Goal: Feedback & Contribution: Contribute content

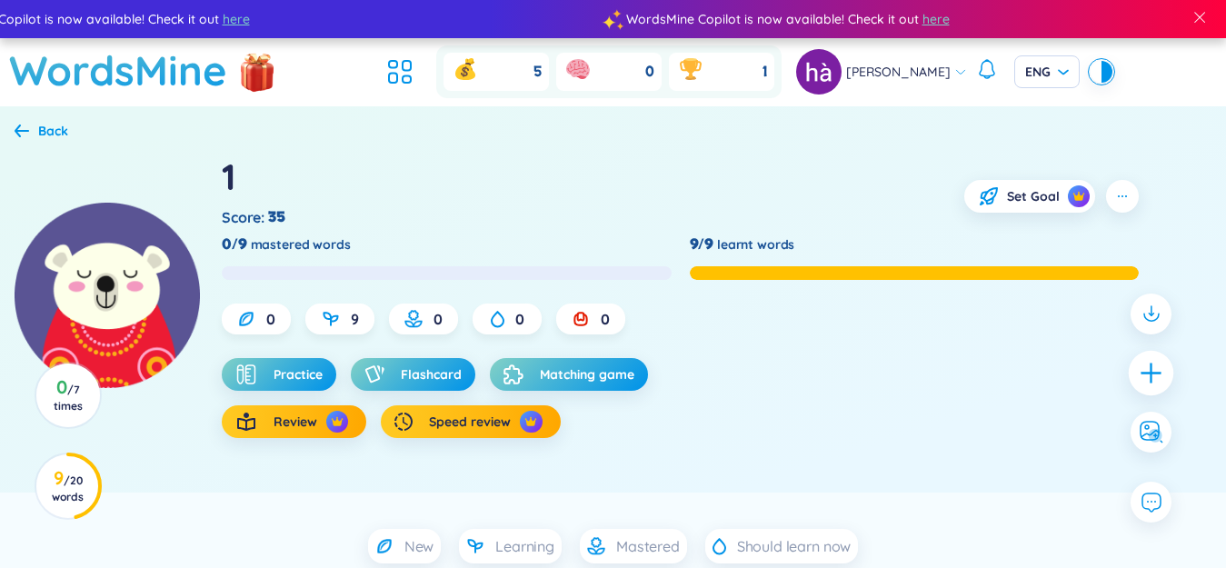
click at [1136, 375] on div at bounding box center [1151, 372] width 45 height 45
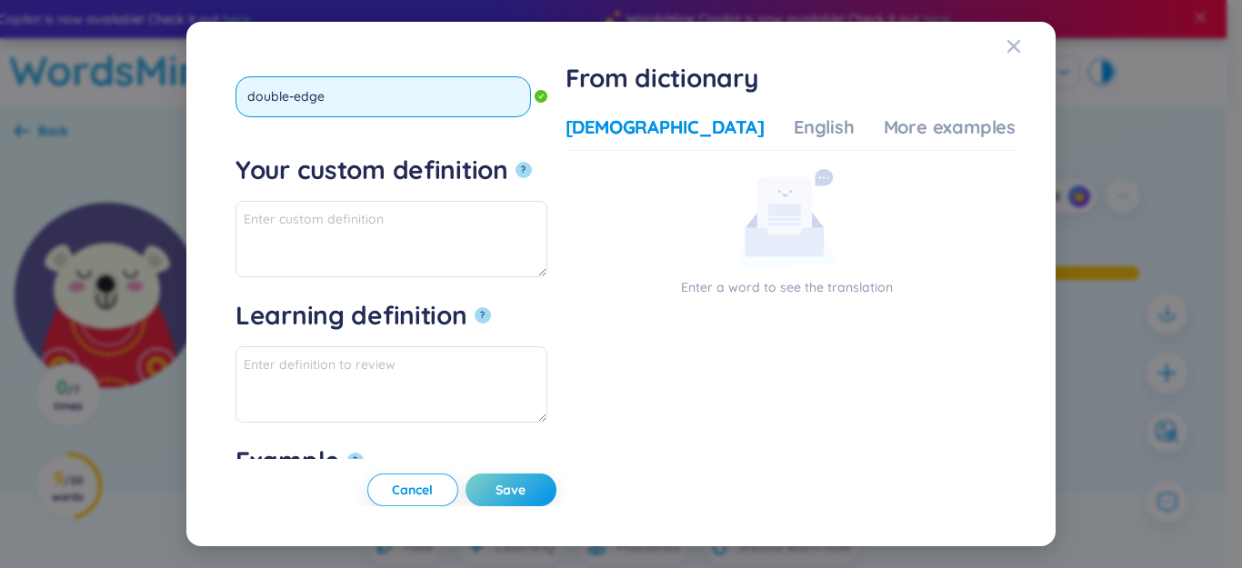
type input "double-edged"
click at [516, 162] on button "?" at bounding box center [524, 170] width 16 height 16
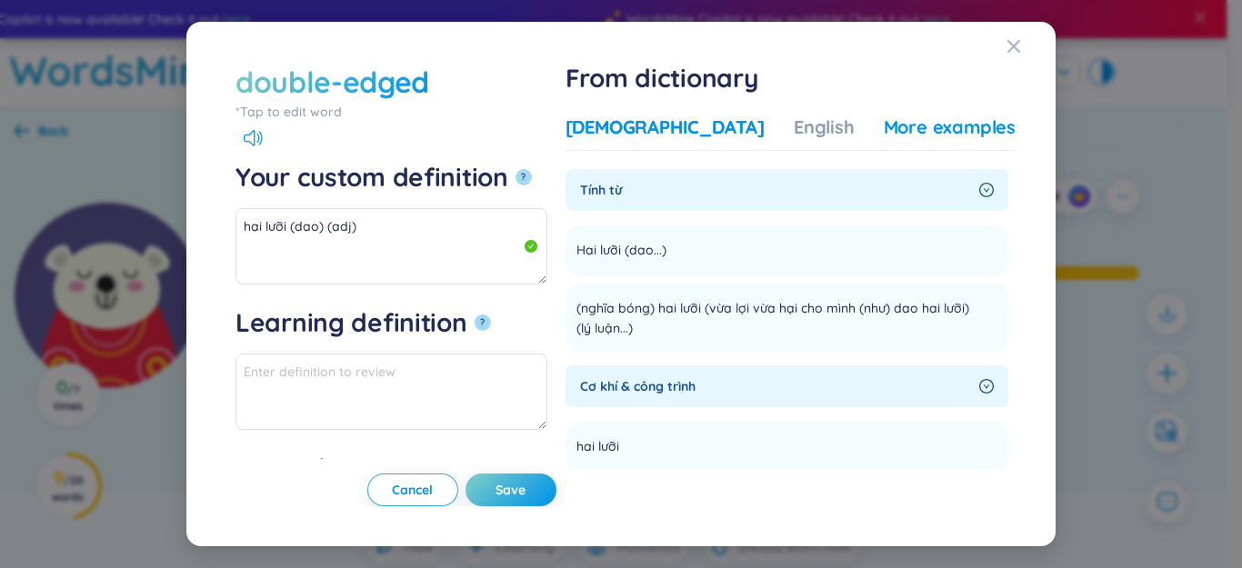
click at [888, 126] on div "More examples" at bounding box center [950, 127] width 132 height 25
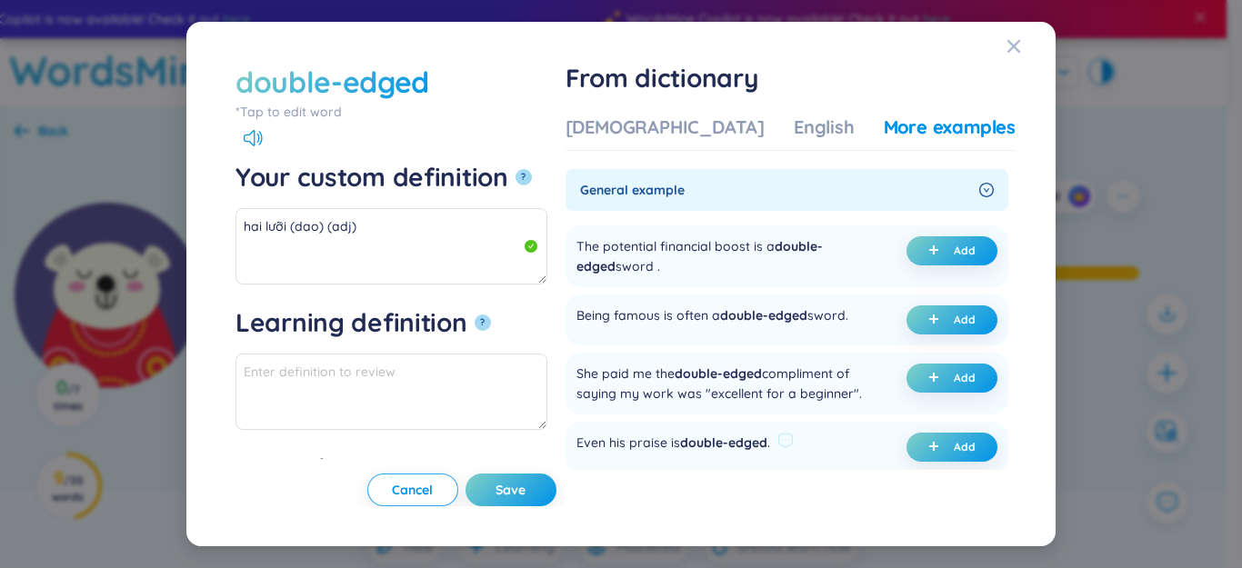
click at [928, 242] on button "Add" at bounding box center [951, 250] width 91 height 29
type textarea "hai lưỡi (dao) (adj) Eg: The potential financial boost is a double-edged sword ."
type textarea "Eg: The potential financial boost is a double-edged sword ."
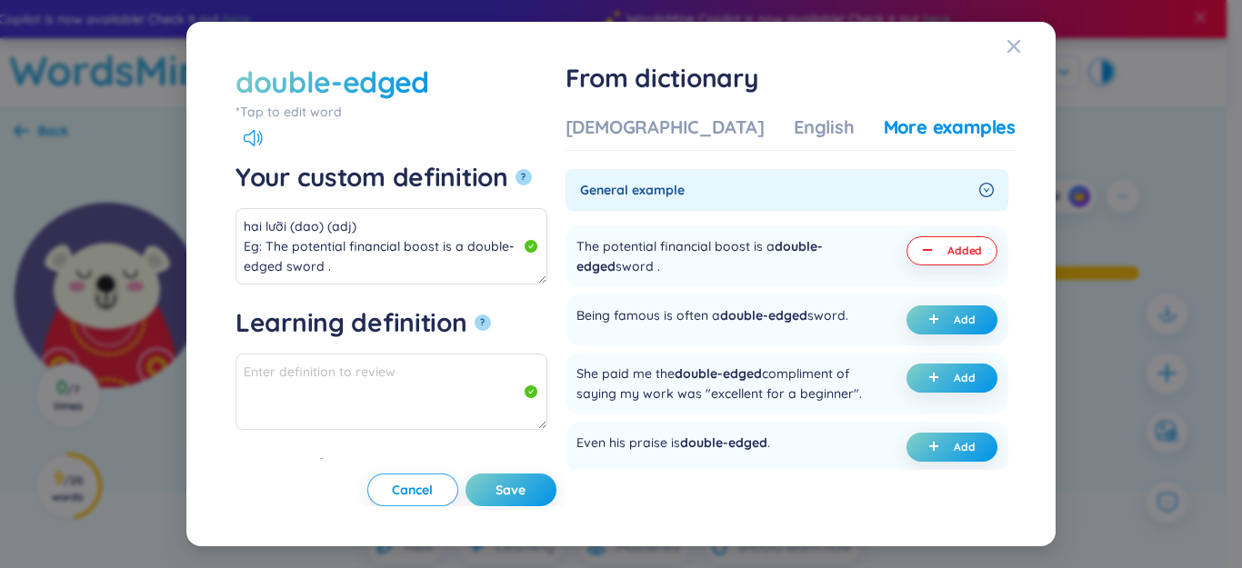
click at [556, 478] on button "Save" at bounding box center [511, 490] width 91 height 33
type textarea "hai lưỡi (dao) (adj) Eg: The potential financial boost is a double-edged sword ."
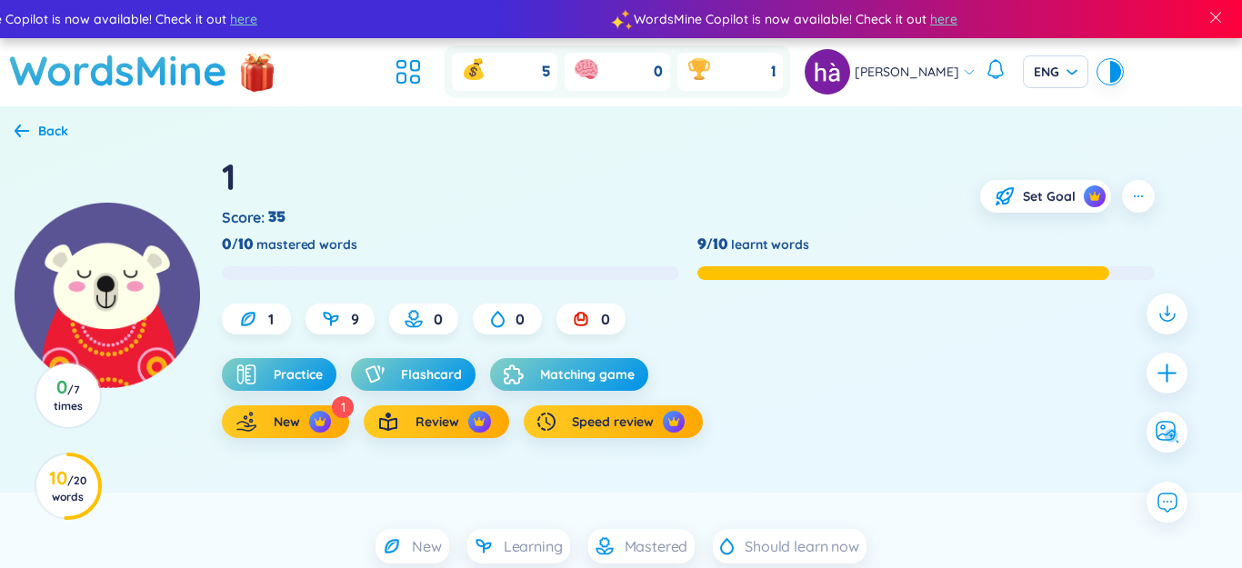
click at [1157, 373] on icon "plus" at bounding box center [1166, 373] width 18 height 2
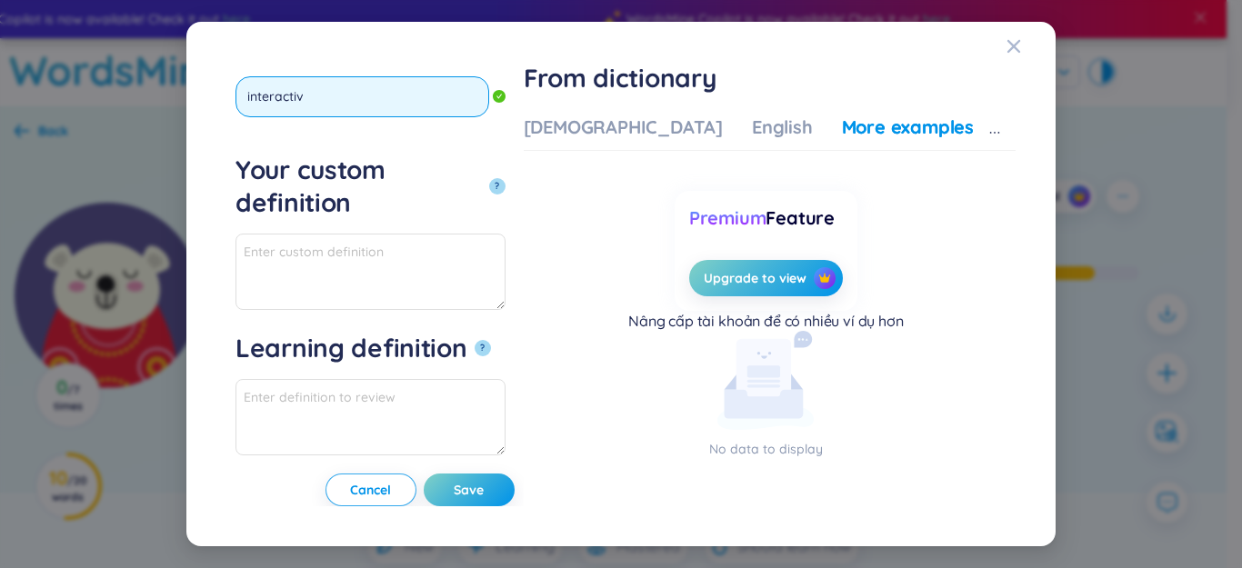
type input "interactive"
click at [489, 178] on button "?" at bounding box center [497, 186] width 16 height 16
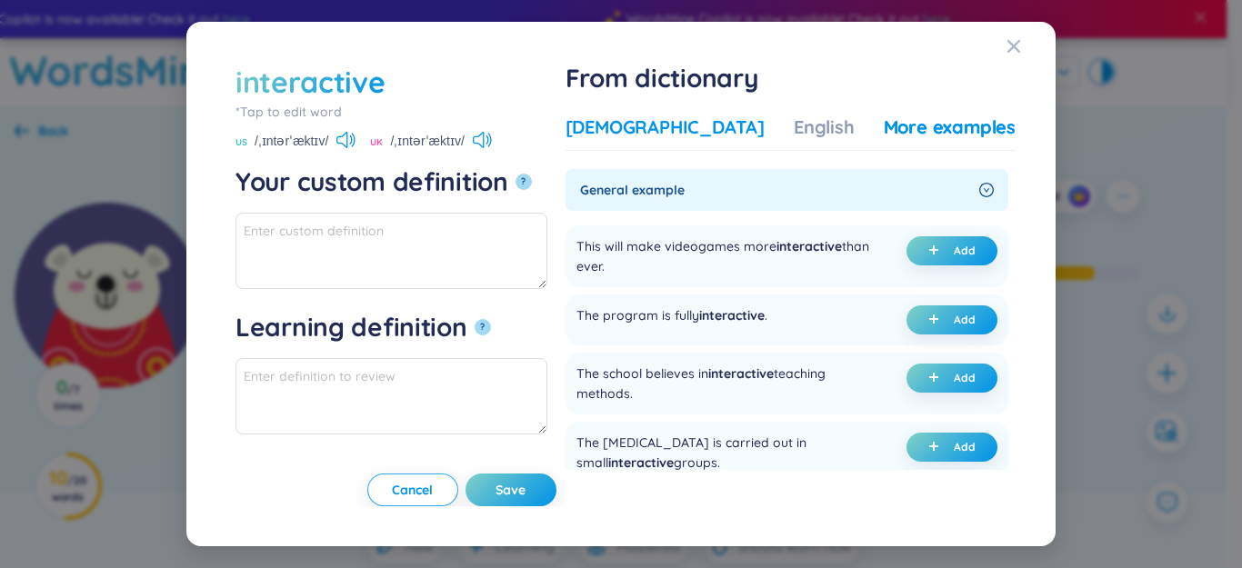
click at [684, 127] on div "[DEMOGRAPHIC_DATA]" at bounding box center [665, 127] width 199 height 25
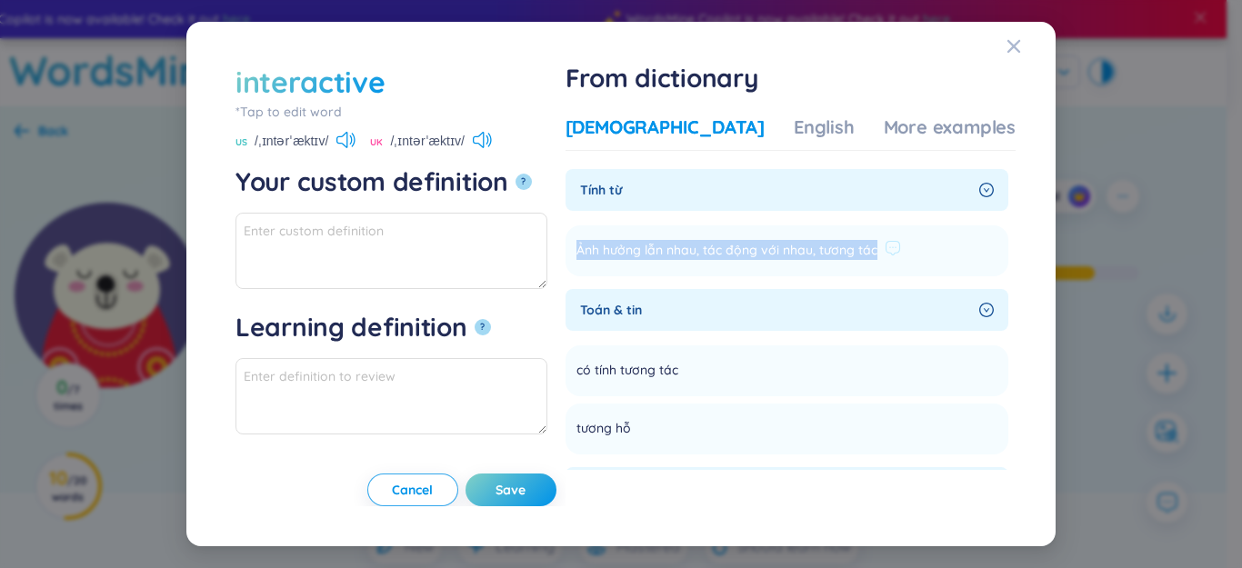
drag, startPoint x: 630, startPoint y: 250, endPoint x: 918, endPoint y: 245, distance: 288.3
click at [934, 241] on li "Ảnh hưởng lẫn nhau, tác động với nhau, tương tác Add" at bounding box center [787, 250] width 443 height 51
copy span "Ảnh hưởng lẫn nhau, tác động với nhau, tương tác"
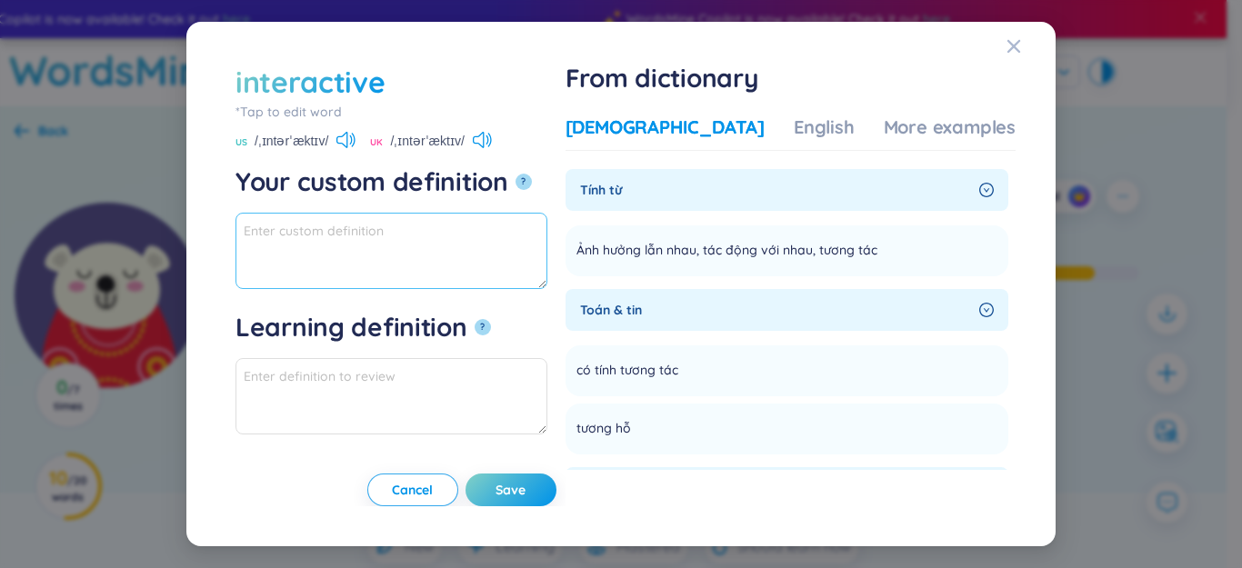
paste textarea "Ảnh hưởng lẫn nhau, tác động với nhau, tương tác"
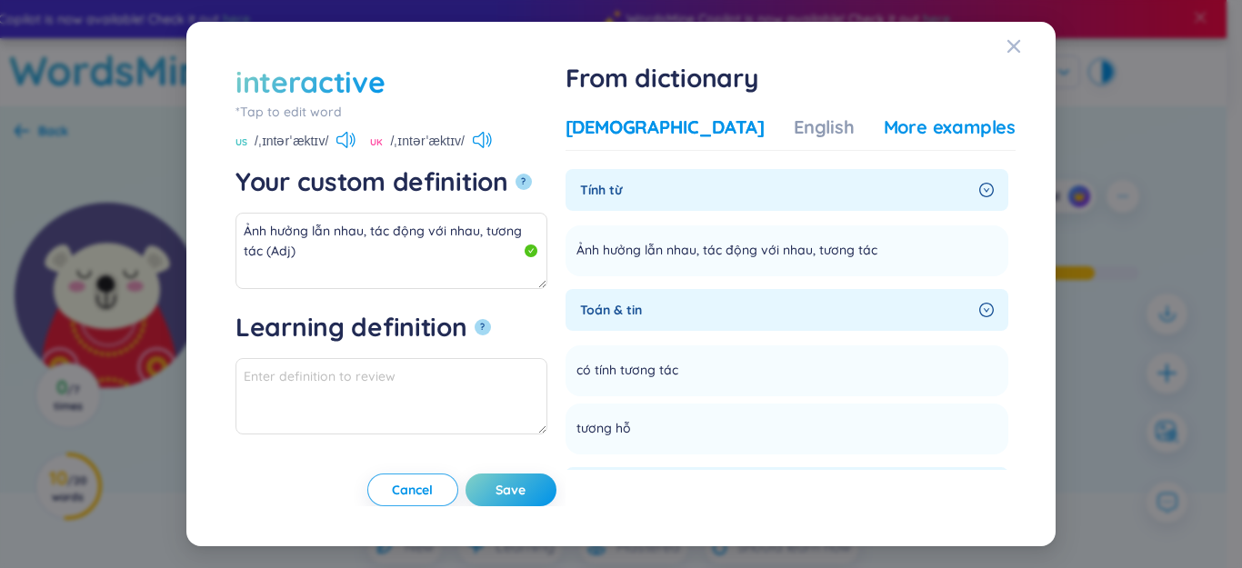
click at [942, 131] on div "More examples" at bounding box center [950, 127] width 132 height 25
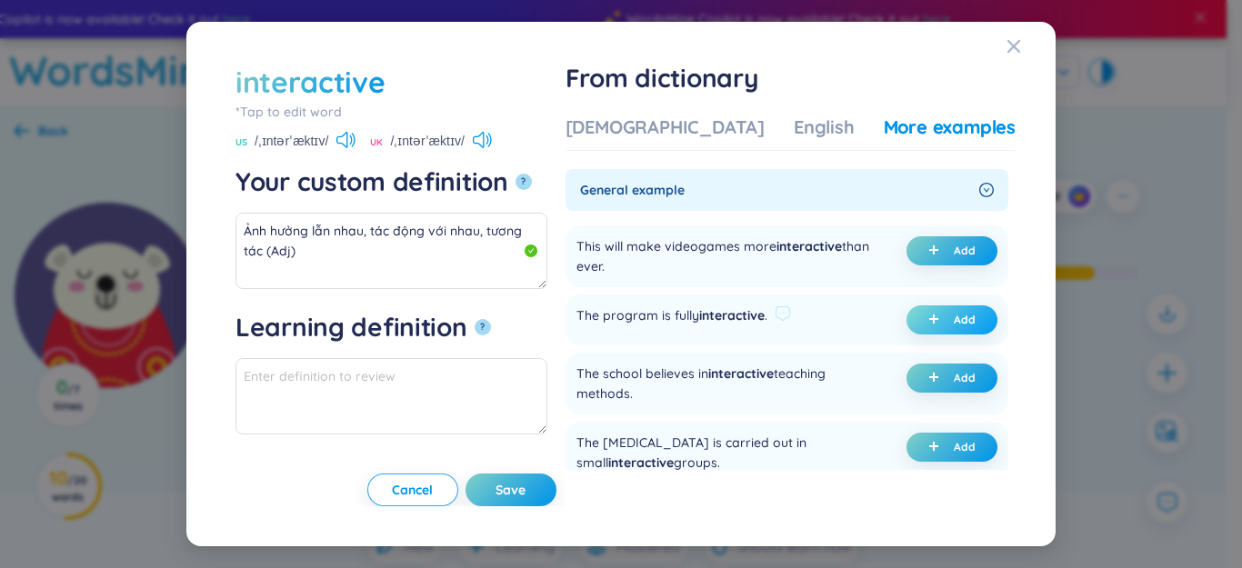
click at [928, 314] on icon "plus" at bounding box center [933, 319] width 11 height 11
type textarea "Ảnh hưởng lẫn nhau, tác động với nhau, tương tác (Adj) Eg: The program is fully…"
type textarea "Eg: The program is fully interactive."
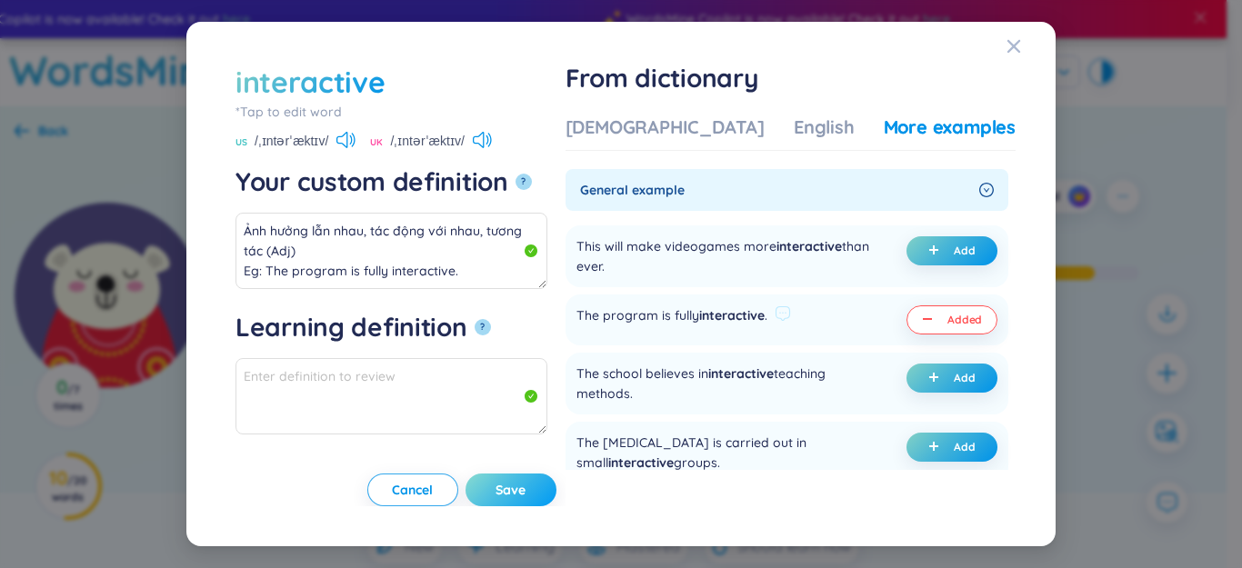
click at [526, 488] on span "Save" at bounding box center [511, 490] width 30 height 18
type textarea "Ảnh hưởng lẫn nhau, tác động với nhau, tương tác (Adj) Eg: The program is fully…"
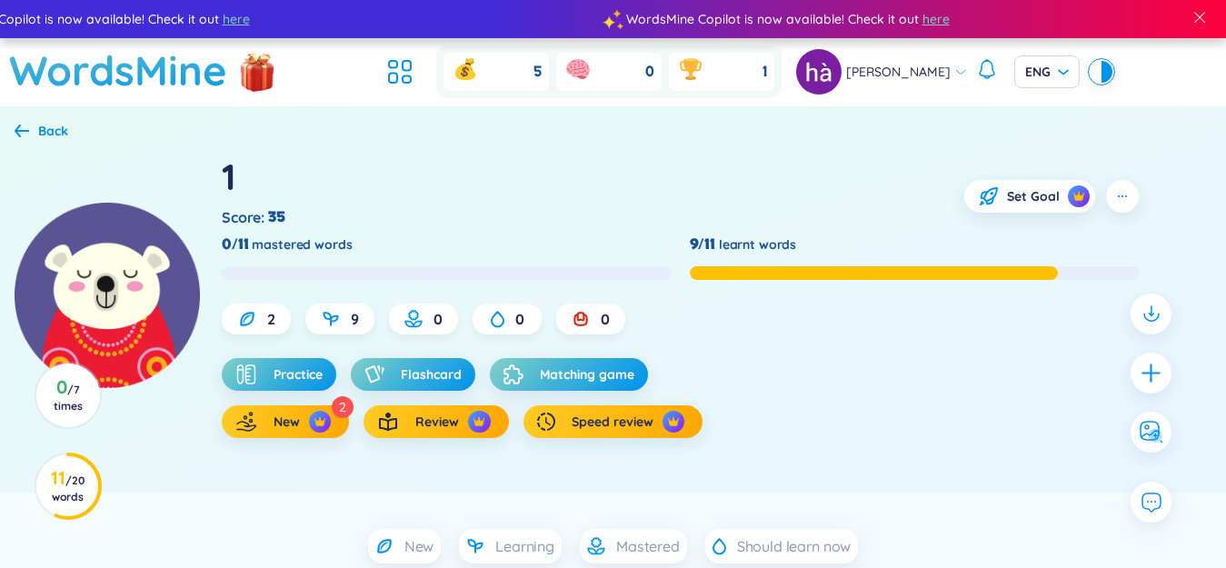
click at [1176, 380] on div at bounding box center [1151, 373] width 59 height 177
click at [1166, 379] on div at bounding box center [1151, 372] width 45 height 45
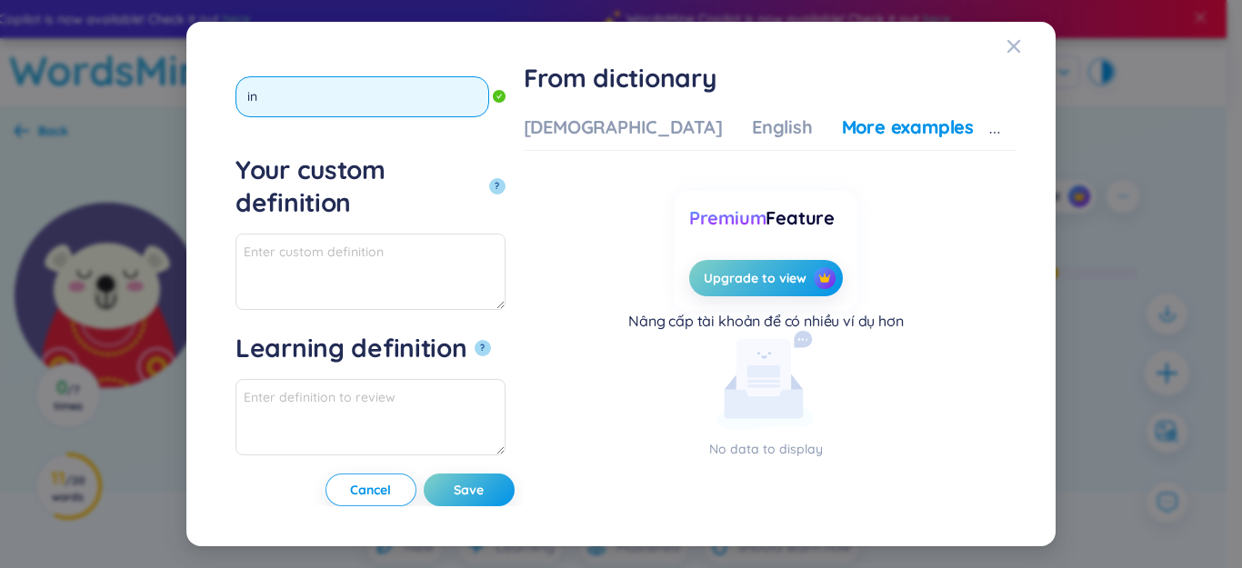
type input "i"
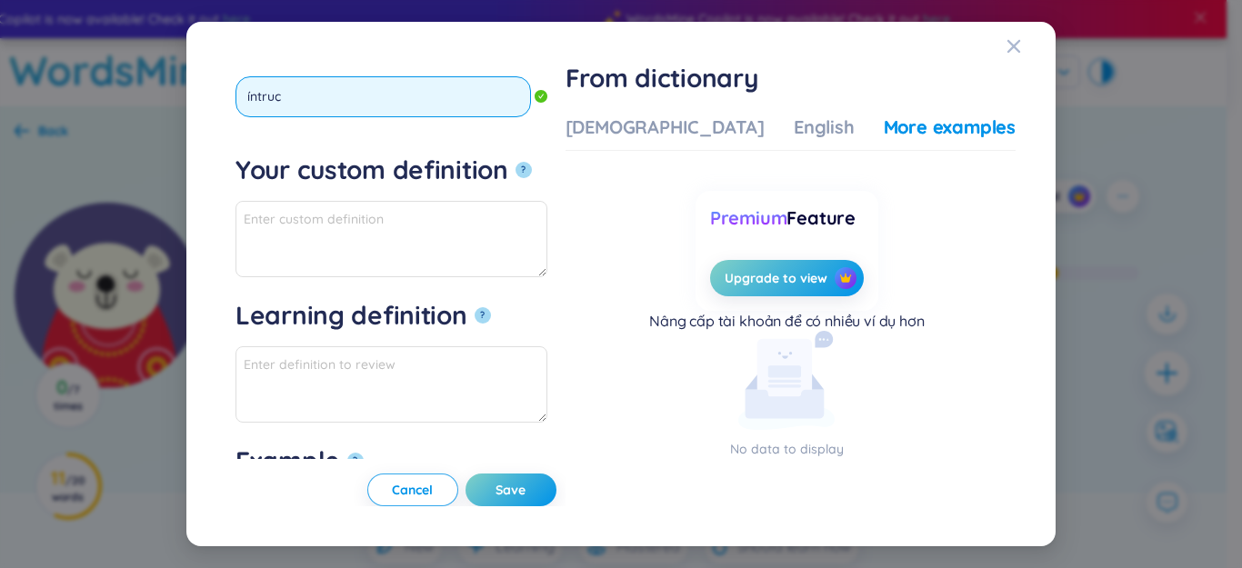
type input "íntruct"
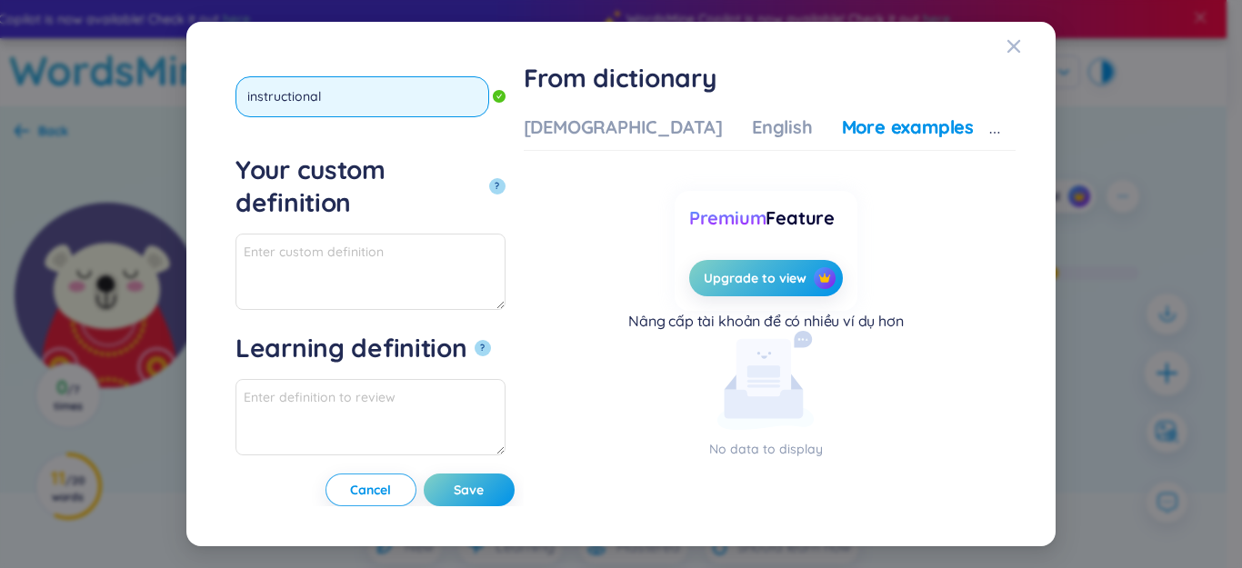
click at [489, 178] on button "?" at bounding box center [497, 186] width 16 height 16
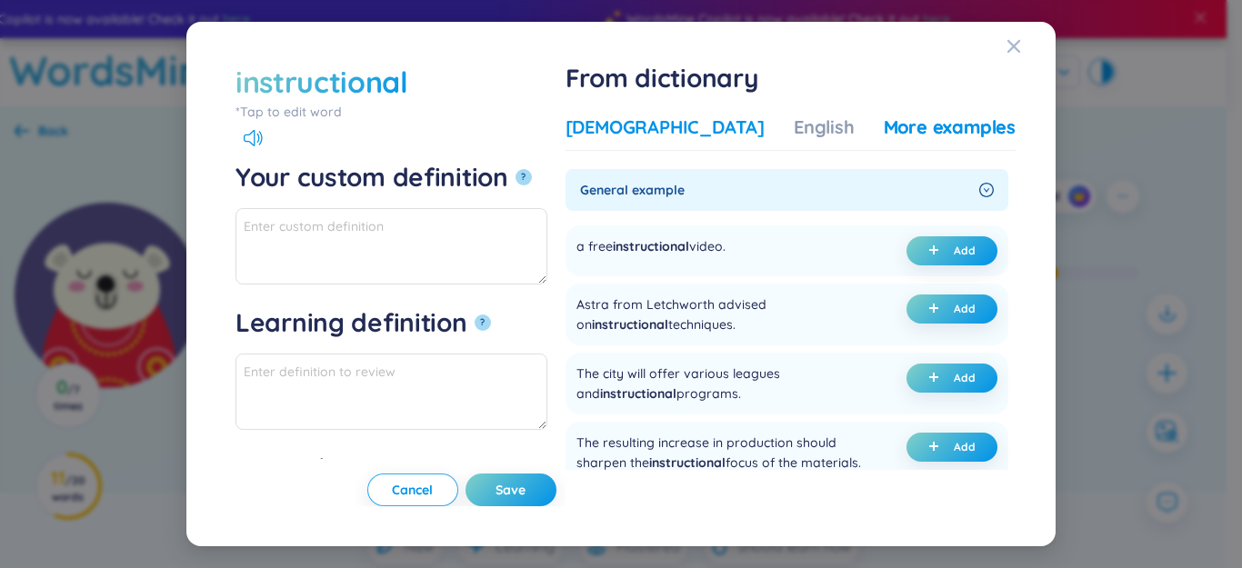
click at [679, 123] on div "[DEMOGRAPHIC_DATA]" at bounding box center [665, 127] width 199 height 25
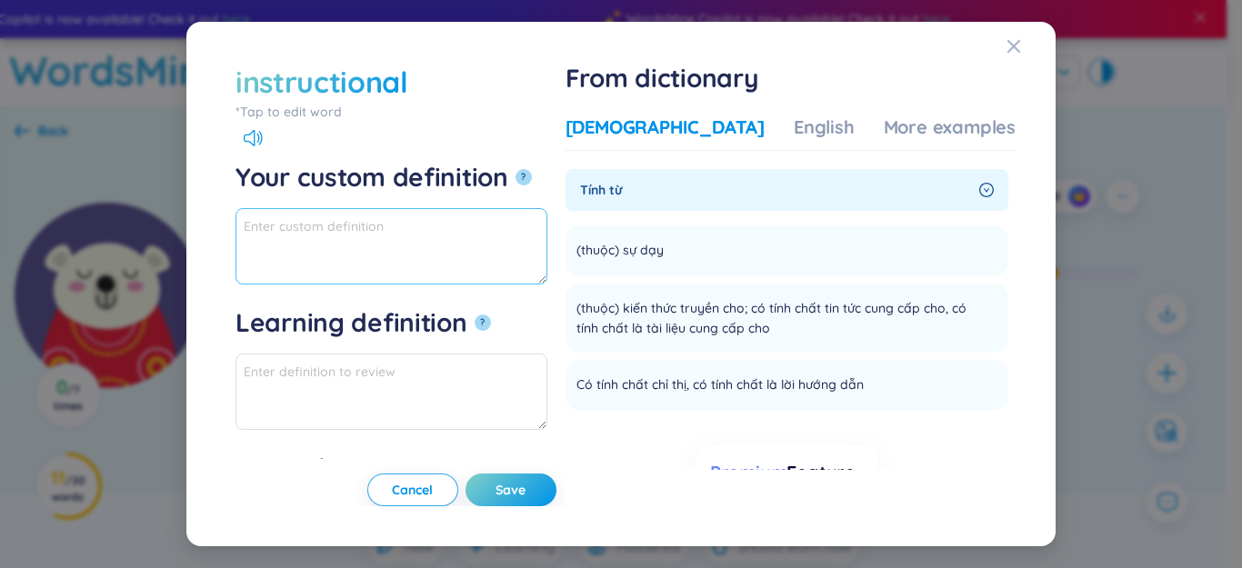
click at [488, 211] on textarea "Your custom definition ?" at bounding box center [391, 246] width 312 height 76
paste textarea "có tính chất chỉ thị, có tính chất là lời hướng dẫn"
drag, startPoint x: 314, startPoint y: 231, endPoint x: 195, endPoint y: 225, distance: 118.3
click at [195, 225] on div "instructional *Tap to edit word instructional Your custom definition ? có tính …" at bounding box center [620, 285] width 869 height 526
drag, startPoint x: 323, startPoint y: 225, endPoint x: 404, endPoint y: 232, distance: 81.2
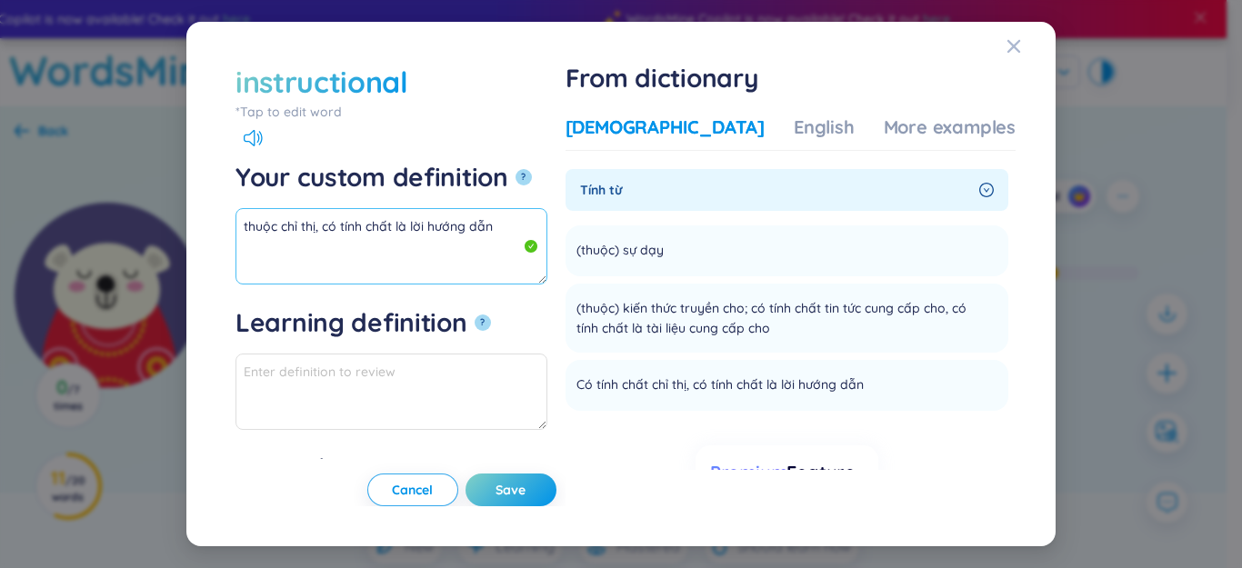
click at [404, 232] on textarea "thuộc chỉ thị, có tính chất là lời hướng dẫn" at bounding box center [391, 246] width 312 height 76
drag, startPoint x: 438, startPoint y: 230, endPoint x: 196, endPoint y: 208, distance: 242.8
click at [191, 210] on div "instructional *Tap to edit word instructional Your custom definition ? thuộc ch…" at bounding box center [620, 285] width 869 height 526
click at [888, 128] on div "More examples" at bounding box center [950, 127] width 132 height 25
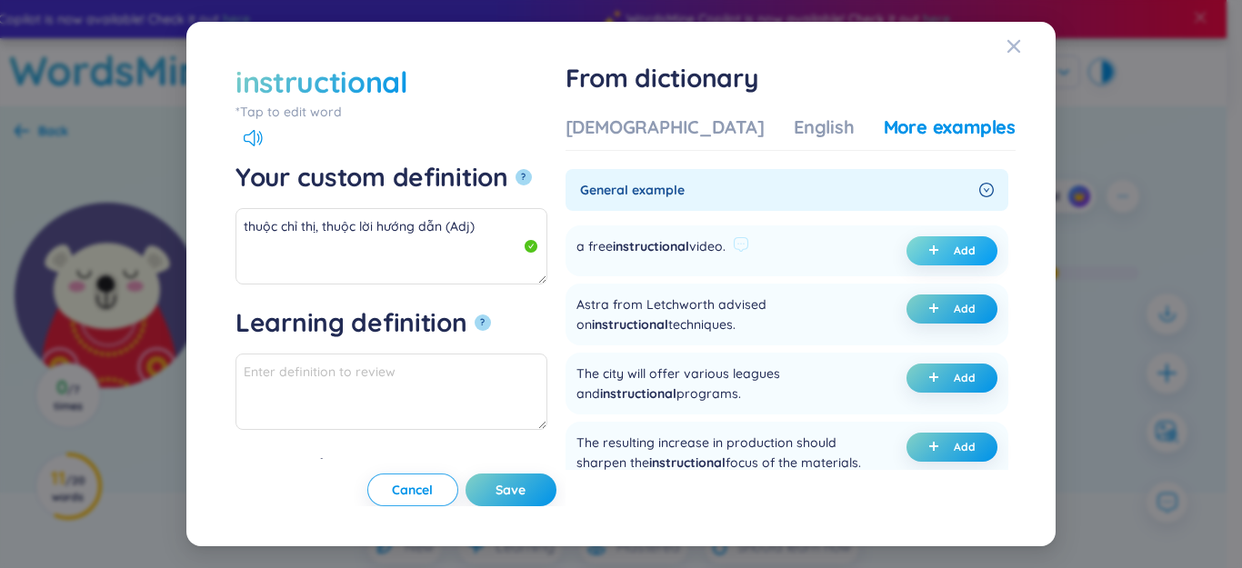
click at [928, 245] on icon "plus" at bounding box center [933, 250] width 11 height 11
type textarea "thuộc chỉ thị, thuộc lời hướng dẫn (Adj) Eg: a free instructional video."
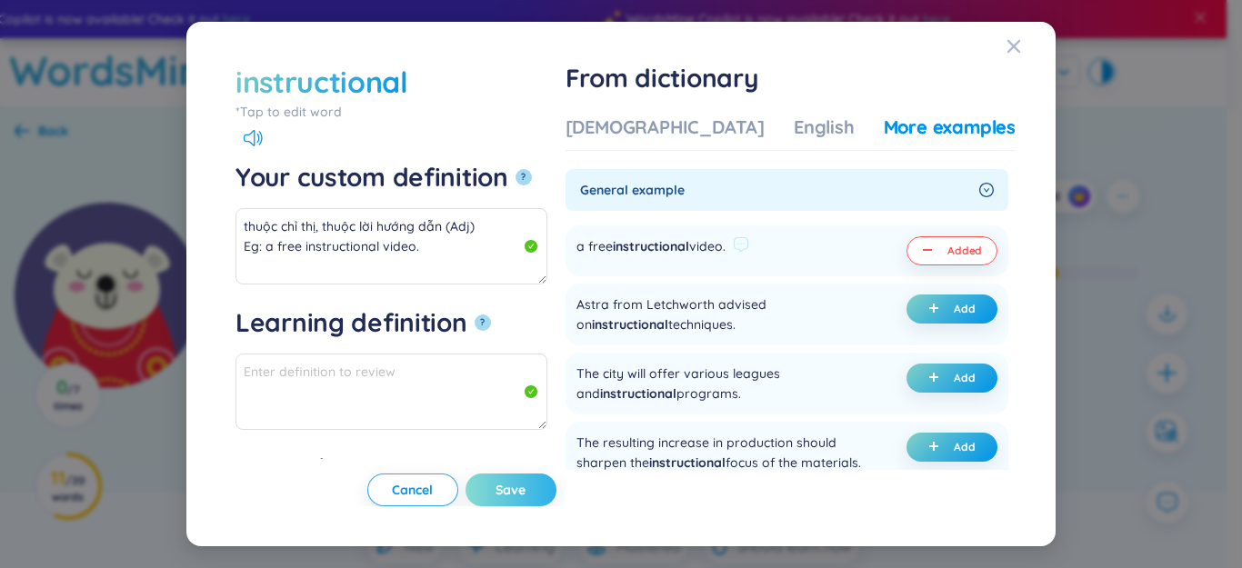
type textarea "Eg: a free instructional video."
click at [526, 491] on span "Save" at bounding box center [511, 490] width 30 height 18
type textarea "thuộc chỉ thị, thuộc lời hướng dẫn (Adj) Eg: a free instructional video."
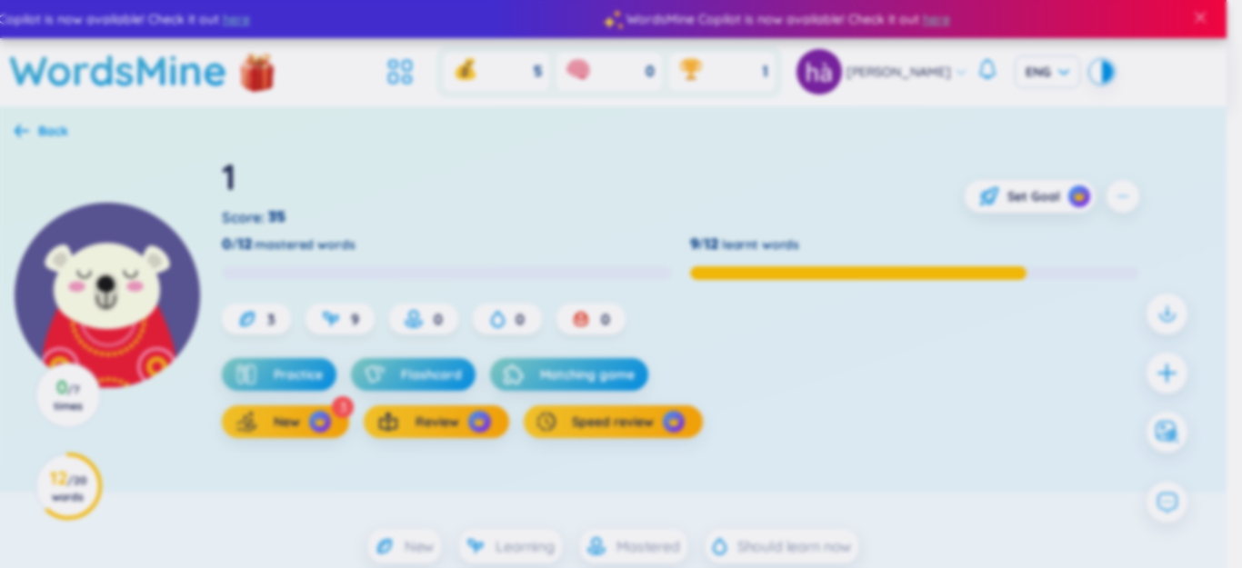
click at [1160, 373] on div "instructional *Tap to edit word Your custom definition ? Learning definition ? …" at bounding box center [621, 284] width 1242 height 568
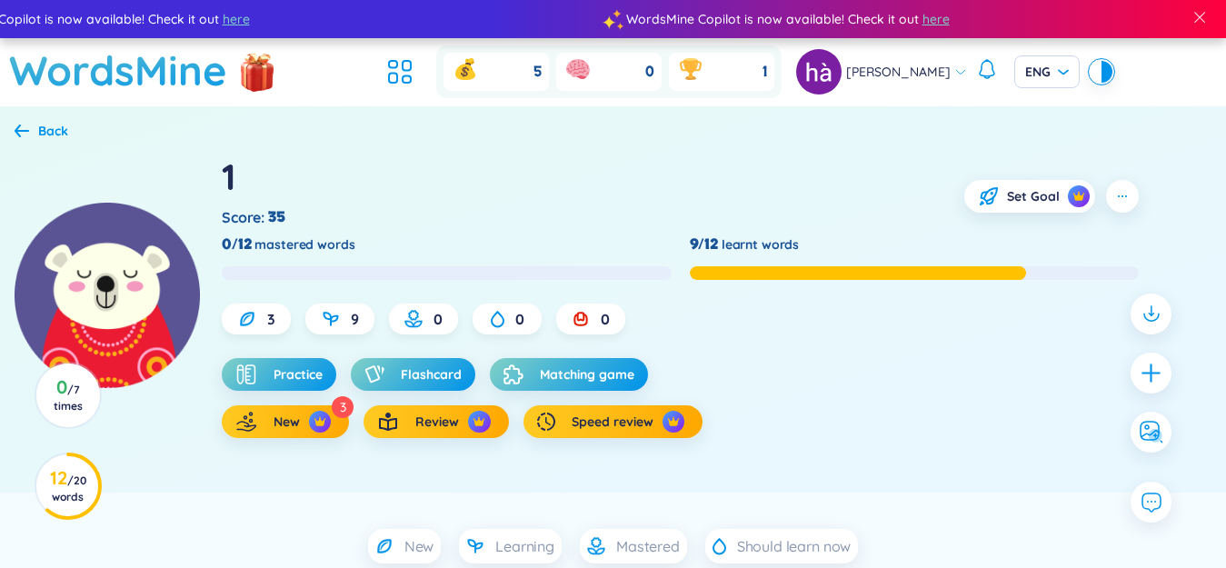
click at [1160, 373] on icon "plus" at bounding box center [1151, 373] width 18 height 2
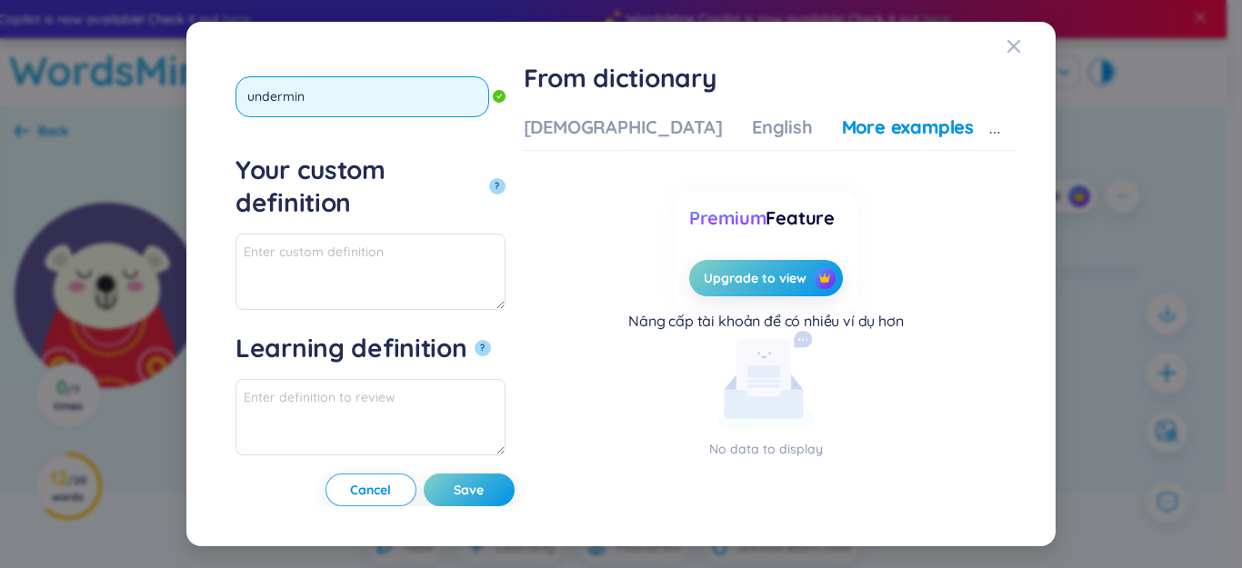
type input "undermine"
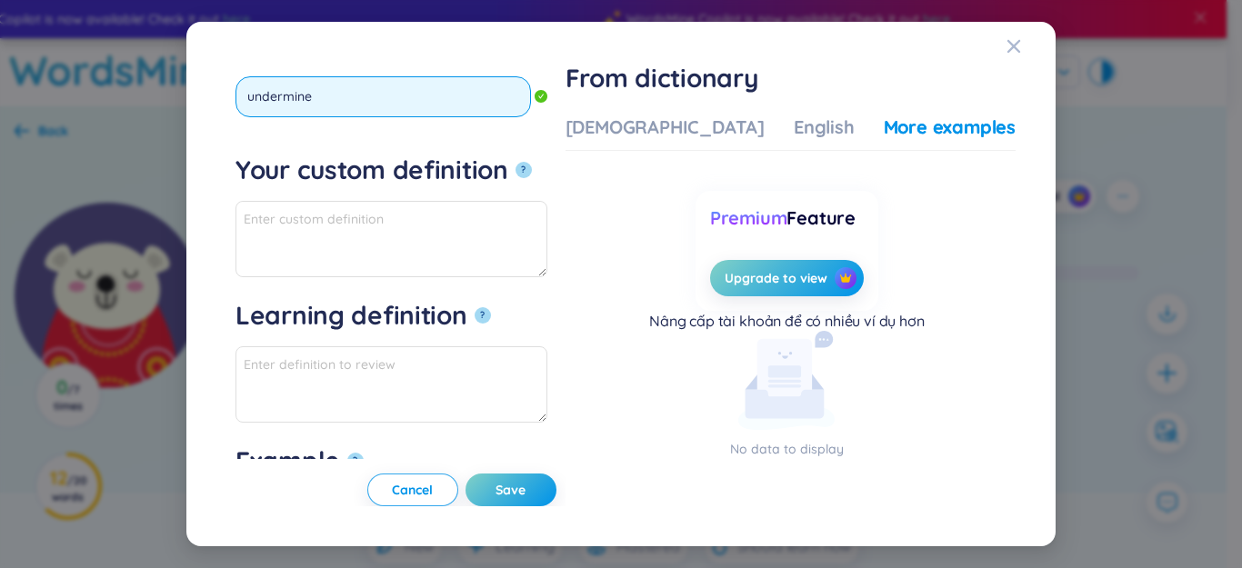
click at [516, 162] on button "?" at bounding box center [524, 170] width 16 height 16
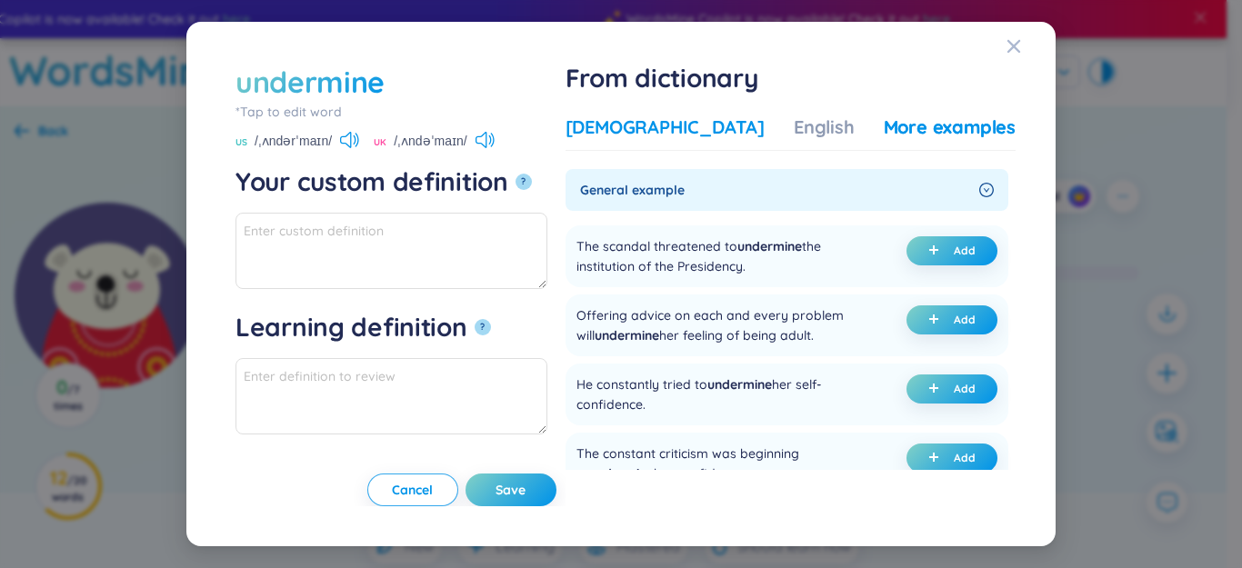
click at [687, 149] on div "Vietnamese English More examples" at bounding box center [791, 133] width 450 height 36
click at [684, 138] on div "[DEMOGRAPHIC_DATA]" at bounding box center [665, 127] width 199 height 25
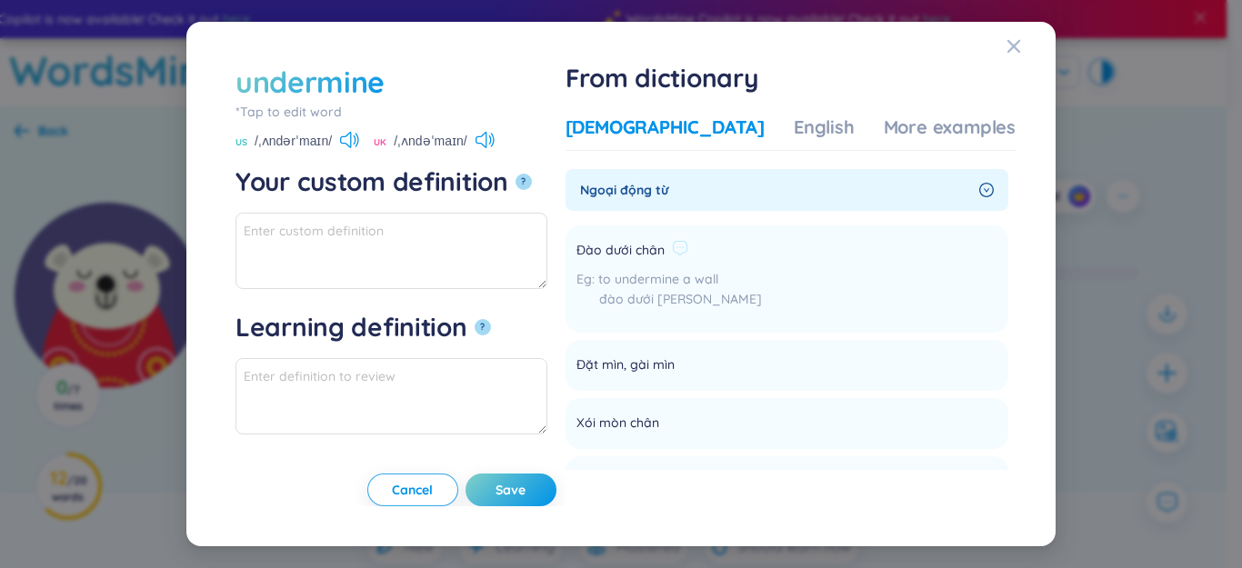
drag, startPoint x: 636, startPoint y: 251, endPoint x: 726, endPoint y: 251, distance: 89.1
click at [726, 251] on div "Đào dưới chân" at bounding box center [668, 251] width 185 height 22
copy div "Đào dưới chân"
paste textarea "Đào dưới chân"
drag, startPoint x: 696, startPoint y: 357, endPoint x: 755, endPoint y: 355, distance: 58.3
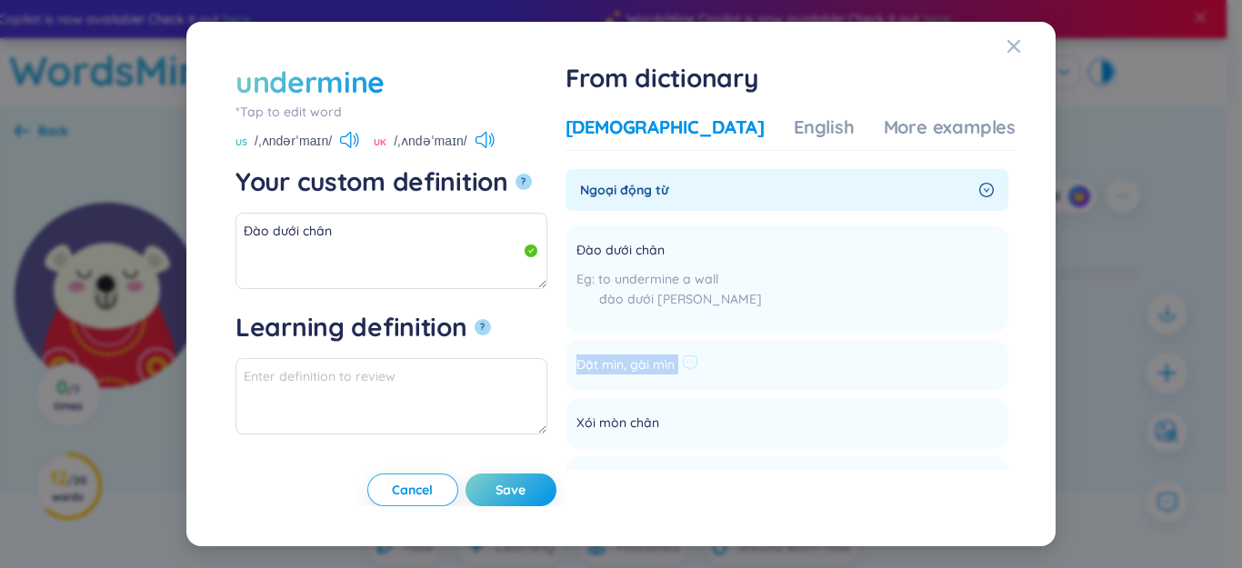
click at [755, 355] on li "Đặt mìn, gài mìn Add" at bounding box center [787, 365] width 443 height 51
copy li "Đặt mìn, gài mìn Add"
click at [374, 241] on textarea "Đào dưới chân" at bounding box center [391, 251] width 312 height 76
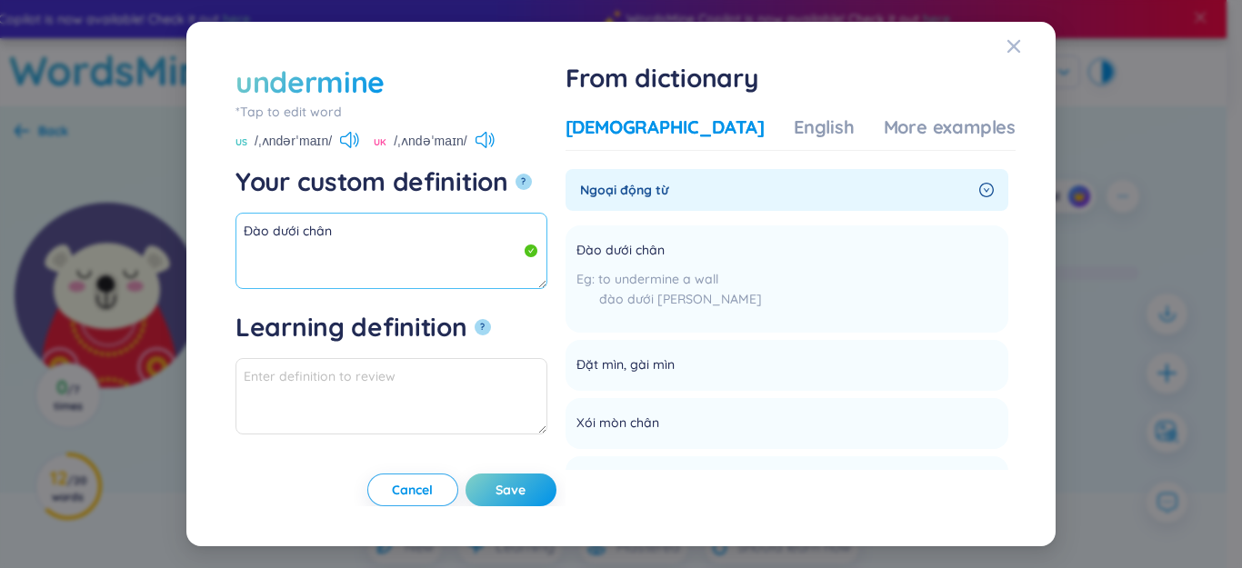
paste textarea "Đặt mìn, gài mìn"
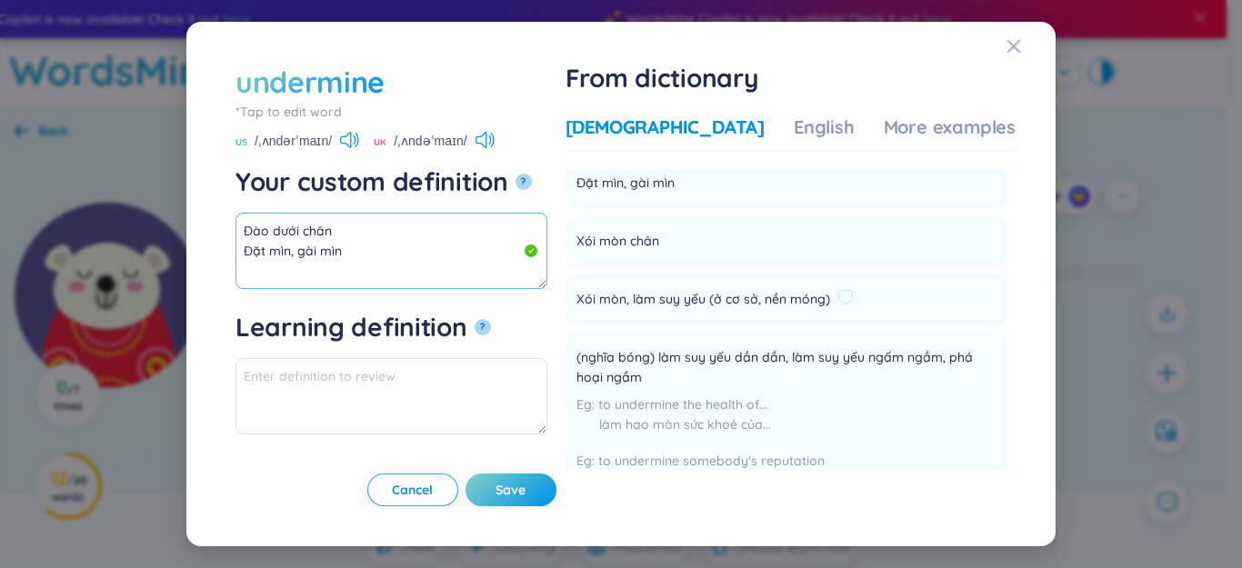
scroll to position [273, 0]
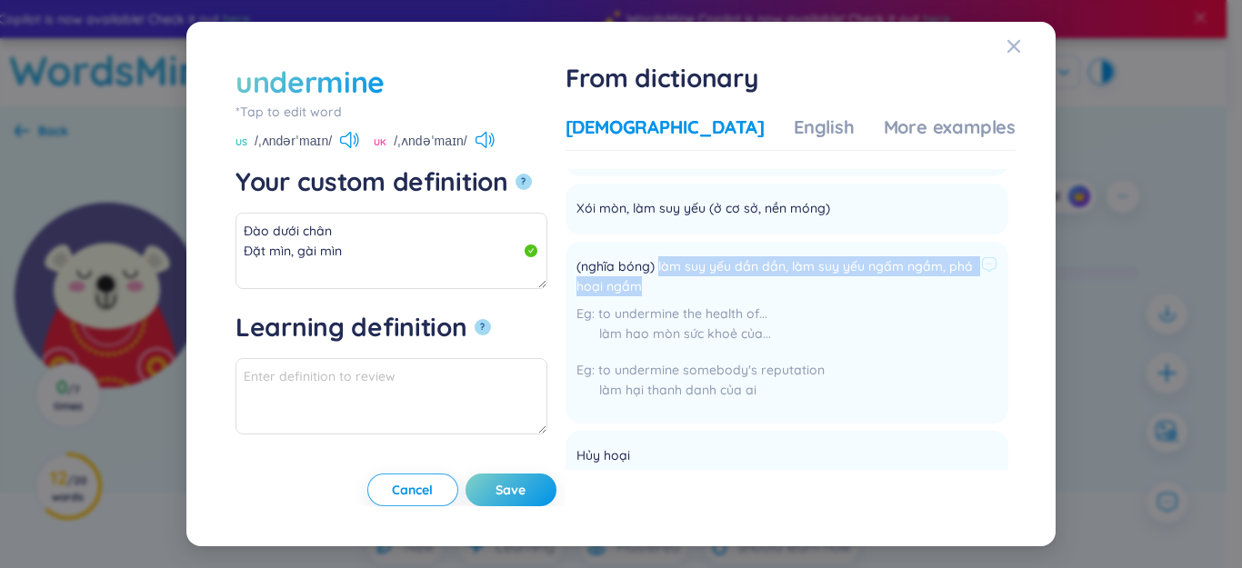
drag, startPoint x: 715, startPoint y: 267, endPoint x: 813, endPoint y: 276, distance: 98.6
click at [813, 276] on span "(nghĩa bóng) làm suy yếu dần dần, làm suy yếu ngấm ngầm, phá hoại ngầm" at bounding box center [774, 276] width 397 height 40
copy span "làm suy yếu dần dần, làm suy yếu ngấm ngầm, phá hoại ngầm"
click at [344, 258] on textarea "Đào dưới chân Đặt mìn, gài mìn" at bounding box center [391, 251] width 312 height 76
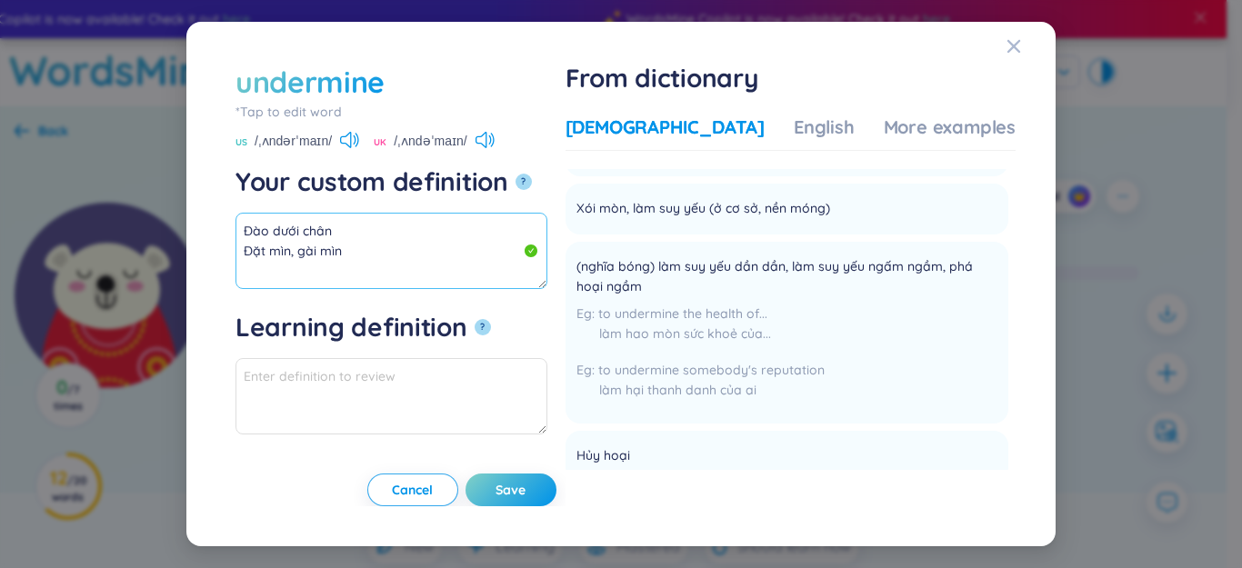
paste textarea "làm suy yếu dần dần, làm suy yếu ngấm ngầm, phá hoại ngầm"
drag, startPoint x: 379, startPoint y: 268, endPoint x: 536, endPoint y: 266, distance: 157.3
click at [536, 266] on textarea "Đào dưới chân Đặt mìn, gài mìn làm suy yếu dần dần, làm suy yếu ngấm ngầm, phá …" at bounding box center [391, 251] width 312 height 76
click at [504, 275] on textarea "Đào dưới chân Đặt mìn, gài mìn làm suy yếu dần dần, phá hoại ngầm" at bounding box center [391, 251] width 312 height 76
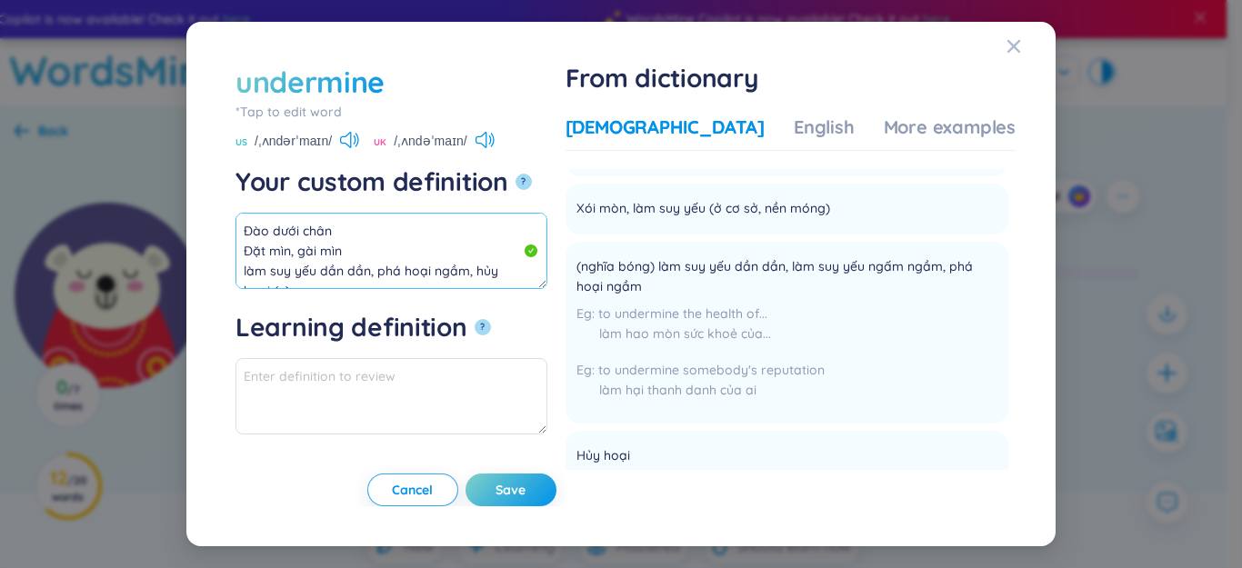
drag, startPoint x: 333, startPoint y: 253, endPoint x: 243, endPoint y: 232, distance: 92.4
click at [238, 233] on textarea "Đào dưới chân Đặt mìn, gài mìn làm suy yếu dần dần, phá hoại ngầm, hủy hoại (v)" at bounding box center [391, 251] width 312 height 76
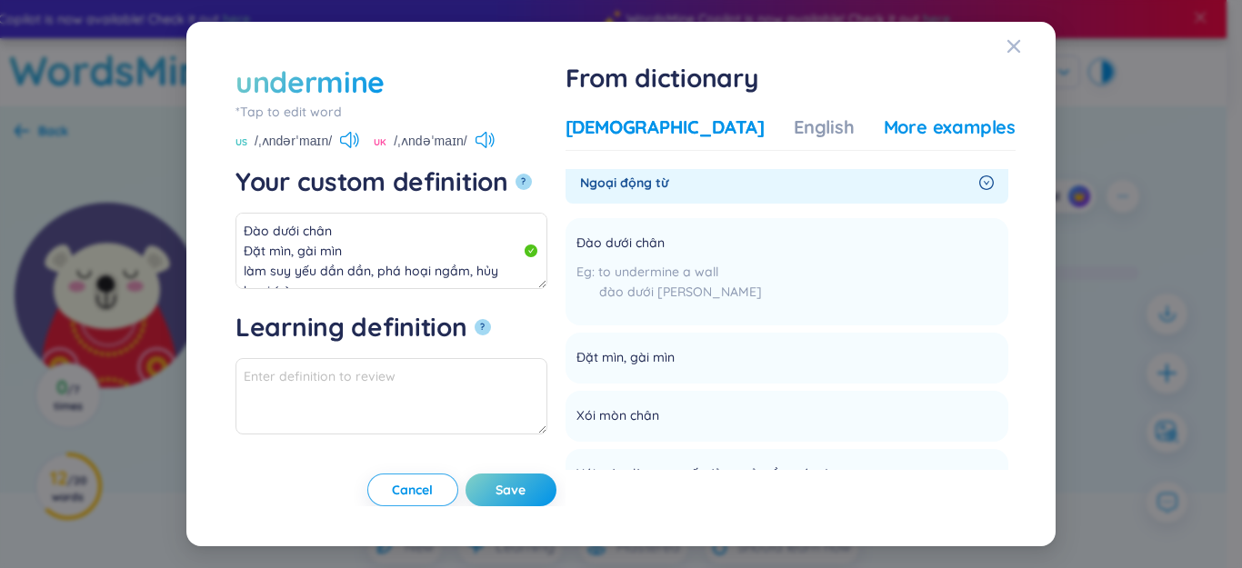
click at [919, 131] on div "More examples" at bounding box center [950, 127] width 132 height 25
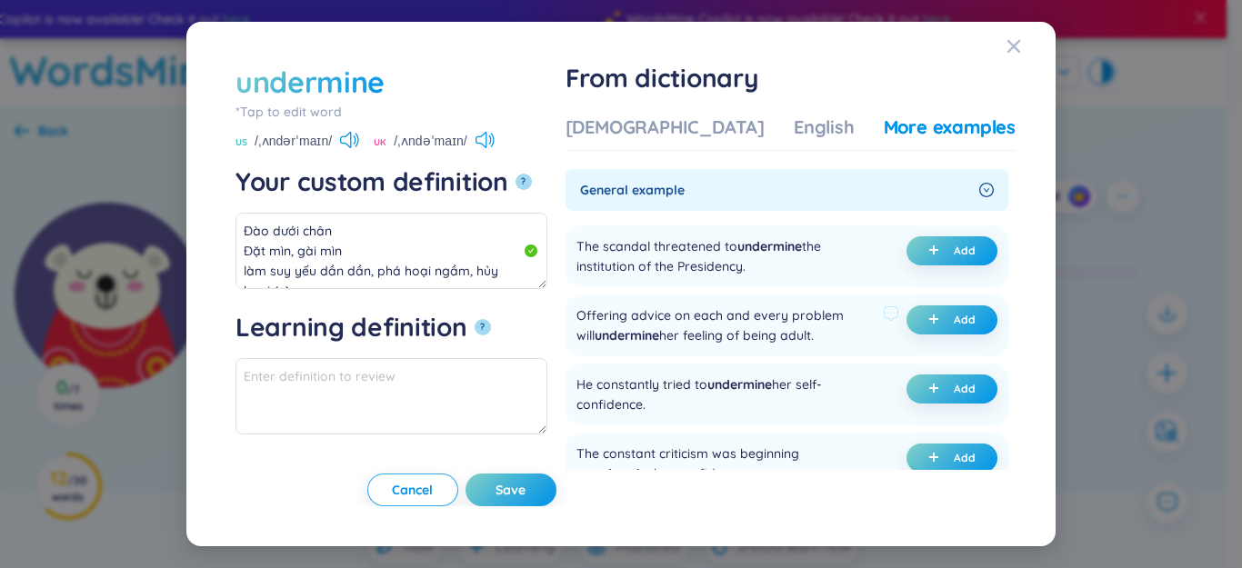
scroll to position [182, 0]
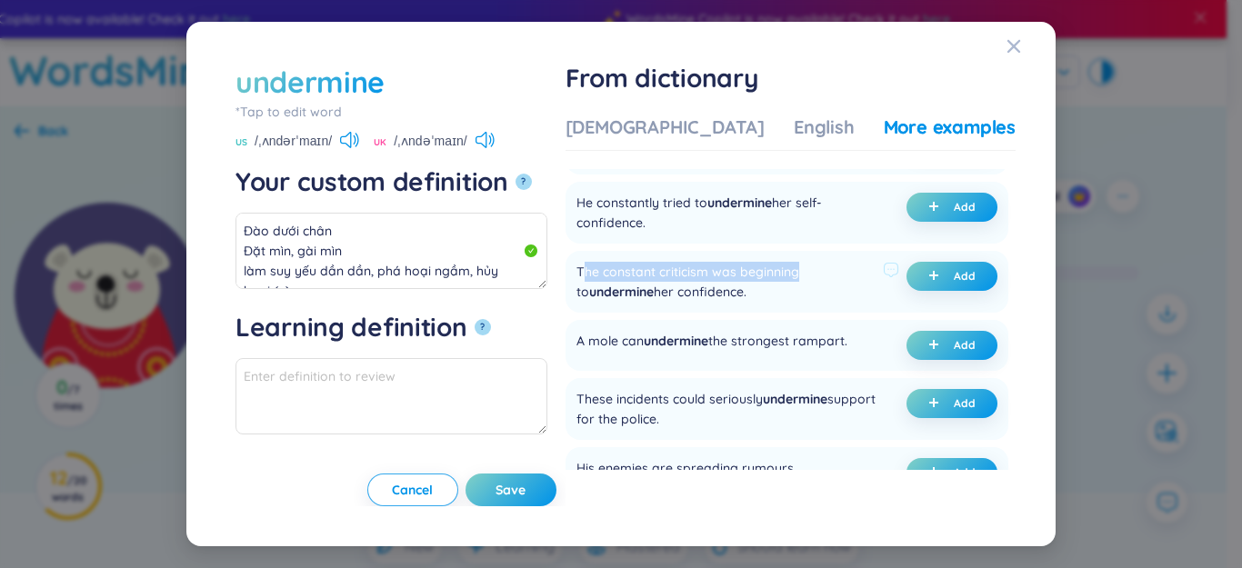
drag, startPoint x: 641, startPoint y: 285, endPoint x: 861, endPoint y: 292, distance: 220.1
click at [861, 292] on div "The constant criticism was beginning to undermine her confidence." at bounding box center [725, 282] width 299 height 40
click at [787, 300] on div "The constant criticism was beginning to undermine her confidence." at bounding box center [725, 282] width 299 height 40
click at [941, 283] on span "plus" at bounding box center [937, 276] width 18 height 13
type textarea "Đào dưới chân Đặt mìn, gài mìn làm suy yếu dần dần, phá hoại ngầm, hủy hoại (v)…"
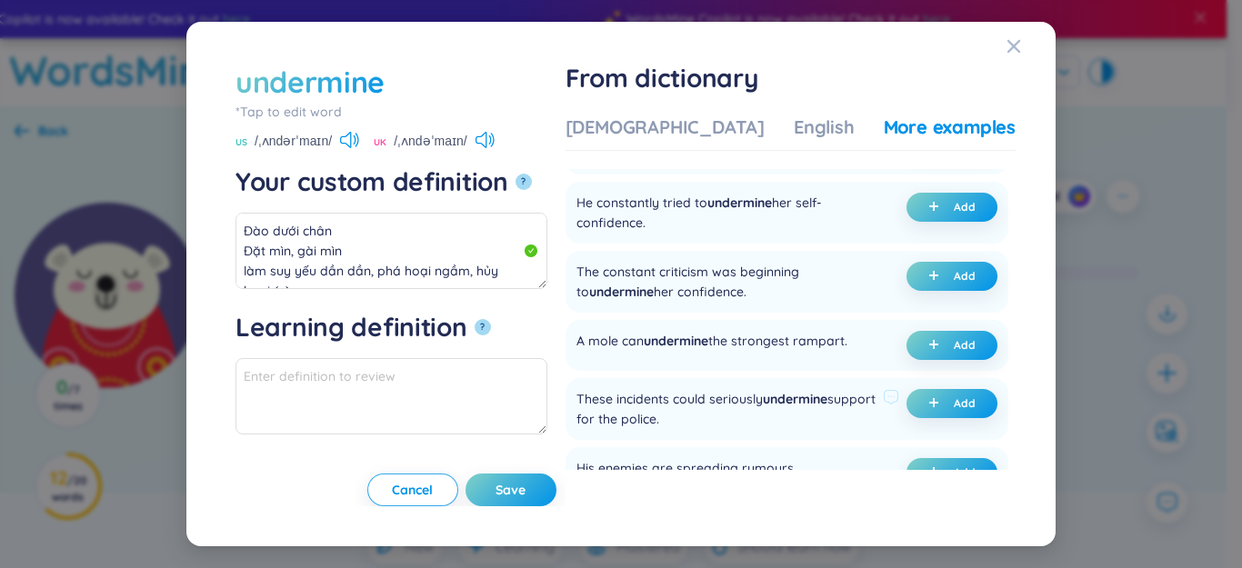
type textarea "Eg: The constant criticism was beginning to undermine her confidence."
click at [526, 486] on span "Save" at bounding box center [511, 490] width 30 height 18
type textarea "Đào dưới chân Đặt mìn, gài mìn làm suy yếu dần dần, phá hoại ngầm, hủy hoại (v)…"
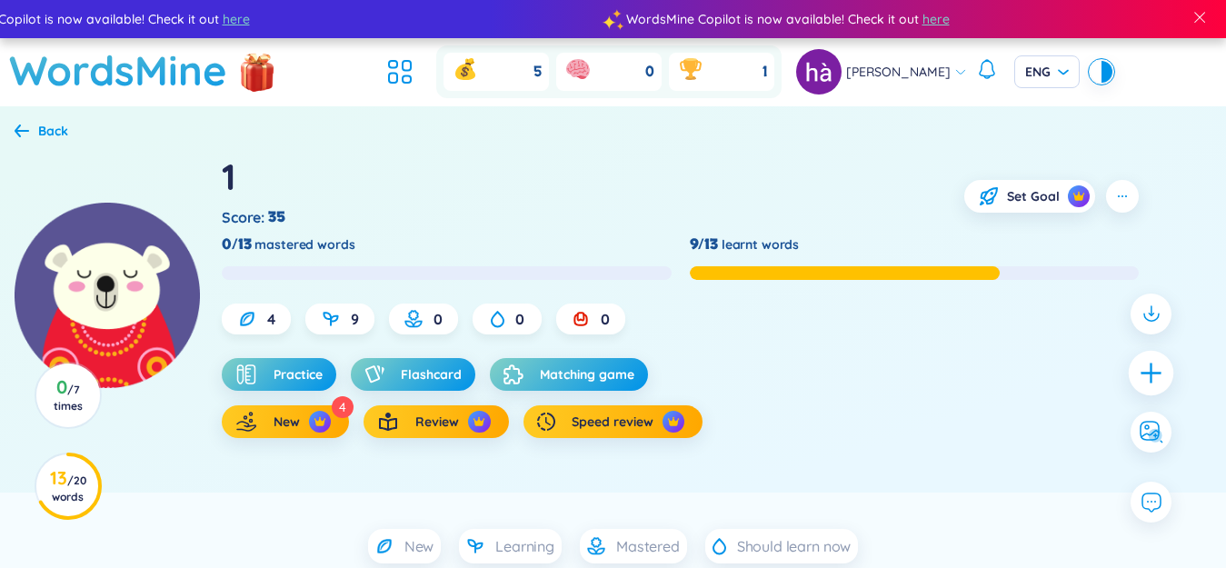
click at [1153, 370] on icon "plus" at bounding box center [1151, 372] width 25 height 25
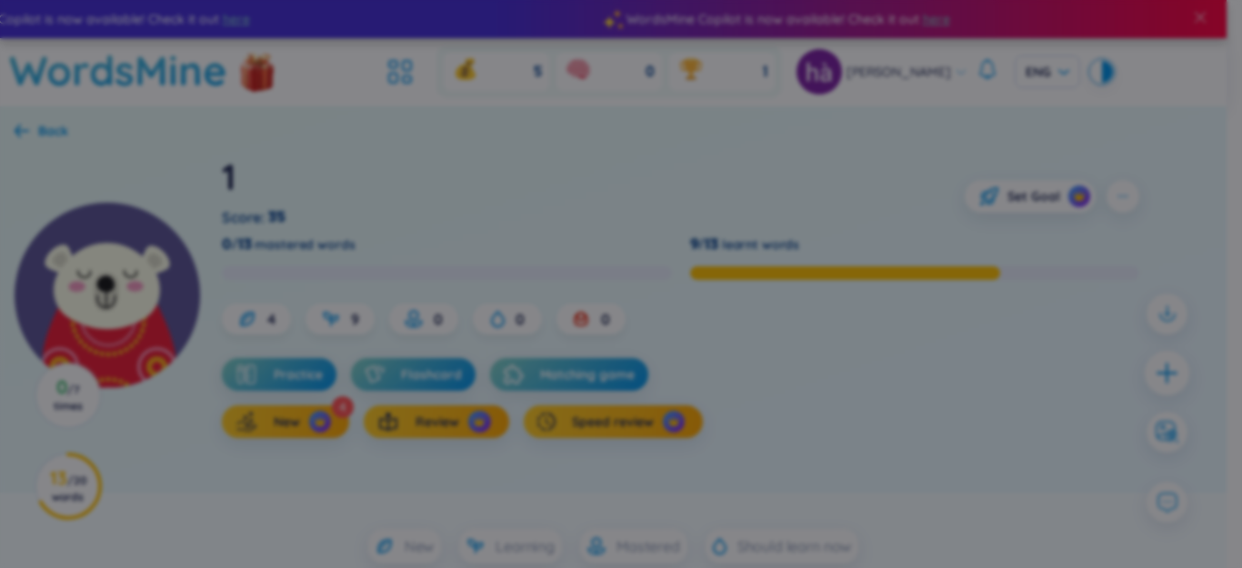
scroll to position [2, 0]
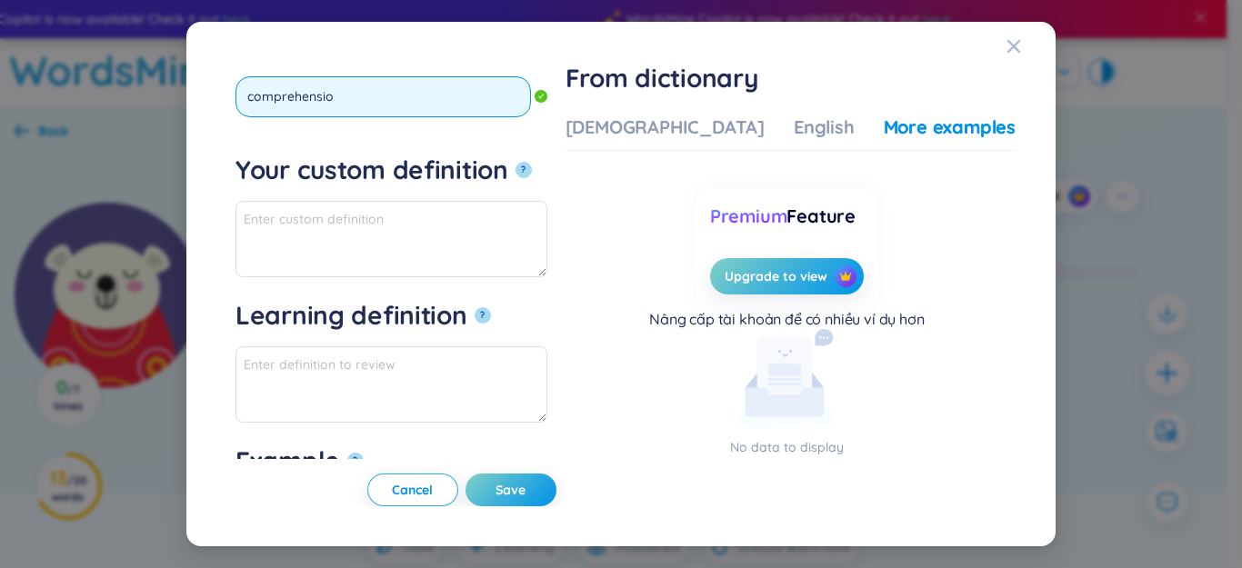
type input "comprehension"
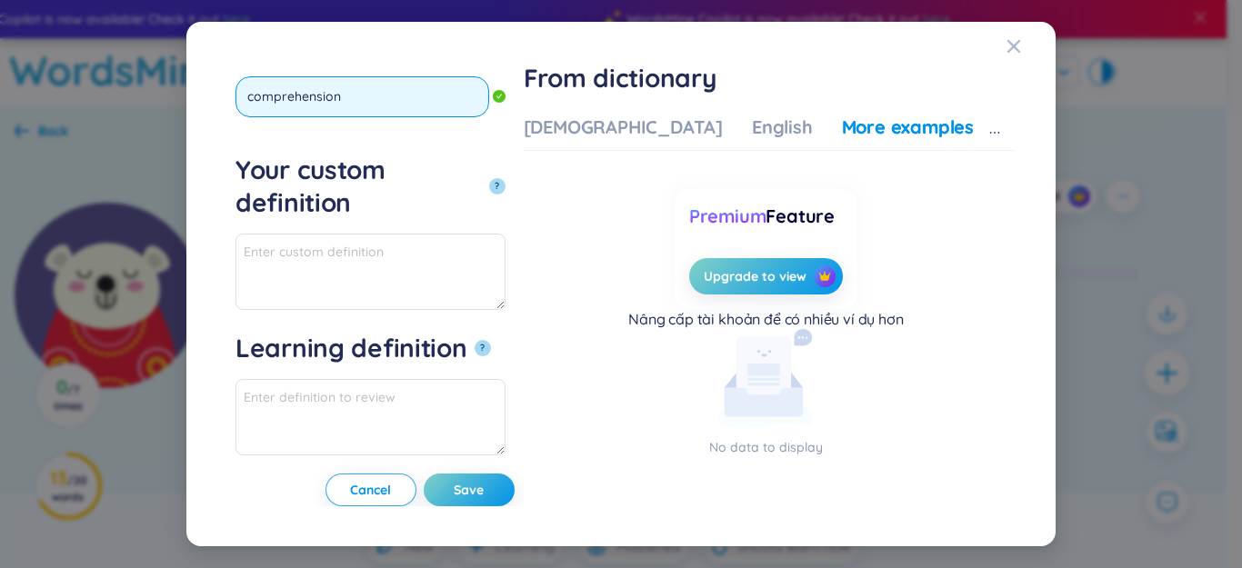
click at [489, 178] on button "?" at bounding box center [497, 186] width 16 height 16
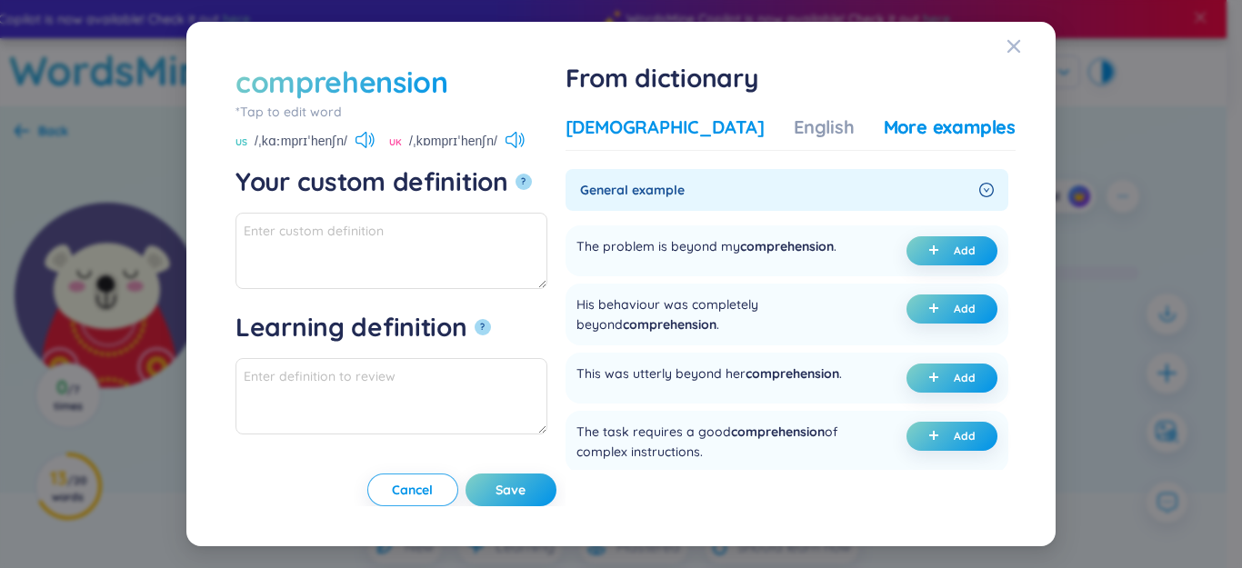
click at [685, 129] on div "[DEMOGRAPHIC_DATA]" at bounding box center [665, 127] width 199 height 25
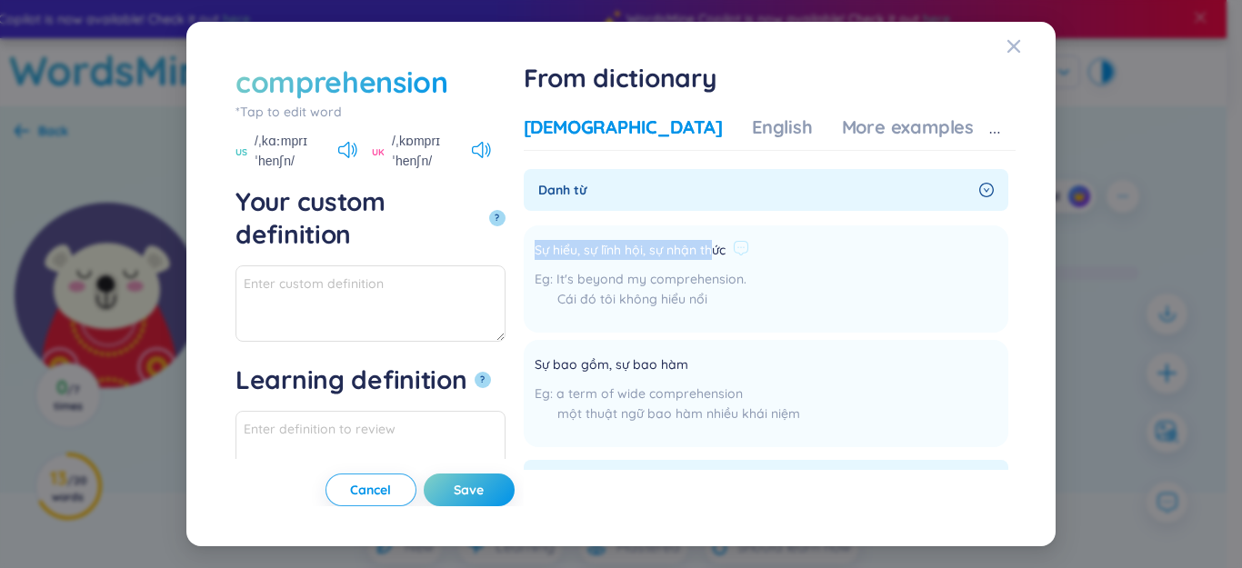
drag, startPoint x: 630, startPoint y: 250, endPoint x: 817, endPoint y: 249, distance: 187.3
click at [749, 249] on div "Sự hiểu, sự lĩnh hội, sự nhận thức" at bounding box center [642, 251] width 215 height 22
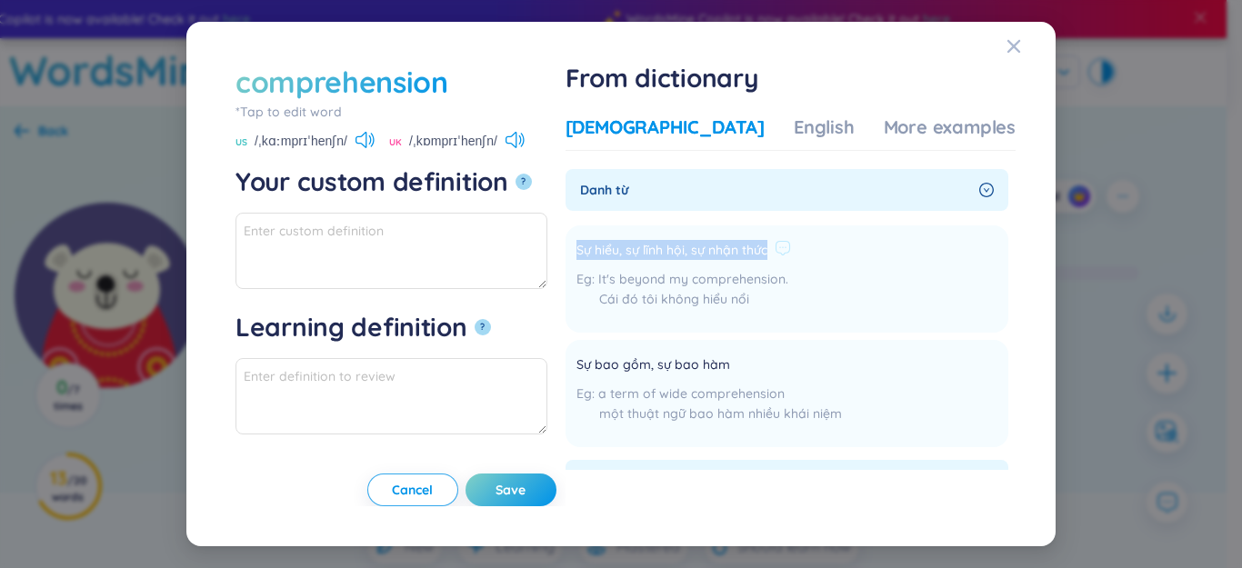
copy div "Sự hiểu, sự lĩnh hội, sự nhận thức"
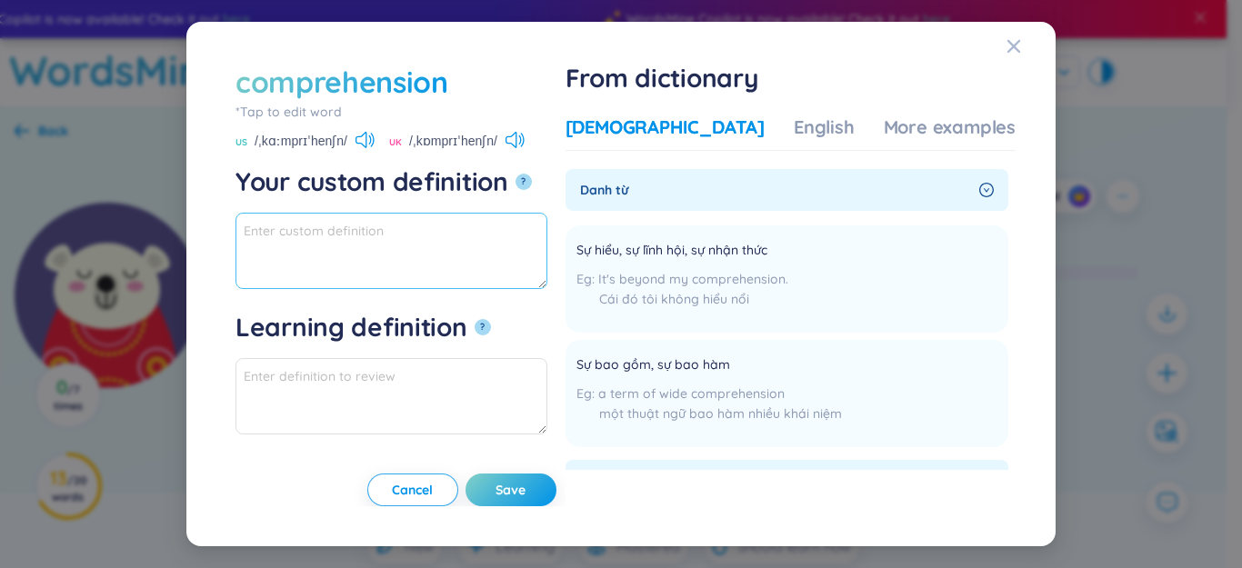
paste textarea "Sự hiểu, sự lĩnh hội, sự nhận thức"
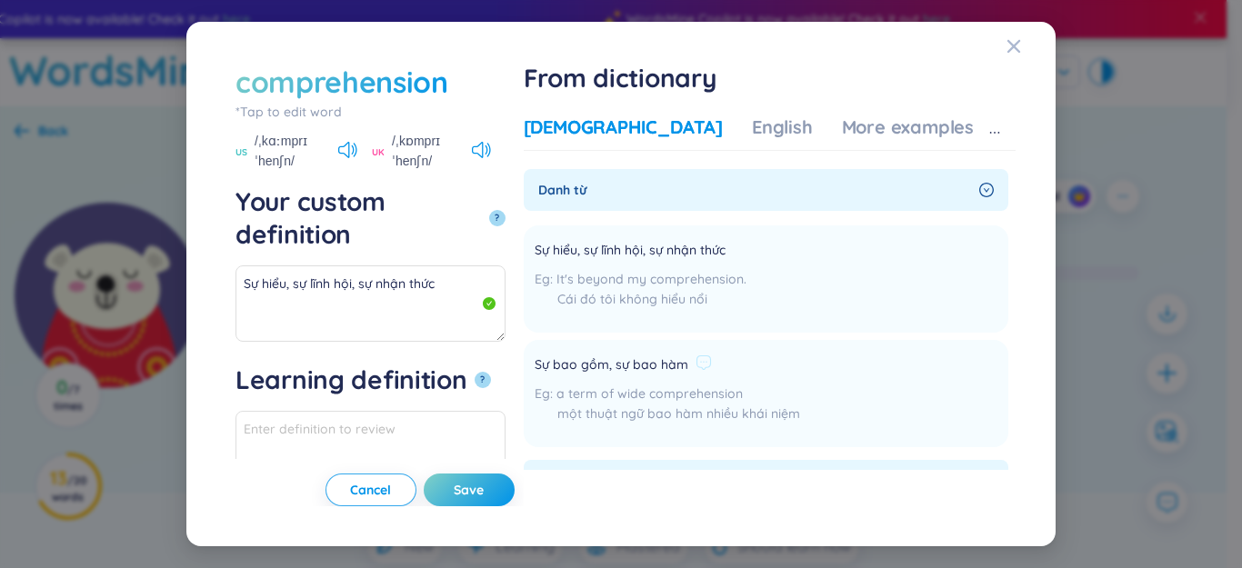
drag, startPoint x: 717, startPoint y: 362, endPoint x: 790, endPoint y: 368, distance: 73.0
click at [856, 369] on li "Sự bao gồm, sự bao hàm a term of wide comprehension một thuật ngữ bao hàm nhiều…" at bounding box center [766, 393] width 485 height 107
copy div "Sự bao gồm, sự bao hàm"
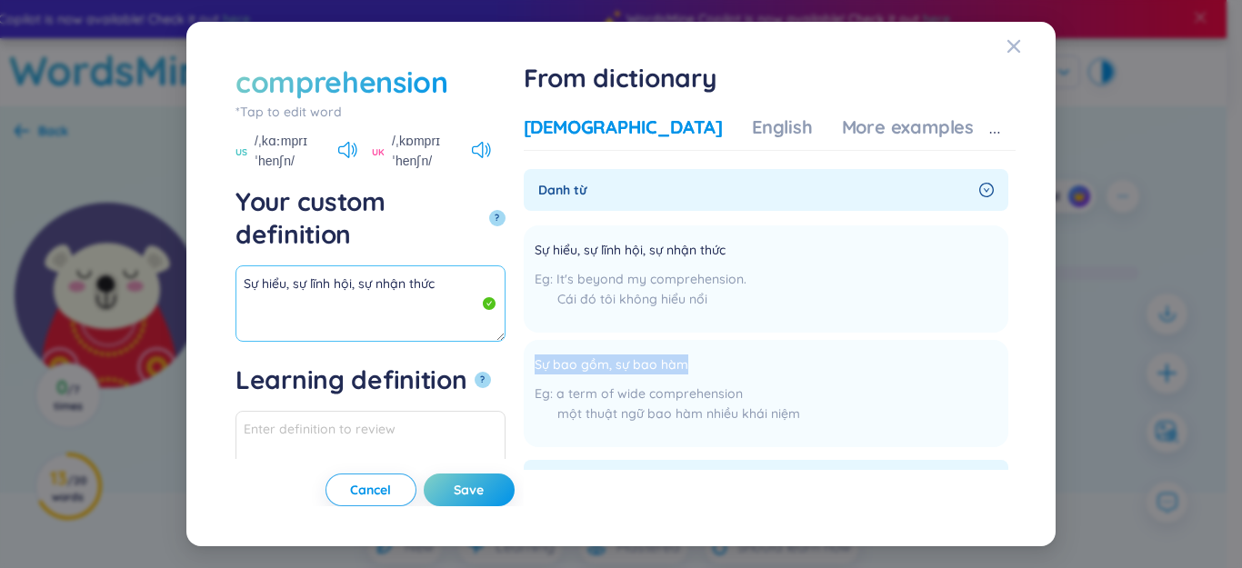
click at [407, 265] on textarea "Sự hiểu, sự lĩnh hội, sự nhận thức" at bounding box center [370, 303] width 270 height 76
paste textarea "Sự bao gồm, sự bao hàm"
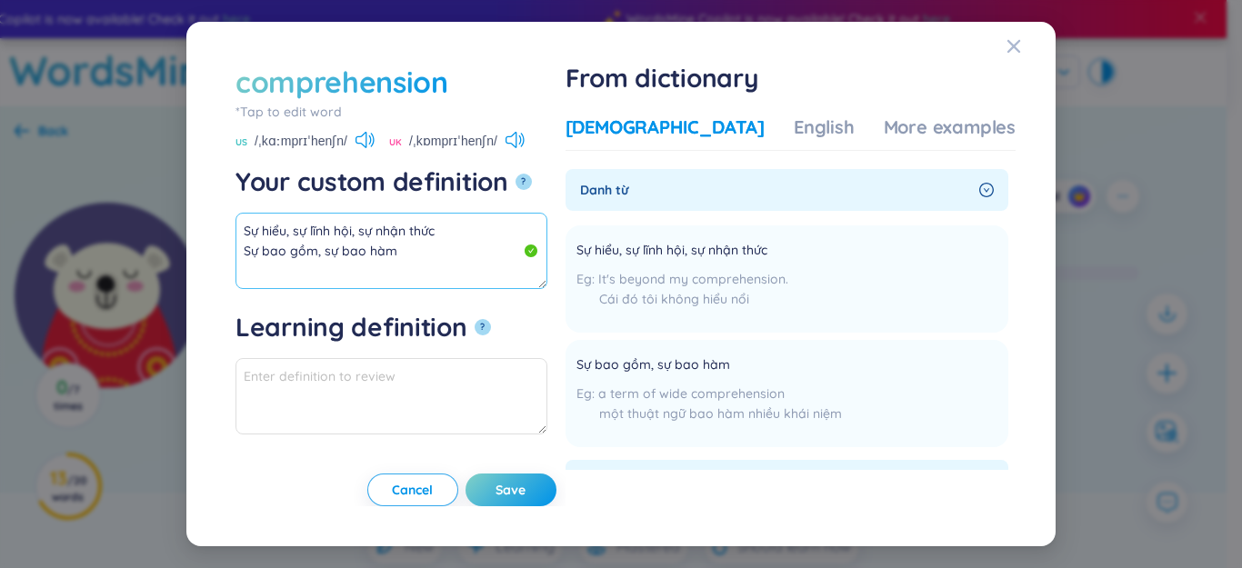
scroll to position [11, 0]
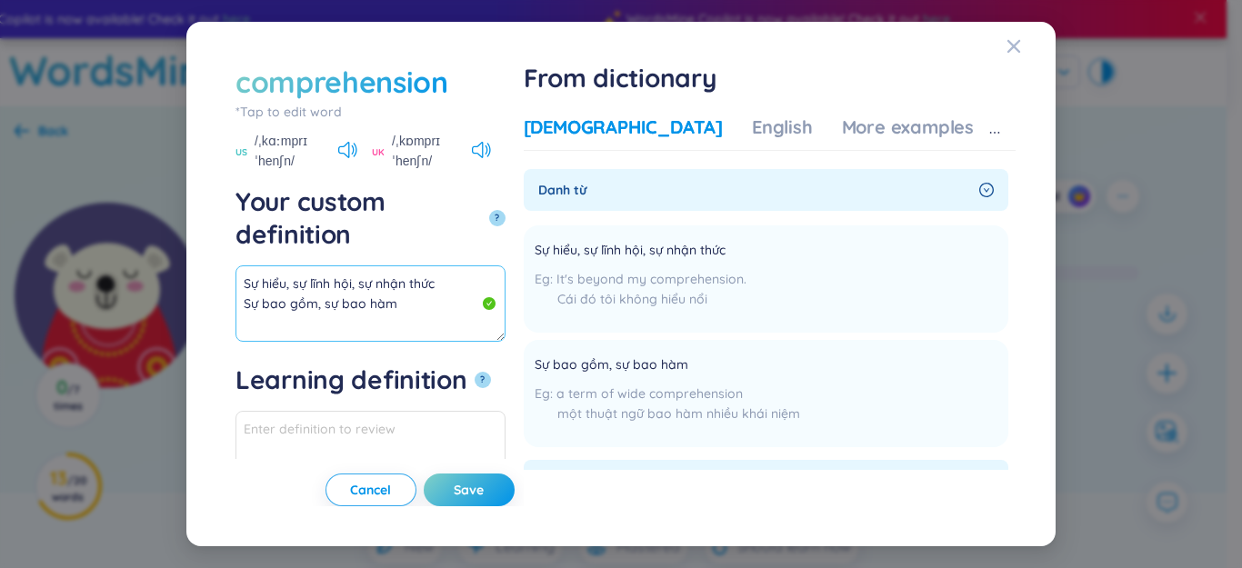
drag, startPoint x: 413, startPoint y: 245, endPoint x: 147, endPoint y: 186, distance: 271.8
click at [145, 185] on div "comprehension *Tap to edit word comprehension US /ˌkɑːmprɪˈhenʃn/ UK /ˌkɒmprɪˈh…" at bounding box center [621, 284] width 1242 height 568
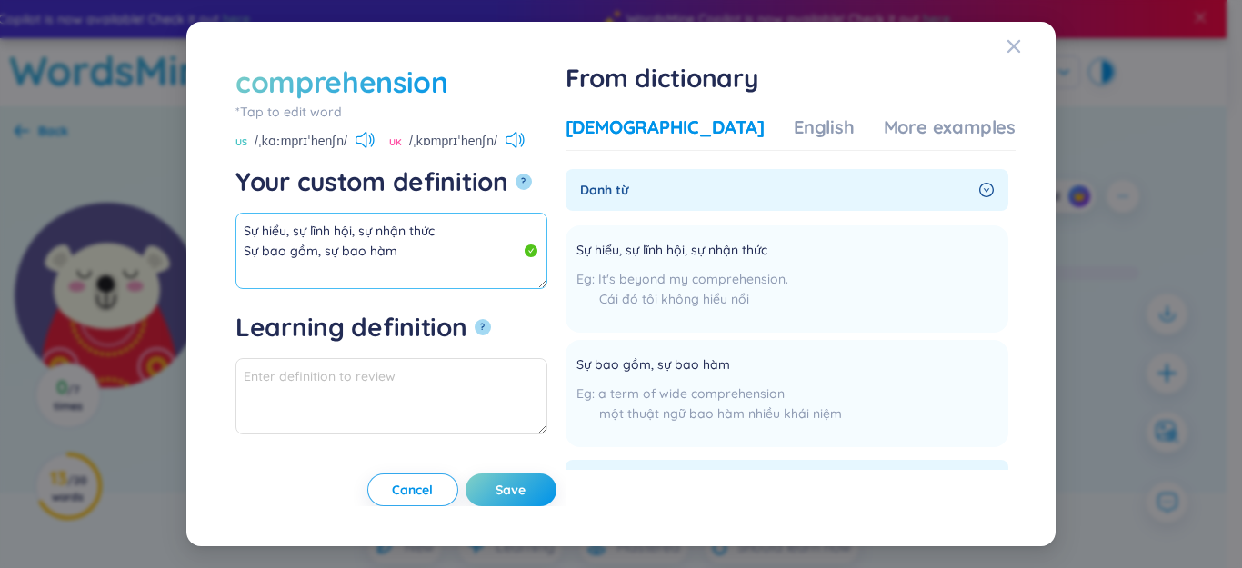
scroll to position [0, 0]
click at [513, 236] on textarea "Sự hiểu, sự lĩnh hội, sự nhận thức Sự bao gồm, sự bao hàm" at bounding box center [391, 251] width 312 height 76
click at [486, 255] on textarea "Sự hiểu, sự lĩnh hội, sự nhận thức Sự bao gồm, sự bao hàm" at bounding box center [391, 251] width 312 height 76
click at [887, 101] on div "From dictionary Vietnamese English More examples Danh từ Sự hiểu, sự lĩnh hội, …" at bounding box center [791, 285] width 450 height 446
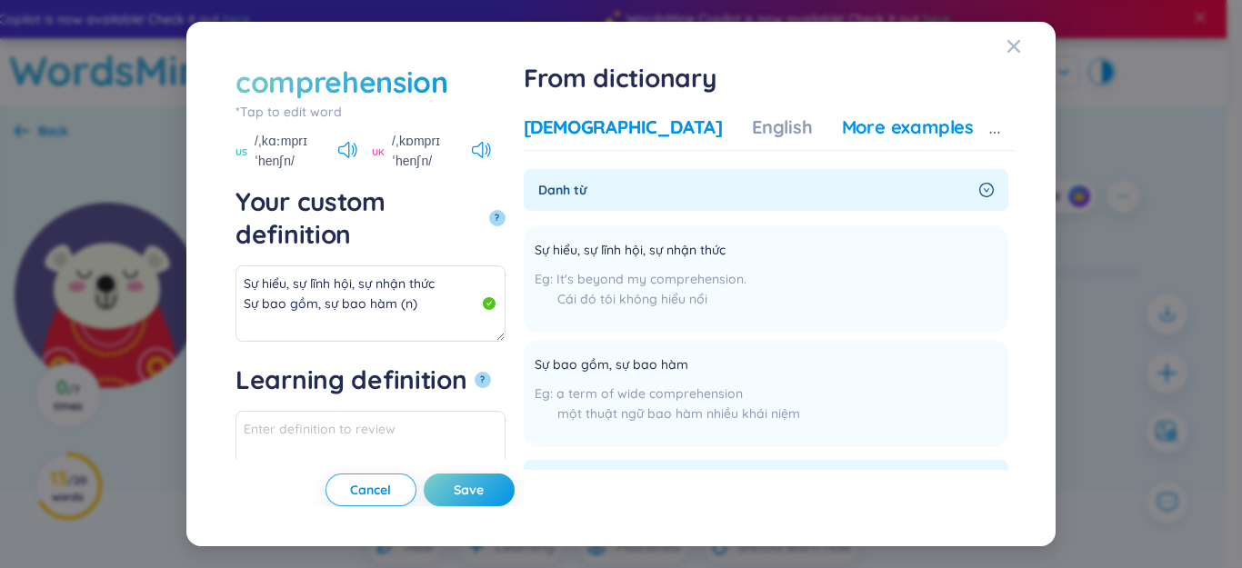
click at [893, 125] on div "More examples" at bounding box center [908, 127] width 132 height 25
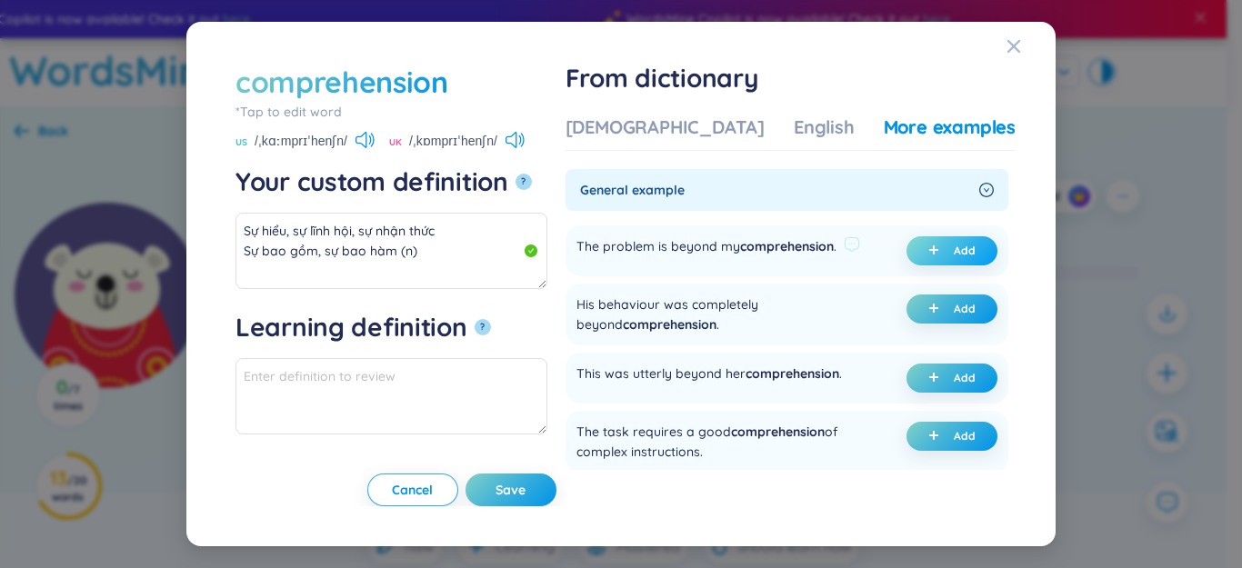
click at [919, 250] on button "Add" at bounding box center [951, 250] width 91 height 29
type textarea "Sự hiểu, sự lĩnh hội, sự nhận thức Sự bao gồm, sự bao hàm (n) Eg: The problem i…"
type textarea "Eg: The problem is beyond my comprehension."
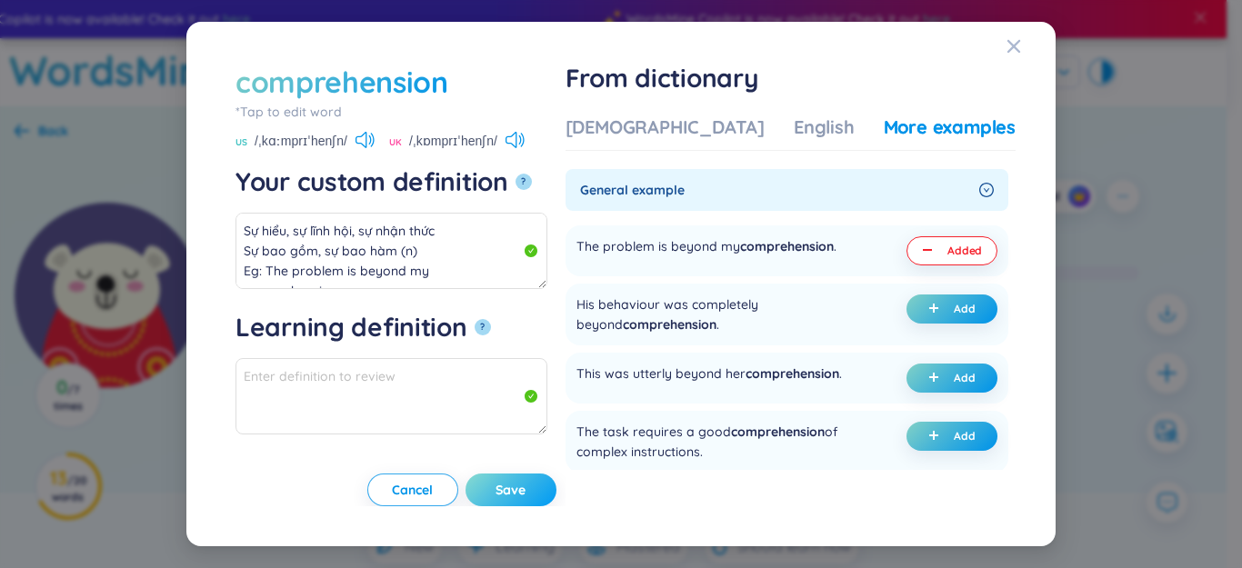
click at [526, 493] on span "Save" at bounding box center [511, 490] width 30 height 18
type textarea "Sự hiểu, sự lĩnh hội, sự nhận thức Sự bao gồm, sự bao hàm (n) Eg: The problem i…"
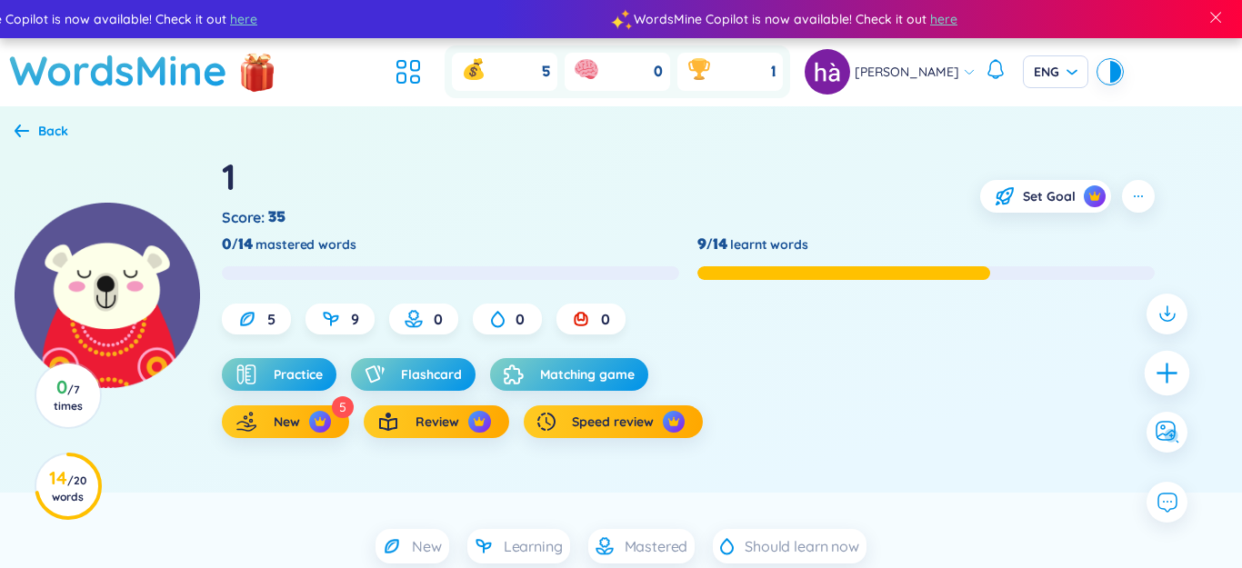
click at [1161, 370] on icon "plus" at bounding box center [1167, 372] width 25 height 25
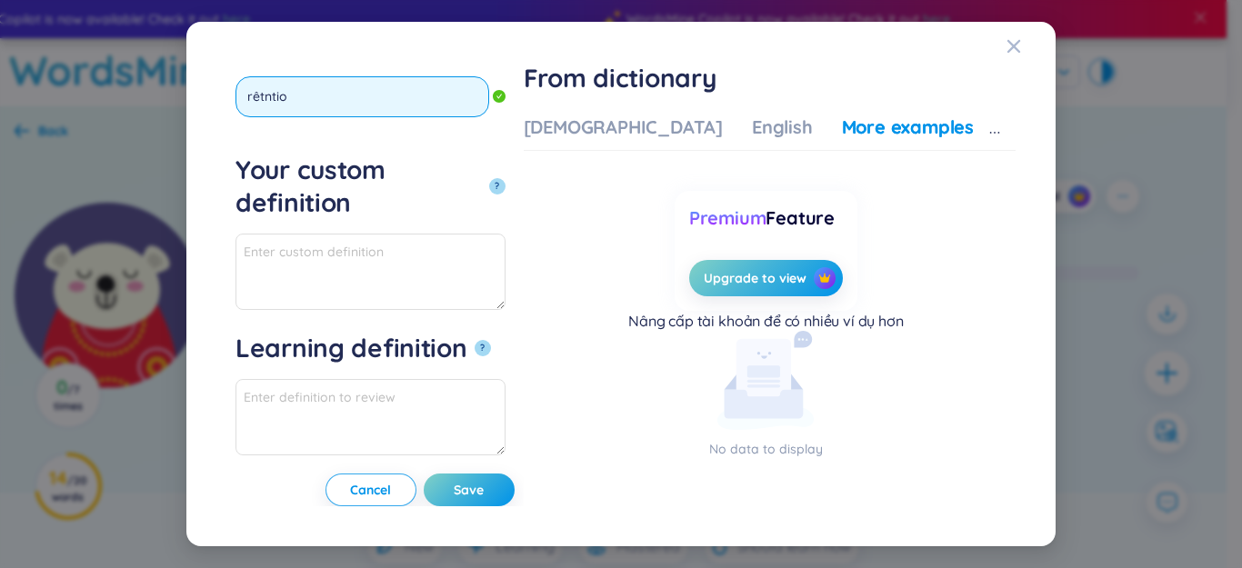
type input "rêtntion"
click at [489, 178] on button "?" at bounding box center [497, 186] width 16 height 16
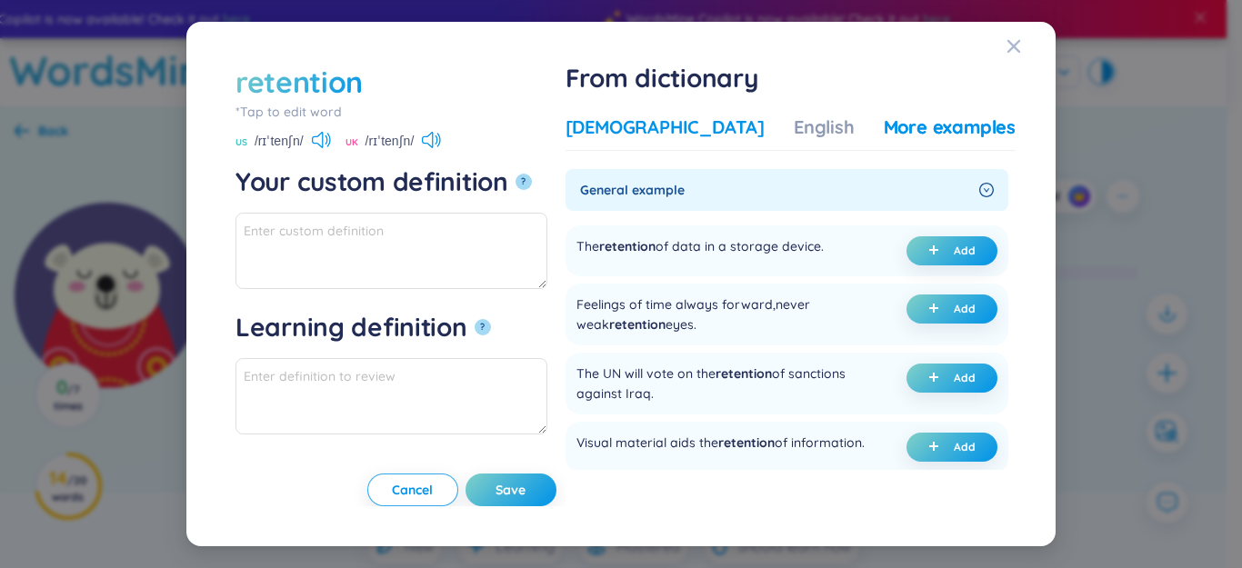
click at [700, 138] on div "[DEMOGRAPHIC_DATA]" at bounding box center [665, 127] width 199 height 25
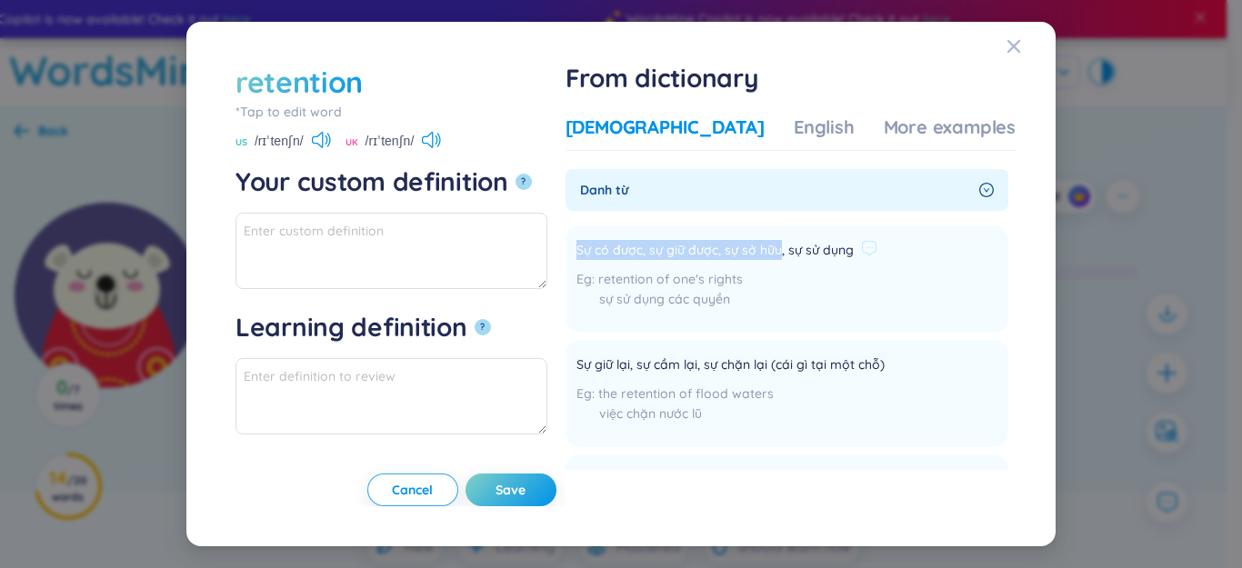
drag, startPoint x: 629, startPoint y: 247, endPoint x: 838, endPoint y: 256, distance: 209.3
click at [838, 256] on li "Sự có được, sự giữ được, sự sở hữu, sự sử dụng retention of one's rights sự sử …" at bounding box center [787, 278] width 443 height 107
click at [824, 255] on span "Sự có được, sự giữ được, sự sở hữu, sự sử dụng" at bounding box center [714, 251] width 277 height 22
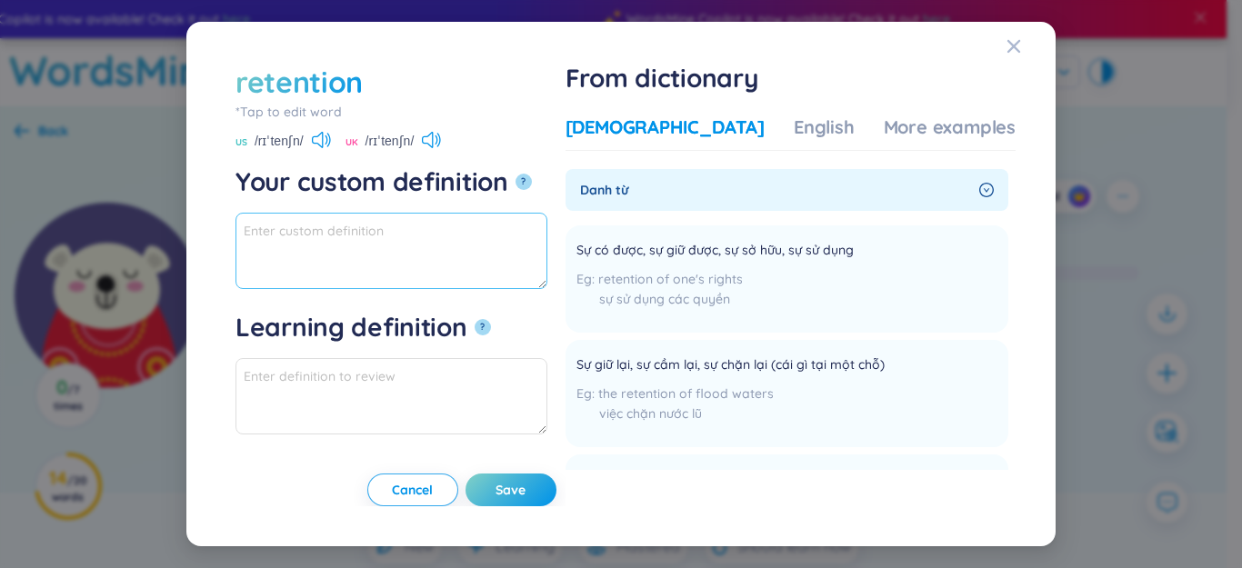
paste textarea "Sự hiểu, sự lĩnh hội, sự nhận thức Sự bao gồm, sự bao hàm"
type textarea "Sự hiểu, sự lĩnh hội, sự nhận thức Sự bao gồm, sự bao hàm"
drag, startPoint x: 405, startPoint y: 245, endPoint x: 53, endPoint y: 175, distance: 358.9
click at [53, 175] on div "retention *Tap to edit word retention US /rɪˈtenʃn/ UK /rɪˈtenʃn/ Your custom d…" at bounding box center [621, 284] width 1242 height 568
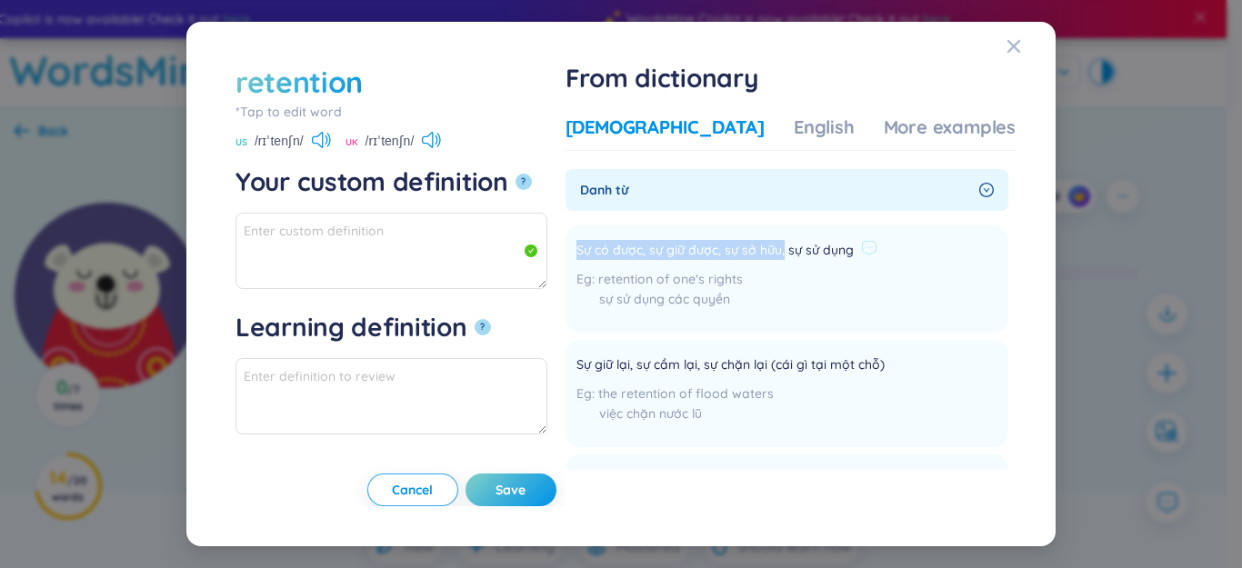
drag, startPoint x: 631, startPoint y: 245, endPoint x: 839, endPoint y: 245, distance: 208.2
click at [839, 245] on li "Sự có được, sự giữ được, sự sở hữu, sự sử dụng retention of one's rights sự sử …" at bounding box center [787, 278] width 443 height 107
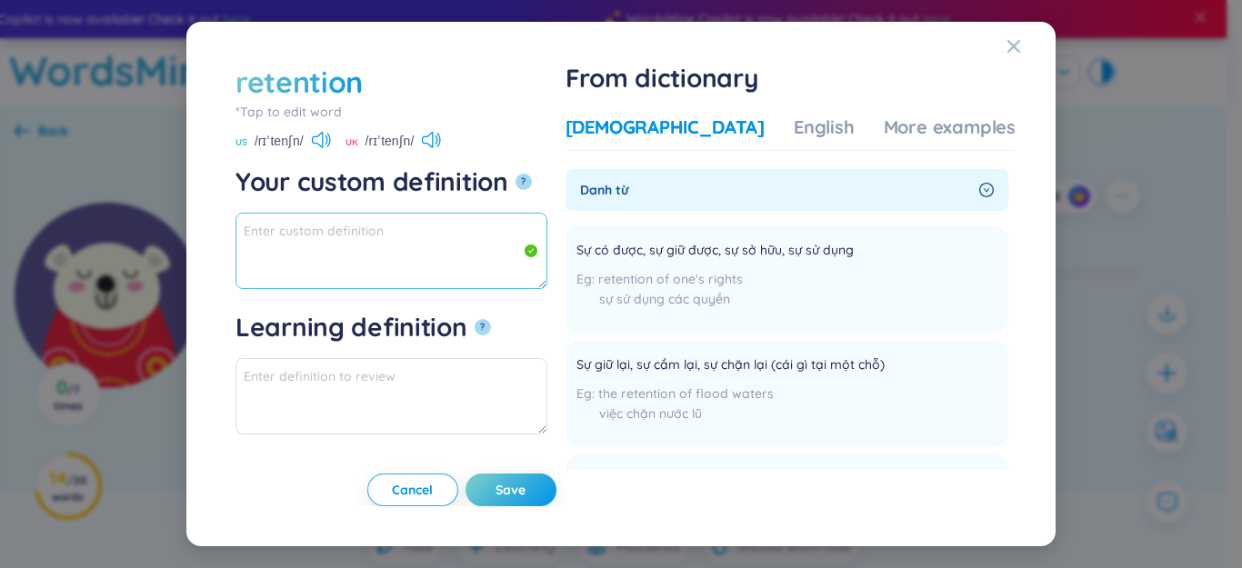
paste textarea "Sự có được, sự giữ được, sự sở hữu,"
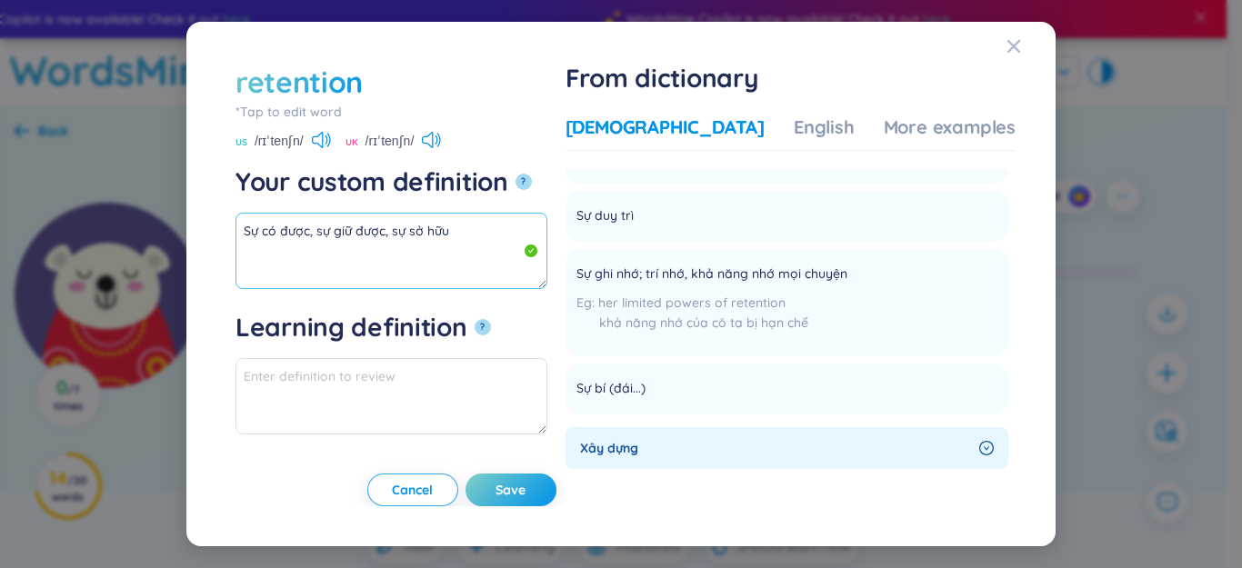
scroll to position [273, 0]
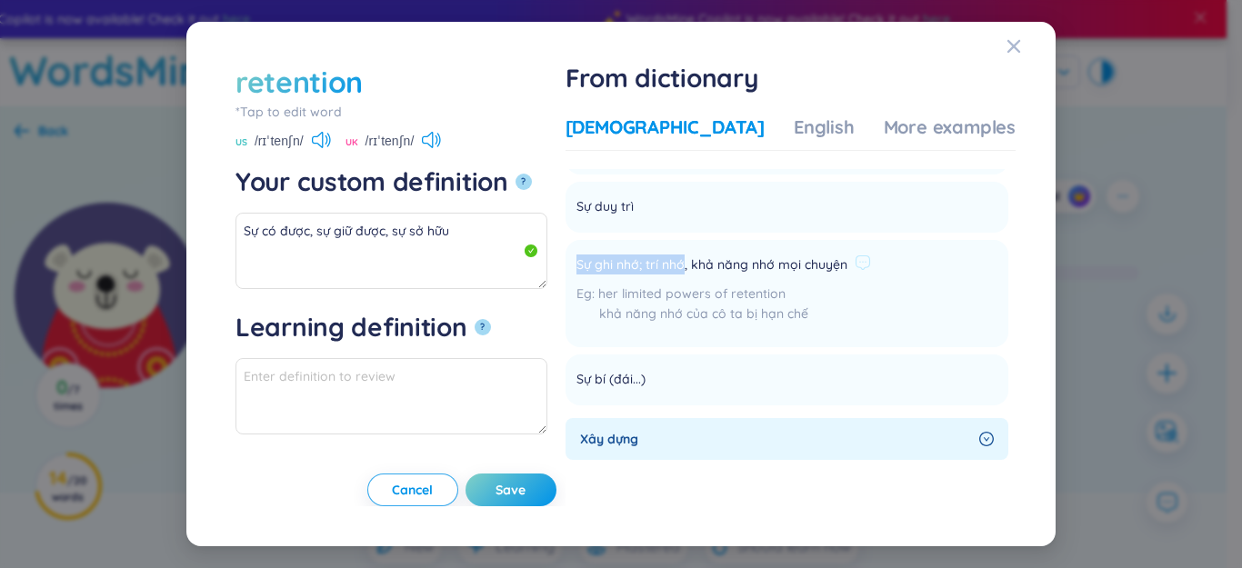
drag, startPoint x: 633, startPoint y: 267, endPoint x: 741, endPoint y: 259, distance: 108.5
click at [741, 259] on span "Sự ghi nhớ; trí nhớ, khả năng nhớ mọi chuyện" at bounding box center [711, 266] width 271 height 22
copy span "Sự ghi nhớ; trí nhớ"
click at [486, 264] on textarea "Sự có được, sự giữ được, sự sở hữu" at bounding box center [391, 251] width 312 height 76
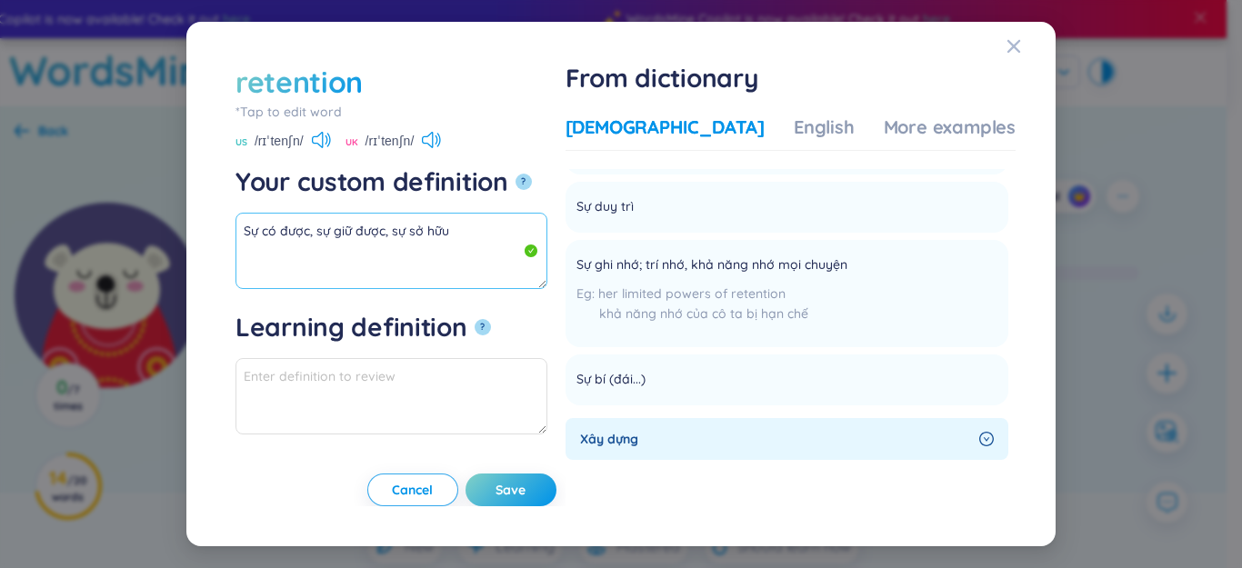
paste textarea "Sự ghi nhớ; trí nhớ"
drag, startPoint x: 347, startPoint y: 252, endPoint x: 235, endPoint y: 227, distance: 114.5
click at [217, 226] on div "retention *Tap to edit word retention US /rɪˈtenʃn/ UK /rɪˈtenʃn/ Your custom d…" at bounding box center [621, 285] width 826 height 482
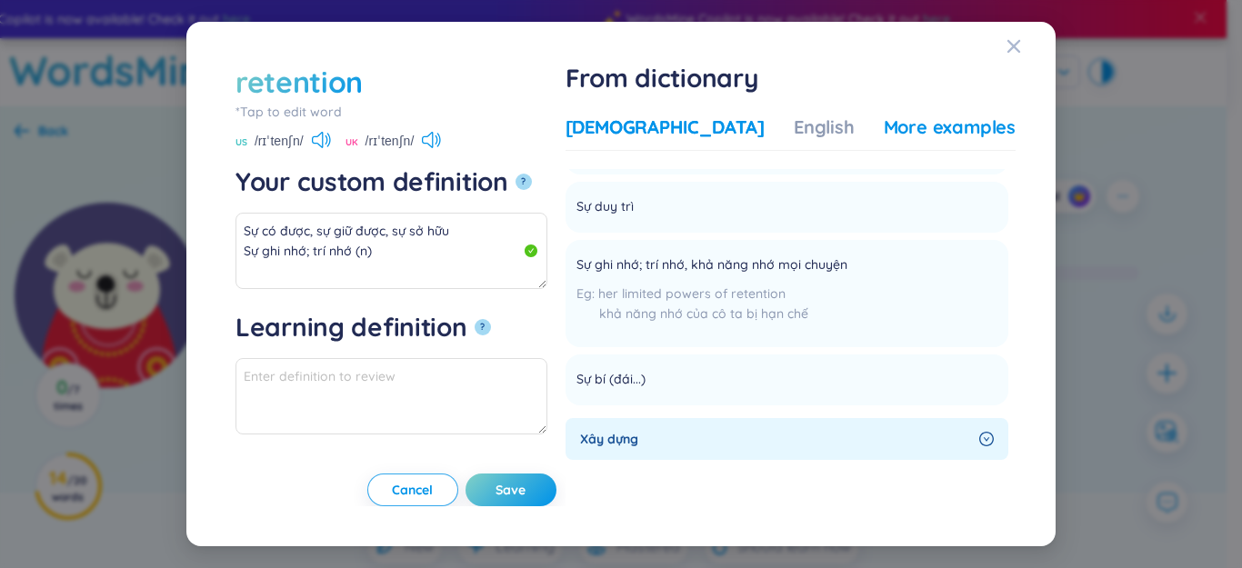
click at [938, 131] on div "More examples" at bounding box center [950, 127] width 132 height 25
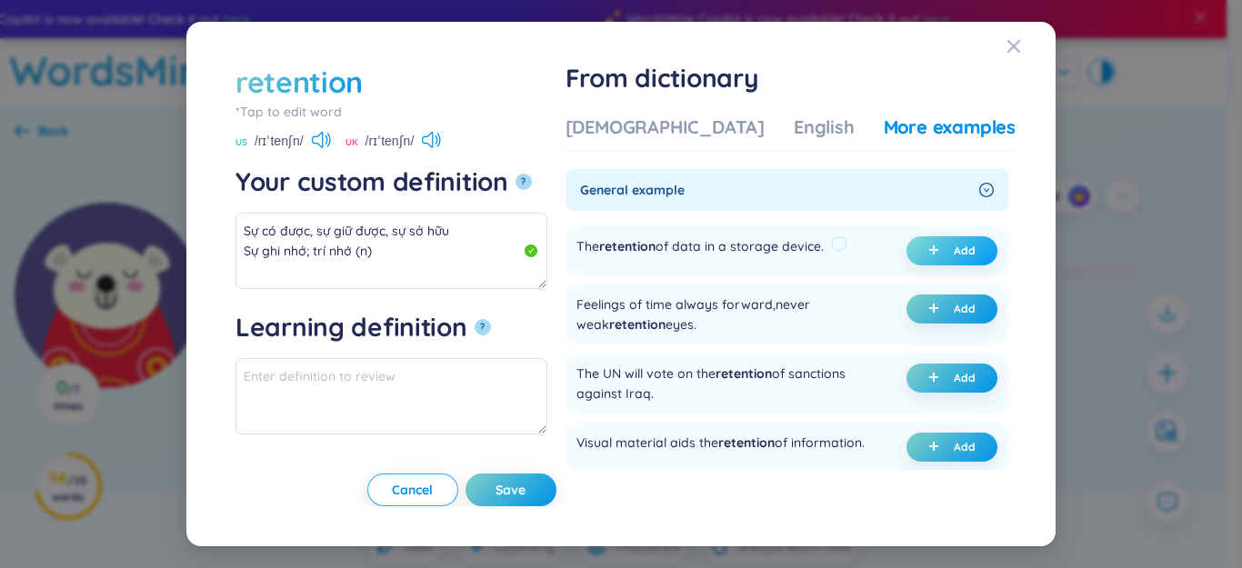
click at [921, 243] on button "Add" at bounding box center [951, 250] width 91 height 29
type textarea "Sự có được, sự giữ được, sự sở hữu Sự ghi nhớ; trí nhớ (n) Eg: The retention of…"
type textarea "Eg: The retention of data in a storage device."
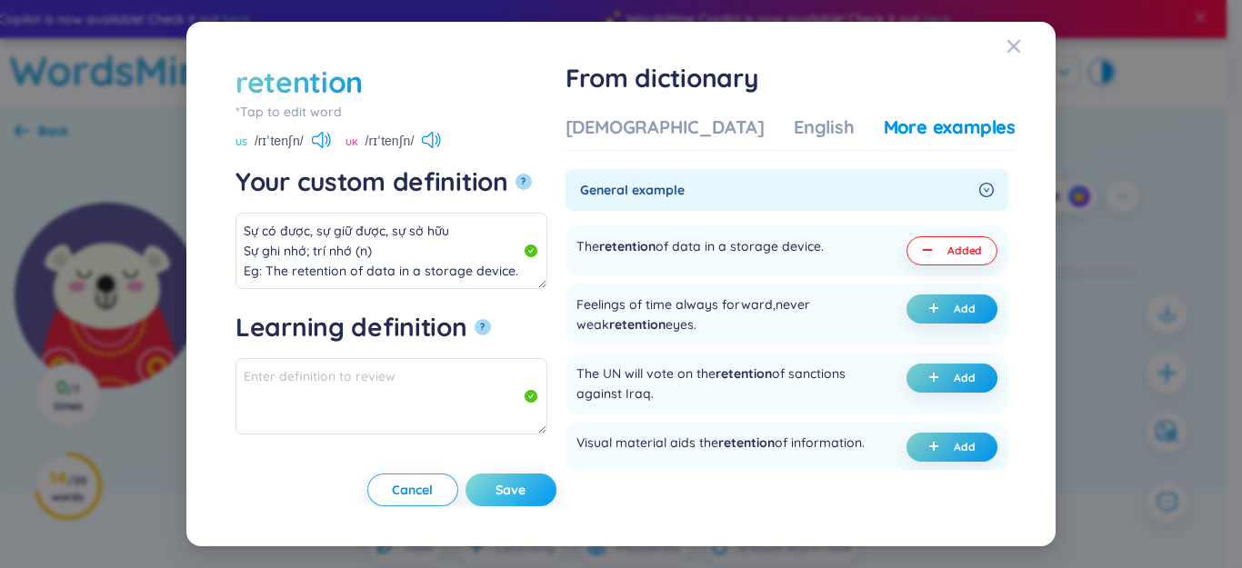
click at [526, 485] on span "Save" at bounding box center [511, 490] width 30 height 18
type textarea "Sự có được, sự giữ được, sự sở hữu Sự ghi nhớ; trí nhớ (n) Eg: The retention of…"
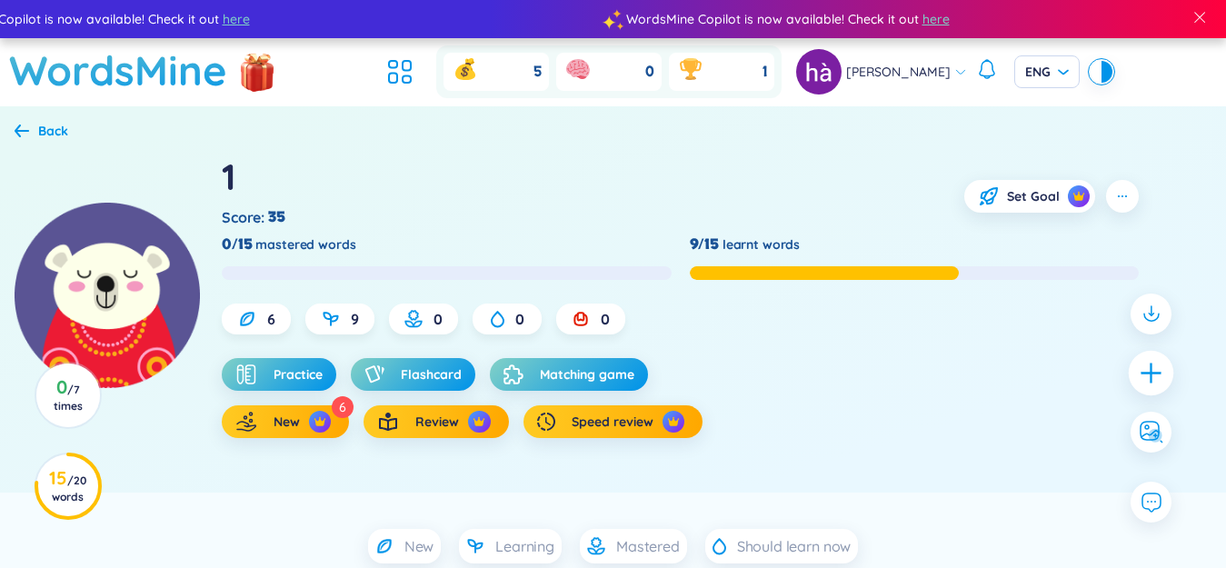
click at [1144, 374] on icon "plus" at bounding box center [1151, 373] width 20 height 2
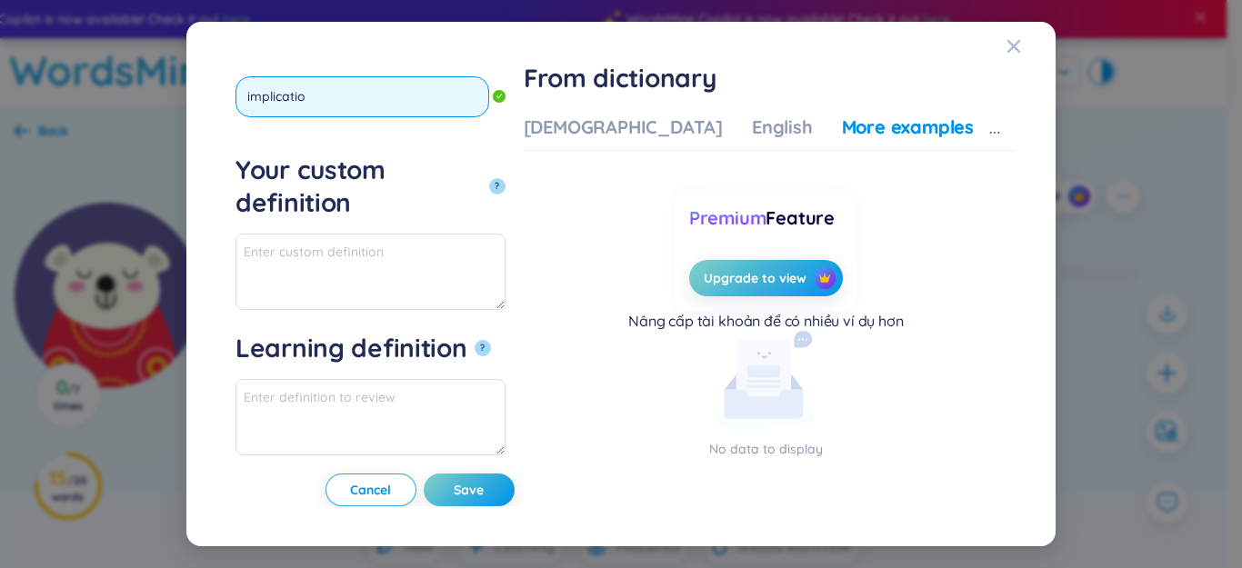
type input "implication"
click at [489, 178] on button "?" at bounding box center [497, 186] width 16 height 16
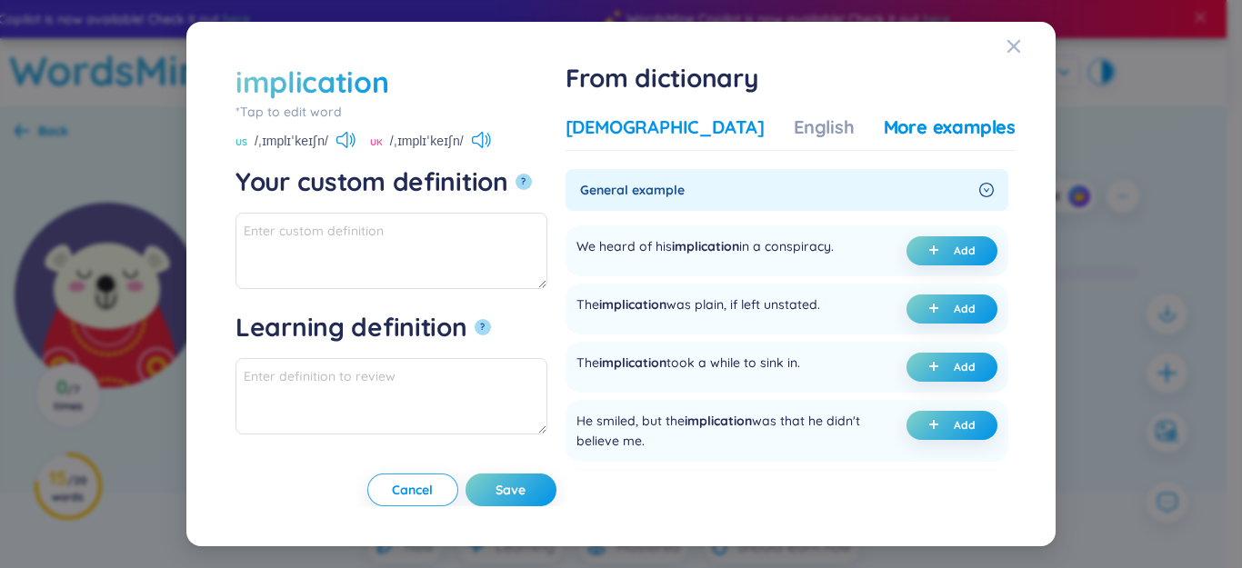
click at [681, 122] on div "[DEMOGRAPHIC_DATA]" at bounding box center [665, 127] width 199 height 25
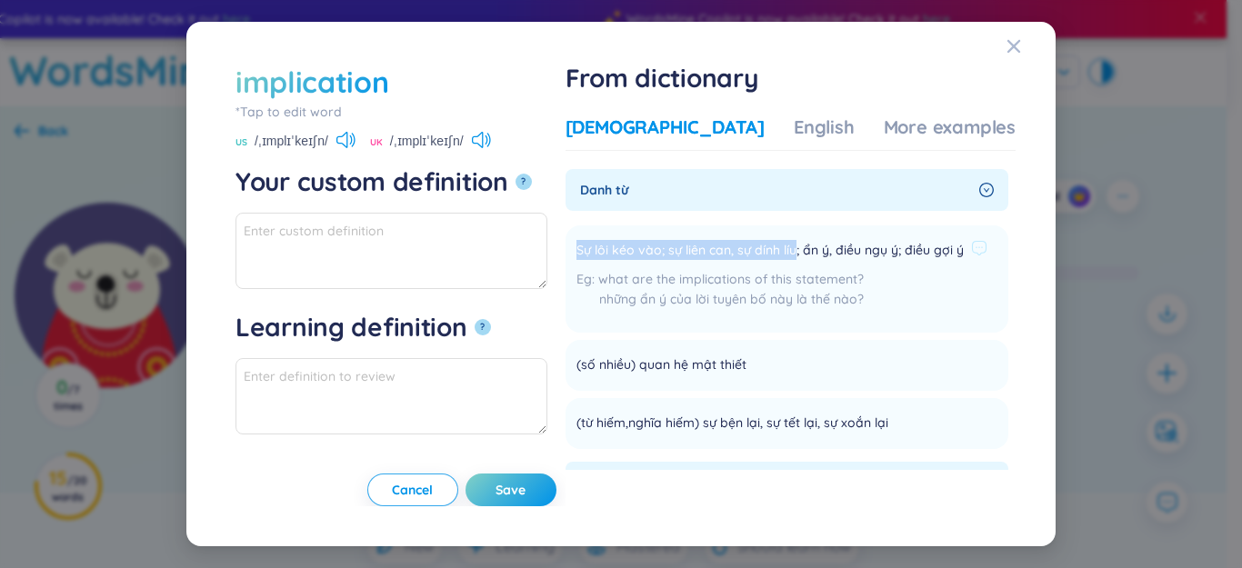
drag, startPoint x: 632, startPoint y: 246, endPoint x: 849, endPoint y: 249, distance: 217.3
click at [849, 249] on span "Sự lôi kéo vào; sự liên can, sự dính líu; ẩn ý, điều ngụ ý; điều gợi ý" at bounding box center [769, 251] width 387 height 22
copy span "Sự lôi kéo vào; sự liên can, sự dính líu"
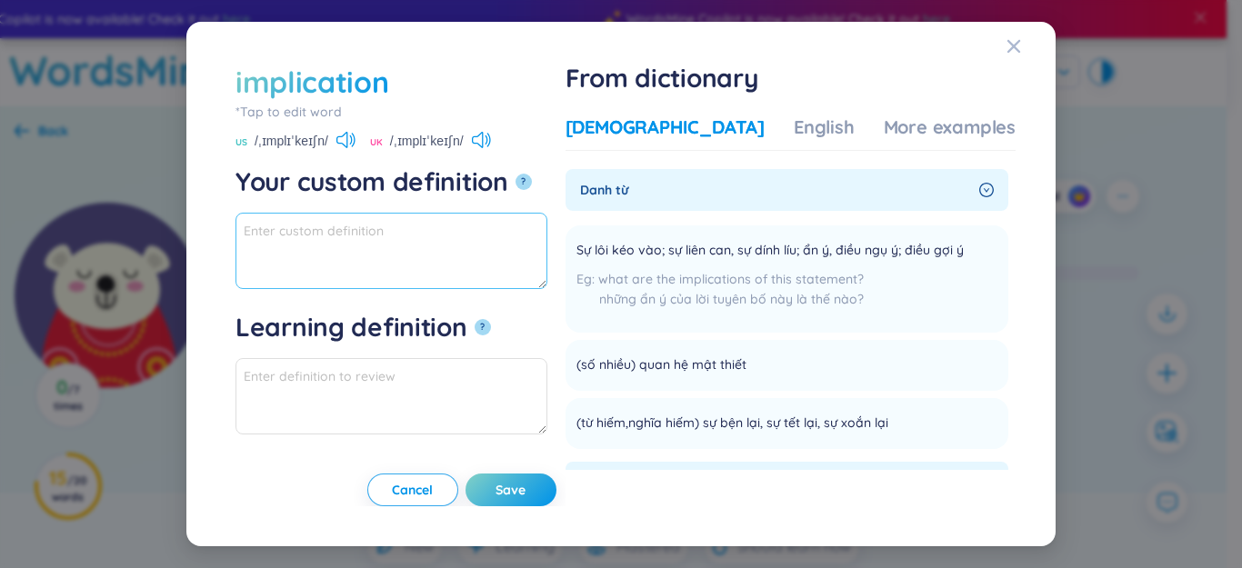
paste textarea "Sự lôi kéo vào; sự liên can, sự dính líu"
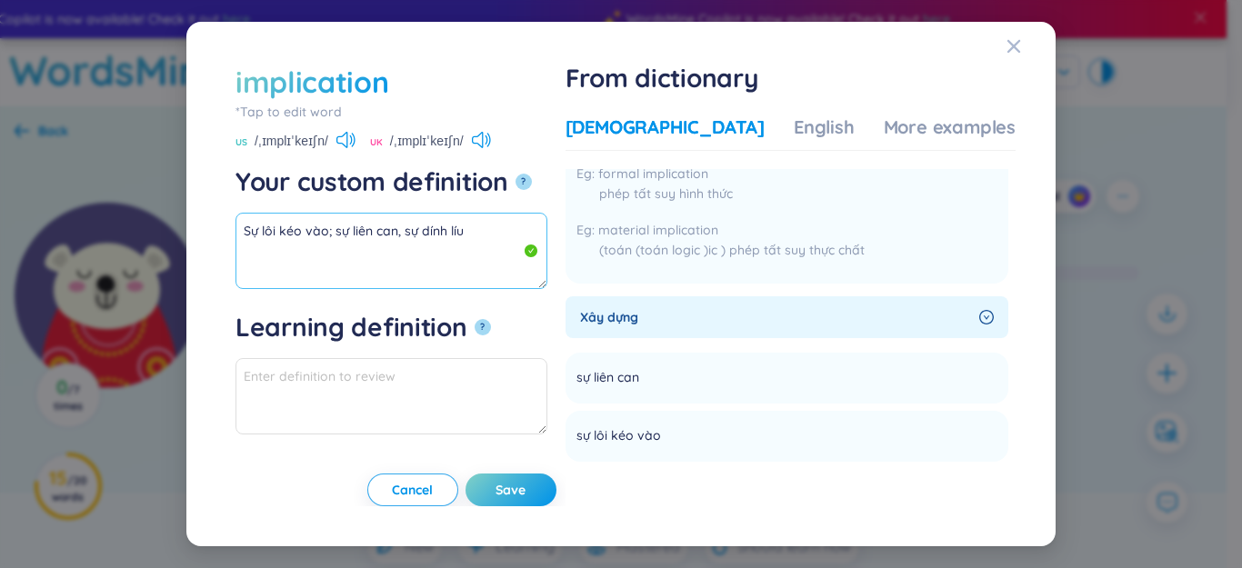
scroll to position [0, 0]
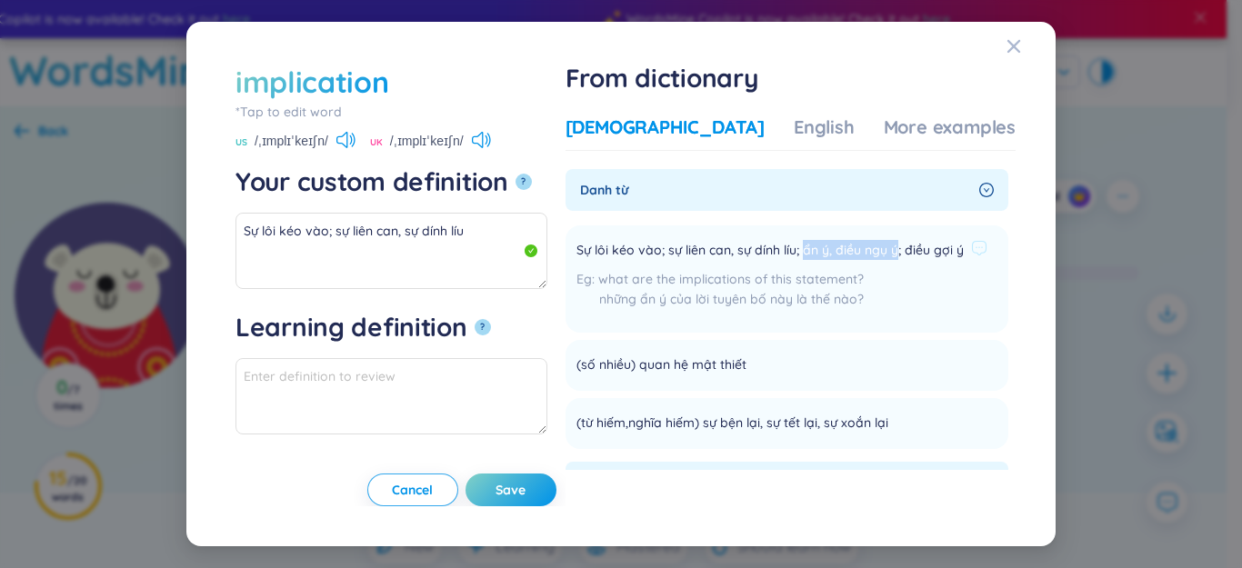
drag, startPoint x: 859, startPoint y: 254, endPoint x: 954, endPoint y: 245, distance: 95.0
click at [954, 245] on span "Sự lôi kéo vào; sự liên can, sự dính líu; ẩn ý, điều ngụ ý; điều gợi ý" at bounding box center [769, 251] width 387 height 22
copy span "ẩn ý, điều ngụ ý"
click at [543, 239] on textarea "Sự lôi kéo vào; sự liên can, sự dính líu" at bounding box center [391, 251] width 312 height 76
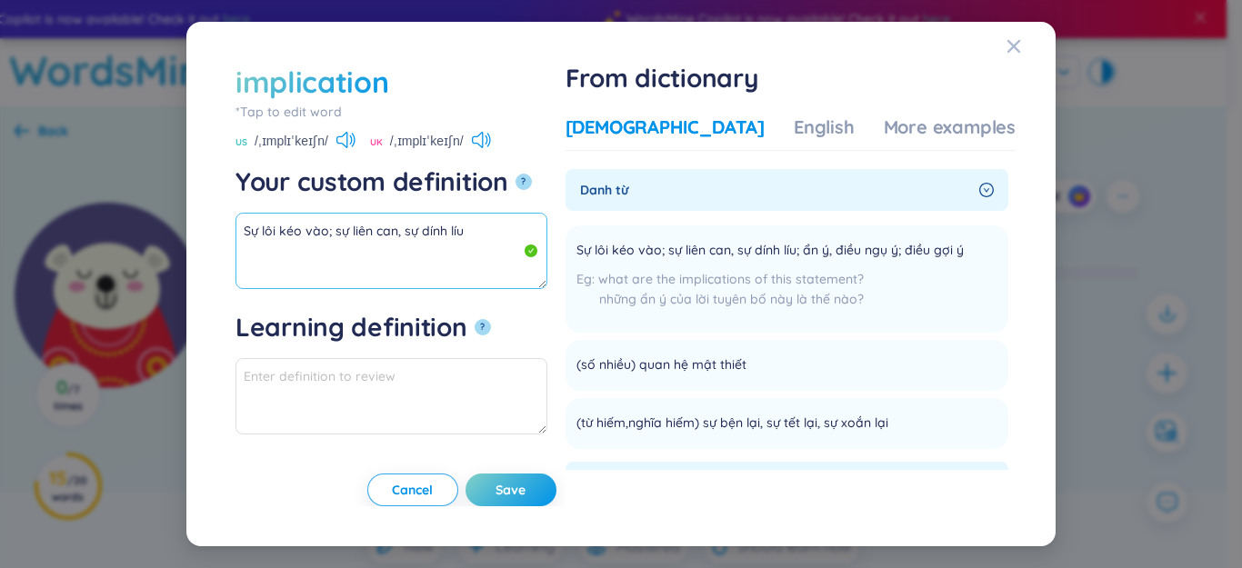
paste textarea "ẩn ý, điều ngụ ý"
drag, startPoint x: 320, startPoint y: 270, endPoint x: 353, endPoint y: 255, distance: 36.2
click at [353, 255] on textarea "Sự lôi kéo vào; sự liên can, sự dính líu ẩn ý, điều ngụ ý" at bounding box center [391, 251] width 312 height 76
paste textarea "Hệ quả / tác động"
click at [298, 273] on textarea "Sự lôi kéo vào; sự liên can, sự dính líu ẩn ý, điều ngụ ý Hệ quả / tác động" at bounding box center [391, 251] width 312 height 76
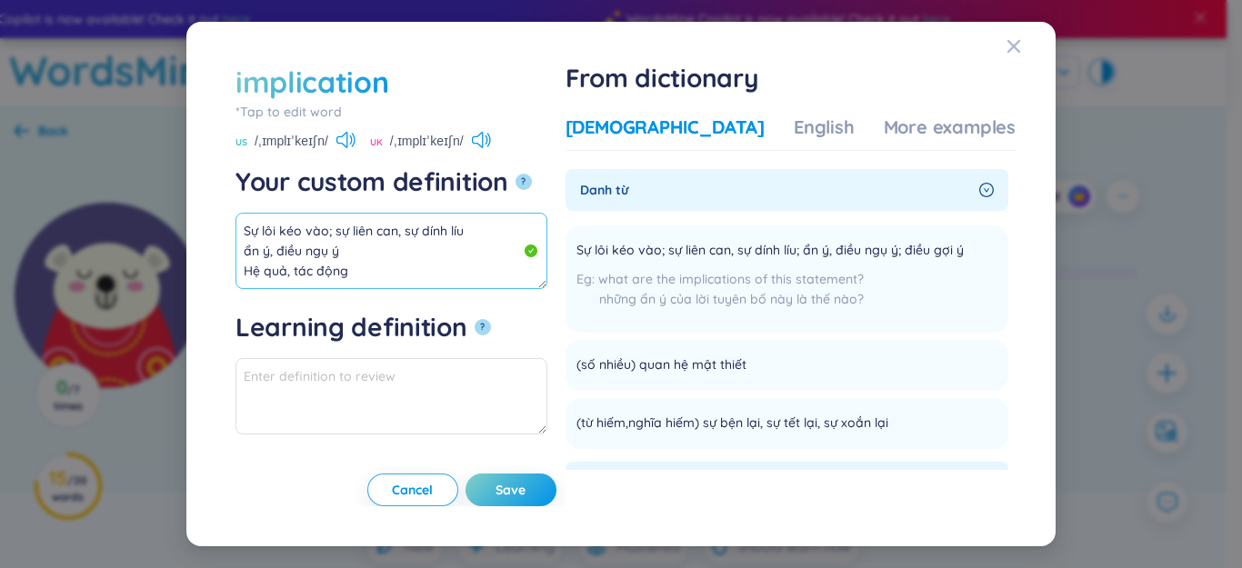
click at [393, 266] on textarea "Sự lôi kéo vào; sự liên can, sự dính líu ẩn ý, điều ngụ ý Hệ quả, tác động" at bounding box center [391, 251] width 312 height 76
drag, startPoint x: 350, startPoint y: 271, endPoint x: 273, endPoint y: 255, distance: 78.8
click at [215, 227] on div "implication *Tap to edit word implication US /ˌɪmplɪˈkeɪʃn/ UK /ˌɪmplɪˈkeɪʃn/ Y…" at bounding box center [621, 285] width 826 height 482
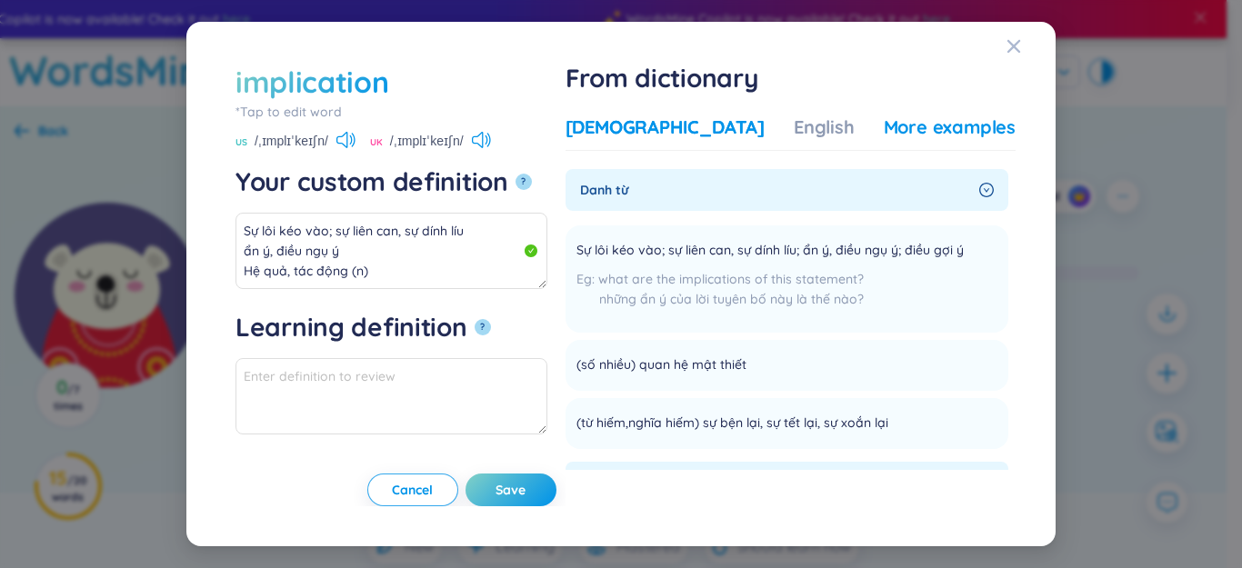
click at [889, 126] on div "More examples" at bounding box center [950, 127] width 132 height 25
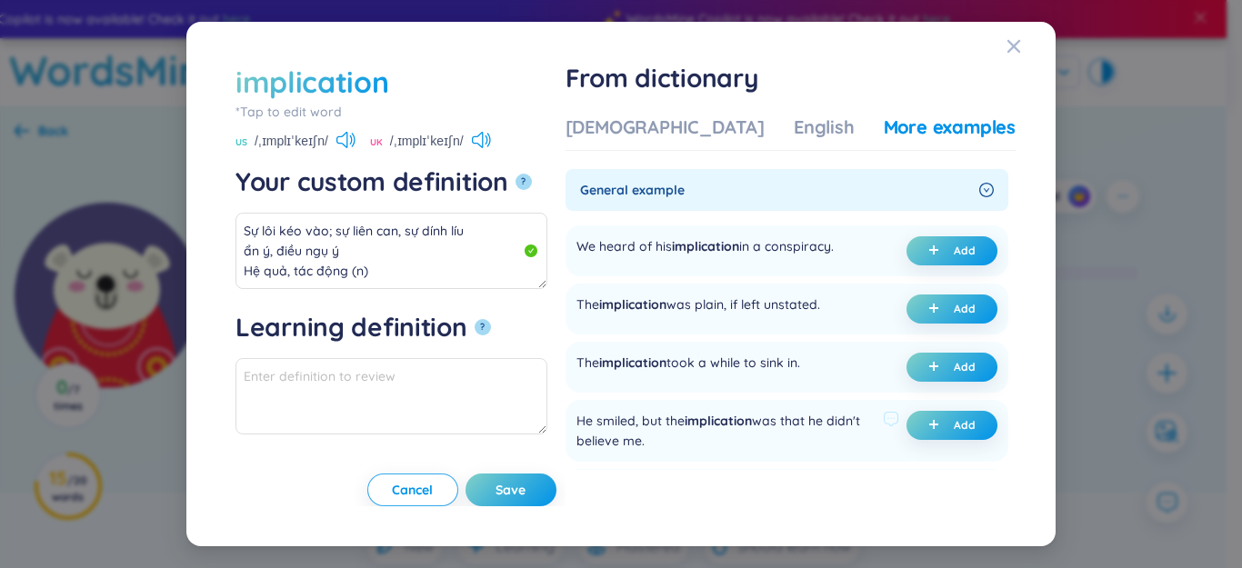
scroll to position [91, 0]
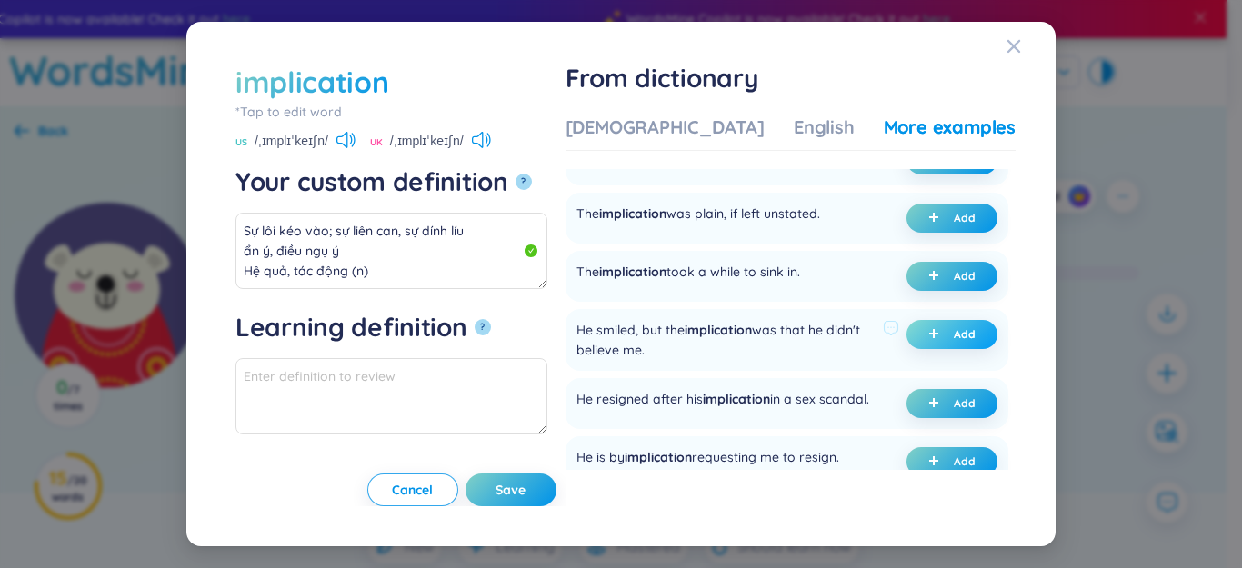
click at [922, 345] on button "Add" at bounding box center [951, 334] width 91 height 29
type textarea "Sự lôi kéo vào; sự liên can, sự dính líu ẩn ý, điều ngụ ý Hệ quả, tác động (n) …"
type textarea "Eg: He smiled, but the implication was that he didn't believe me."
click at [526, 489] on span "Save" at bounding box center [511, 490] width 30 height 18
type textarea "Sự lôi kéo vào; sự liên can, sự dính líu ẩn ý, điều ngụ ý Hệ quả, tác động (n) …"
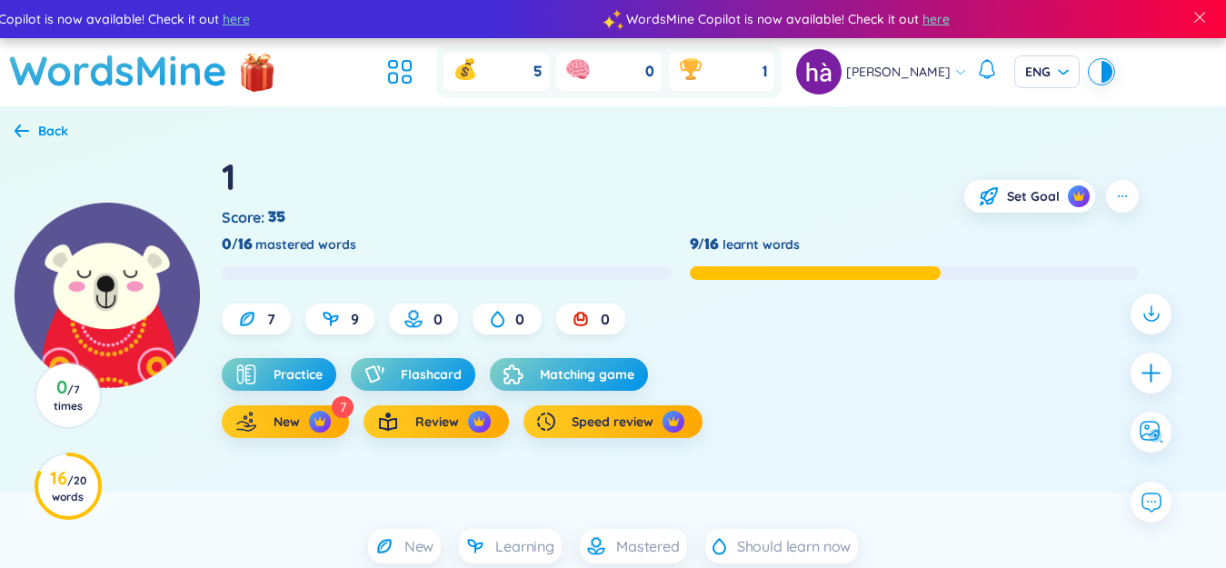
click at [1146, 374] on icon "plus" at bounding box center [1151, 373] width 18 height 2
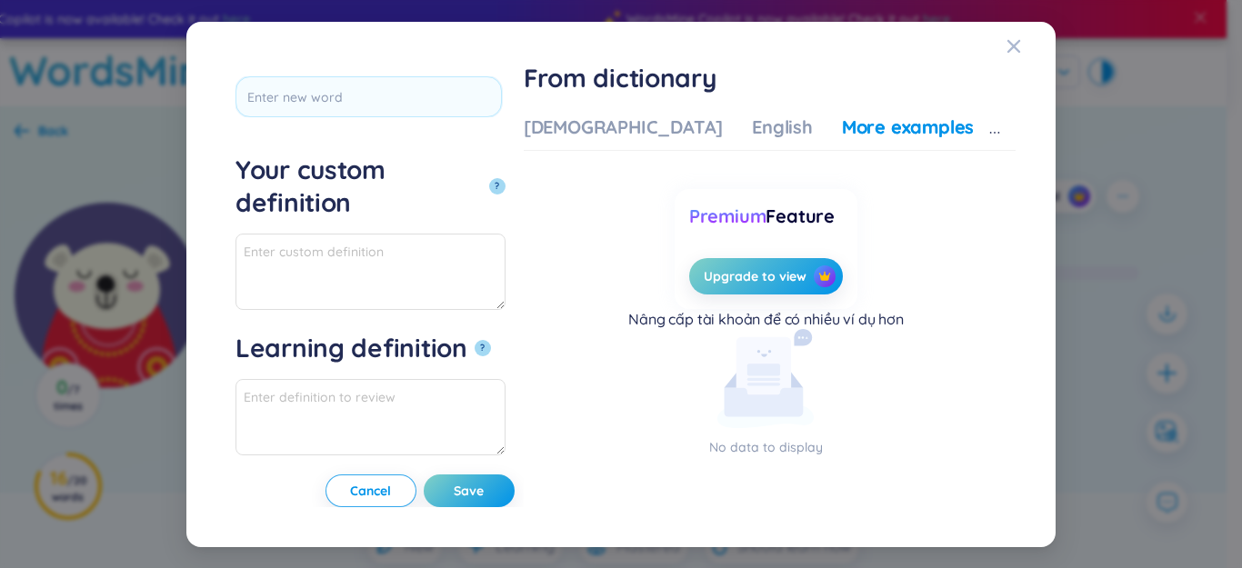
scroll to position [2, 0]
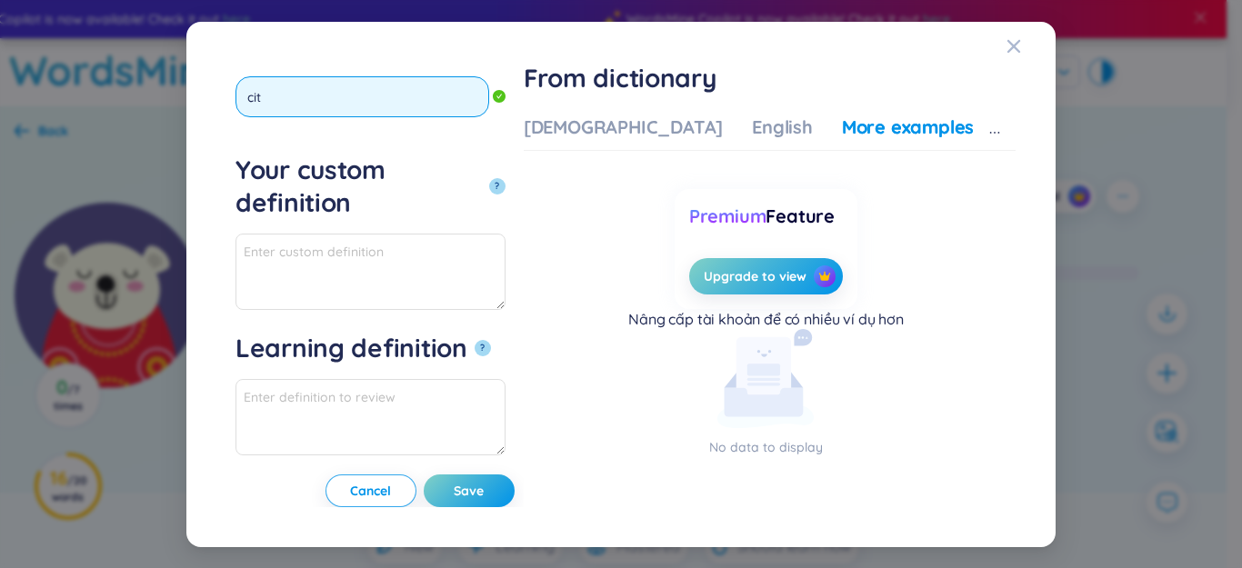
type input "cite"
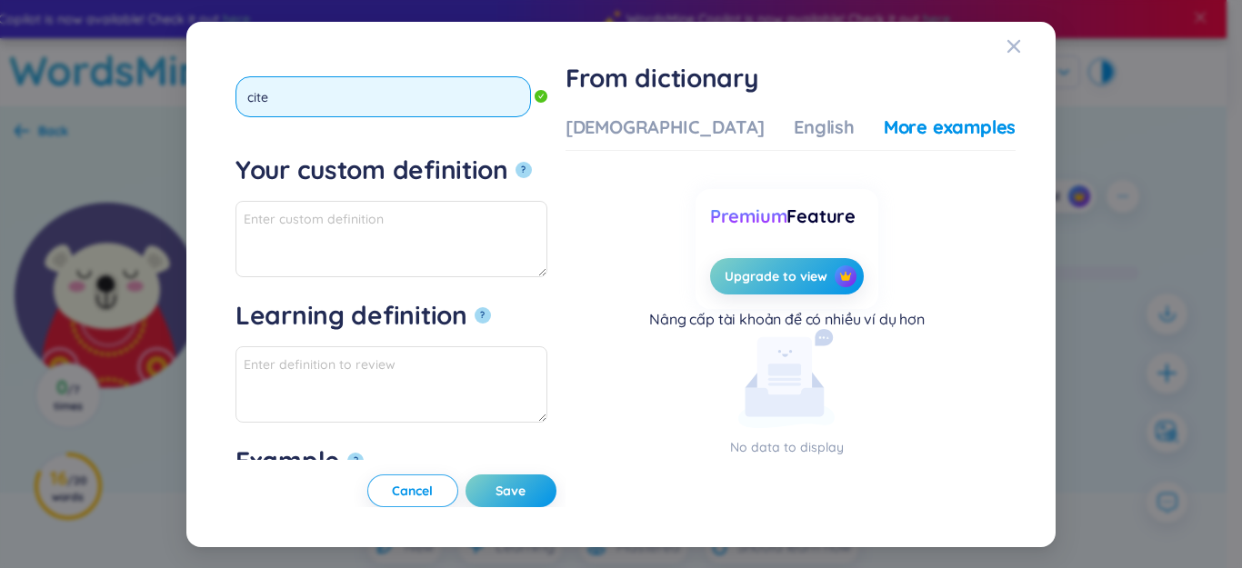
click at [516, 162] on button "?" at bounding box center [524, 170] width 16 height 16
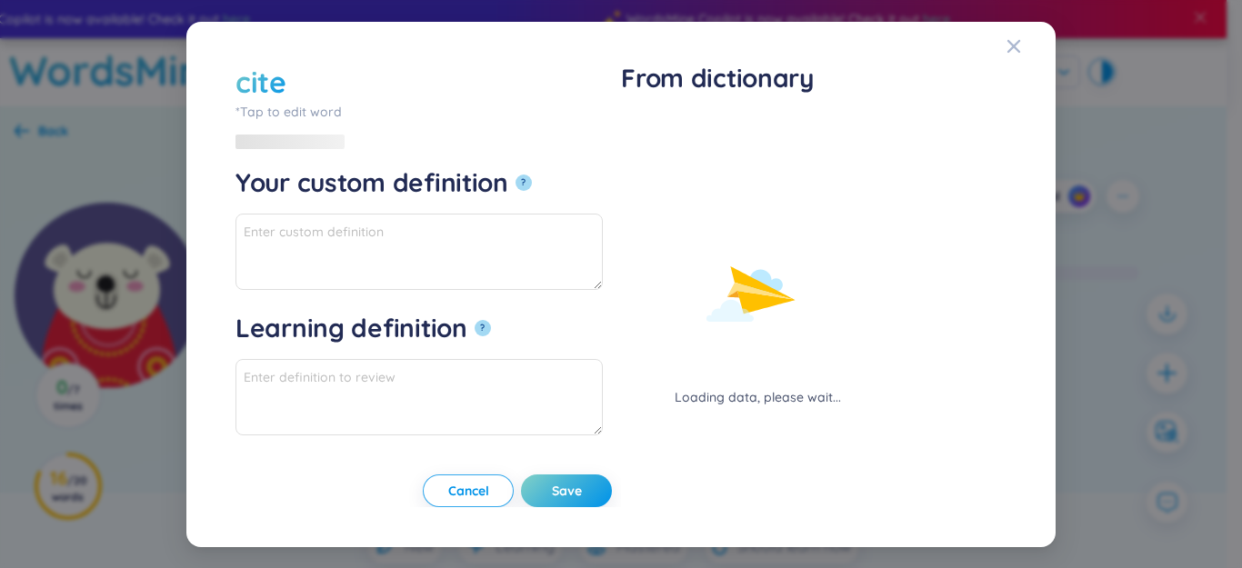
click at [656, 124] on div "cite *Tap to edit word cite Your custom definition ? Learning definition ? Exam…" at bounding box center [621, 284] width 1242 height 568
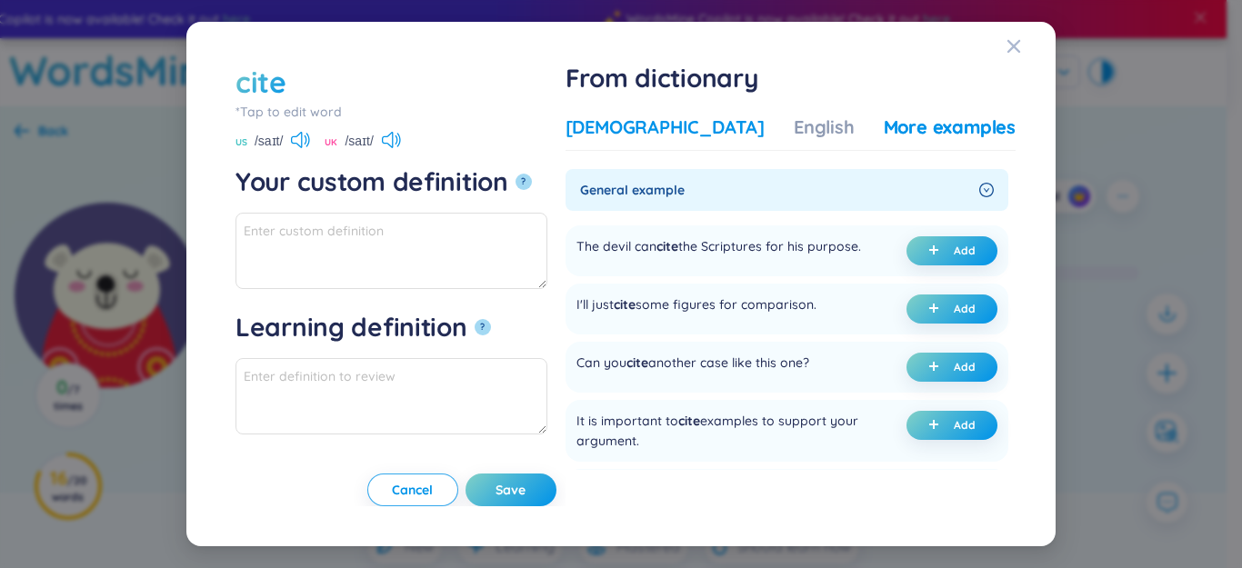
click at [656, 124] on div "cite *Tap to edit word US /saɪt/ UK /saɪt/ Your custom definition ? Learning de…" at bounding box center [620, 285] width 789 height 446
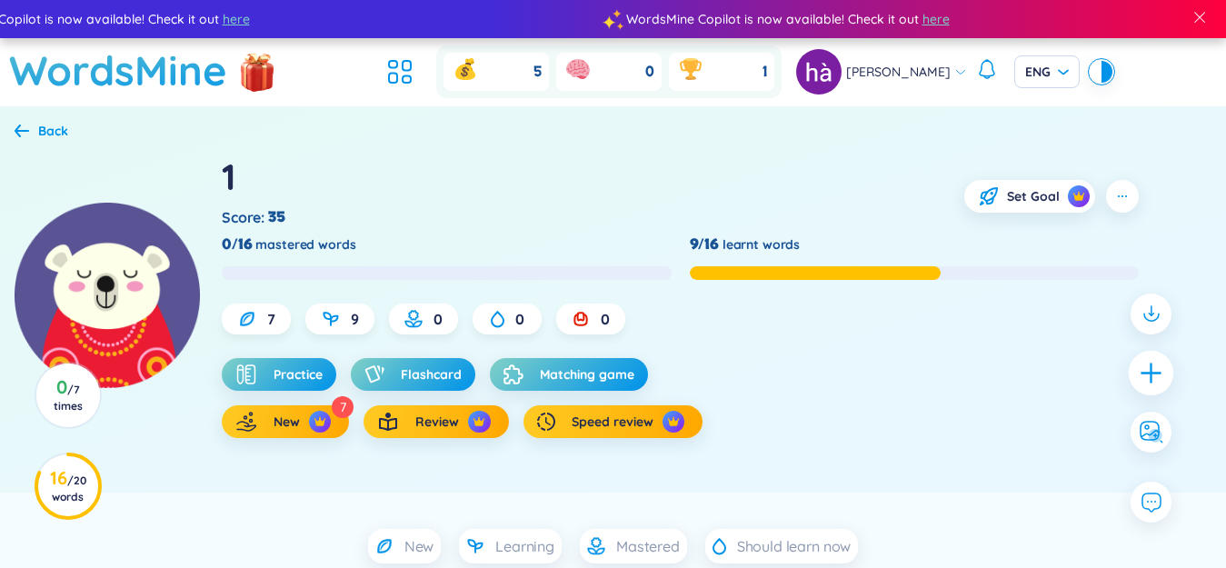
click at [1143, 380] on body "WordsMine Copilot is now available! Check it out here WordsMine Copilot is now …" at bounding box center [613, 284] width 1226 height 568
click at [1143, 380] on icon "plus" at bounding box center [1151, 372] width 25 height 25
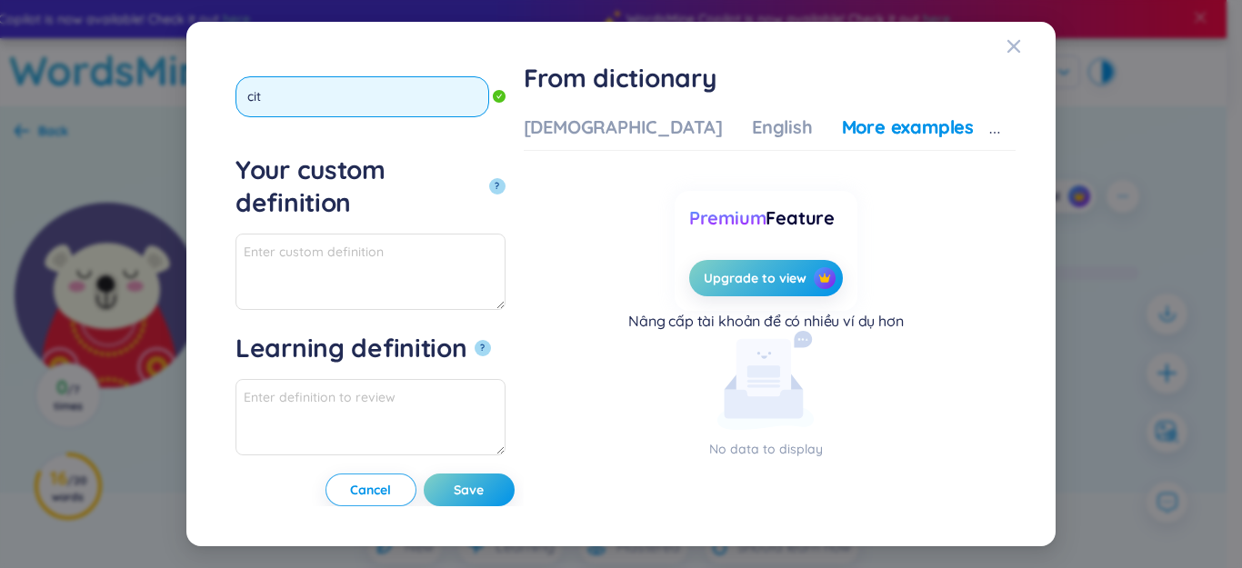
type input "cite"
click at [489, 178] on button "?" at bounding box center [497, 186] width 16 height 16
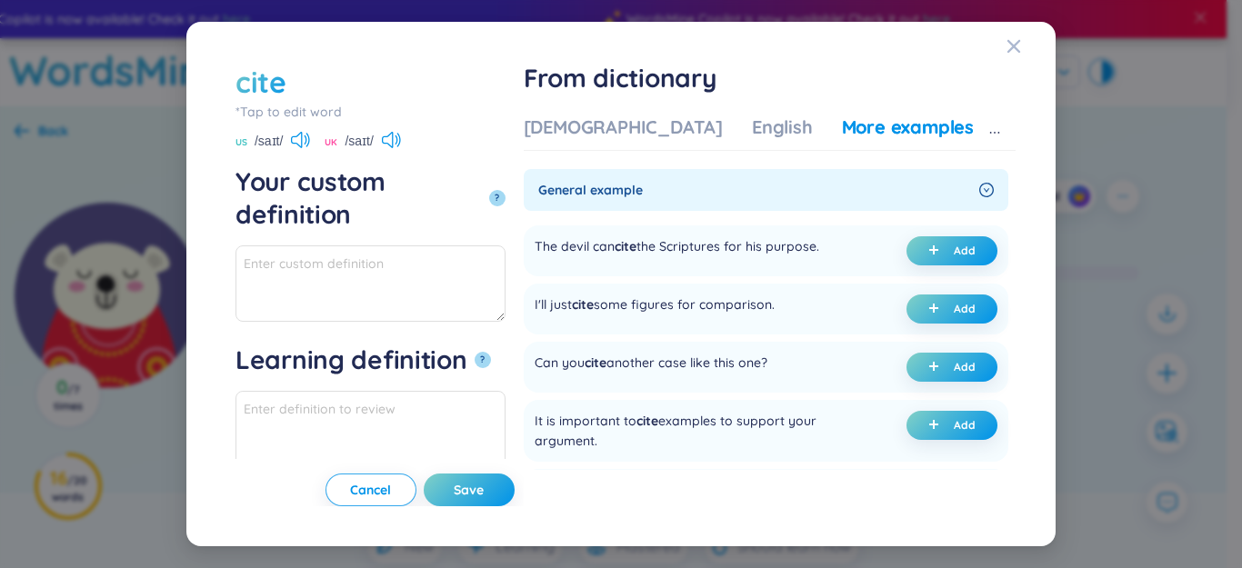
click at [679, 130] on div "[DEMOGRAPHIC_DATA]" at bounding box center [623, 127] width 199 height 25
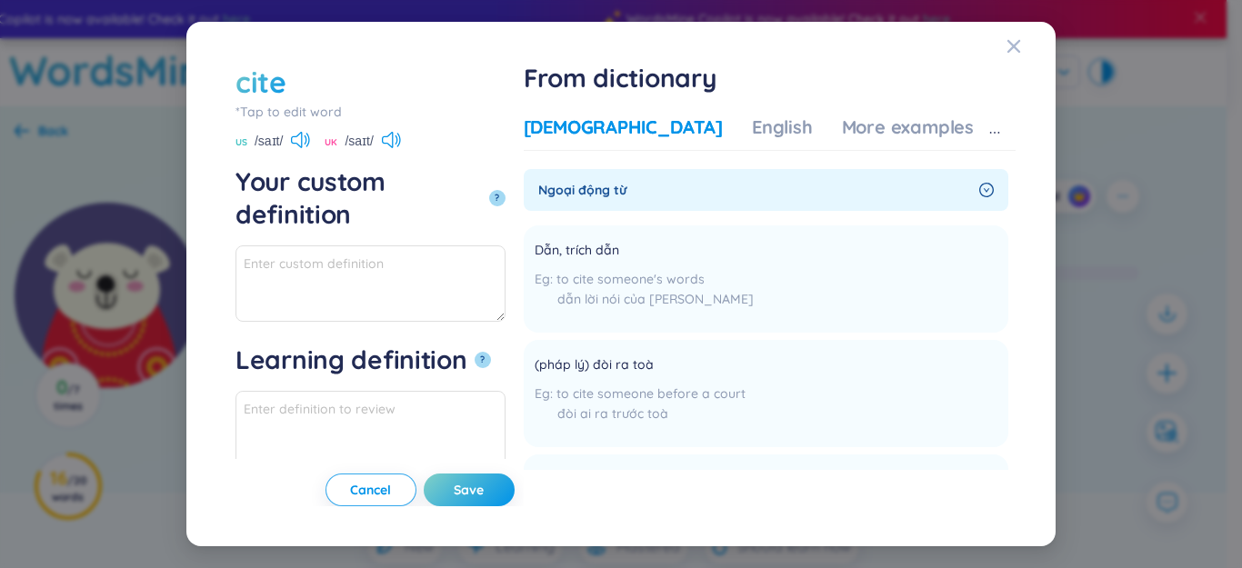
click at [679, 130] on div "[DEMOGRAPHIC_DATA]" at bounding box center [623, 127] width 199 height 25
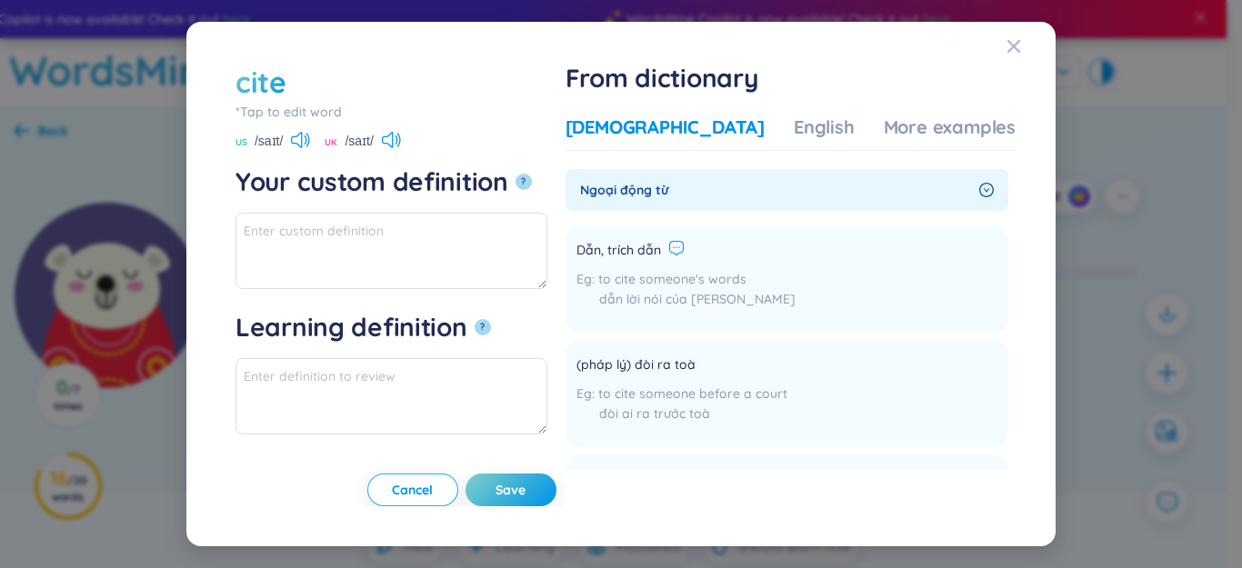
click at [744, 238] on li "Dẫn, trích dẫn to cite someone's words dẫn lời nói của ai Add" at bounding box center [787, 278] width 443 height 107
copy div "Dẫn, trích dẫn"
paste textarea "Dẫn, trích dẫn"
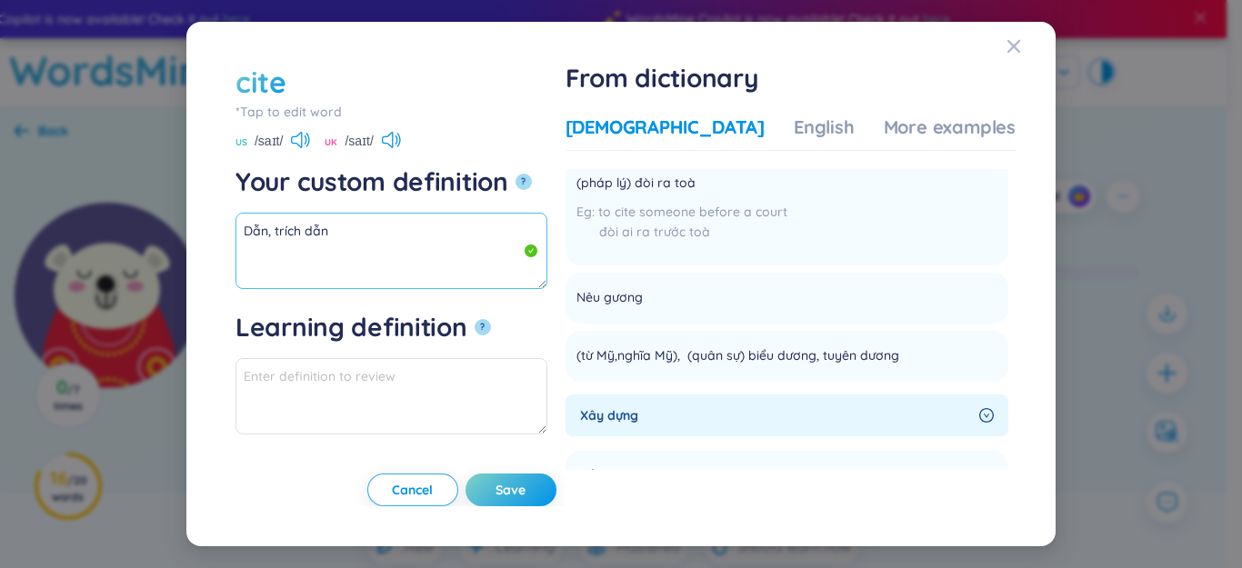
scroll to position [273, 0]
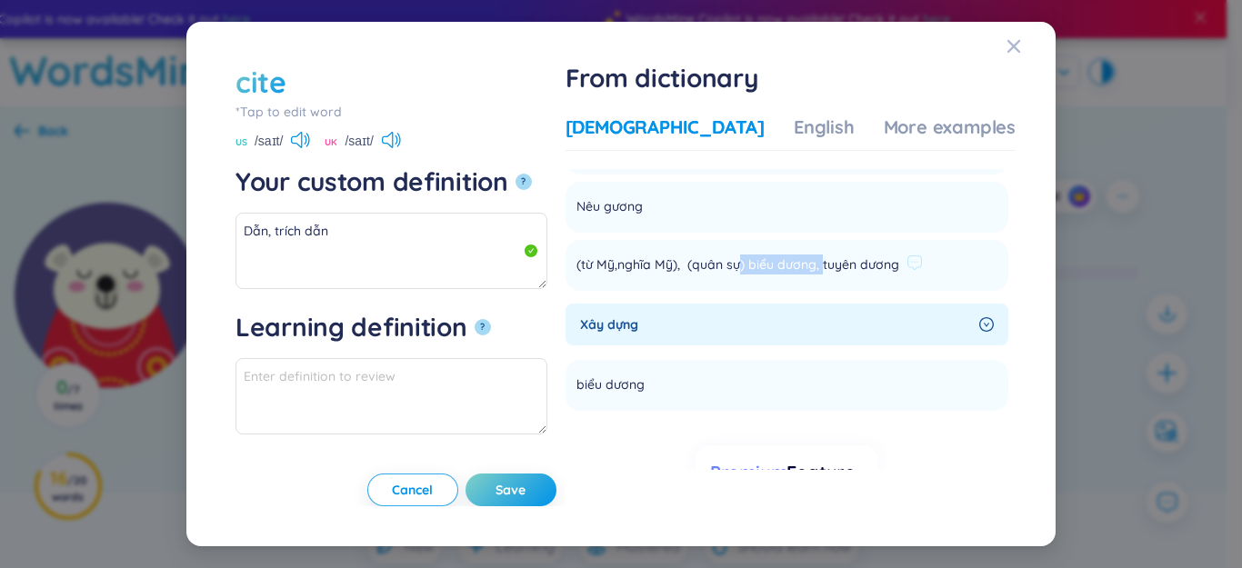
drag, startPoint x: 831, startPoint y: 265, endPoint x: 873, endPoint y: 265, distance: 41.8
click at [879, 265] on span "(từ Mỹ,nghĩa Mỹ), (quân sự) biểu dương, tuyên dương" at bounding box center [737, 266] width 323 height 22
click at [806, 265] on span "(từ Mỹ,nghĩa Mỹ), (quân sự) biểu dương, tuyên dương" at bounding box center [737, 266] width 323 height 22
drag, startPoint x: 804, startPoint y: 265, endPoint x: 943, endPoint y: 267, distance: 139.1
click at [923, 265] on div "(từ Mỹ,nghĩa Mỹ), (quân sự) biểu dương, tuyên dương" at bounding box center [749, 266] width 346 height 22
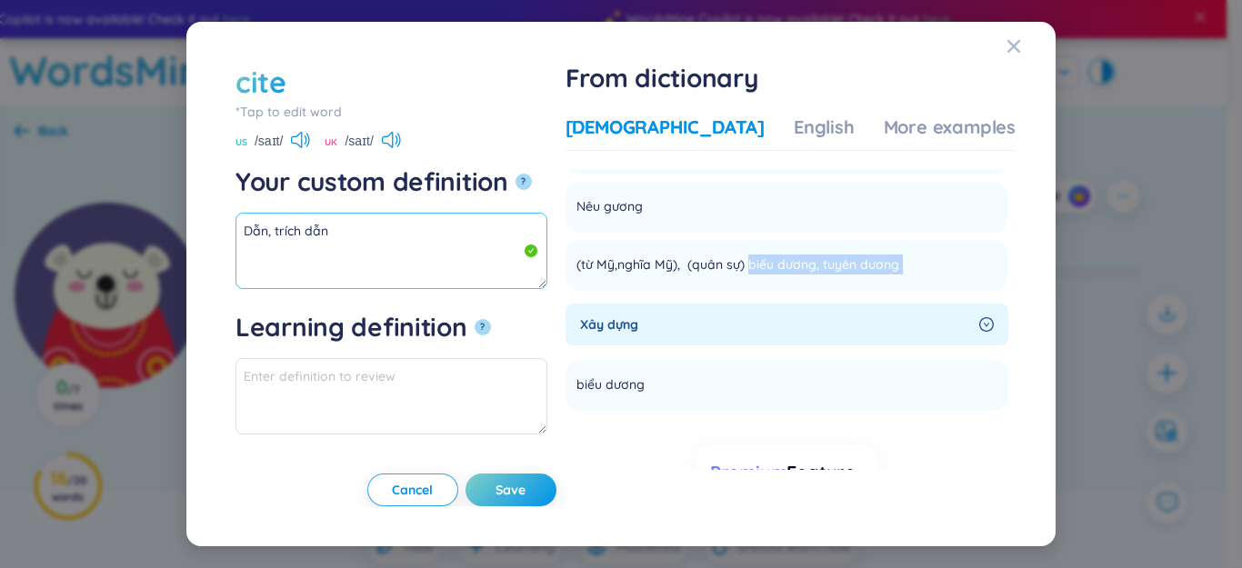
click at [285, 260] on textarea "Dẫn, trích dẫn" at bounding box center [391, 251] width 312 height 76
paste textarea "biểu dương, [PERSON_NAME]"
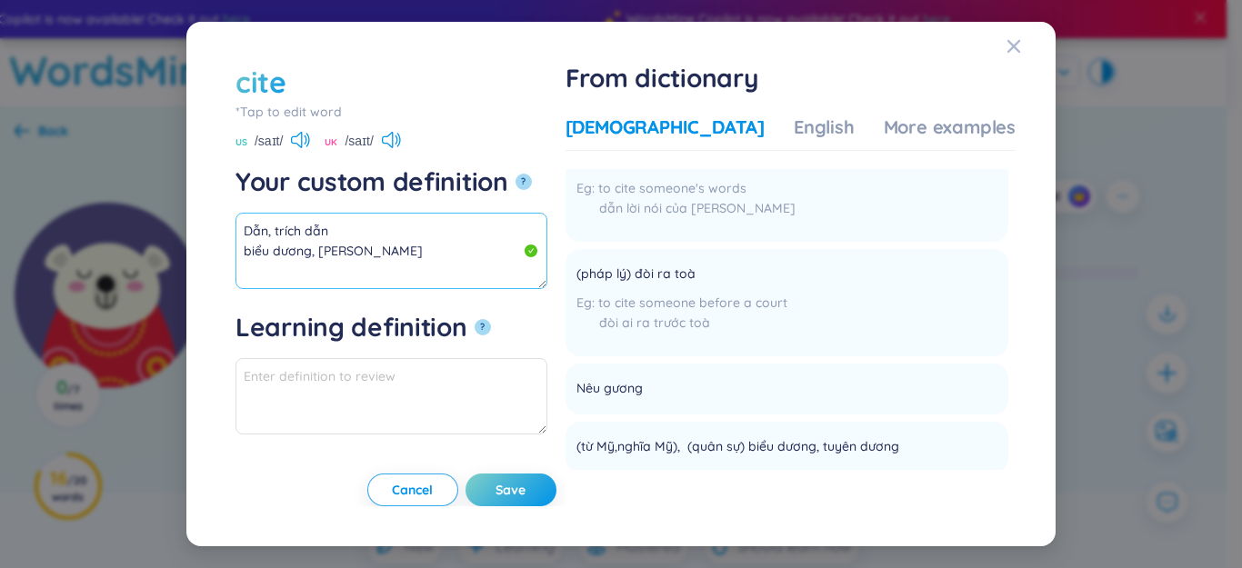
scroll to position [0, 0]
drag, startPoint x: 692, startPoint y: 272, endPoint x: 727, endPoint y: 274, distance: 35.5
click at [775, 273] on div "(pháp lý) đòi ra toà" at bounding box center [681, 275] width 211 height 22
click at [277, 290] on form "cite *Tap to edit word cite US /saɪt/ UK /saɪt/ Your custom definition ? [PERSO…" at bounding box center [395, 261] width 321 height 398
click at [264, 266] on textarea "Dẫn, trích dẫn biểu dương, [PERSON_NAME]" at bounding box center [391, 251] width 312 height 76
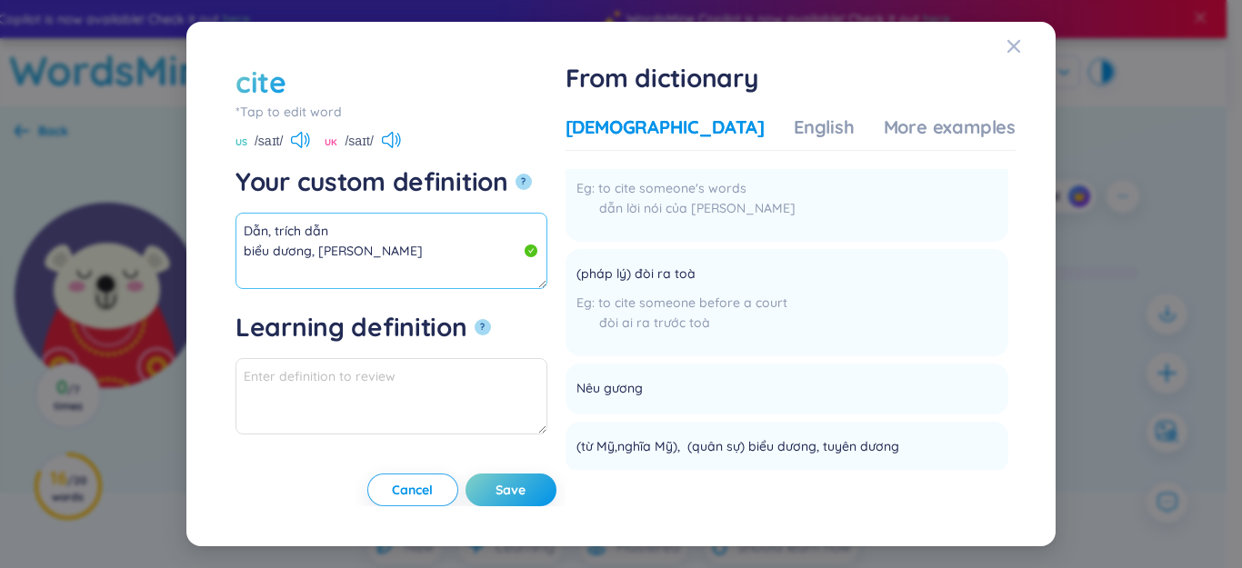
paste textarea "đòi ra toà"
click at [365, 239] on textarea "Dẫn, trích dẫn biểu dương, [PERSON_NAME] đòi ra toà" at bounding box center [391, 251] width 312 height 76
drag, startPoint x: 306, startPoint y: 241, endPoint x: 211, endPoint y: 157, distance: 126.9
click at [211, 157] on div "cite *Tap to edit word cite US /saɪt/ UK /saɪt/ Your custom definition ? [PERSO…" at bounding box center [621, 285] width 826 height 482
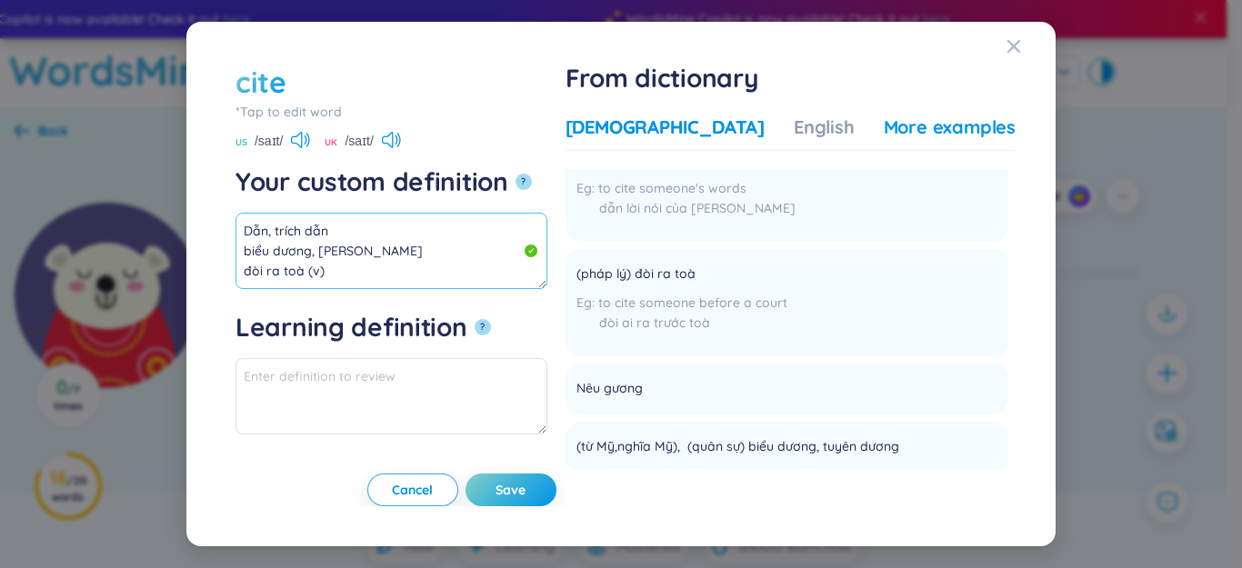
scroll to position [0, 0]
click at [900, 126] on div "More examples" at bounding box center [950, 127] width 132 height 25
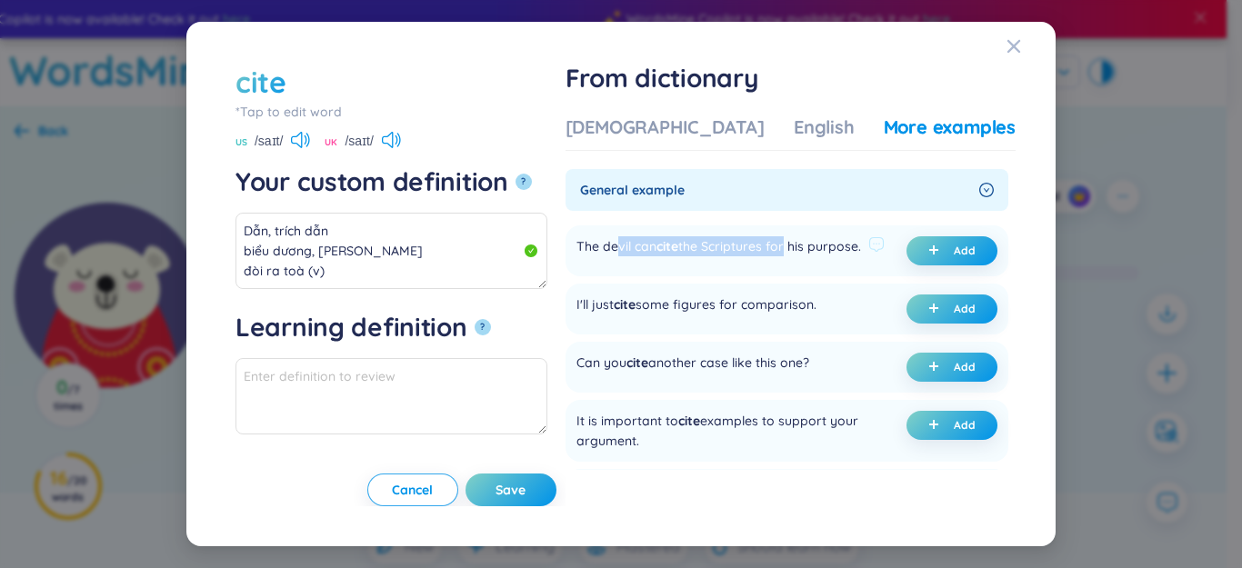
drag, startPoint x: 675, startPoint y: 245, endPoint x: 839, endPoint y: 245, distance: 164.6
click at [839, 245] on div "The devil can cite the Scriptures for his purpose." at bounding box center [718, 250] width 285 height 29
click at [783, 251] on div "The devil can cite the Scriptures for his purpose." at bounding box center [718, 250] width 285 height 29
click at [934, 313] on icon "plus" at bounding box center [934, 308] width 1 height 9
type textarea "Dẫn, trích dẫn biểu dương, [PERSON_NAME] đòi ra toà (v) Eg: I'll just cite some…"
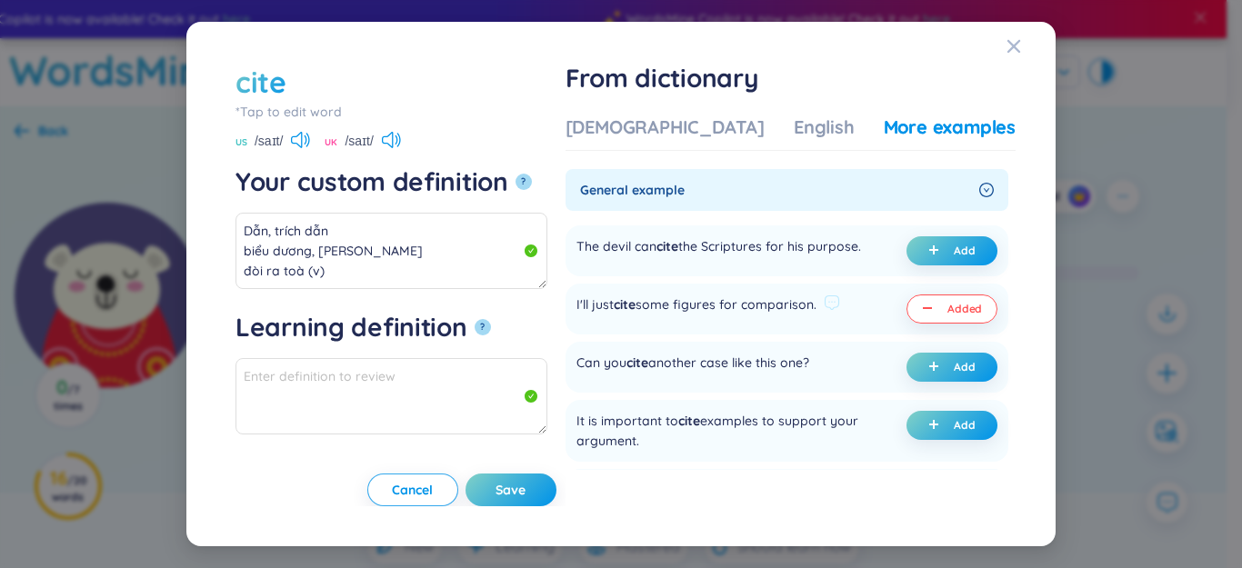
type textarea "Eg: I'll just cite some figures for comparison."
click at [526, 482] on span "Save" at bounding box center [511, 490] width 30 height 18
type textarea "Dẫn, trích dẫn biểu dương, [PERSON_NAME] đòi ra toà (v) Eg: I'll just cite some…"
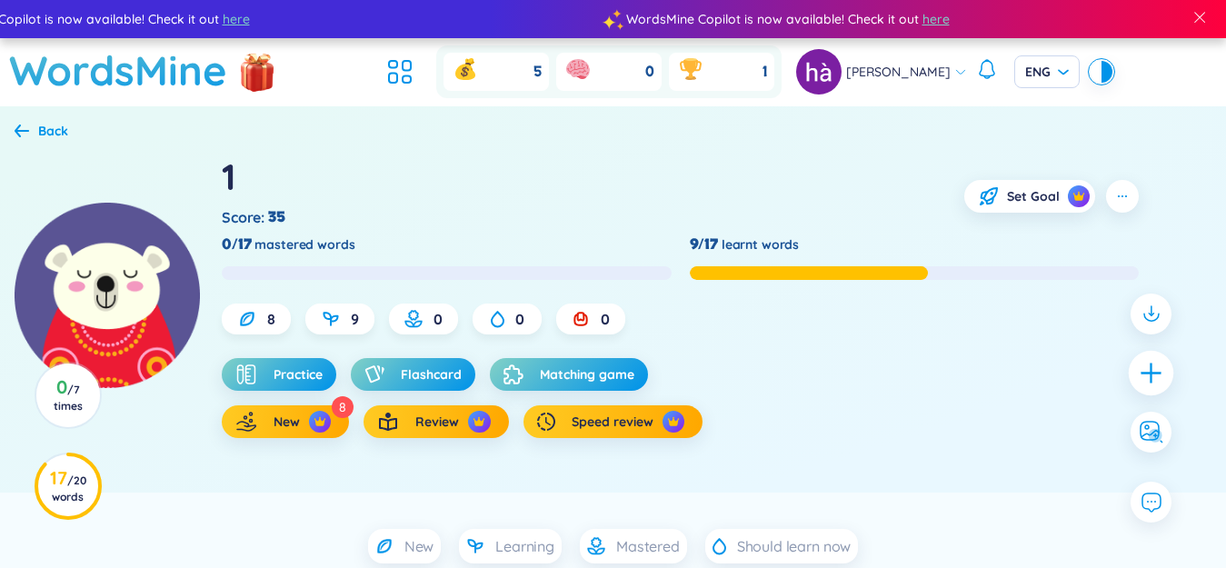
click at [1152, 364] on icon "plus" at bounding box center [1151, 373] width 2 height 20
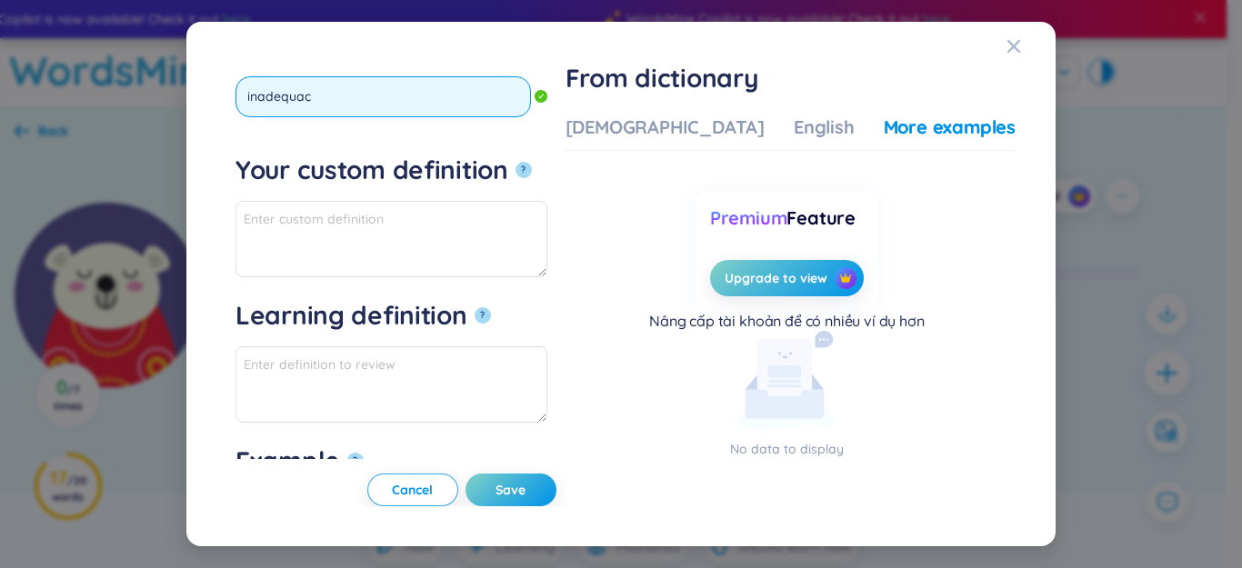
type input "inadequacy"
click at [516, 162] on button "?" at bounding box center [524, 170] width 16 height 16
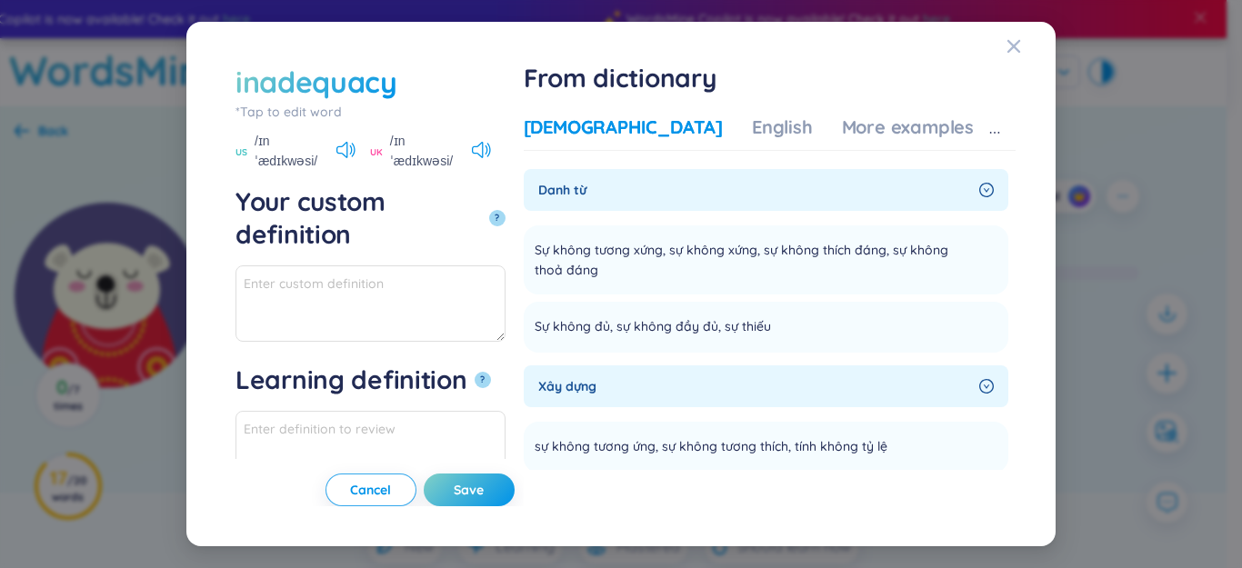
click at [663, 125] on div "[DEMOGRAPHIC_DATA]" at bounding box center [623, 127] width 199 height 25
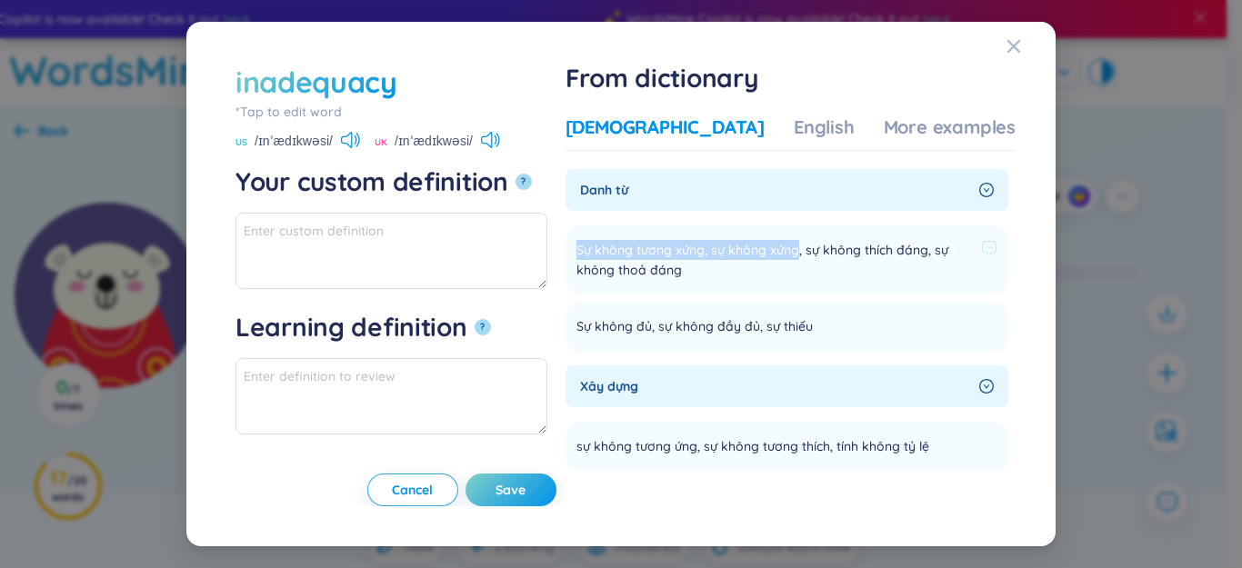
drag, startPoint x: 634, startPoint y: 253, endPoint x: 854, endPoint y: 254, distance: 220.0
click at [854, 254] on li "Sự không tương xứng, sự không xứng, sự không thích đáng, sự không thoả đáng Add" at bounding box center [787, 259] width 443 height 69
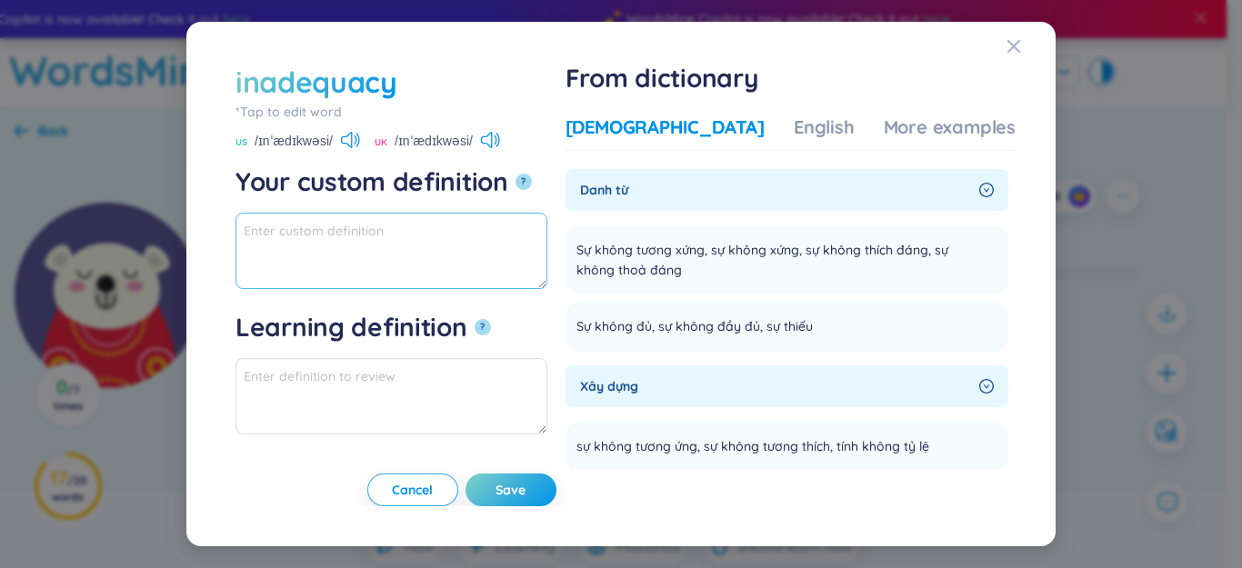
paste textarea "Sự không tương xứng, sự không xứng"
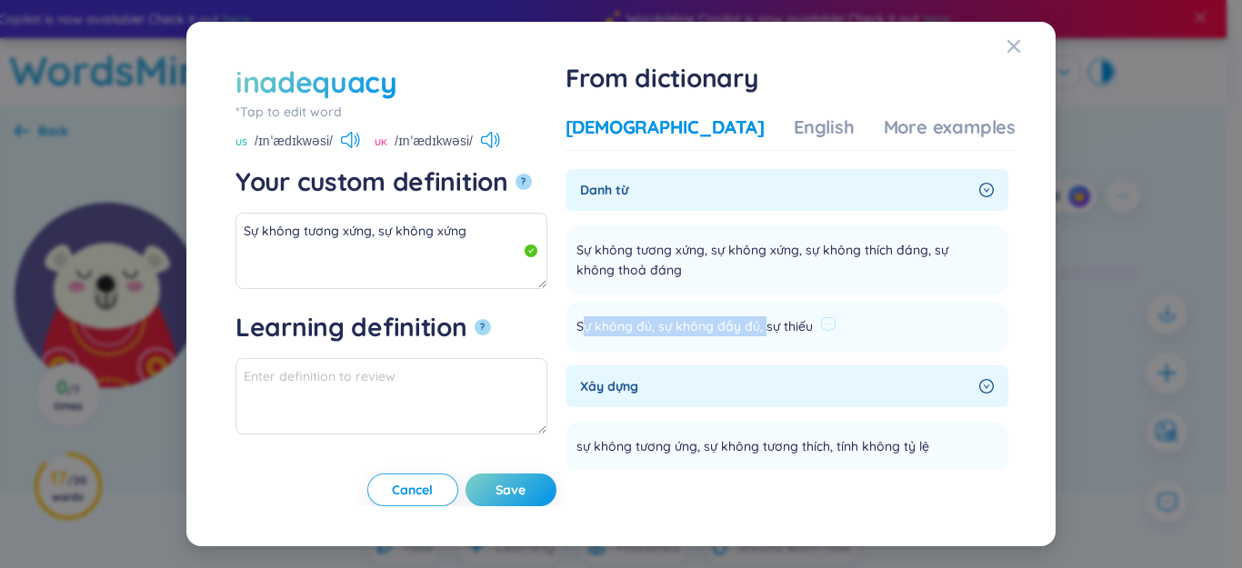
drag, startPoint x: 640, startPoint y: 323, endPoint x: 798, endPoint y: 324, distance: 158.2
click at [813, 320] on span "Sự không đủ, sự không đầy đủ, sự thiếu" at bounding box center [694, 327] width 236 height 22
click at [746, 330] on span "Sự không đủ, sự không đầy đủ, sự thiếu" at bounding box center [694, 327] width 236 height 22
drag, startPoint x: 782, startPoint y: 324, endPoint x: 846, endPoint y: 326, distance: 63.7
click at [896, 321] on li "Sự không đủ, sự không đầy đủ, sự thiếu Add" at bounding box center [787, 327] width 443 height 51
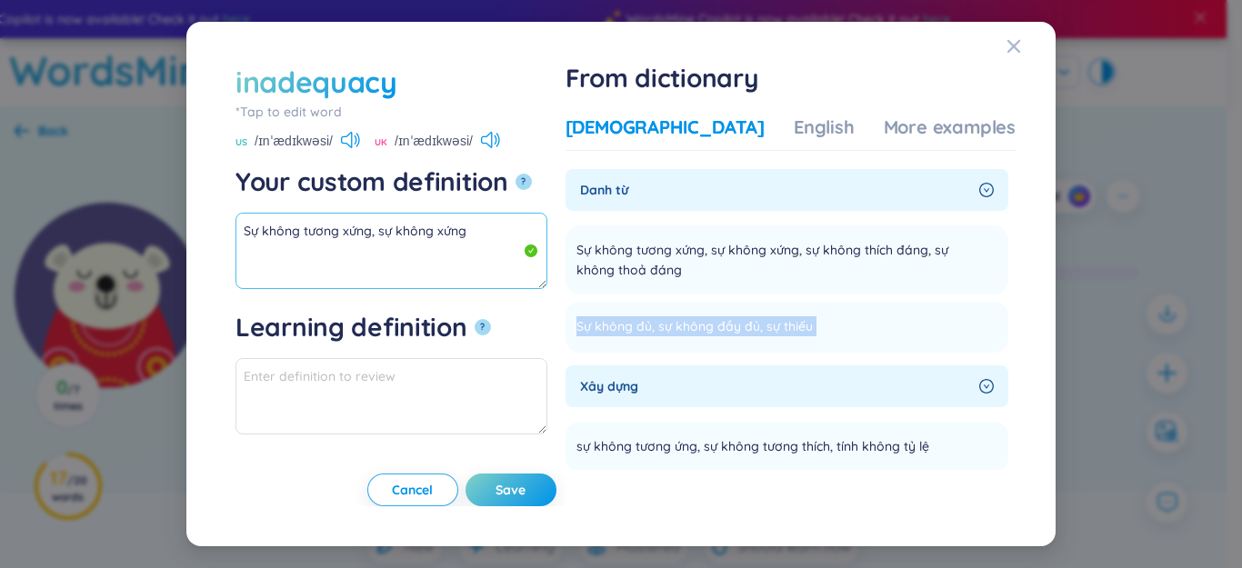
click at [457, 245] on textarea "Sự không tương xứng, sự không xứng" at bounding box center [391, 251] width 312 height 76
click at [515, 234] on textarea "Sự không tương xứng, sự không xứng" at bounding box center [391, 251] width 312 height 76
paste textarea "Sự không đủ, sự không đầy đủ, sự thiếu"
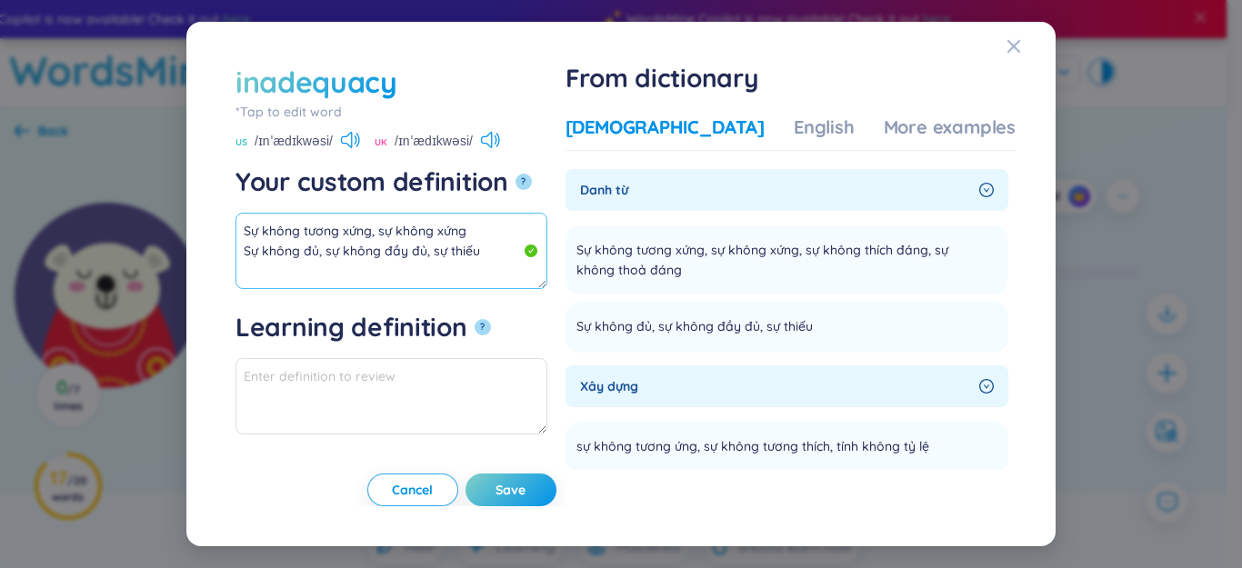
scroll to position [11, 0]
drag, startPoint x: 324, startPoint y: 243, endPoint x: 435, endPoint y: 242, distance: 110.9
click at [435, 242] on textarea "Sự không tương xứng, sự không xứng Sự không đủ, sự không đầy đủ, sự thiếu" at bounding box center [391, 251] width 312 height 76
click at [514, 243] on textarea "Sự không tương xứng, sự không xứng Sự không đủ, sự không đầy đủ, sự thiếu" at bounding box center [391, 251] width 312 height 76
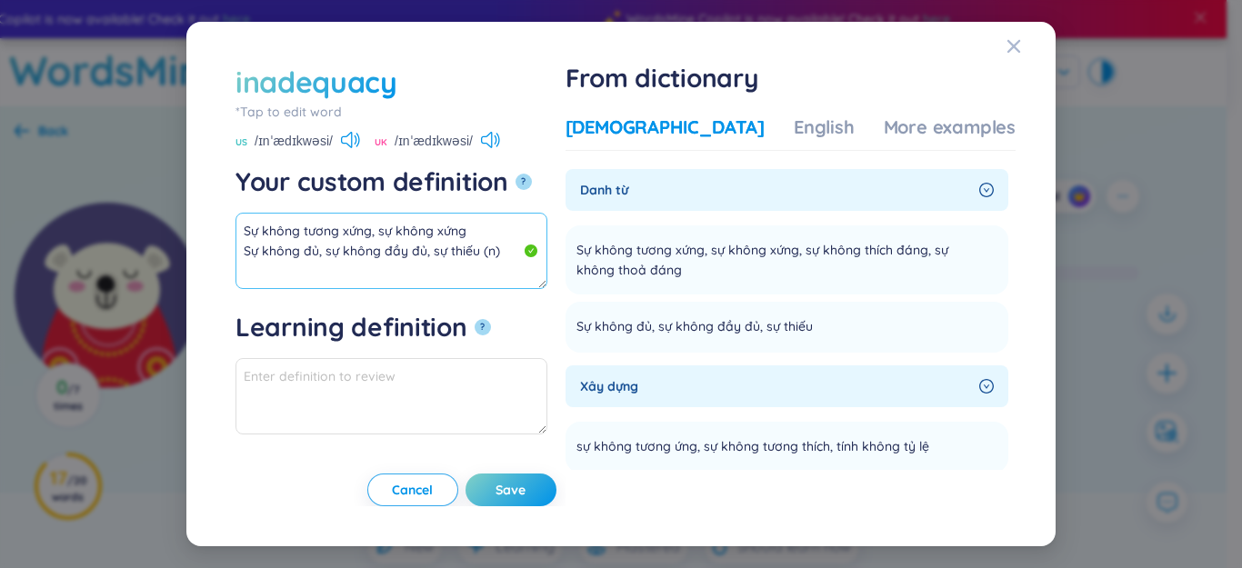
drag, startPoint x: 482, startPoint y: 245, endPoint x: 184, endPoint y: 225, distance: 298.9
click at [184, 225] on div "inadequacy *Tap to edit word inadequacy US /ɪnˈædɪkwəsi/ UK /ɪnˈædɪkwəsi/ Your …" at bounding box center [621, 284] width 1242 height 568
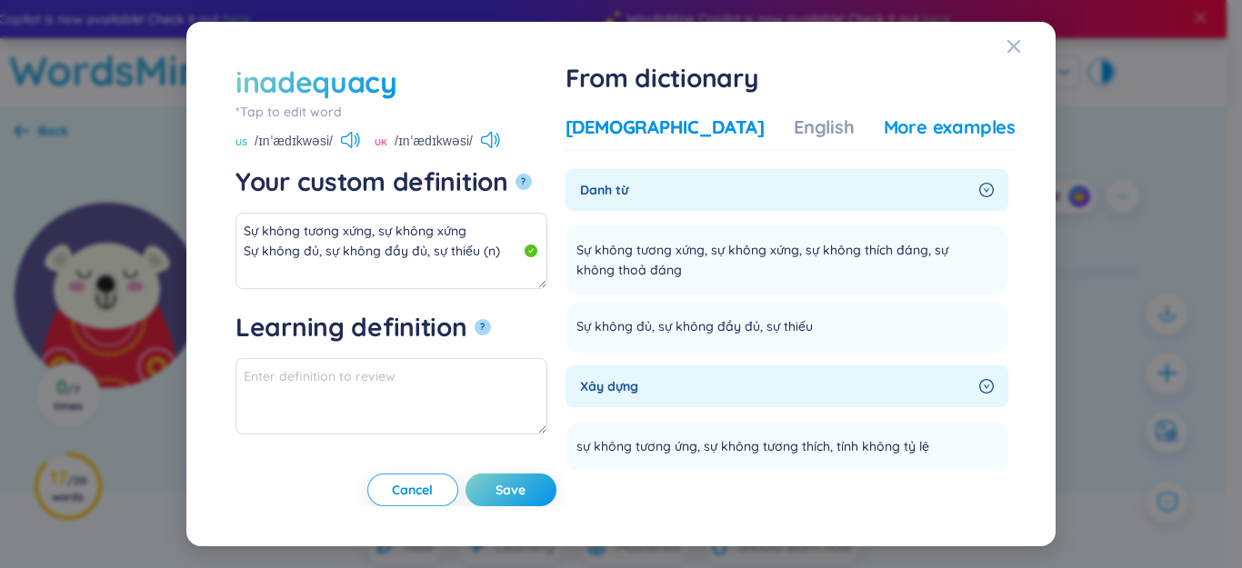
click at [909, 125] on div "More examples" at bounding box center [950, 127] width 132 height 25
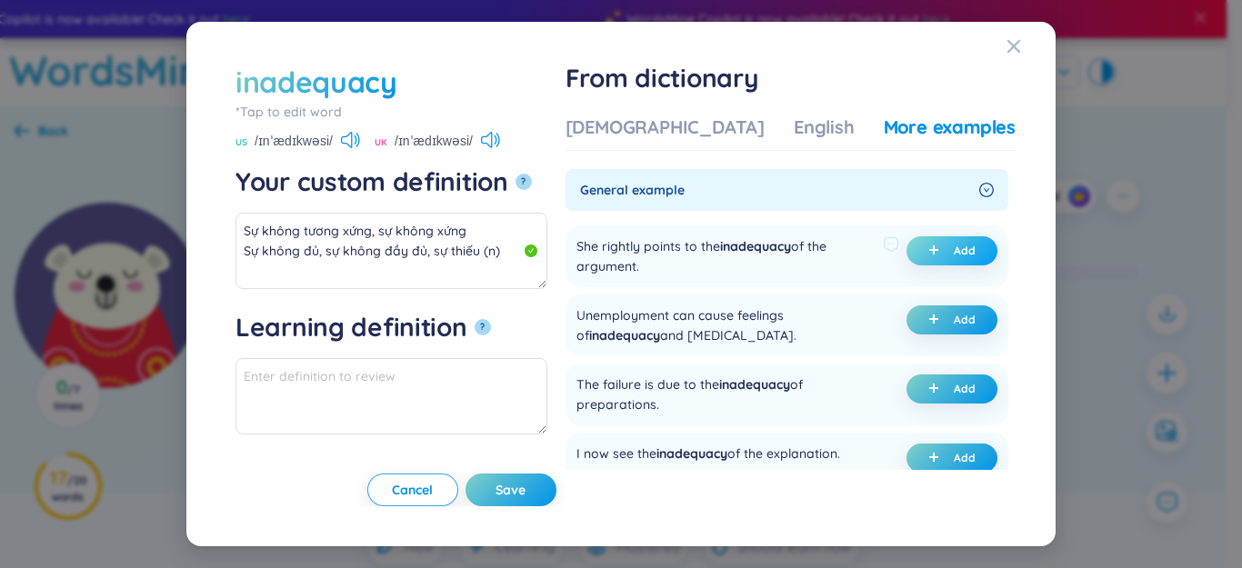
click at [928, 254] on icon "plus" at bounding box center [933, 250] width 11 height 11
type textarea "Sự không tương xứng, sự không xứng Sự không đủ, sự không đầy đủ, sự thiếu (n) E…"
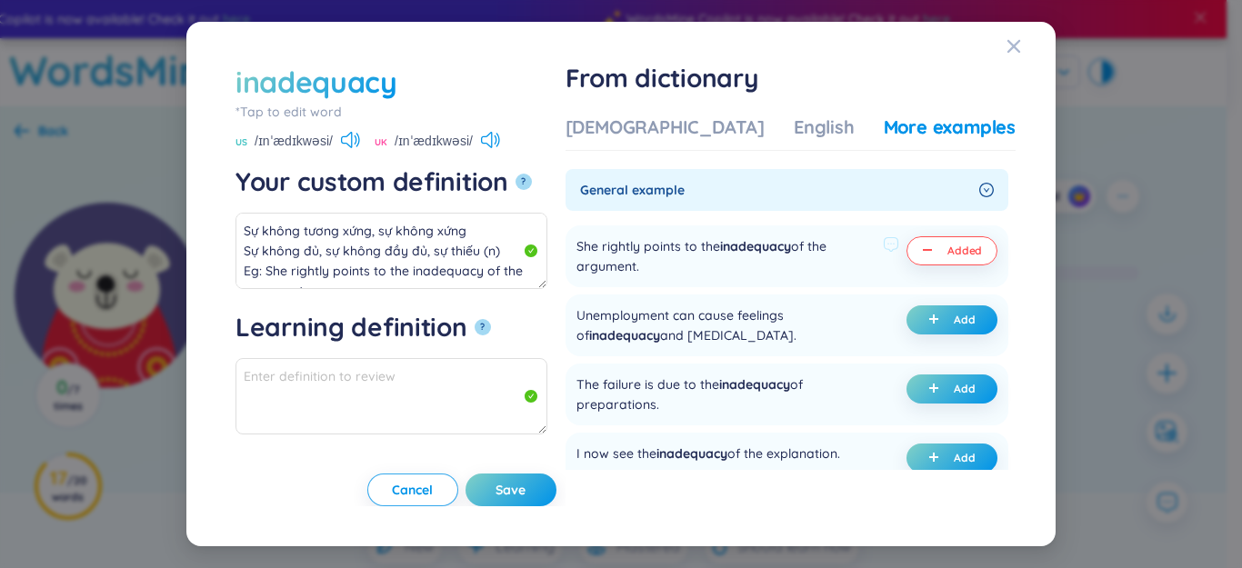
type textarea "Eg: She rightly points to the inadequacy of the argument."
click at [526, 486] on span "Save" at bounding box center [511, 490] width 30 height 18
type textarea "Sự không tương xứng, sự không xứng Sự không đủ, sự không đầy đủ, sự thiếu (n) E…"
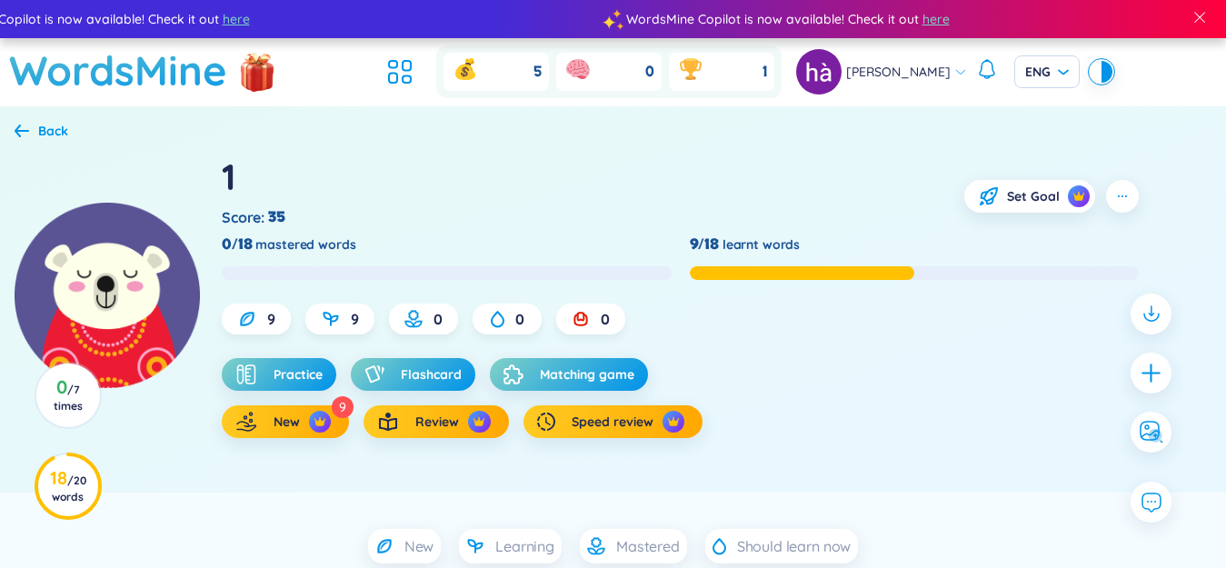
click at [1156, 362] on icon "plus" at bounding box center [1151, 373] width 23 height 23
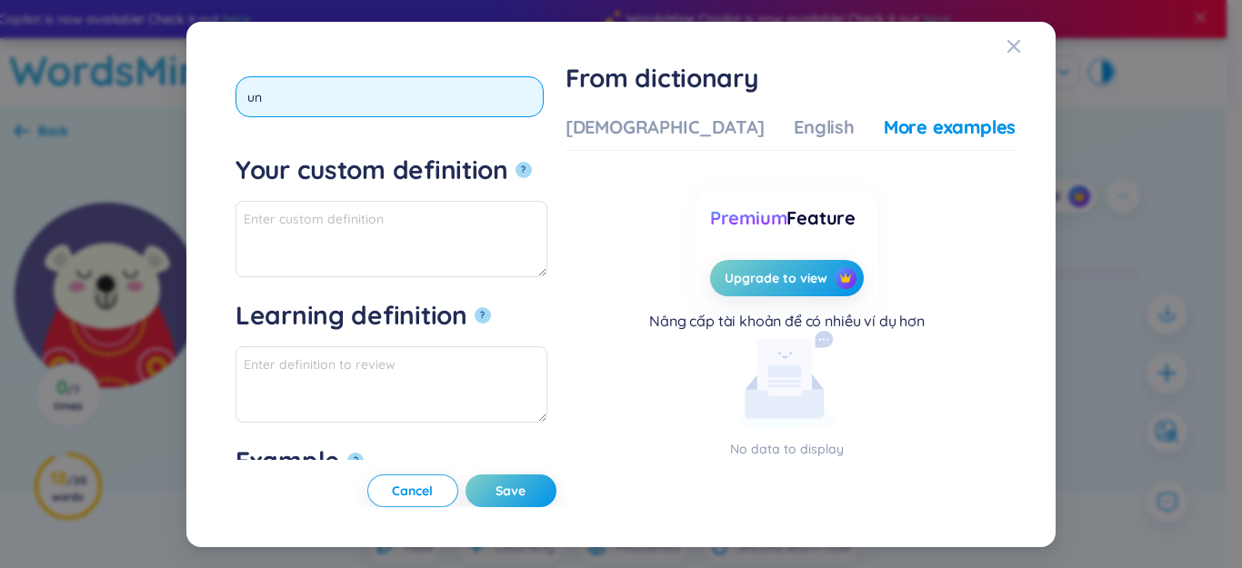
type input "u"
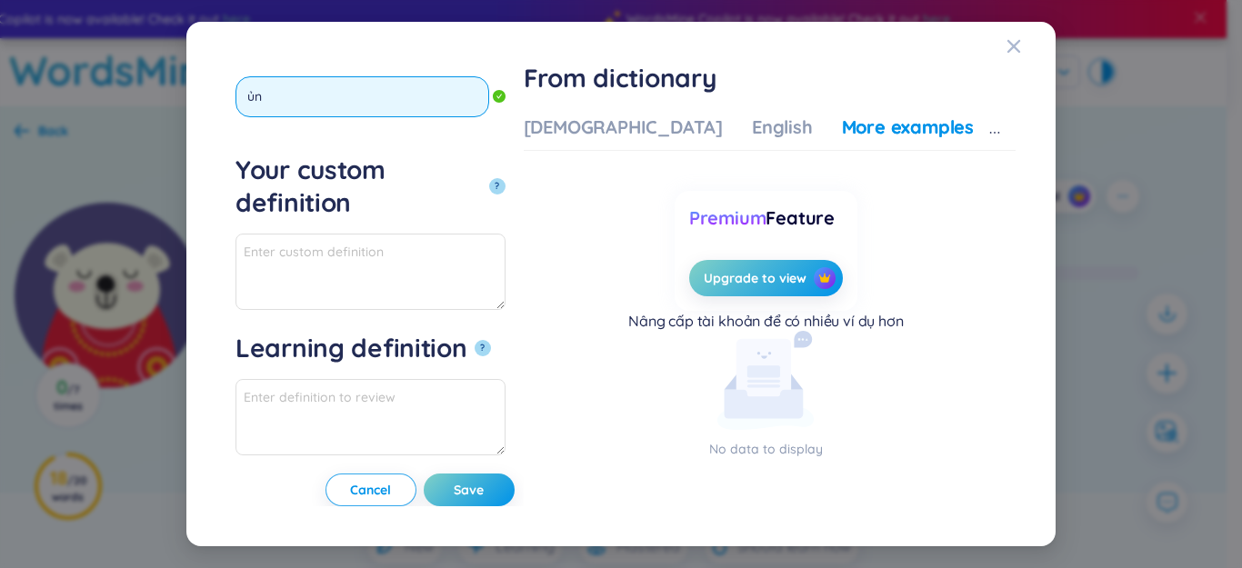
type input "ủ"
type input "unrealistic"
click at [489, 178] on button "?" at bounding box center [497, 186] width 16 height 16
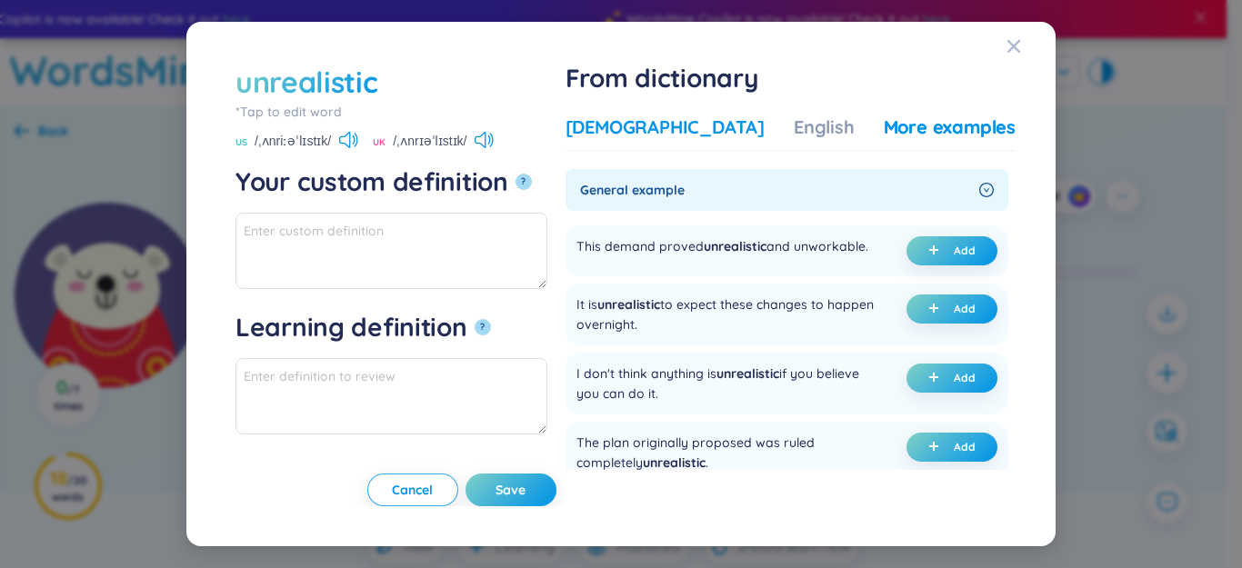
click at [694, 127] on div "[DEMOGRAPHIC_DATA]" at bounding box center [665, 127] width 199 height 25
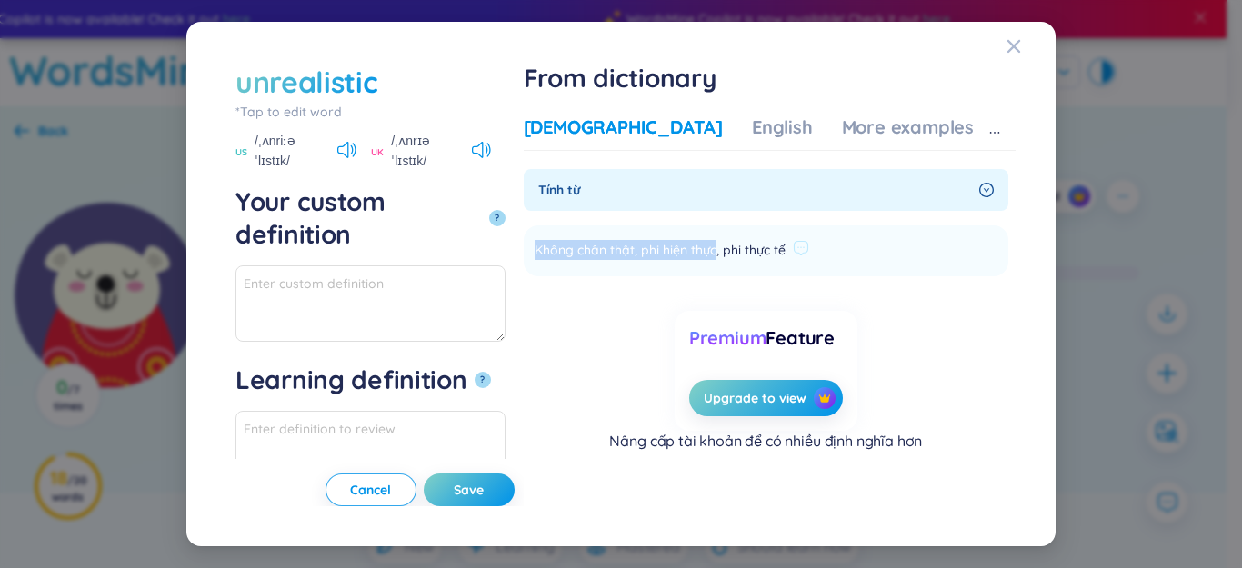
drag, startPoint x: 631, startPoint y: 253, endPoint x: 814, endPoint y: 242, distance: 183.1
click at [814, 242] on li "Không chân thật, phi hiện thực, phi thực tế Add" at bounding box center [766, 250] width 485 height 51
click at [786, 244] on span "Không chân thật, phi hiện thực, phi thực tế" at bounding box center [660, 251] width 251 height 22
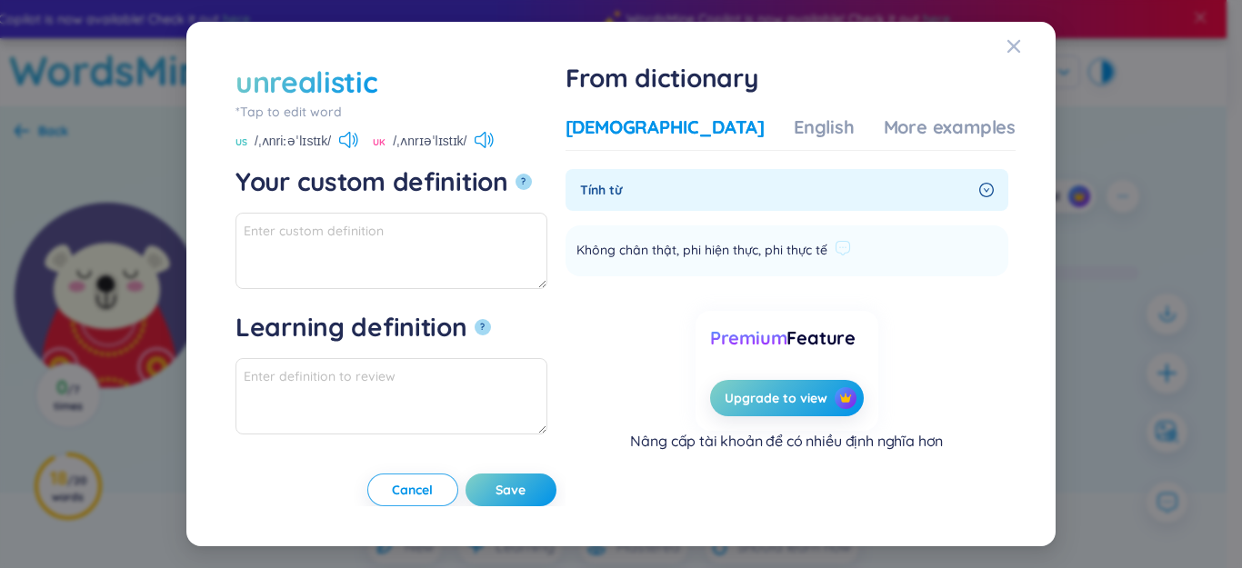
click at [636, 247] on span "Không chân thật, phi hiện thực, phi thực tế" at bounding box center [701, 251] width 251 height 22
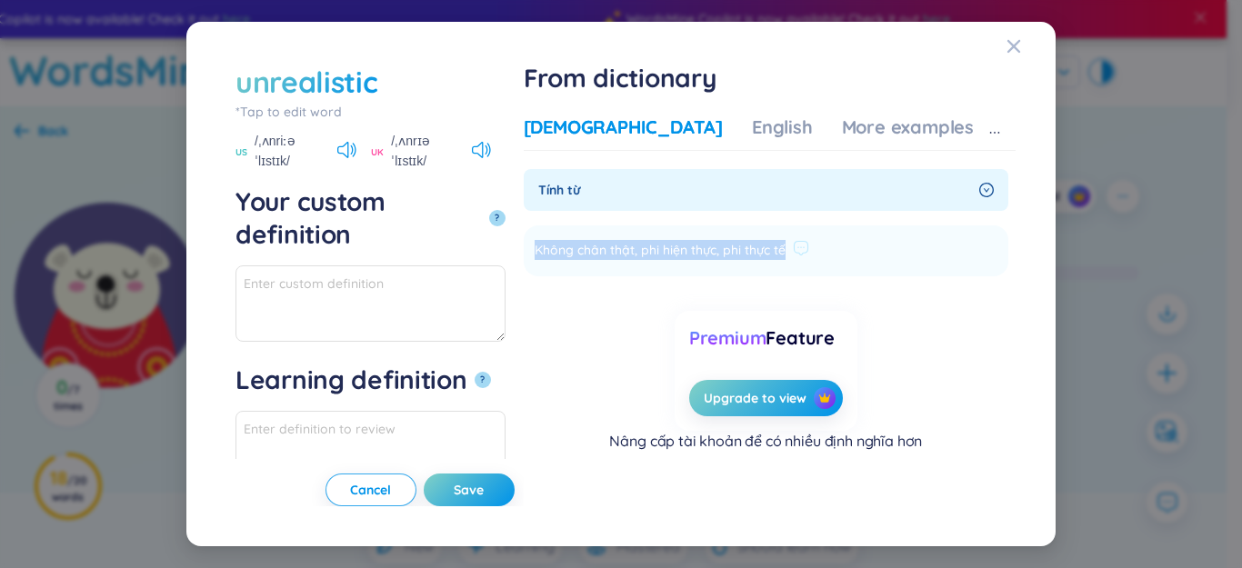
drag, startPoint x: 636, startPoint y: 247, endPoint x: 905, endPoint y: 237, distance: 269.3
click at [809, 237] on div "Không chân thật, phi hiện thực, phi thực tế" at bounding box center [672, 250] width 275 height 29
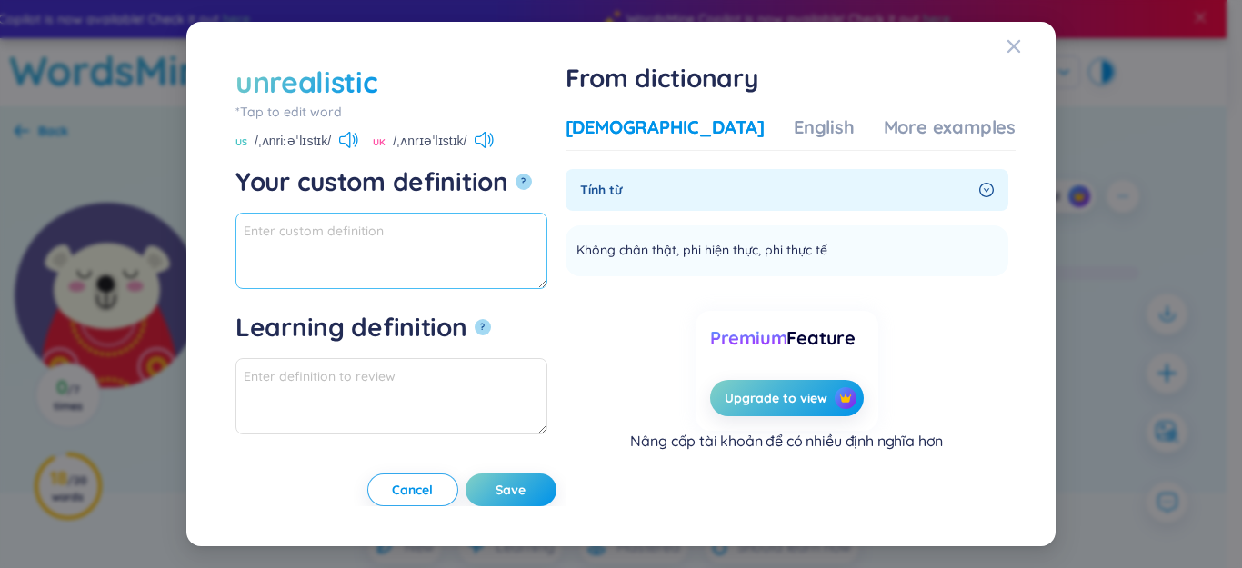
paste textarea "Không chân thật, phi hiện thực, phi thực tế"
click at [507, 235] on textarea "Không chân thật, phi hiện thực, phi thực tế" at bounding box center [391, 251] width 312 height 76
drag, startPoint x: 498, startPoint y: 229, endPoint x: 276, endPoint y: 245, distance: 222.4
click at [141, 245] on div "unrealistic *Tap to edit word unrealistic US /ˌʌnriːəˈlɪstɪk/ UK /ˌʌnrɪəˈlɪstɪk…" at bounding box center [621, 284] width 1242 height 568
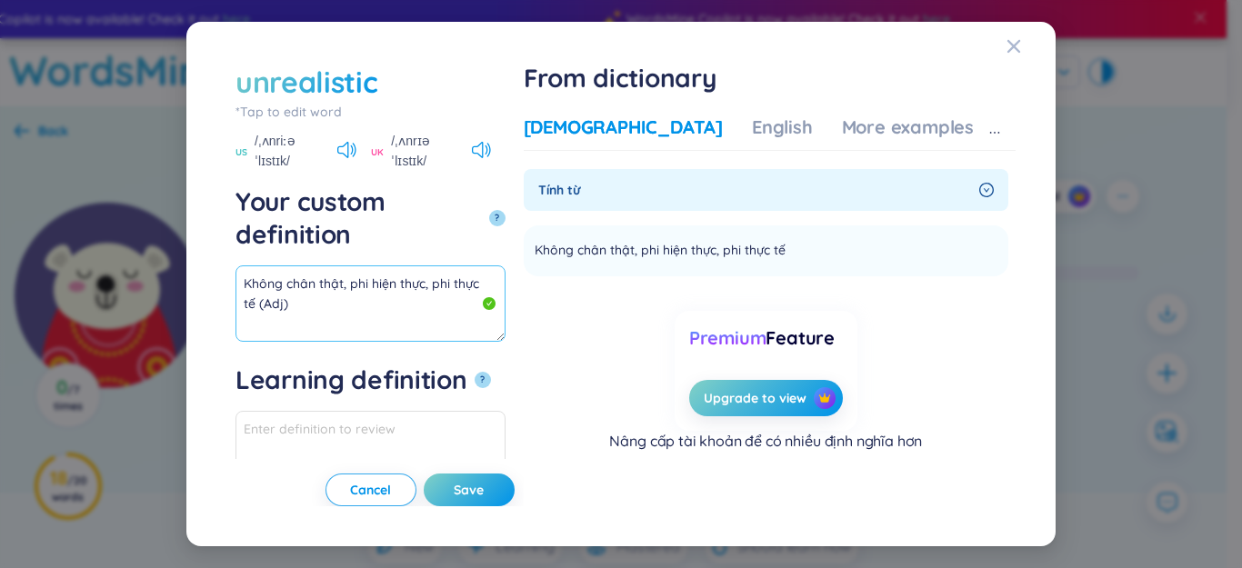
drag, startPoint x: 315, startPoint y: 240, endPoint x: 489, endPoint y: 226, distance: 175.1
click at [489, 265] on textarea "Không chân thật, phi hiện thực, phi thực tế (Adj)" at bounding box center [370, 303] width 270 height 76
drag, startPoint x: 343, startPoint y: 233, endPoint x: 245, endPoint y: 235, distance: 98.2
click at [245, 265] on textarea "Không chân thật, phi hiện thực, phi thực tế (Adj)" at bounding box center [370, 303] width 270 height 76
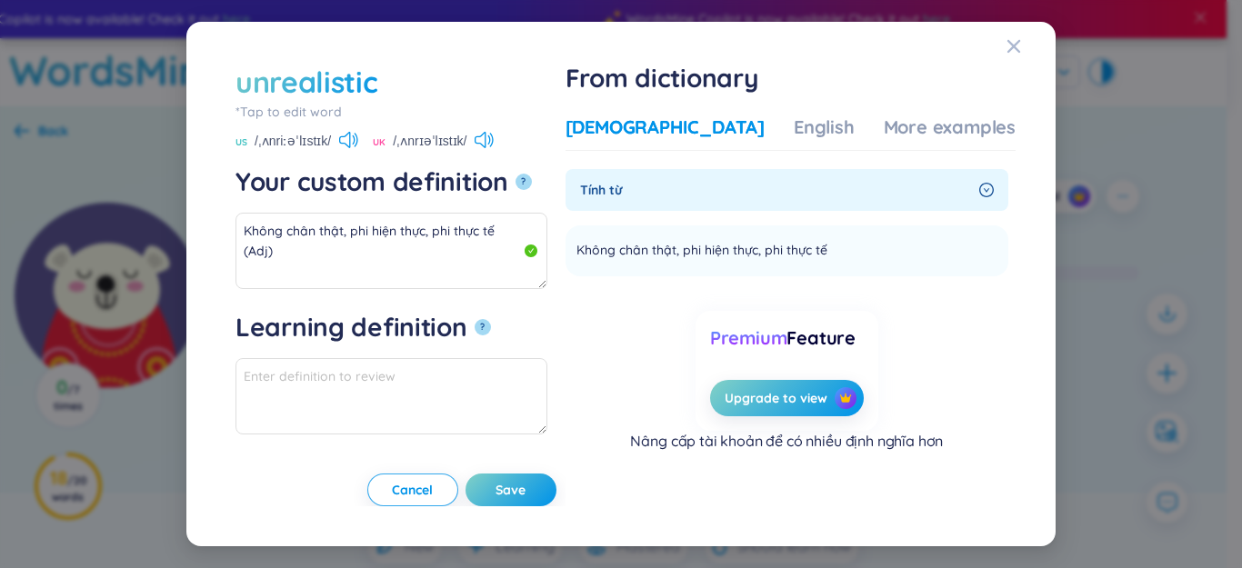
click at [886, 140] on div "Vietnamese English More examples" at bounding box center [791, 133] width 450 height 36
click at [887, 133] on div "More examples" at bounding box center [950, 127] width 132 height 25
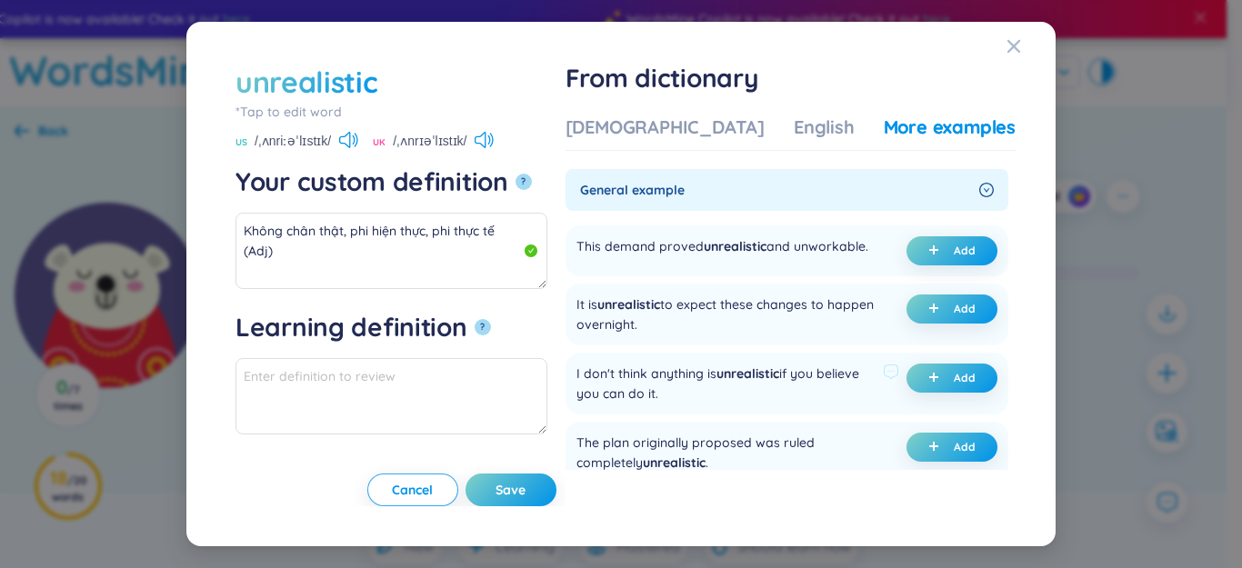
scroll to position [91, 0]
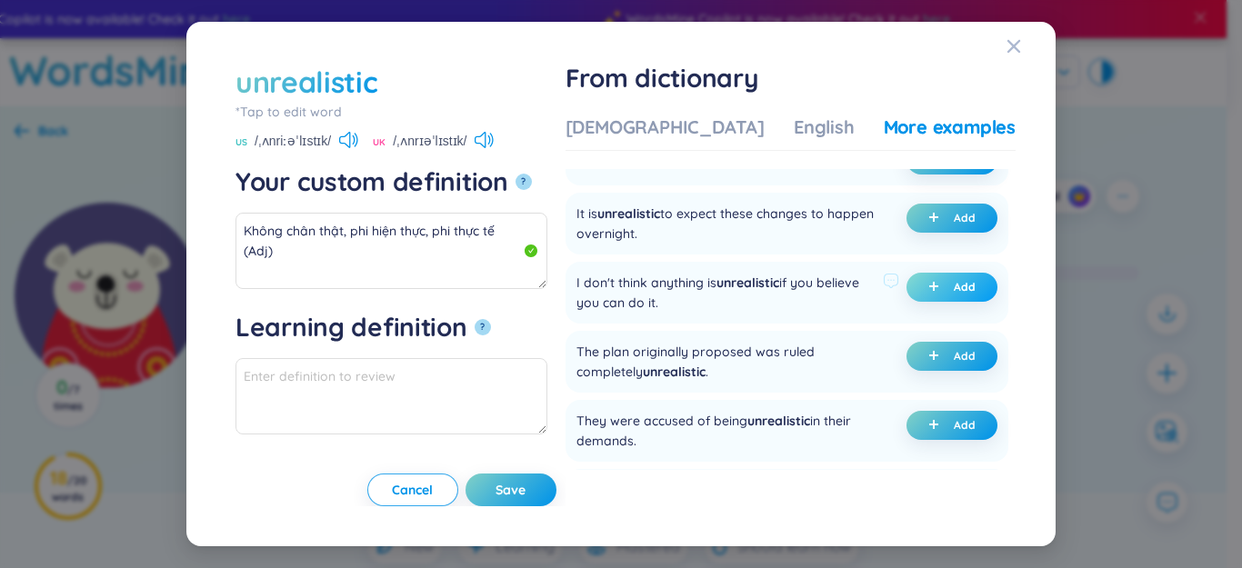
click at [934, 291] on icon "plus" at bounding box center [934, 286] width 1 height 9
type textarea "Không chân thật, phi hiện thực, phi thực tế (Adj) Eg: I don't think anything is…"
type textarea "Eg: I don't think anything is unrealistic if you believe you can do it."
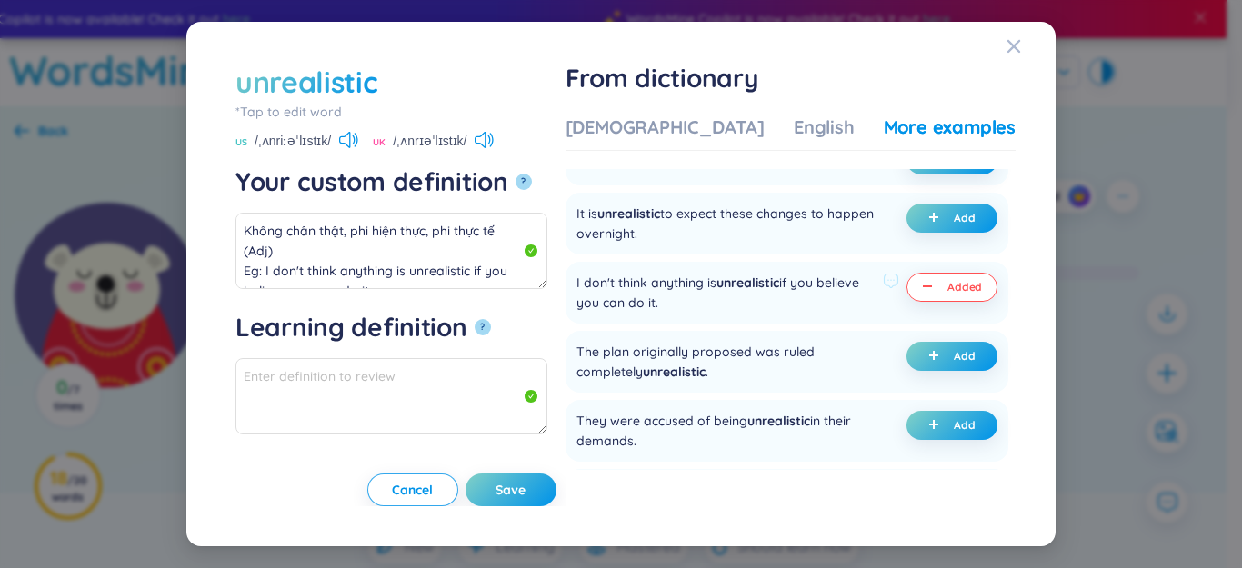
click at [526, 482] on span "Save" at bounding box center [511, 490] width 30 height 18
type textarea "Không chân thật, phi hiện thực, phi thực tế (Adj) Eg: I don't think anything is…"
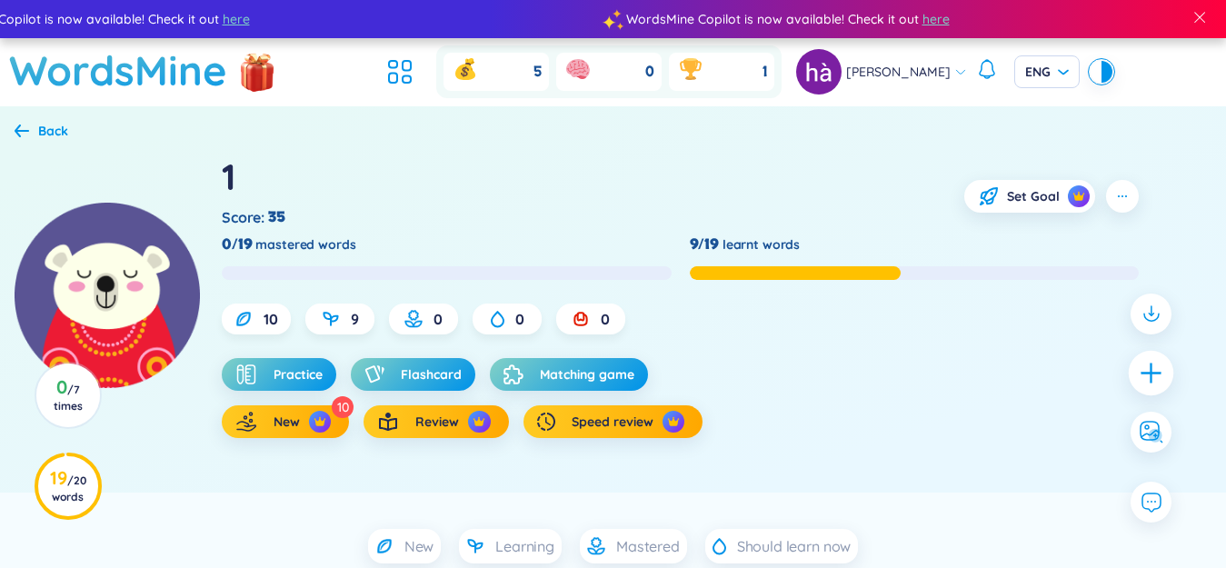
click at [1144, 373] on icon "plus" at bounding box center [1151, 373] width 20 height 2
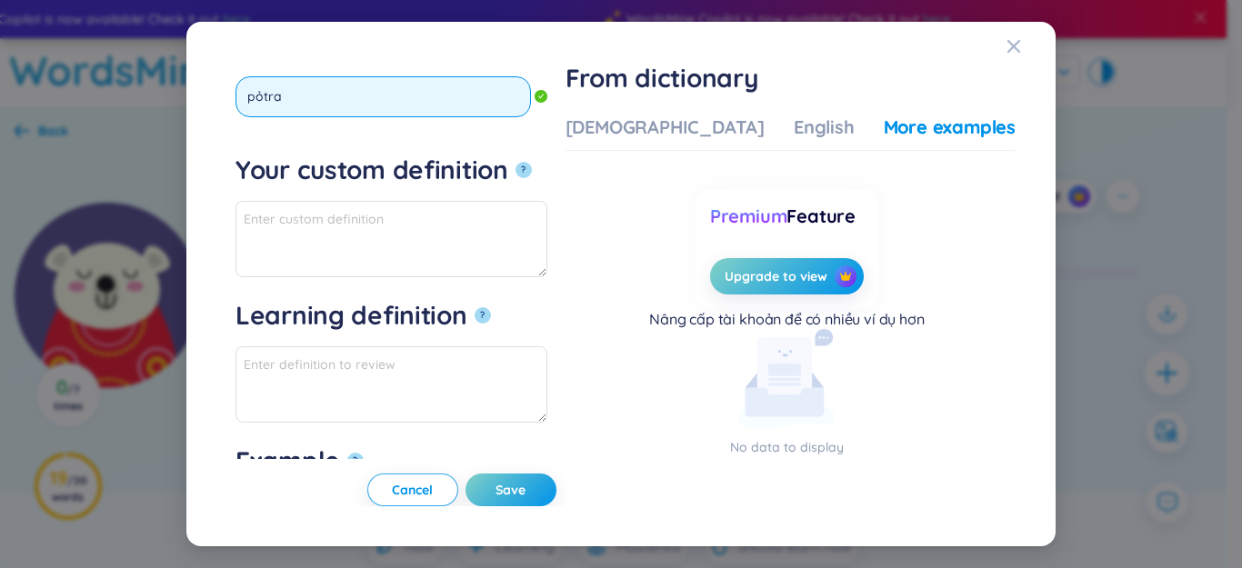
scroll to position [2, 0]
type input "pỏtray"
click at [516, 162] on button "?" at bounding box center [524, 170] width 16 height 16
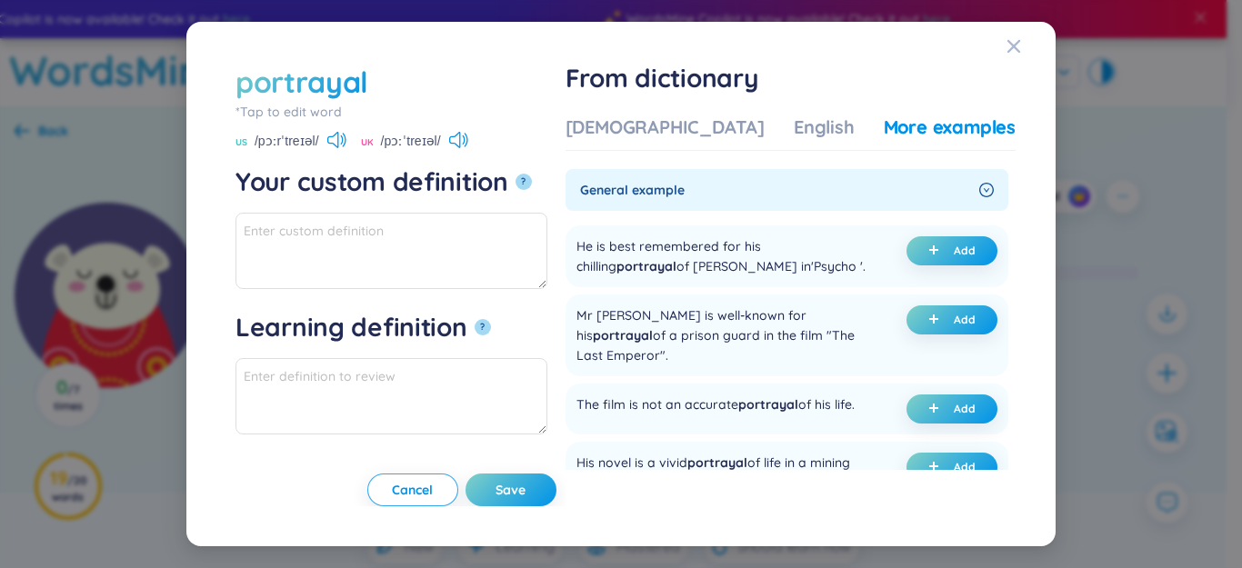
click at [706, 141] on div "Vietnamese English More examples" at bounding box center [791, 133] width 450 height 36
click at [719, 120] on div "[DEMOGRAPHIC_DATA]" at bounding box center [665, 127] width 199 height 25
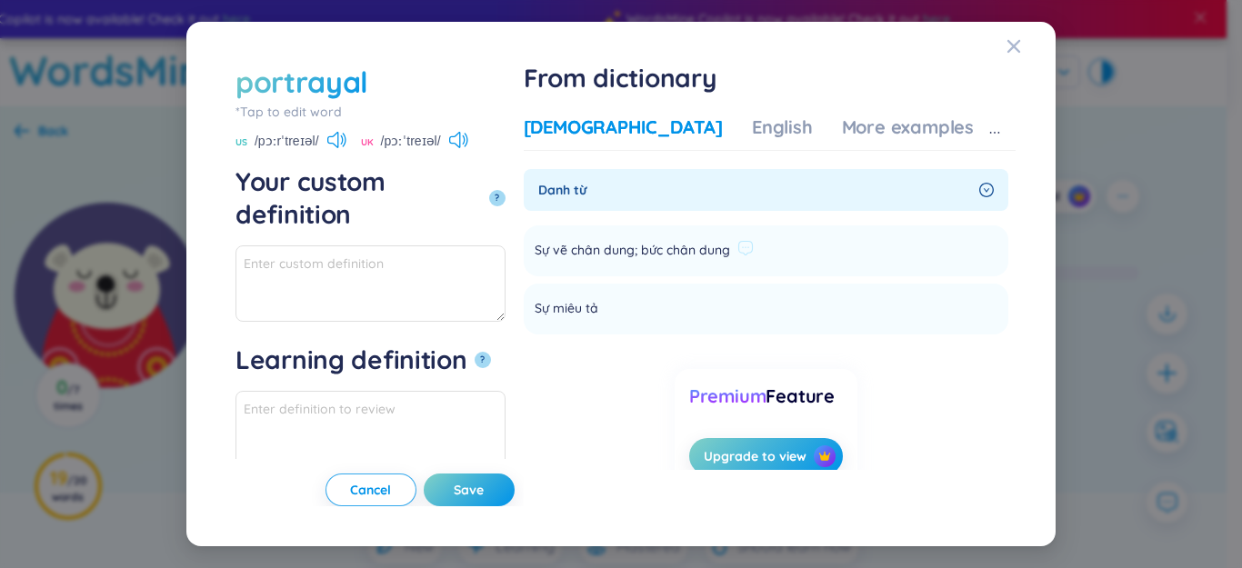
drag, startPoint x: 633, startPoint y: 254, endPoint x: 795, endPoint y: 252, distance: 161.8
click at [754, 253] on div "Sự vẽ chân dung; bức chân dung" at bounding box center [644, 251] width 219 height 22
paste textarea "Sự vẽ chân dung; bức chân dung"
drag, startPoint x: 642, startPoint y: 306, endPoint x: 715, endPoint y: 307, distance: 72.7
click at [720, 305] on li "Sự miêu tả Add" at bounding box center [766, 309] width 485 height 51
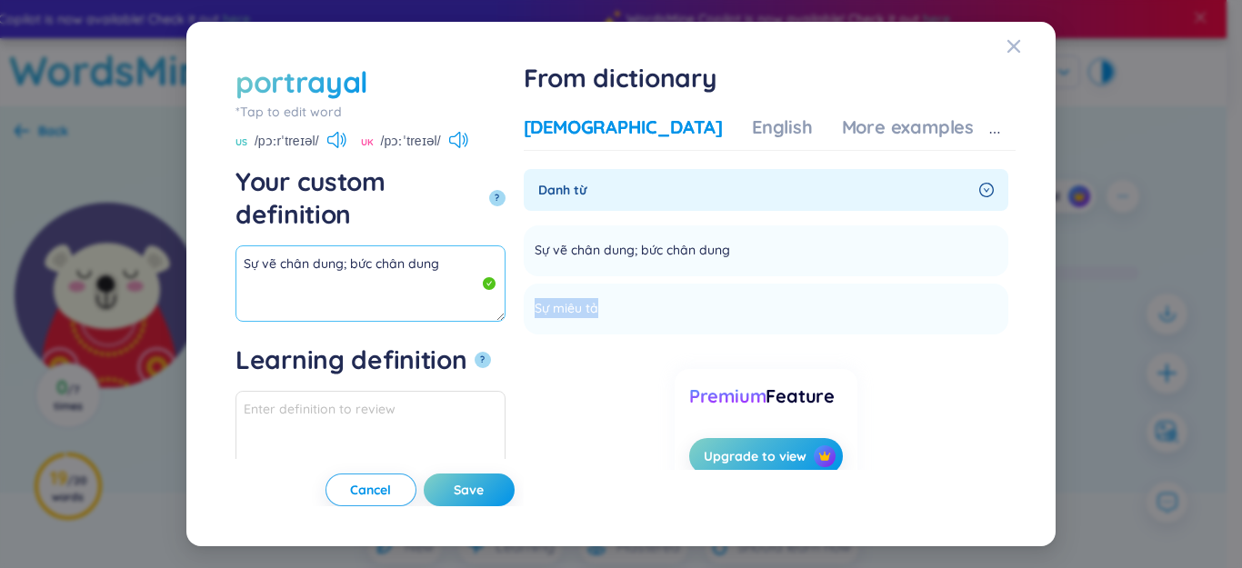
click at [446, 265] on textarea "Sự vẽ chân dung; bức chân dung" at bounding box center [370, 283] width 270 height 76
click at [425, 255] on textarea "Sự vẽ chân dung; bức chân dung" at bounding box center [370, 283] width 270 height 76
paste textarea "Sự miêu tả"
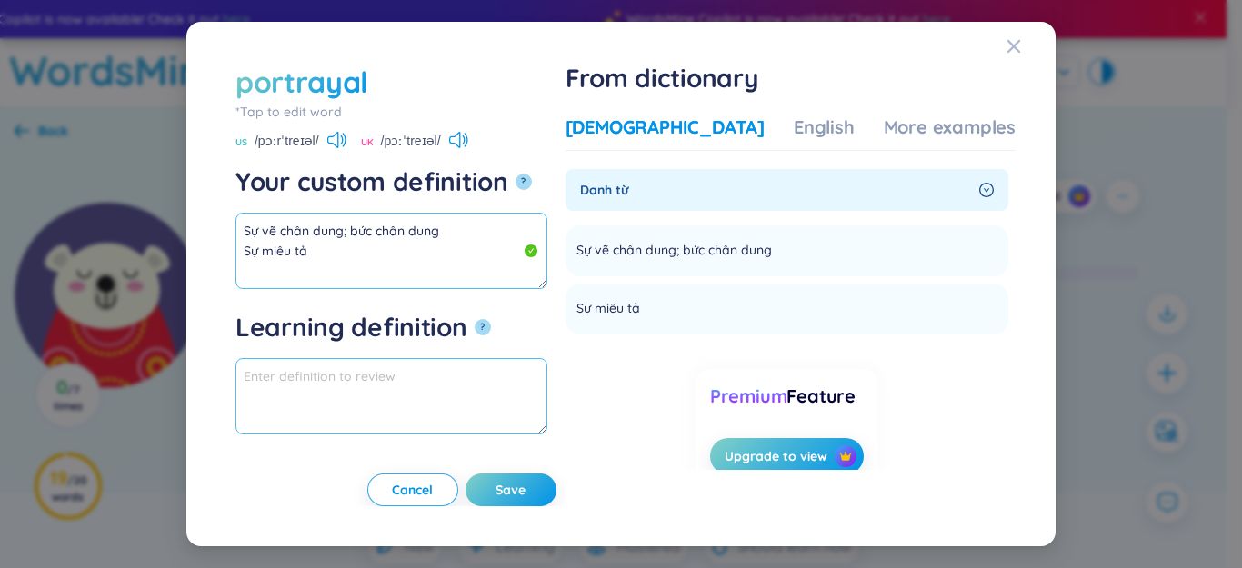
scroll to position [11, 0]
click at [375, 252] on textarea "Sự vẽ chân dung; bức chân dung Sự miêu tả" at bounding box center [391, 251] width 312 height 76
click at [367, 236] on textarea "Sự vẽ chân dung; bức chân dung Sự miêu tả" at bounding box center [391, 251] width 312 height 76
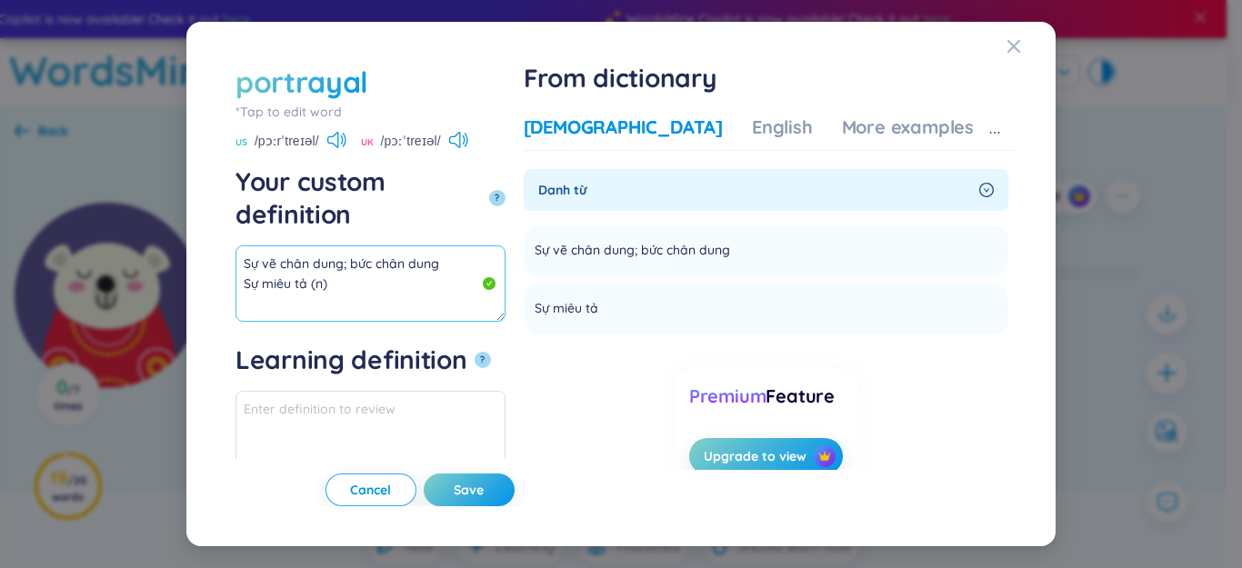
drag, startPoint x: 311, startPoint y: 237, endPoint x: 155, endPoint y: 183, distance: 165.6
click at [155, 183] on div "portrayal *Tap to edit word portrayal US /pɔːrˈtreɪəl/ [GEOGRAPHIC_DATA] /pɔːˈt…" at bounding box center [621, 284] width 1242 height 568
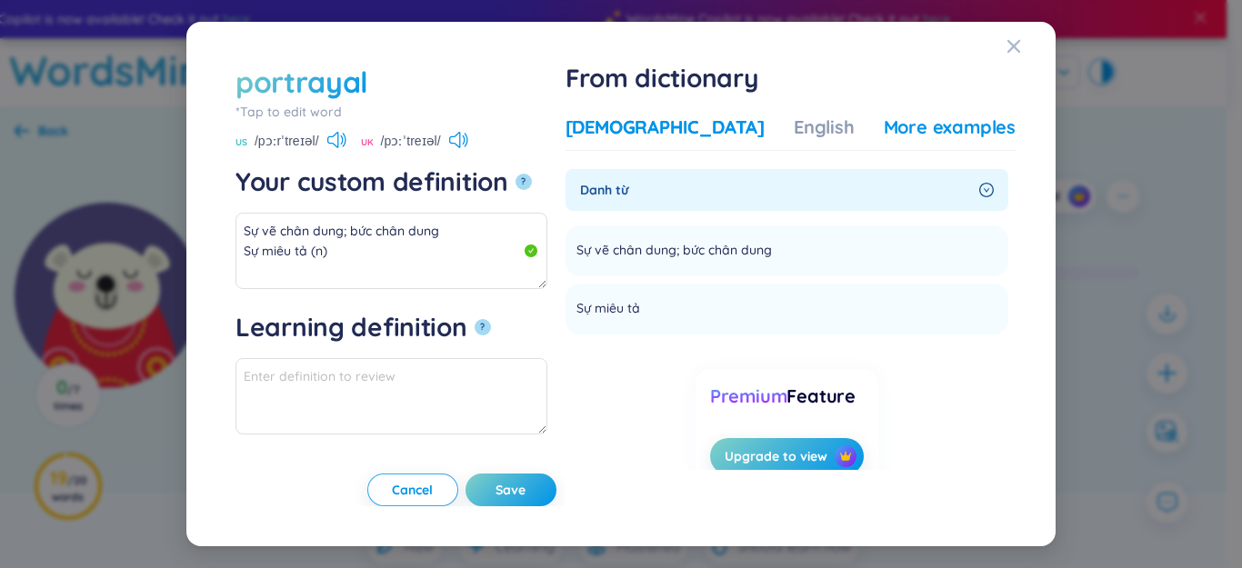
click at [884, 136] on div "More examples" at bounding box center [950, 127] width 132 height 25
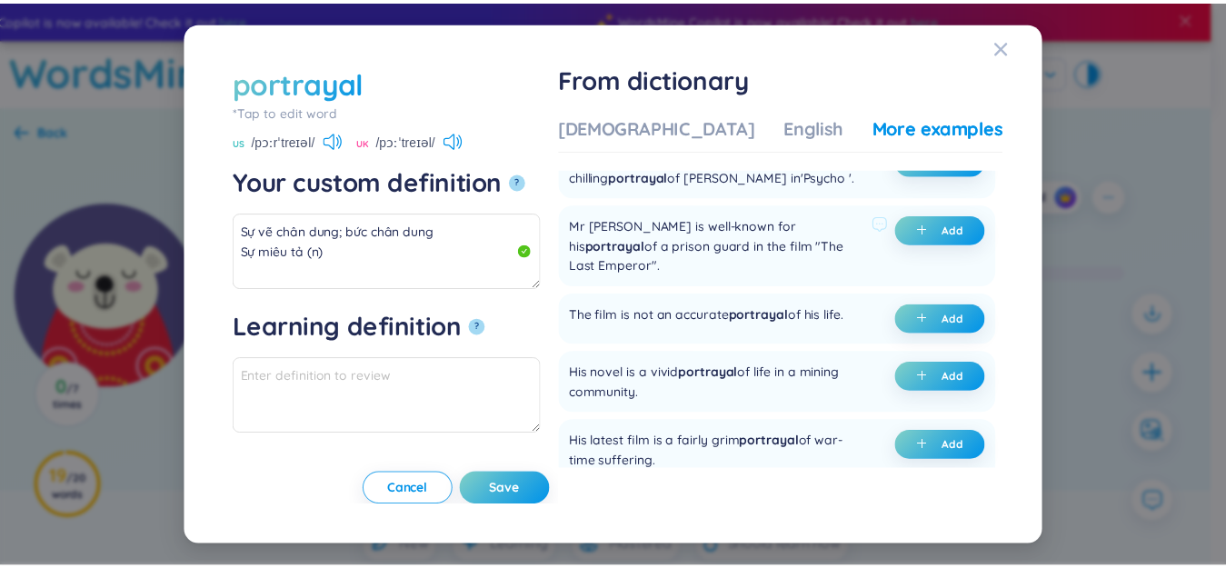
scroll to position [91, 0]
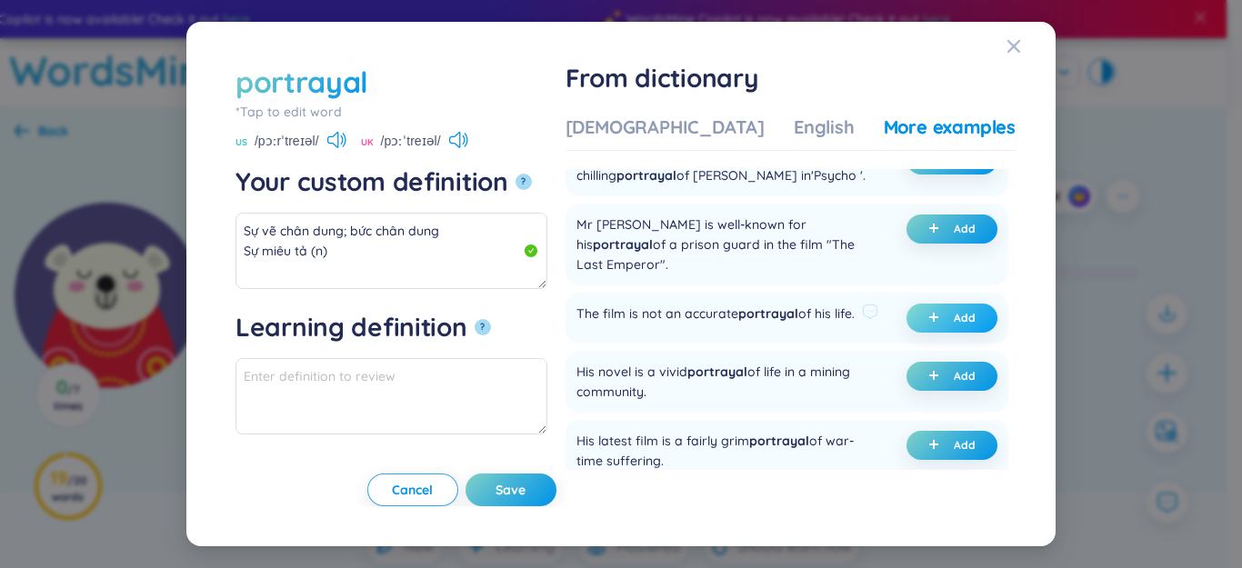
click at [946, 314] on button "Add" at bounding box center [951, 318] width 91 height 29
type textarea "Sự vẽ chân dung; bức chân dung Sự miêu tả (n) Eg: The film is not an accurate p…"
type textarea "Eg: The film is not an accurate portrayal of his life."
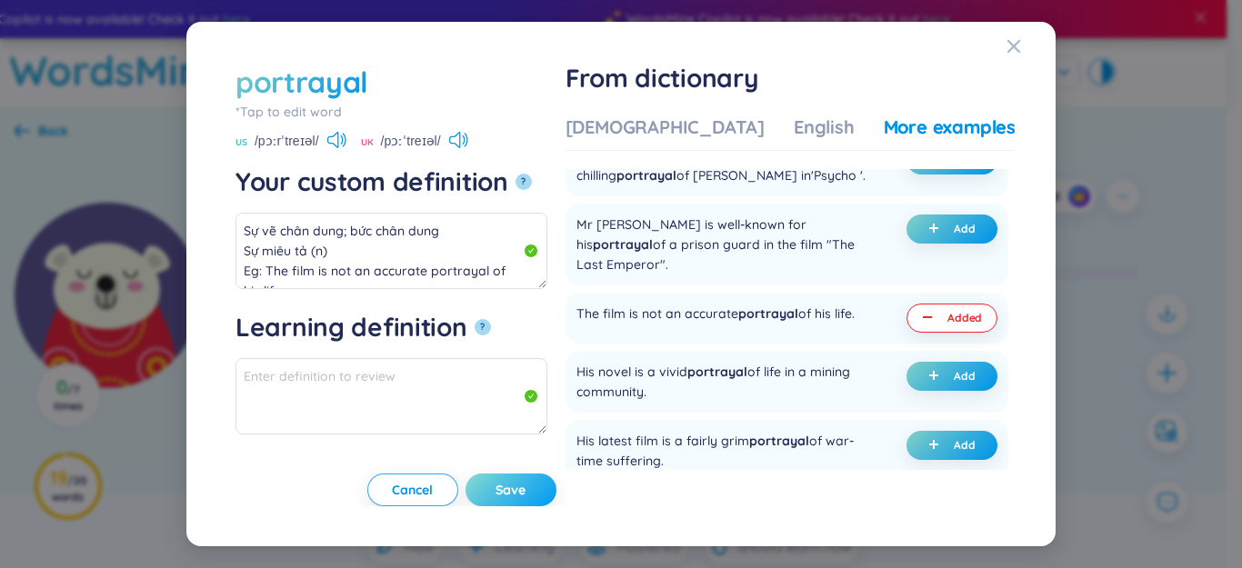
click at [526, 493] on span "Save" at bounding box center [511, 490] width 30 height 18
type textarea "Sự vẽ chân dung; bức chân dung Sự miêu tả (n) Eg: The film is not an accurate p…"
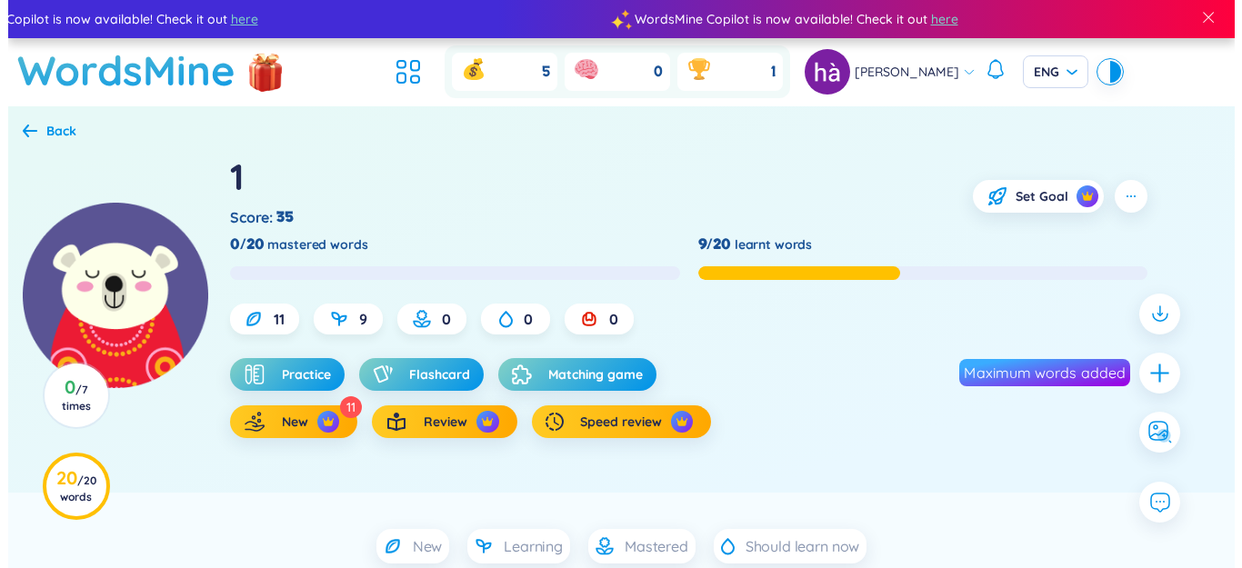
scroll to position [182, 0]
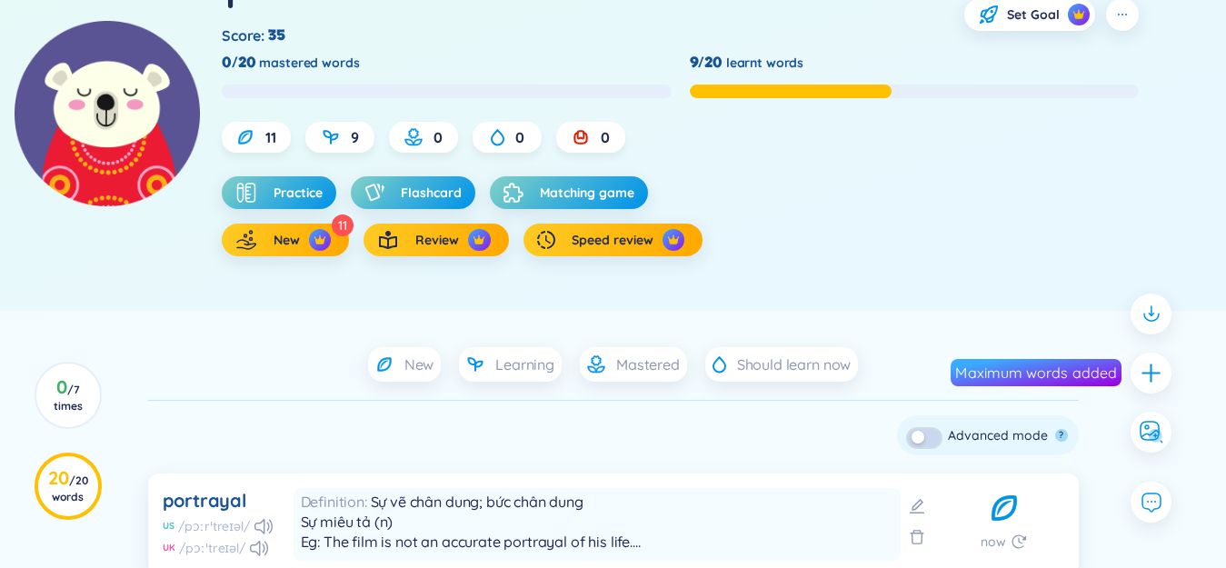
click at [920, 435] on div "button" at bounding box center [918, 437] width 13 height 13
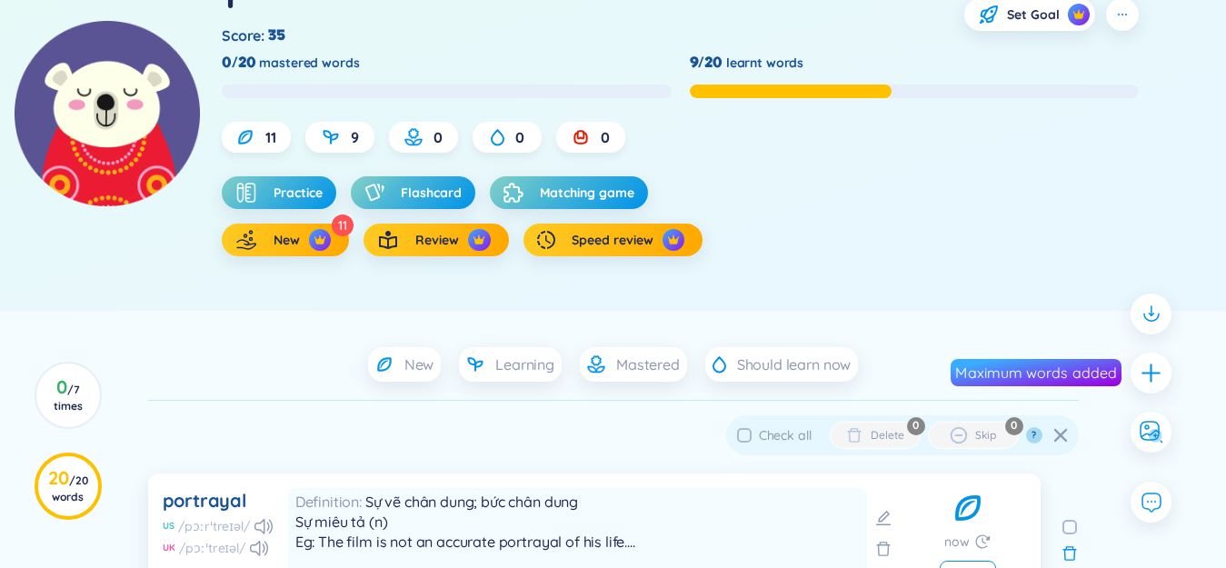
click at [802, 445] on div "Check all Delete Skip ? Advanced mode ?" at bounding box center [902, 435] width 353 height 40
click at [785, 436] on span "Check all" at bounding box center [785, 435] width 53 height 16
click at [752, 436] on input "Check all" at bounding box center [744, 435] width 15 height 15
checkbox input "true"
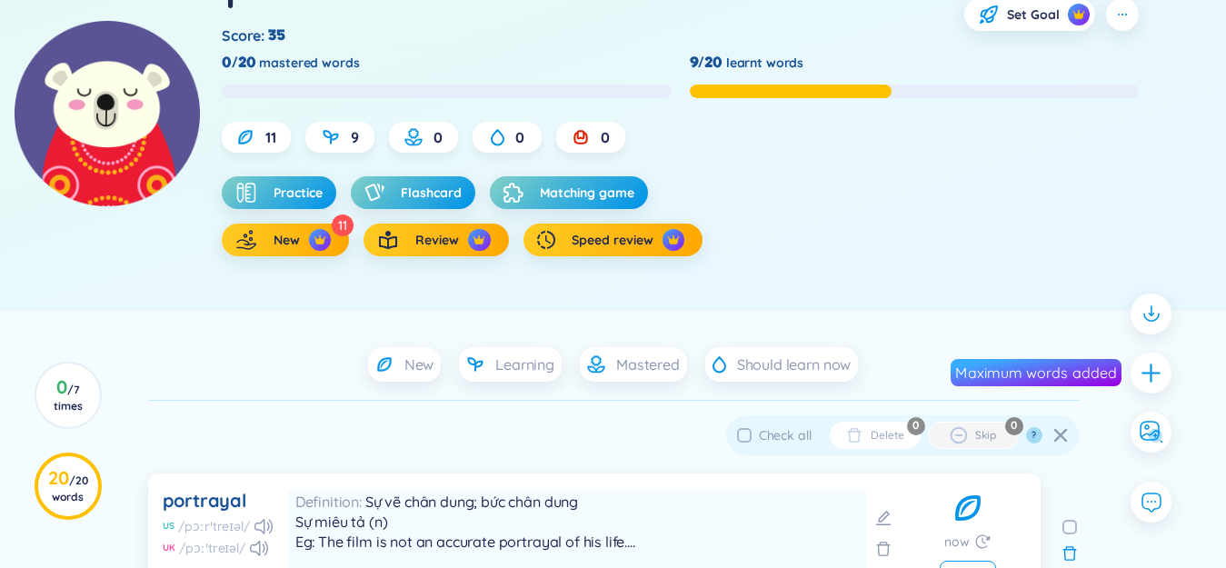
checkbox input "true"
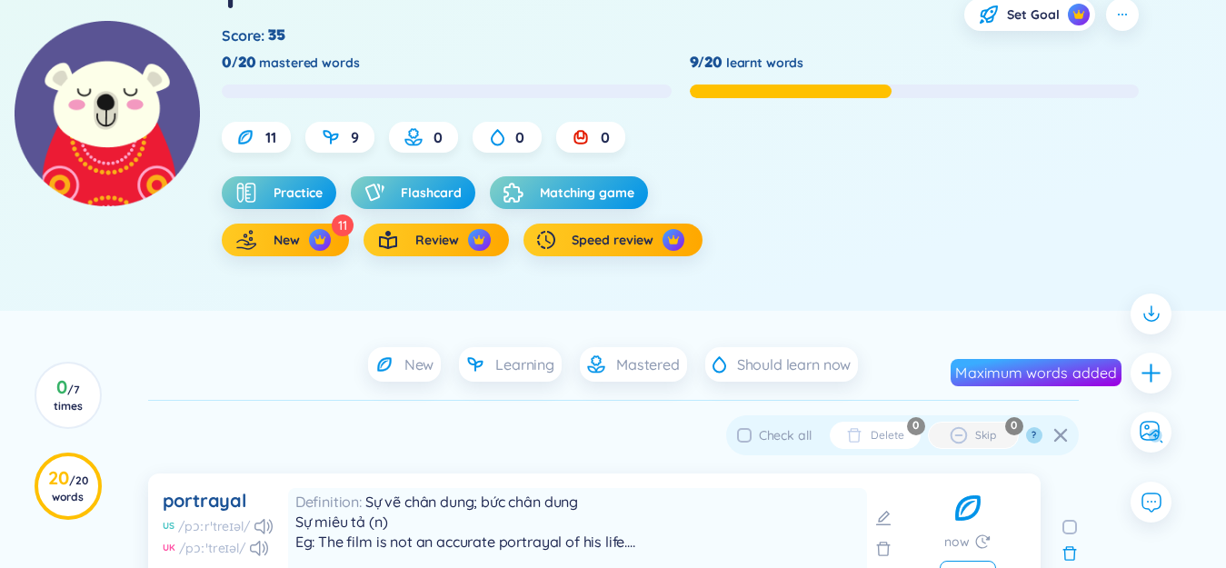
checkbox input "true"
click at [889, 437] on div "Delete" at bounding box center [887, 435] width 33 height 15
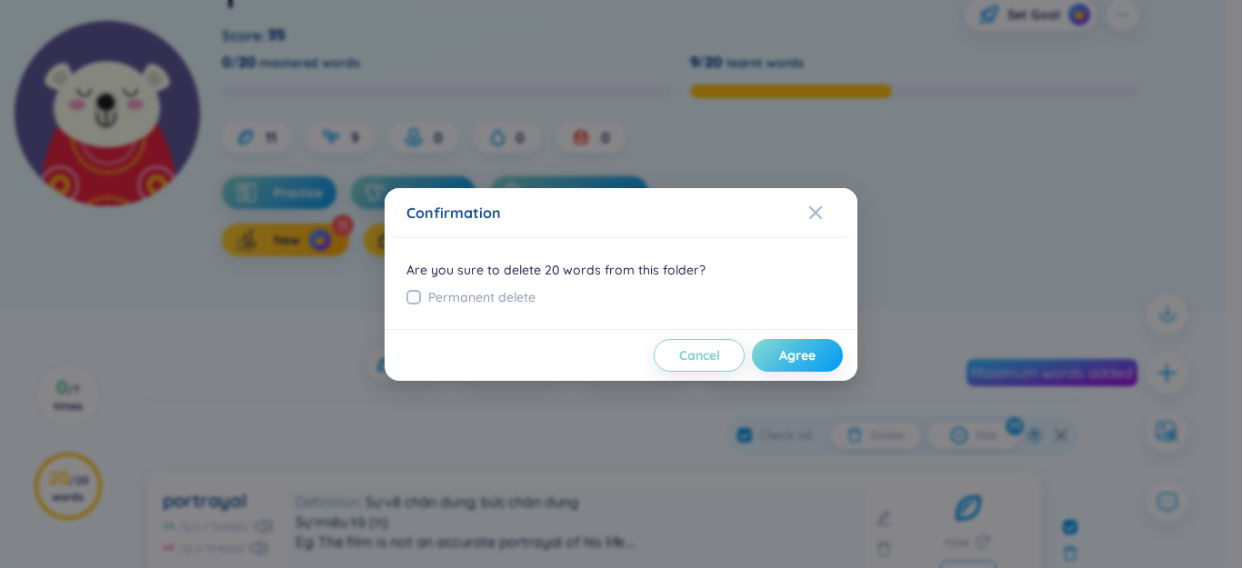
click at [784, 352] on span "Agree" at bounding box center [797, 355] width 36 height 18
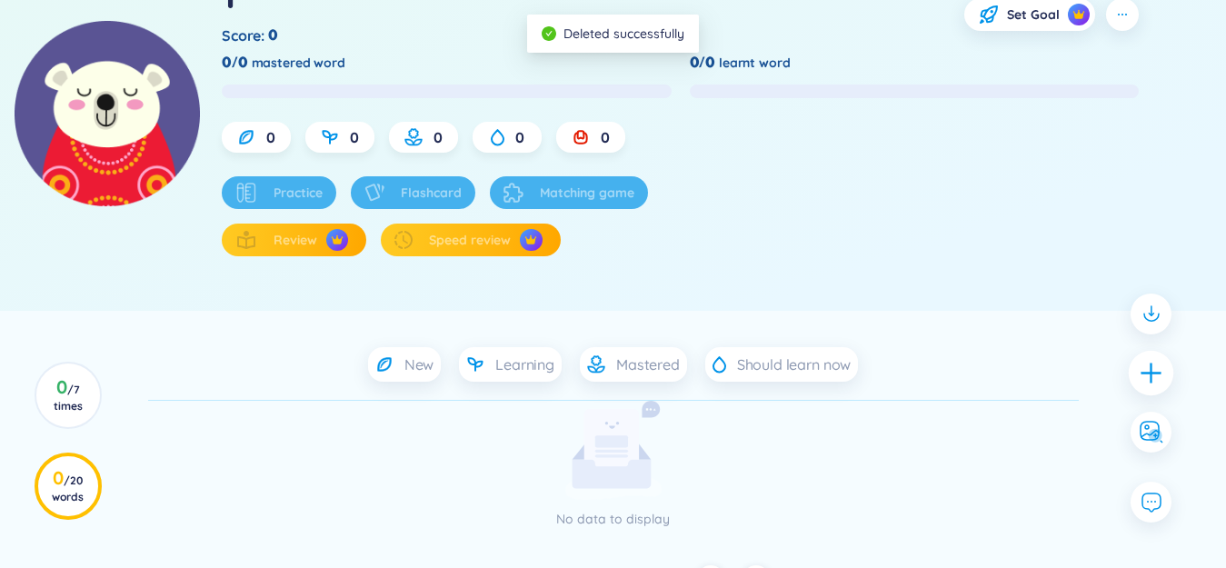
click at [1169, 374] on div at bounding box center [1151, 372] width 45 height 45
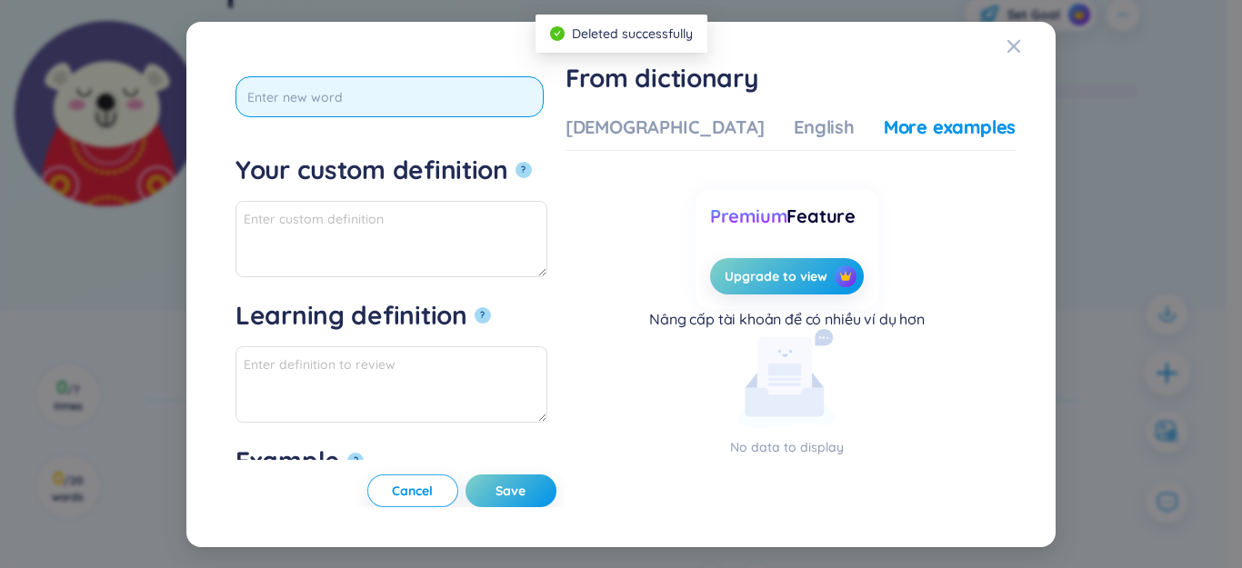
scroll to position [2, 0]
click at [516, 162] on button "?" at bounding box center [524, 170] width 16 height 16
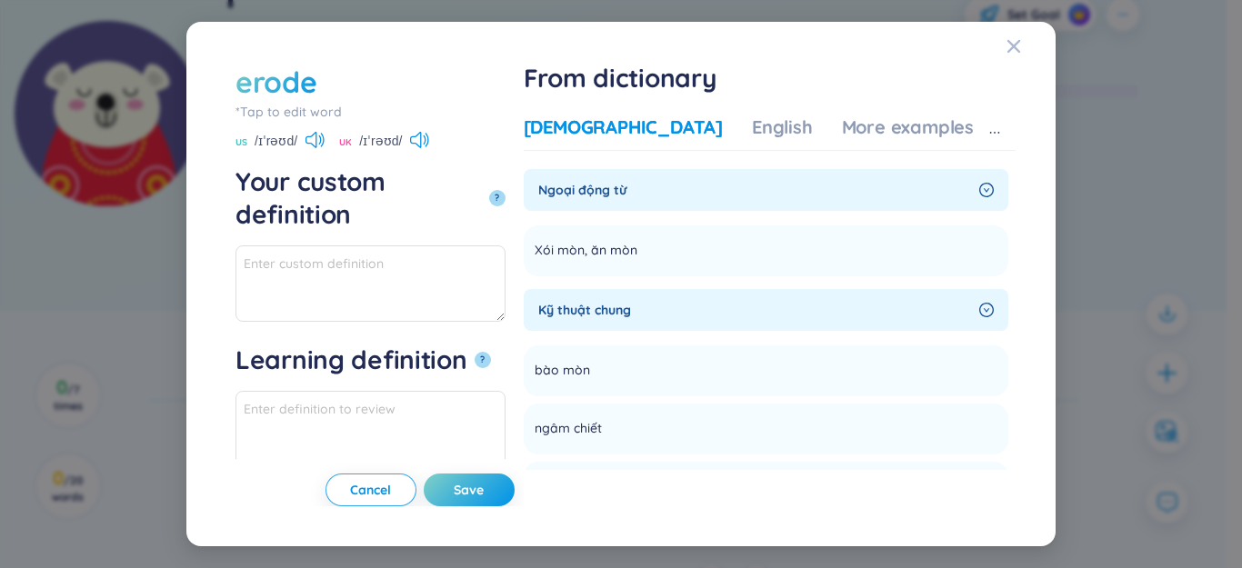
click at [653, 119] on div "[DEMOGRAPHIC_DATA]" at bounding box center [623, 127] width 199 height 25
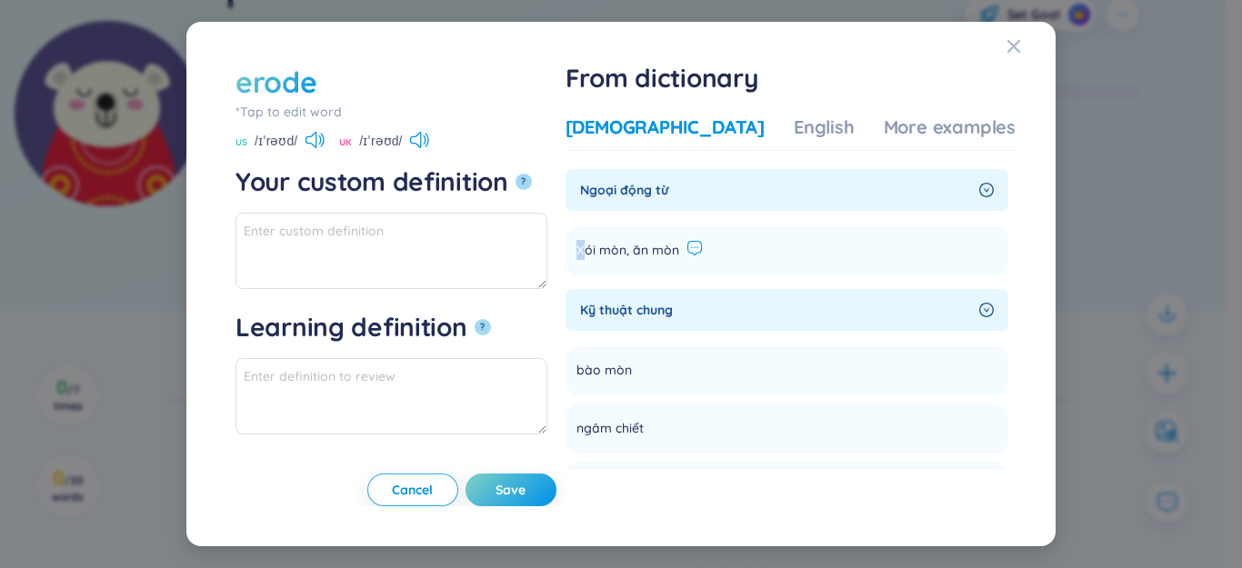
drag, startPoint x: 642, startPoint y: 244, endPoint x: 751, endPoint y: 248, distance: 109.2
click at [772, 248] on li "Xói mòn, ăn mòn Add" at bounding box center [787, 250] width 443 height 51
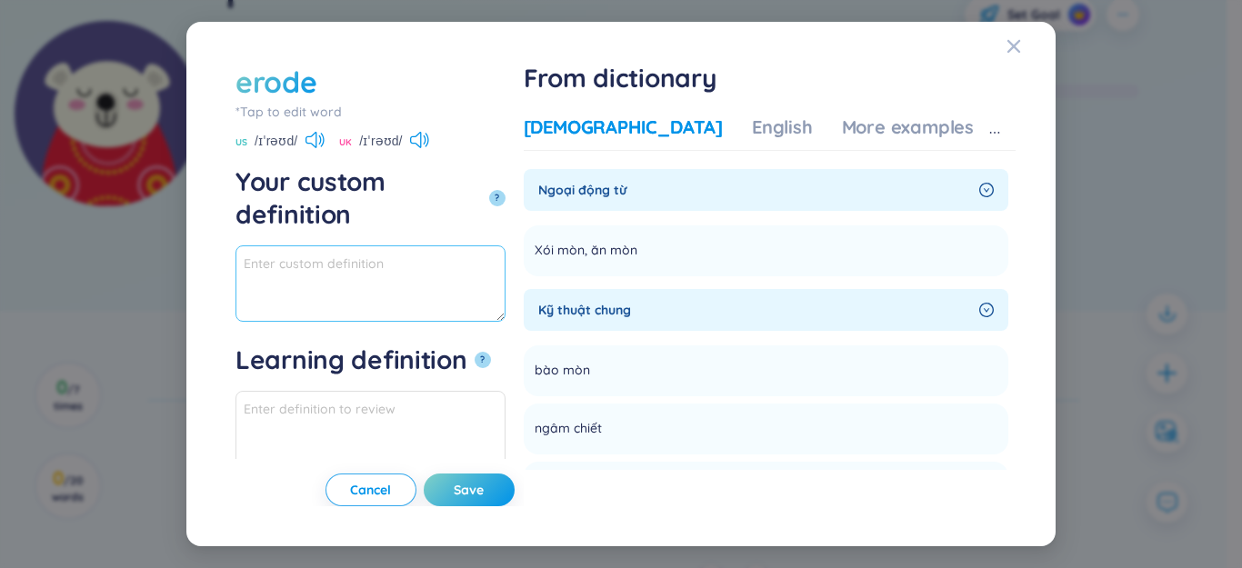
paste textarea "Xói mòn, ăn mòn"
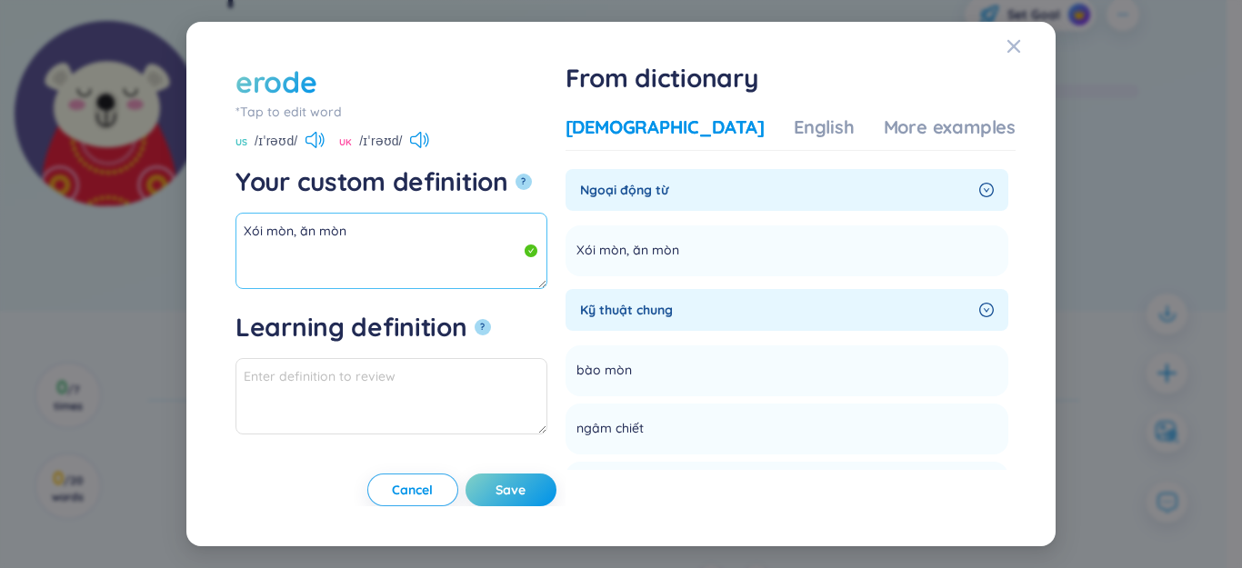
click at [446, 236] on textarea "Xói mòn, ăn mòn" at bounding box center [391, 251] width 312 height 76
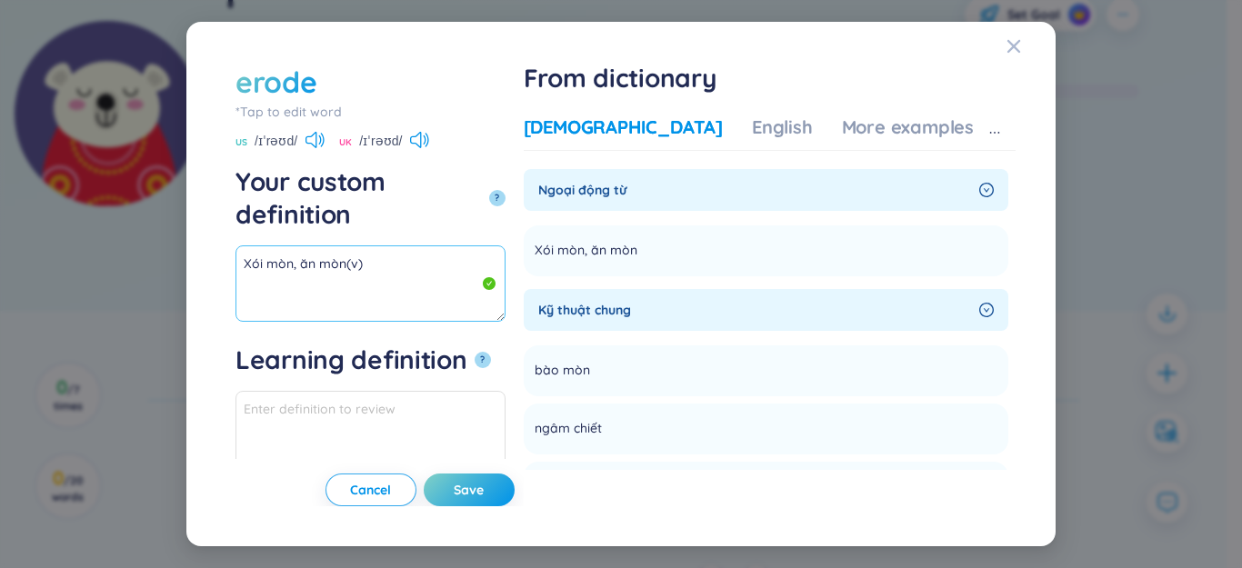
click at [349, 245] on textarea "Xói mòn, ăn mòn(v)" at bounding box center [370, 283] width 270 height 76
click at [348, 245] on textarea "Xói mòn, ăn mòn(v)" at bounding box center [370, 283] width 270 height 76
drag, startPoint x: 348, startPoint y: 234, endPoint x: 189, endPoint y: 234, distance: 159.1
click at [189, 234] on div "erode *Tap to edit word erode US /ɪˈrəʊd/ UK /ɪˈrəʊd/ Your custom definition ? …" at bounding box center [620, 285] width 869 height 526
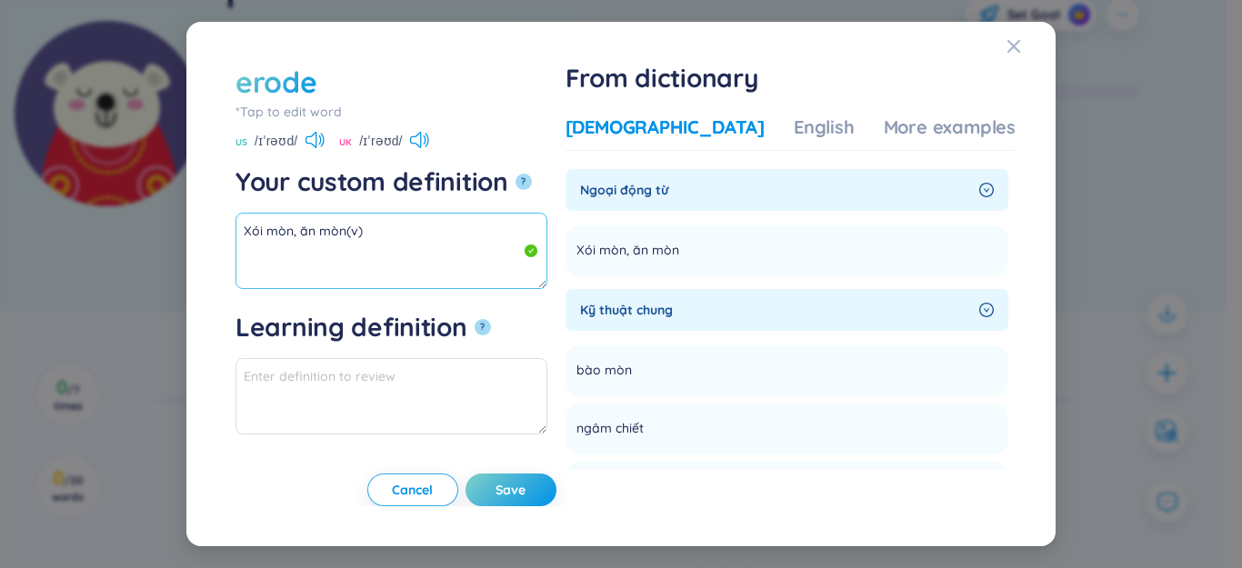
click at [345, 233] on textarea "Xói mòn, ăn mòn(v)" at bounding box center [391, 251] width 312 height 76
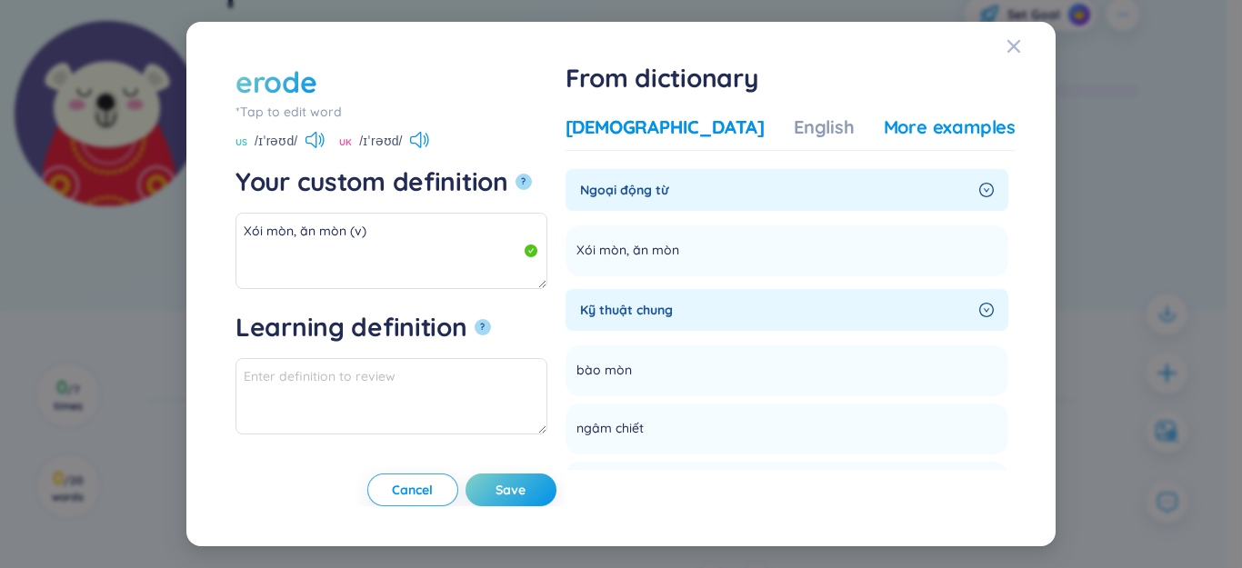
click at [931, 137] on div "More examples" at bounding box center [950, 127] width 132 height 25
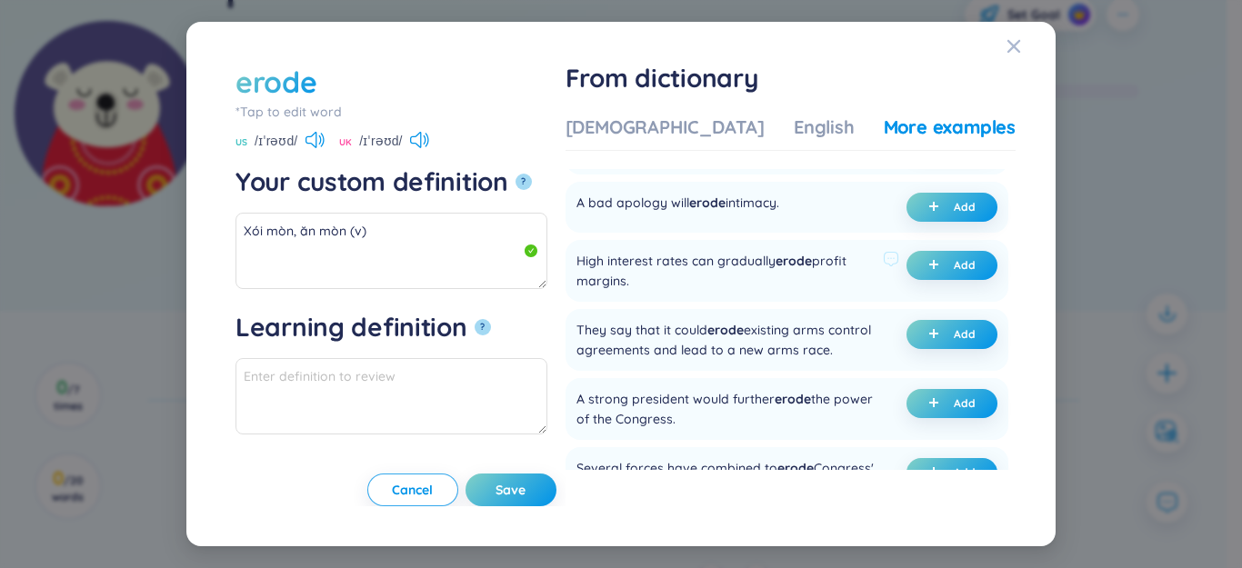
scroll to position [364, 0]
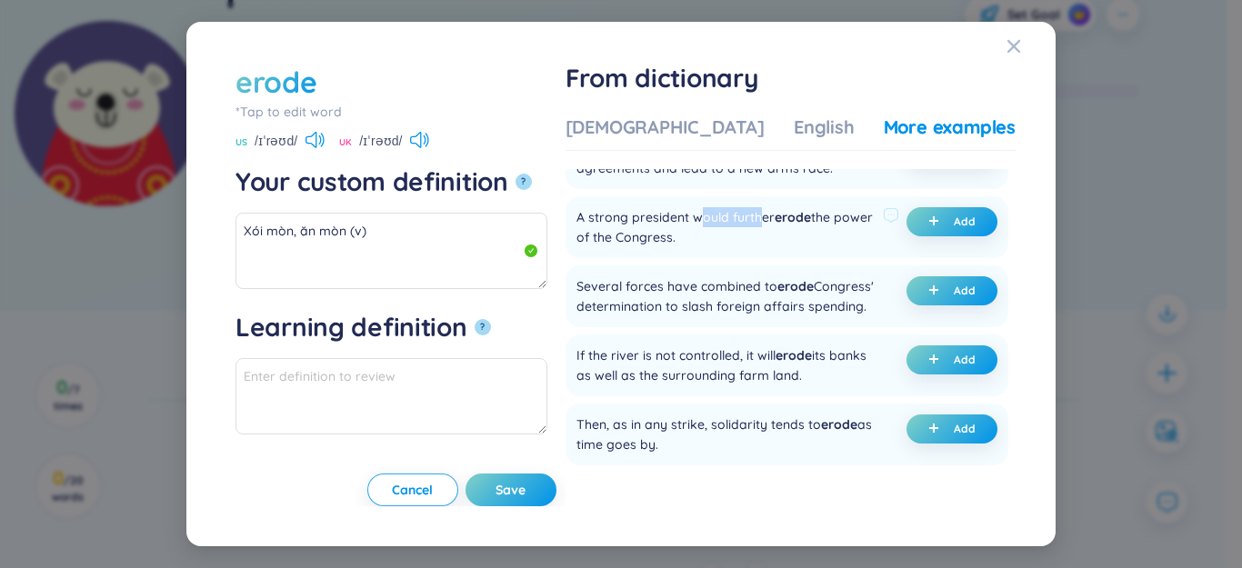
drag, startPoint x: 756, startPoint y: 262, endPoint x: 820, endPoint y: 261, distance: 64.6
click at [820, 247] on div "A strong president would further erode the power of the Congress." at bounding box center [725, 227] width 299 height 40
click at [735, 247] on div "A strong president would further erode the power of the Congress." at bounding box center [725, 227] width 299 height 40
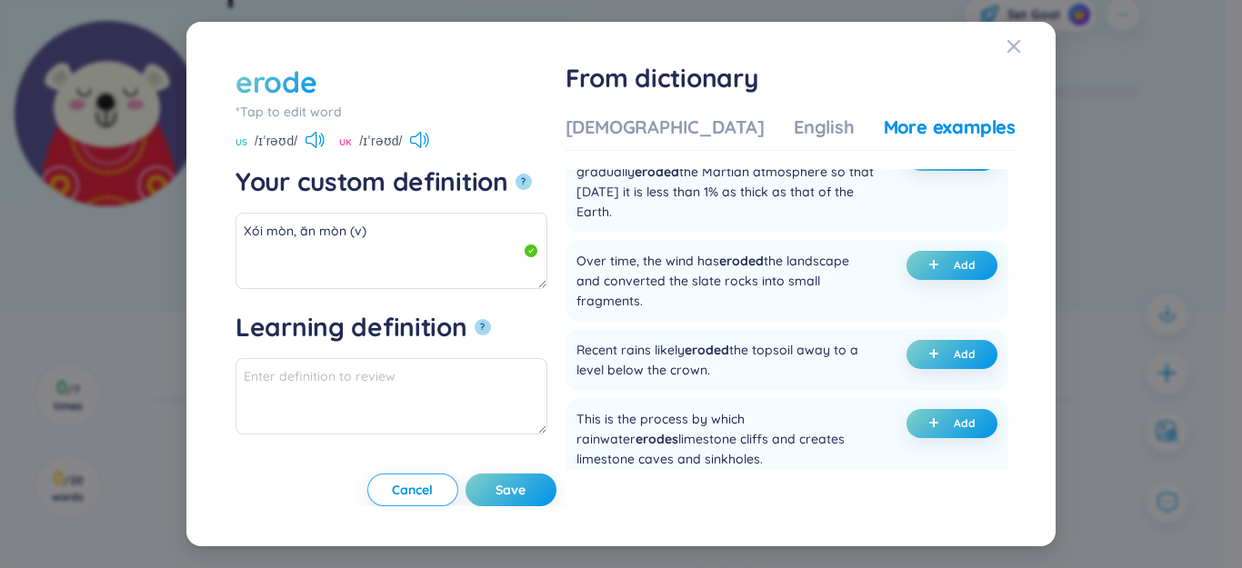
scroll to position [1818, 0]
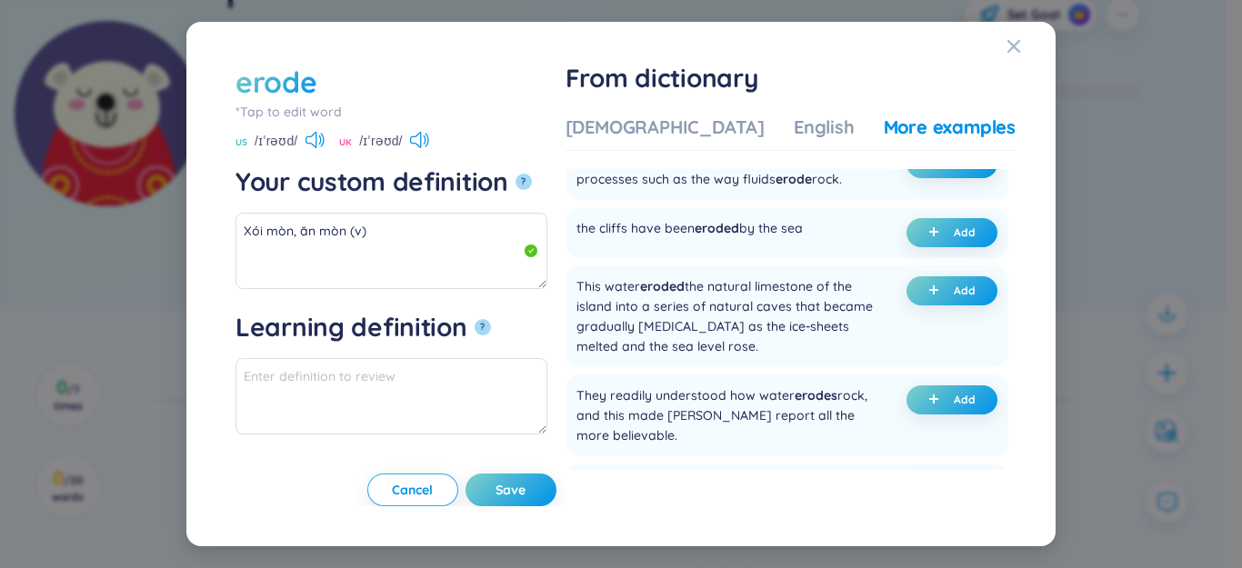
click at [920, 51] on button "Add" at bounding box center [951, 36] width 91 height 29
type textarea "Xói mòn, ăn mòn (v) Eg: The water slowly eroded the pile of blue, liquid into t…"
type textarea "Eg: The water slowly eroded the pile of blue, liquid into the silver drain."
click at [539, 496] on button "Save" at bounding box center [511, 490] width 91 height 33
type textarea "Xói mòn, ăn mòn (v) Eg: The water slowly eroded the pile of blue, liquid into t…"
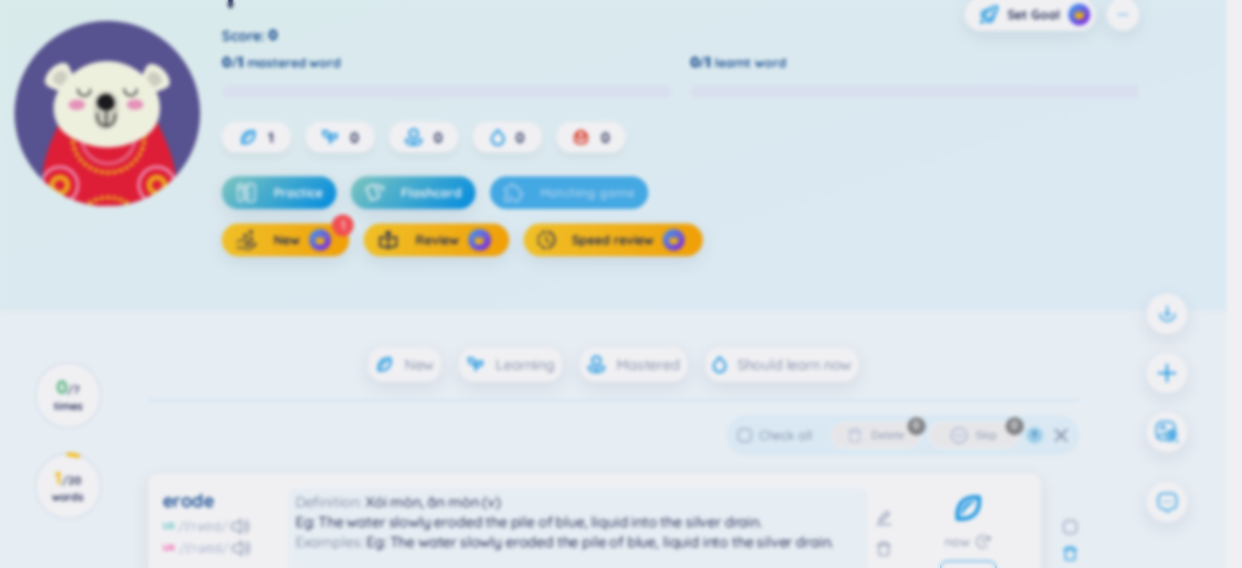
click at [1168, 379] on div "erode *Tap to edit word US /ɪˈrəʊd/ UK /ɪˈrəʊd/ Your custom definition ? Learni…" at bounding box center [621, 284] width 1242 height 568
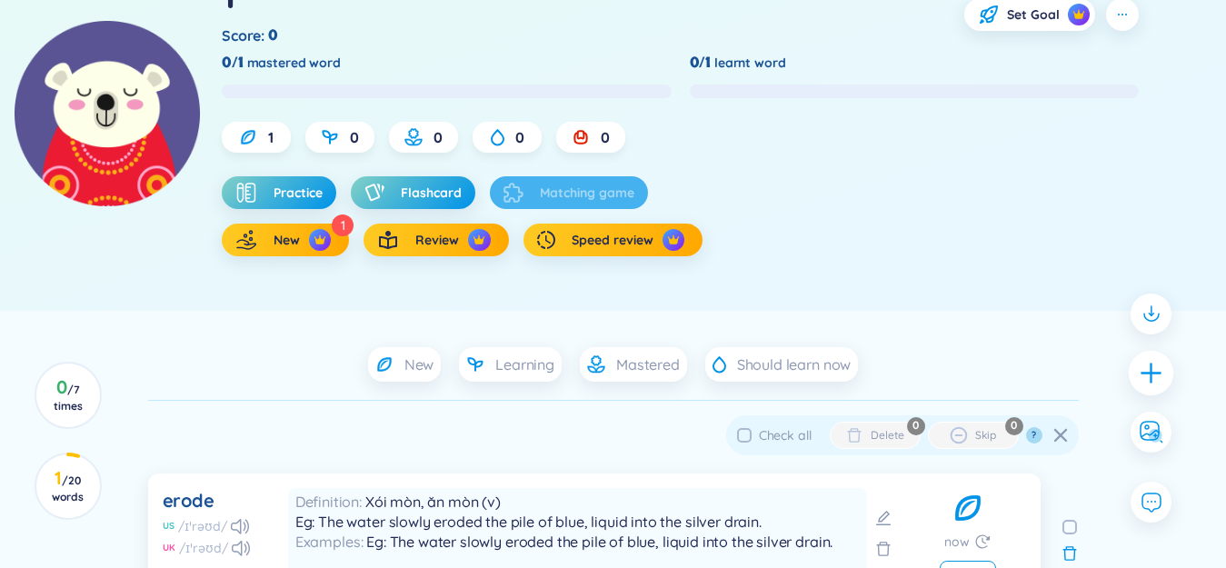
click at [1161, 372] on icon "plus" at bounding box center [1151, 372] width 25 height 25
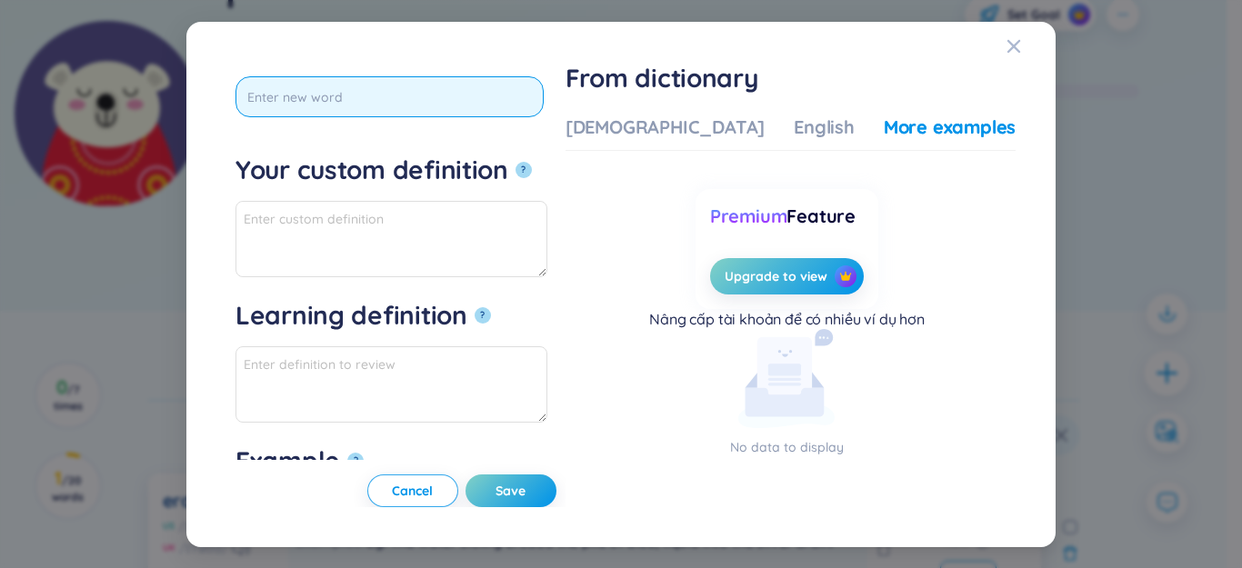
scroll to position [2, 0]
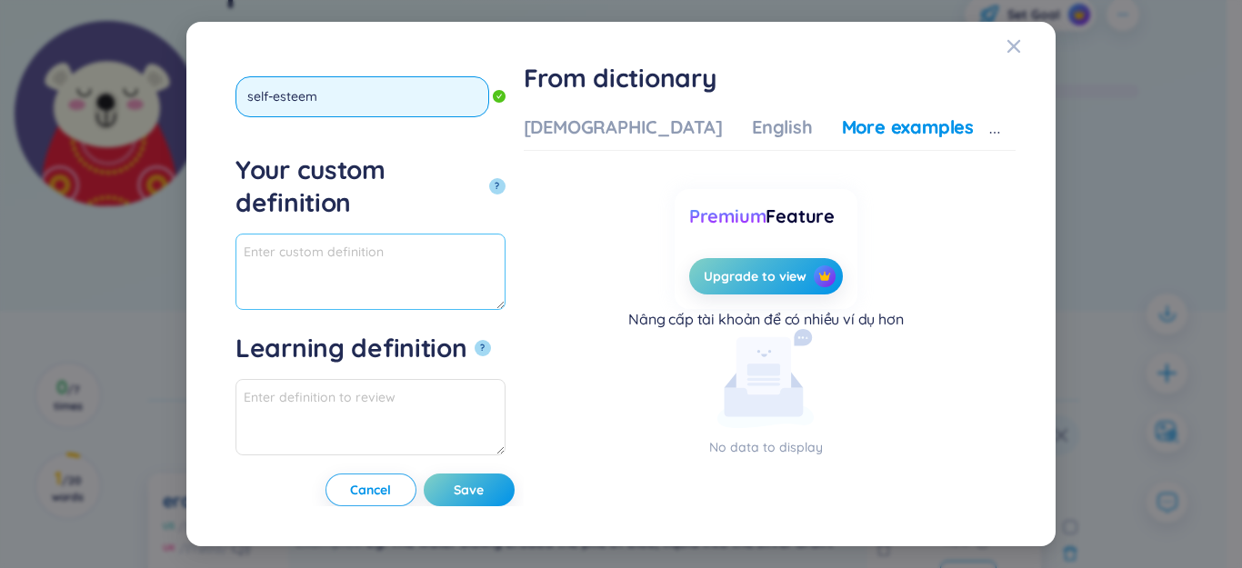
type input "self-esteem"
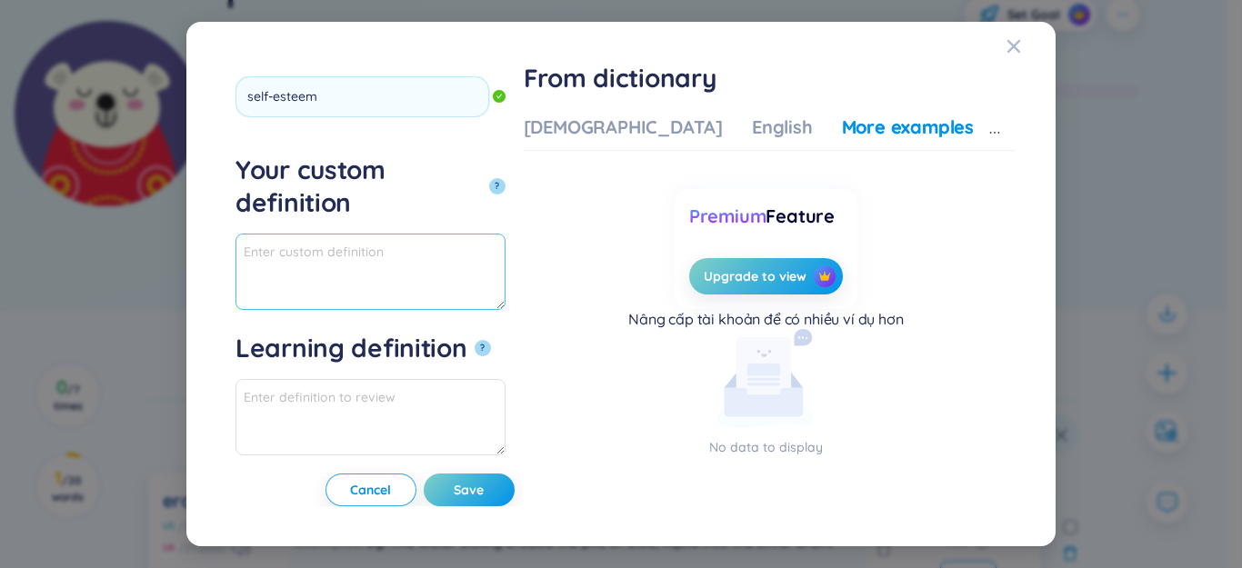
click at [456, 234] on textarea "Your custom definition ?" at bounding box center [370, 272] width 270 height 76
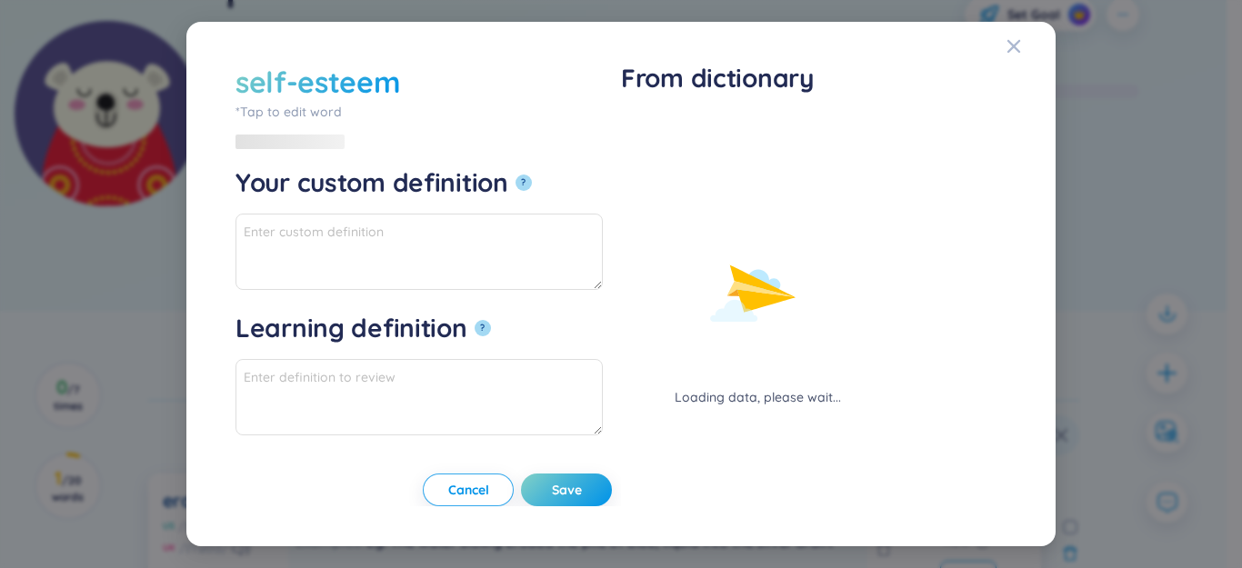
click at [677, 128] on div "Loading data, please wait..." at bounding box center [757, 261] width 273 height 293
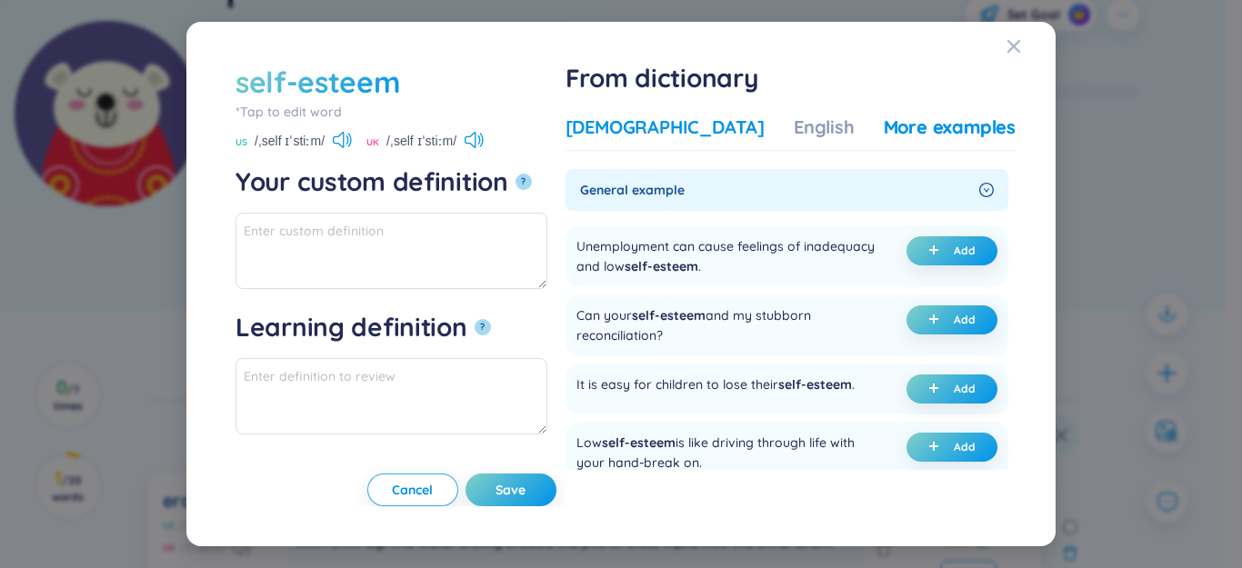
click at [661, 127] on div "[DEMOGRAPHIC_DATA]" at bounding box center [665, 127] width 199 height 25
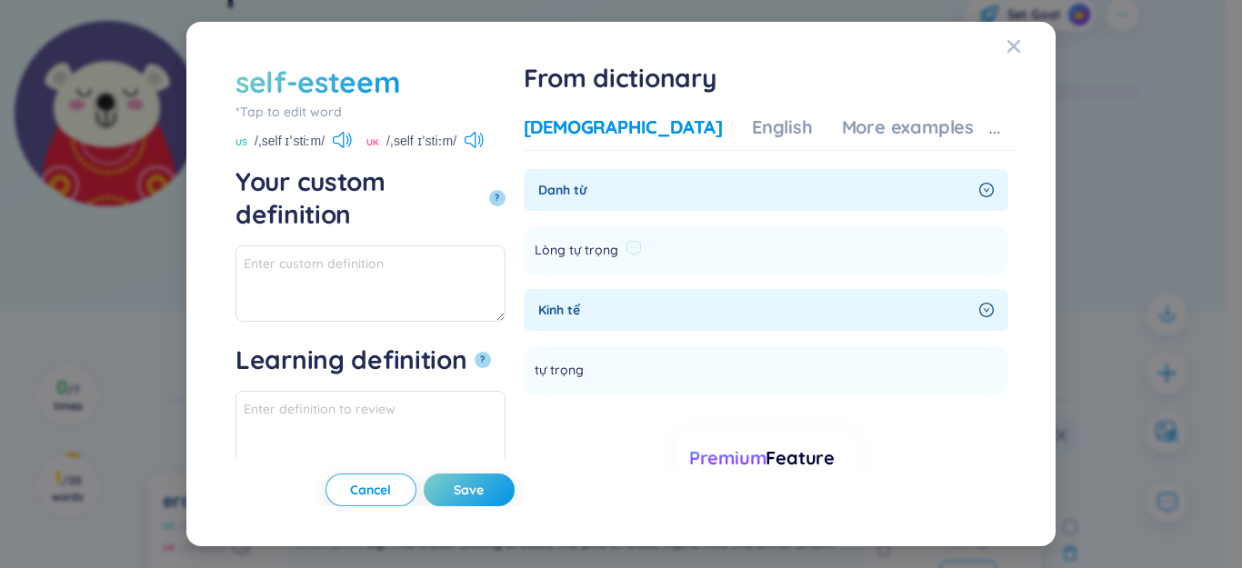
drag, startPoint x: 733, startPoint y: 244, endPoint x: 688, endPoint y: 249, distance: 44.9
click at [642, 244] on div "Lòng tự trọng" at bounding box center [588, 251] width 107 height 22
paste textarea "Lòng tự trọng"
click at [479, 245] on textarea "Lòng tự trọng" at bounding box center [370, 283] width 270 height 76
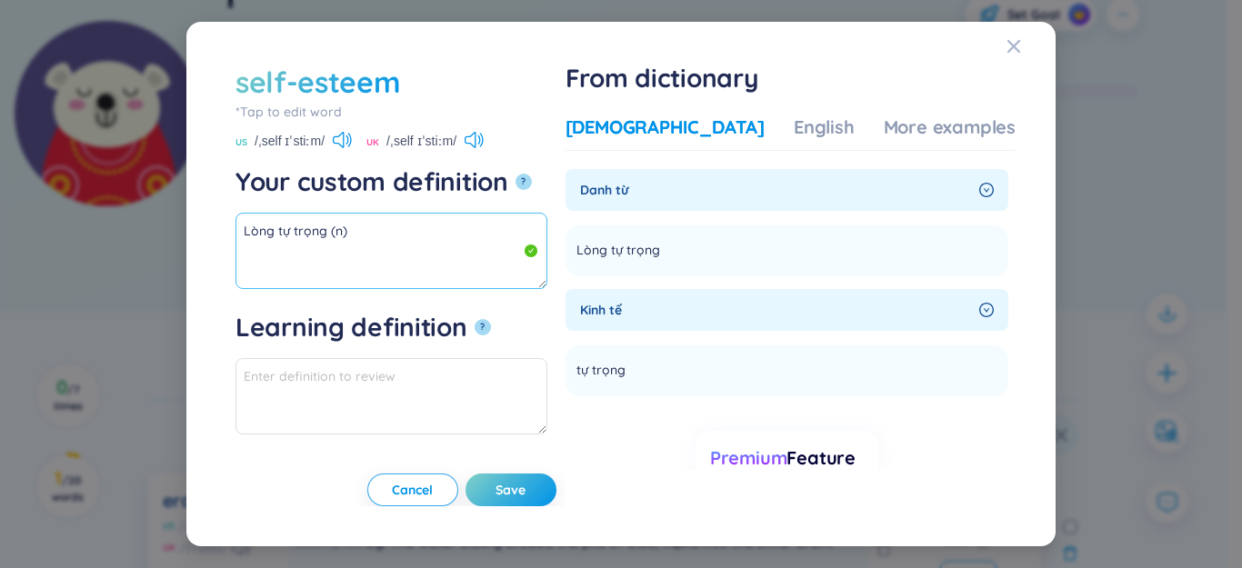
drag, startPoint x: 332, startPoint y: 232, endPoint x: 248, endPoint y: 221, distance: 84.4
click at [176, 221] on div "self-esteem *Tap to edit word self-esteem US /ˌself ɪˈstiːm/ UK /ˌself ɪˈstiːm/…" at bounding box center [621, 284] width 1242 height 568
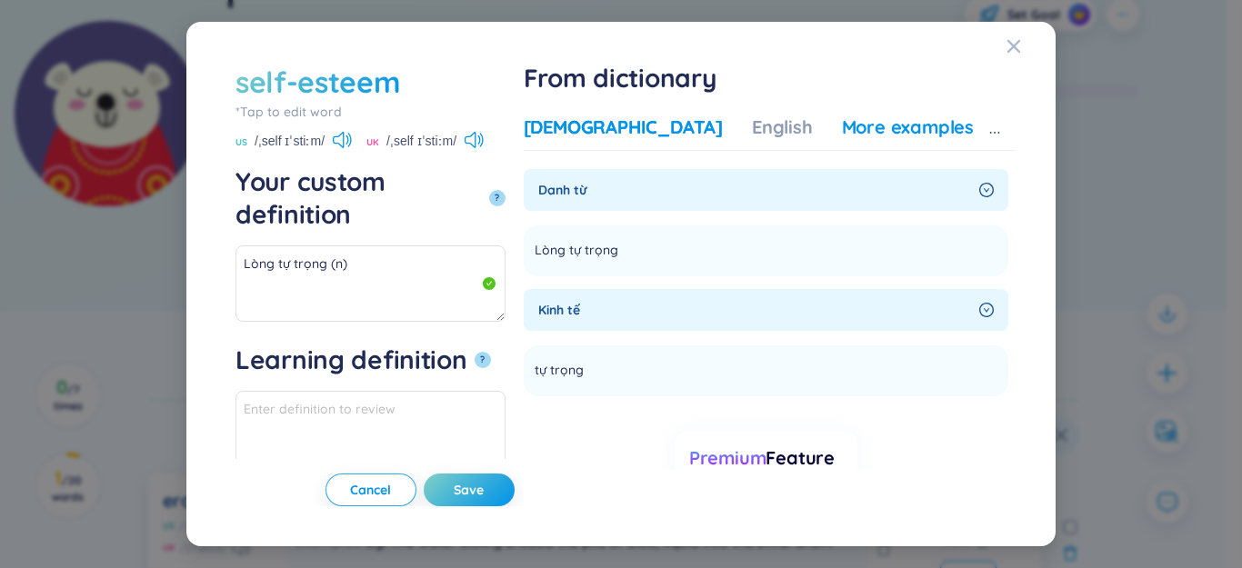
click at [884, 135] on div "More examples" at bounding box center [908, 127] width 132 height 25
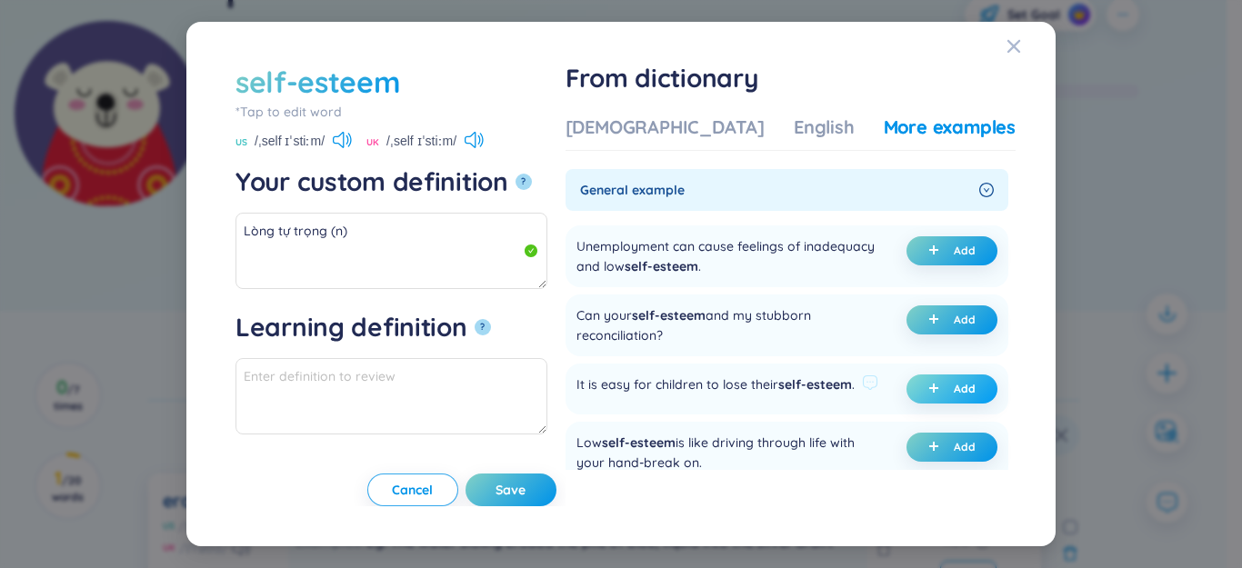
click at [906, 390] on button "Add" at bounding box center [951, 389] width 91 height 29
type textarea "Lòng tự trọng (n) Eg: It is easy for children to lose their self-esteem."
type textarea "Eg: It is easy for children to lose their self-esteem."
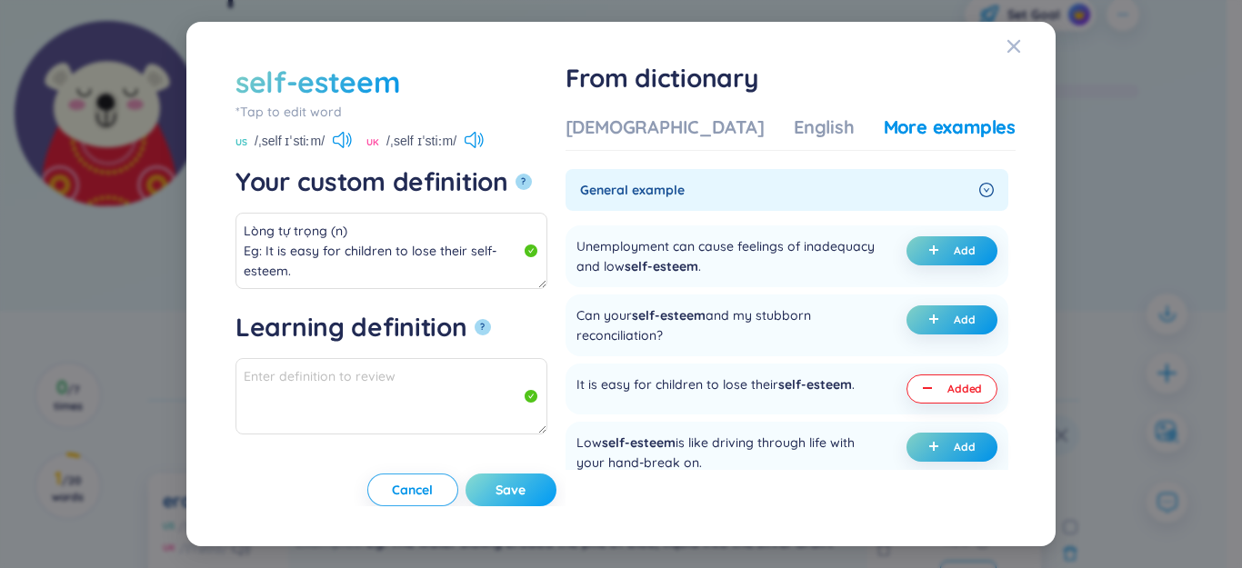
click at [526, 488] on span "Save" at bounding box center [511, 490] width 30 height 18
type textarea "Lòng tự trọng (n) Eg: It is easy for children to lose their self-esteem."
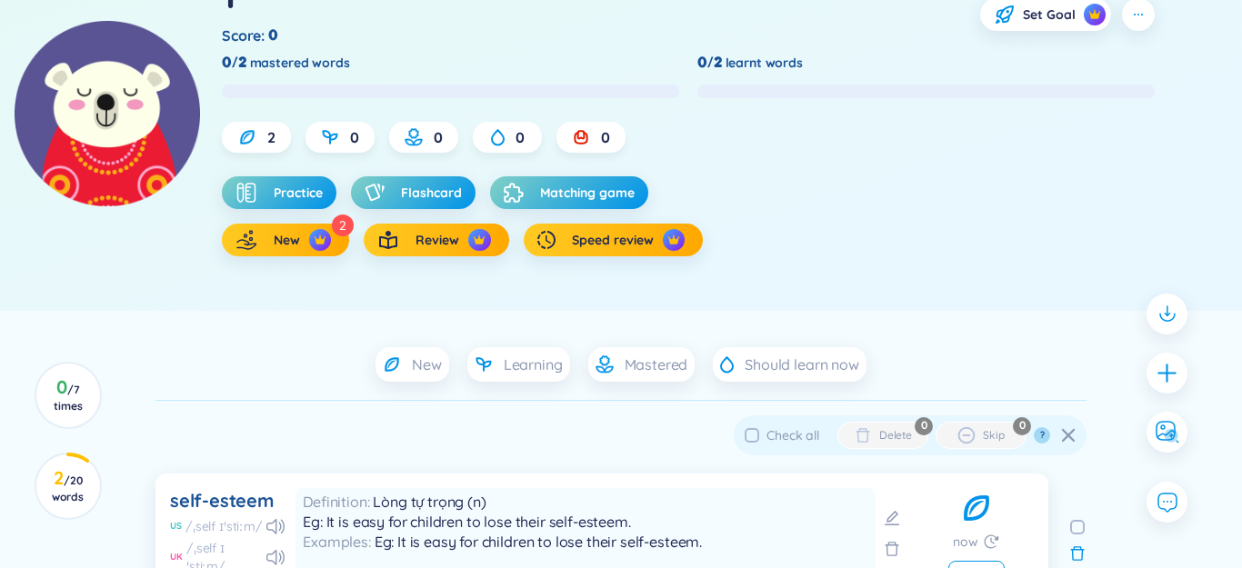
click at [1163, 371] on div at bounding box center [1166, 373] width 41 height 41
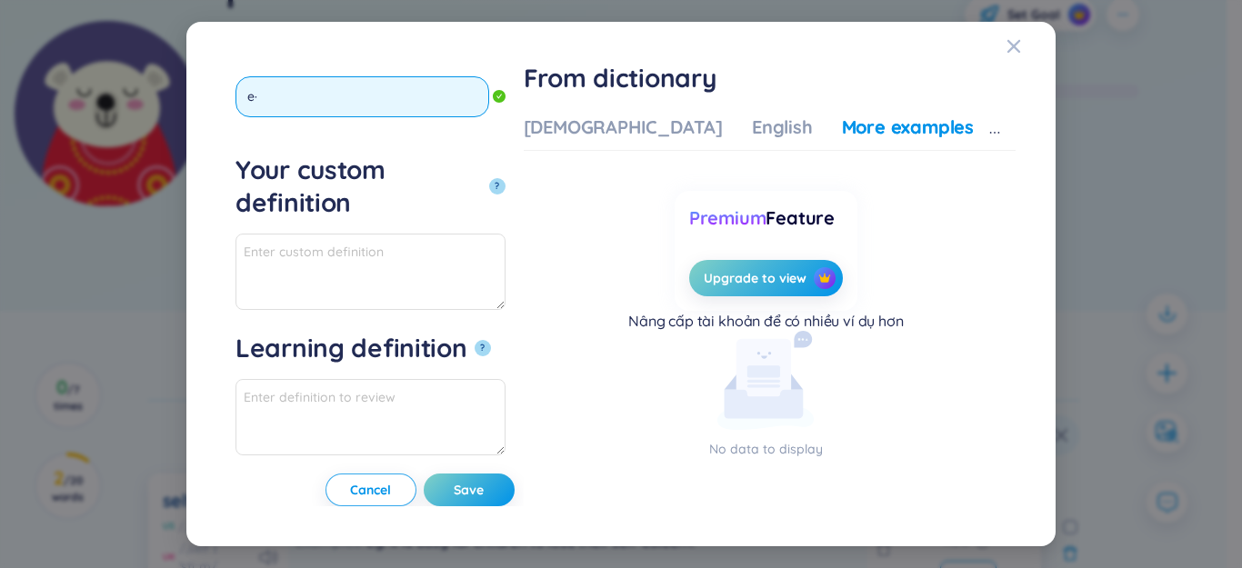
type input "e"
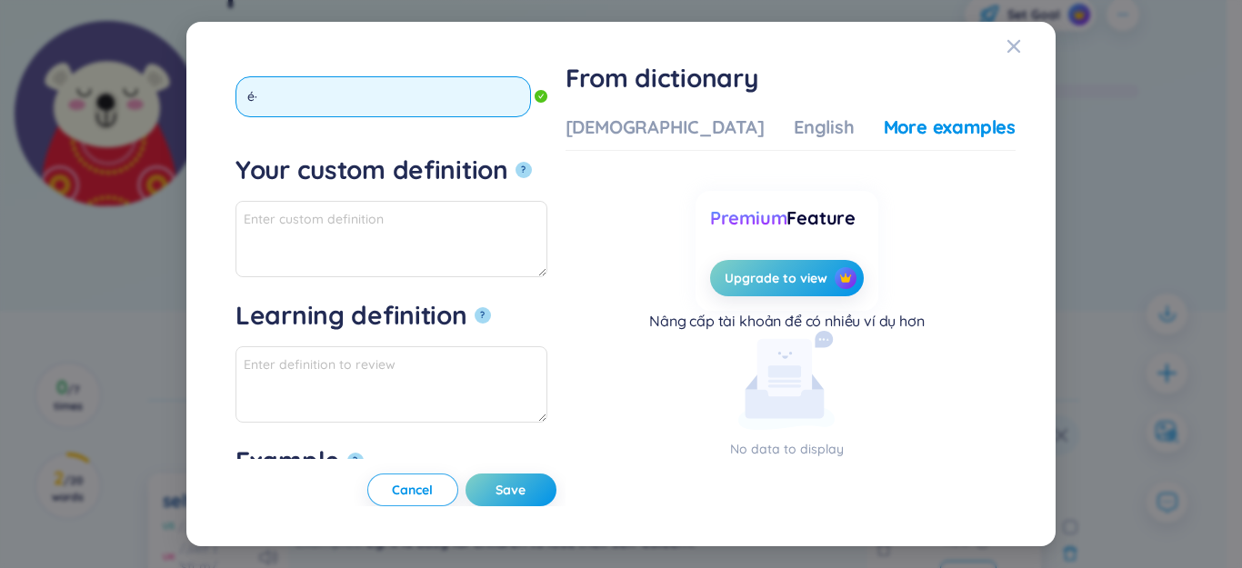
type input "é"
type input "esteem"
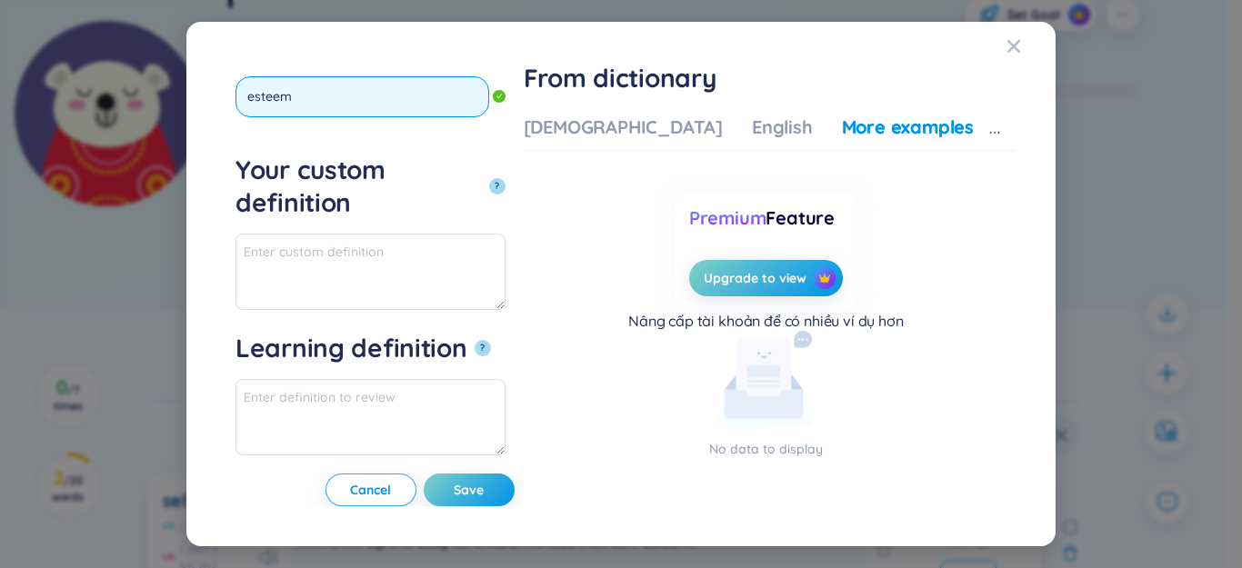
click at [489, 178] on button "?" at bounding box center [497, 186] width 16 height 16
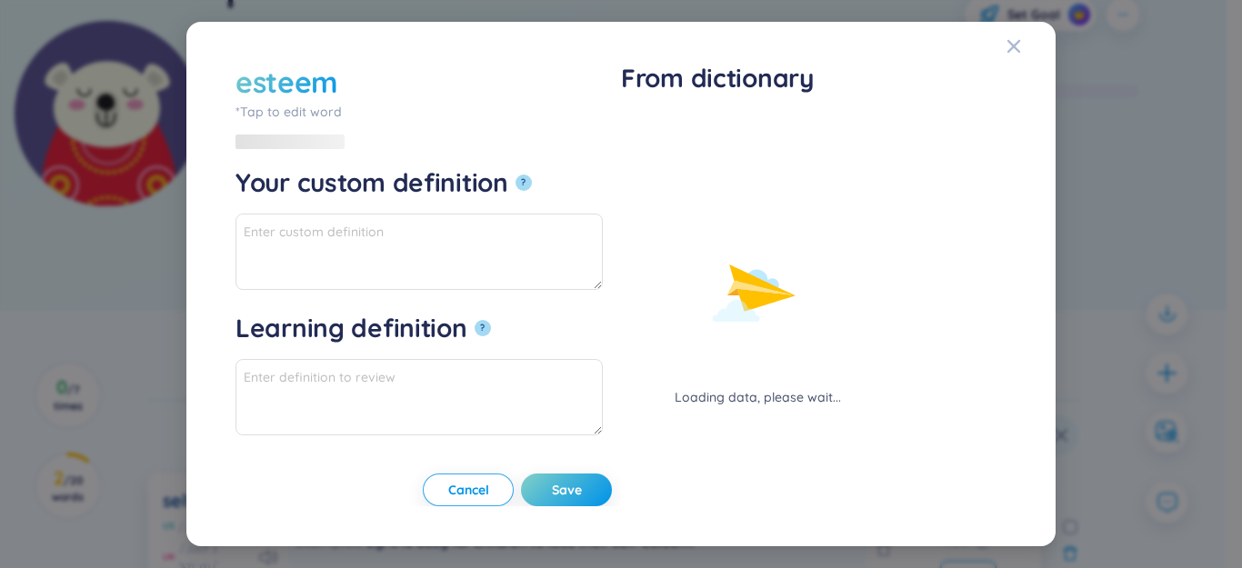
click at [661, 123] on div "Loading data, please wait..." at bounding box center [757, 261] width 273 height 293
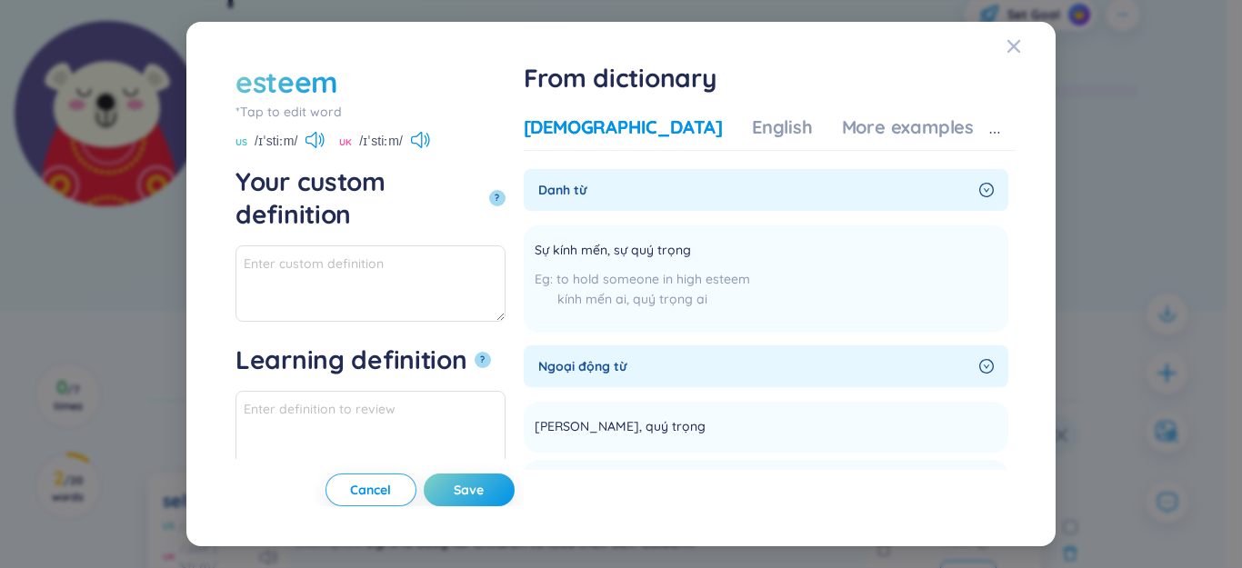
click at [663, 115] on div "[DEMOGRAPHIC_DATA]" at bounding box center [623, 127] width 199 height 25
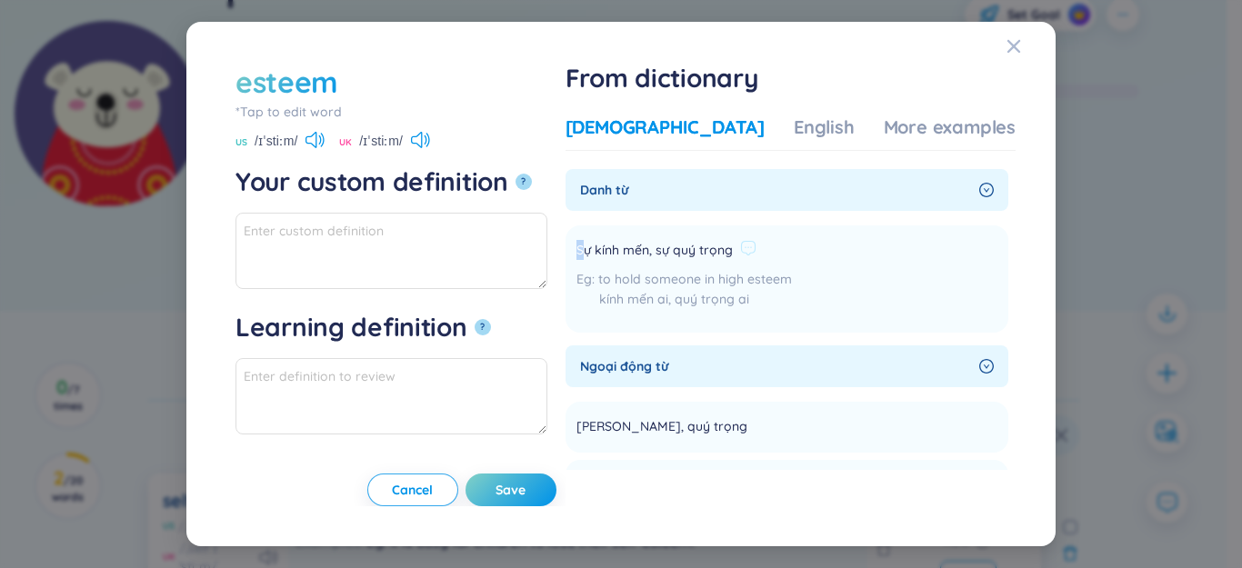
drag, startPoint x: 638, startPoint y: 247, endPoint x: 760, endPoint y: 248, distance: 121.8
click at [792, 247] on div "Sự kính mến, sự quý trọng" at bounding box center [683, 251] width 215 height 22
paste textarea "Sự kính mến, sự quý trọng"
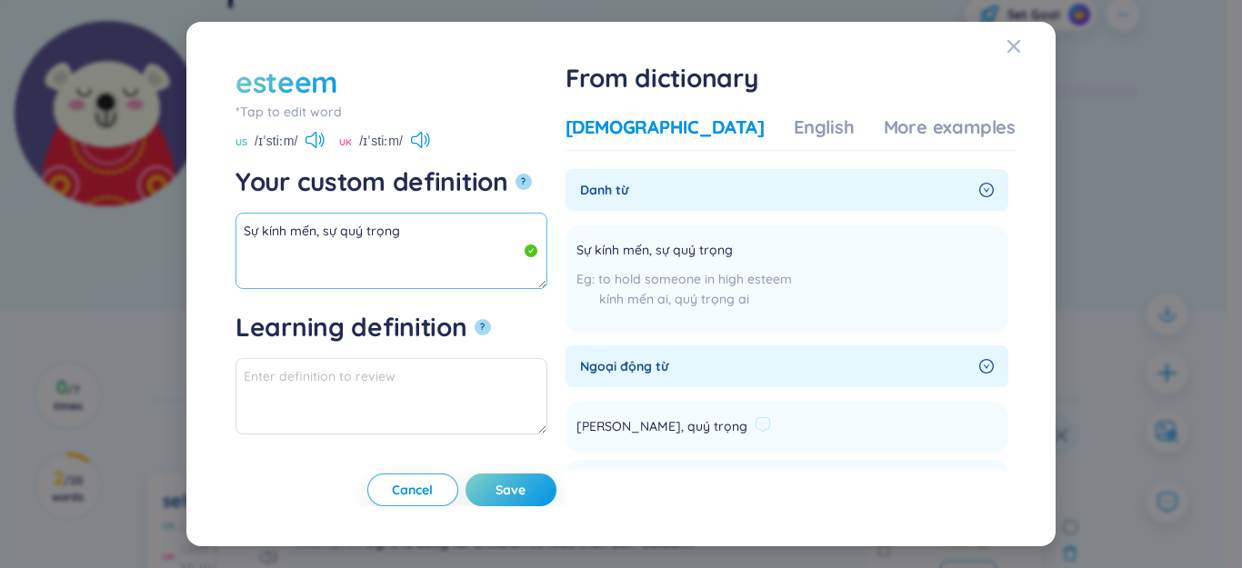
scroll to position [91, 0]
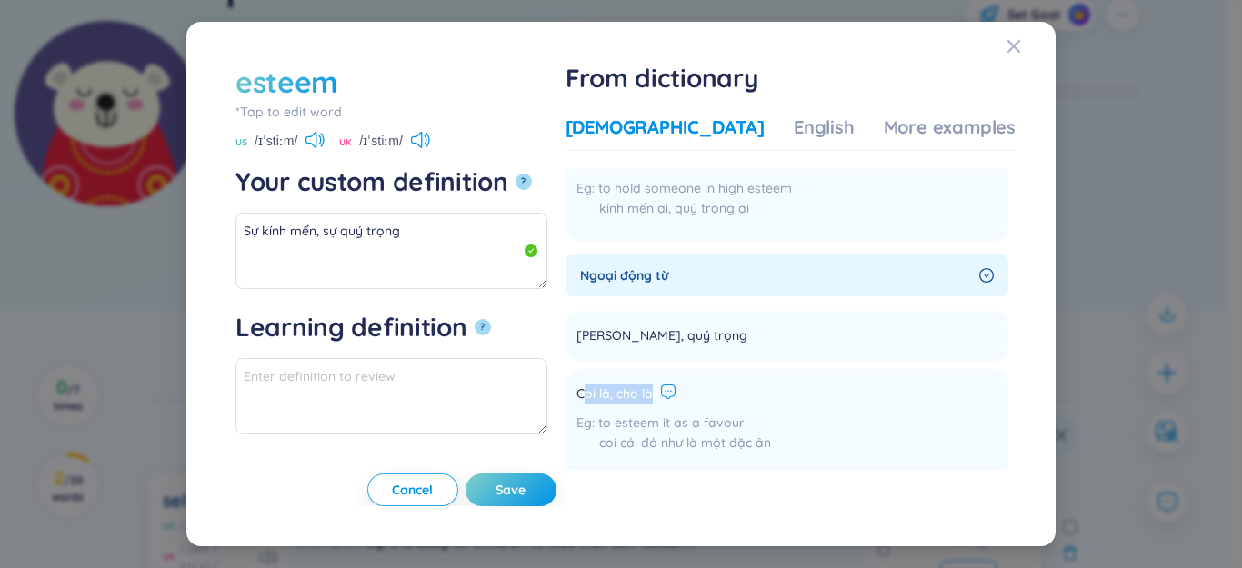
drag, startPoint x: 665, startPoint y: 392, endPoint x: 729, endPoint y: 390, distance: 64.6
click at [746, 390] on div "Coi là, cho là" at bounding box center [673, 395] width 195 height 22
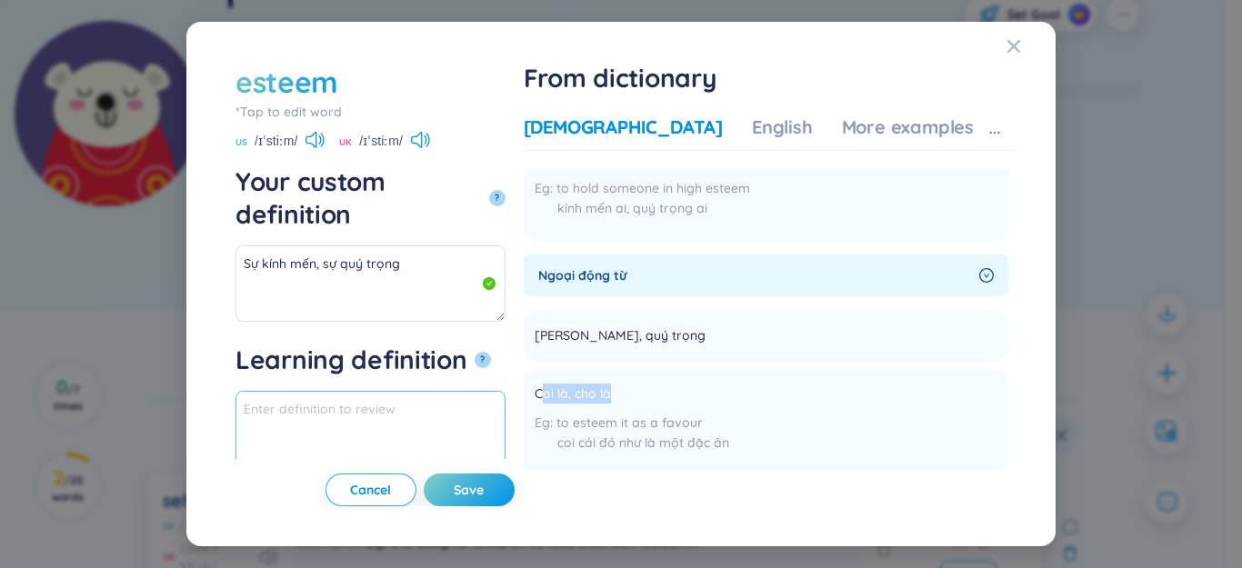
scroll to position [0, 0]
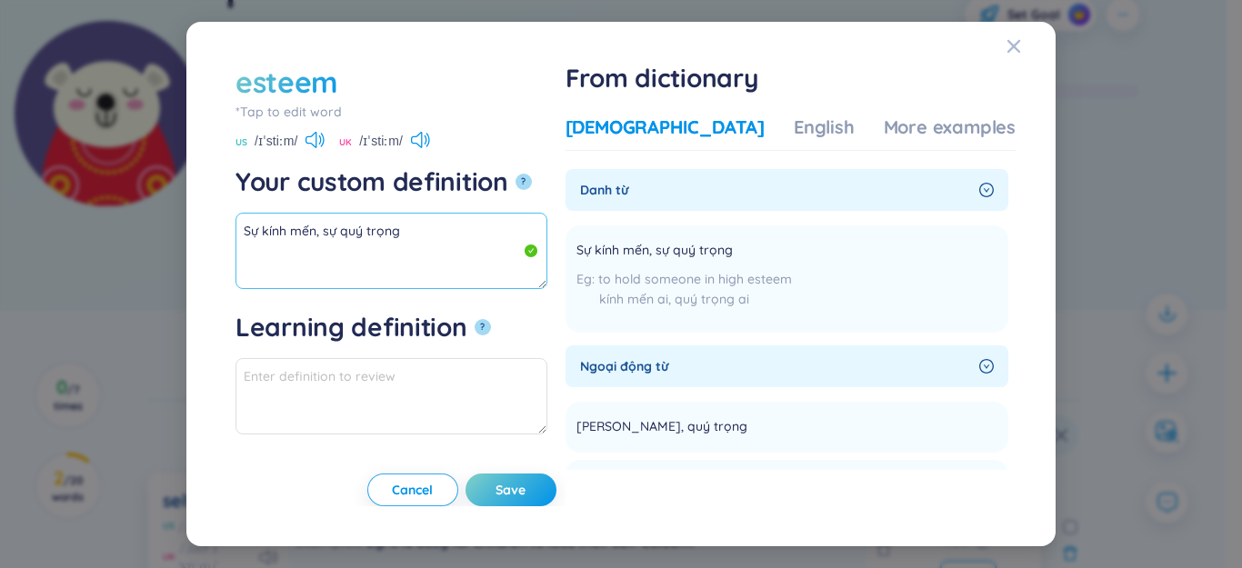
click at [469, 233] on textarea "Sự kính mến, sự quý trọng" at bounding box center [391, 251] width 312 height 76
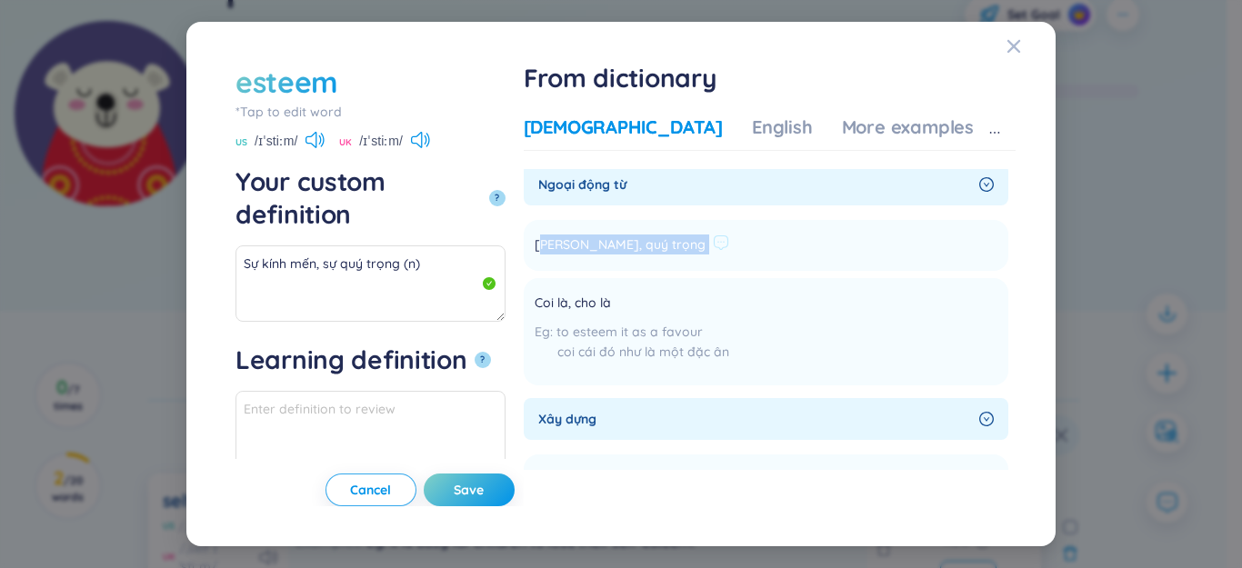
drag, startPoint x: 643, startPoint y: 241, endPoint x: 802, endPoint y: 254, distance: 159.6
click at [802, 254] on li "Kính mến, quý trọng Add" at bounding box center [766, 245] width 485 height 51
click at [700, 247] on span "[PERSON_NAME], quý trọng" at bounding box center [620, 246] width 171 height 22
drag, startPoint x: 628, startPoint y: 244, endPoint x: 781, endPoint y: 238, distance: 152.8
click at [827, 235] on li "Kính mến, quý trọng Add" at bounding box center [766, 245] width 485 height 51
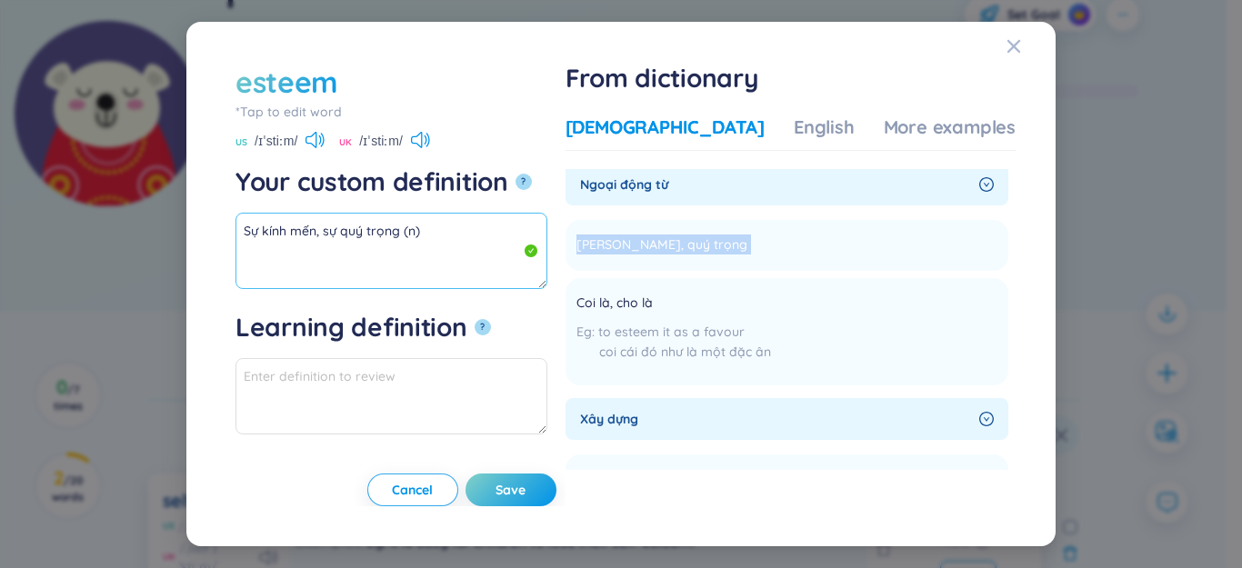
click at [421, 280] on textarea "Sự kính mến, sự quý trọng (n)" at bounding box center [391, 251] width 312 height 76
click at [342, 251] on textarea "Sự kính mến, sự quý trọng (n)" at bounding box center [391, 251] width 312 height 76
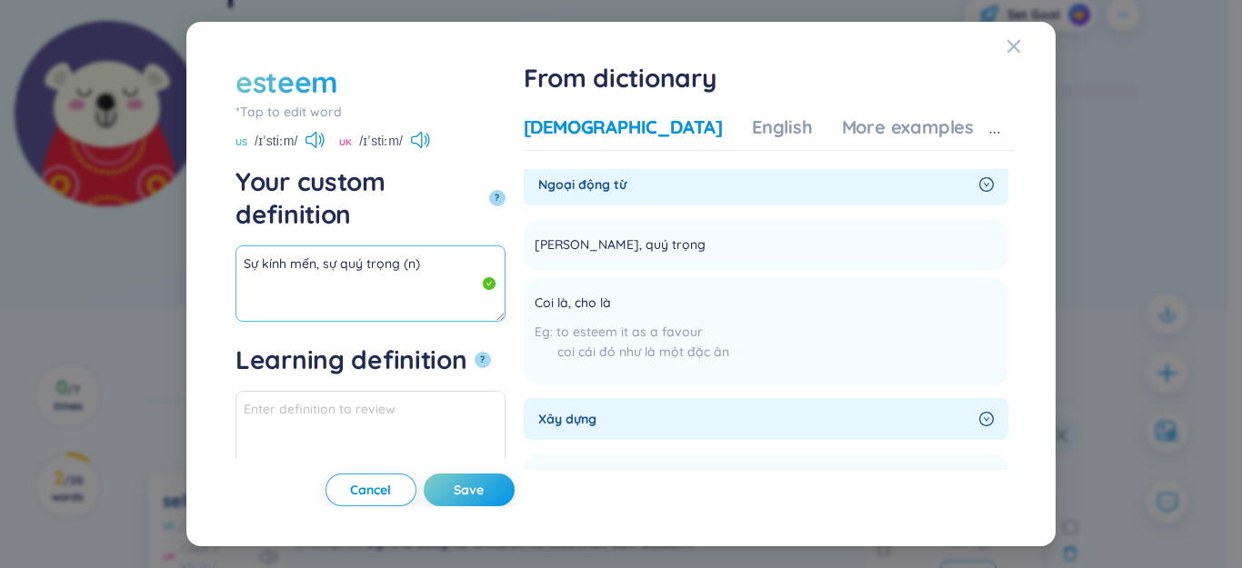
paste textarea "[PERSON_NAME], quý trọng"
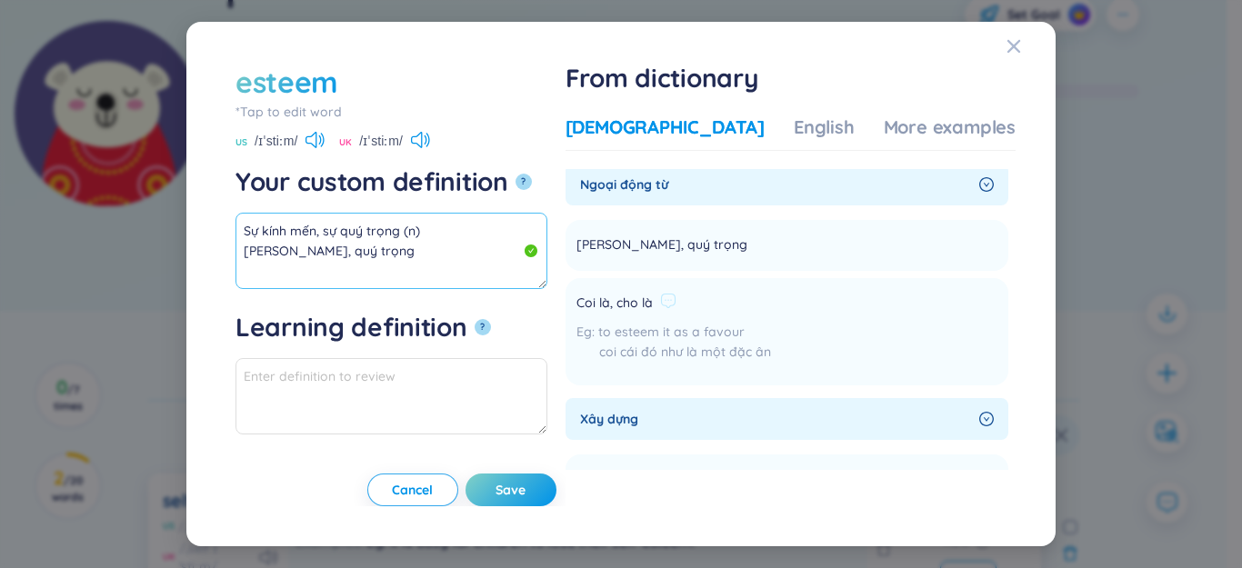
scroll to position [11, 0]
drag, startPoint x: 636, startPoint y: 304, endPoint x: 724, endPoint y: 307, distance: 87.4
click at [748, 304] on div "Coi là, cho là" at bounding box center [673, 304] width 195 height 22
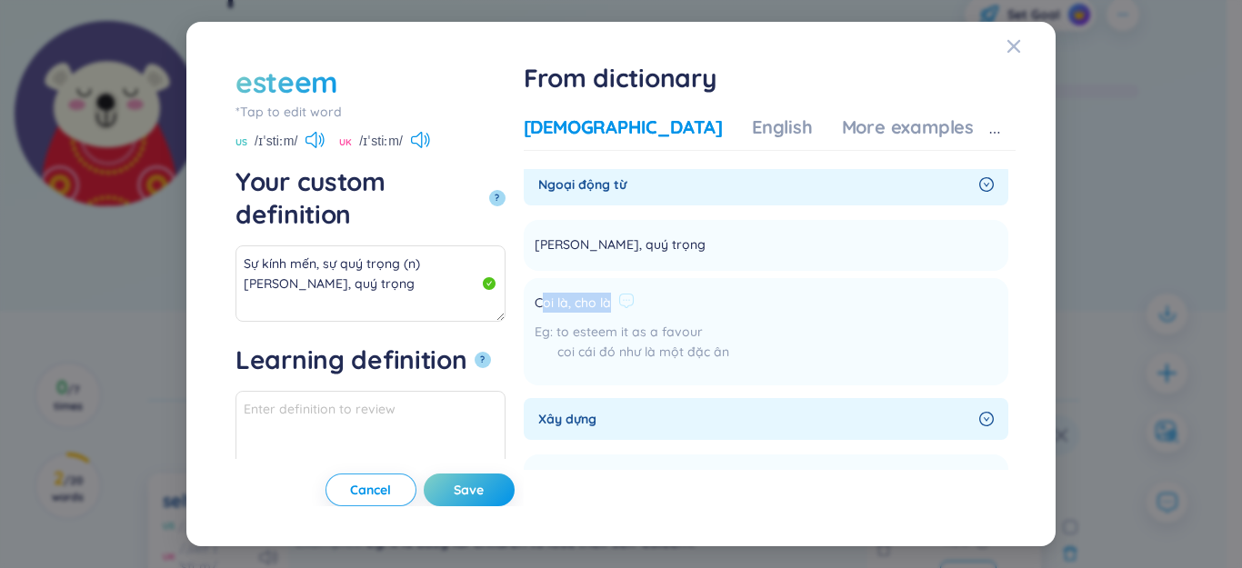
click at [611, 304] on span "Coi là, cho là" at bounding box center [573, 304] width 76 height 22
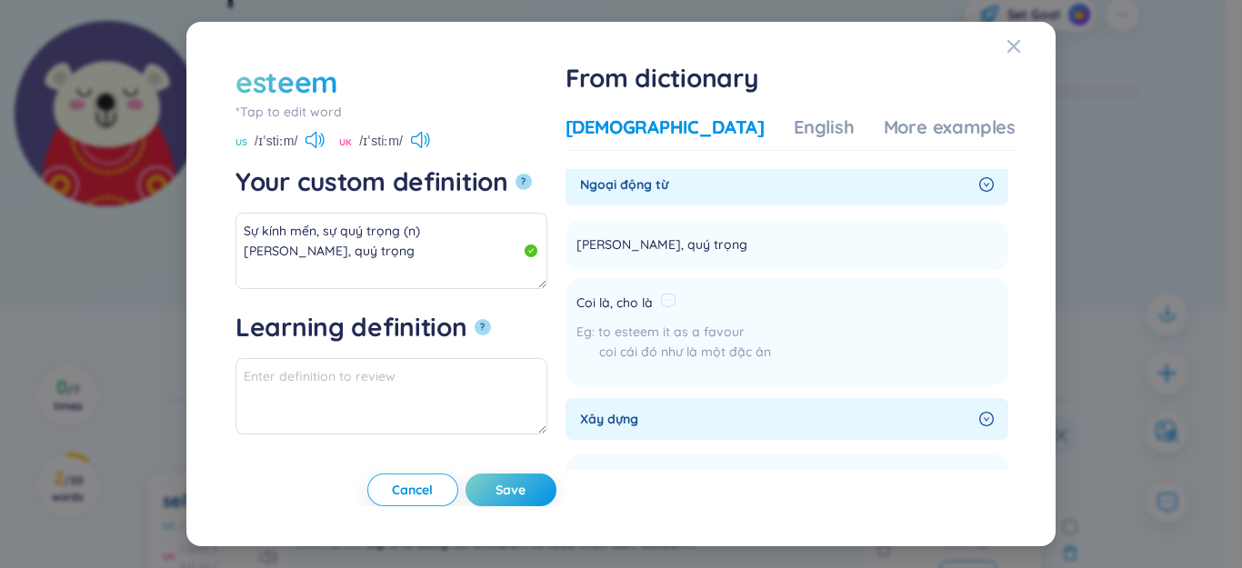
drag, startPoint x: 632, startPoint y: 303, endPoint x: 755, endPoint y: 301, distance: 122.8
click at [758, 301] on div "Coi là, cho là" at bounding box center [673, 304] width 195 height 22
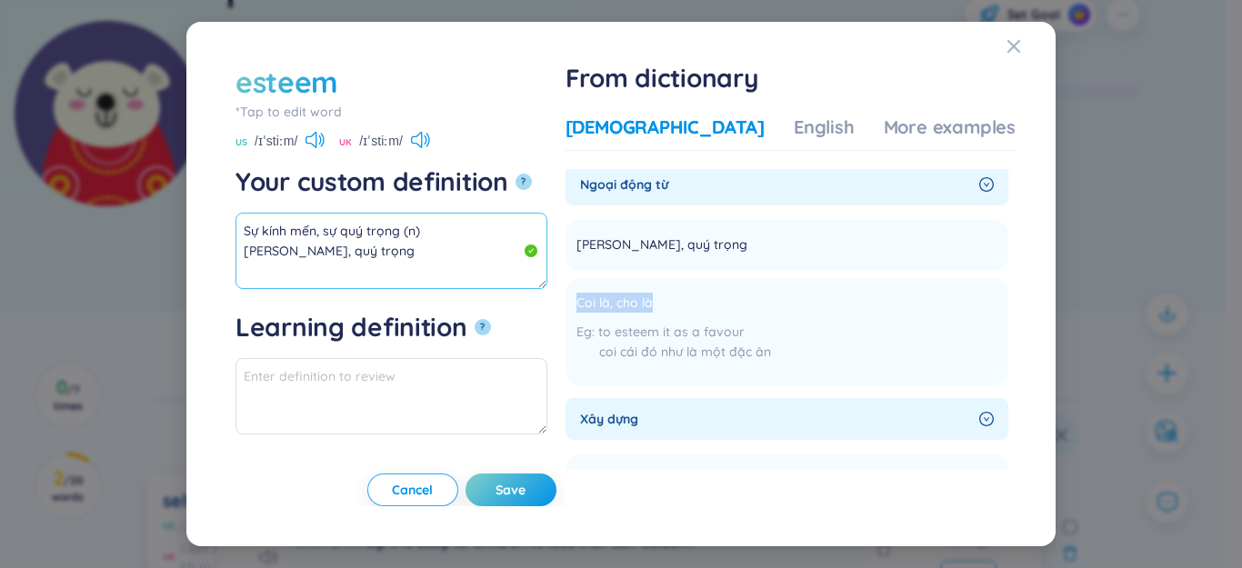
click at [366, 273] on textarea "Sự kính mến, sự quý trọng (n) [PERSON_NAME], quý trọng" at bounding box center [391, 251] width 312 height 76
click at [277, 256] on textarea "Sự kính mến, sự quý trọng (n) [PERSON_NAME], quý trọng" at bounding box center [391, 251] width 312 height 76
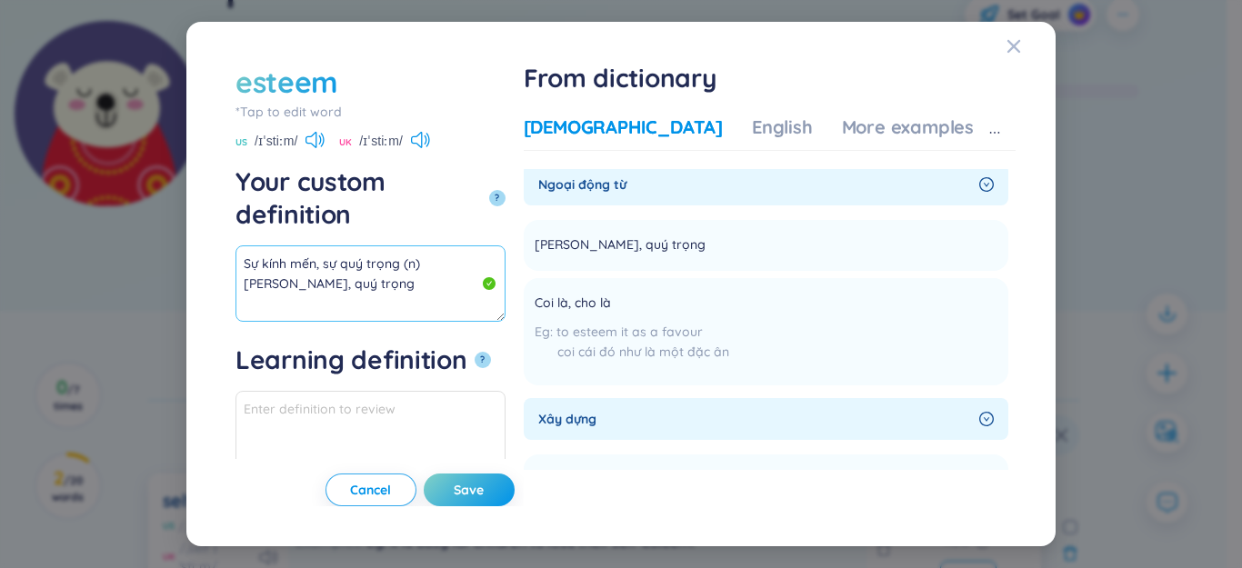
paste textarea "Coi là, cho là"
click at [418, 245] on textarea "Sự kính mến, sự quý trọng (n) Kính mến, quý trọng Coi là, cho là" at bounding box center [370, 283] width 270 height 76
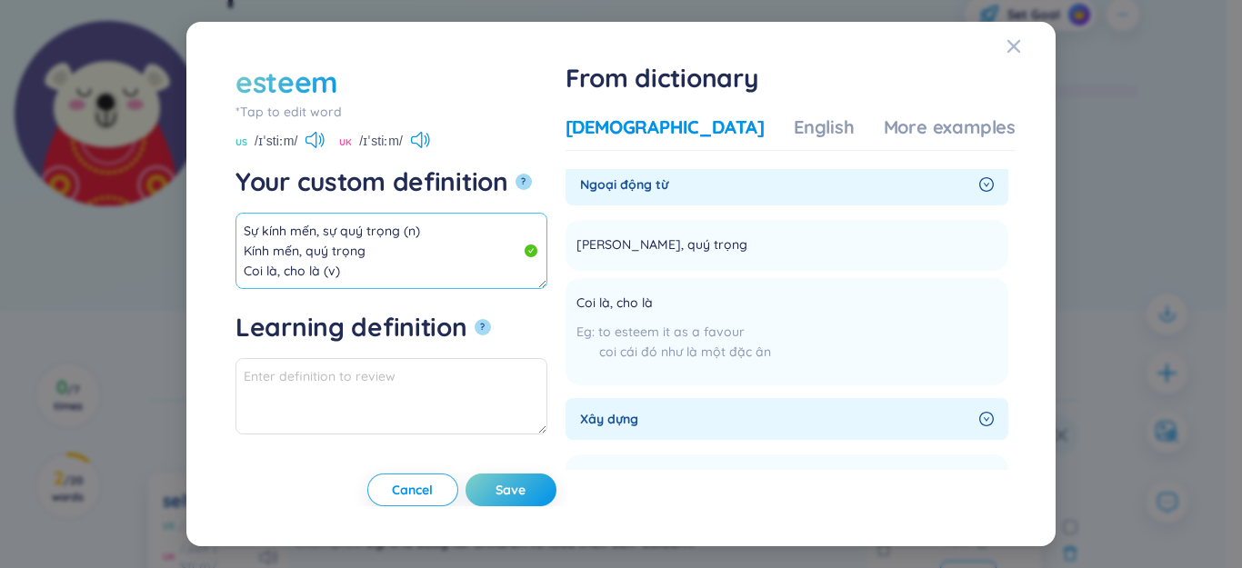
drag, startPoint x: 322, startPoint y: 245, endPoint x: 198, endPoint y: 125, distance: 172.3
click at [198, 125] on div "esteem *Tap to edit word esteem US /ɪˈstiːm/ UK /ɪˈstiːm/ Your custom definitio…" at bounding box center [620, 285] width 869 height 526
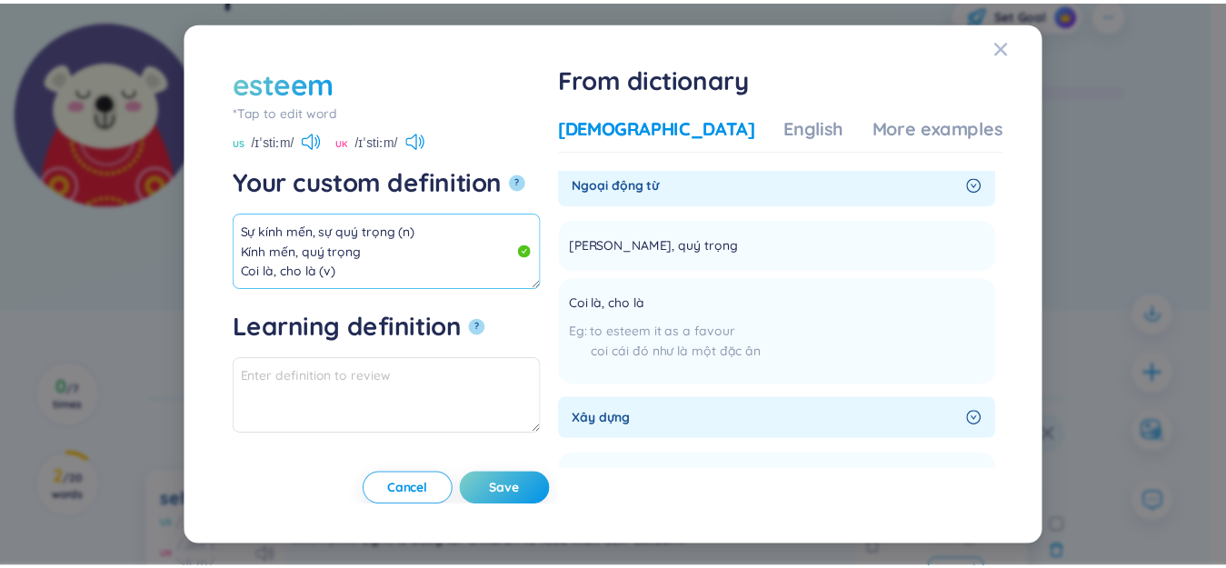
scroll to position [0, 0]
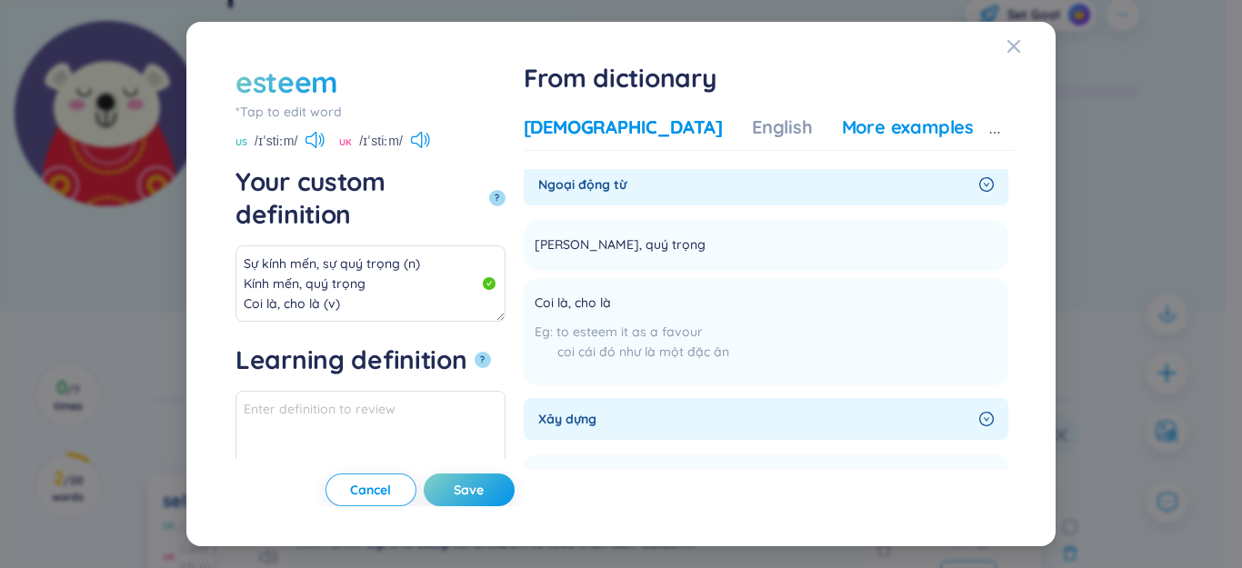
click at [919, 125] on div "More examples" at bounding box center [908, 127] width 132 height 25
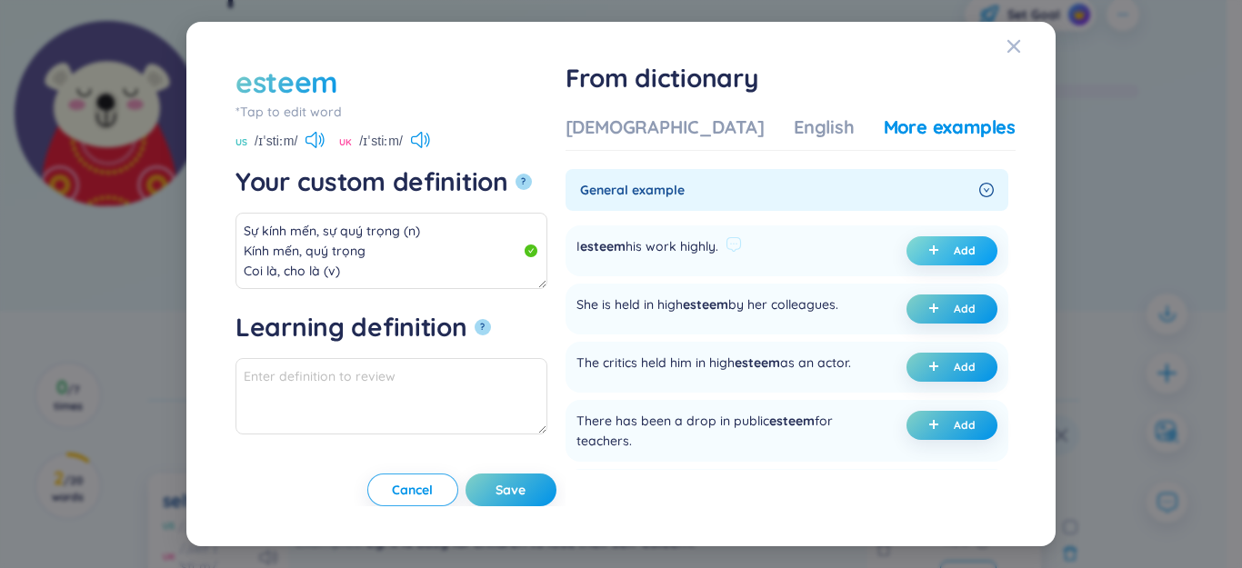
click at [928, 249] on icon "plus" at bounding box center [933, 250] width 11 height 11
type textarea "Sự kính mến, sự quý trọng (n) Kính mến, quý trọng Coi là, cho là (v) Eg: I este…"
type textarea "Eg: I esteem his work highly."
click at [556, 503] on button "Save" at bounding box center [511, 490] width 91 height 33
type textarea "Sự kính mến, sự quý trọng (n) Kính mến, quý trọng Coi là, cho là (v) Eg: I este…"
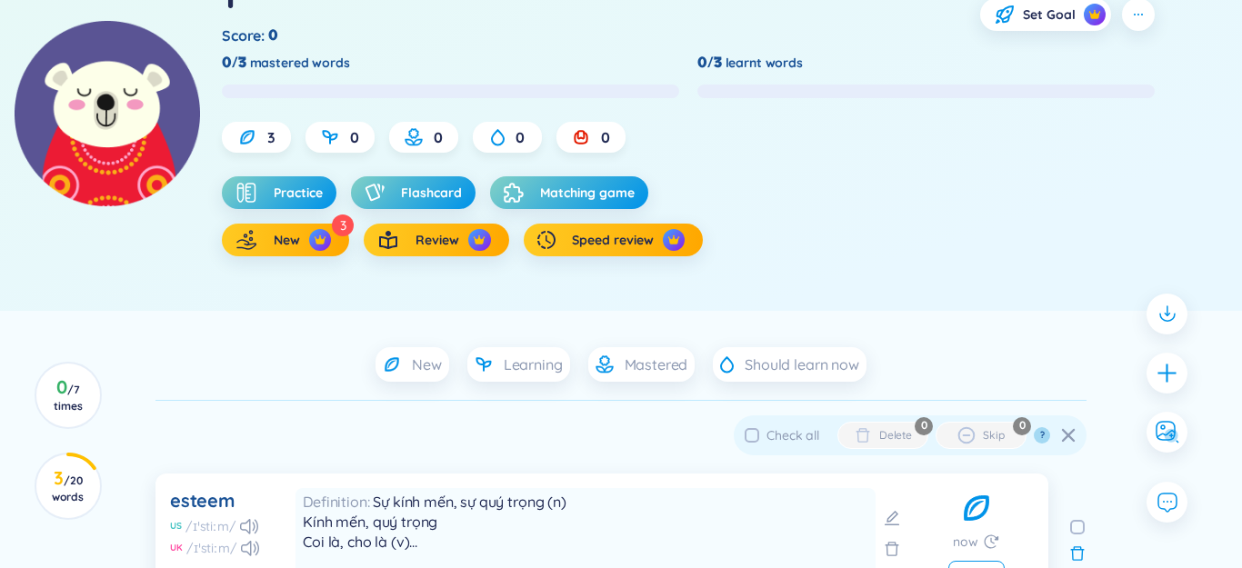
click at [1164, 372] on div at bounding box center [1166, 373] width 41 height 41
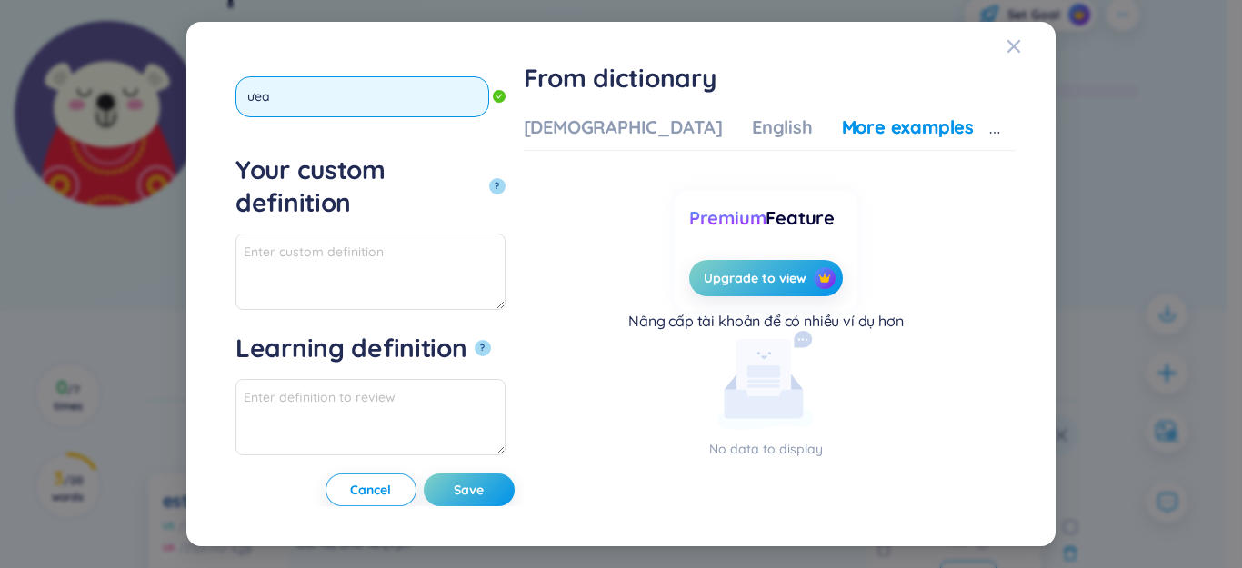
type input "ưeak"
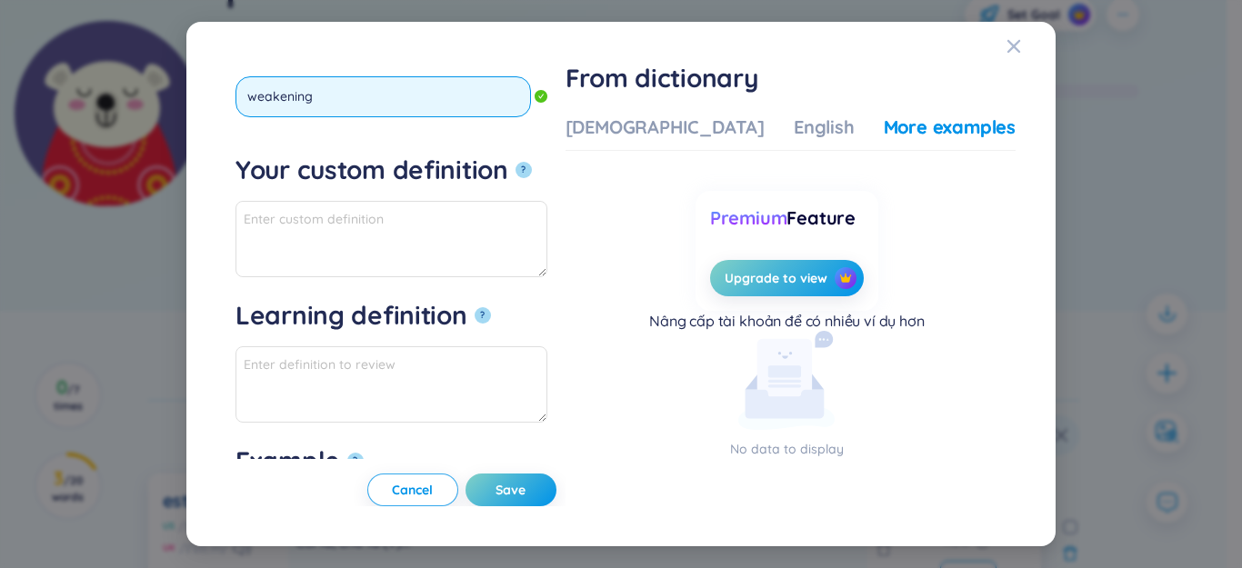
click at [516, 162] on button "?" at bounding box center [524, 170] width 16 height 16
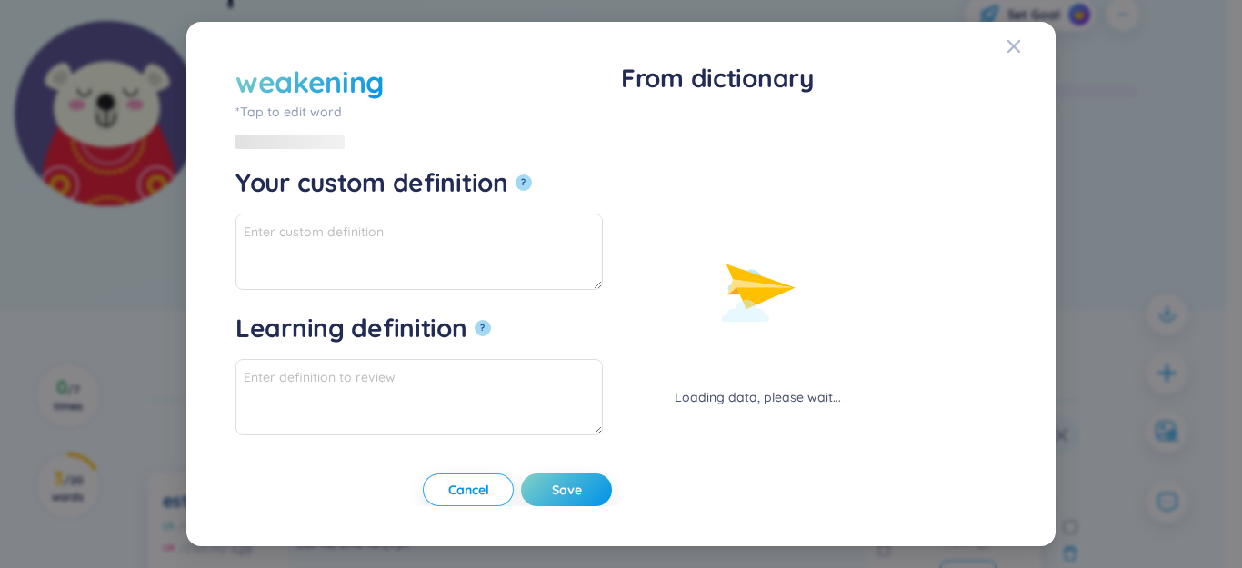
click at [660, 118] on div "Loading data, please wait..." at bounding box center [757, 261] width 273 height 293
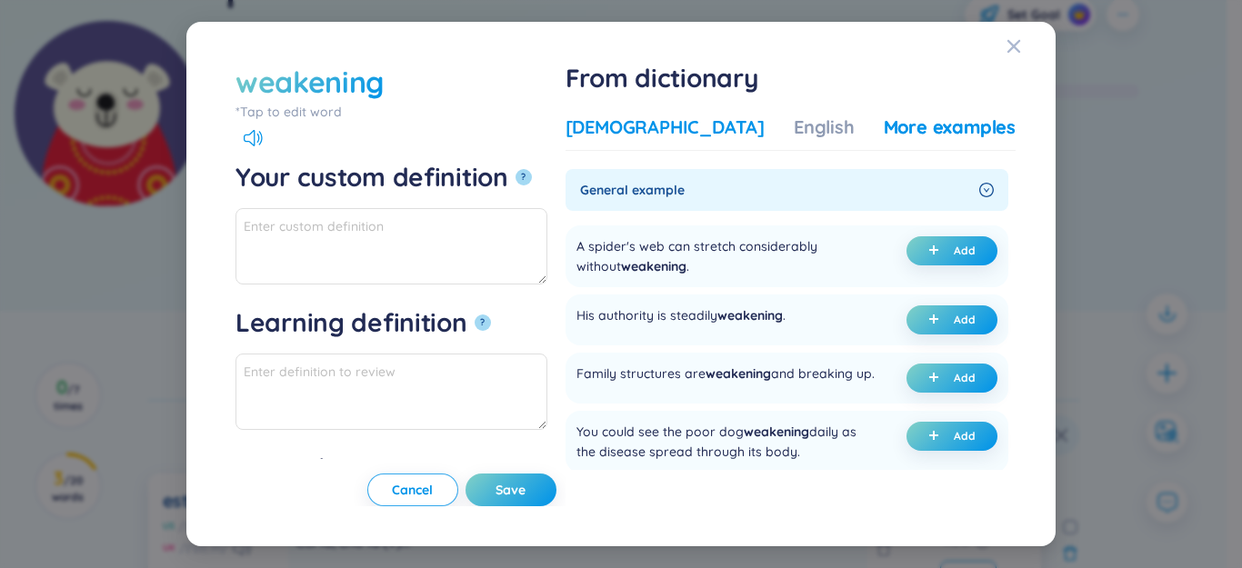
click at [660, 118] on div "[DEMOGRAPHIC_DATA]" at bounding box center [665, 127] width 199 height 25
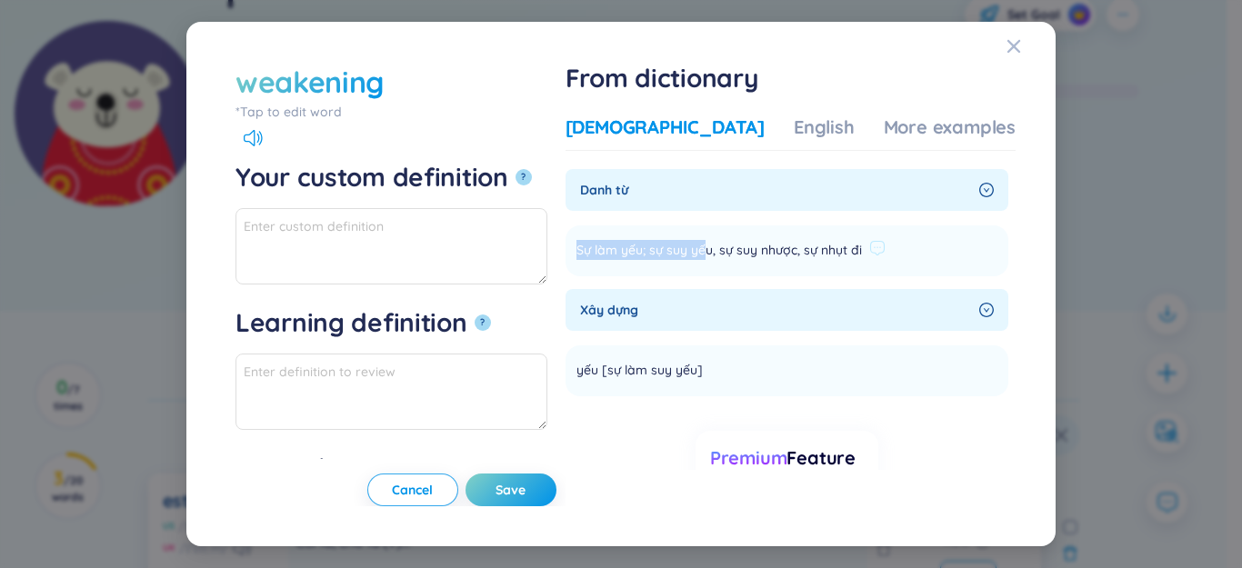
drag, startPoint x: 631, startPoint y: 249, endPoint x: 949, endPoint y: 247, distance: 318.2
click at [949, 247] on li "Sự làm yếu; sự suy yếu, sự suy nhược, sự nhụt đi Add" at bounding box center [787, 250] width 443 height 51
paste textarea "Sự làm yếu; sự suy yếu, sự suy nhược, sự nhụt đi"
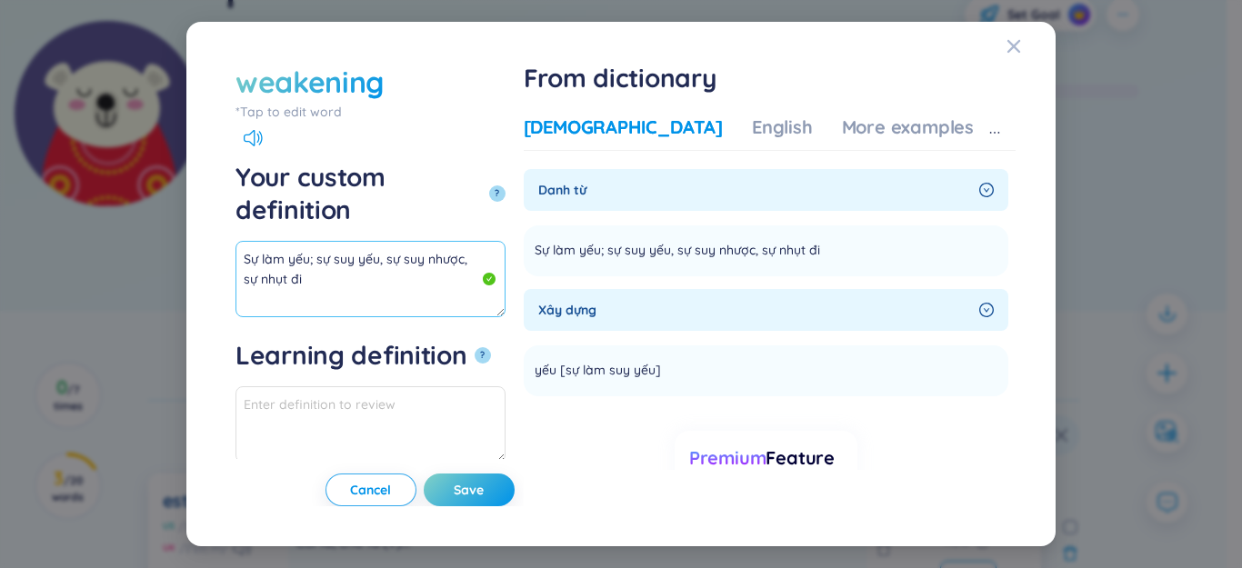
click at [506, 241] on textarea "Sự làm yếu; sự suy yếu, sự suy nhược, sự nhụt đi" at bounding box center [370, 279] width 270 height 76
drag, startPoint x: 529, startPoint y: 223, endPoint x: 251, endPoint y: 217, distance: 278.3
click at [240, 241] on textarea "Sự làm yếu; sự suy yếu, sự suy nhược, sự nhụt đi (n)" at bounding box center [370, 279] width 270 height 76
click at [446, 241] on textarea "Sự làm yếu; sự suy yếu, sự suy nhược, sự nhụt đi (n)" at bounding box center [370, 279] width 270 height 76
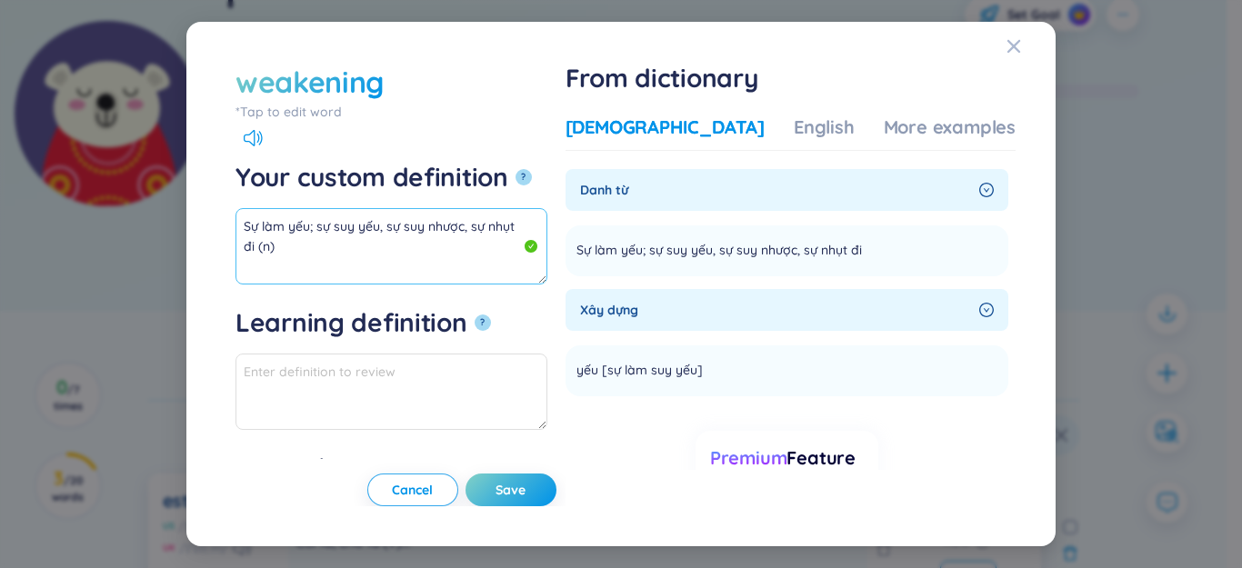
click at [529, 225] on textarea "Sự làm yếu; sự suy yếu, sự suy nhược, sự nhụt đi (n)" at bounding box center [391, 246] width 312 height 76
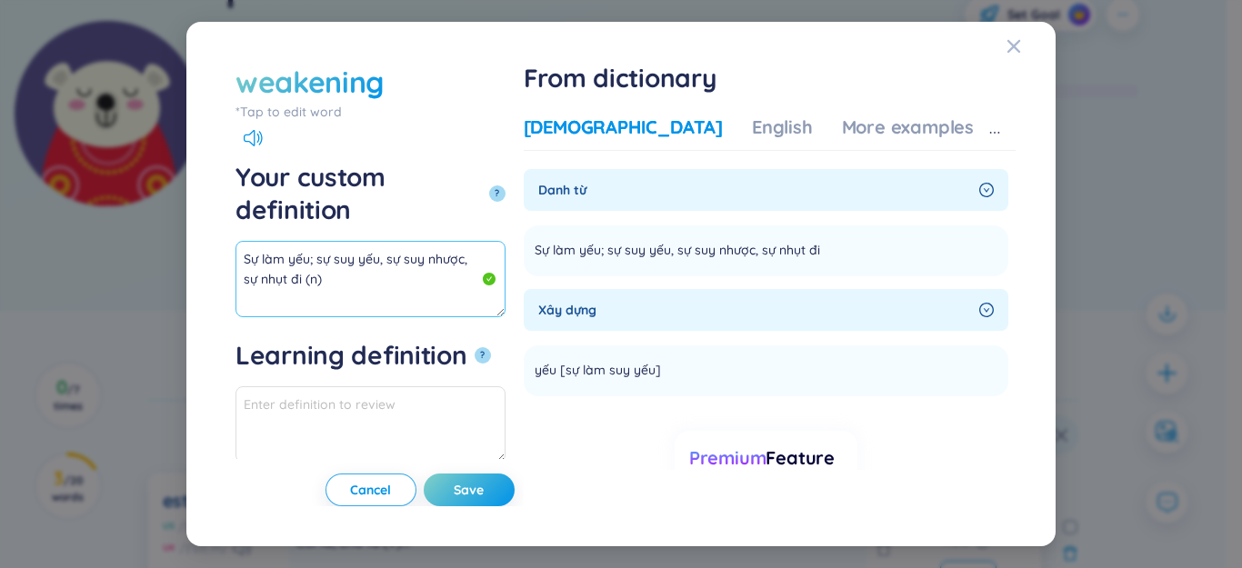
drag, startPoint x: 502, startPoint y: 225, endPoint x: 466, endPoint y: 224, distance: 36.4
click at [466, 241] on textarea "Sự làm yếu; sự suy yếu, sự suy nhược, sự nhụt đi (n)" at bounding box center [370, 279] width 270 height 76
click at [466, 241] on textarea "Sự làm yếu; sự suy yếu, sự suy nhược(n)" at bounding box center [370, 279] width 270 height 76
drag, startPoint x: 466, startPoint y: 226, endPoint x: 175, endPoint y: 217, distance: 292.0
click at [143, 219] on div "weakening *Tap to edit word weakening Your custom definition ? Sự làm yếu; sự s…" at bounding box center [621, 284] width 1242 height 568
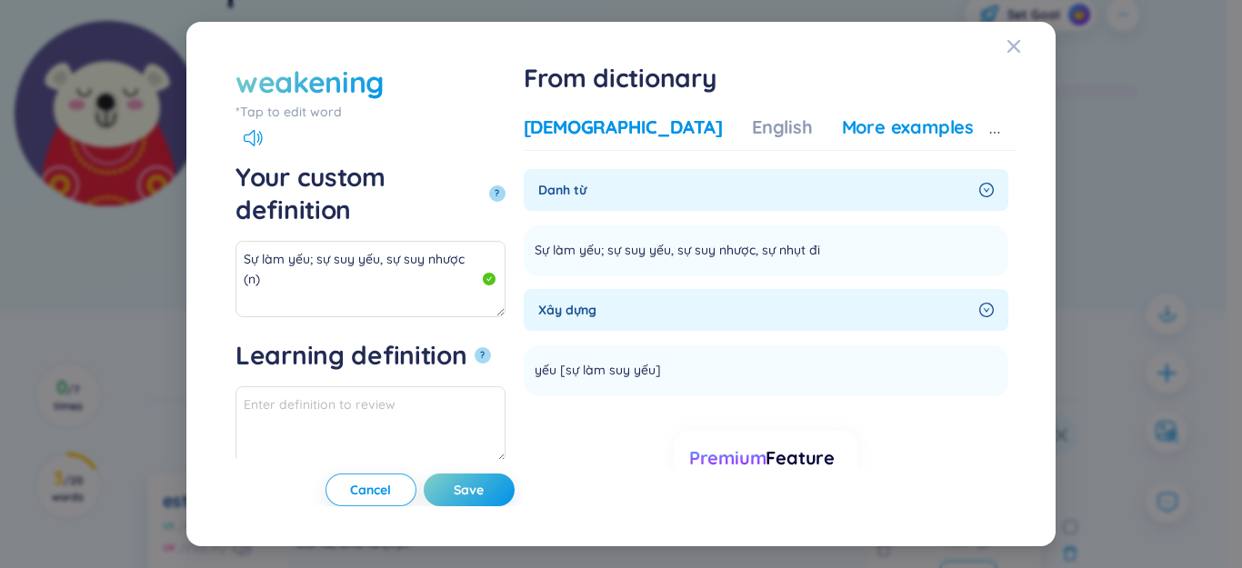
click at [861, 128] on div "More examples" at bounding box center [908, 127] width 132 height 25
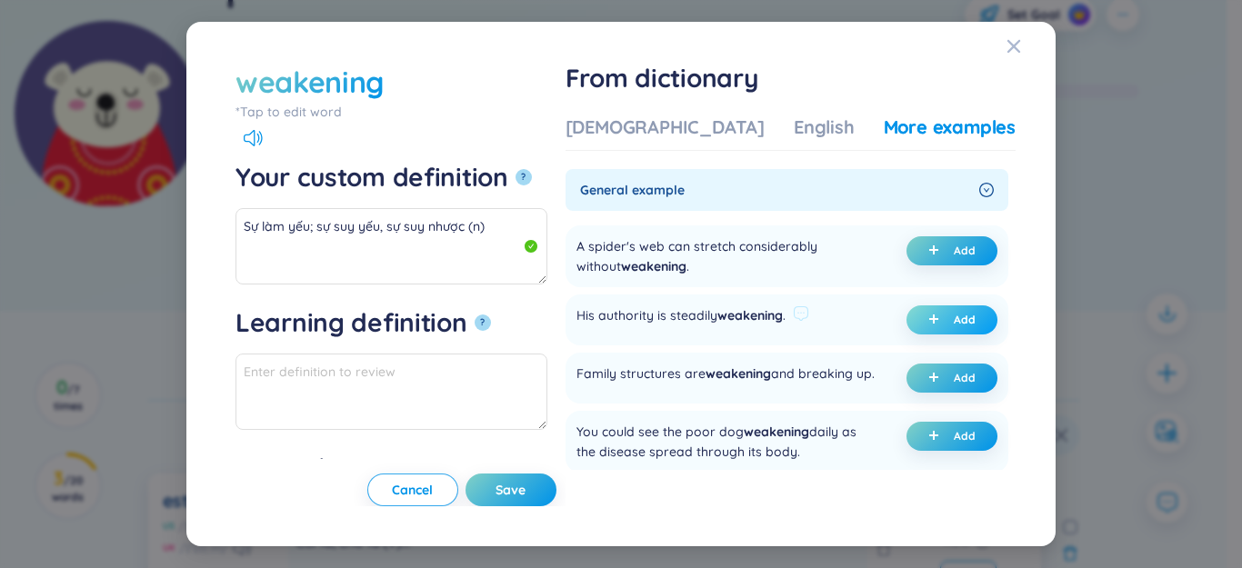
click at [911, 316] on button "Add" at bounding box center [951, 319] width 91 height 29
type textarea "Sự làm yếu; sự suy yếu, sự suy nhược (n) Eg: His authority is steadily weakenin…"
type textarea "Eg: His authority is steadily weakening."
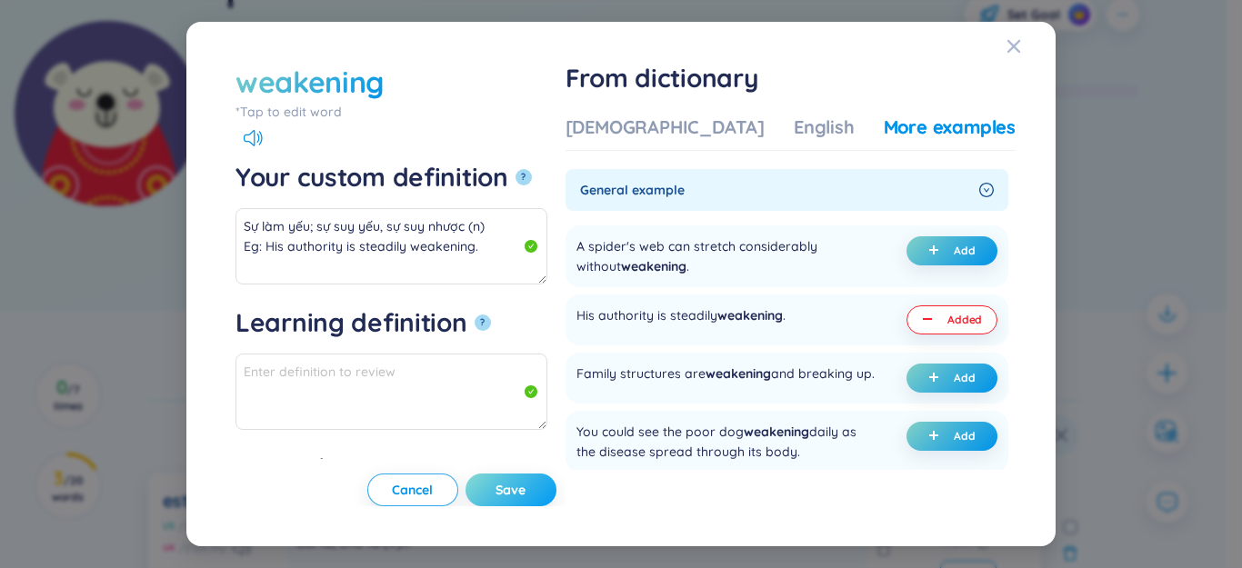
click at [526, 489] on span "Save" at bounding box center [511, 490] width 30 height 18
type textarea "Sự làm yếu; sự suy yếu, sự suy nhược (n) Eg: His authority is steadily weakenin…"
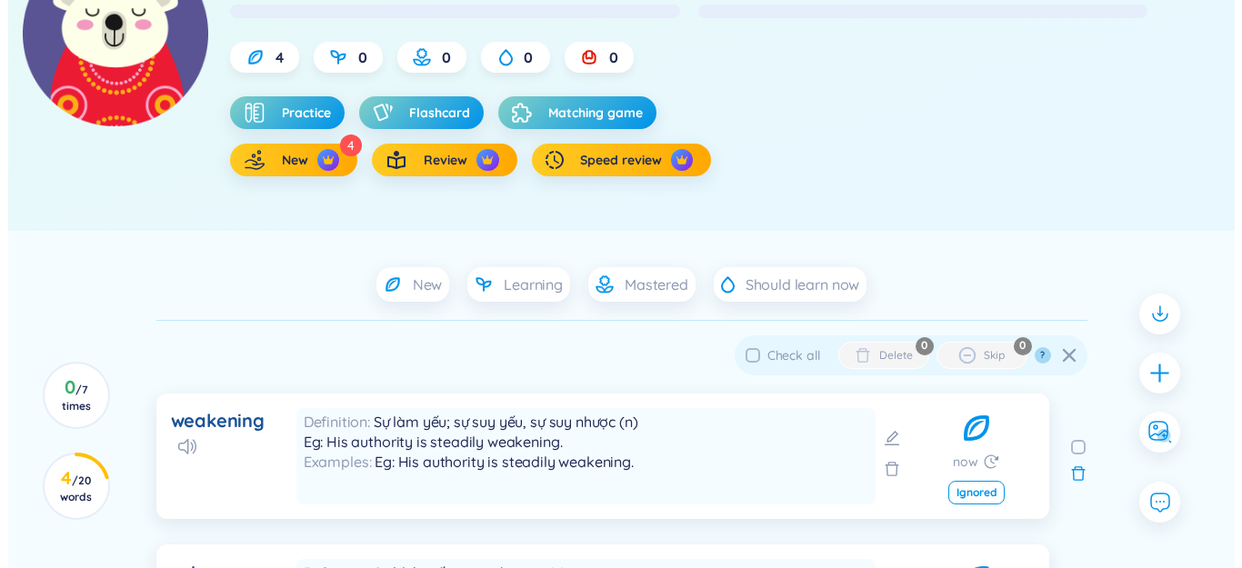
scroll to position [273, 0]
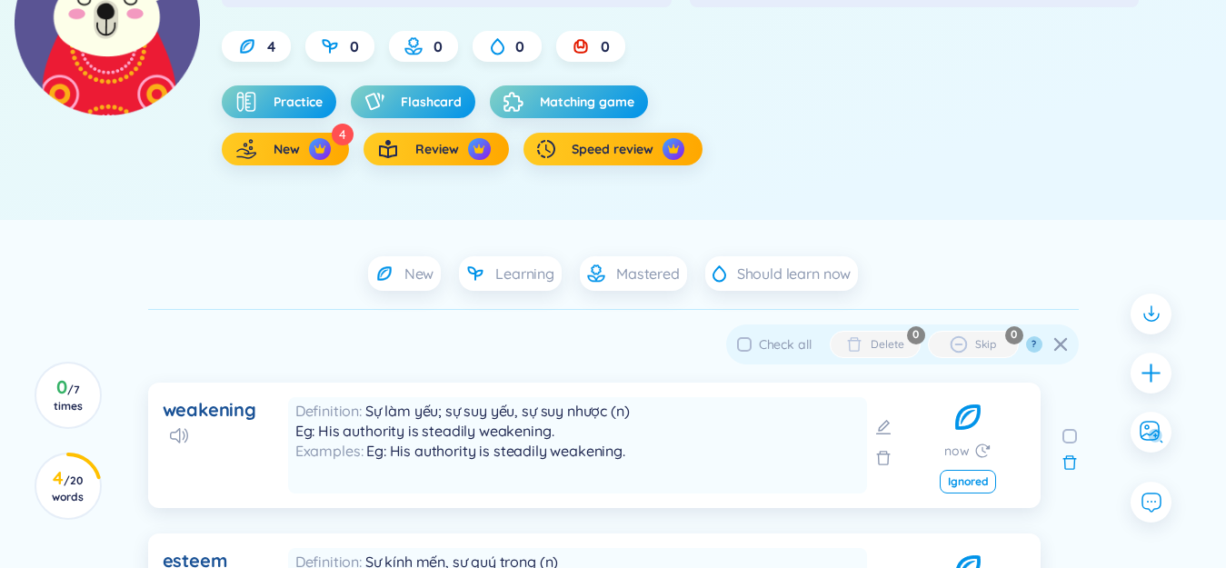
click at [1073, 437] on input "checkbox" at bounding box center [1070, 436] width 15 height 15
checkbox input "true"
click at [888, 343] on div "Delete" at bounding box center [887, 344] width 33 height 15
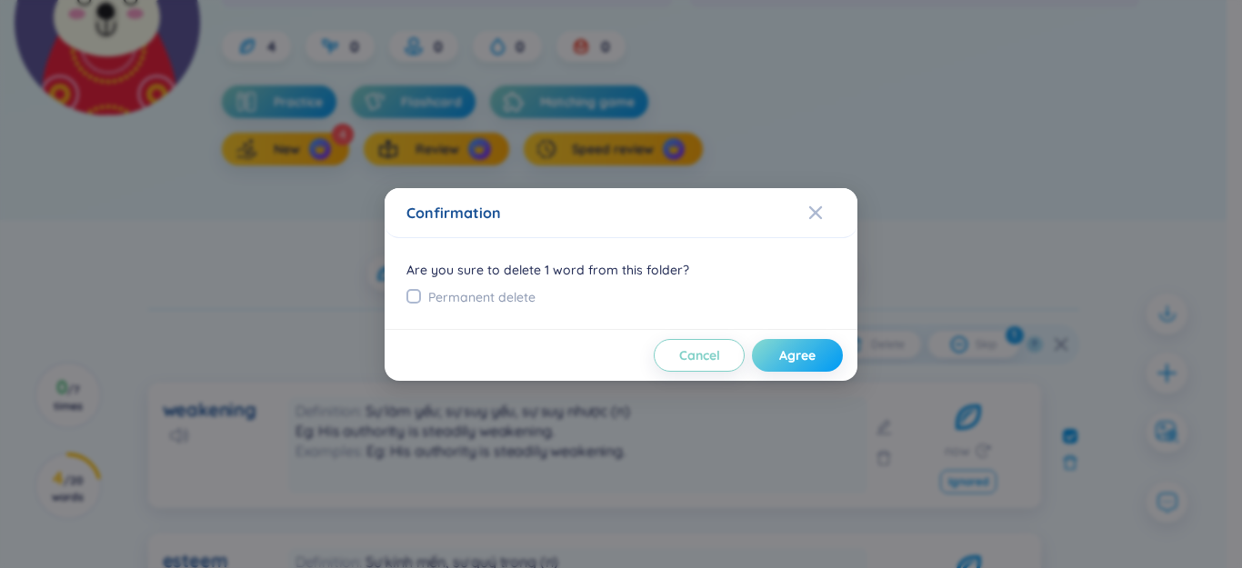
click at [824, 354] on button "Agree" at bounding box center [797, 355] width 91 height 33
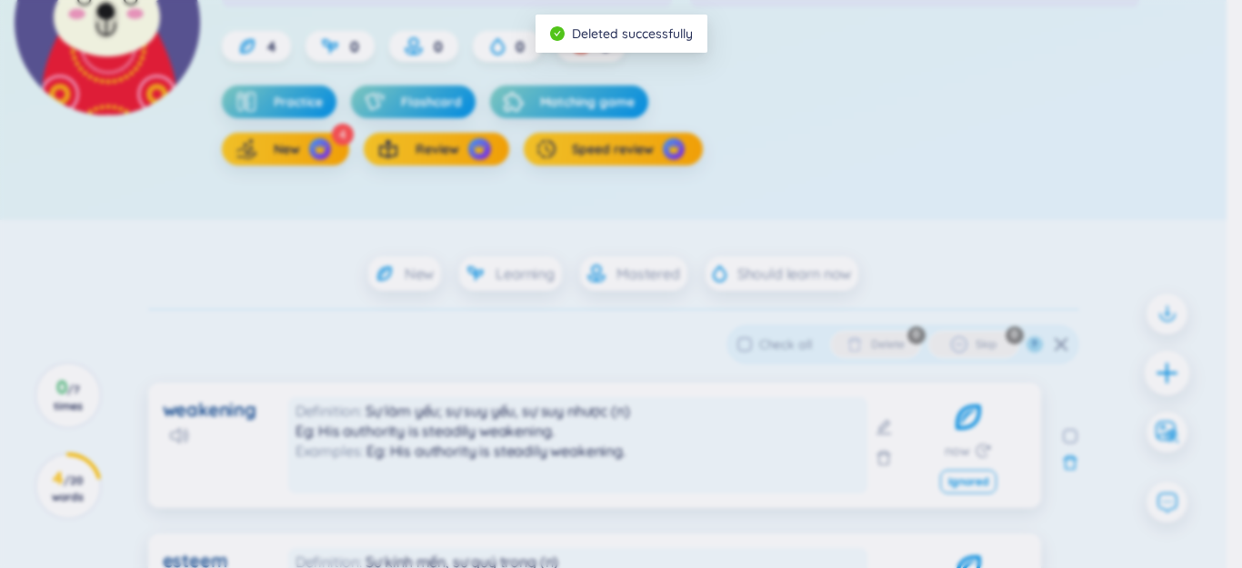
click at [1170, 373] on div at bounding box center [1167, 372] width 45 height 45
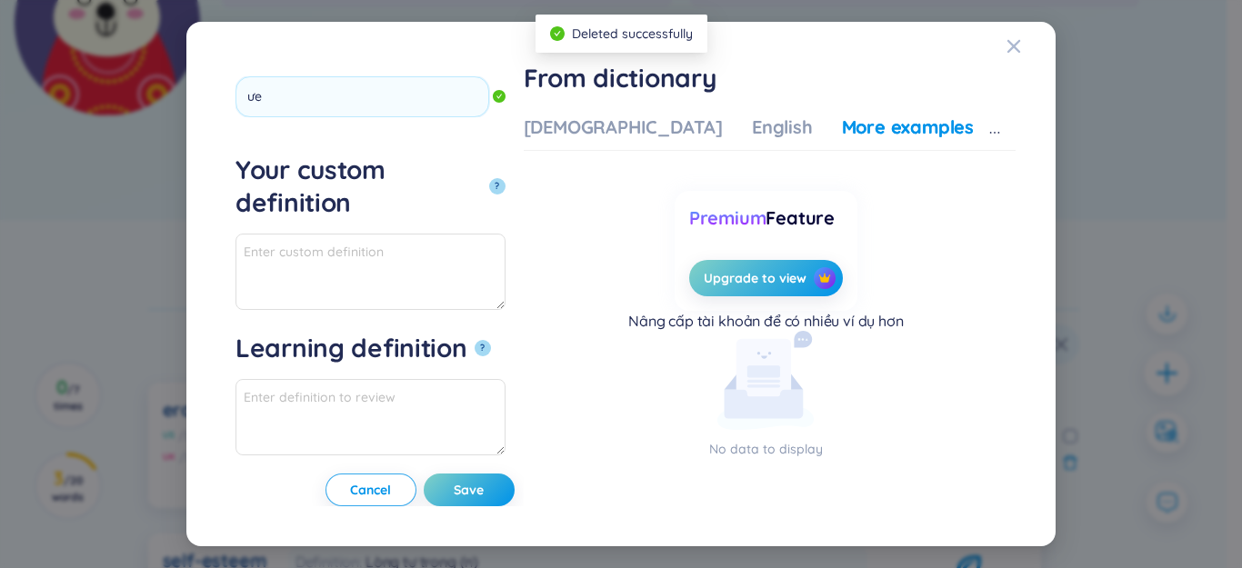
type input "ư"
type input "weaken"
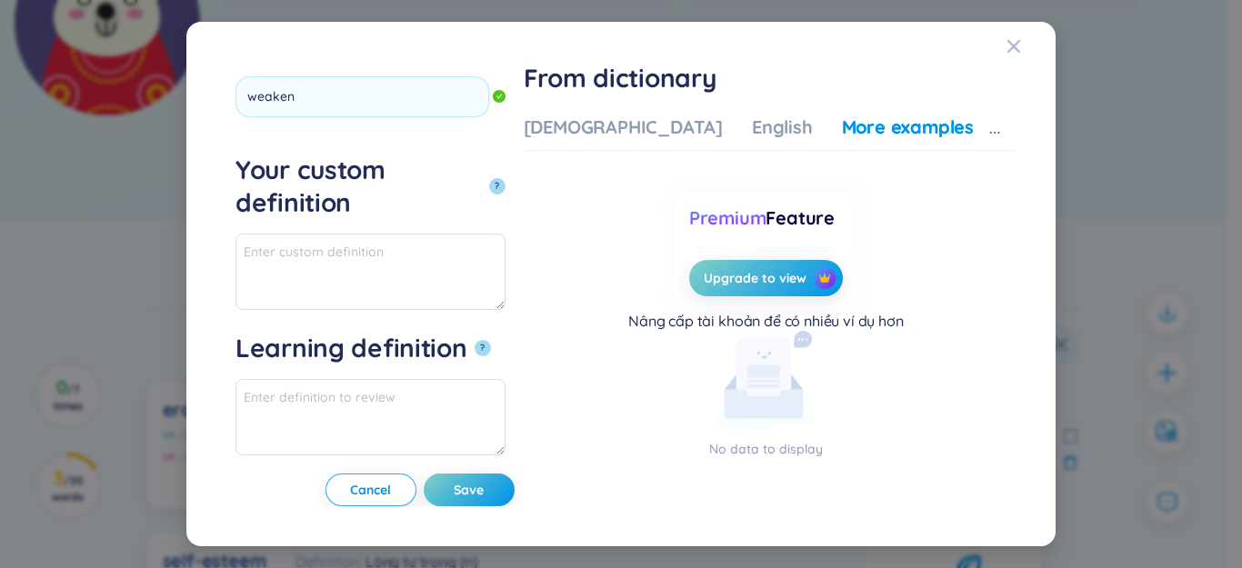
click at [489, 178] on button "?" at bounding box center [497, 186] width 16 height 16
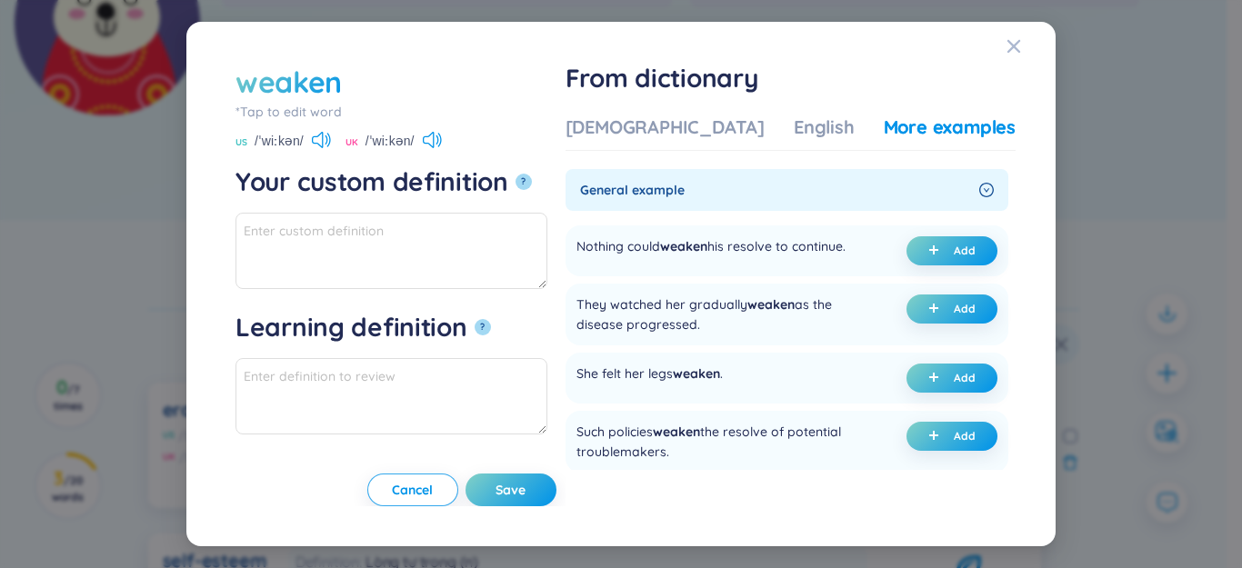
click at [677, 140] on div "Vietnamese English More examples" at bounding box center [791, 133] width 450 height 36
click at [676, 129] on div "[DEMOGRAPHIC_DATA]" at bounding box center [665, 127] width 199 height 25
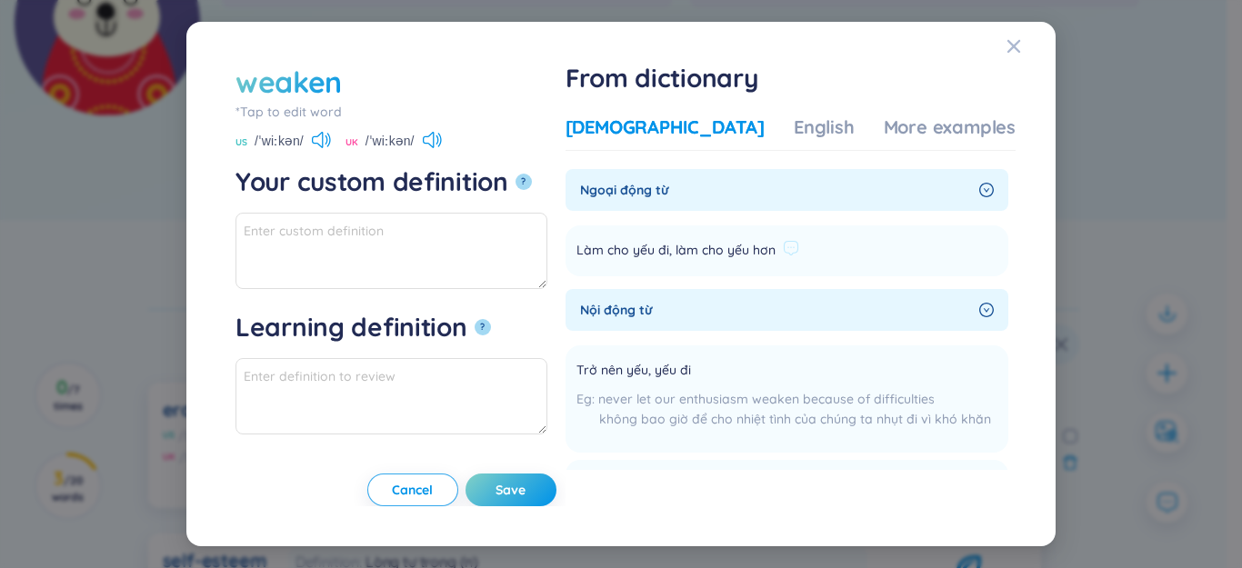
drag, startPoint x: 849, startPoint y: 245, endPoint x: 773, endPoint y: 250, distance: 76.5
click at [843, 247] on li "Làm cho yếu đi, làm cho yếu hơn Add" at bounding box center [787, 250] width 443 height 51
paste textarea "Làm cho yếu đi, làm cho yếu hơn"
drag, startPoint x: 635, startPoint y: 367, endPoint x: 735, endPoint y: 369, distance: 100.0
click at [787, 368] on div "Trở nên yếu, yếu đi" at bounding box center [783, 371] width 415 height 22
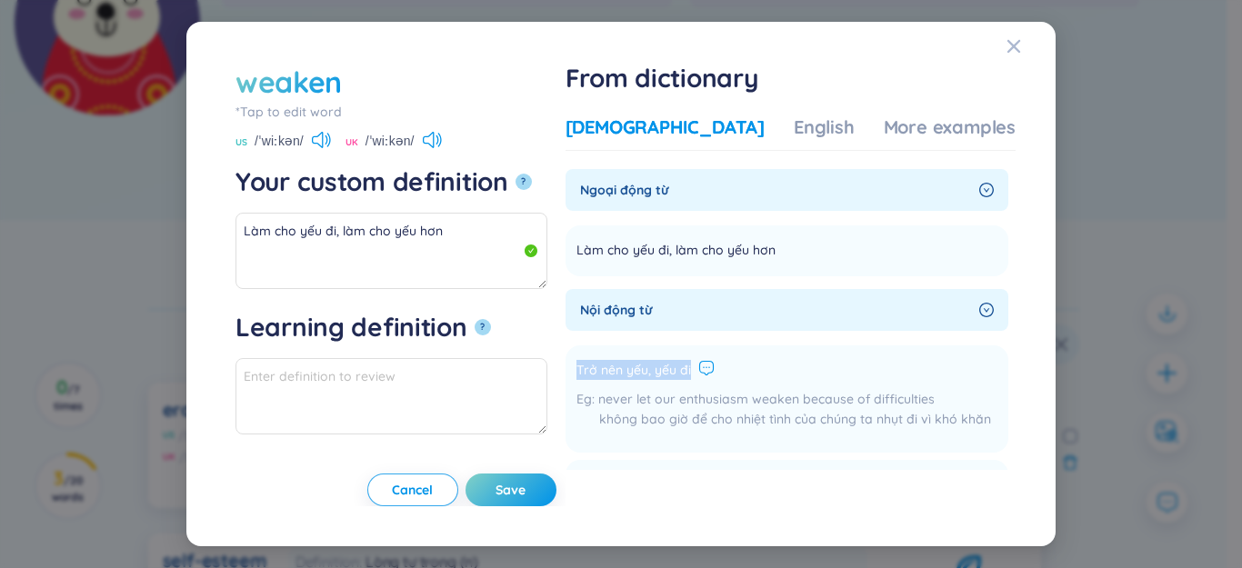
drag, startPoint x: 713, startPoint y: 369, endPoint x: 754, endPoint y: 374, distance: 41.2
click at [750, 369] on div "Trở nên yếu, yếu đi" at bounding box center [783, 371] width 415 height 22
drag, startPoint x: 661, startPoint y: 373, endPoint x: 764, endPoint y: 371, distance: 102.8
click at [764, 371] on li "Trở nên yếu, yếu đi never let our enthusiasm weaken because of difficulties khô…" at bounding box center [787, 398] width 443 height 107
click at [321, 252] on textarea "Làm cho yếu đi, làm cho yếu hơn" at bounding box center [391, 251] width 312 height 76
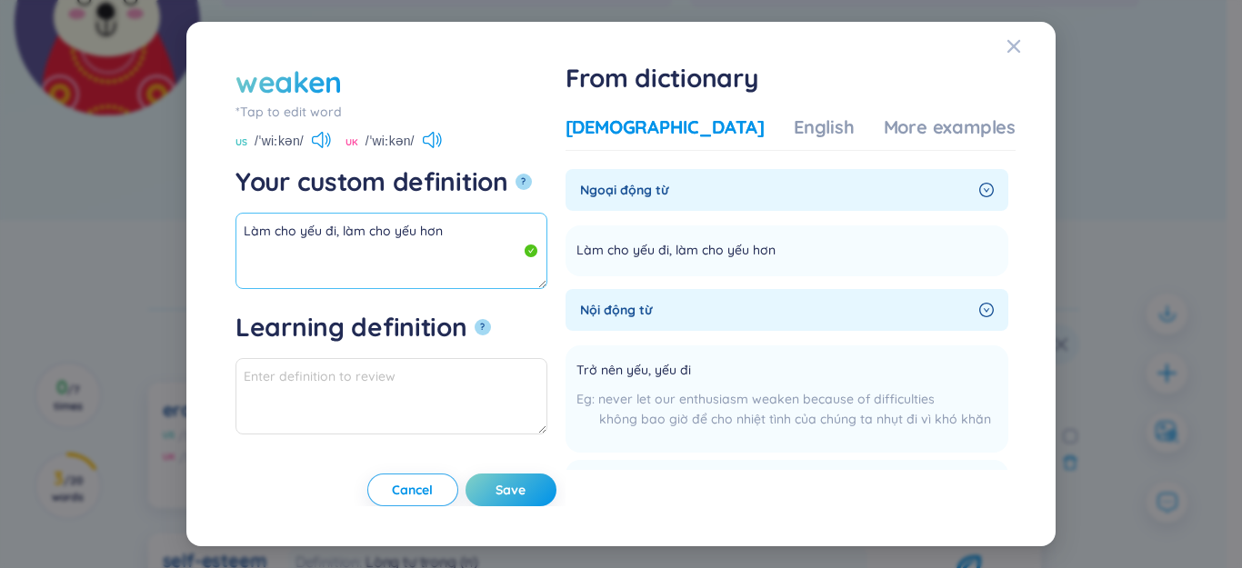
paste textarea "Trở nên yếu, yếu đi"
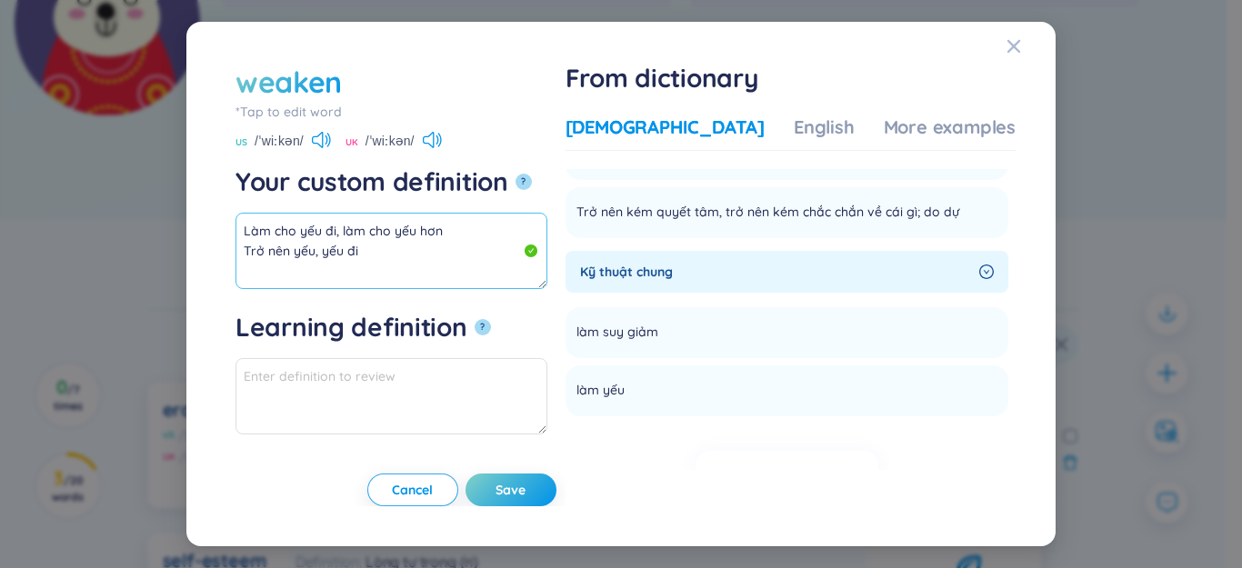
click at [544, 231] on textarea "Làm cho yếu đi, làm cho yếu hơn Trở nên yếu, yếu đi" at bounding box center [391, 251] width 312 height 76
drag, startPoint x: 361, startPoint y: 242, endPoint x: 186, endPoint y: 221, distance: 175.8
click at [186, 221] on div "weaken *Tap to edit word weaken US /ˈwiːkən/ [GEOGRAPHIC_DATA] /ˈwiːkən/ Your c…" at bounding box center [620, 285] width 869 height 526
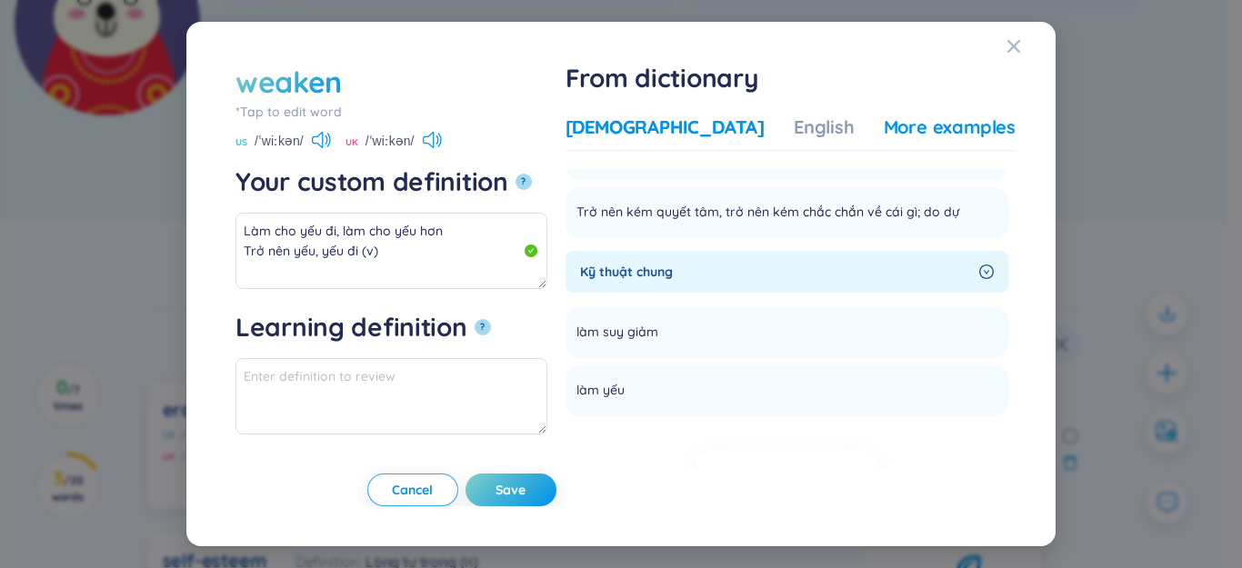
click at [884, 135] on div "More examples" at bounding box center [950, 127] width 132 height 25
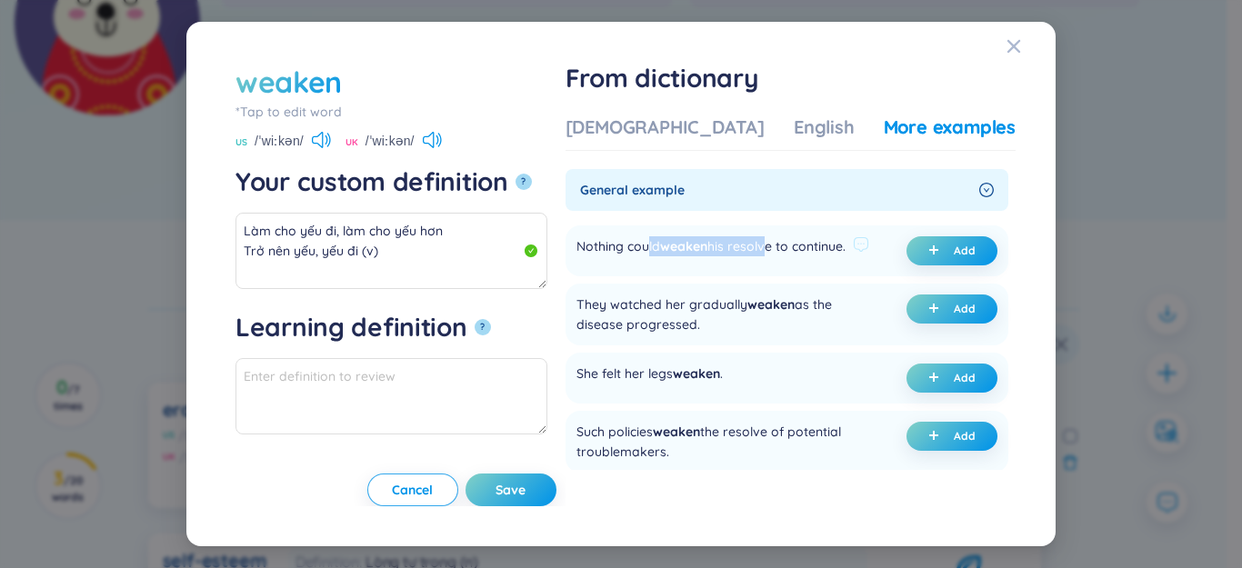
drag, startPoint x: 706, startPoint y: 251, endPoint x: 820, endPoint y: 250, distance: 114.6
click at [820, 250] on div "Nothing could weaken his resolve to continue." at bounding box center [710, 250] width 269 height 29
click at [812, 265] on div "Nothing could weaken his resolve to continue." at bounding box center [710, 250] width 269 height 29
click at [943, 247] on button "Add" at bounding box center [951, 250] width 91 height 29
type textarea "Làm cho yếu đi, làm cho yếu hơn Trở nên yếu, yếu đi (v) Eg: Nothing could weake…"
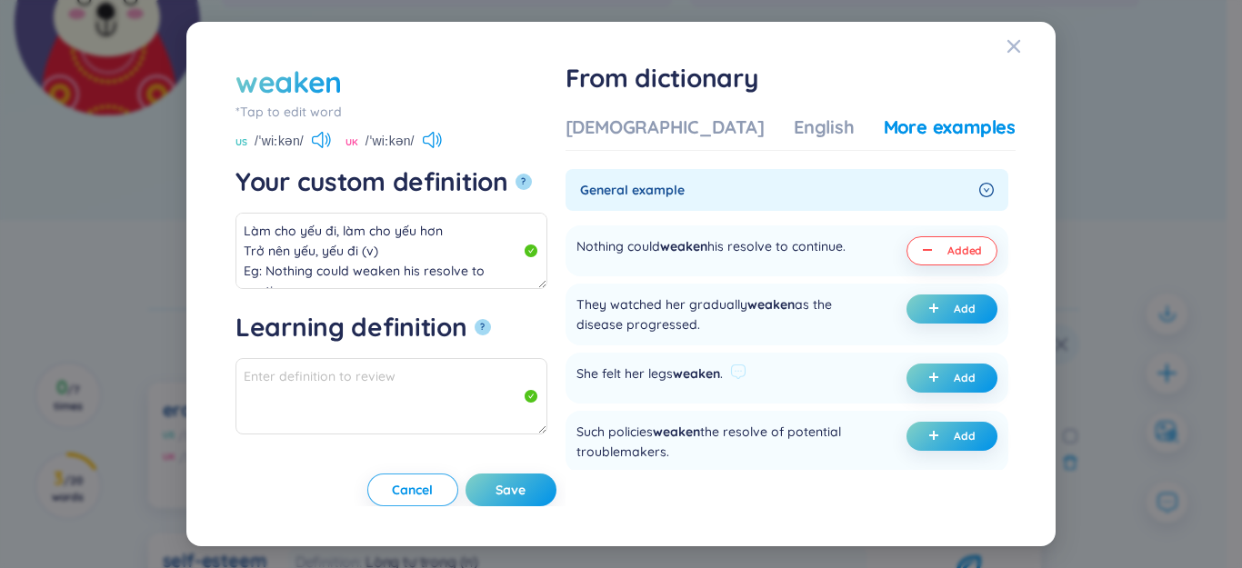
type textarea "Eg: Nothing could weaken his resolve to continue."
click at [526, 488] on span "Save" at bounding box center [511, 490] width 30 height 18
type textarea "Làm cho yếu đi, làm cho yếu hơn Trở nên yếu, yếu đi (v) Eg: Nothing could weake…"
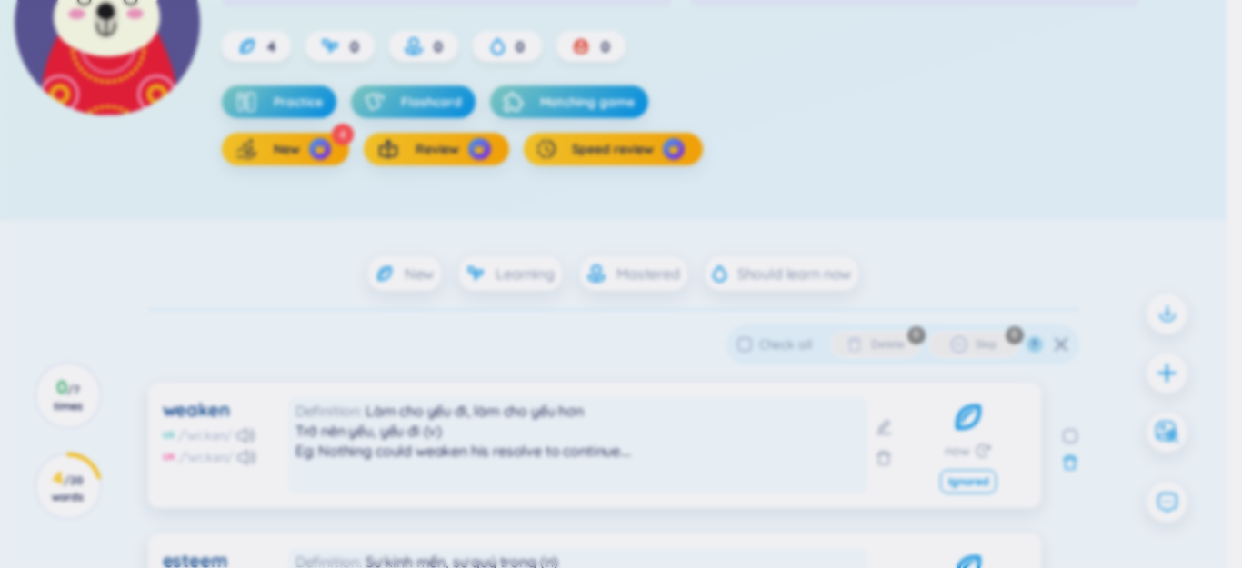
click at [1161, 295] on body "WordsMine Copilot is now available! Check it out here WordsMine Copilot is now …" at bounding box center [613, 11] width 1226 height 568
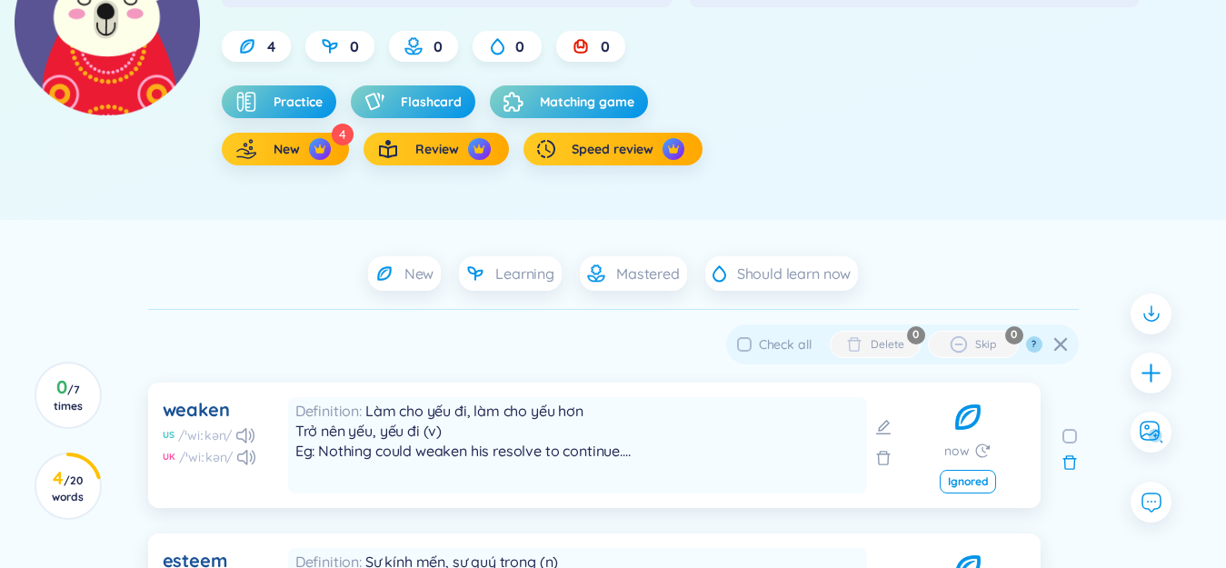
click at [1160, 373] on icon "plus" at bounding box center [1151, 373] width 18 height 2
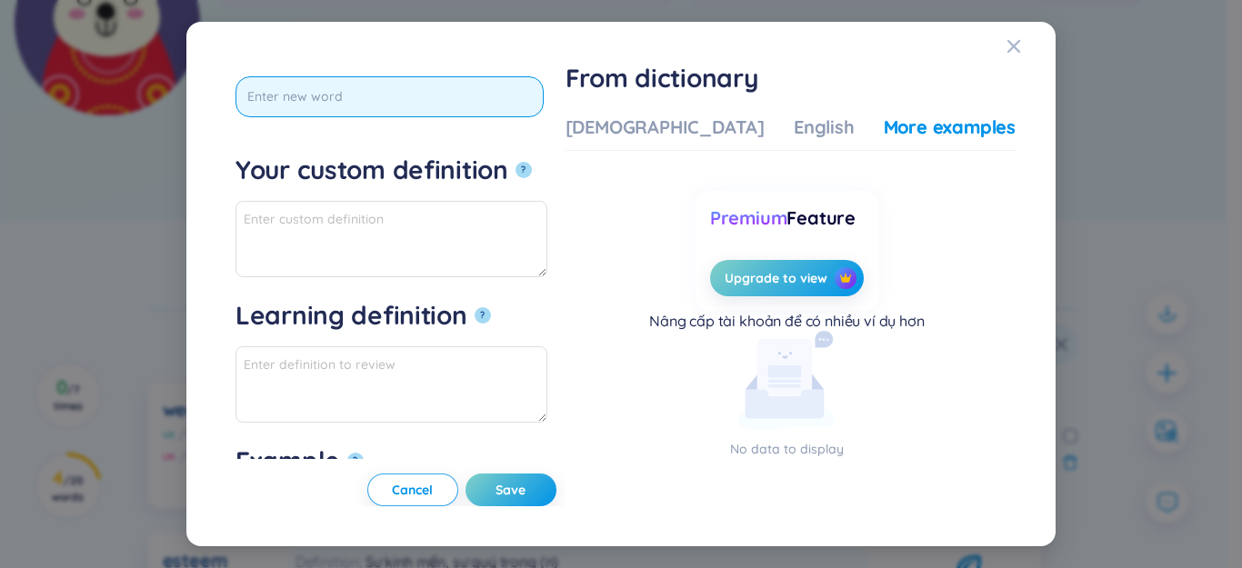
type input "·"
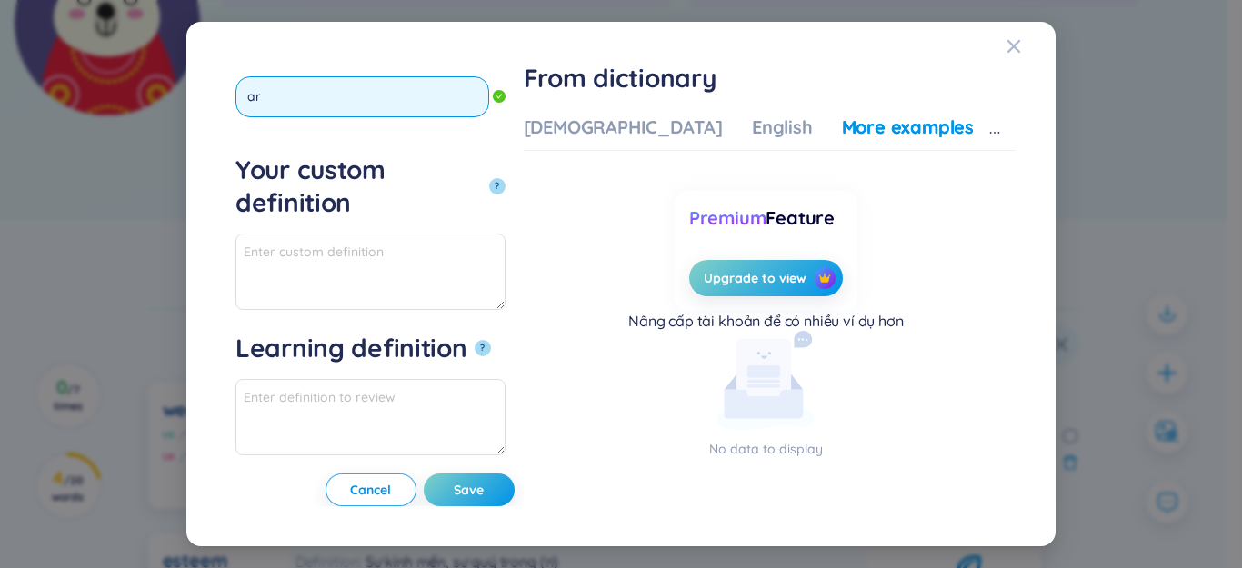
type input "a"
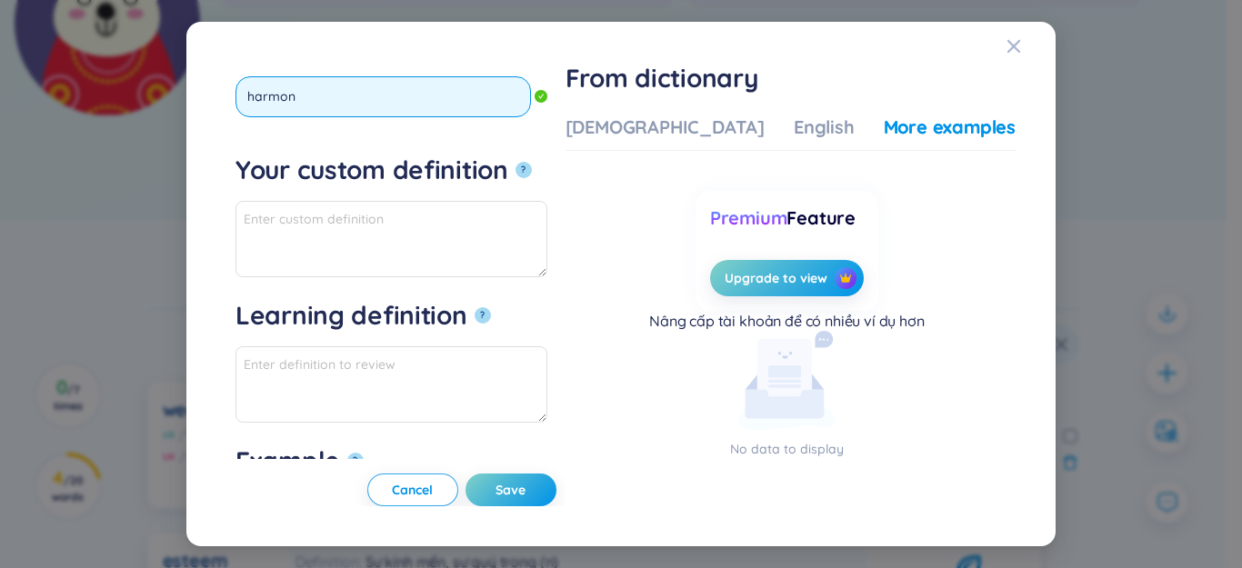
type input "harmony"
click at [516, 162] on button "?" at bounding box center [524, 170] width 16 height 16
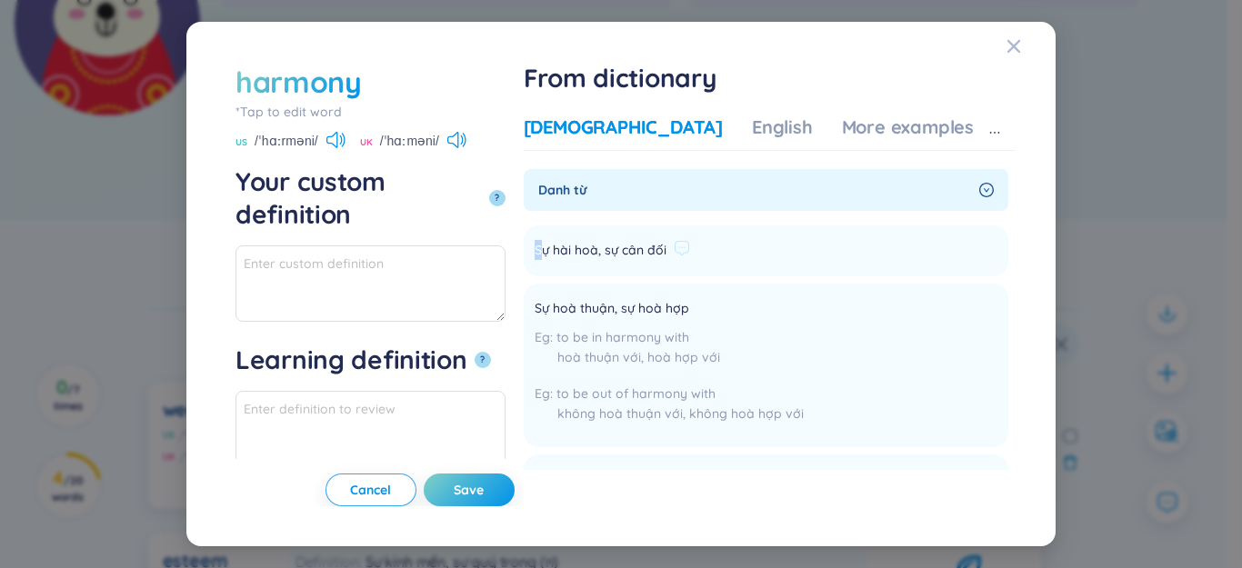
drag, startPoint x: 643, startPoint y: 242, endPoint x: 730, endPoint y: 249, distance: 87.6
click at [786, 249] on li "Sự hài hoà, sự cân đối Add" at bounding box center [766, 250] width 485 height 51
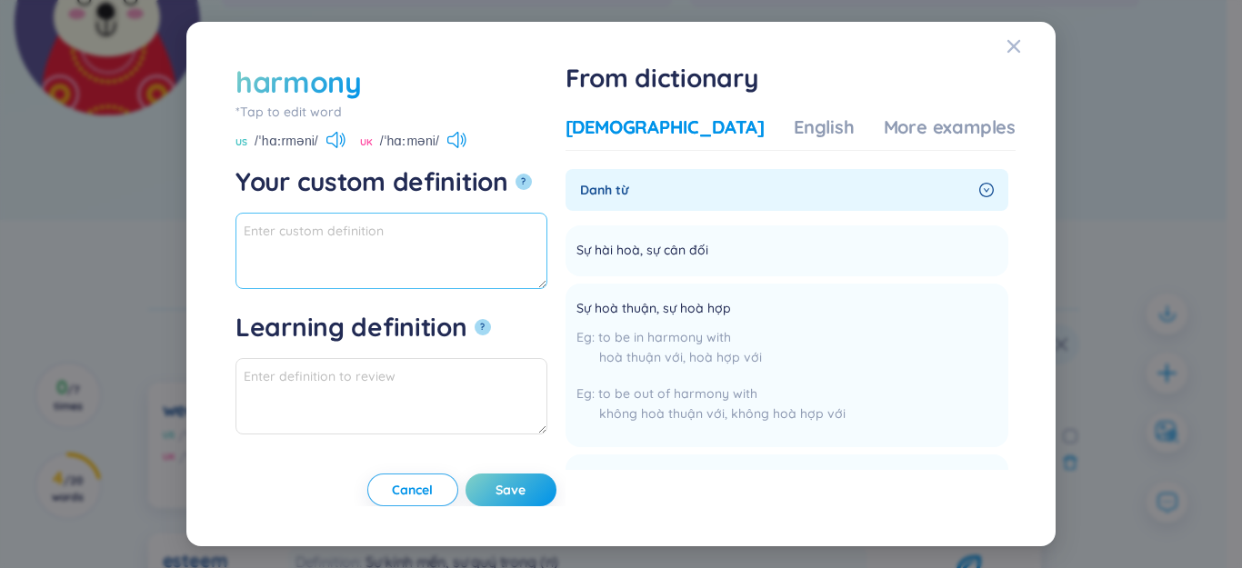
paste textarea "Sự hài hoà, sự cân đối"
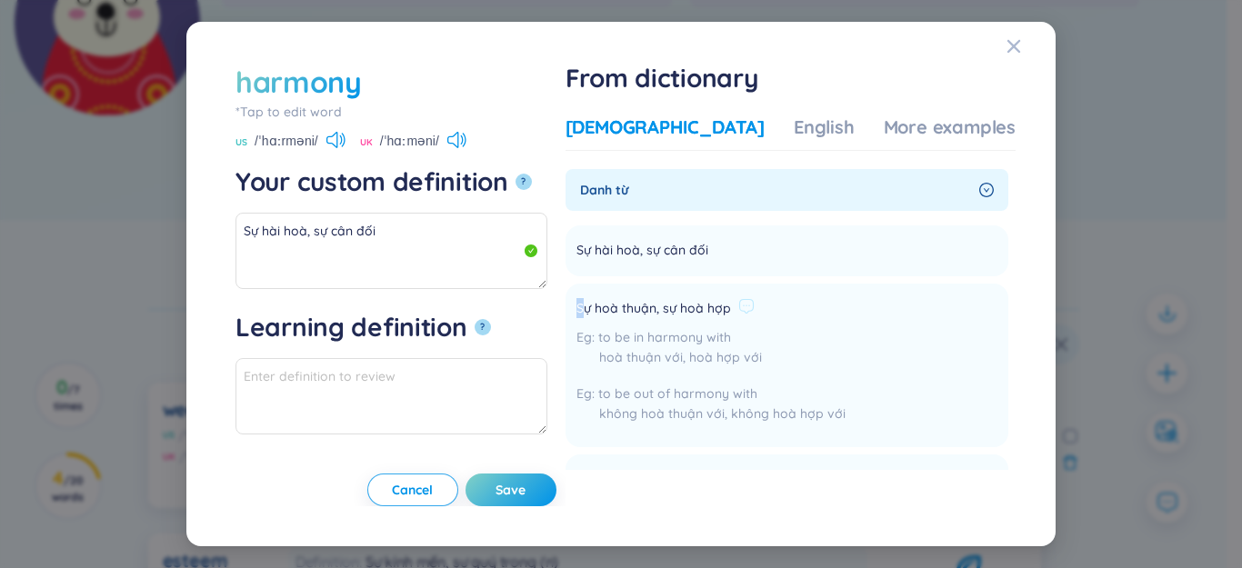
drag, startPoint x: 639, startPoint y: 308, endPoint x: 777, endPoint y: 309, distance: 138.2
click at [807, 313] on div "Sự hoà thuận, sự hoà hợp" at bounding box center [710, 309] width 269 height 22
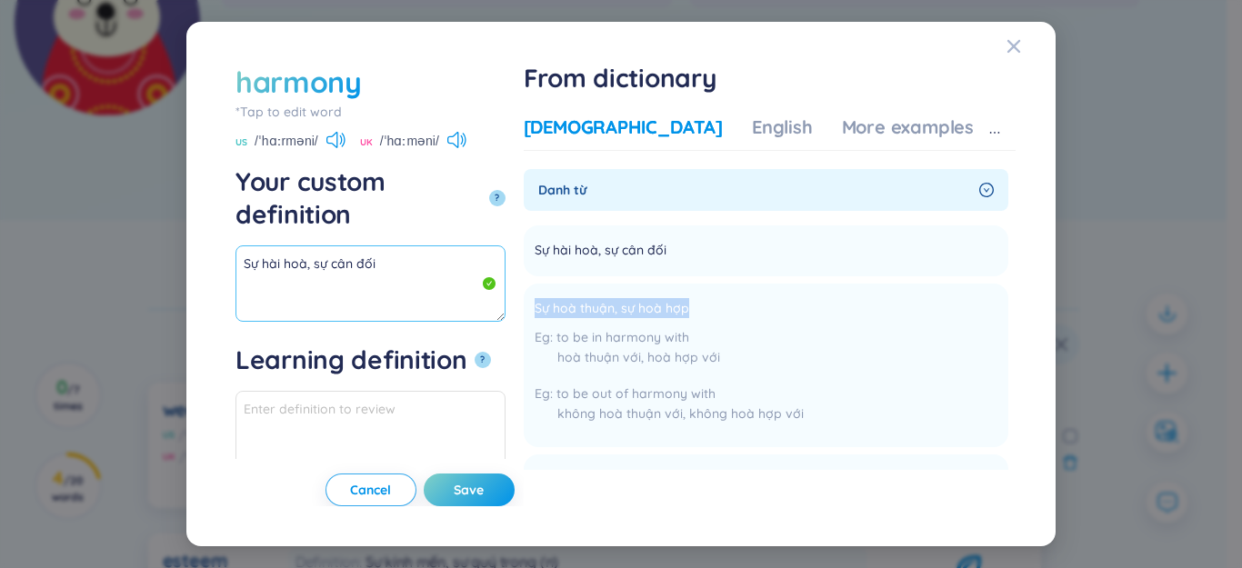
click at [349, 264] on textarea "Sự hài hoà, sự cân đối" at bounding box center [370, 283] width 270 height 76
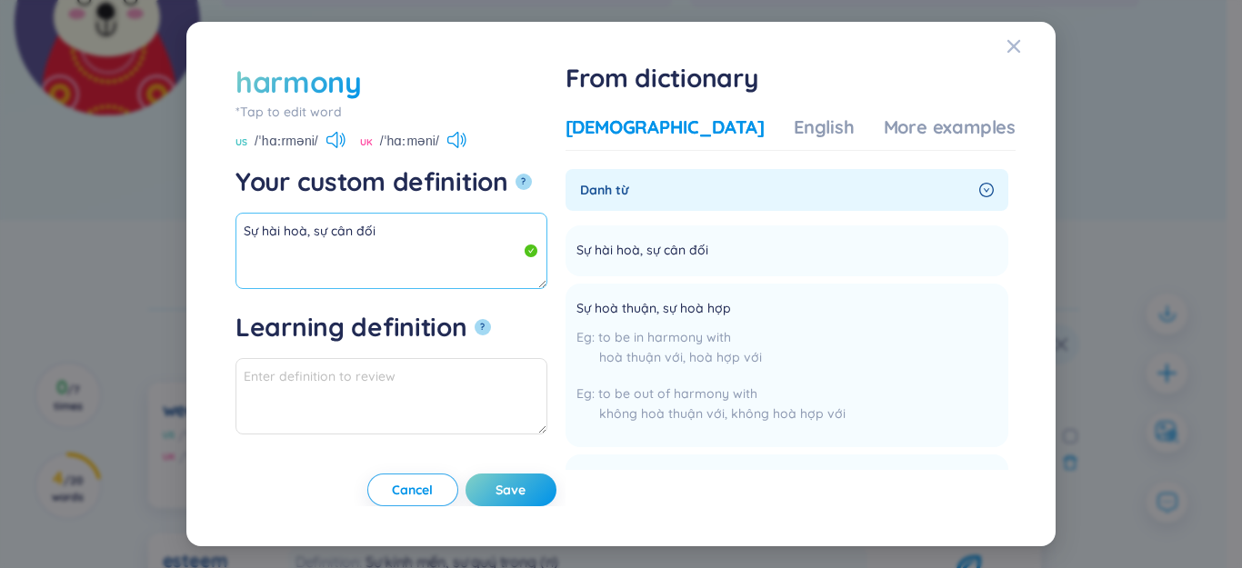
click at [315, 250] on textarea "Sự hài hoà, sự cân đối" at bounding box center [391, 251] width 312 height 76
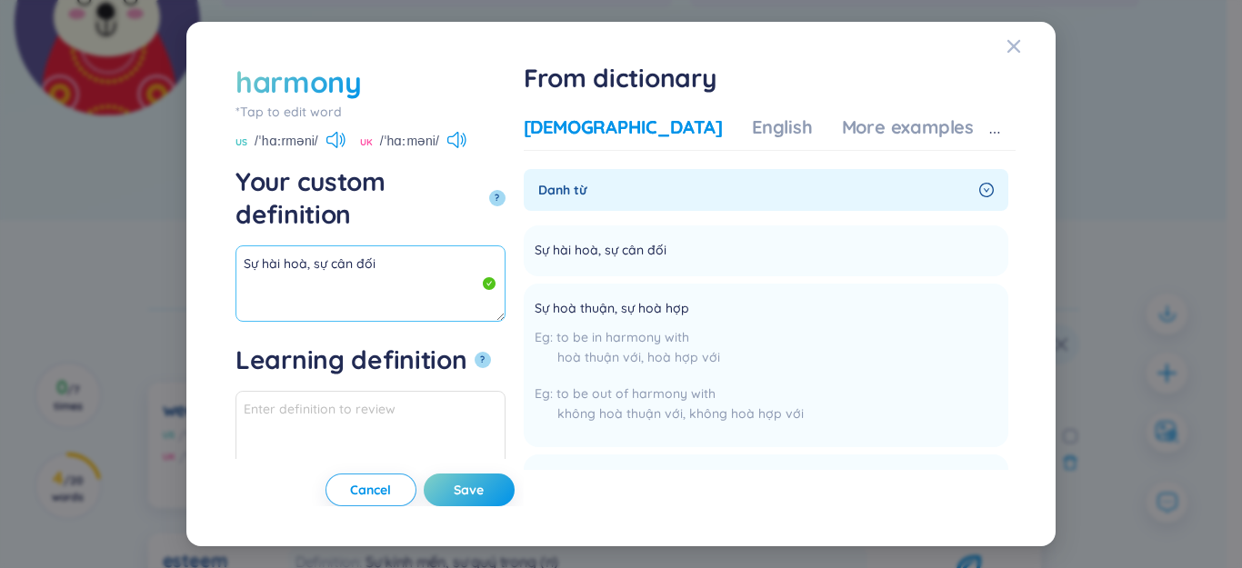
paste textarea "Sự hoà thuận, sự hoà hợp"
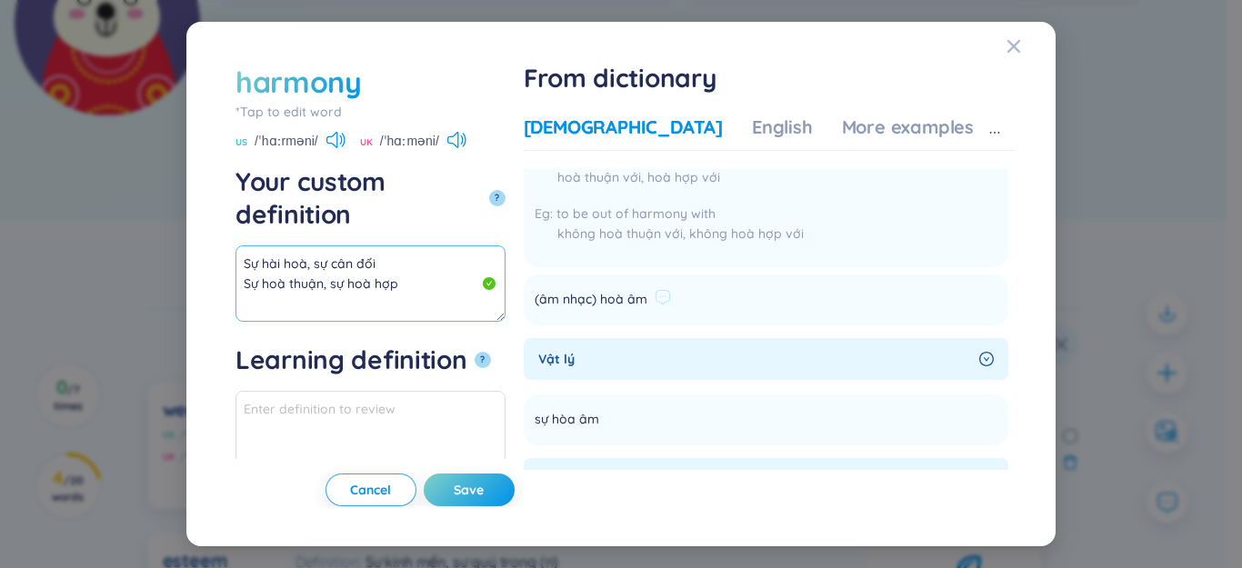
scroll to position [182, 0]
click at [416, 248] on textarea "Sự hài hoà, sự cân đối Sự hoà thuận, sự hoà hợp" at bounding box center [370, 283] width 270 height 76
drag, startPoint x: 379, startPoint y: 235, endPoint x: 161, endPoint y: 176, distance: 226.1
click at [145, 176] on div "harmony *Tap to edit word harmony US /ˈhɑːrməni/ [GEOGRAPHIC_DATA] /ˈhɑːməni/ Y…" at bounding box center [621, 284] width 1242 height 568
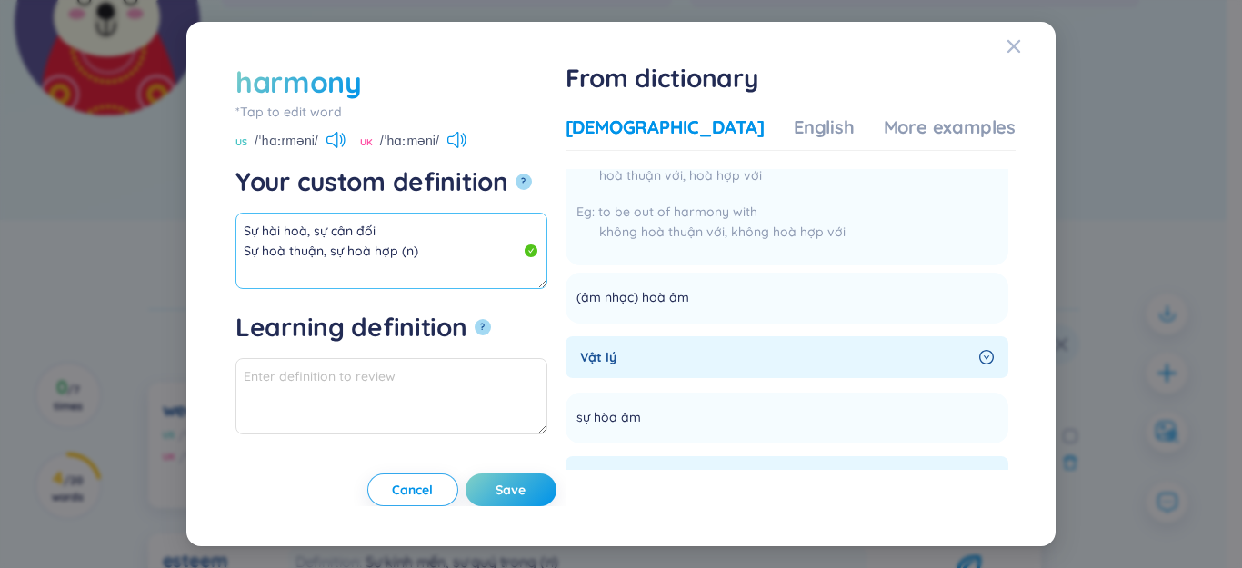
scroll to position [0, 0]
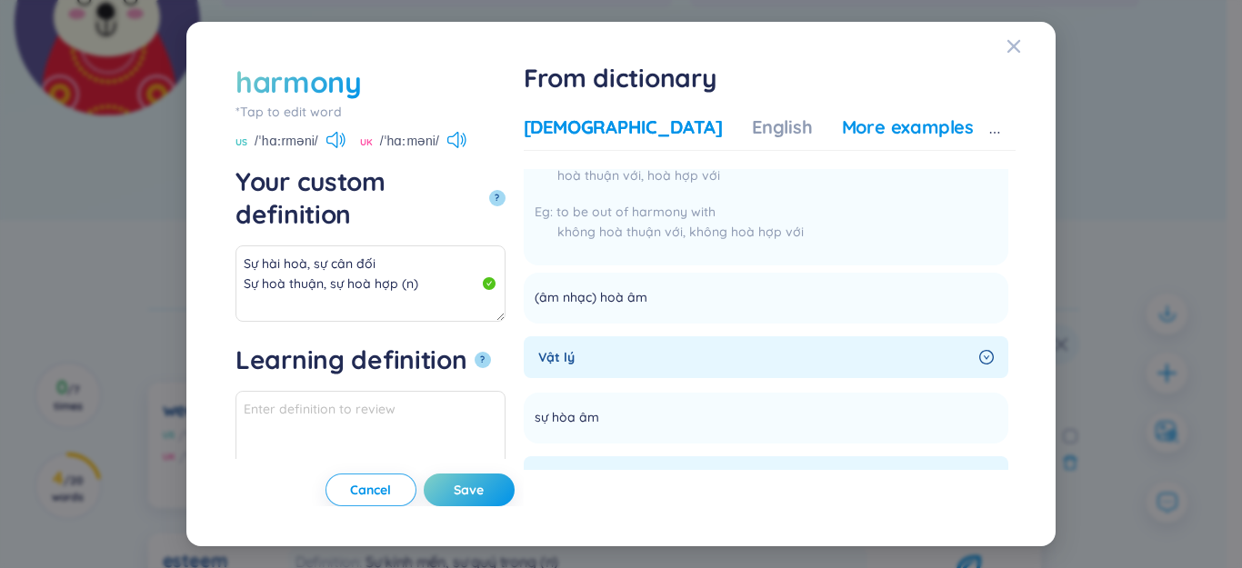
click at [904, 125] on div "More examples" at bounding box center [908, 127] width 132 height 25
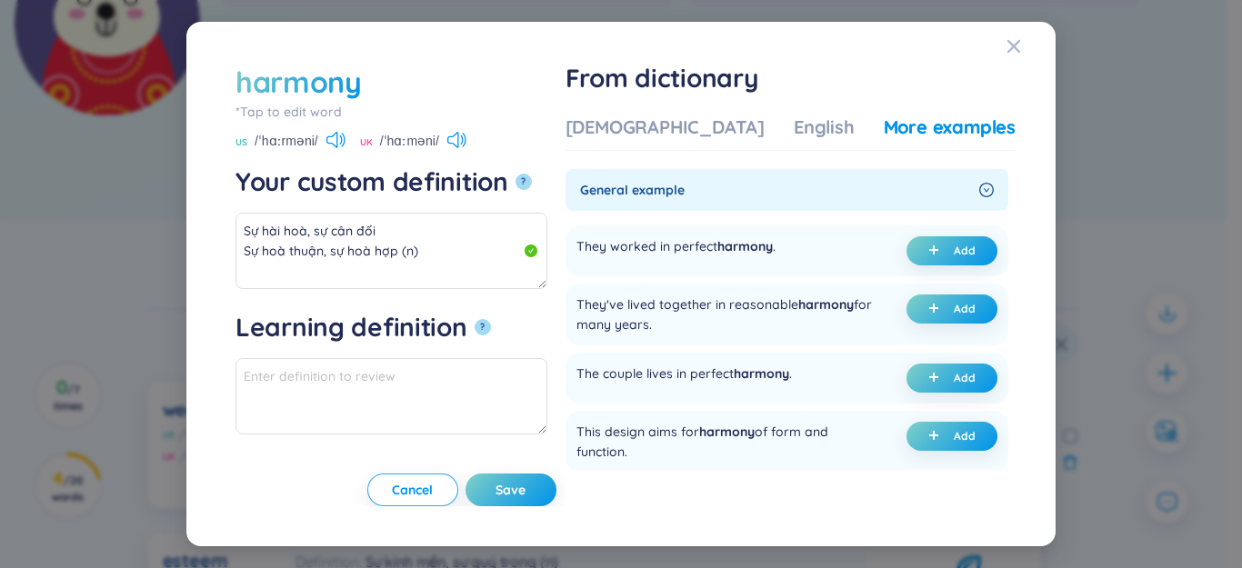
click at [906, 247] on button "Add" at bounding box center [951, 250] width 91 height 29
type textarea "Sự hài hoà, sự cân đối Sự hoà thuận, sự hoà hợp (n) Eg: They worked in perfect …"
type textarea "Eg: They worked in perfect harmony."
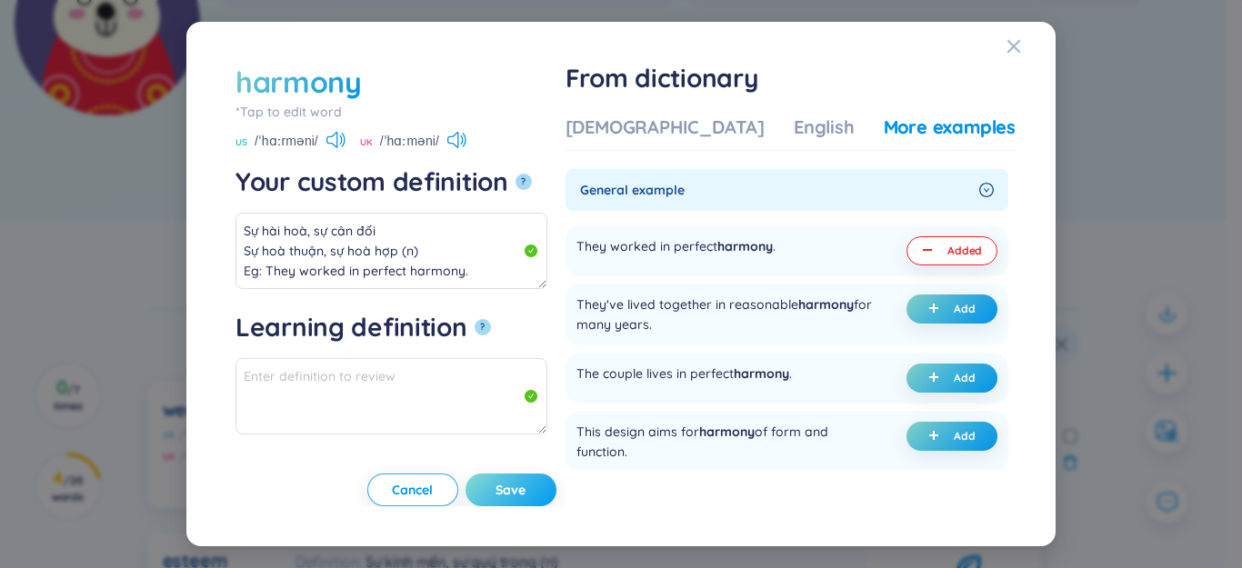
click at [526, 496] on span "Save" at bounding box center [511, 490] width 30 height 18
type textarea "Sự hài hoà, sự cân đối Sự hoà thuận, sự hoà hợp (n) Eg: They worked in perfect …"
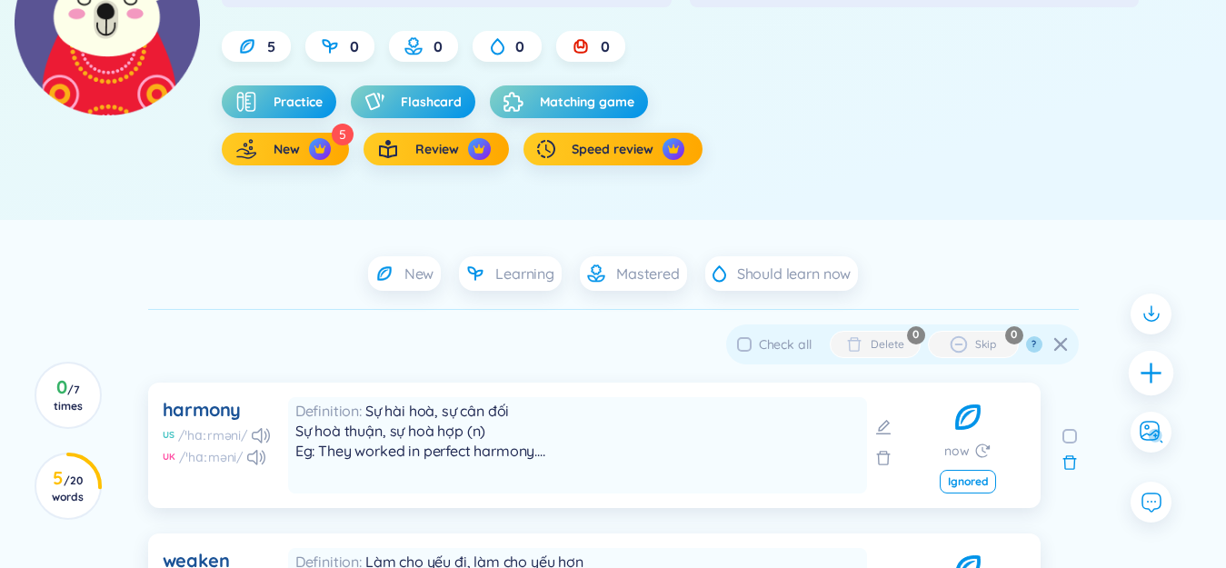
click at [1144, 373] on icon "plus" at bounding box center [1151, 373] width 20 height 2
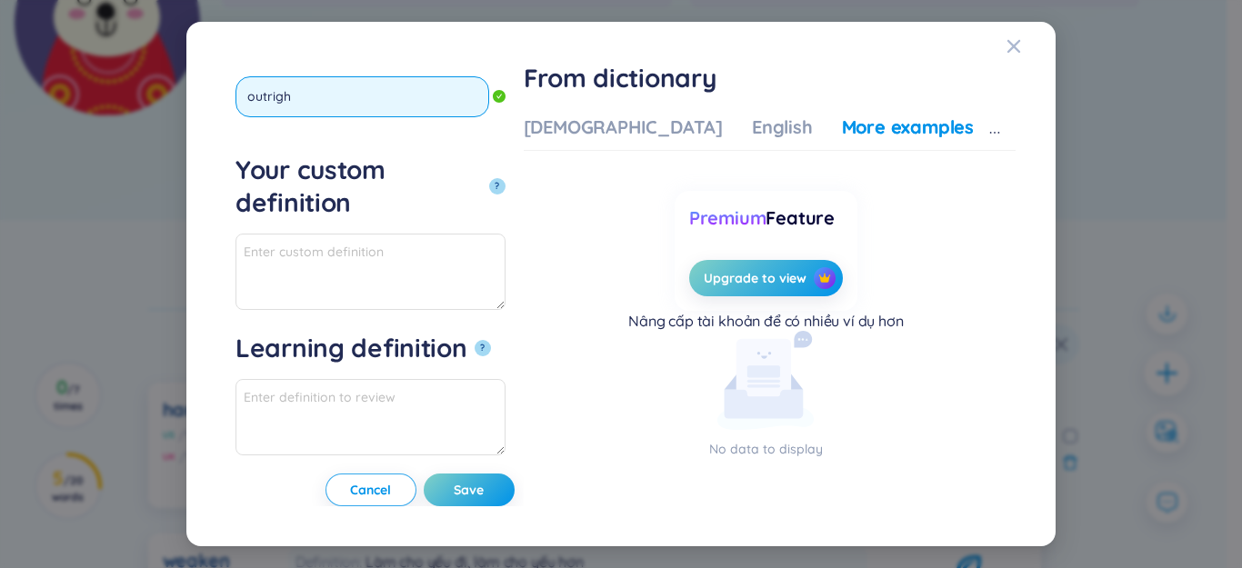
type input "outright"
click at [489, 178] on button "?" at bounding box center [497, 186] width 16 height 16
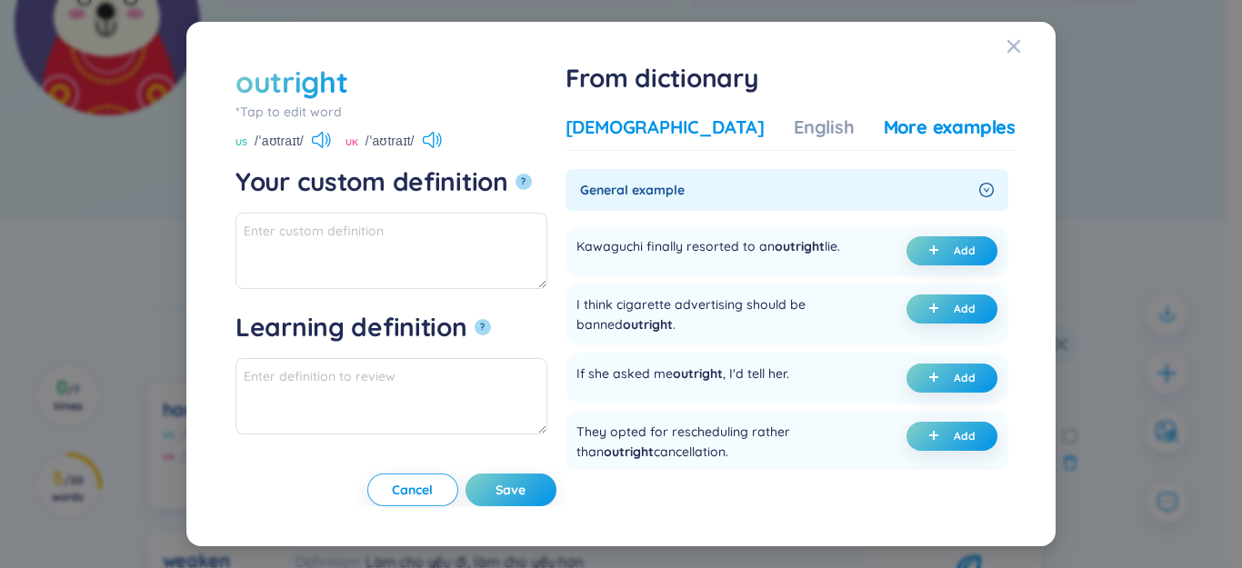
click at [686, 129] on div "[DEMOGRAPHIC_DATA]" at bounding box center [665, 127] width 199 height 25
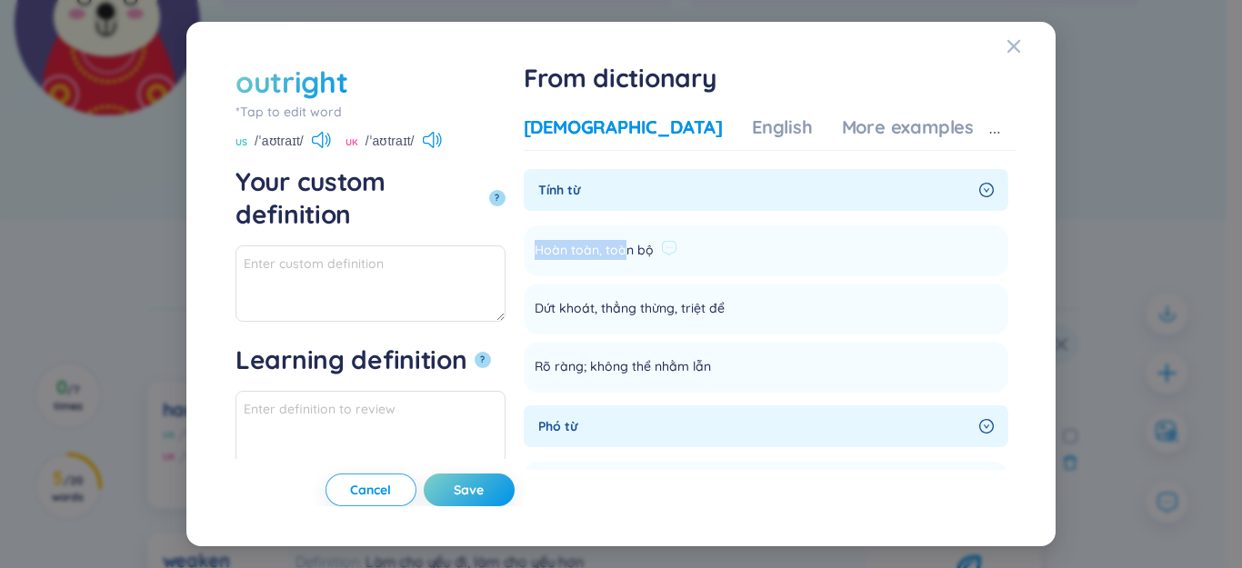
drag, startPoint x: 634, startPoint y: 248, endPoint x: 743, endPoint y: 248, distance: 109.1
click at [677, 248] on div "Hoàn toàn, toàn bộ" at bounding box center [606, 251] width 143 height 22
paste textarea "Hoàn toàn, toàn bộ"
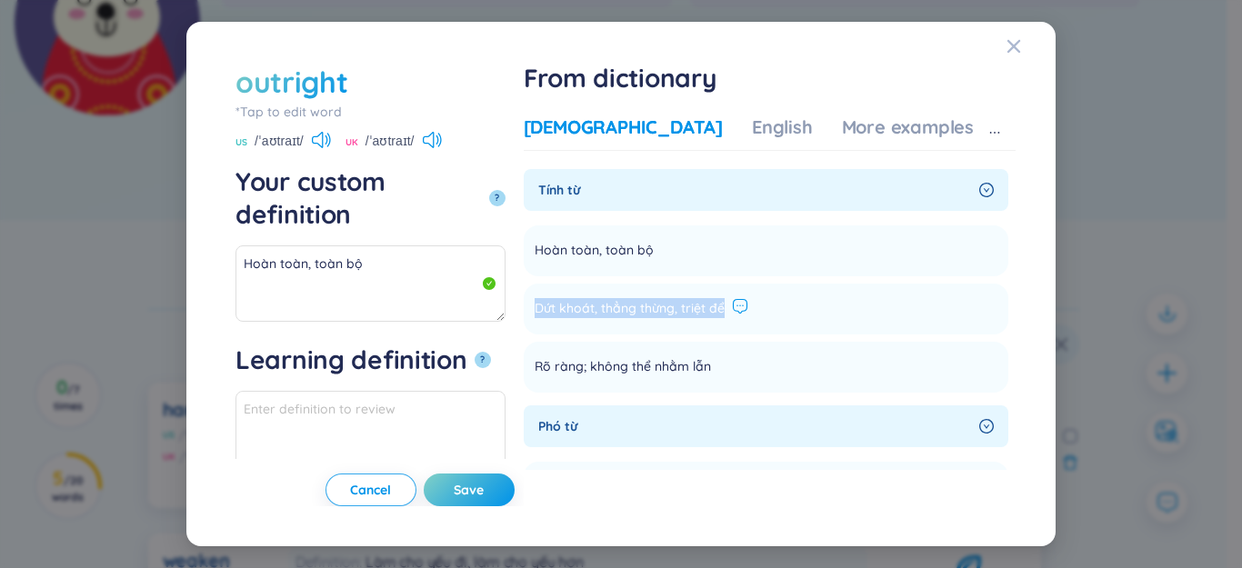
drag, startPoint x: 632, startPoint y: 306, endPoint x: 828, endPoint y: 309, distance: 196.4
click at [748, 309] on div "Dứt khoát, thẳng thừng, triệt để" at bounding box center [642, 309] width 214 height 22
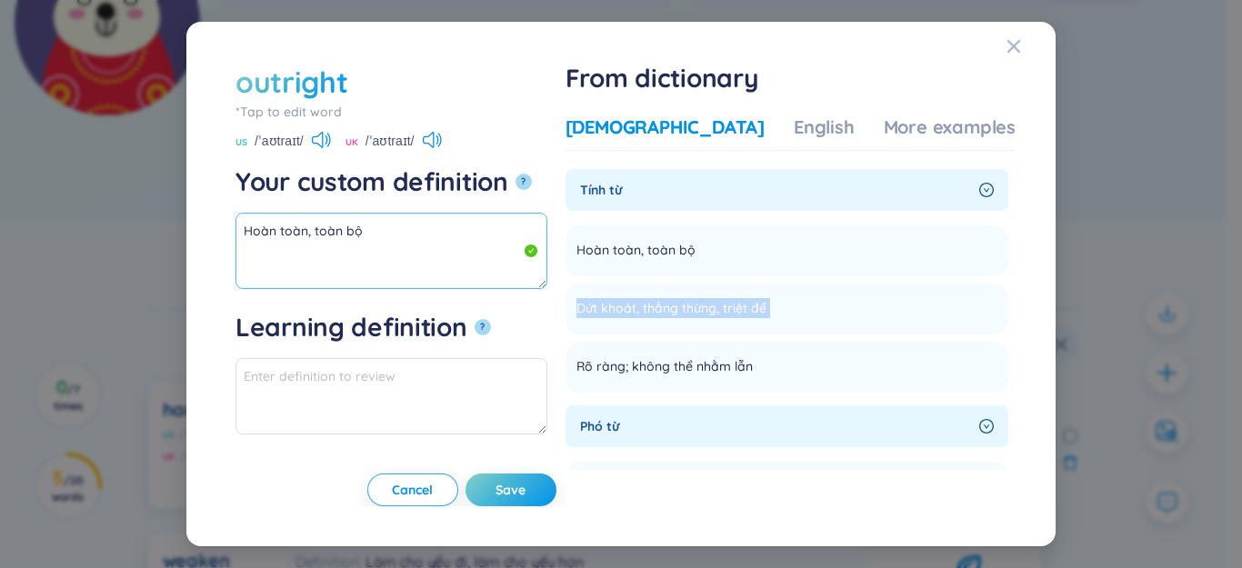
click at [396, 260] on textarea "Hoàn toàn, toàn bộ" at bounding box center [391, 251] width 312 height 76
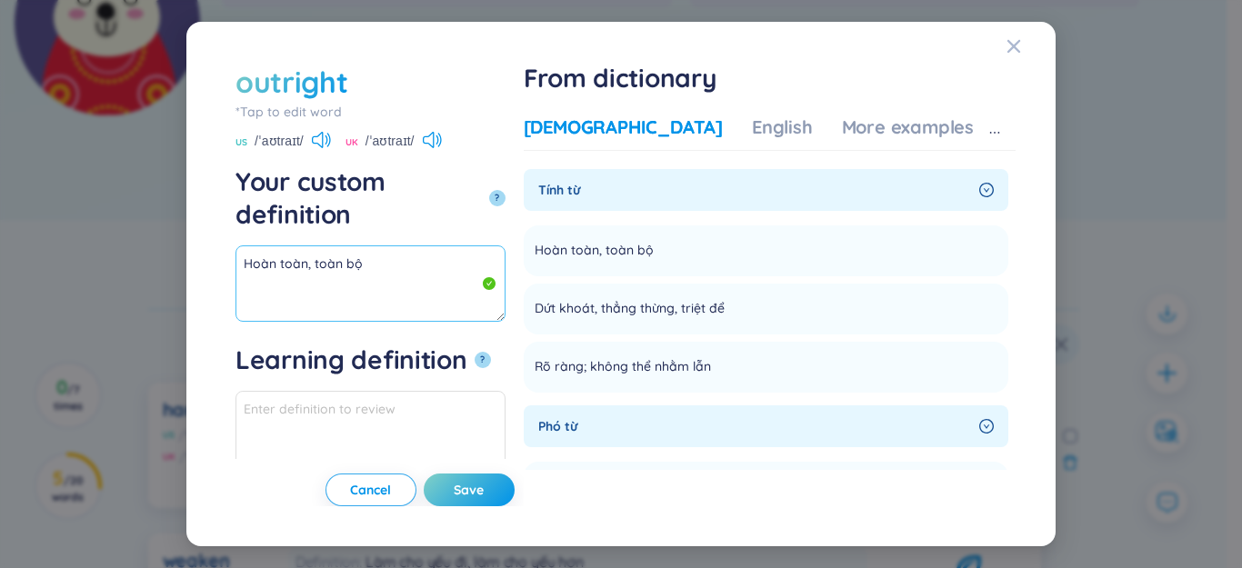
paste textarea "Dứt khoát, thẳng thừng, triệt để"
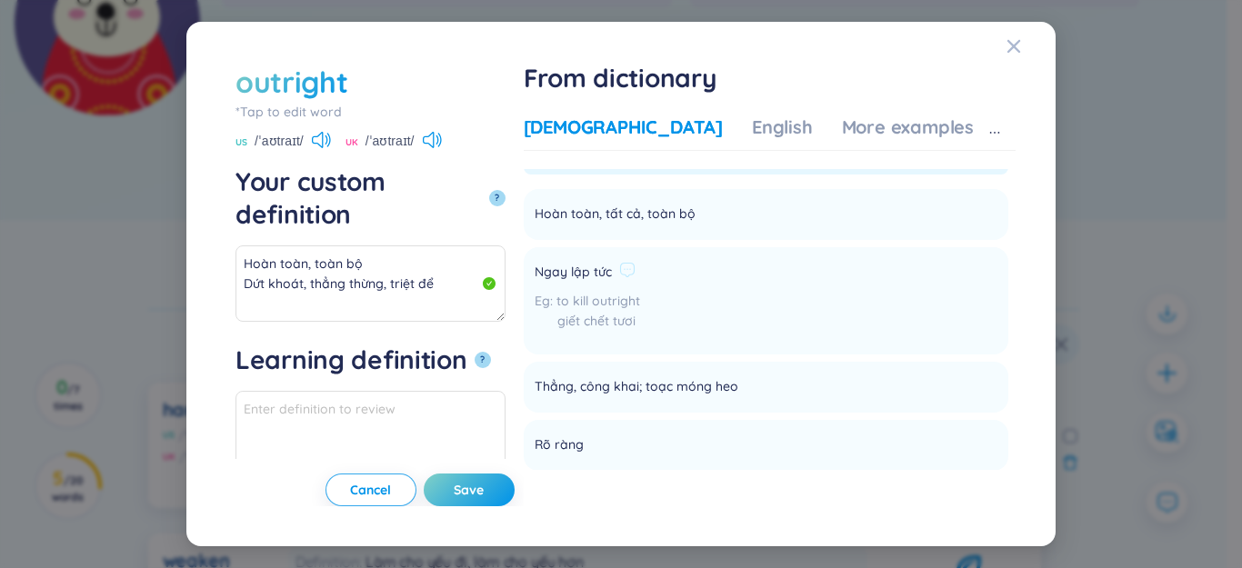
drag, startPoint x: 627, startPoint y: 275, endPoint x: 686, endPoint y: 273, distance: 58.2
click at [721, 273] on li "[PERSON_NAME] lập tức to kill outright giết chết tươi [PERSON_NAME]" at bounding box center [766, 300] width 485 height 107
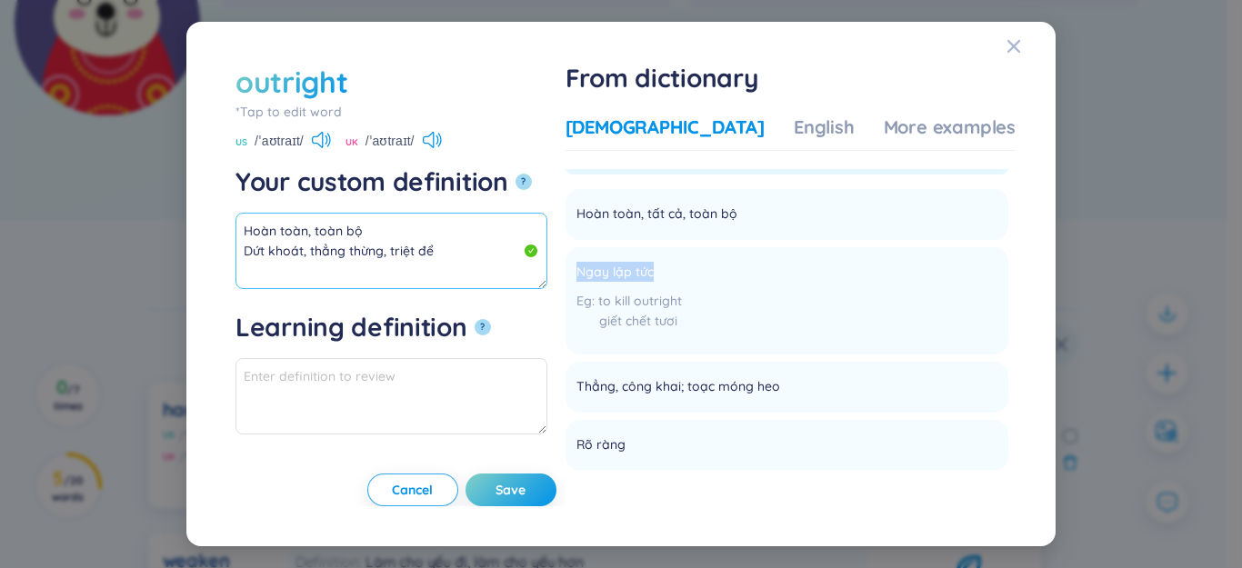
click at [400, 278] on textarea "Hoàn toàn, toàn bộ Dứt khoát, thẳng thừng, triệt để" at bounding box center [391, 251] width 312 height 76
click at [335, 256] on textarea "Hoàn toàn, toàn bộ Dứt khoát, thẳng thừng, triệt để" at bounding box center [391, 251] width 312 height 76
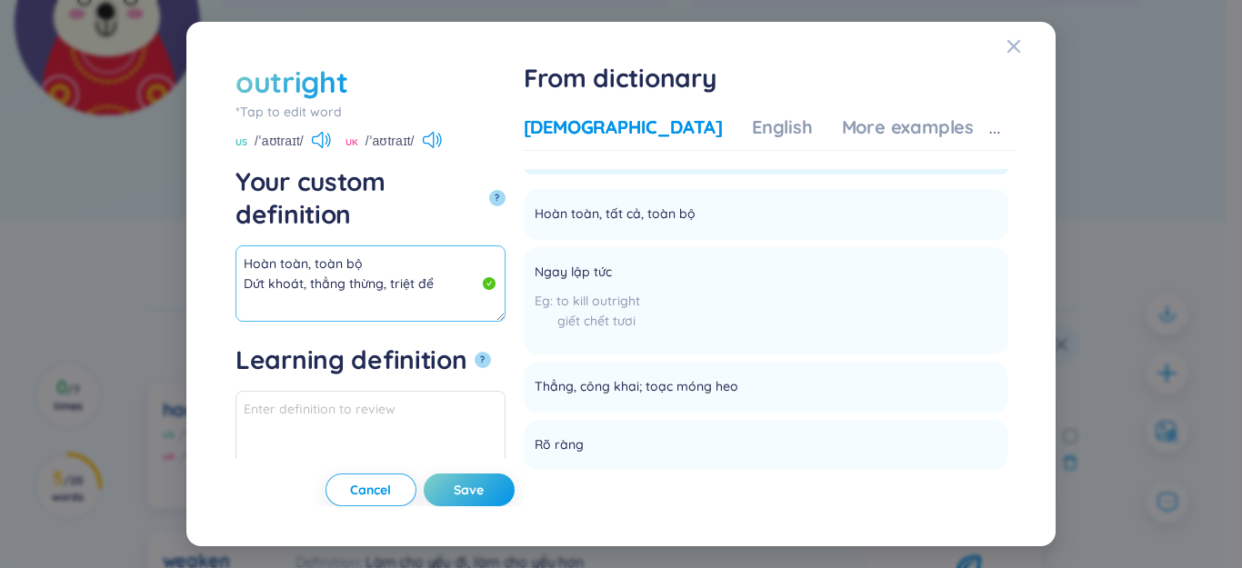
paste textarea "Ngay lập tức"
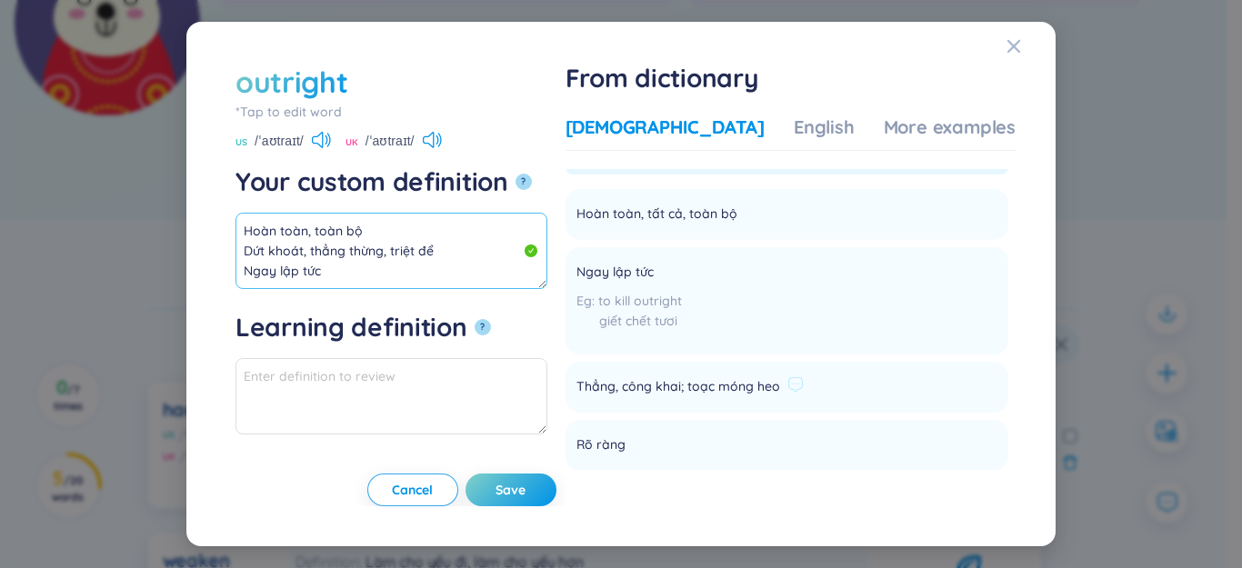
scroll to position [448, 0]
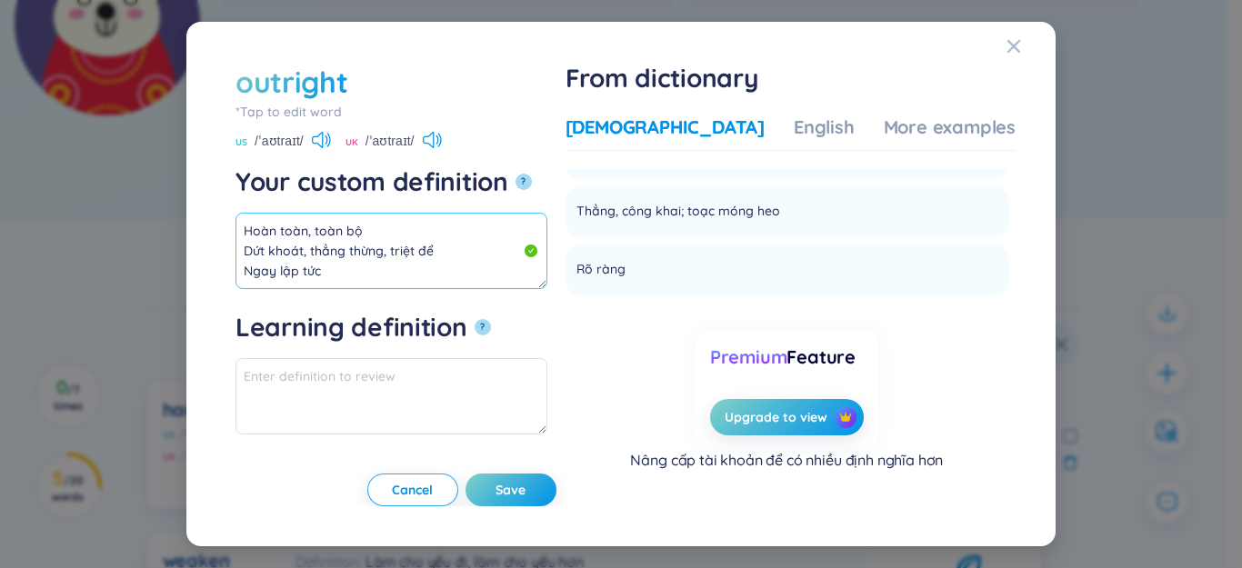
click at [398, 250] on textarea "Hoàn toàn, toàn bộ Dứt khoát, thẳng thừng, triệt để Ngay lập tức" at bounding box center [391, 251] width 312 height 76
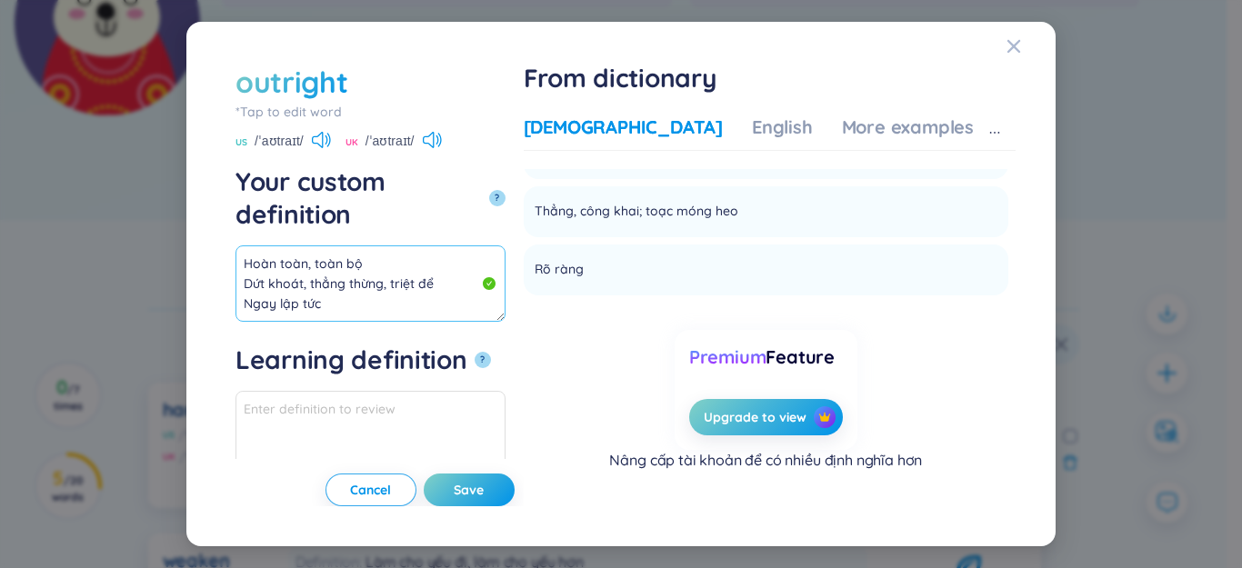
click at [386, 245] on textarea "Hoàn toàn, toàn bộ Dứt khoát, thẳng thừng, triệt để Ngay lập tức" at bounding box center [370, 283] width 270 height 76
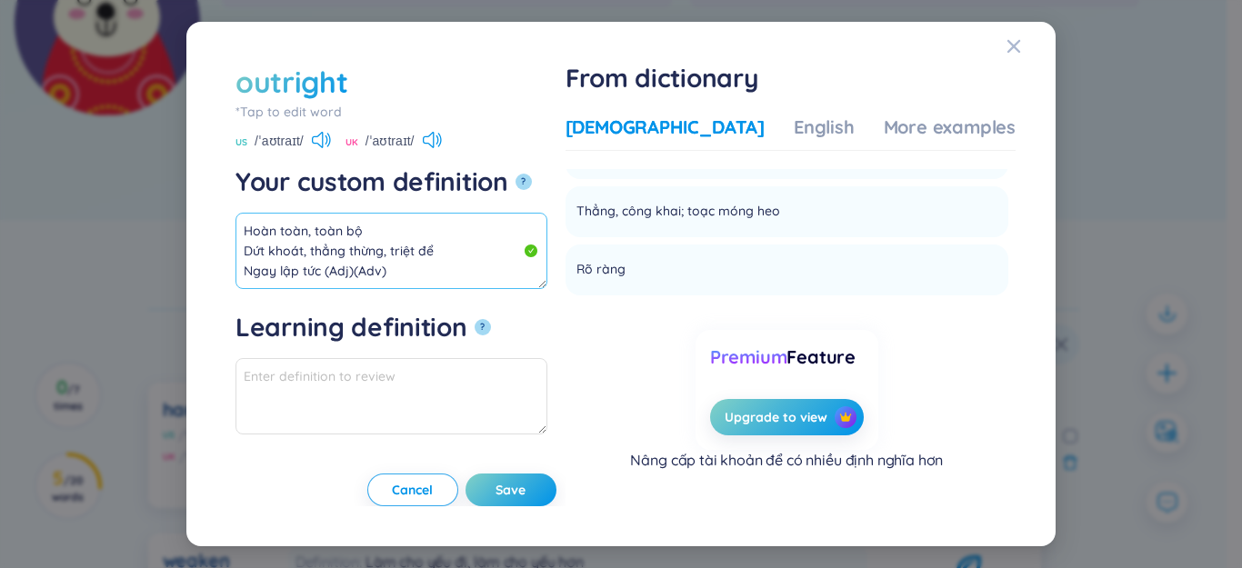
drag, startPoint x: 323, startPoint y: 274, endPoint x: 207, endPoint y: 198, distance: 137.9
click at [183, 174] on div "outright *Tap to edit word outright US /ˈaʊtraɪt/ [GEOGRAPHIC_DATA] /ˈaʊtraɪt/ …" at bounding box center [621, 284] width 1242 height 568
click at [928, 112] on div "Vietnamese English More examples Tính từ Hoàn toàn, toàn bộ Add Dứt khoát, thẳn…" at bounding box center [791, 306] width 450 height 398
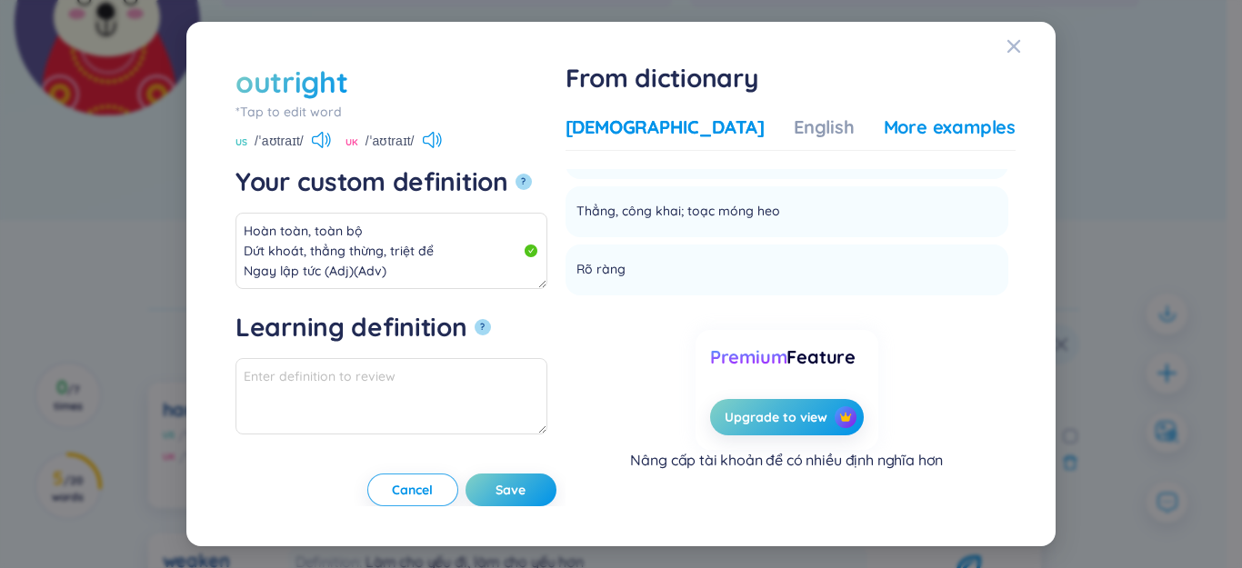
click at [931, 130] on div "More examples" at bounding box center [950, 127] width 132 height 25
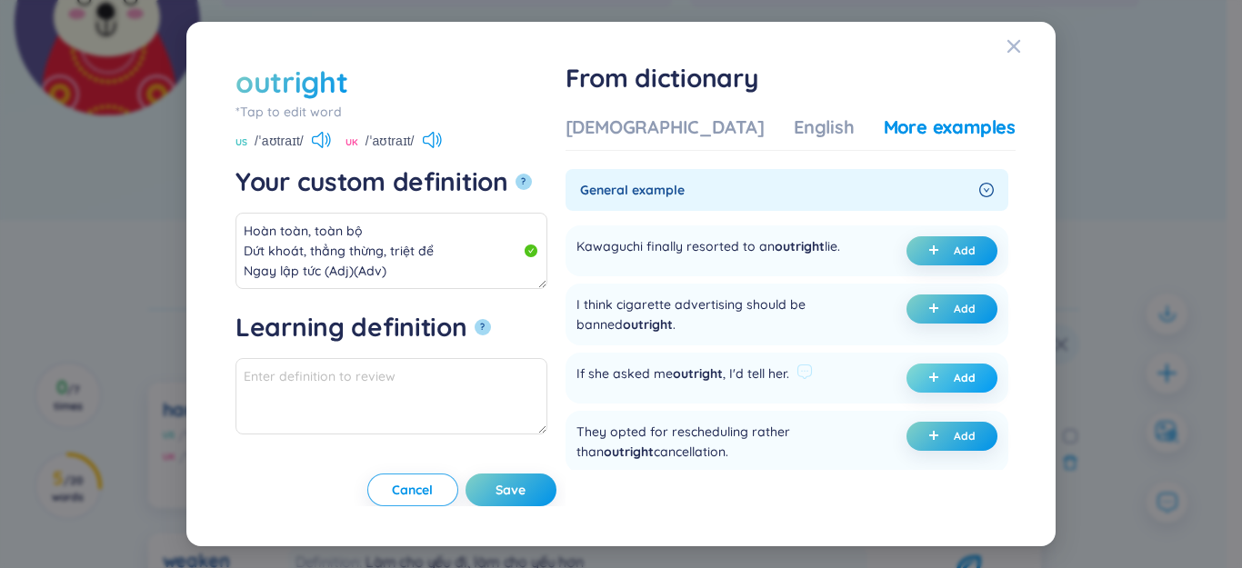
click at [928, 383] on icon "plus" at bounding box center [933, 377] width 11 height 11
type textarea "Hoàn toàn, toàn bộ Dứt khoát, thẳng thừng, triệt để Ngay lập tức (Adj)(Adv) Eg:…"
type textarea "Eg: If she asked me outright , I'd tell her."
click at [526, 490] on span "Save" at bounding box center [511, 490] width 30 height 18
type textarea "Hoàn toàn, toàn bộ Dứt khoát, thẳng thừng, triệt để Ngay lập tức (Adj)(Adv) Eg:…"
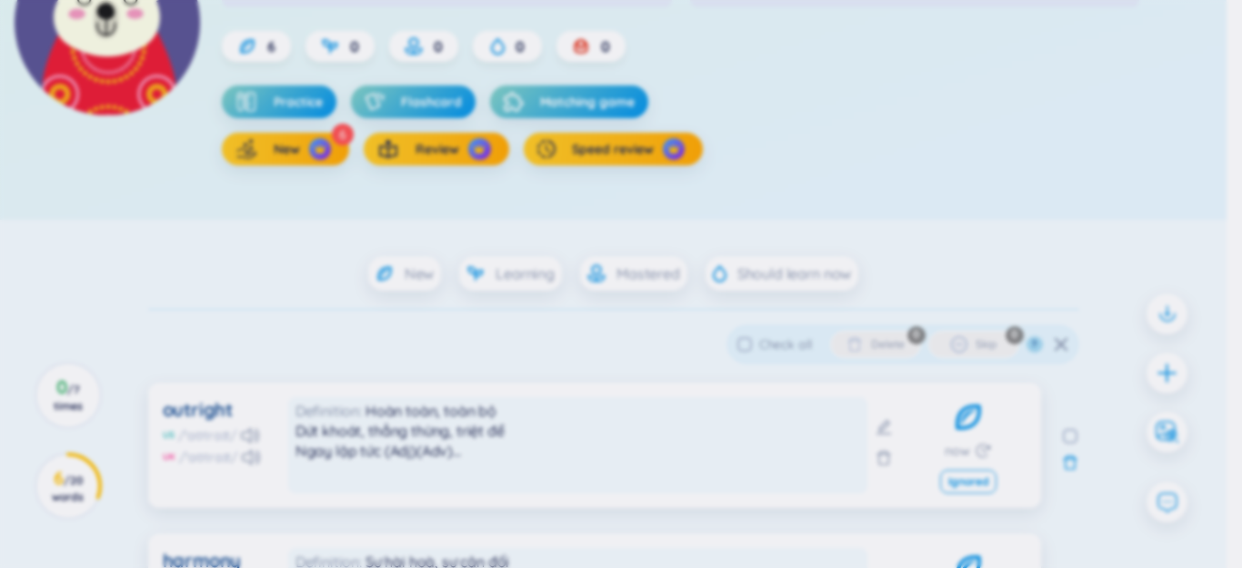
click at [1167, 368] on div "outright *Tap to edit word US /ˈaʊtraɪt/ [GEOGRAPHIC_DATA] /ˈaʊtraɪt/ Your cust…" at bounding box center [621, 284] width 1242 height 568
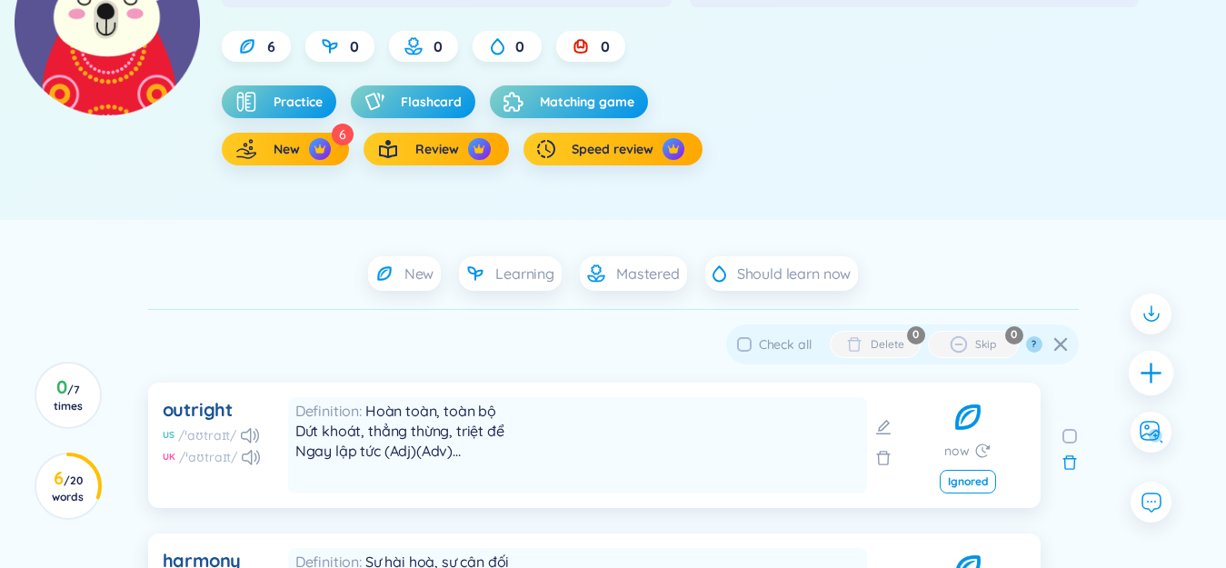
click at [1158, 369] on icon "plus" at bounding box center [1151, 372] width 25 height 25
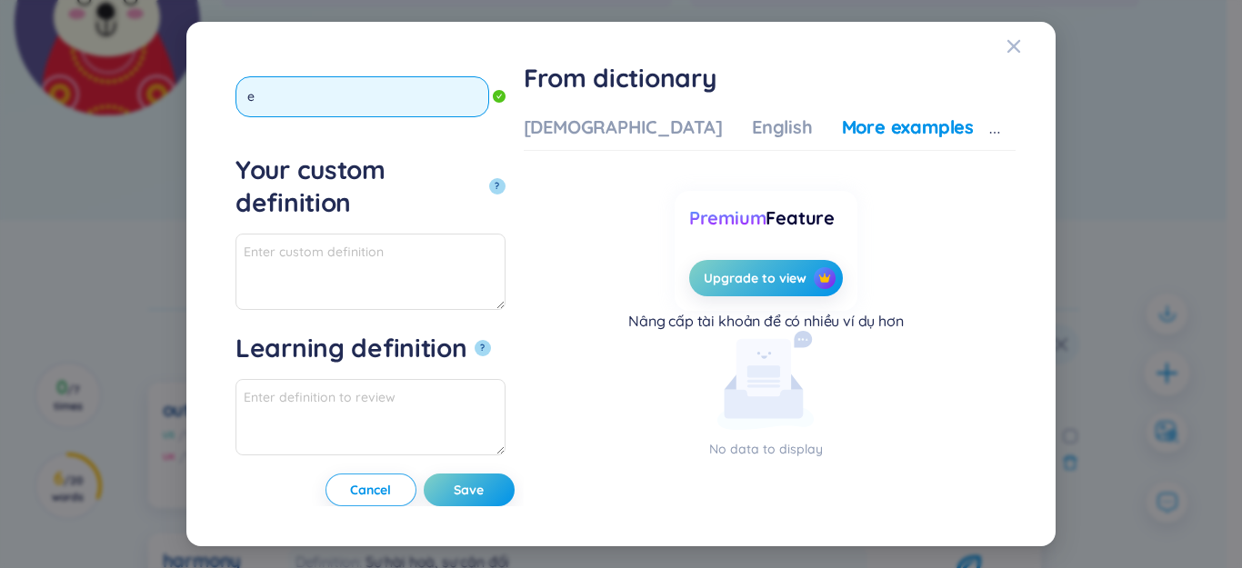
type input "en"
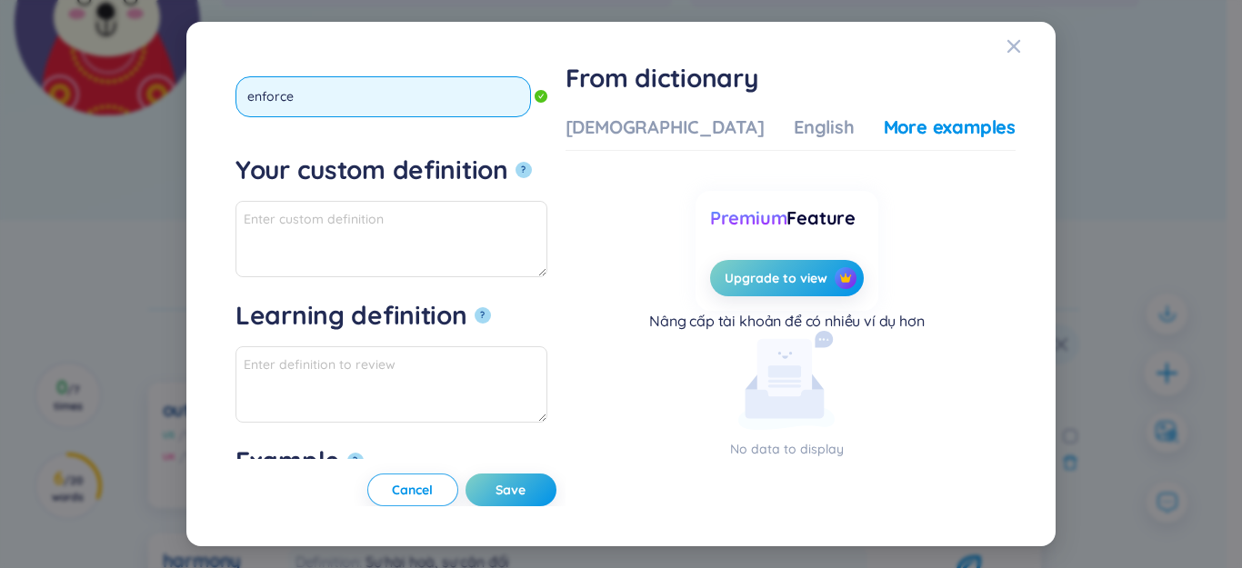
click at [516, 162] on button "?" at bounding box center [524, 170] width 16 height 16
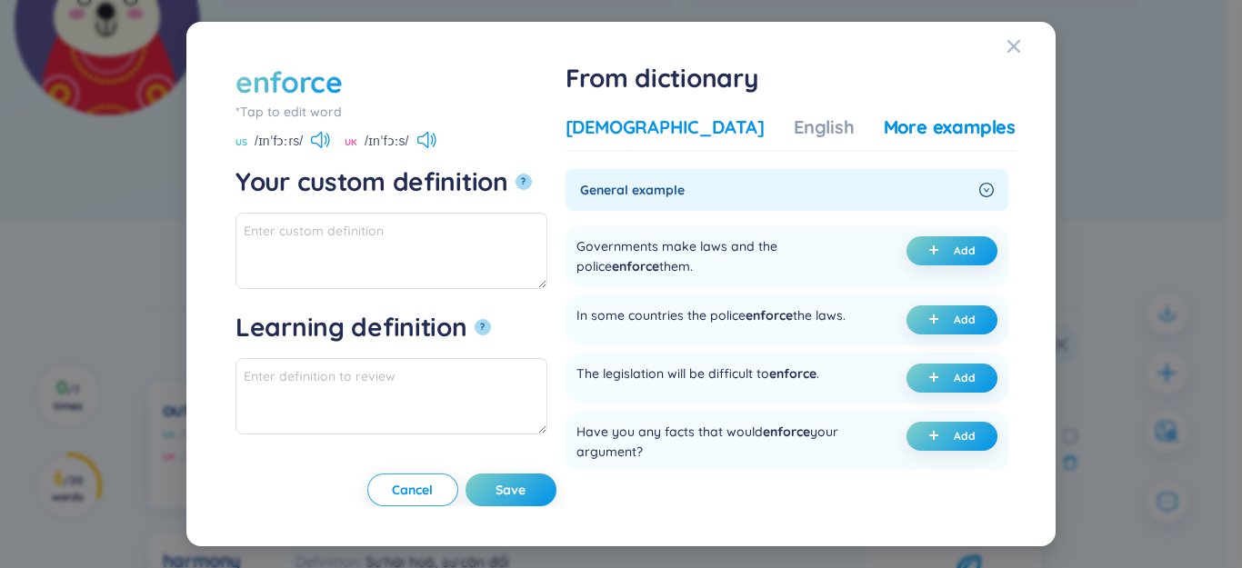
click at [678, 122] on div "[DEMOGRAPHIC_DATA]" at bounding box center [665, 127] width 199 height 25
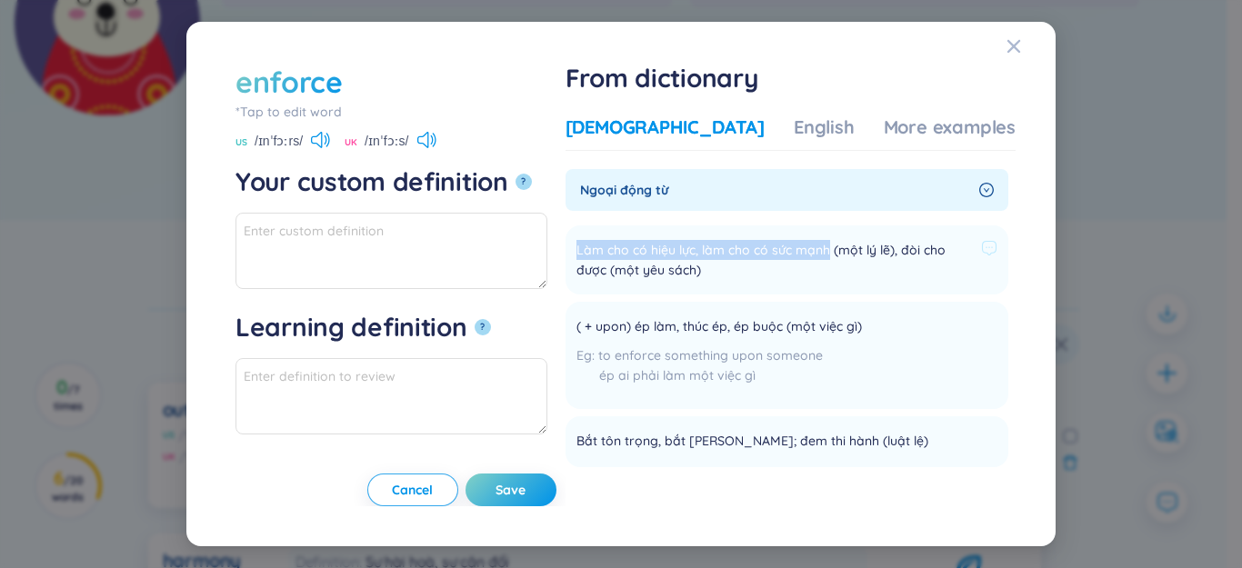
drag, startPoint x: 648, startPoint y: 252, endPoint x: 887, endPoint y: 246, distance: 239.2
click at [887, 246] on span "Làm cho có hiệu lực, làm cho có sức mạnh (một lý lẽ), đòi cho được (một yêu sác…" at bounding box center [774, 260] width 397 height 40
drag, startPoint x: 414, startPoint y: 239, endPoint x: 776, endPoint y: 304, distance: 368.5
click at [776, 304] on li "( + upon) ép làm, thúc ép, ép buộc (một việc gì) to enforce something upon some…" at bounding box center [787, 355] width 443 height 107
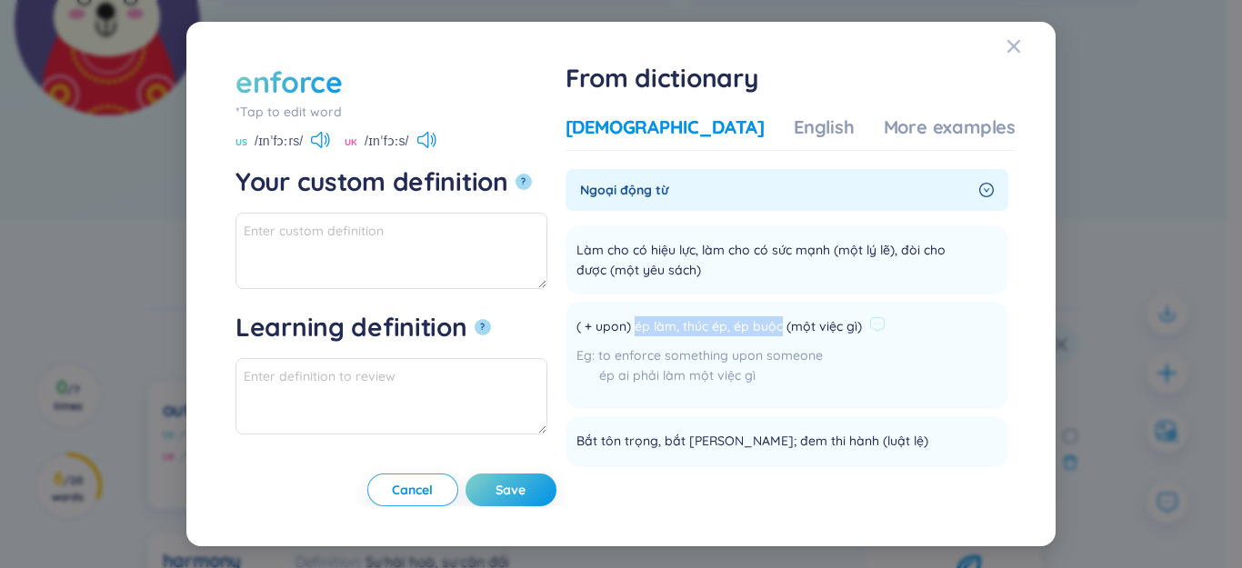
drag, startPoint x: 692, startPoint y: 330, endPoint x: 836, endPoint y: 325, distance: 144.6
click at [836, 325] on span "( + upon) ép làm, thúc ép, ép buộc (một việc gì)" at bounding box center [718, 327] width 285 height 22
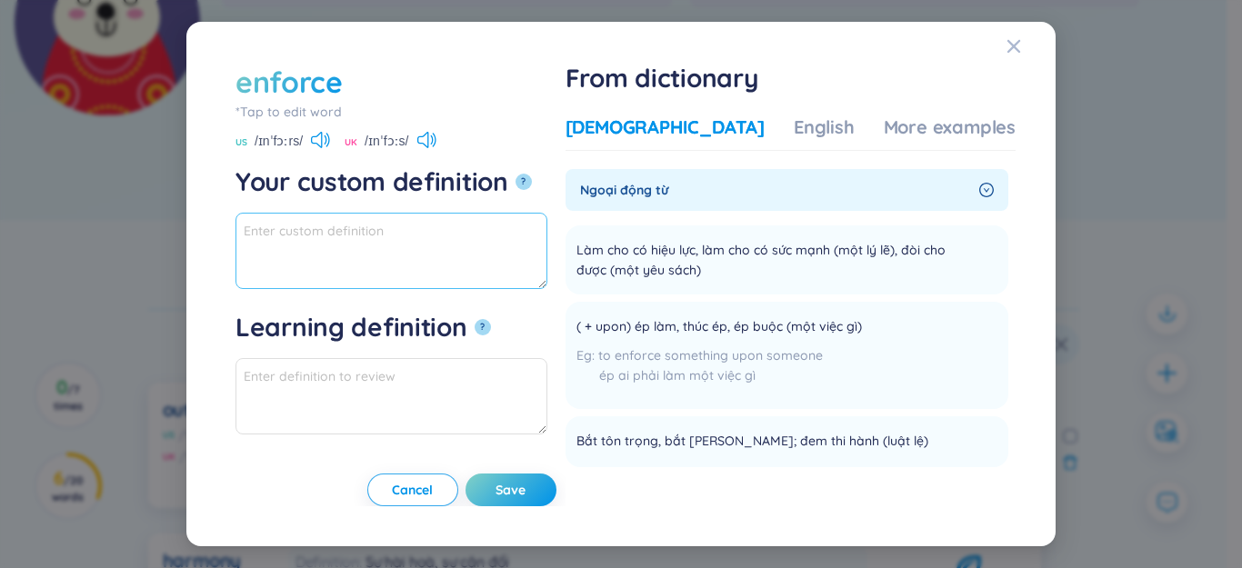
drag, startPoint x: 435, startPoint y: 211, endPoint x: 366, endPoint y: 212, distance: 68.2
paste textarea "ép làm, thúc ép, ép buộc"
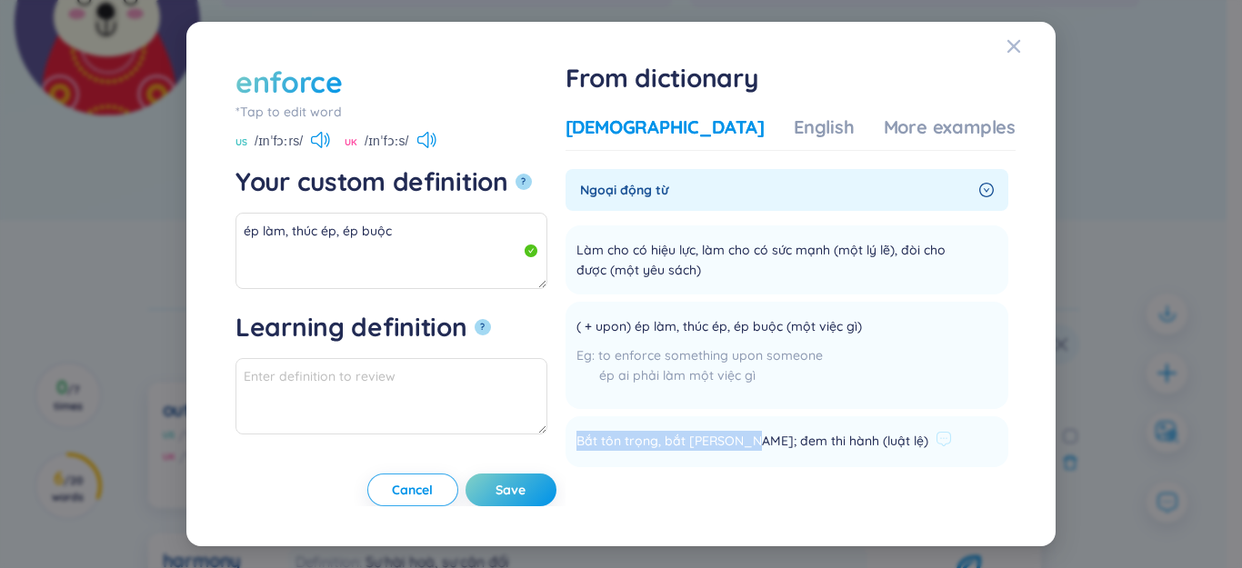
drag, startPoint x: 635, startPoint y: 434, endPoint x: 802, endPoint y: 435, distance: 167.3
click at [802, 435] on span "Bắt tôn trọng, bắt [PERSON_NAME]; đem thi hành (luật lệ)" at bounding box center [752, 442] width 352 height 22
click at [413, 265] on textarea "ép làm, thúc ép, ép buộc" at bounding box center [391, 251] width 312 height 76
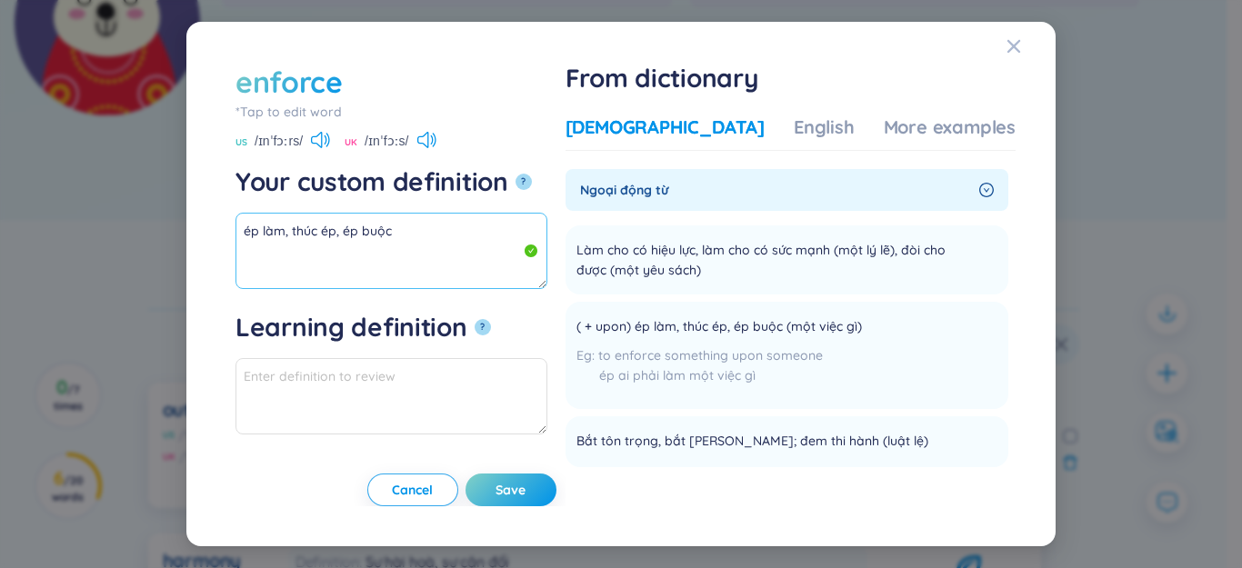
drag, startPoint x: 351, startPoint y: 264, endPoint x: 456, endPoint y: 227, distance: 110.7
click at [456, 227] on textarea "ép làm, thúc ép, ép buộc" at bounding box center [391, 251] width 312 height 76
click at [355, 259] on textarea "ép làm, thúc ép, ép buộc" at bounding box center [391, 251] width 312 height 76
paste textarea "Bắt tôn trọng, bắt [PERSON_NAME]"
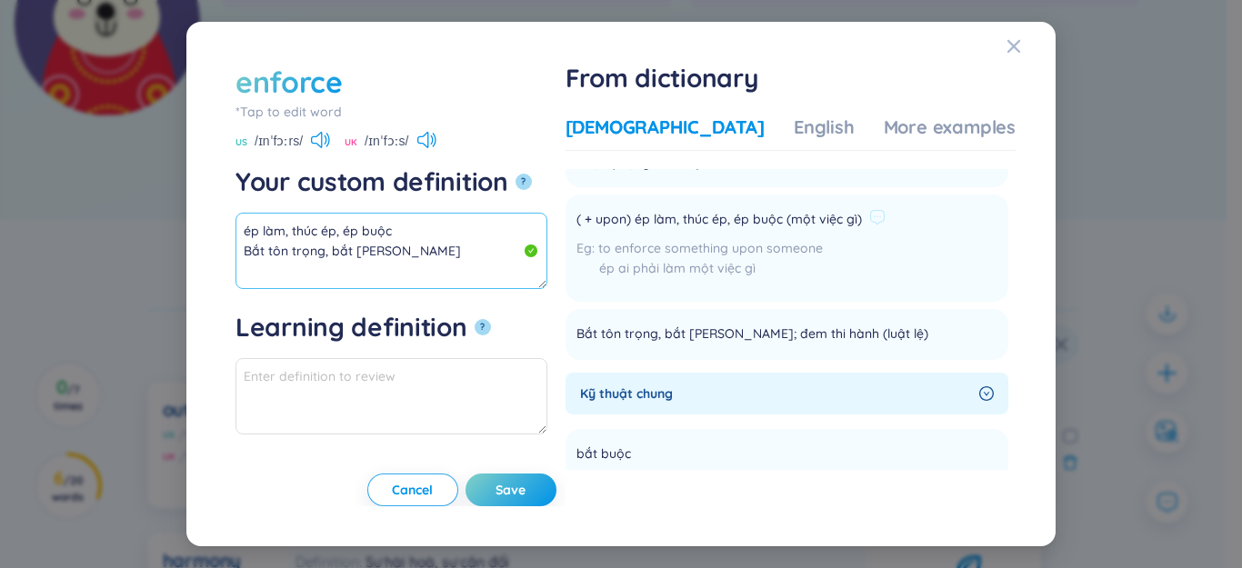
scroll to position [182, 0]
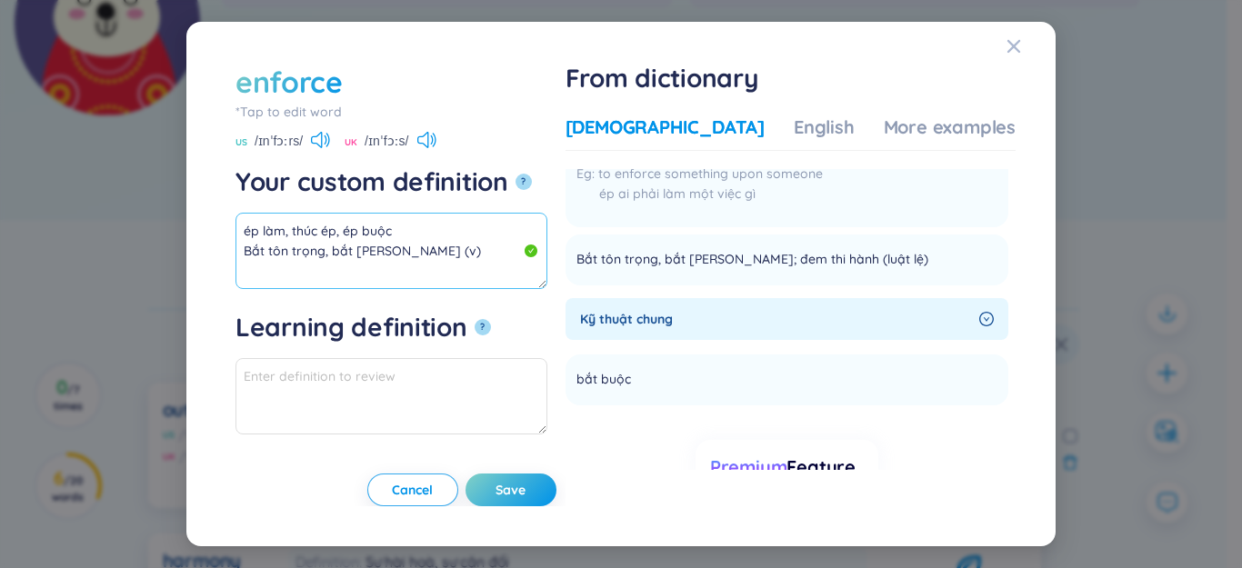
drag, startPoint x: 412, startPoint y: 246, endPoint x: 165, endPoint y: 205, distance: 249.9
click at [165, 205] on div "enforce *Tap to edit word enforce US /ɪnˈfɔːrs/ UK /ɪnˈfɔːs/ Your custom defini…" at bounding box center [621, 284] width 1242 height 568
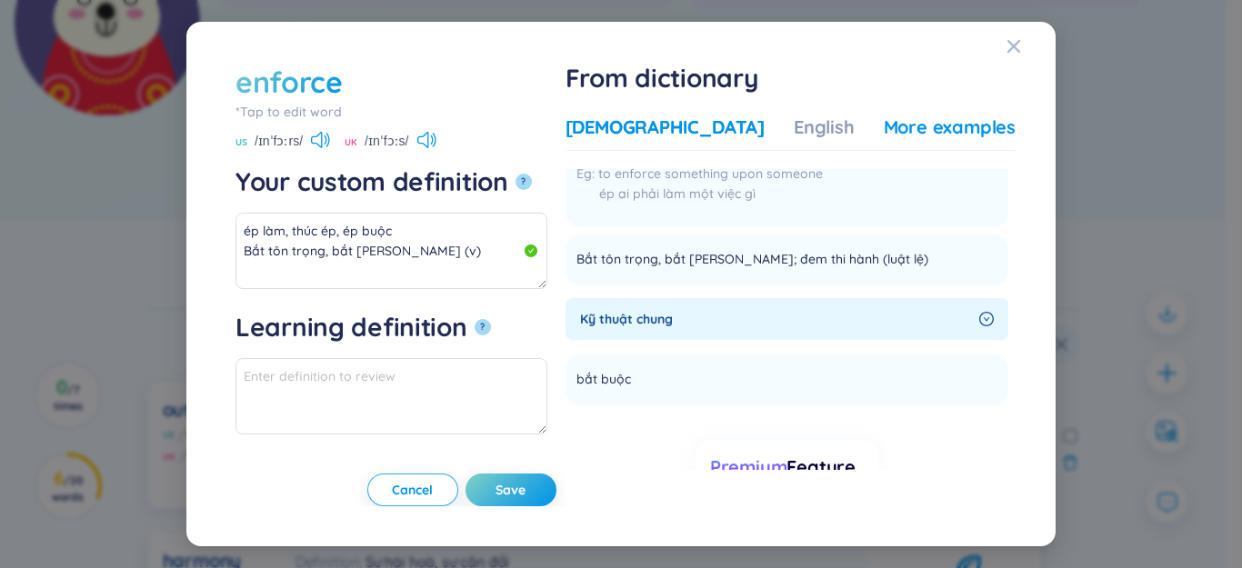
click at [960, 120] on div "More examples" at bounding box center [950, 127] width 132 height 25
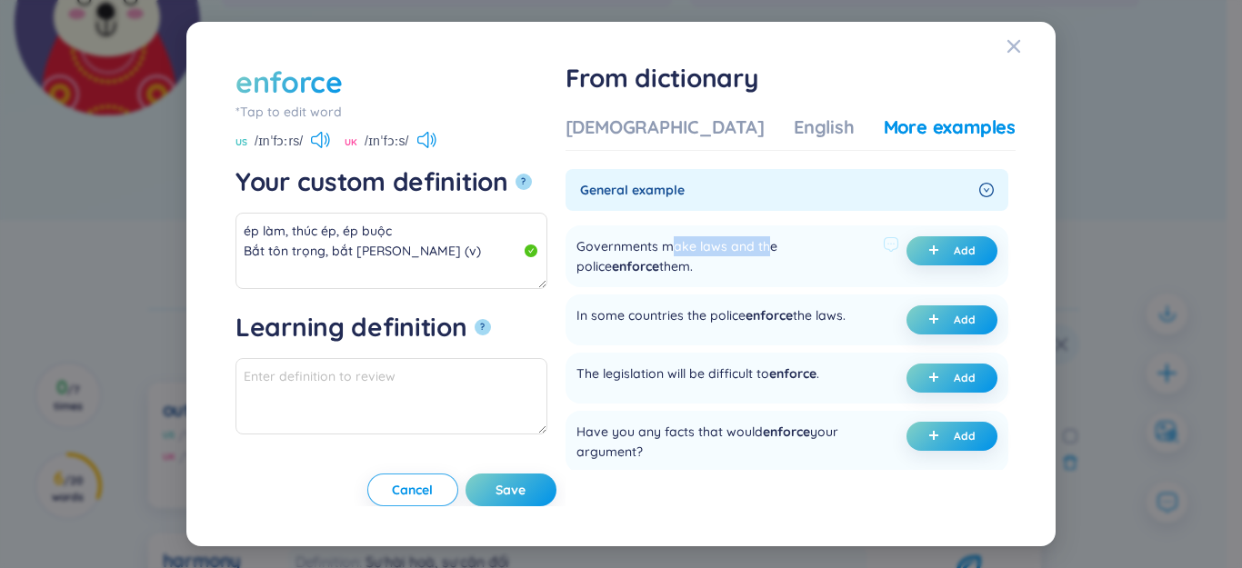
drag, startPoint x: 726, startPoint y: 246, endPoint x: 841, endPoint y: 251, distance: 115.6
click at [841, 250] on div "Governments make laws and the police enforce them." at bounding box center [725, 256] width 299 height 40
click at [954, 247] on span "Add" at bounding box center [965, 251] width 22 height 15
type textarea "ép làm, thúc ép, ép buộc Bắt tôn trọng, bắt [PERSON_NAME] (v) Eg: Governments m…"
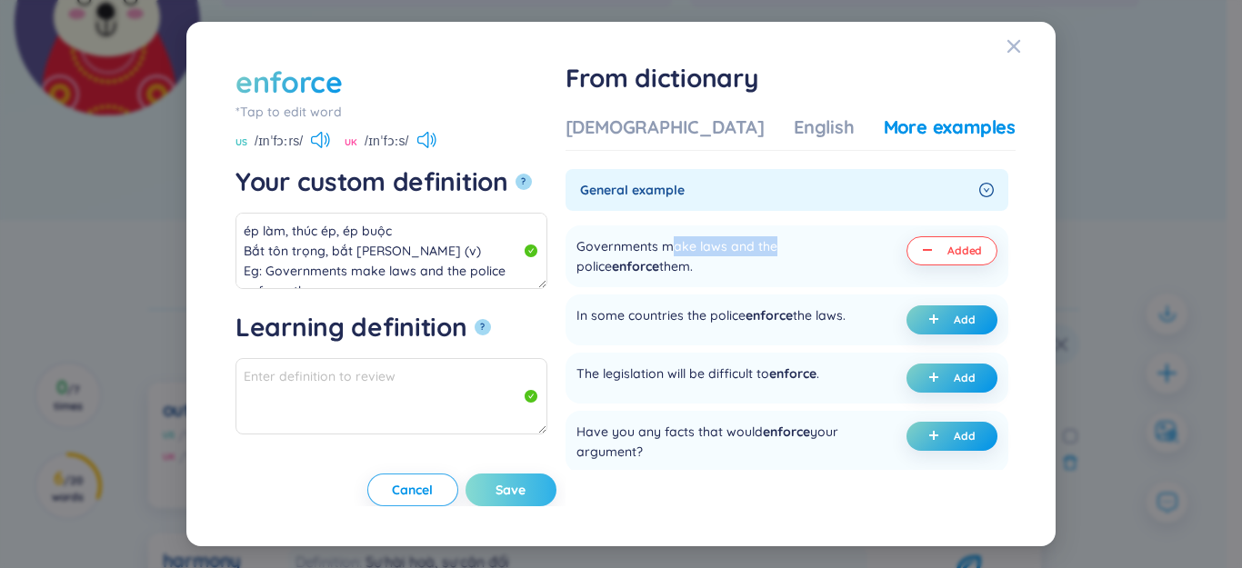
type textarea "Eg: Governments make laws and the police enforce them."
click at [526, 487] on span "Save" at bounding box center [511, 490] width 30 height 18
type textarea "ép làm, thúc ép, ép buộc Bắt tôn trọng, bắt [PERSON_NAME] (v) Eg: Governments m…"
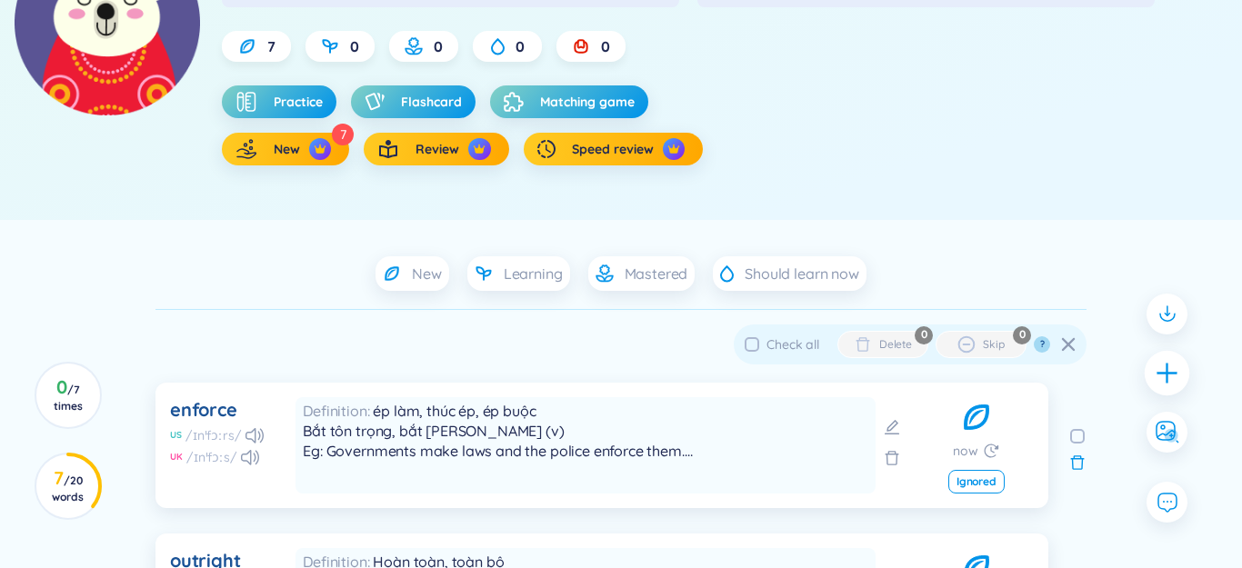
click at [1162, 374] on icon "plus" at bounding box center [1167, 372] width 25 height 25
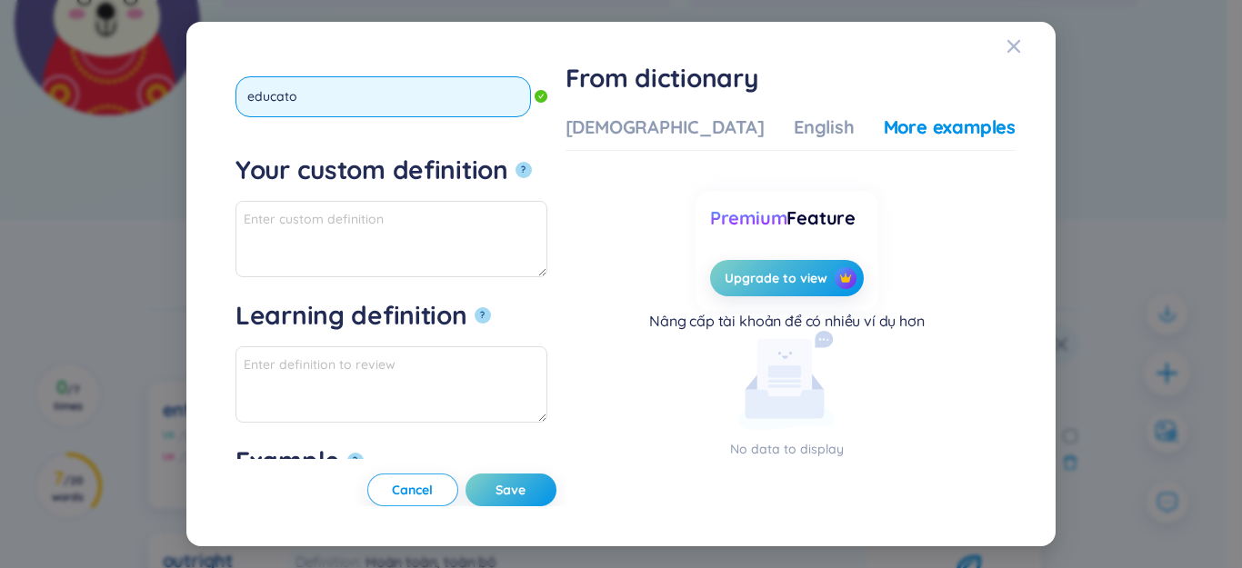
type input "educator"
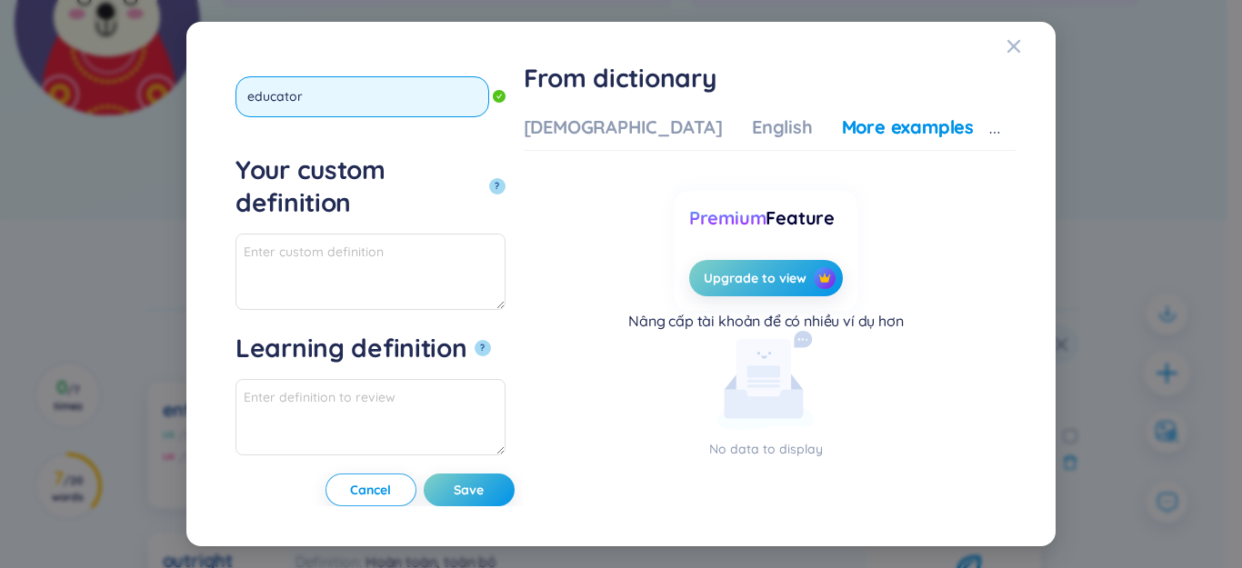
click at [489, 178] on button "?" at bounding box center [497, 186] width 16 height 16
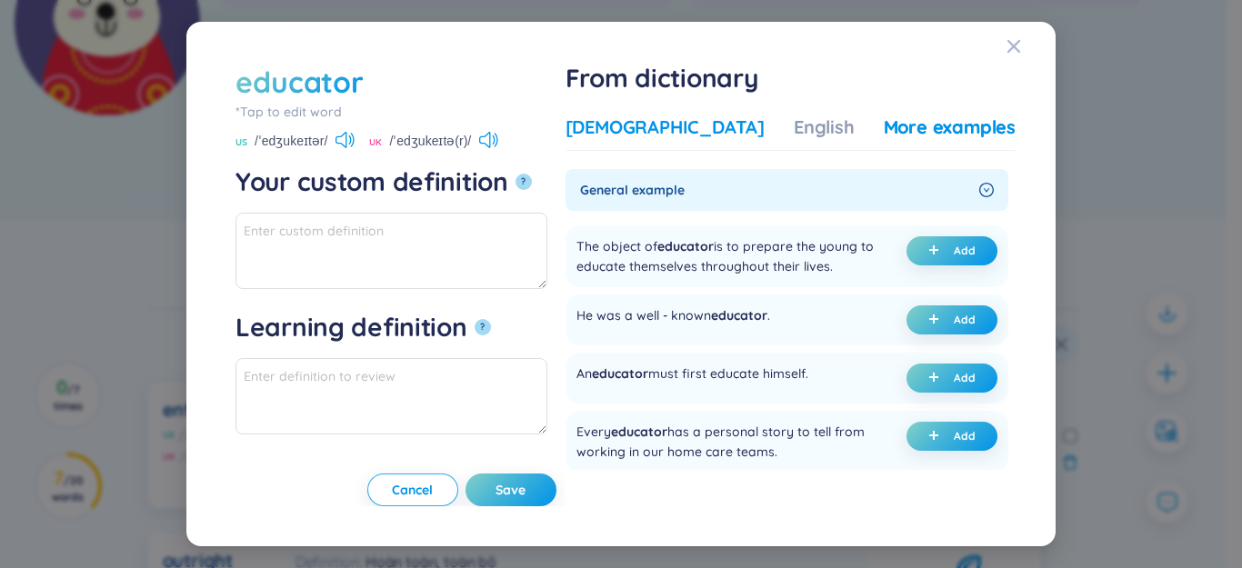
click at [693, 131] on div "[DEMOGRAPHIC_DATA]" at bounding box center [665, 127] width 199 height 25
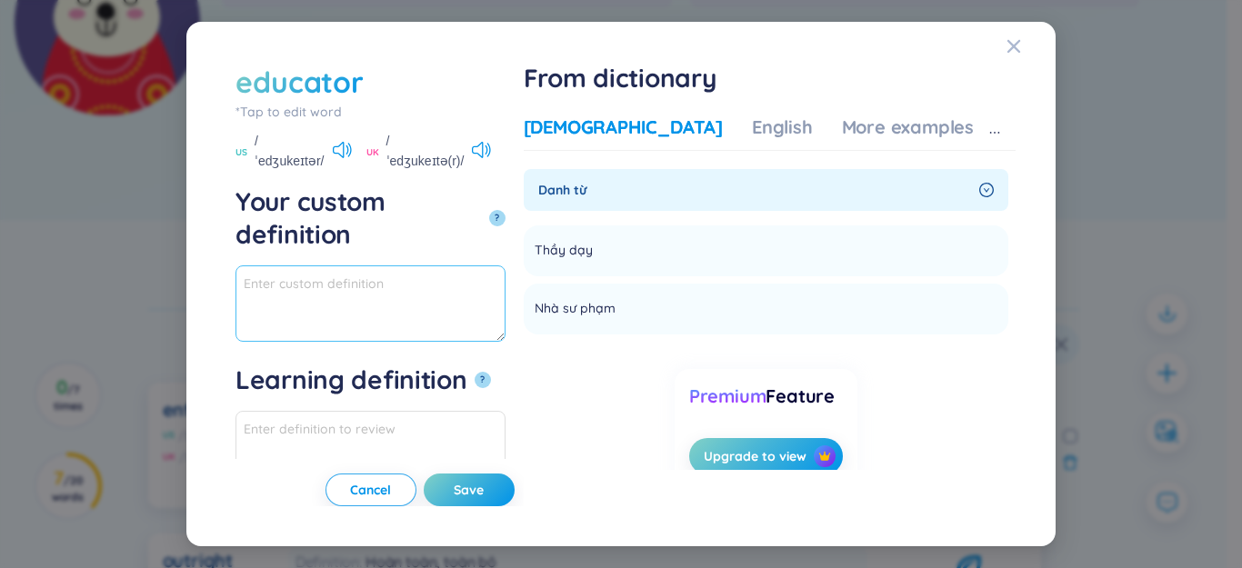
click at [506, 265] on textarea "Your custom definition ?" at bounding box center [370, 303] width 270 height 76
drag, startPoint x: 386, startPoint y: 232, endPoint x: 96, endPoint y: 218, distance: 290.4
click at [96, 218] on div "educator *Tap to edit word educator US /ˈedʒukeɪtər/ [GEOGRAPHIC_DATA] /ˈedʒuke…" at bounding box center [621, 284] width 1242 height 568
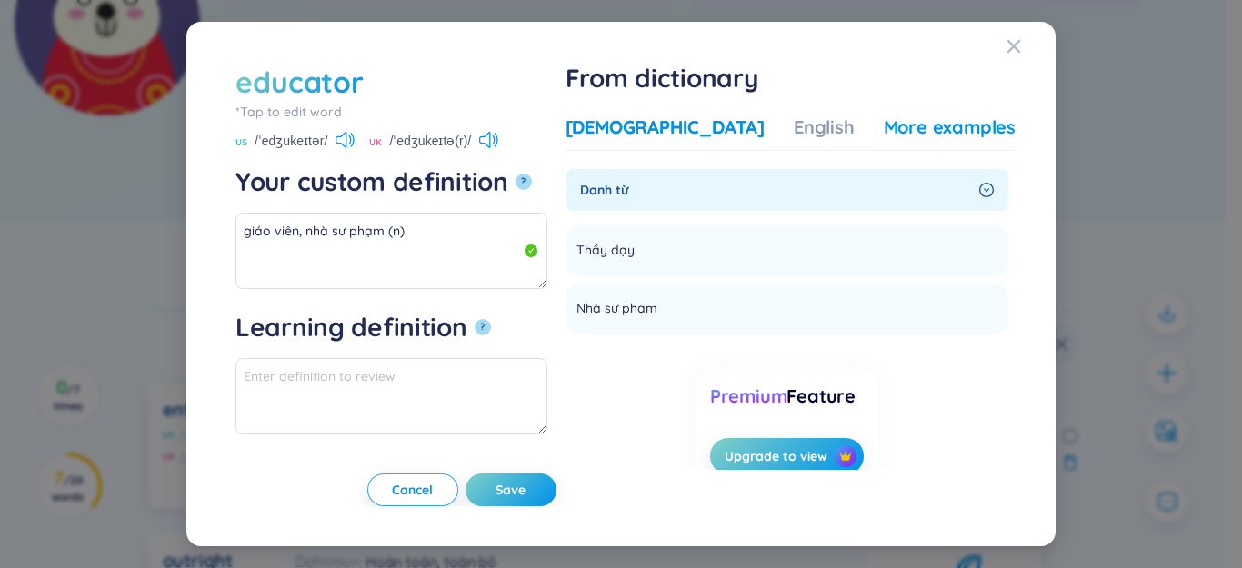
click at [886, 130] on div "More examples" at bounding box center [950, 127] width 132 height 25
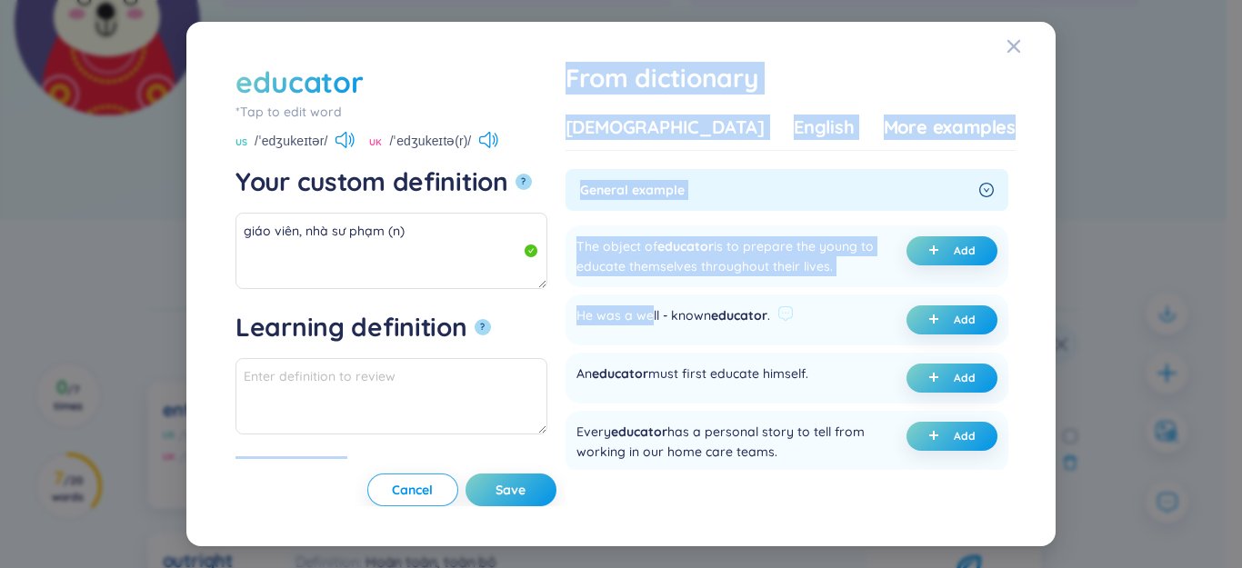
drag, startPoint x: 619, startPoint y: 339, endPoint x: 709, endPoint y: 342, distance: 90.1
click at [709, 342] on div "educator *Tap to edit word educator US /ˈedʒukeɪtər/ [GEOGRAPHIC_DATA] /ˈedʒuke…" at bounding box center [620, 285] width 789 height 446
click at [680, 335] on div "He was a well - known educator ." at bounding box center [673, 319] width 194 height 29
click at [942, 335] on button "Add" at bounding box center [951, 319] width 91 height 29
type textarea "giáo viên, nhà sư phạm (n) Eg: He was a well - known educator."
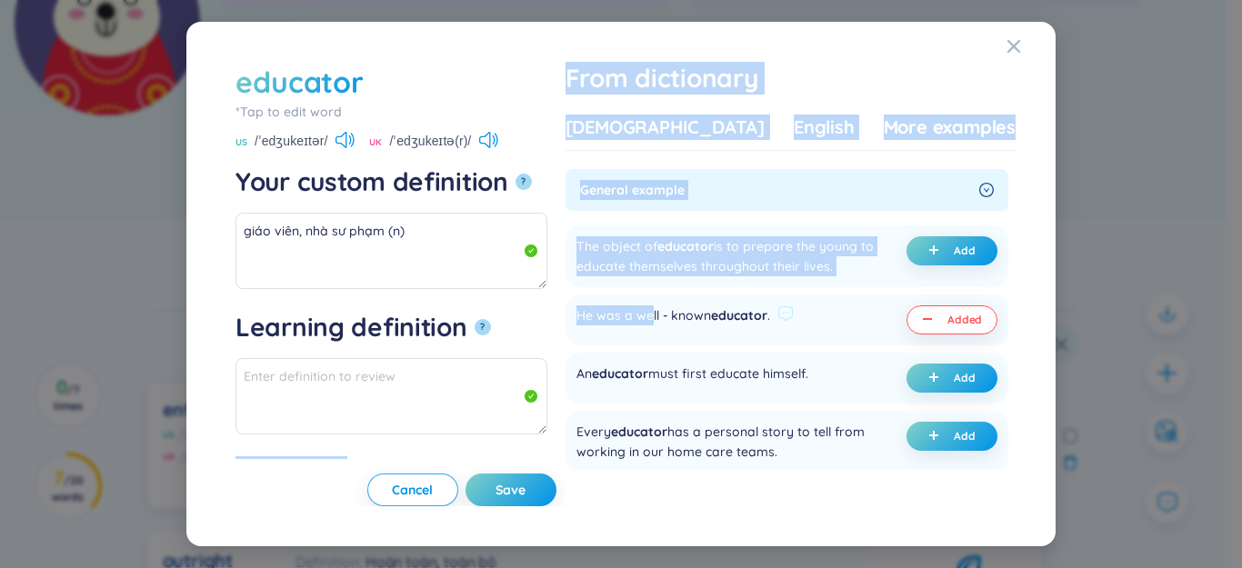
type textarea "Eg: He was a well - known educator."
click at [526, 493] on span "Save" at bounding box center [511, 490] width 30 height 18
type textarea "giáo viên, nhà sư phạm (n) Eg: He was a well - known educator."
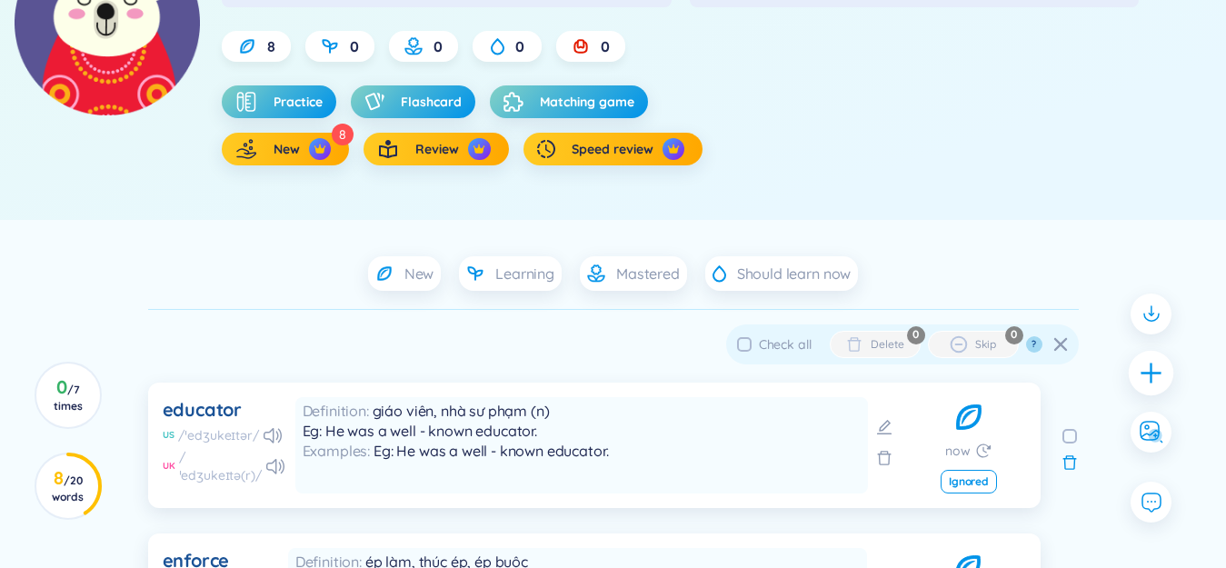
click at [1148, 388] on div at bounding box center [1151, 372] width 45 height 45
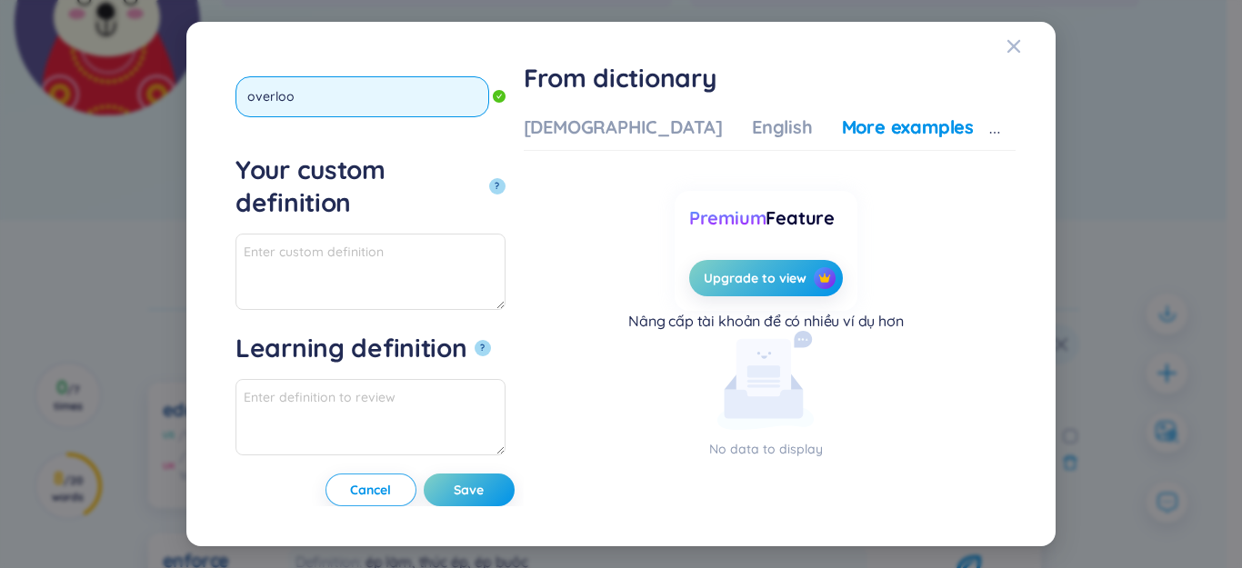
type input "overlook"
click at [489, 178] on button "?" at bounding box center [497, 186] width 16 height 16
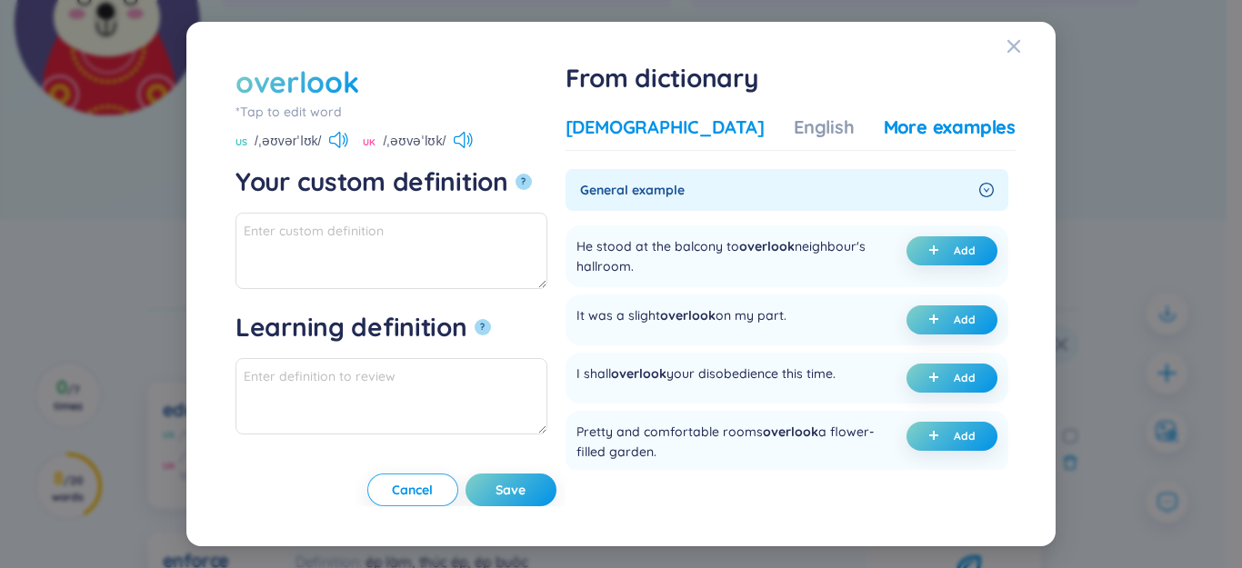
click at [693, 126] on div "[DEMOGRAPHIC_DATA]" at bounding box center [665, 127] width 199 height 25
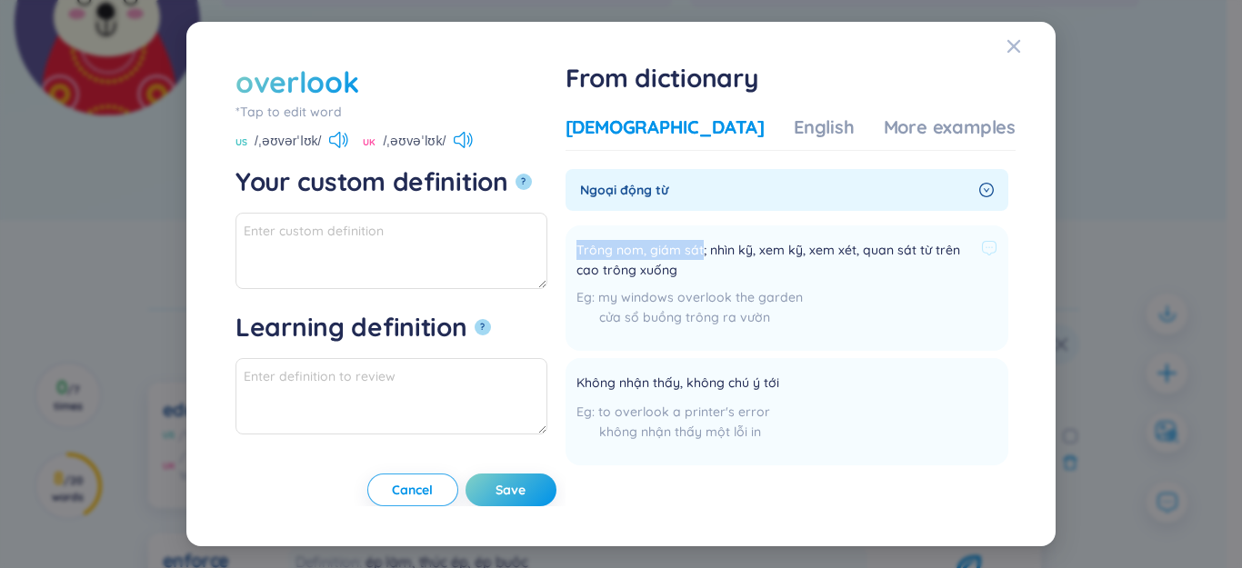
drag, startPoint x: 632, startPoint y: 250, endPoint x: 758, endPoint y: 246, distance: 126.4
click at [758, 246] on span "Trông nom, giám sát; nhìn kỹ, xem kỹ, xem xét, quan sát từ trên cao trông xuống" at bounding box center [774, 260] width 397 height 40
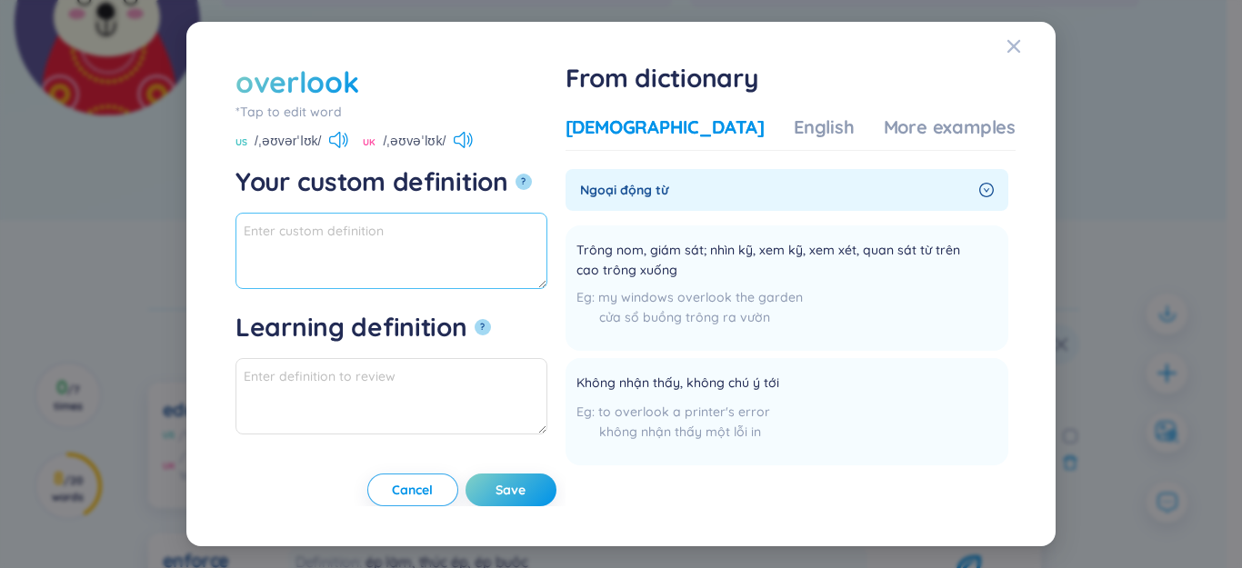
paste textarea "Trông nom, giám sát"
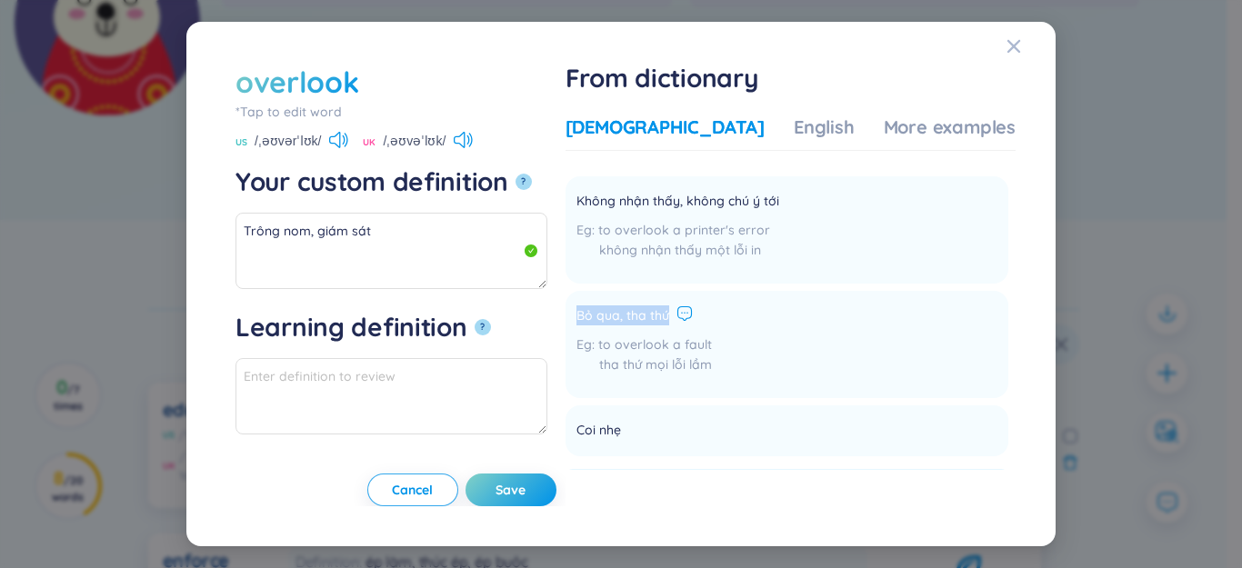
drag, startPoint x: 634, startPoint y: 319, endPoint x: 737, endPoint y: 313, distance: 103.8
click at [712, 313] on div "Bỏ qua, tha thứ" at bounding box center [643, 316] width 135 height 22
click at [398, 265] on textarea "Trông nom, giám sát" at bounding box center [391, 251] width 312 height 76
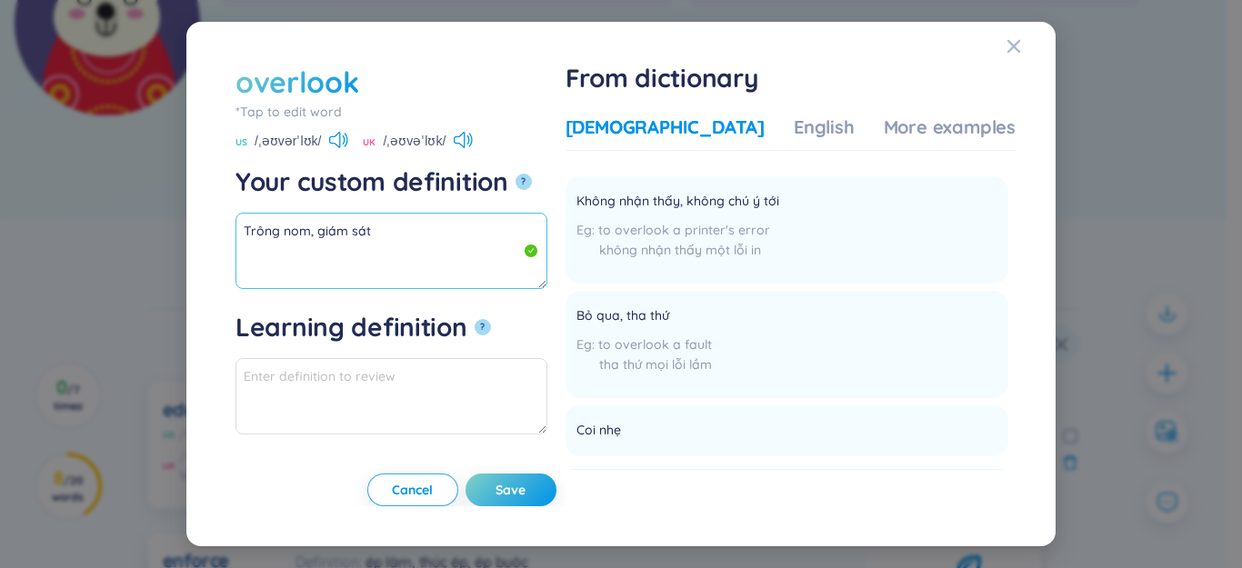
paste textarea "Bỏ qua, tha thứ"
click at [384, 232] on textarea "Trông nom, giám sát Bỏ qua, tha thứ" at bounding box center [391, 251] width 312 height 76
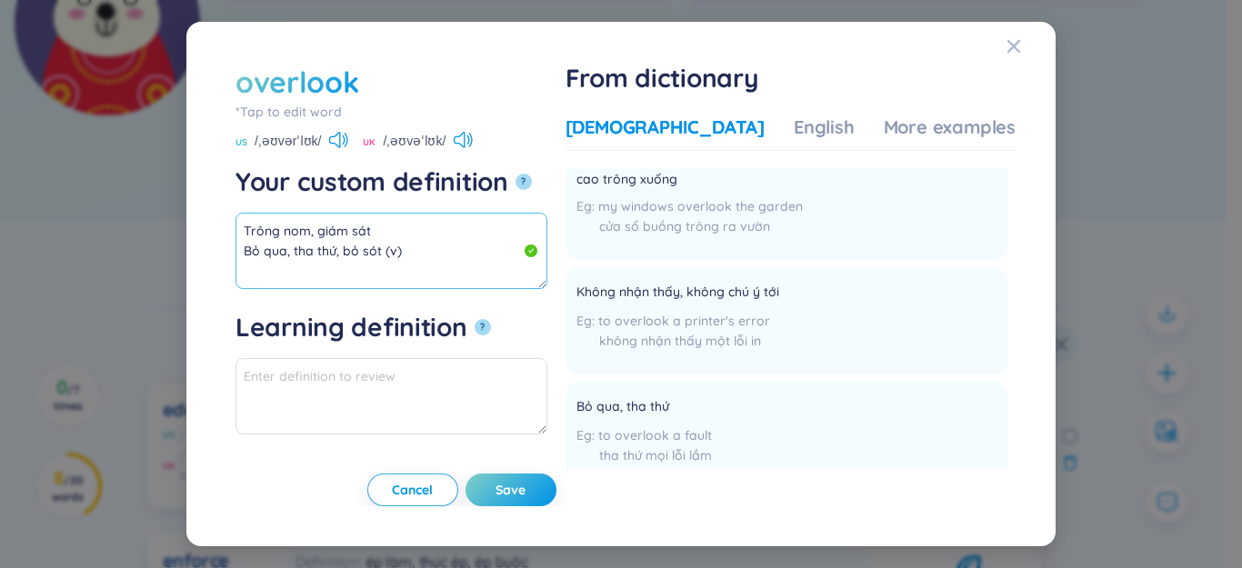
scroll to position [0, 0]
drag, startPoint x: 385, startPoint y: 240, endPoint x: 254, endPoint y: 252, distance: 132.4
click at [227, 203] on div "overlook *Tap to edit word overlook US /ˌəʊvərˈlʊk/ UK /ˌəʊvəˈlʊk/ Your custom …" at bounding box center [620, 285] width 789 height 446
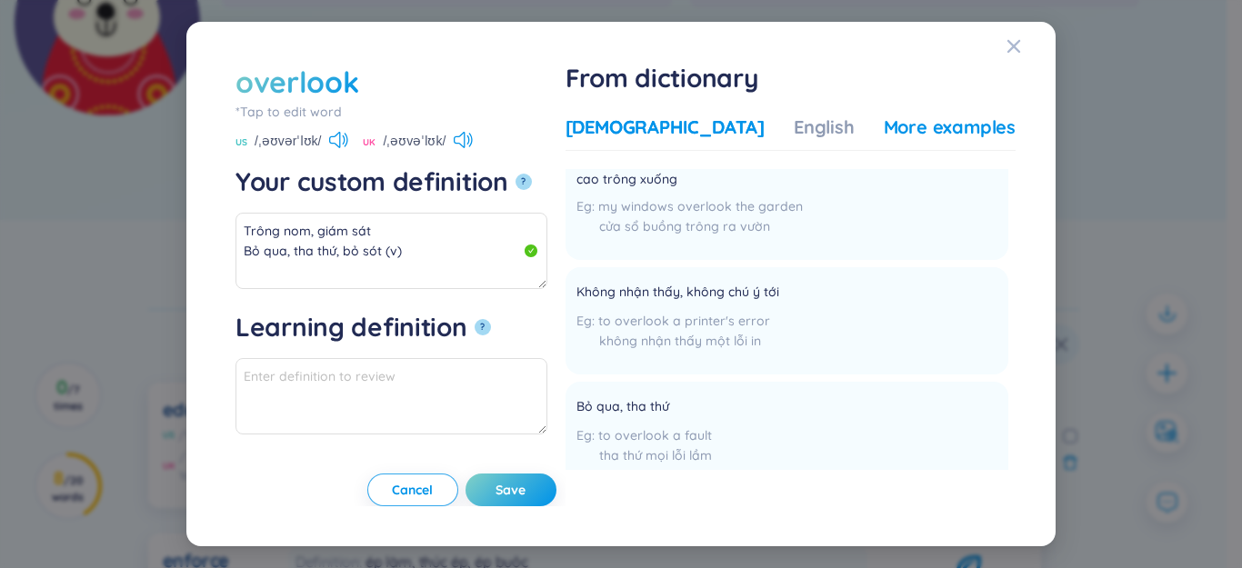
click at [908, 132] on div "More examples" at bounding box center [950, 127] width 132 height 25
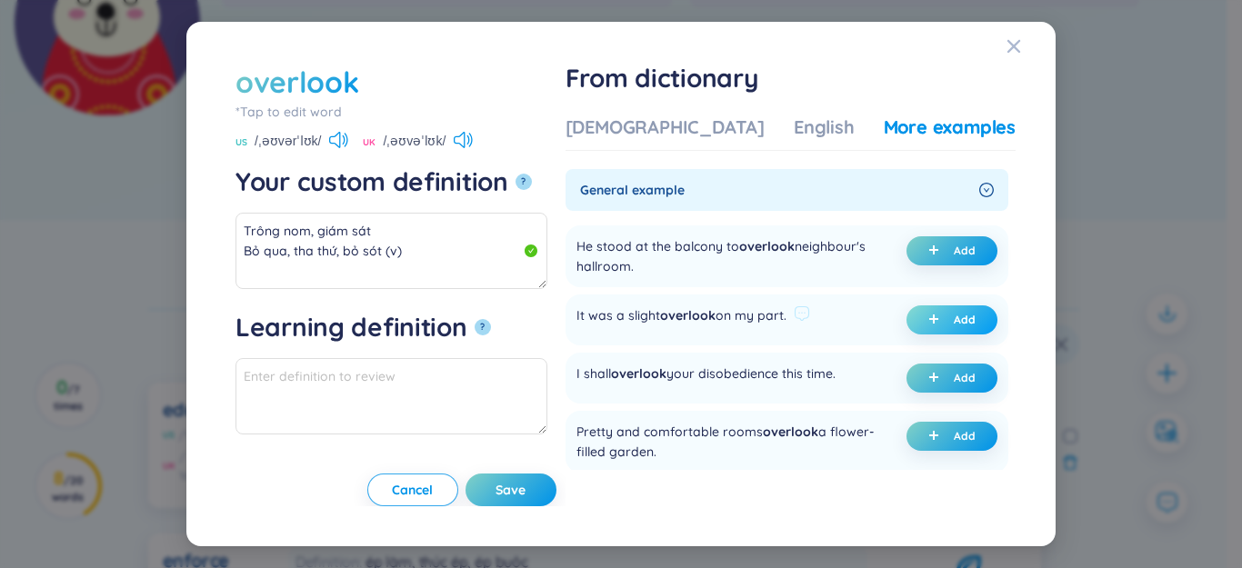
click at [921, 318] on button "Add" at bounding box center [951, 319] width 91 height 29
type textarea "Trông nom, giám sát Bỏ qua, tha thứ, bỏ sót (v) Eg: It was a slight overlook on…"
type textarea "Eg: It was a slight overlook on my part."
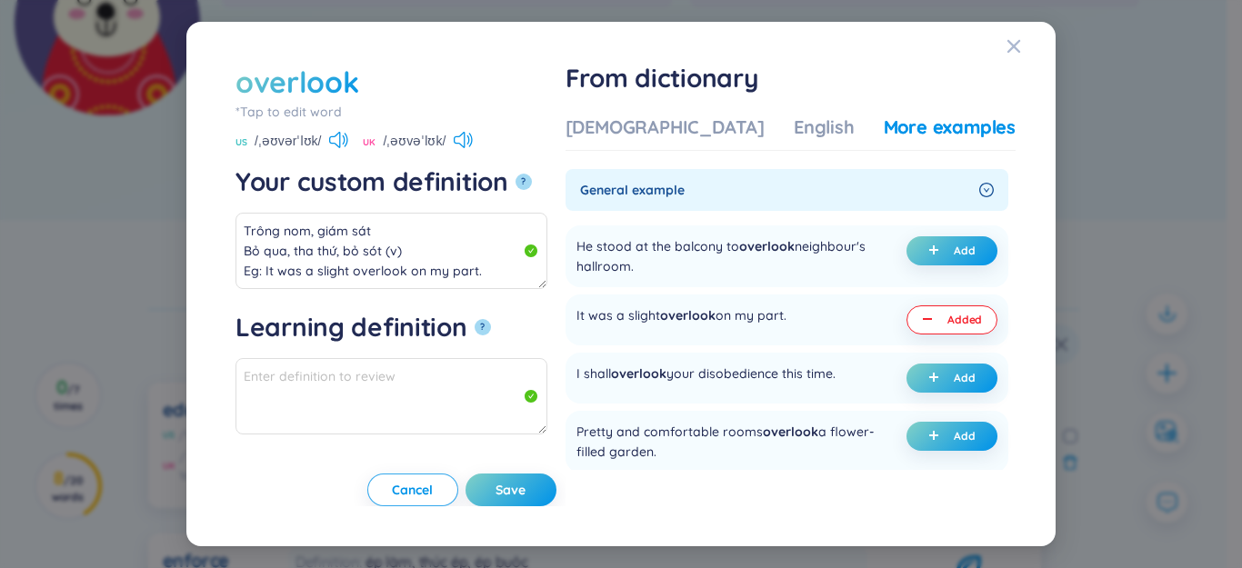
click at [526, 494] on span "Save" at bounding box center [511, 490] width 30 height 18
type textarea "Trông nom, giám sát Bỏ qua, tha thứ, bỏ sót (v) Eg: It was a slight overlook on…"
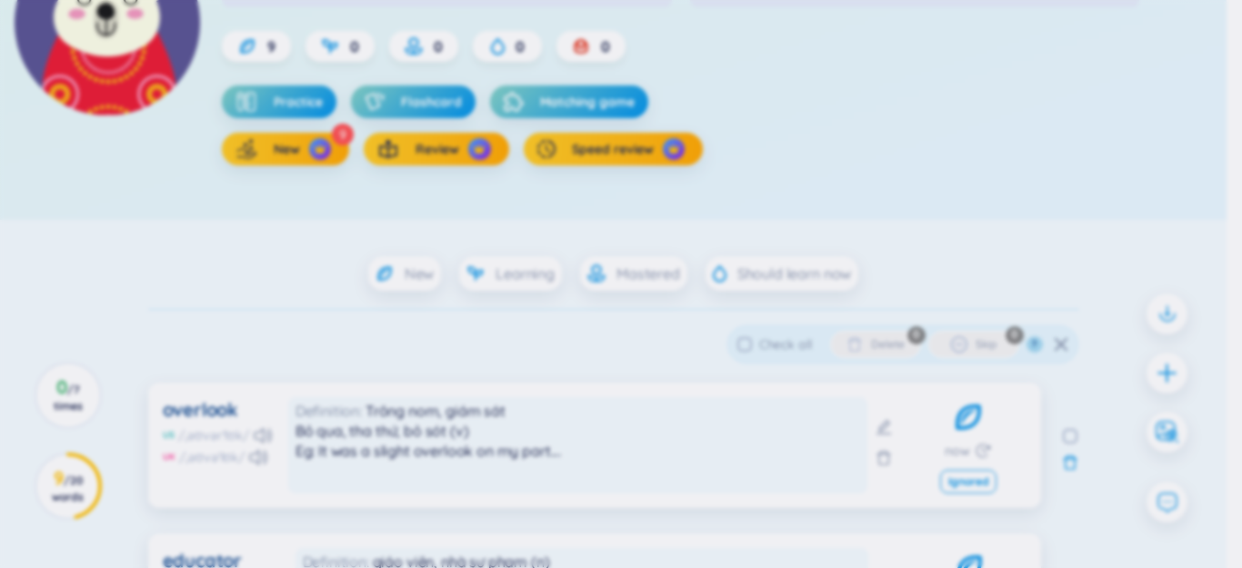
click at [1170, 380] on div "overlook *Tap to edit word US /ˌəʊvərˈlʊk/ UK /ˌəʊvəˈlʊk/ Your custom definitio…" at bounding box center [621, 284] width 1242 height 568
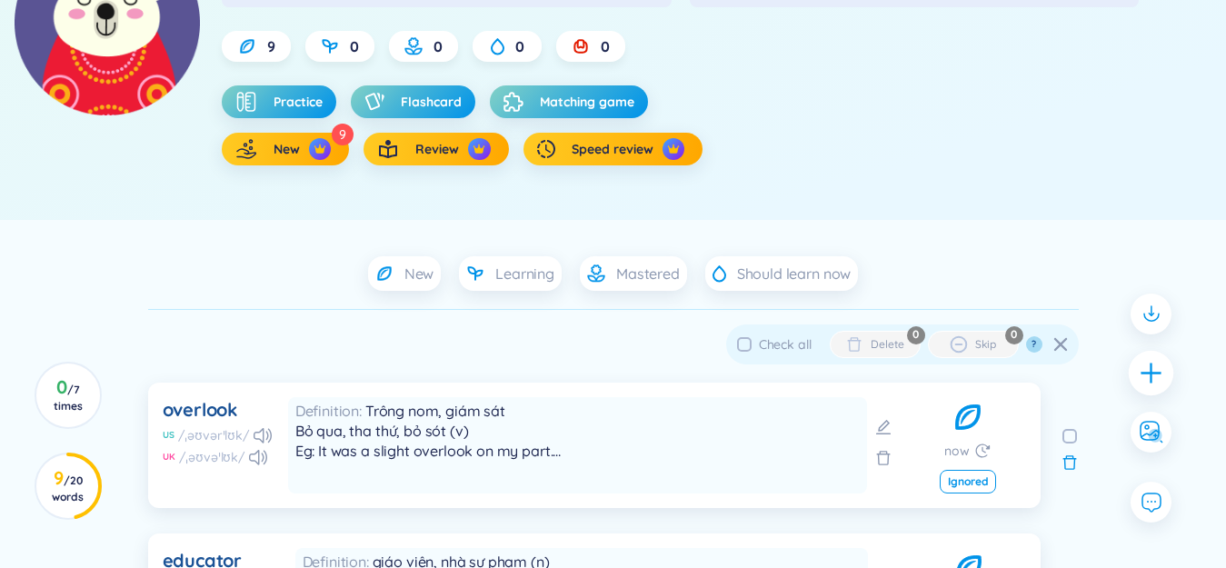
click at [1165, 374] on div at bounding box center [1151, 372] width 45 height 45
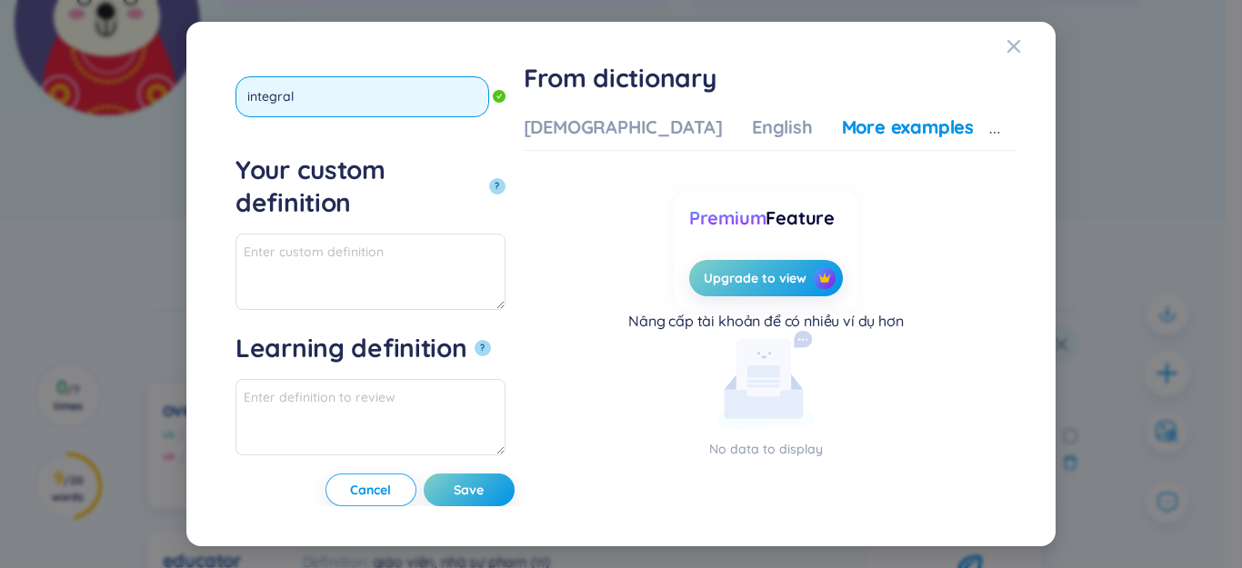
click at [489, 178] on button "?" at bounding box center [497, 186] width 16 height 16
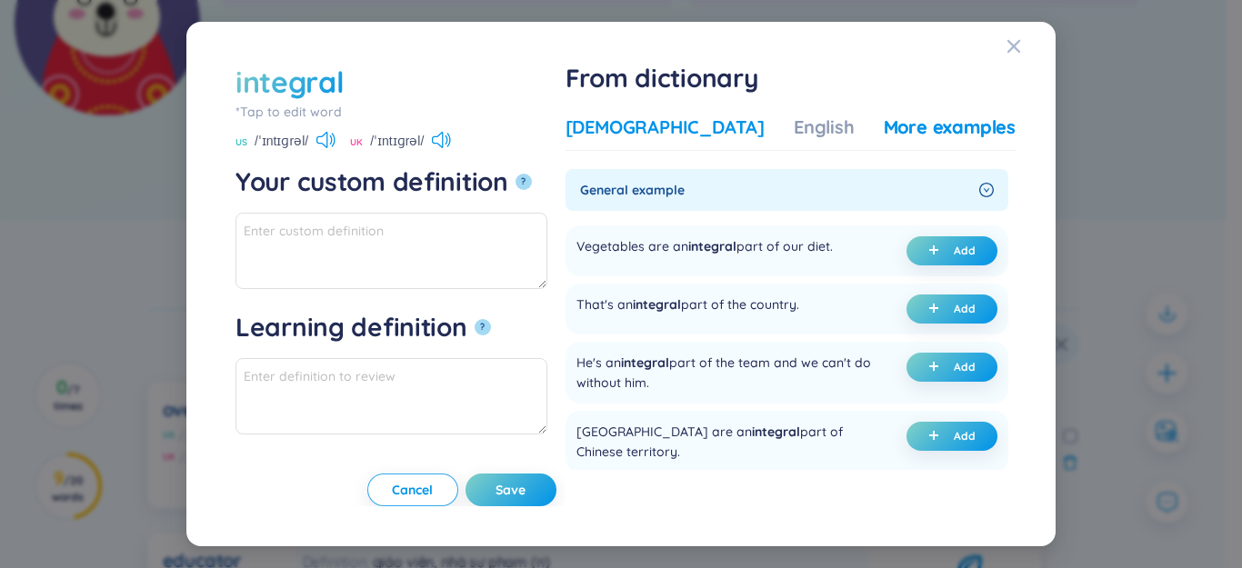
click at [676, 131] on div "[DEMOGRAPHIC_DATA]" at bounding box center [665, 127] width 199 height 25
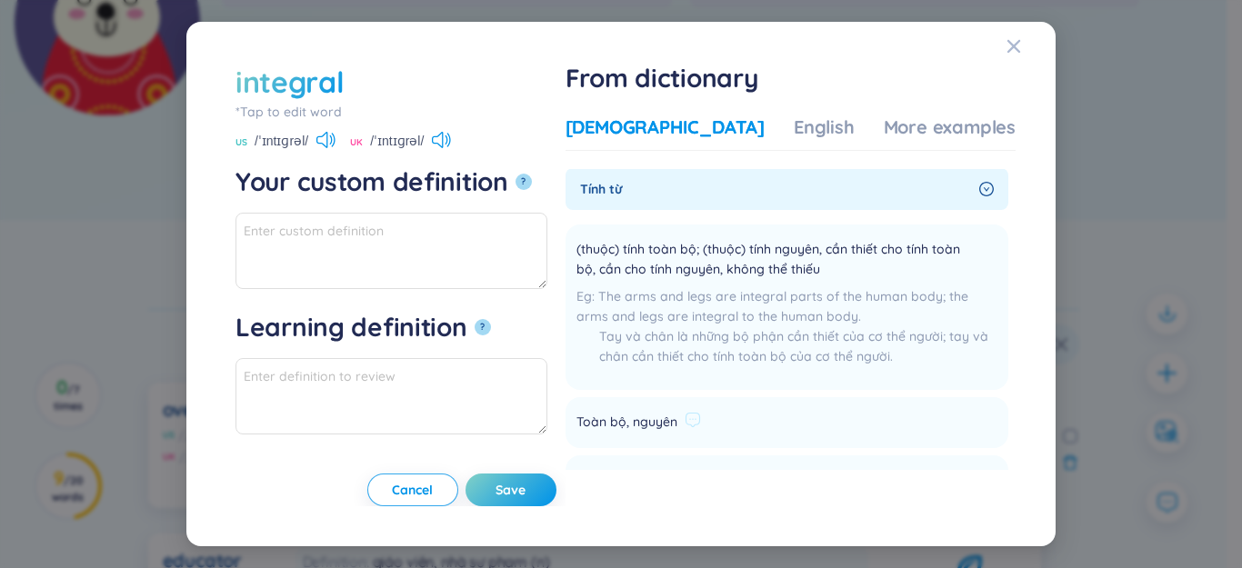
scroll to position [91, 0]
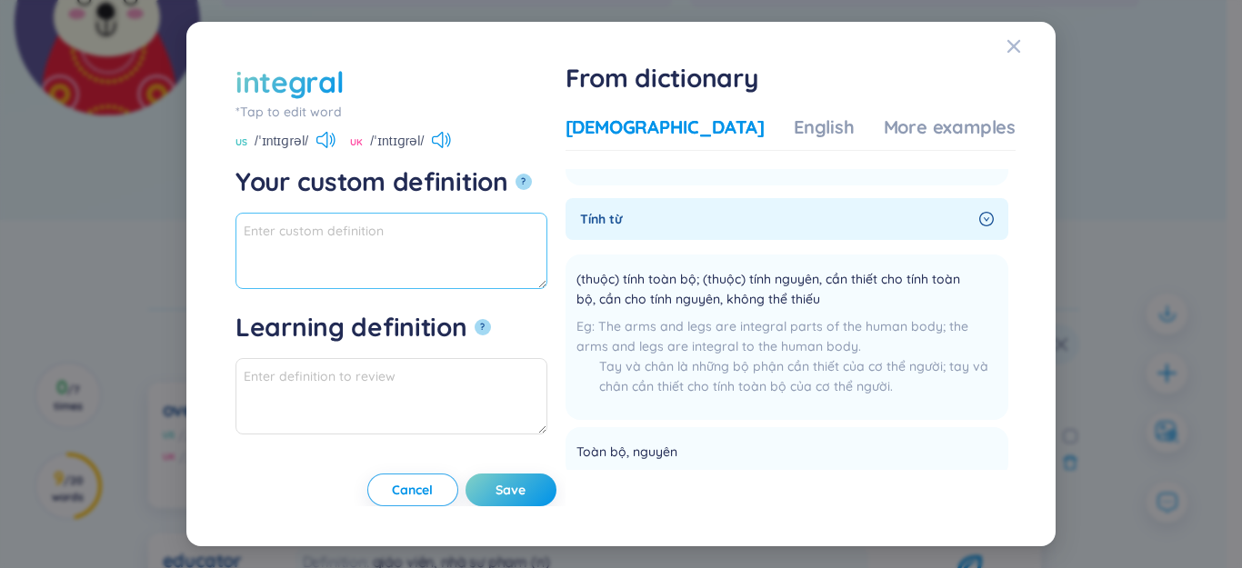
paste textarea "toàn bộ; trọn vẹn; đầy đủ"
click at [463, 226] on textarea "toàn bộ; trọn vẹn; đầy đủ" at bounding box center [391, 251] width 312 height 76
drag, startPoint x: 340, startPoint y: 264, endPoint x: 213, endPoint y: 226, distance: 132.6
click at [158, 205] on div "integral *Tap to edit word integral US /ˈɪntɪɡrəl/ [GEOGRAPHIC_DATA] /ˈɪntɪɡrəl…" at bounding box center [621, 284] width 1242 height 568
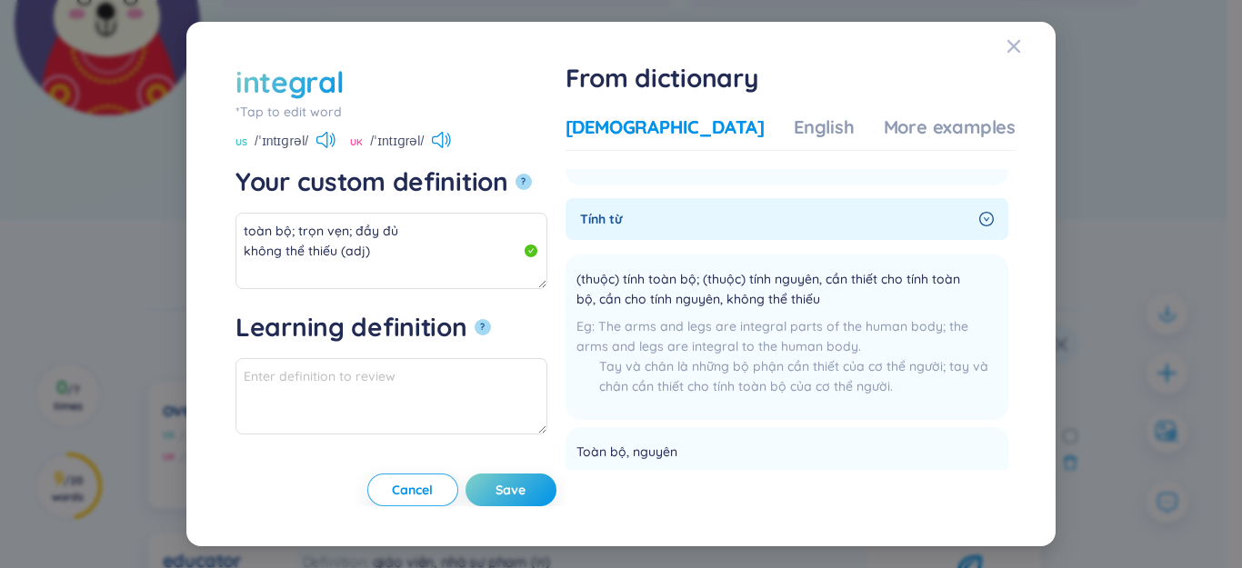
click at [849, 109] on div "Vietnamese English More examples Danh từ (toán học) tích phân Add Tính từ (thuộ…" at bounding box center [791, 306] width 450 height 398
click at [889, 134] on div "More examples" at bounding box center [950, 127] width 132 height 25
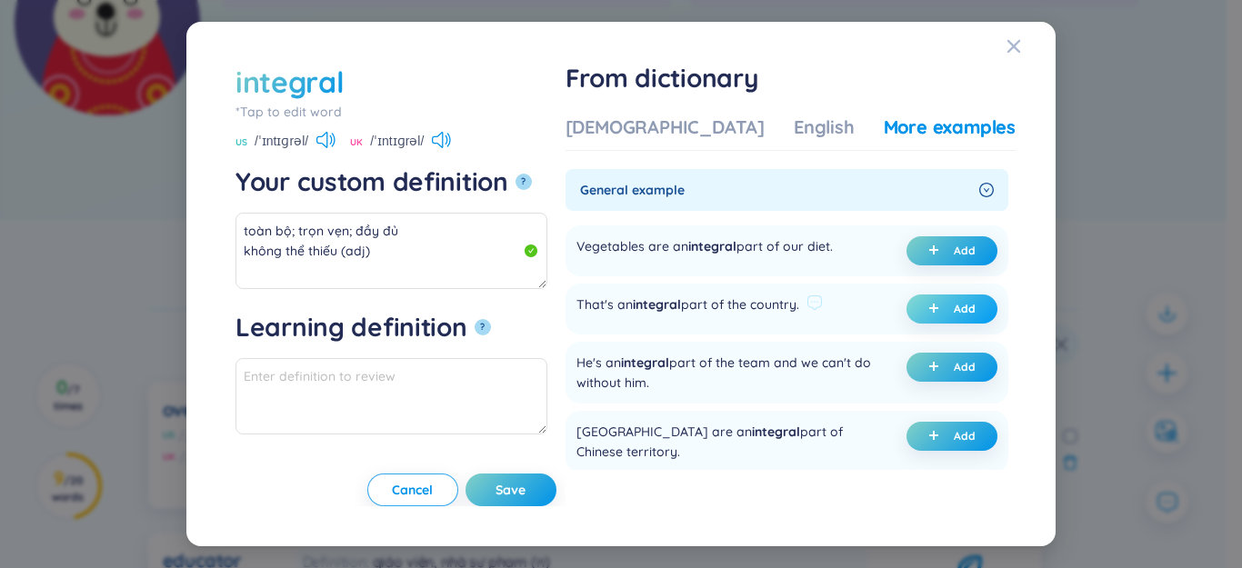
click at [936, 310] on button "Add" at bounding box center [951, 309] width 91 height 29
type textarea "toàn bộ; trọn vẹn; đầy đủ không thể thiếu (adj) Eg: That's an integral part of …"
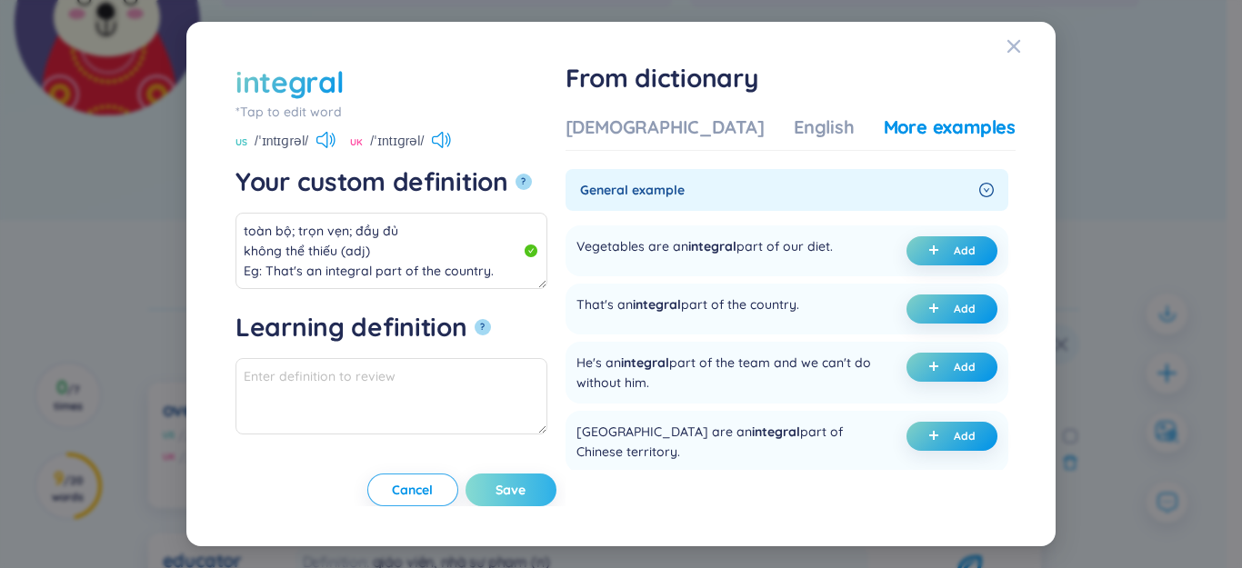
type textarea "Eg: That's an integral part of the country."
click at [526, 483] on span "Save" at bounding box center [511, 490] width 30 height 18
type textarea "toàn bộ; trọn vẹn; đầy đủ không thể thiếu (adj) Eg: That's an integral part of …"
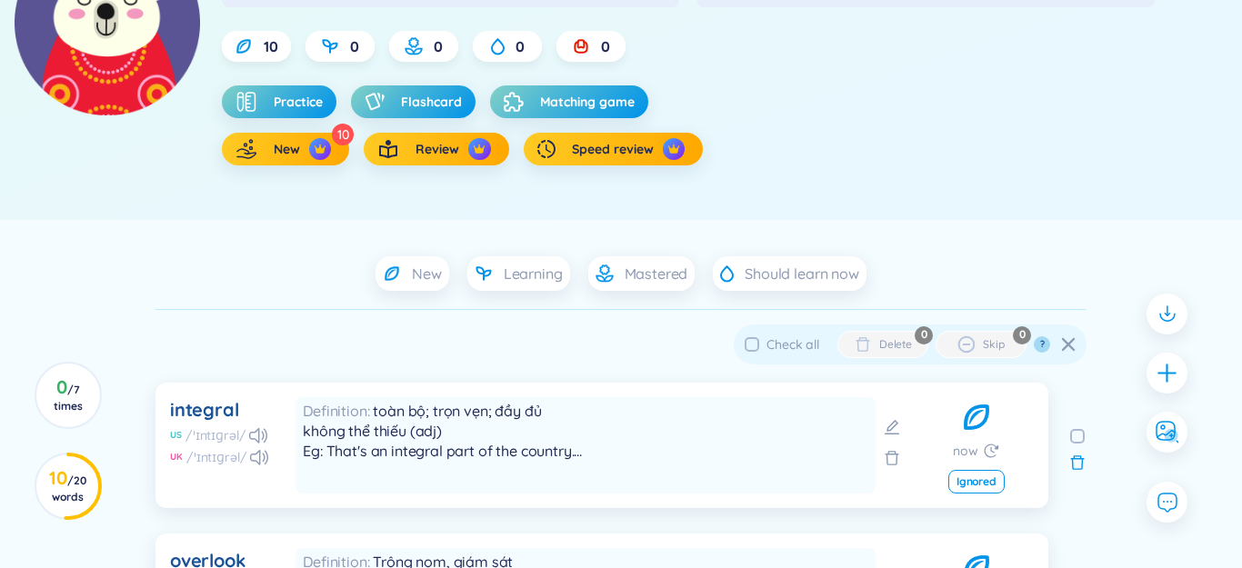
click at [1156, 371] on icon "plus" at bounding box center [1167, 373] width 23 height 23
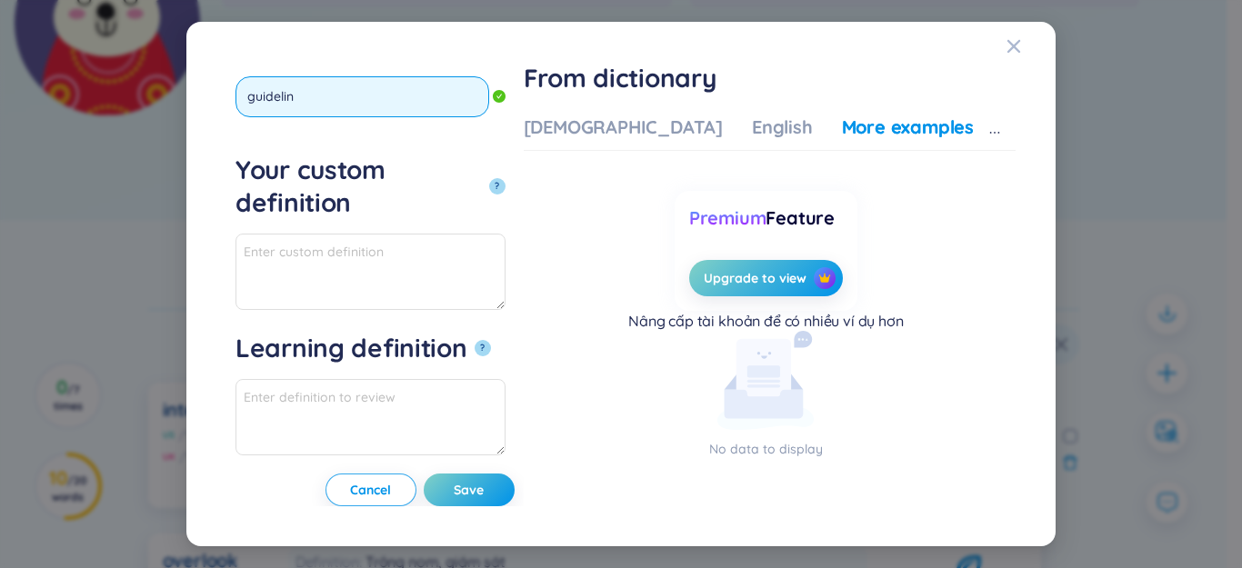
type input "guideline"
click at [489, 178] on button "?" at bounding box center [497, 186] width 16 height 16
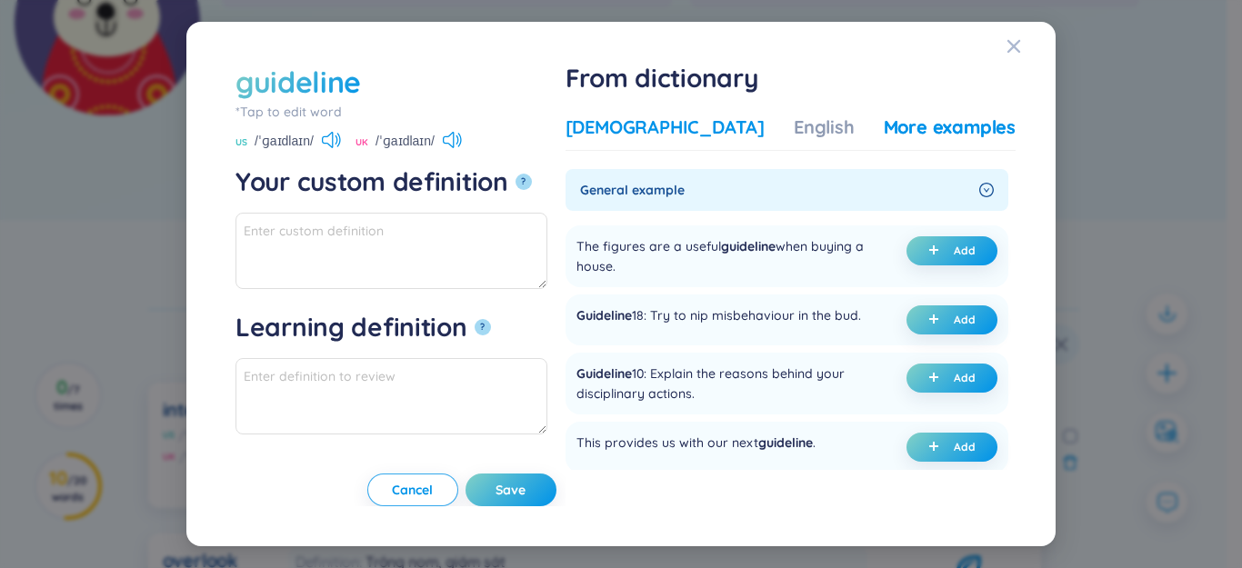
click at [703, 128] on div "[DEMOGRAPHIC_DATA]" at bounding box center [665, 127] width 199 height 25
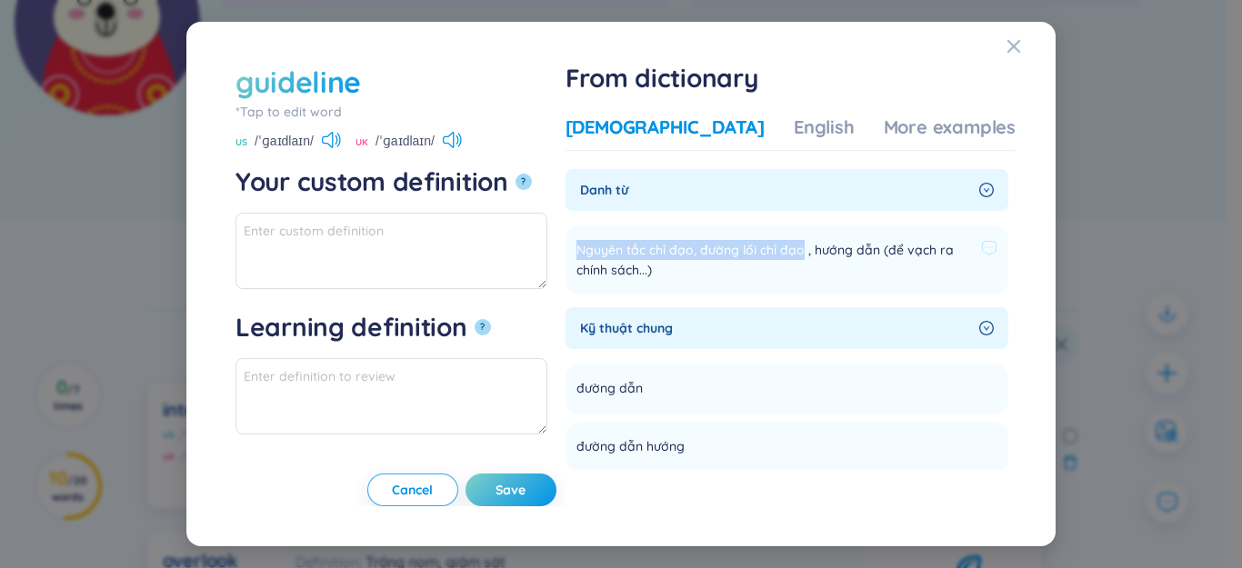
drag, startPoint x: 632, startPoint y: 251, endPoint x: 858, endPoint y: 246, distance: 226.4
click at [858, 246] on span "Nguyên tắc chỉ đạo, đường lối chỉ đạo , hướng dẫn (để vạch ra chính sách...)" at bounding box center [774, 260] width 397 height 40
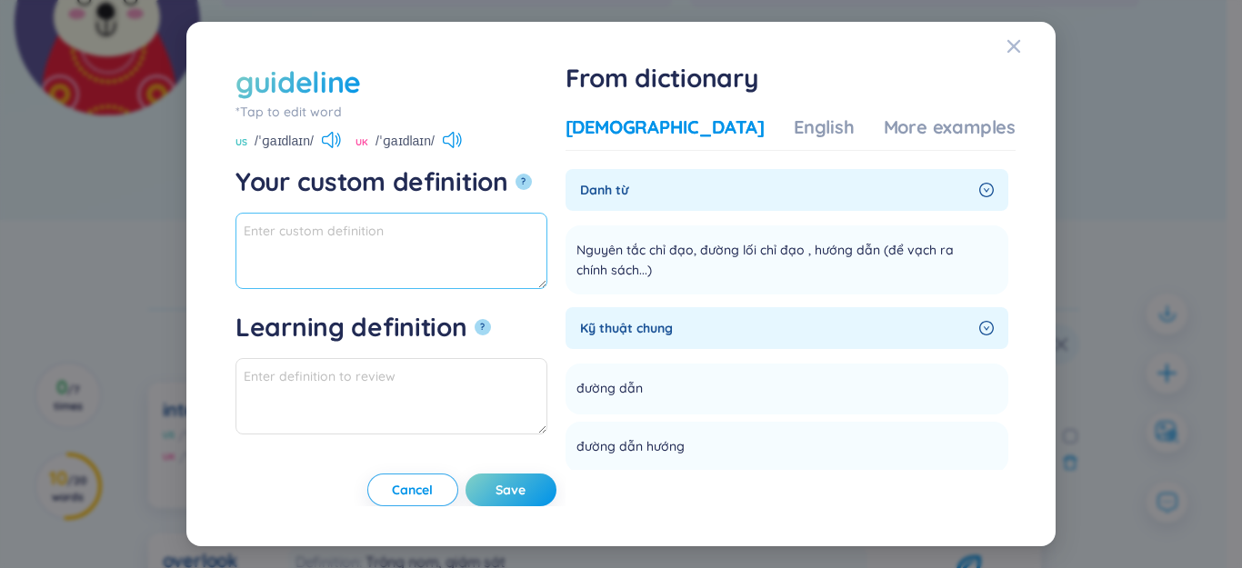
paste textarea "Nguyên tắc chỉ đạo, đường lối chỉ đạo"
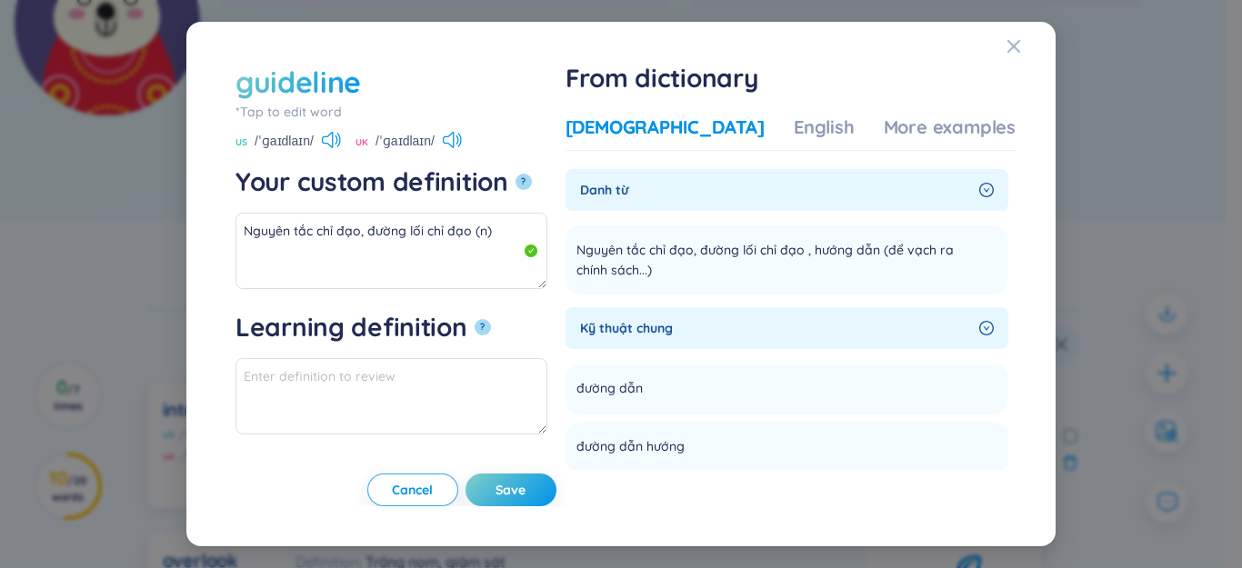
click at [911, 140] on div "Vietnamese English More examples" at bounding box center [791, 133] width 450 height 36
click at [905, 132] on div "More examples" at bounding box center [950, 127] width 132 height 25
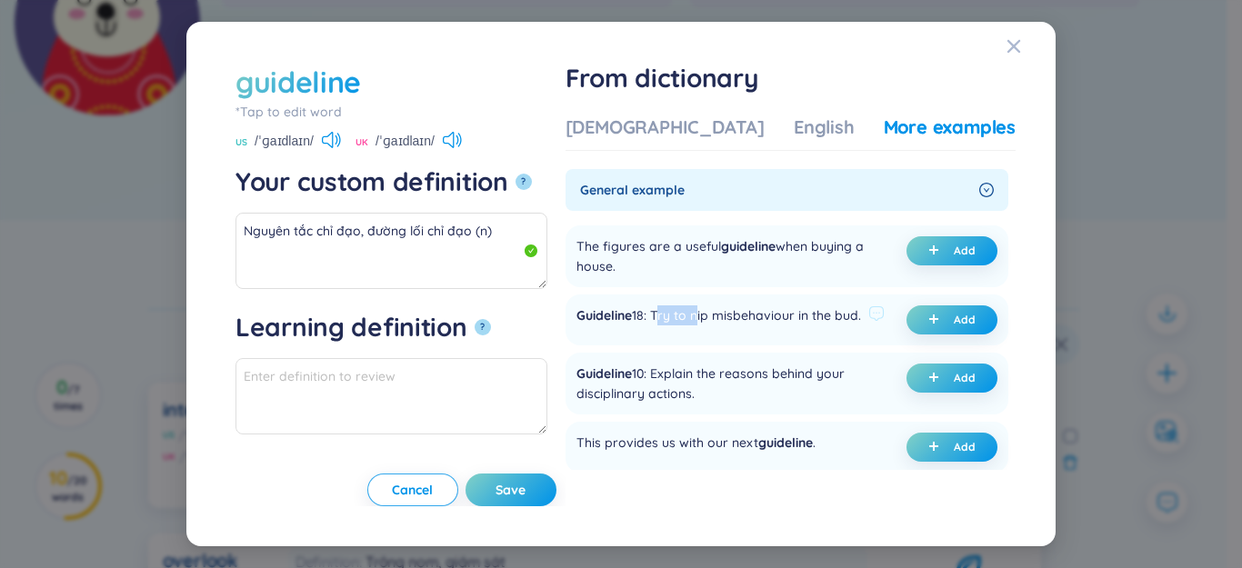
drag, startPoint x: 711, startPoint y: 317, endPoint x: 750, endPoint y: 318, distance: 39.1
click at [750, 318] on div "Guideline 18: Try to nip misbehaviour in the bud." at bounding box center [718, 319] width 285 height 29
click at [632, 318] on span "Guideline" at bounding box center [603, 315] width 55 height 16
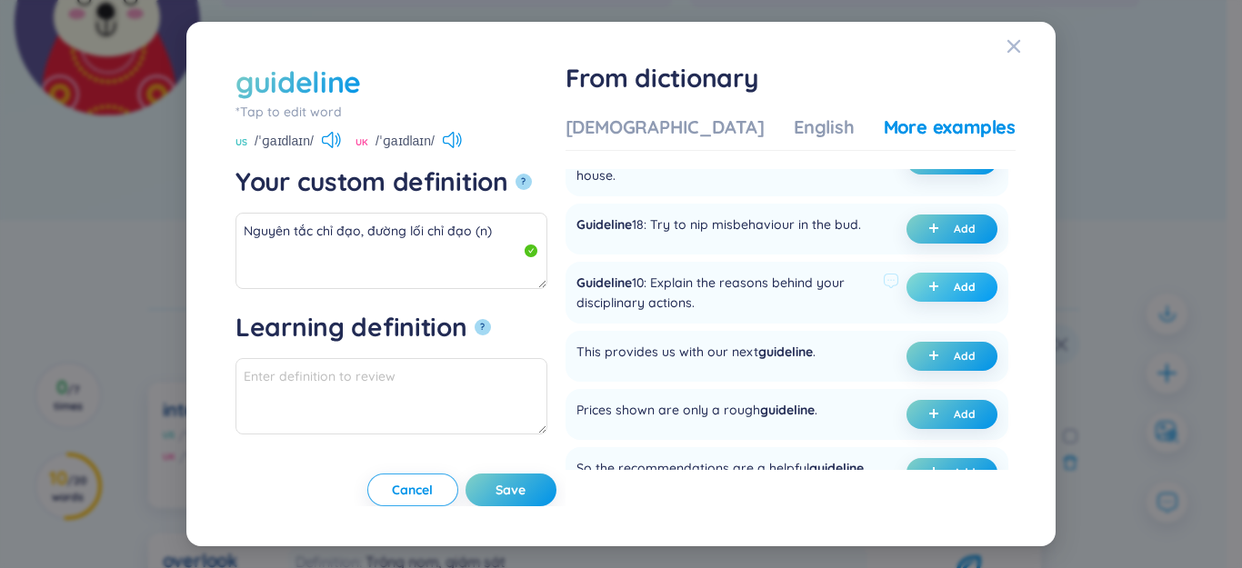
click at [928, 292] on icon "plus" at bounding box center [933, 286] width 11 height 11
type textarea "Nguyên tắc chỉ đạo, đường lối chỉ đạo (n) Eg: Guideline 10: Explain the reasons…"
type textarea "Eg: Guideline 10: Explain the reasons behind your disciplinary actions."
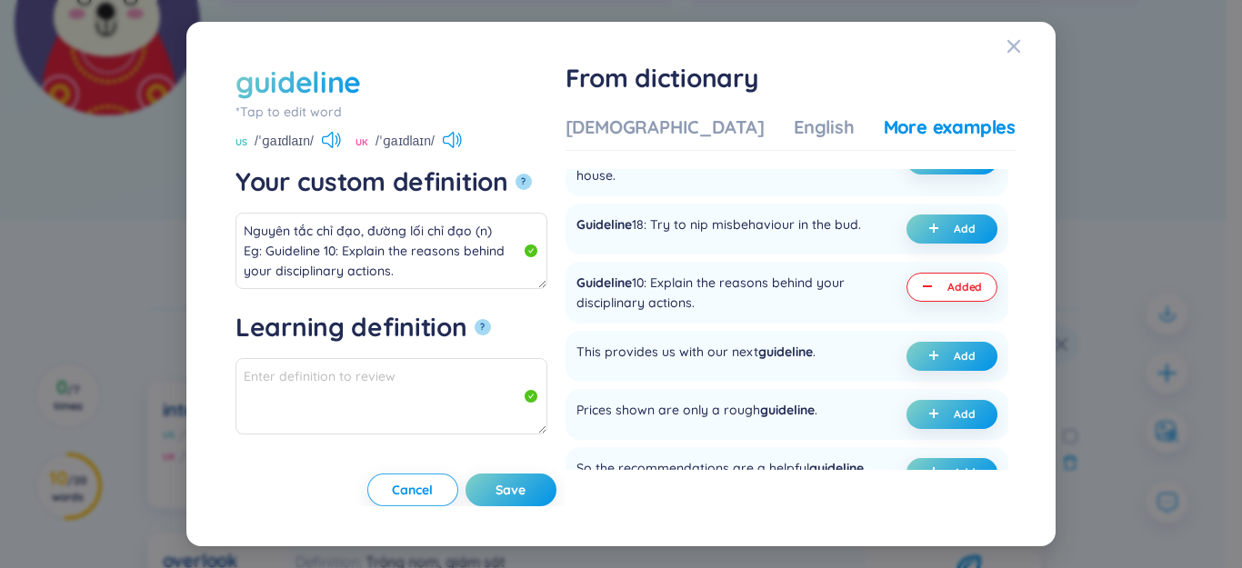
click at [548, 489] on button "Save" at bounding box center [511, 490] width 91 height 33
type textarea "Nguyên tắc chỉ đạo, đường lối chỉ đạo (n) Eg: Guideline 10: Explain the reasons…"
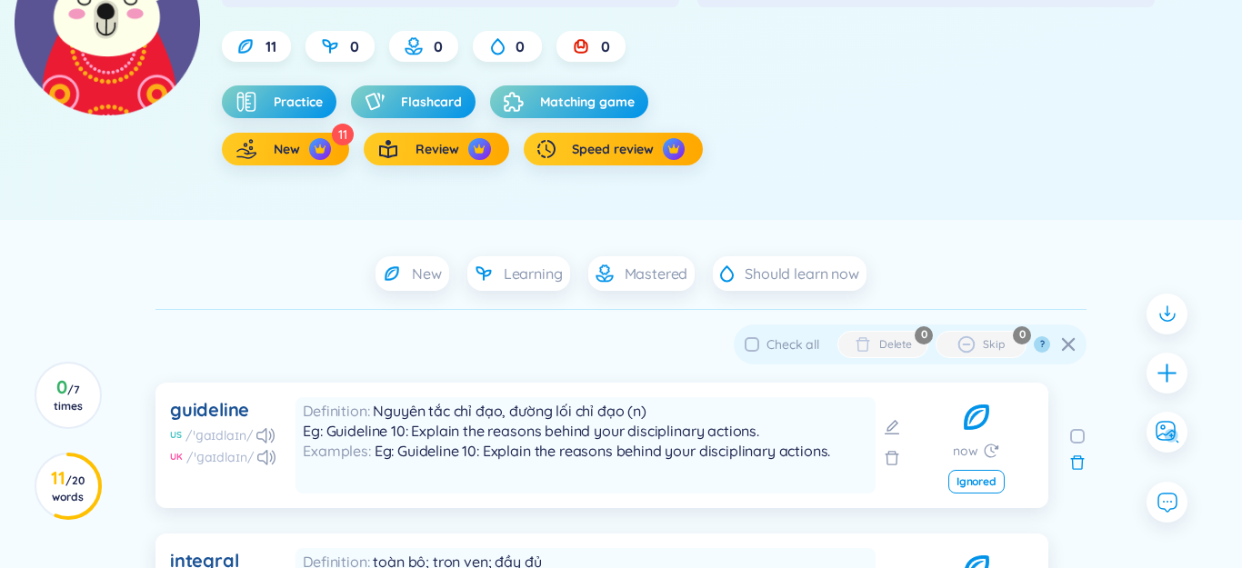
click at [1161, 375] on icon "plus" at bounding box center [1167, 373] width 23 height 23
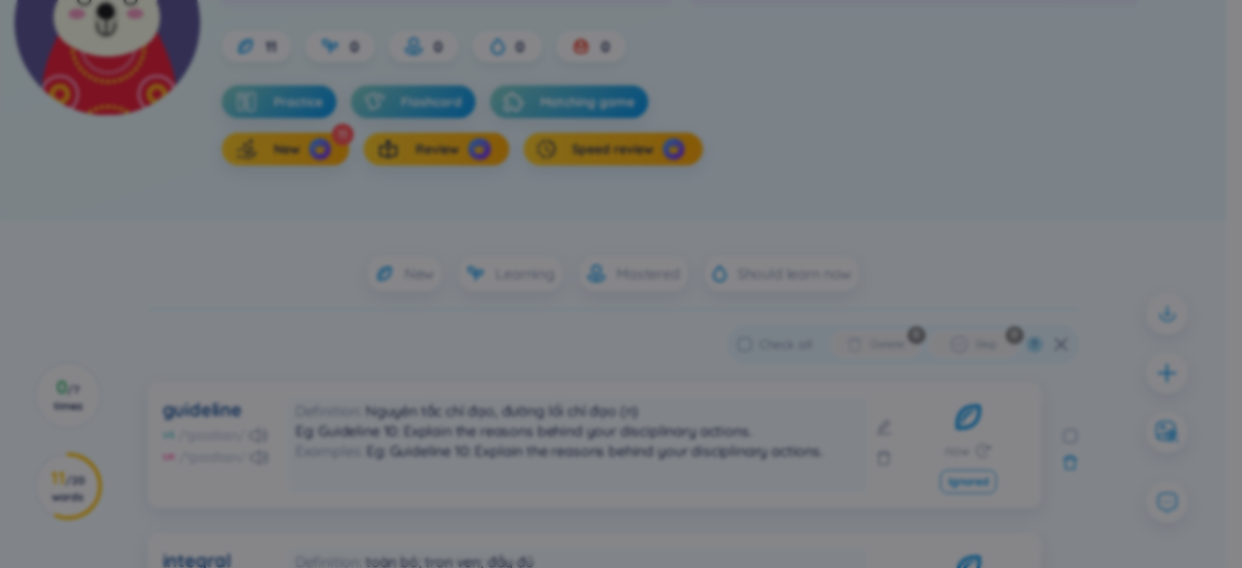
scroll to position [2, 0]
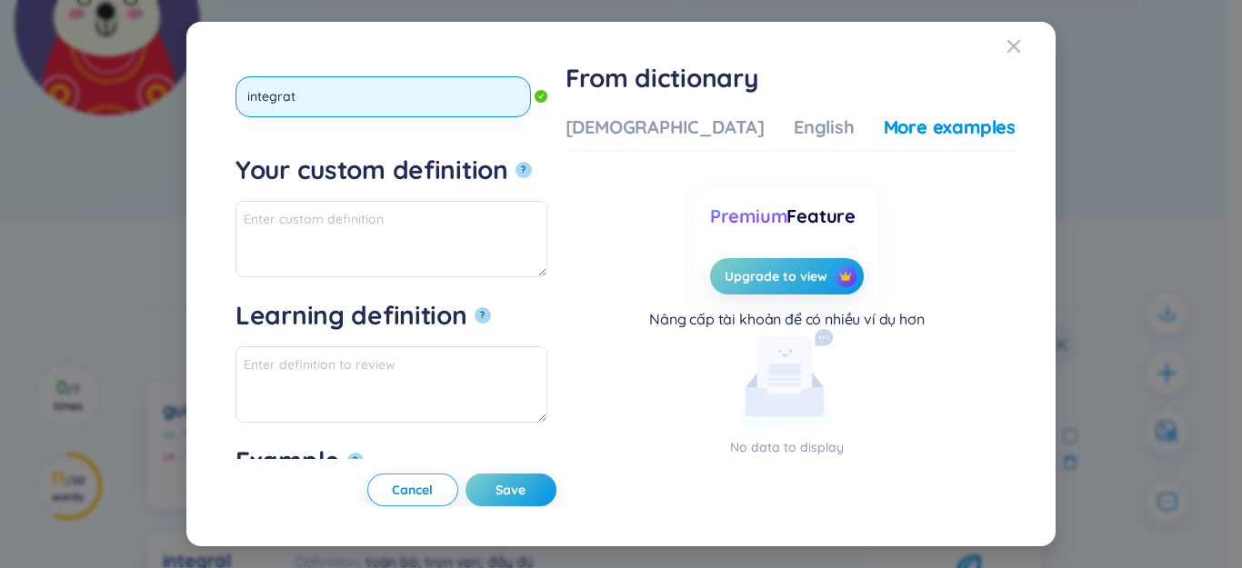
type input "integrate"
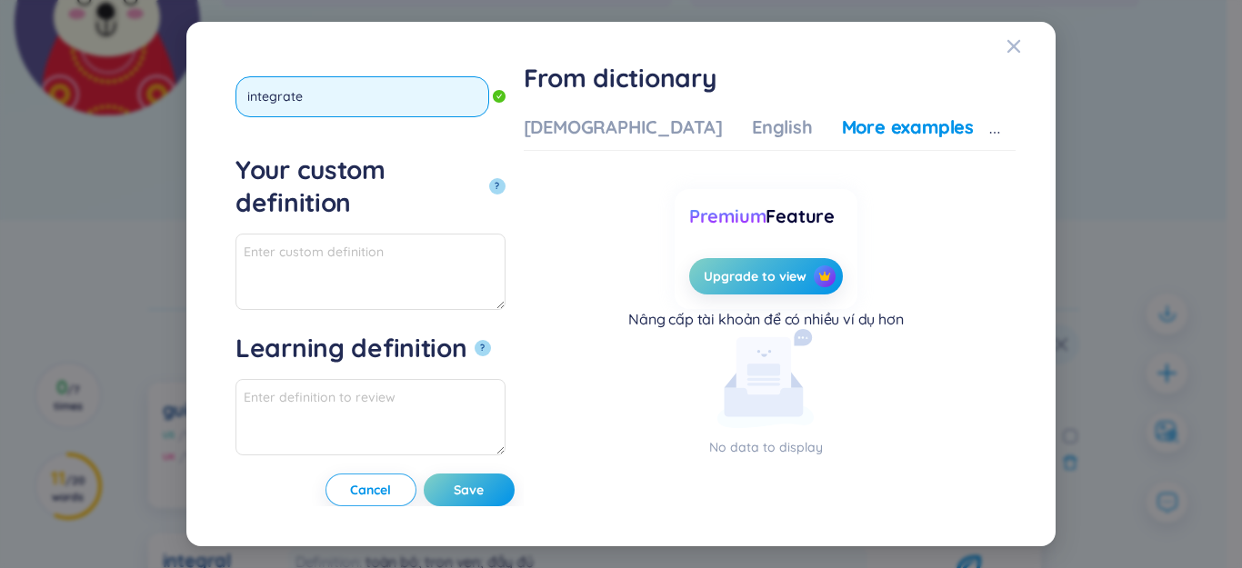
click at [489, 178] on button "?" at bounding box center [497, 186] width 16 height 16
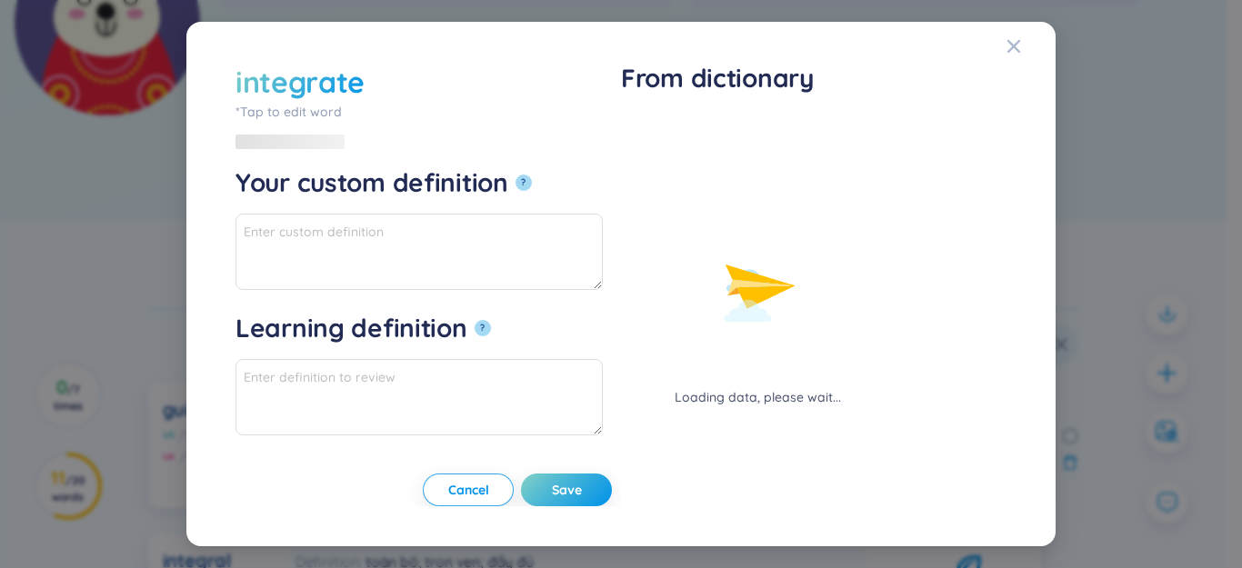
click at [681, 128] on div "Loading data, please wait..." at bounding box center [757, 261] width 273 height 293
click at [670, 120] on div "Loading data, please wait..." at bounding box center [757, 261] width 273 height 293
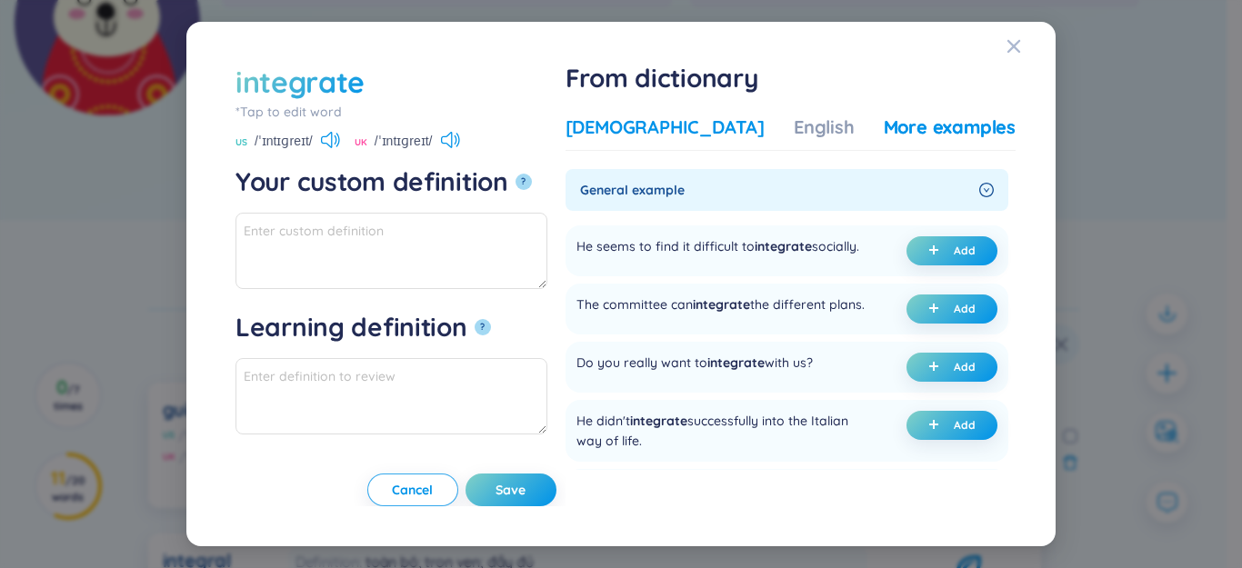
click at [673, 120] on div "[DEMOGRAPHIC_DATA]" at bounding box center [665, 127] width 199 height 25
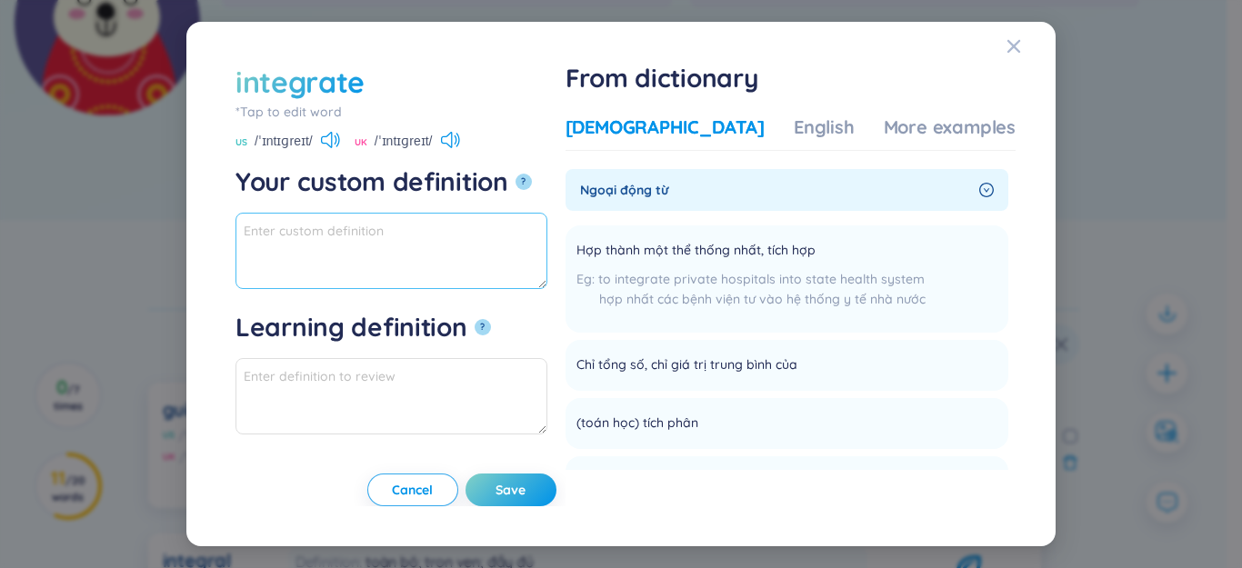
click at [522, 249] on textarea "Your custom definition ?" at bounding box center [391, 251] width 312 height 76
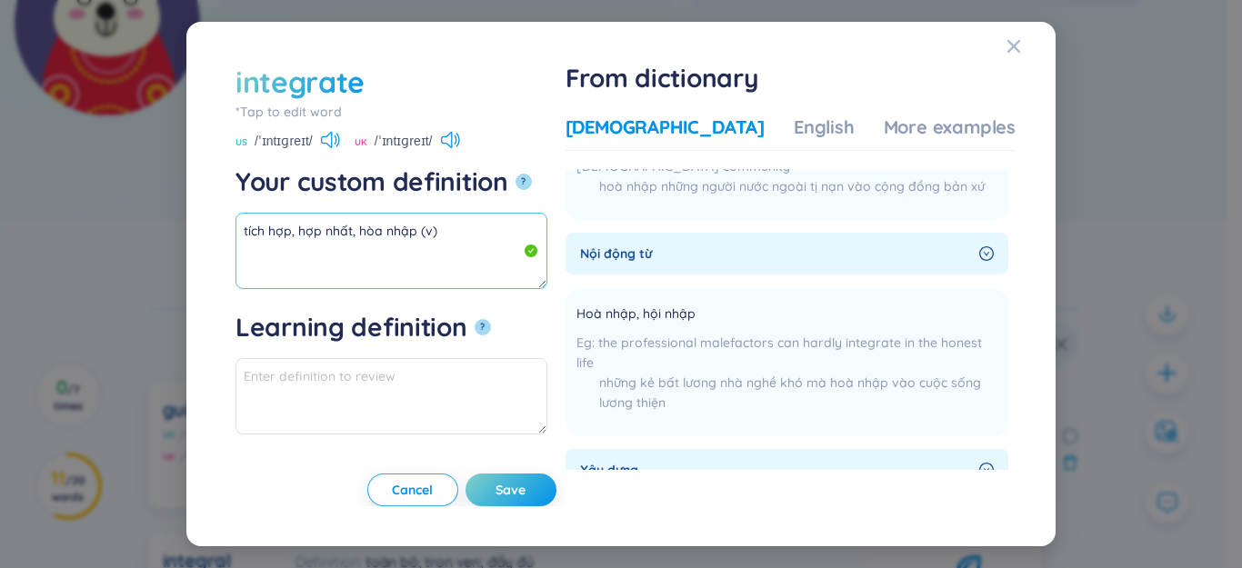
drag, startPoint x: 416, startPoint y: 235, endPoint x: 106, endPoint y: 227, distance: 310.1
click at [85, 227] on div "integrate *Tap to edit word integrate US /ˈɪntɪɡreɪt/ UK /ˈɪntɪɡreɪt/ Your cust…" at bounding box center [621, 284] width 1242 height 568
click at [920, 145] on div "Vietnamese English More examples" at bounding box center [791, 133] width 450 height 36
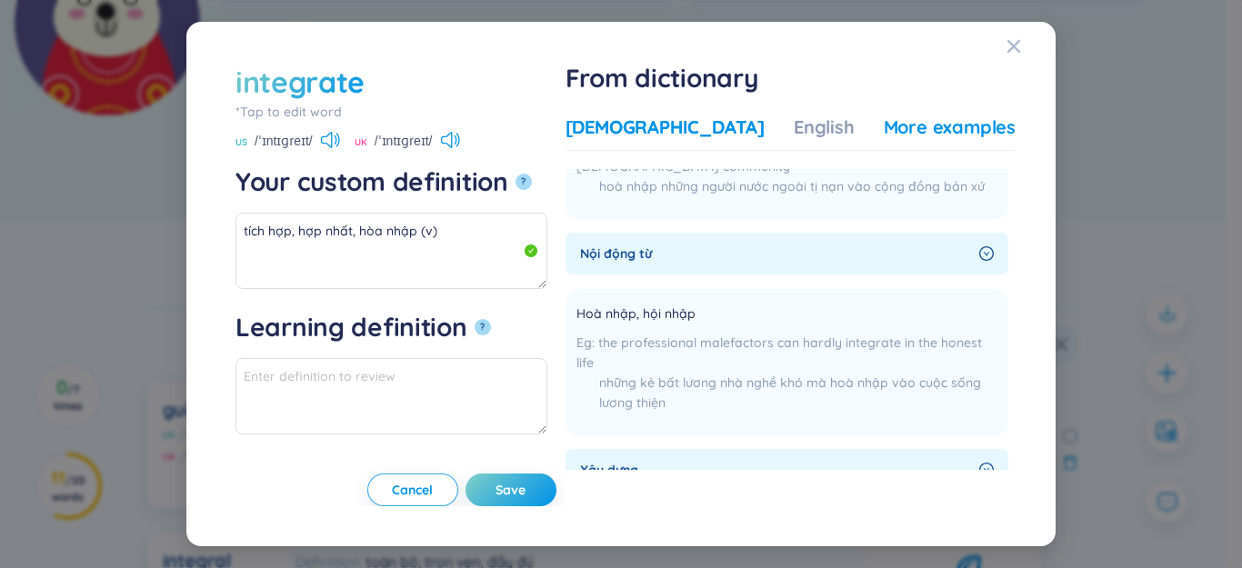
click at [920, 134] on div "More examples" at bounding box center [950, 127] width 132 height 25
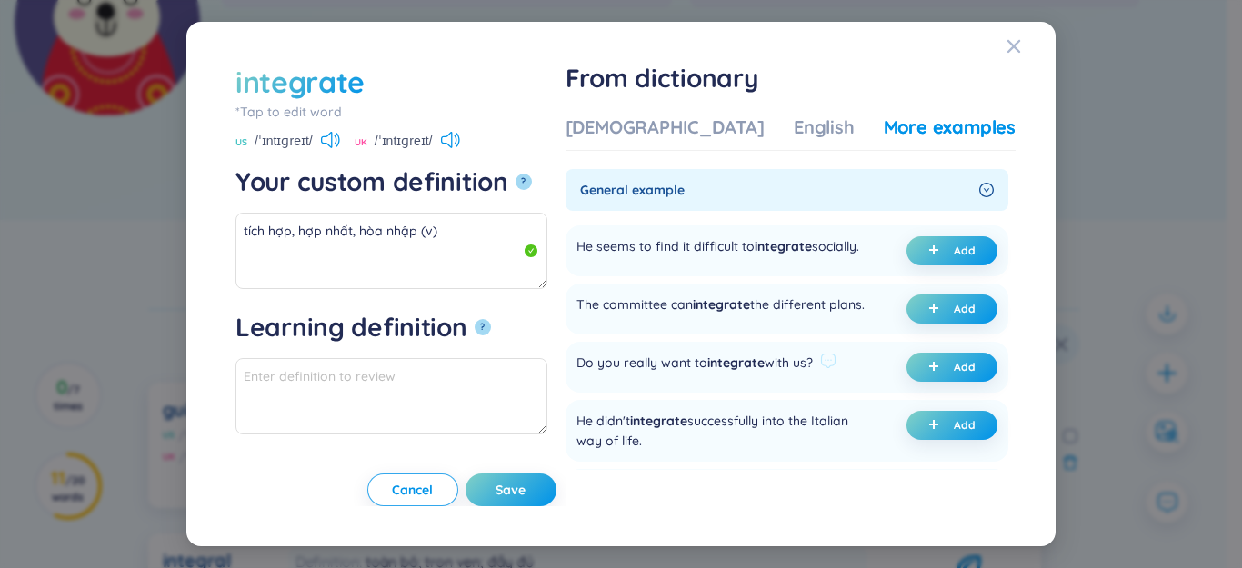
drag, startPoint x: 650, startPoint y: 386, endPoint x: 814, endPoint y: 395, distance: 163.9
click at [813, 382] on div "Do you really want to integrate with us?" at bounding box center [694, 367] width 236 height 29
click at [946, 382] on button "Add" at bounding box center [951, 367] width 91 height 29
type textarea "tích hợp, hợp nhất, hòa nhập (v) Eg: Do you really want to integrate with us?"
type textarea "Eg: Do you really want to integrate with us?"
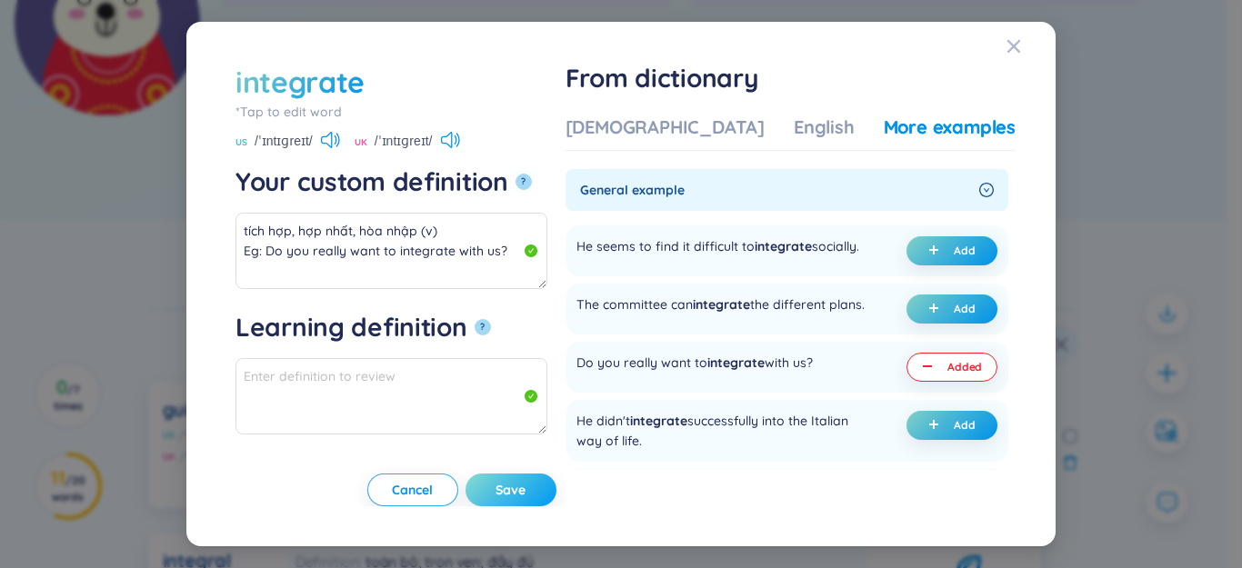
click at [526, 486] on span "Save" at bounding box center [511, 490] width 30 height 18
type textarea "tích hợp, hợp nhất, hòa nhập (v) Eg: Do you really want to integrate with us?"
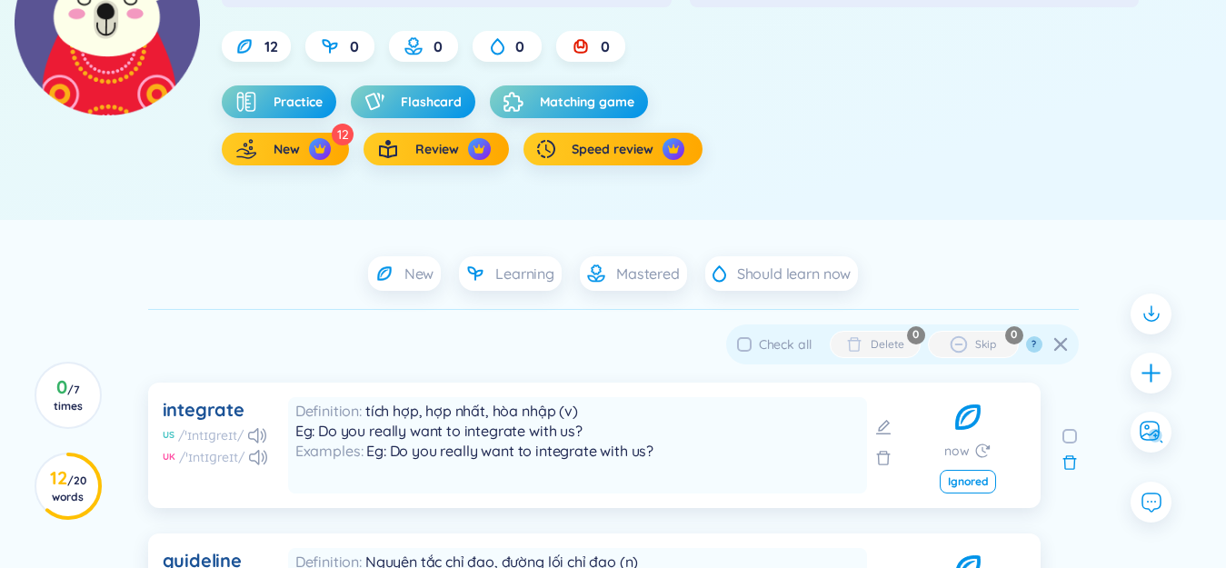
click at [980, 216] on div "1 Score : 0 Set Goal 0/12 mastered words 0/12 learnt words 12 0 0 0 0 Practice …" at bounding box center [613, 45] width 1197 height 350
click at [1160, 377] on icon "plus" at bounding box center [1151, 372] width 25 height 25
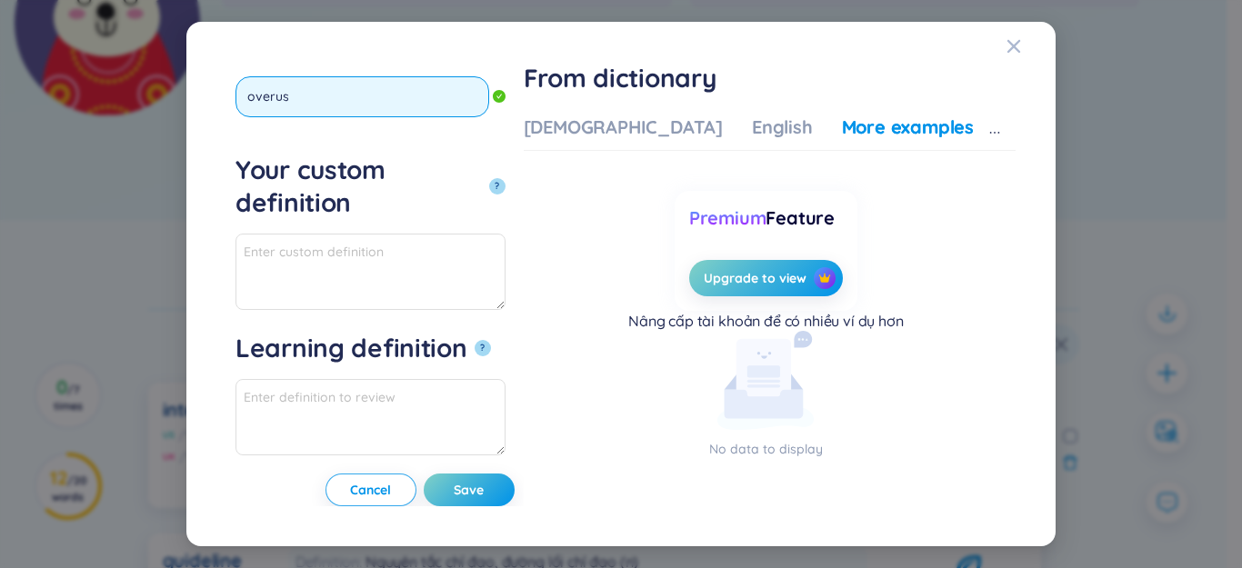
type input "overuse"
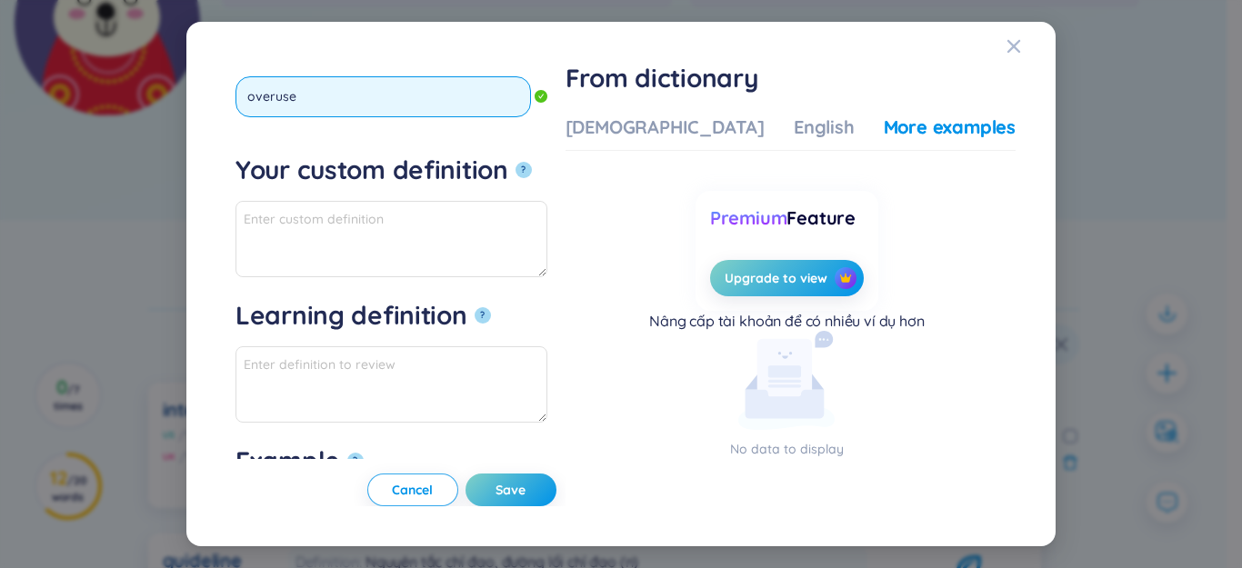
click at [516, 162] on button "?" at bounding box center [524, 170] width 16 height 16
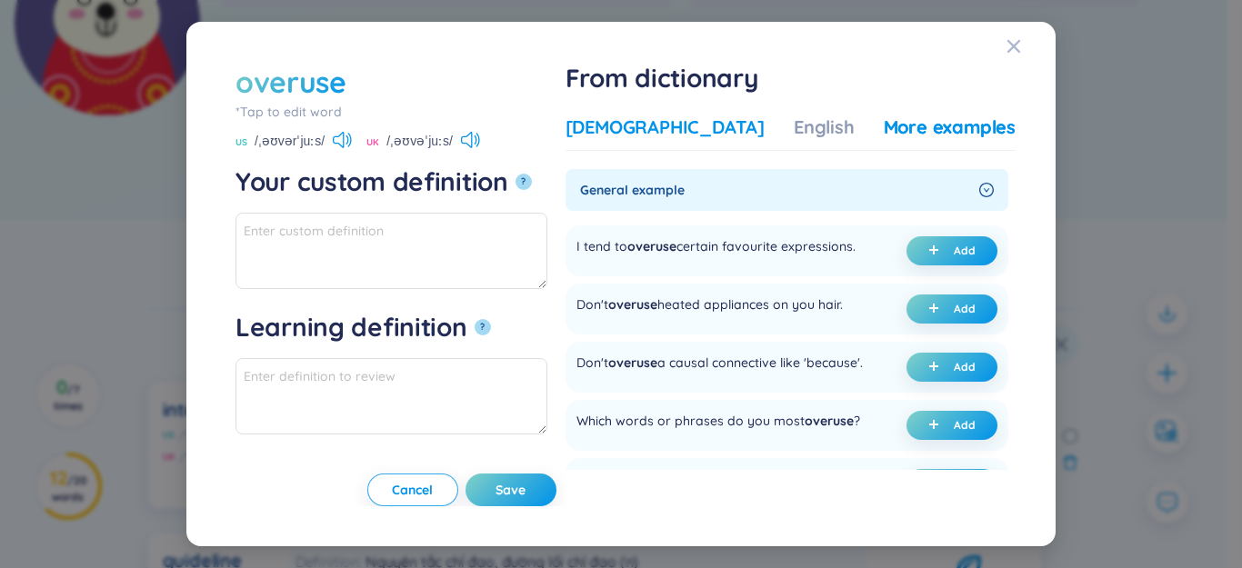
click at [701, 134] on div "[DEMOGRAPHIC_DATA]" at bounding box center [665, 127] width 199 height 25
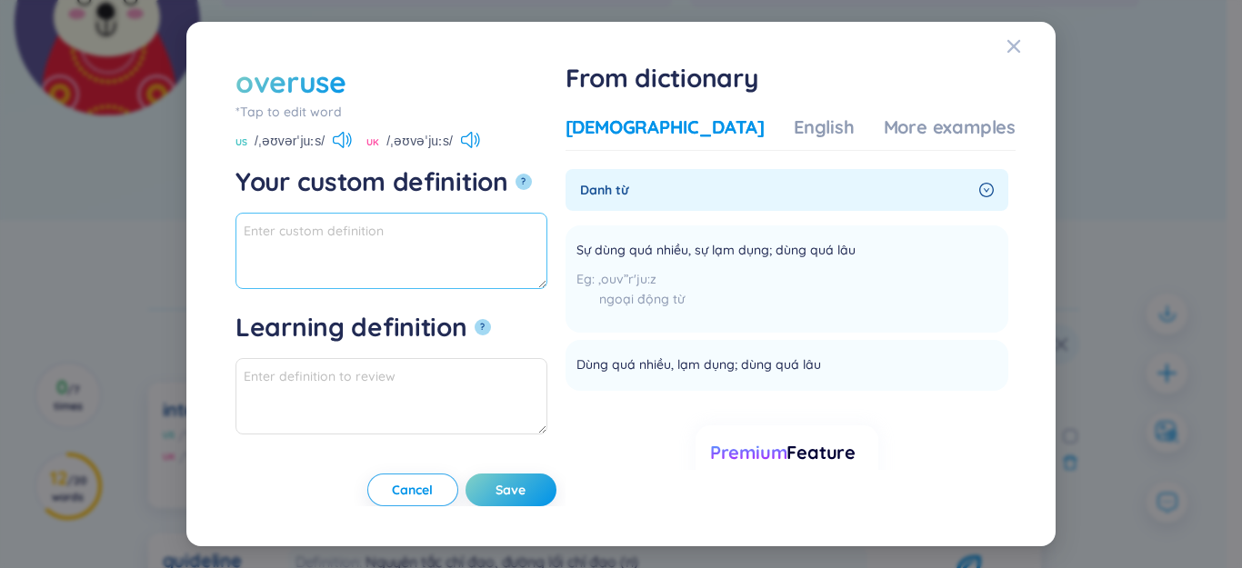
click at [493, 283] on textarea "Your custom definition ?" at bounding box center [391, 251] width 312 height 76
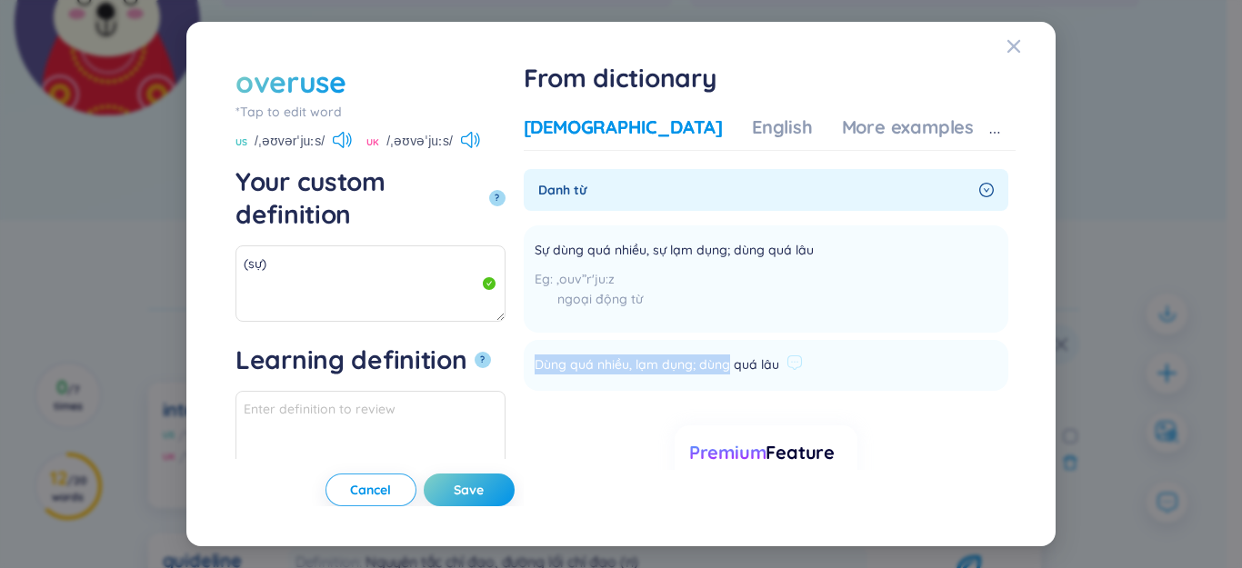
drag, startPoint x: 630, startPoint y: 362, endPoint x: 791, endPoint y: 348, distance: 161.5
click at [893, 369] on li "Dùng quá nhiều, lạm dụng; dùng quá lâu Add" at bounding box center [766, 365] width 485 height 51
drag, startPoint x: 415, startPoint y: 200, endPoint x: 376, endPoint y: 226, distance: 46.4
paste textarea "Dùng quá nhiều, lạm dụng; dùng quá lâu"
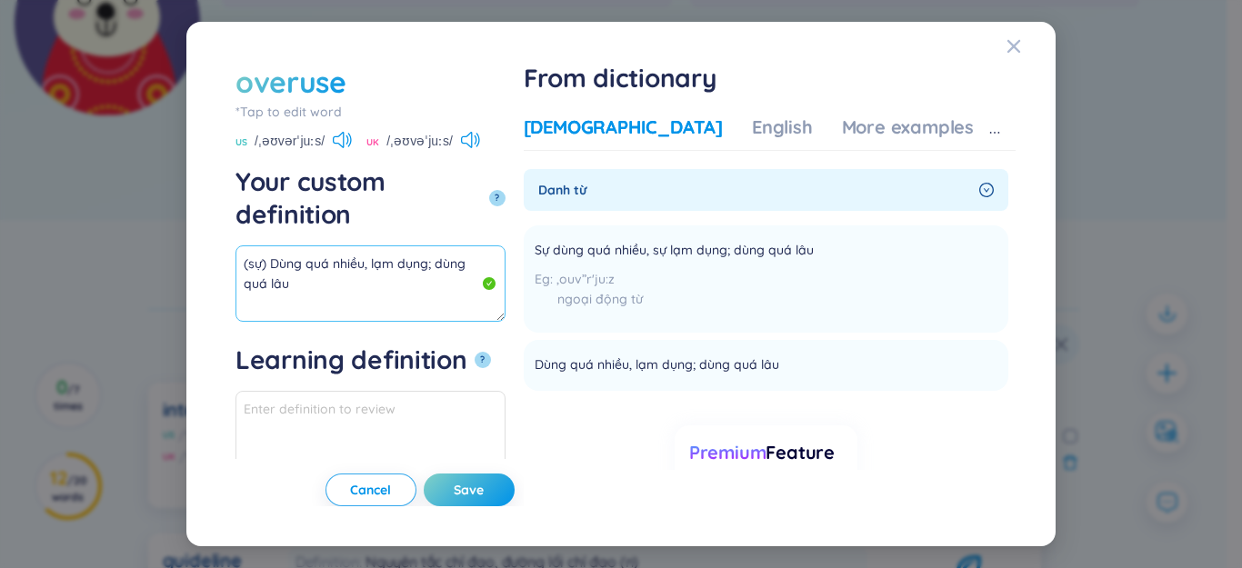
click at [506, 245] on textarea "(sự) Dùng quá nhiều, lạm dụng; dùng quá lâu" at bounding box center [370, 283] width 270 height 76
drag, startPoint x: 514, startPoint y: 230, endPoint x: 89, endPoint y: 229, distance: 424.6
click at [40, 229] on div "overuse *Tap to edit word overuse US /ˌəʊvərˈjuːs/ UK /ˌəʊvəˈjuːs/ Your custom …" at bounding box center [621, 284] width 1242 height 568
click at [898, 134] on div "More examples" at bounding box center [908, 127] width 132 height 25
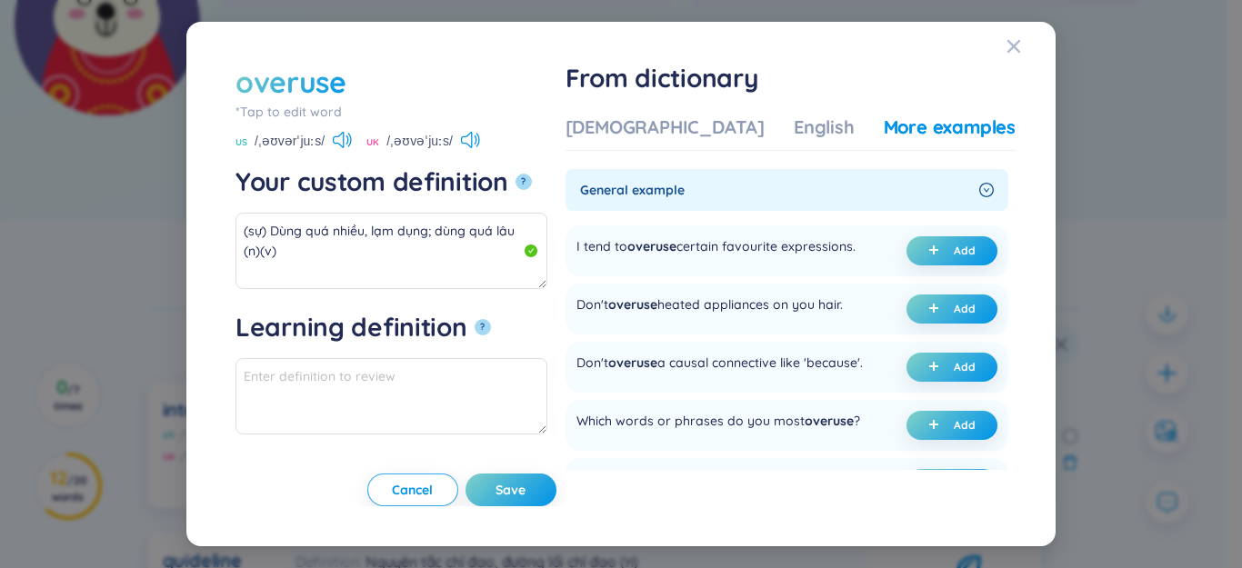
scroll to position [273, 0]
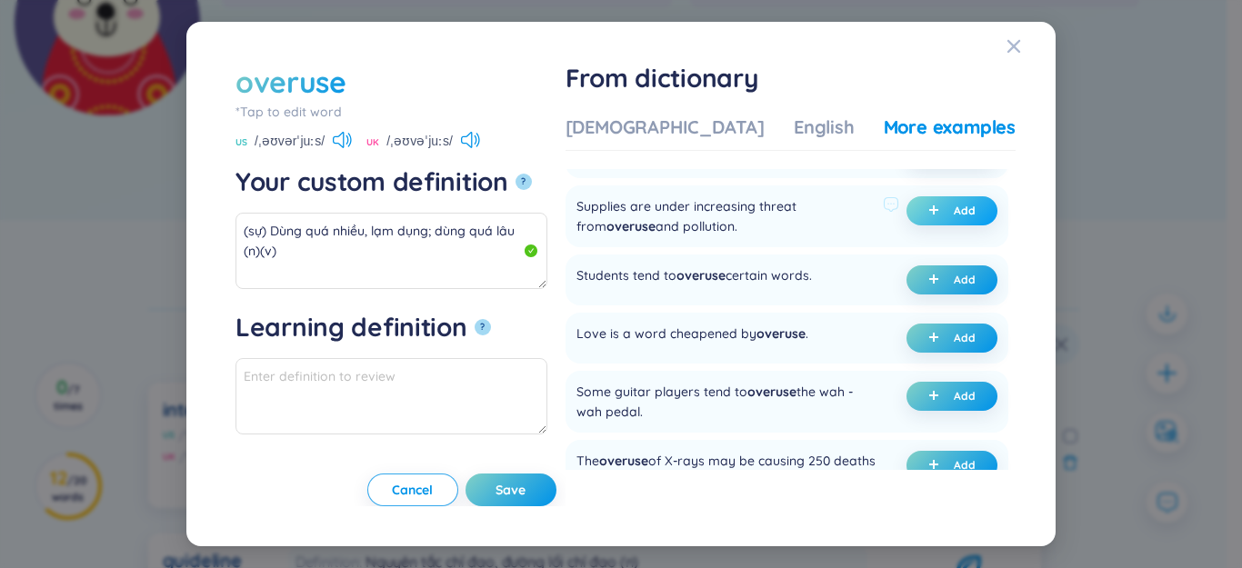
click at [947, 225] on button "Add" at bounding box center [951, 210] width 91 height 29
type textarea "(sự) Dùng quá nhiều, lạm dụng; dùng quá lâu (n)(v) Eg: Supplies are under incre…"
type textarea "Eg: Supplies are under increasing threat from overuse and pollution."
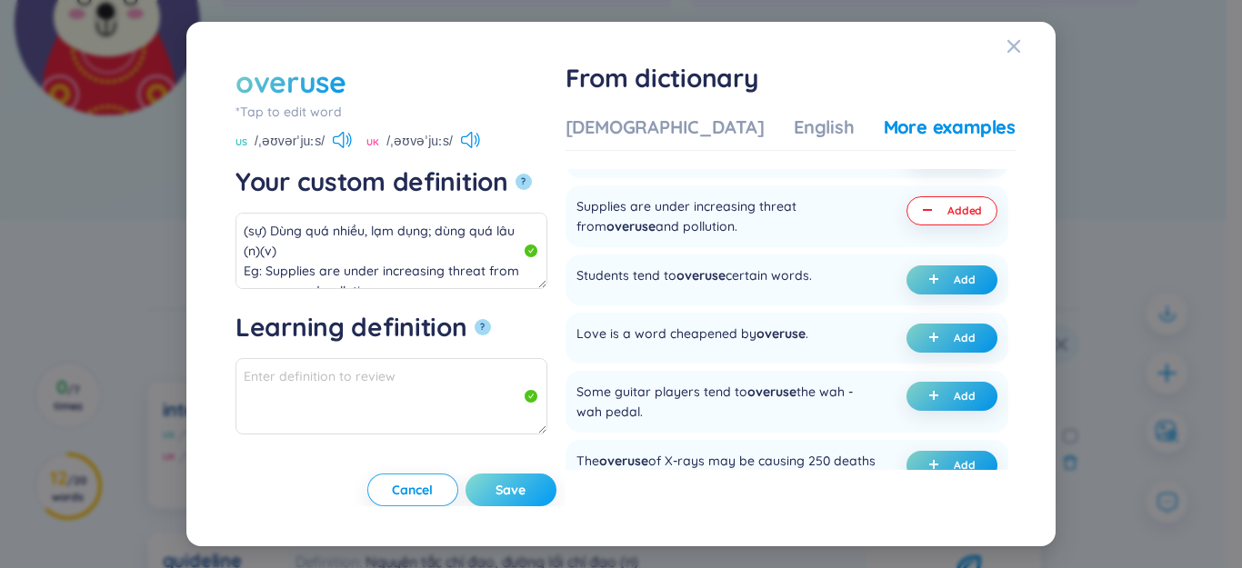
click at [526, 488] on span "Save" at bounding box center [511, 490] width 30 height 18
type textarea "(sự) Dùng quá nhiều, lạm dụng; dùng quá lâu (n)(v) Eg: Supplies are under incre…"
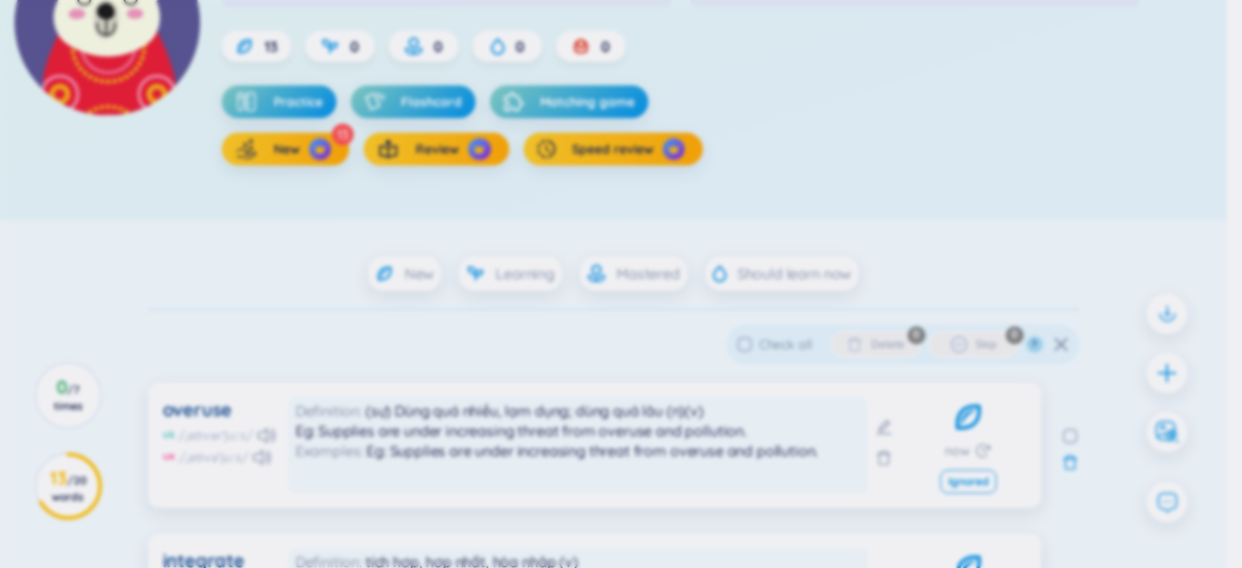
click at [1164, 368] on div at bounding box center [1166, 373] width 41 height 41
click at [1154, 370] on div "*Tap to edit word Your custom definition ? Learning definition ? Example ? Canc…" at bounding box center [621, 284] width 1242 height 568
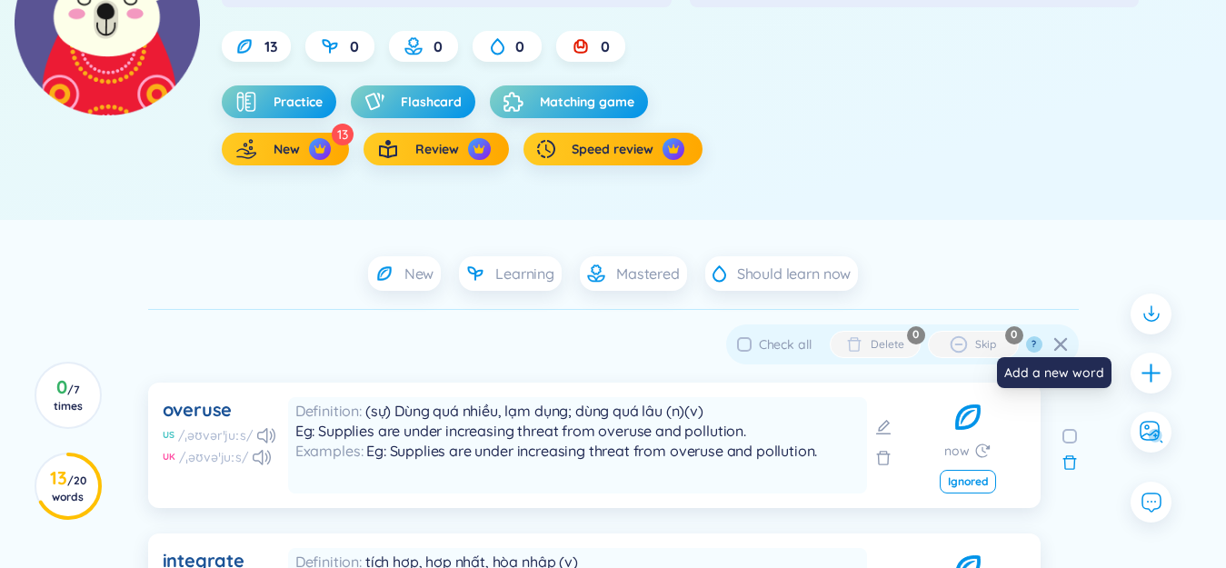
click at [1154, 370] on icon "plus" at bounding box center [1151, 373] width 23 height 23
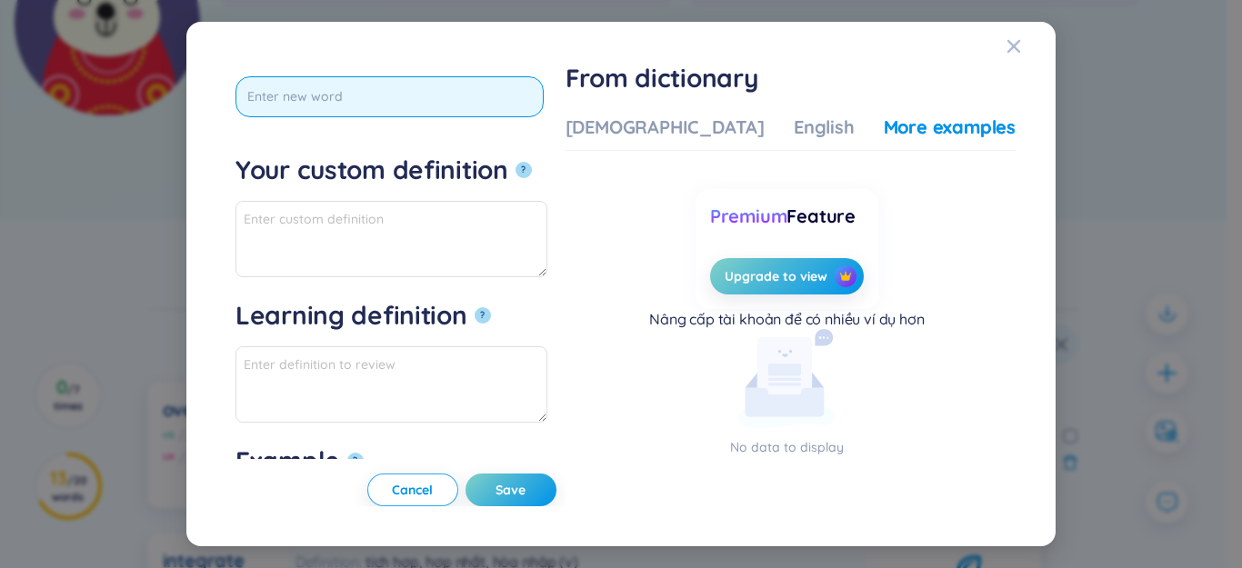
click at [368, 104] on input "text" at bounding box center [389, 96] width 308 height 41
type input "t"
type input "transcend"
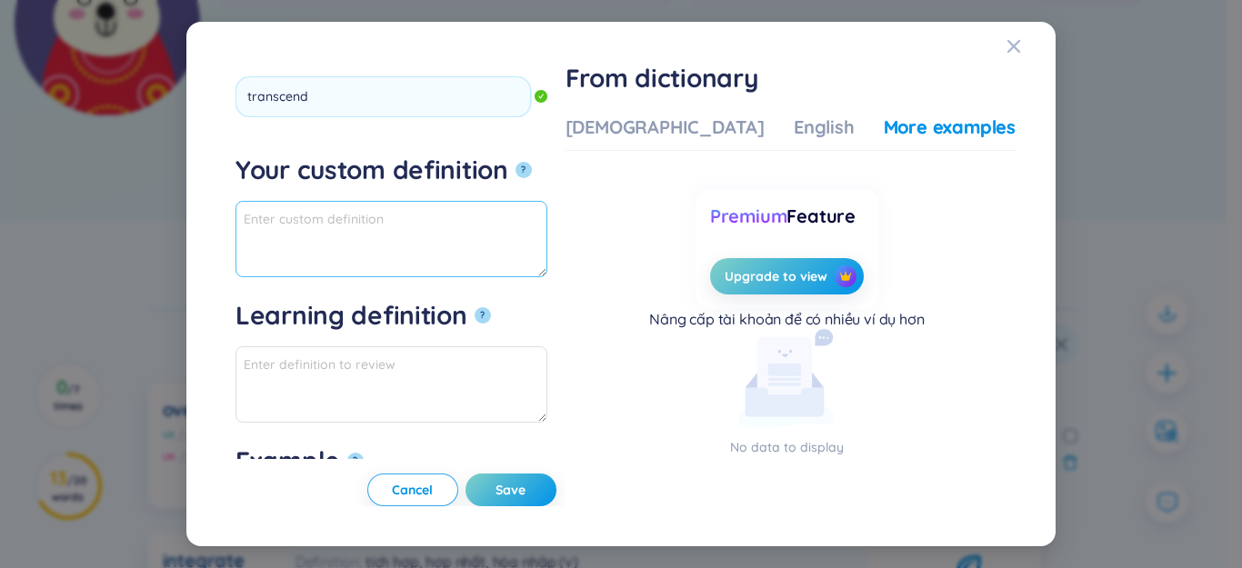
click at [468, 234] on textarea "Your custom definition ?" at bounding box center [391, 239] width 312 height 76
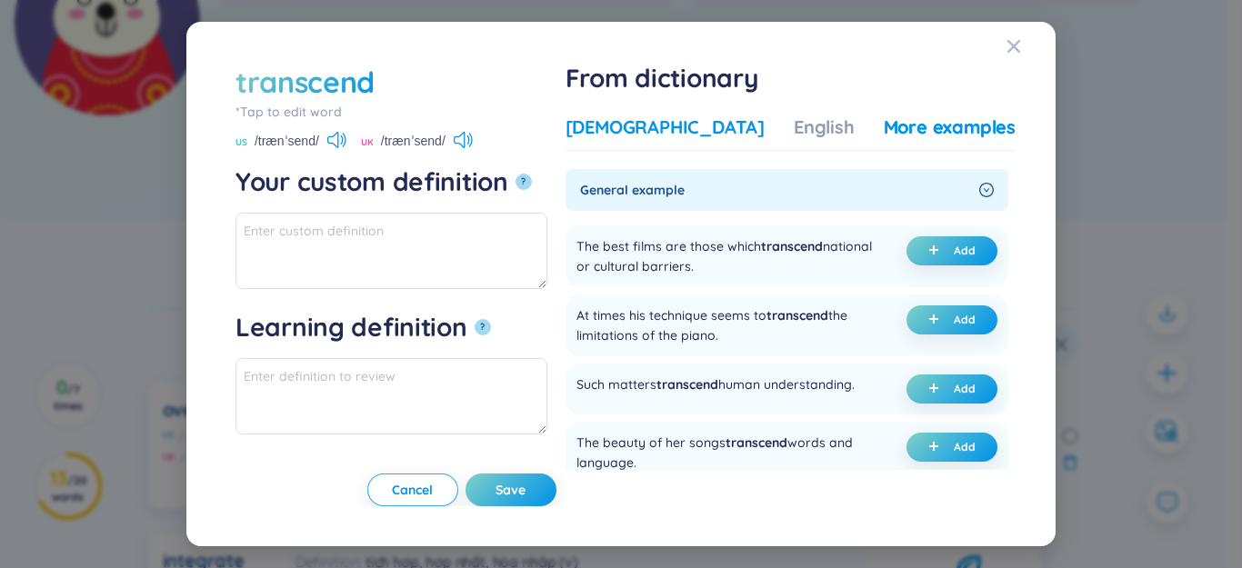
click at [700, 121] on div "[DEMOGRAPHIC_DATA]" at bounding box center [665, 127] width 199 height 25
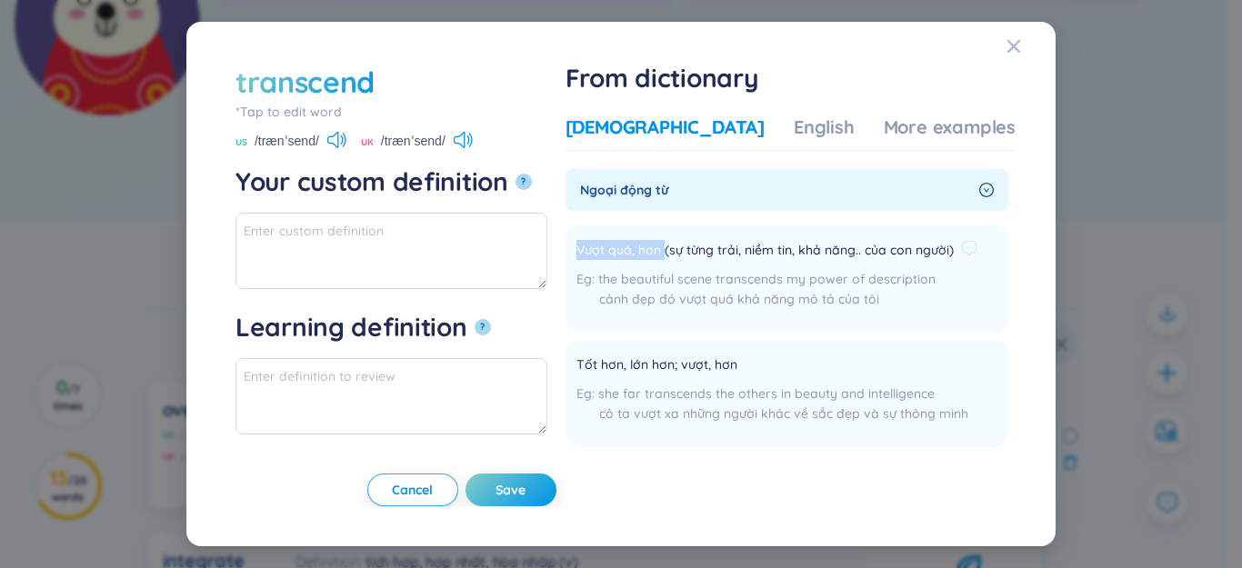
drag, startPoint x: 684, startPoint y: 250, endPoint x: 699, endPoint y: 251, distance: 15.5
click at [718, 254] on span "Vượt quá, hơn (sự từng trải, niềm tin, khả năng.. của con người)" at bounding box center [764, 251] width 377 height 22
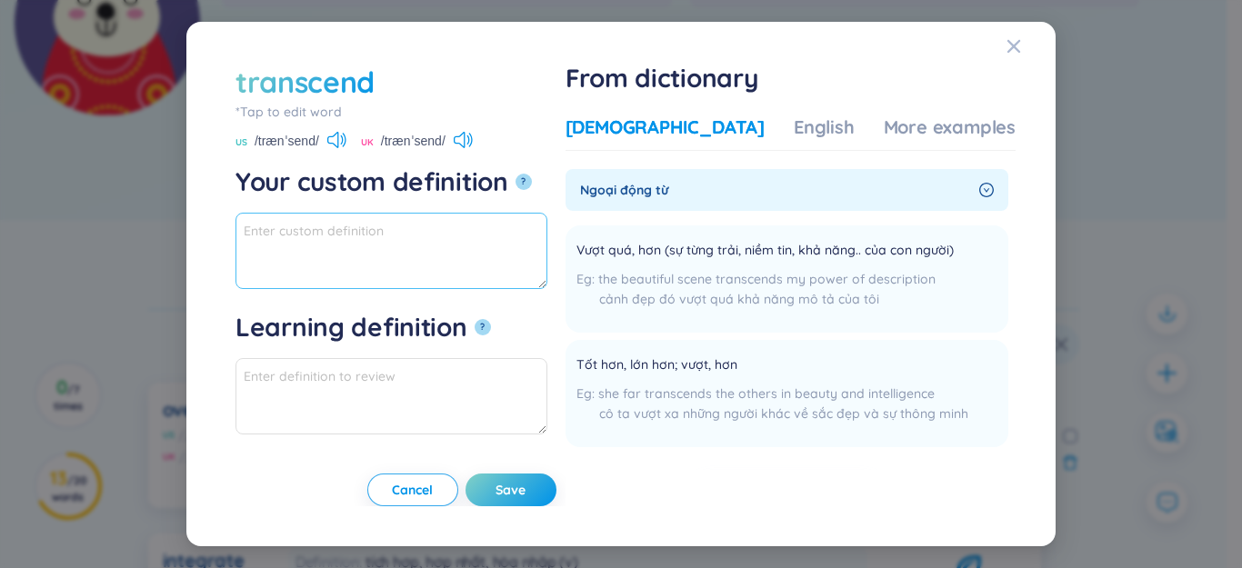
paste textarea "Vượt quá, hơn"
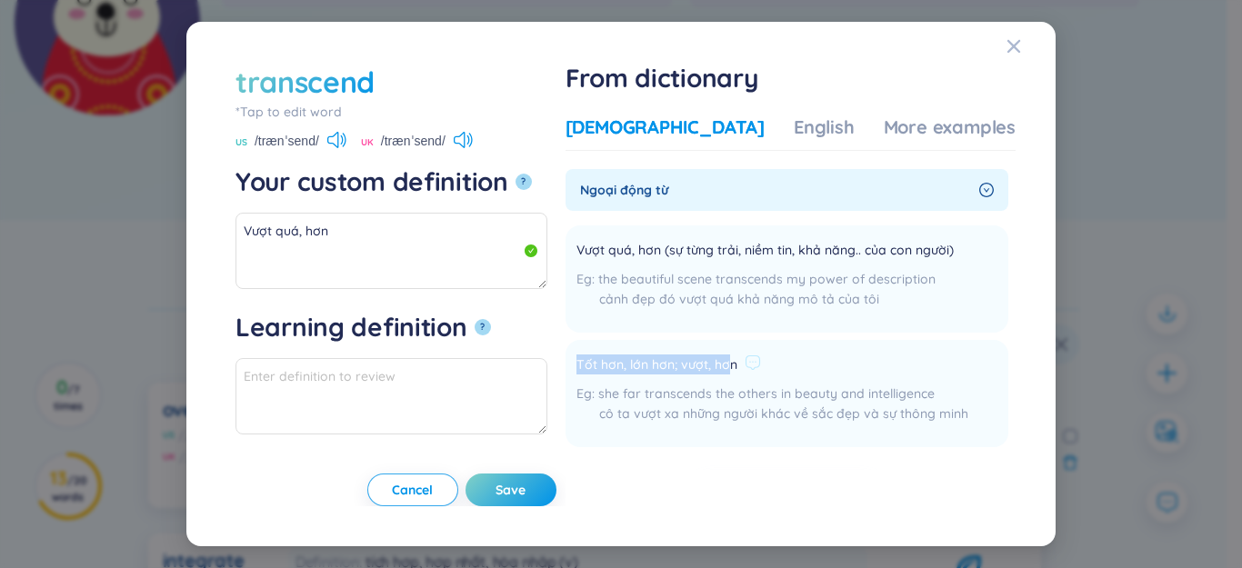
drag, startPoint x: 633, startPoint y: 378, endPoint x: 804, endPoint y: 390, distance: 171.3
click at [809, 376] on div "Tốt hơn, lớn hơn; vượt, hơn" at bounding box center [772, 366] width 392 height 22
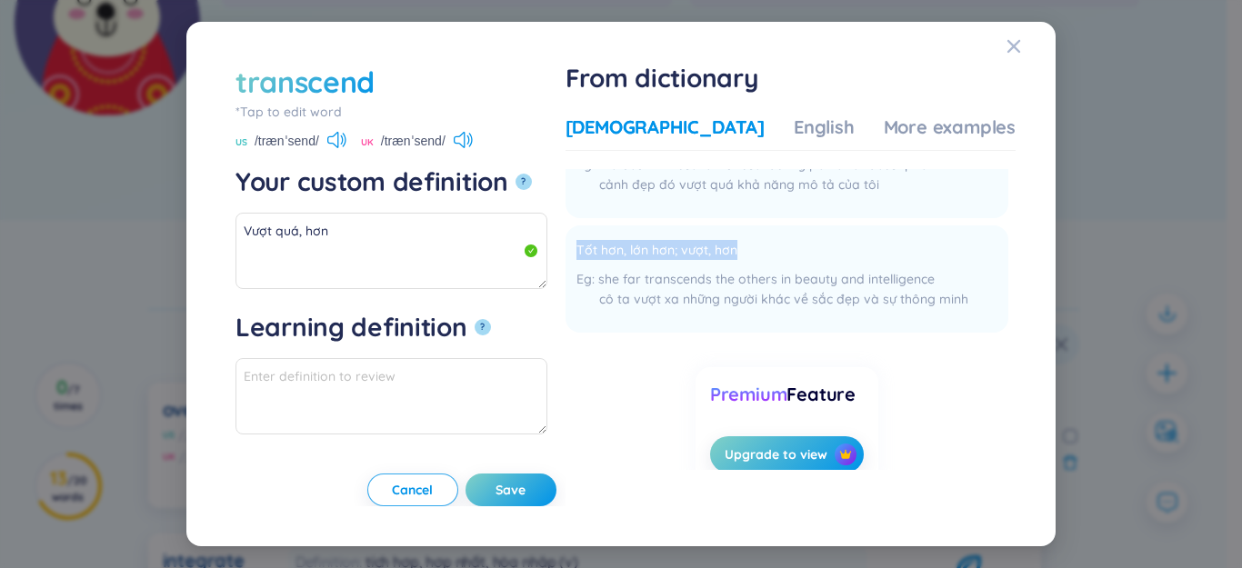
scroll to position [182, 0]
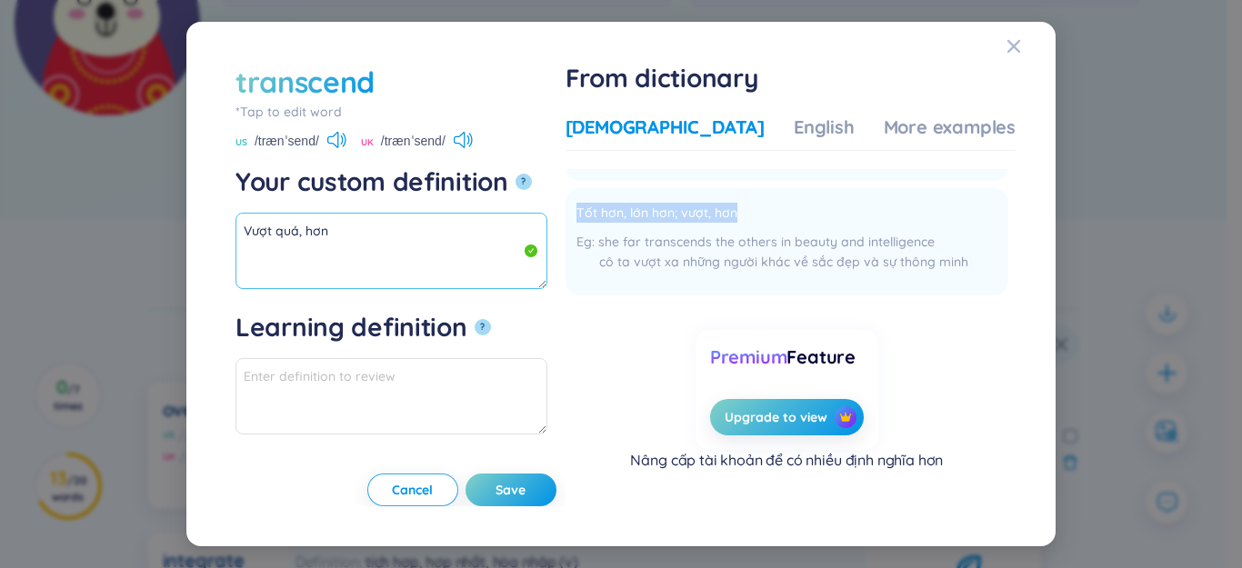
click at [464, 275] on textarea "Vượt quá, hơn" at bounding box center [391, 251] width 312 height 76
paste textarea "Tốt hơn, lớn hơn; vượt, hơn"
click at [439, 242] on textarea "Vượt quá, hơn Tốt hơn, lớn hơn; vượt, hơn" at bounding box center [391, 251] width 312 height 76
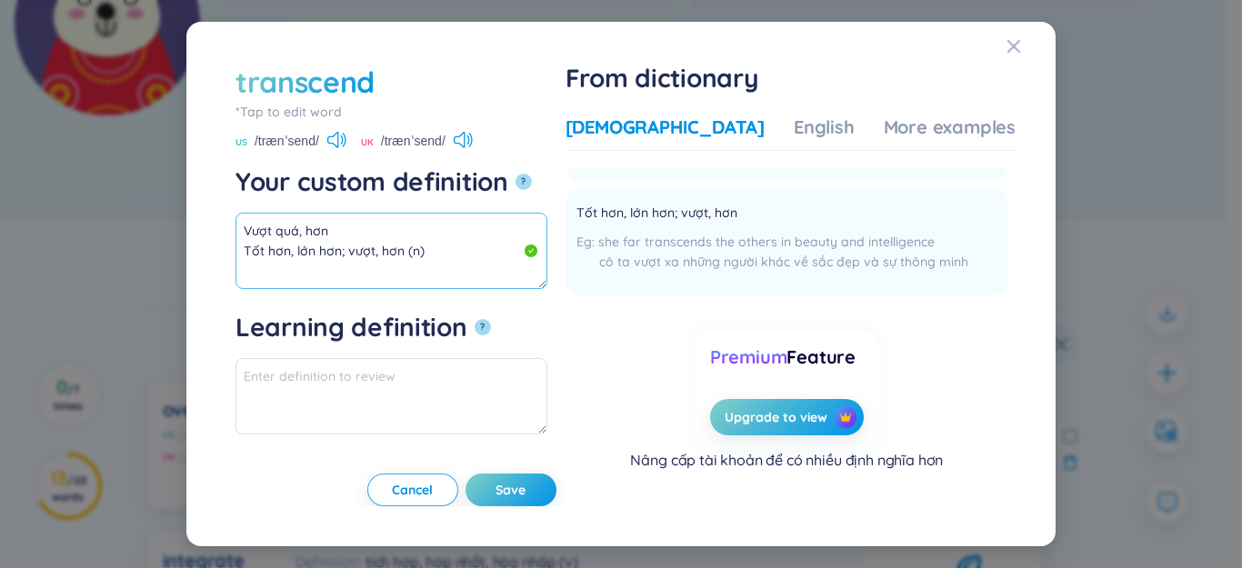
click at [418, 257] on textarea "Vượt quá, hơn Tốt hơn, lớn hơn; vượt, hơn (n)" at bounding box center [391, 251] width 312 height 76
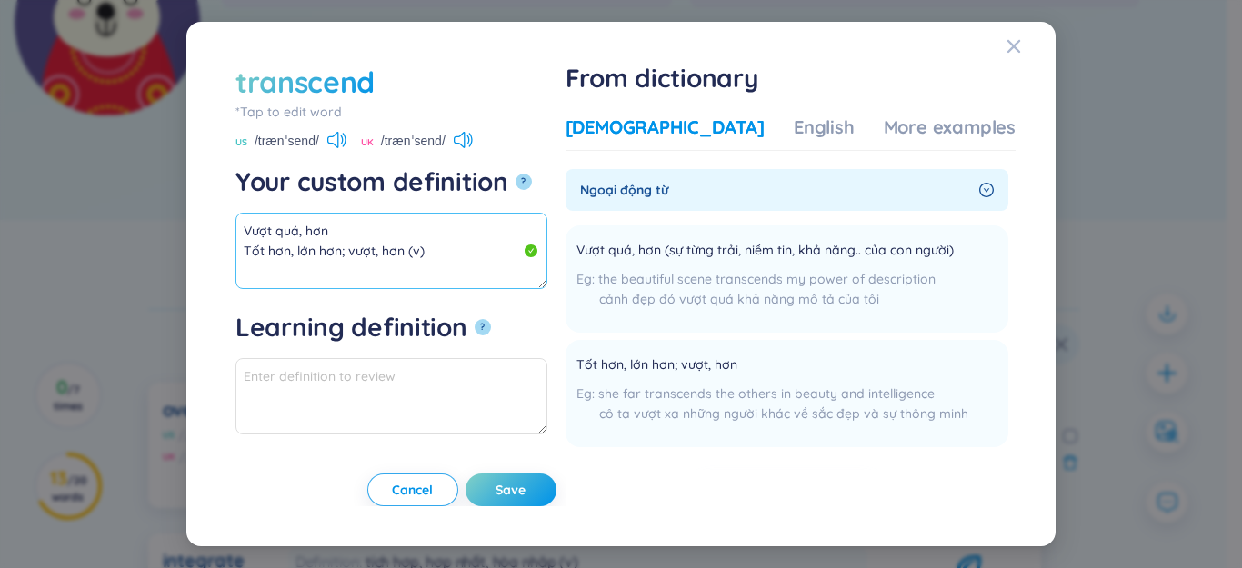
drag, startPoint x: 165, startPoint y: 216, endPoint x: 149, endPoint y: 214, distance: 16.6
click at [140, 213] on div "transcend *Tap to edit word transcend US /trænˈsend/ UK /trænˈsend/ Your custom…" at bounding box center [621, 284] width 1242 height 568
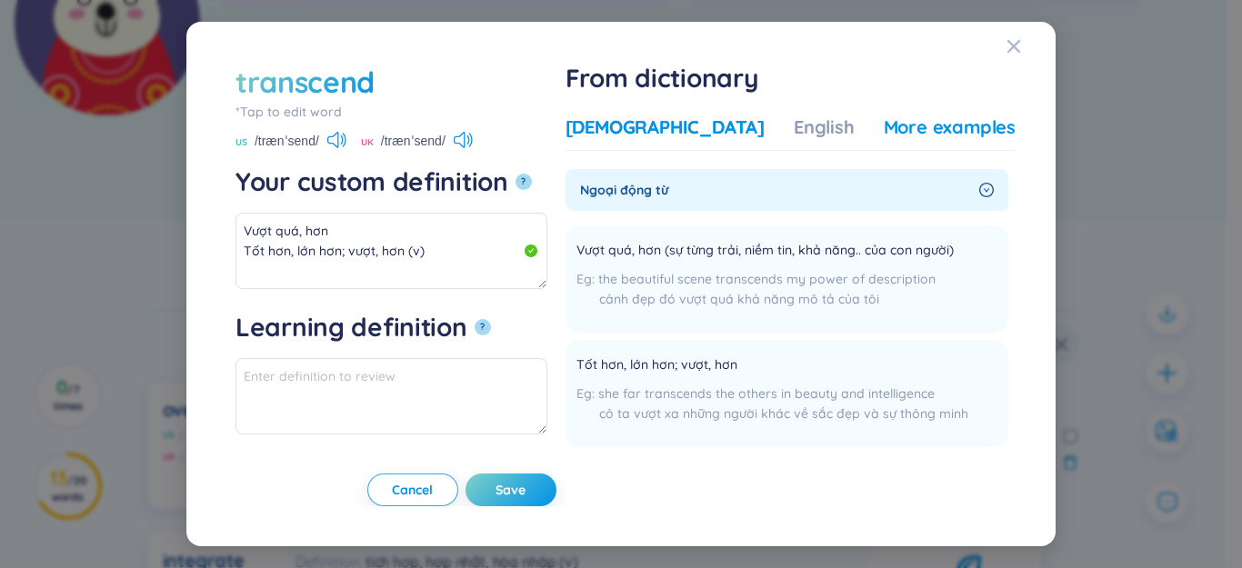
click at [884, 128] on div "More examples" at bounding box center [950, 127] width 132 height 25
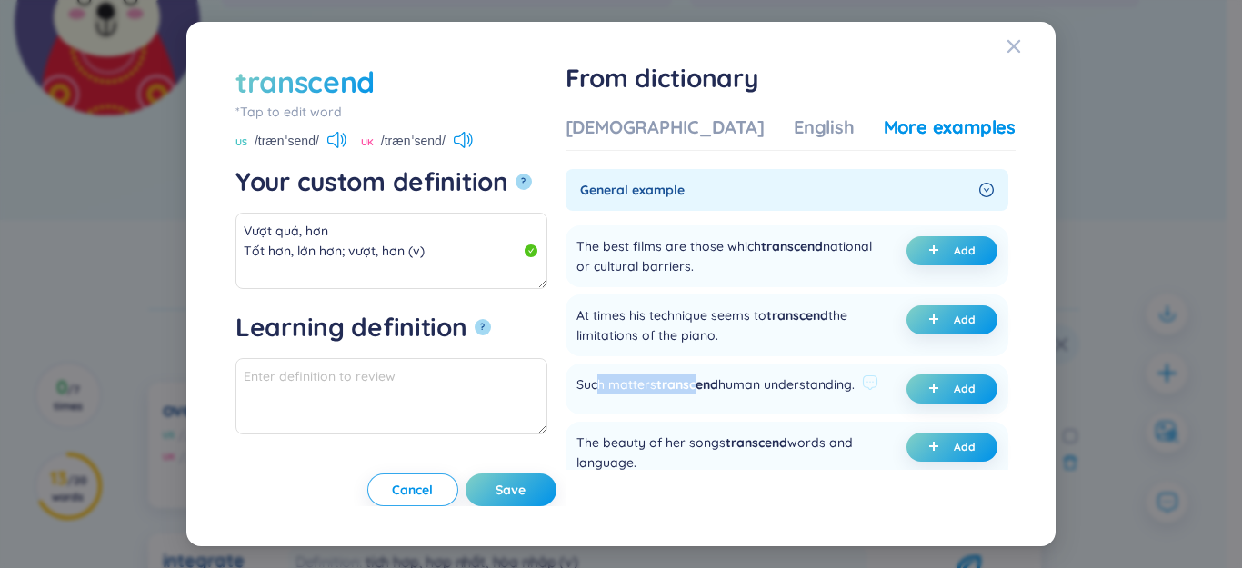
drag, startPoint x: 650, startPoint y: 391, endPoint x: 755, endPoint y: 390, distance: 104.6
click at [755, 390] on div "Such matters transcend human understanding." at bounding box center [715, 389] width 278 height 29
click at [825, 390] on div "Such matters transcend human understanding." at bounding box center [715, 389] width 278 height 29
click at [921, 382] on button "Add" at bounding box center [951, 389] width 91 height 29
click at [556, 482] on button "Save" at bounding box center [511, 490] width 91 height 33
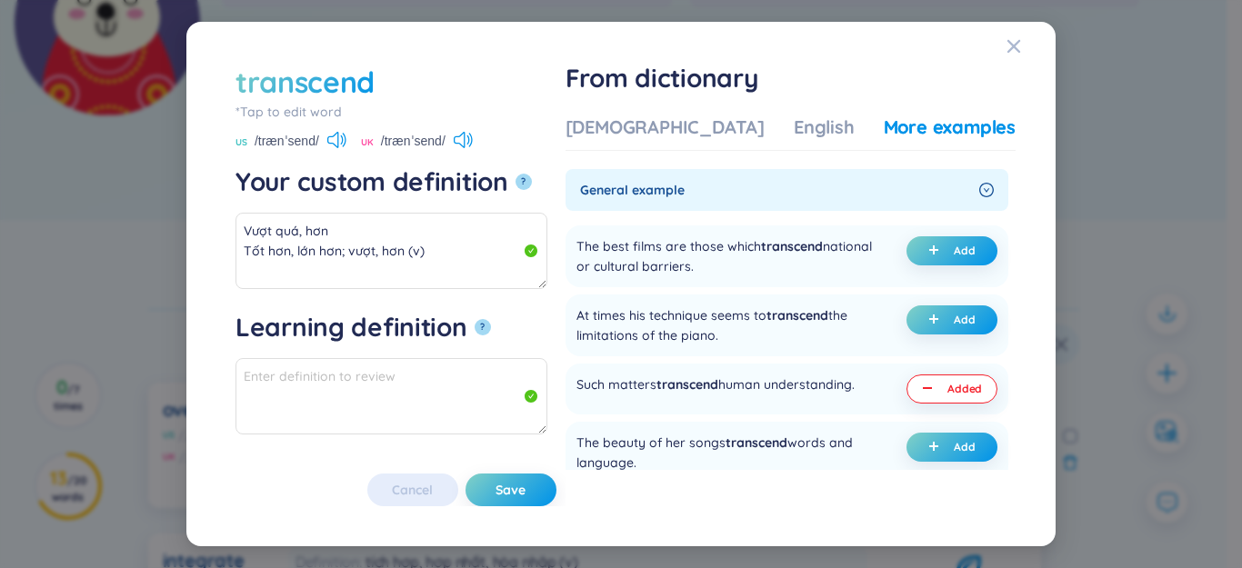
type textarea "Vượt quá, hơn Tốt hơn, lớn hơn; vượt, hơn (v) Eg: Such matters transcend human …"
type textarea "Eg: Such matters transcend human understanding."
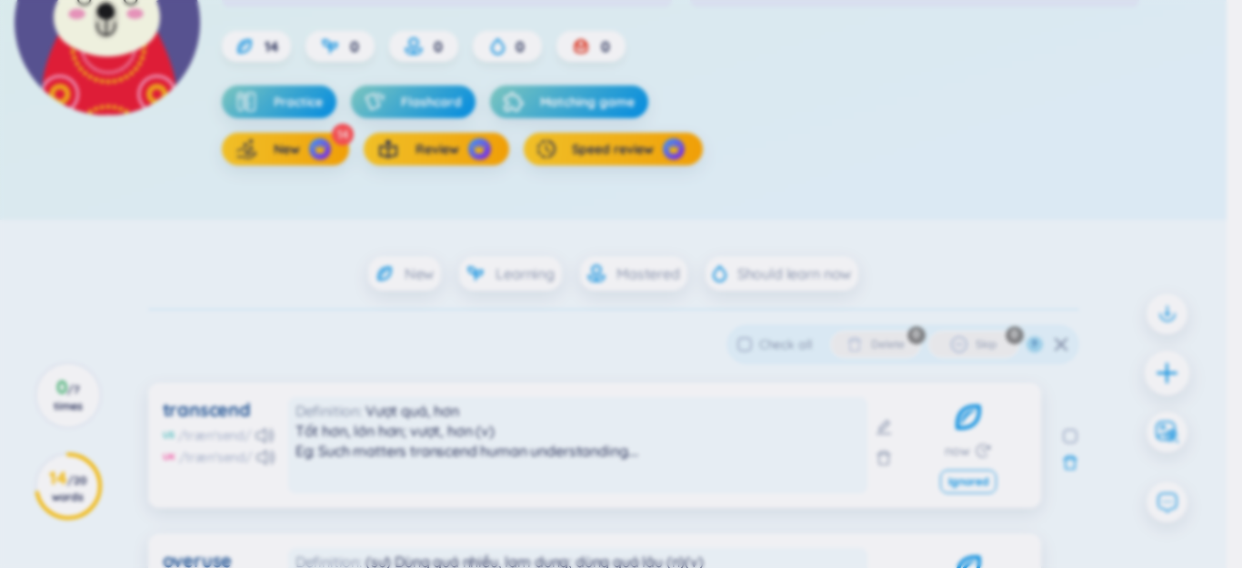
click at [1170, 369] on div at bounding box center [1167, 372] width 45 height 45
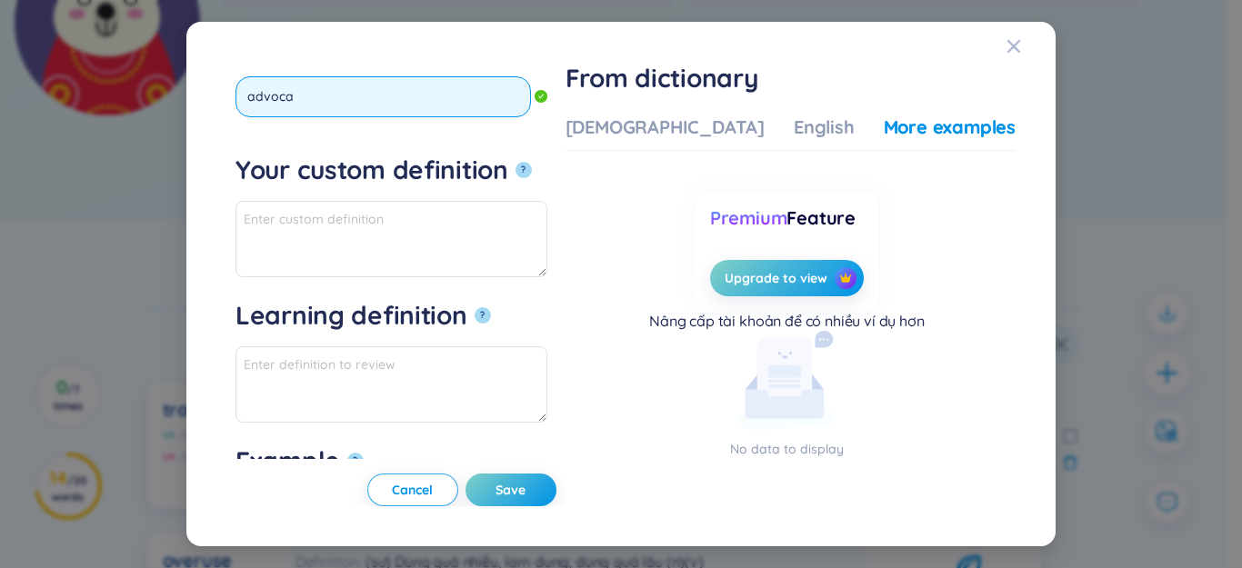
type input "advocat"
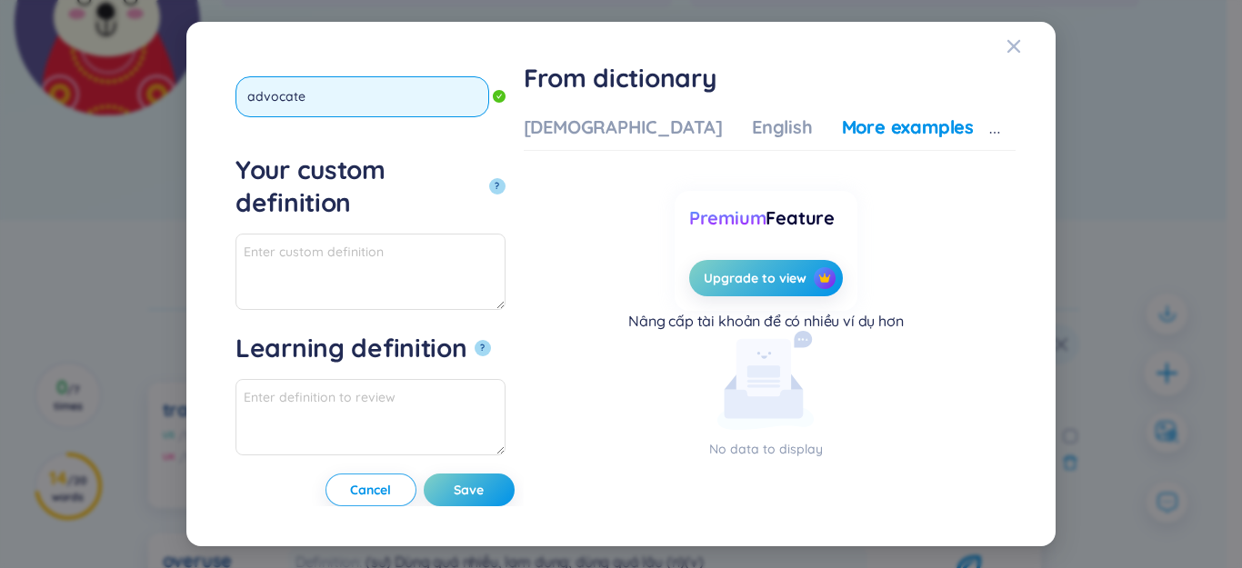
click at [489, 178] on button "?" at bounding box center [497, 186] width 16 height 16
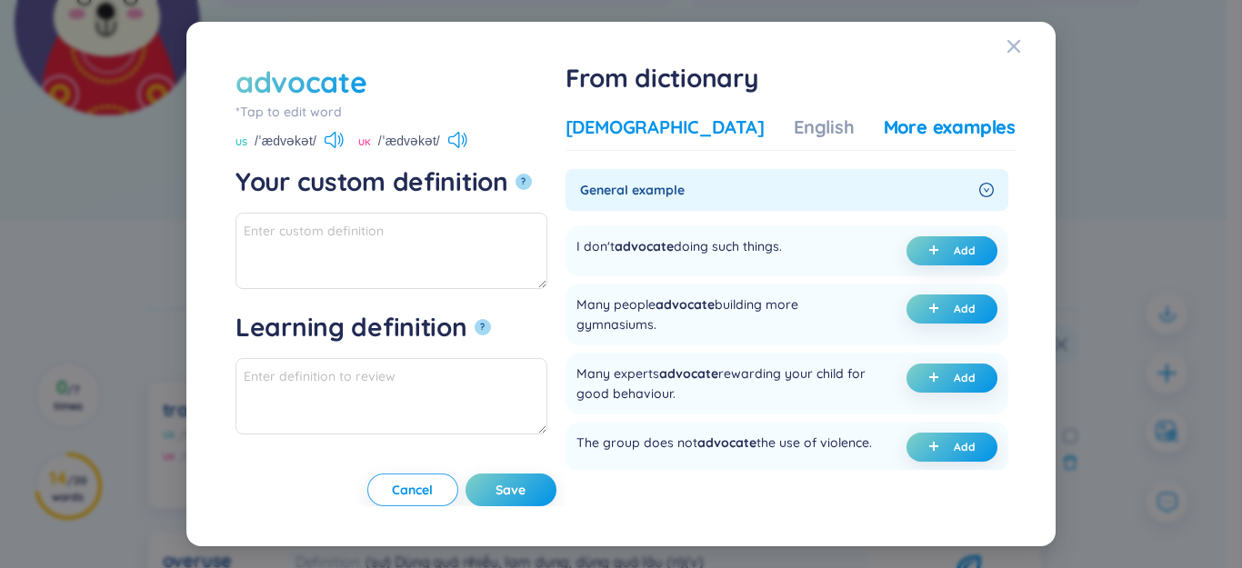
click at [682, 119] on div "[DEMOGRAPHIC_DATA]" at bounding box center [665, 127] width 199 height 25
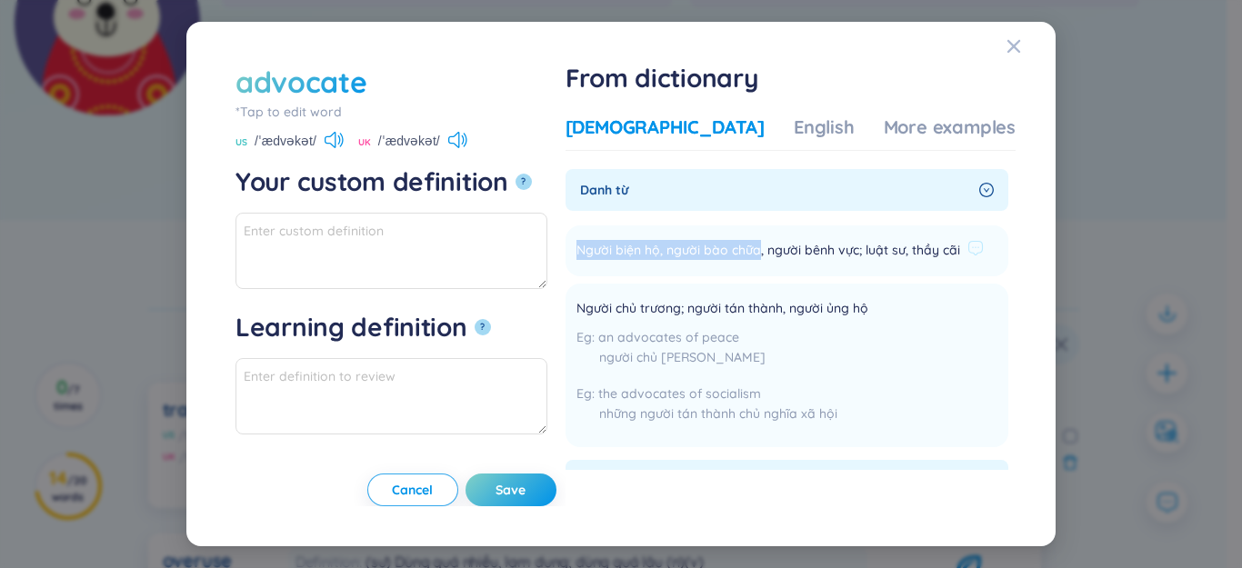
drag, startPoint x: 627, startPoint y: 250, endPoint x: 816, endPoint y: 255, distance: 188.3
click at [816, 255] on li "Người biện hộ, người bào chữa, người bênh vực; luật sư, thầy cãi Add" at bounding box center [787, 250] width 443 height 51
click at [390, 253] on textarea "Your custom definition ?" at bounding box center [391, 251] width 312 height 76
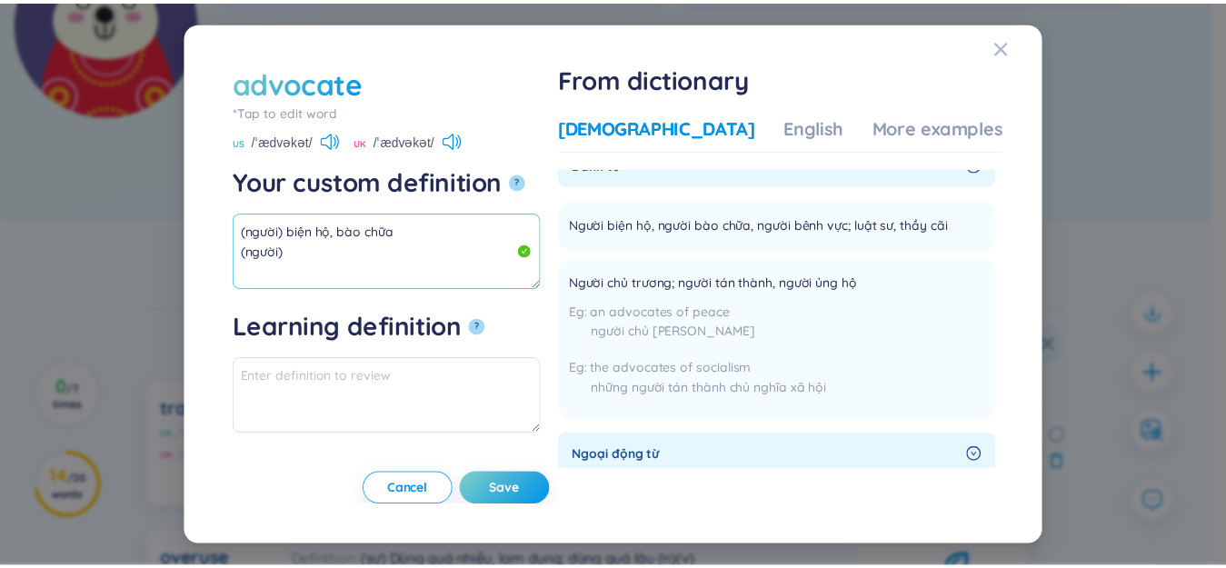
scroll to position [364, 0]
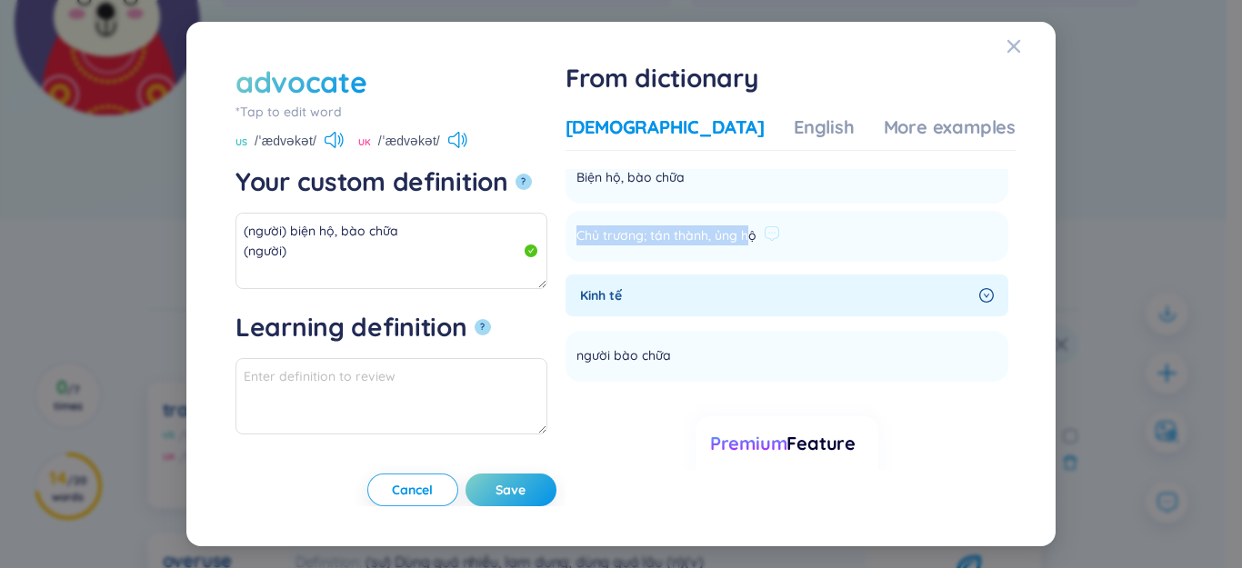
drag, startPoint x: 632, startPoint y: 256, endPoint x: 806, endPoint y: 250, distance: 174.7
click at [756, 247] on span "Chủ trương; tán thành, ủng hộ" at bounding box center [666, 236] width 180 height 22
drag, startPoint x: 397, startPoint y: 205, endPoint x: 331, endPoint y: 254, distance: 82.0
click at [331, 254] on textarea "(người) biện hộ, bào chữa (người)" at bounding box center [391, 251] width 312 height 76
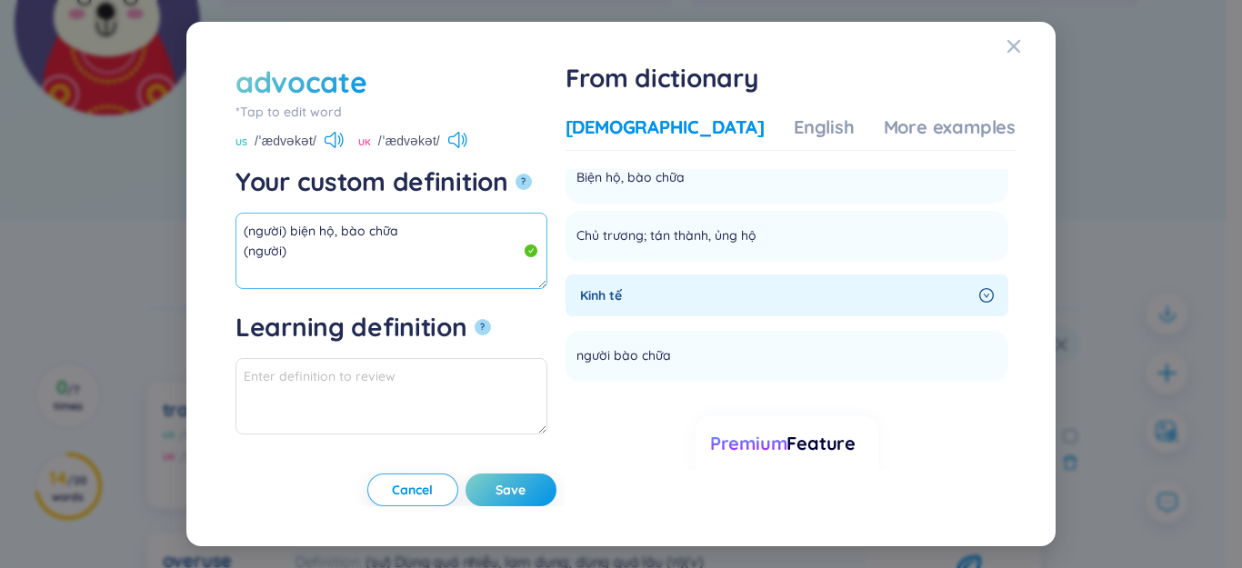
paste textarea "Chủ trương; tán thành, ủng h"
click at [291, 258] on textarea "(người) biện hộ, bào chữa (người)Chủ trương; tán thành, ủng h" at bounding box center [391, 251] width 312 height 76
drag, startPoint x: 453, startPoint y: 253, endPoint x: 471, endPoint y: 255, distance: 18.3
click at [454, 253] on textarea "(người) biện hộ, bào chữa (người)Chủ trương; tán thành, ủng h" at bounding box center [391, 251] width 312 height 76
click at [471, 255] on textarea "(người) biện hộ, bào chữa (người)Chủ trương; tán thành, ủng h" at bounding box center [391, 251] width 312 height 76
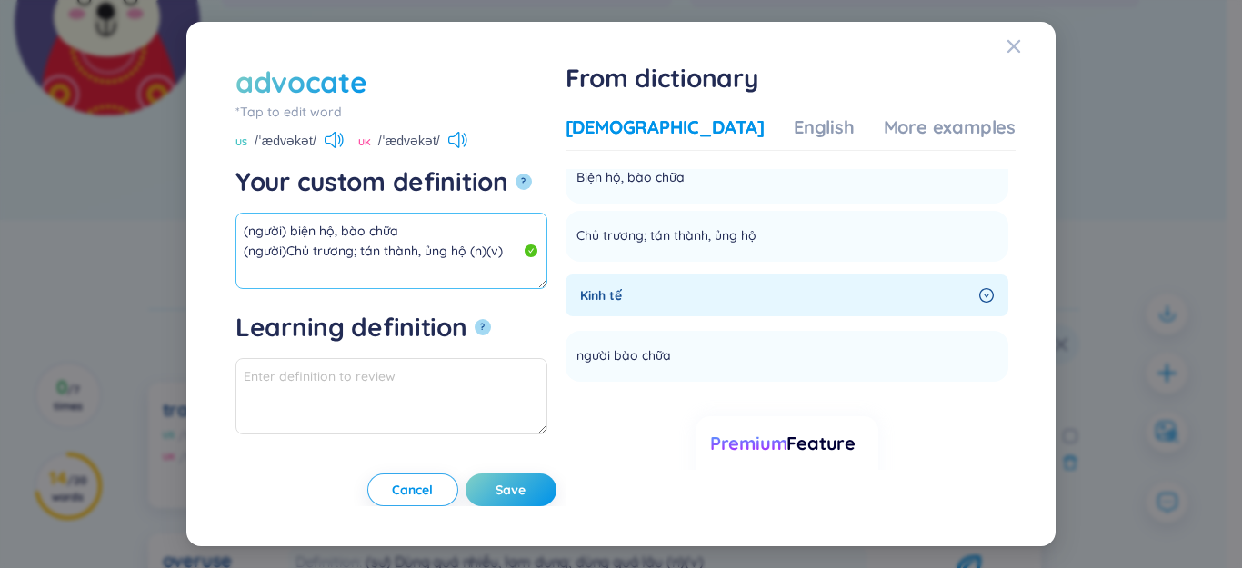
drag, startPoint x: 471, startPoint y: 255, endPoint x: 183, endPoint y: 215, distance: 290.9
click at [183, 215] on div "advocate *Tap to edit word advocate US /ˈædvəkət/ [GEOGRAPHIC_DATA] /ˈædvəkət/ …" at bounding box center [621, 284] width 1242 height 568
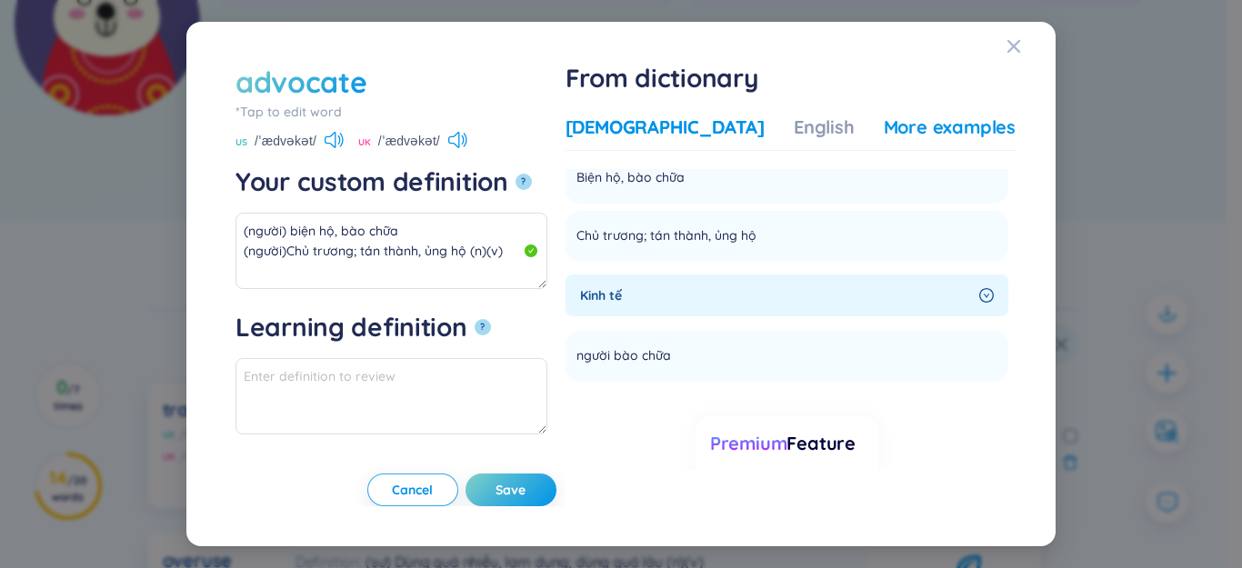
click at [906, 126] on div "More examples" at bounding box center [950, 127] width 132 height 25
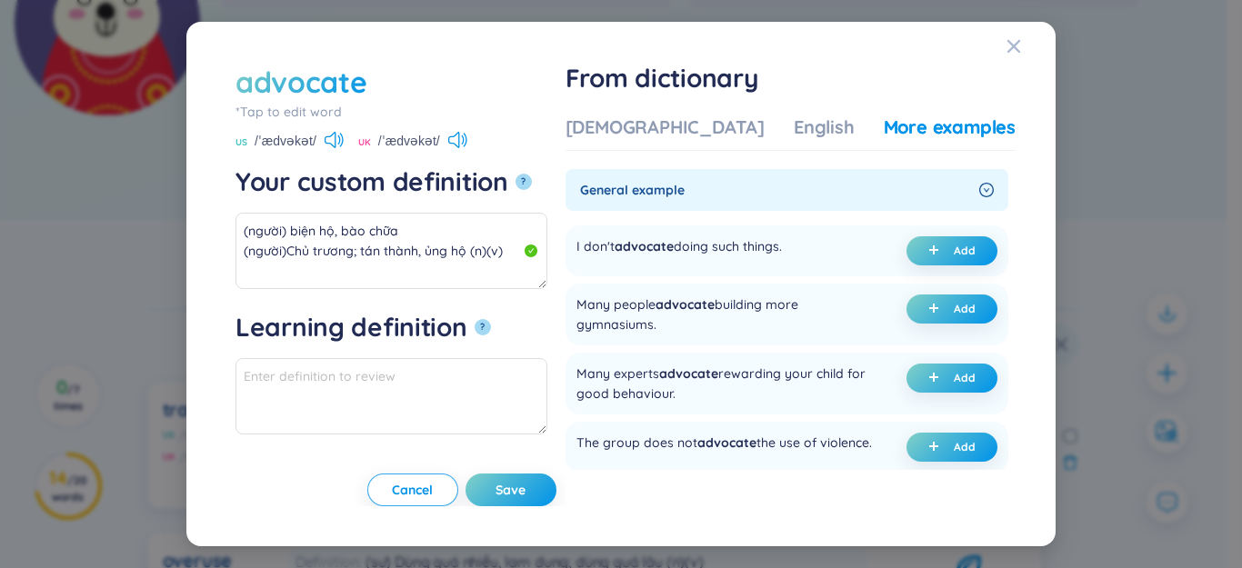
click at [441, 135] on div "UK /ˈædvəkət/" at bounding box center [412, 143] width 109 height 16
click at [462, 135] on icon at bounding box center [457, 140] width 19 height 16
click at [913, 248] on button "Add" at bounding box center [951, 250] width 91 height 29
type textarea "(người) biện hộ, bào chữa (người)Chủ trương; tán thành, ủng hộ (n)(v) Eg: I don…"
type textarea "Eg: I don't advocate doing such things."
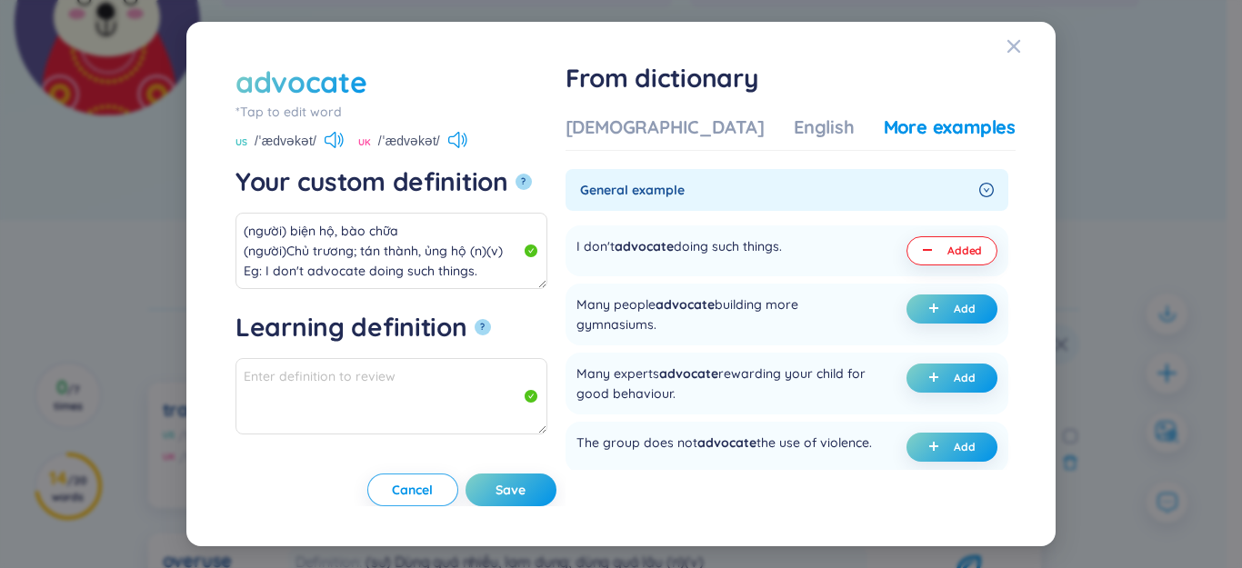
click at [556, 501] on button "Save" at bounding box center [511, 490] width 91 height 33
type textarea "(người) biện hộ, bào chữa (người)Chủ trương; tán thành, ủng hộ (n)(v) Eg: I don…"
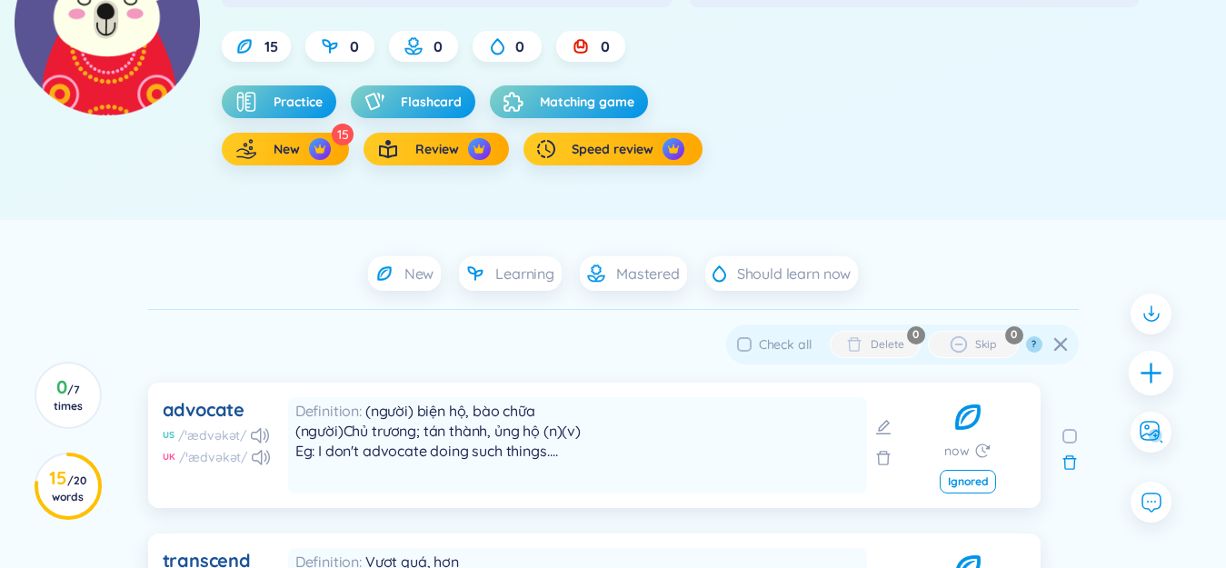
click at [1163, 368] on div at bounding box center [1151, 372] width 45 height 45
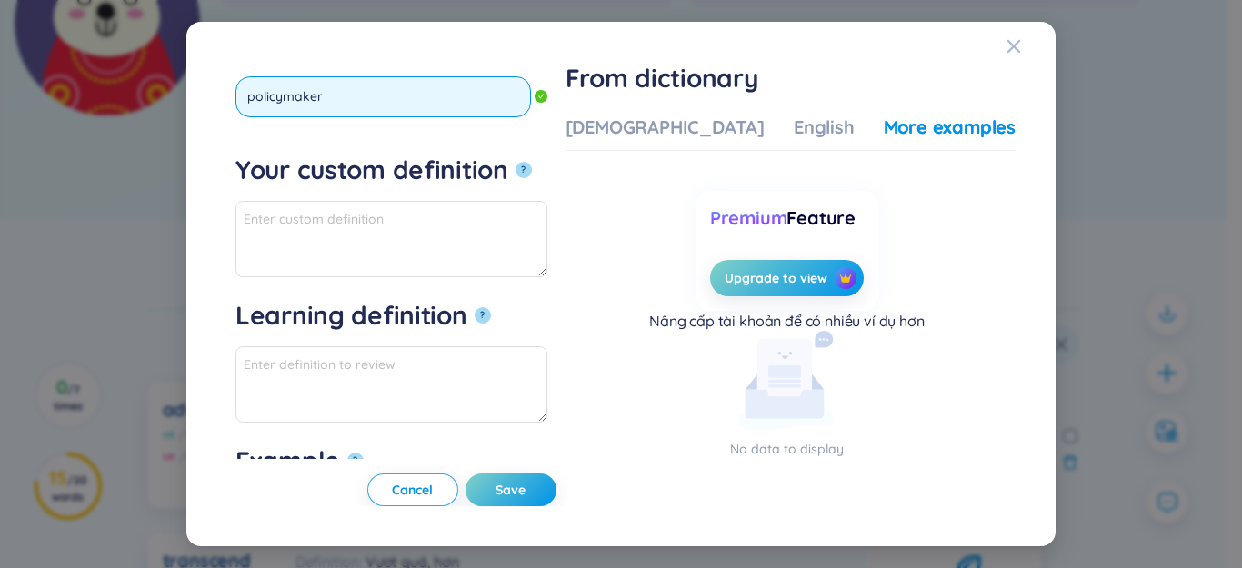
click at [516, 162] on button "?" at bounding box center [524, 170] width 16 height 16
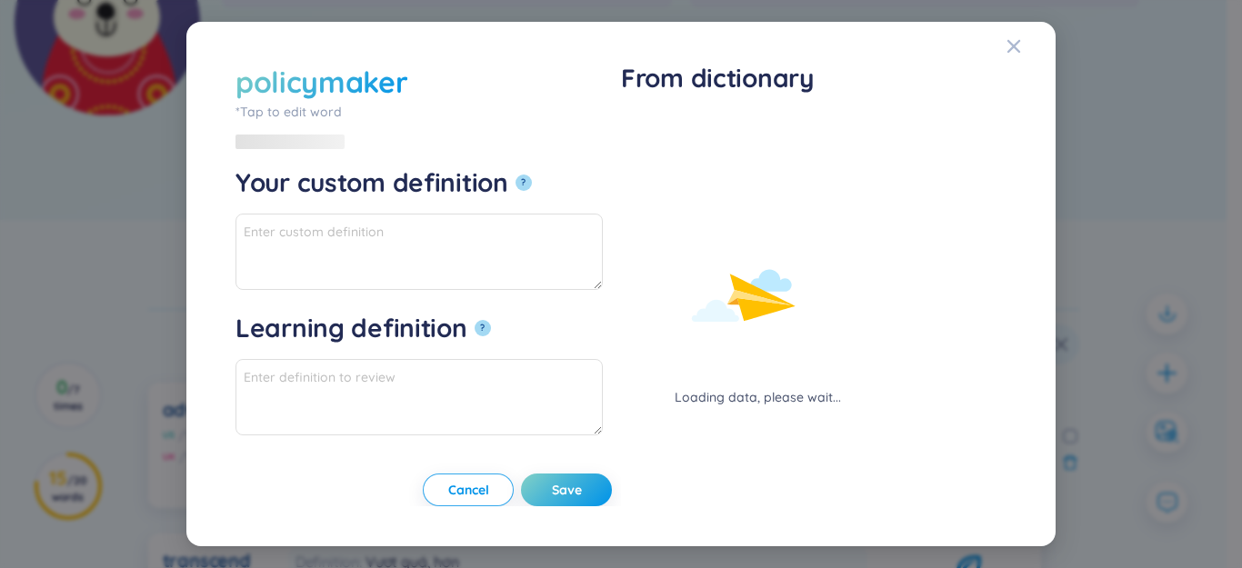
click at [671, 123] on div "Loading data, please wait..." at bounding box center [757, 261] width 273 height 293
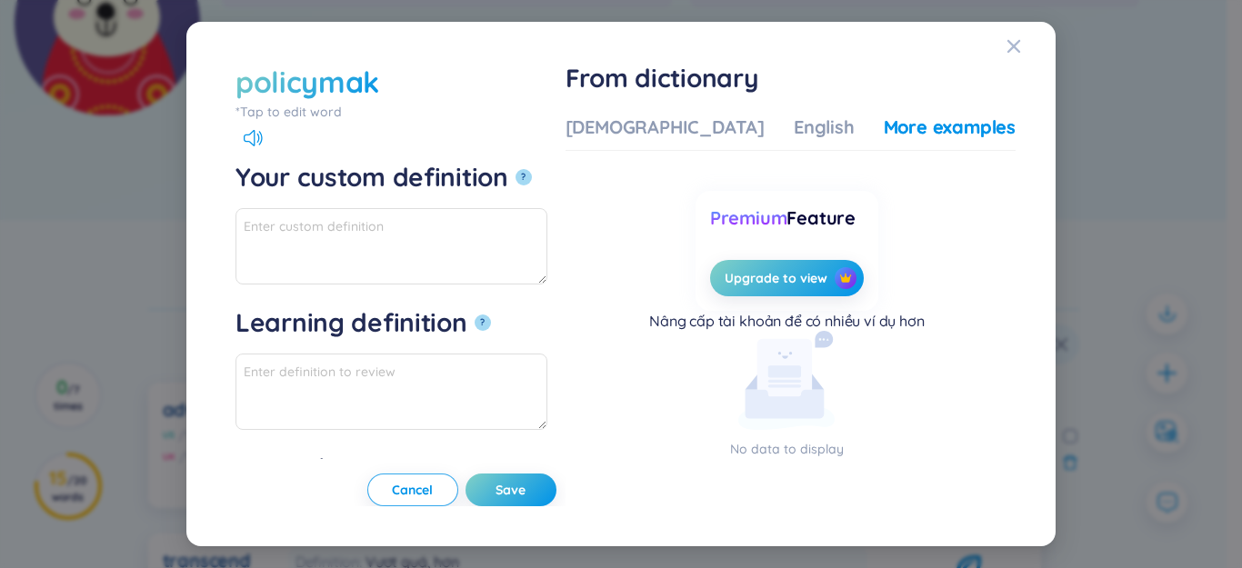
click at [299, 118] on div "*Tap to edit word" at bounding box center [391, 112] width 312 height 20
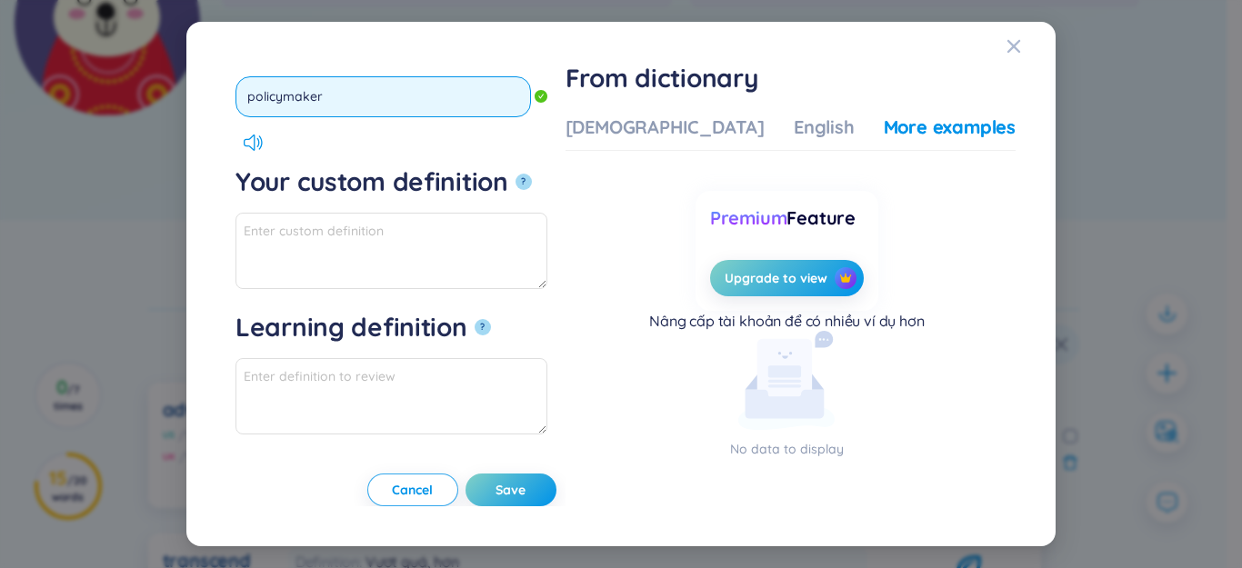
type input "policymakers"
click at [516, 174] on button "?" at bounding box center [524, 182] width 16 height 16
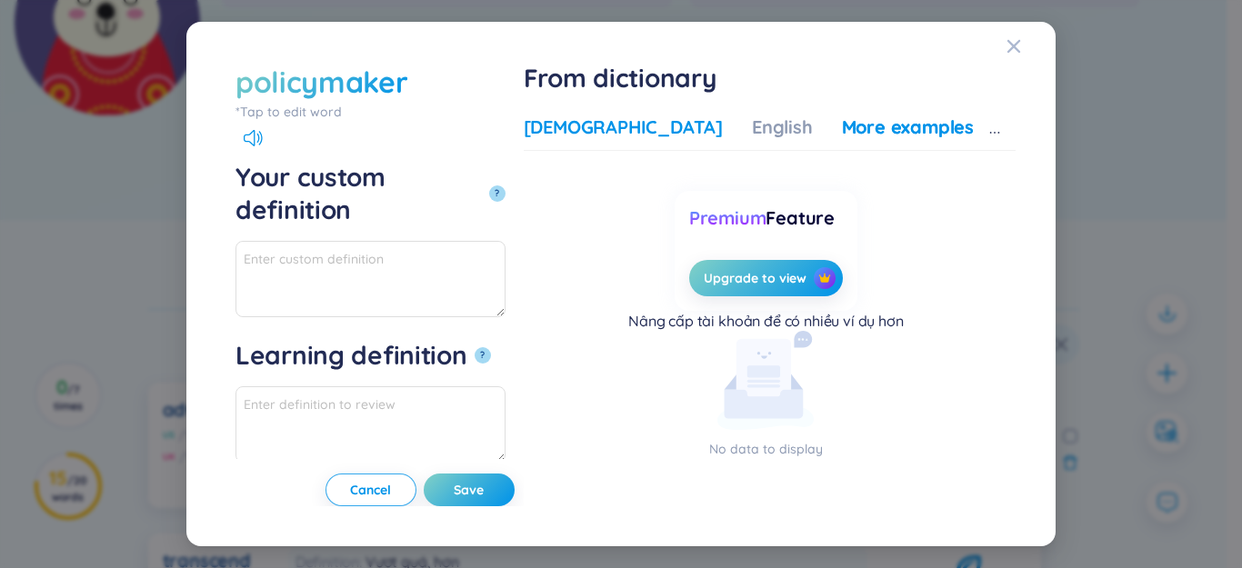
click at [669, 130] on div "[DEMOGRAPHIC_DATA]" at bounding box center [623, 127] width 199 height 25
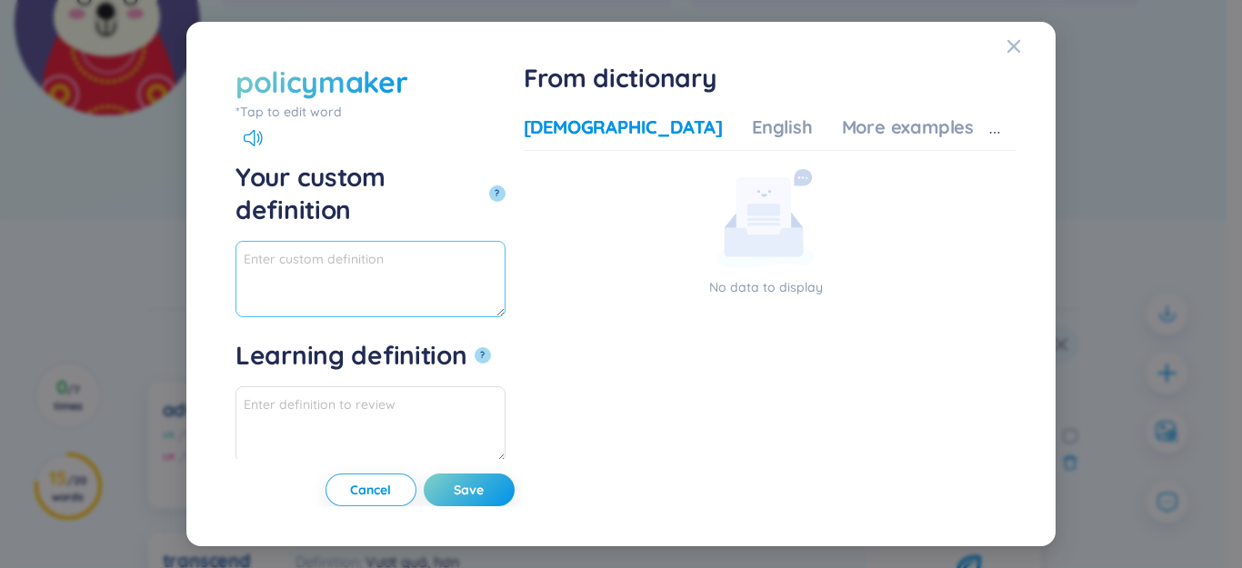
click at [501, 241] on textarea "Your custom definition ?" at bounding box center [370, 279] width 270 height 76
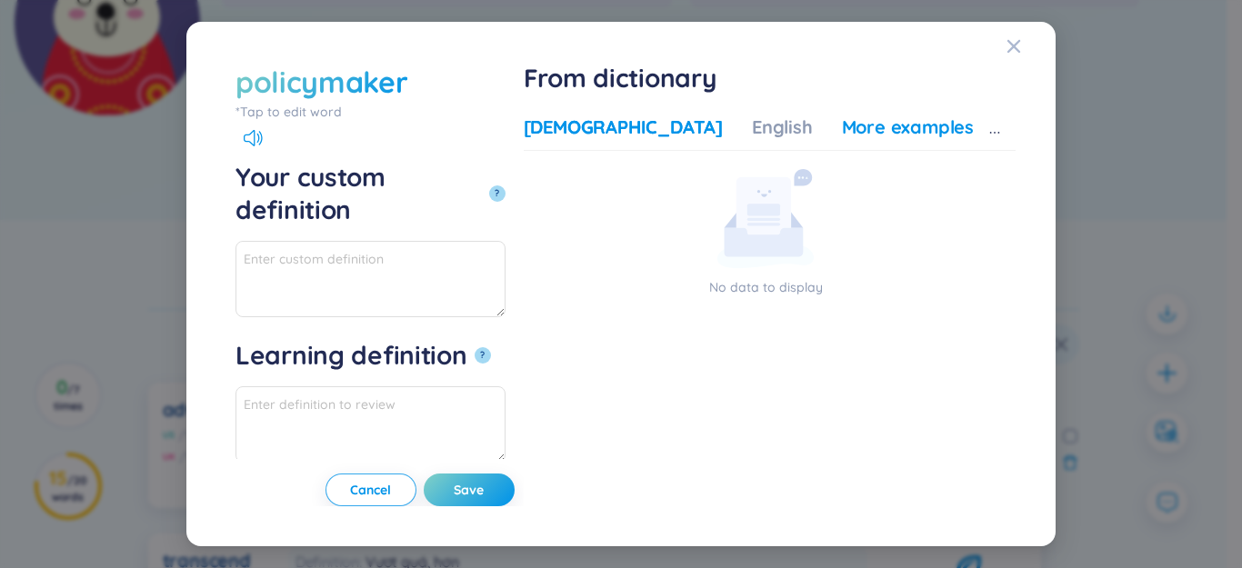
click at [913, 134] on div "More examples" at bounding box center [908, 127] width 132 height 25
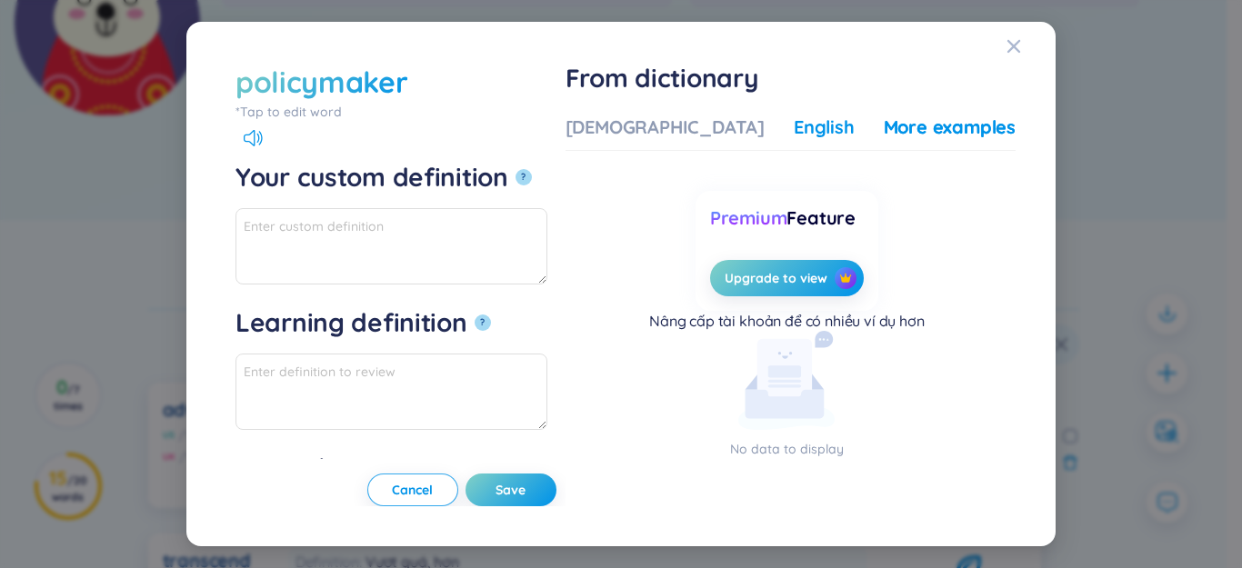
click at [794, 135] on div "English" at bounding box center [824, 127] width 61 height 25
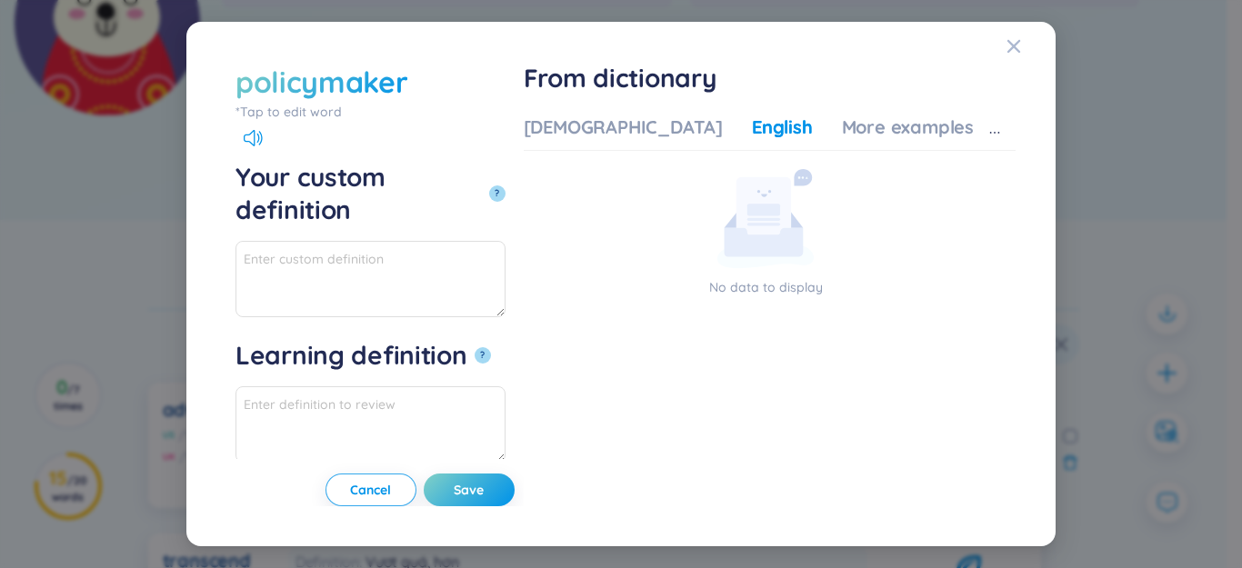
click at [1017, 48] on icon "Close" at bounding box center [1013, 46] width 13 height 13
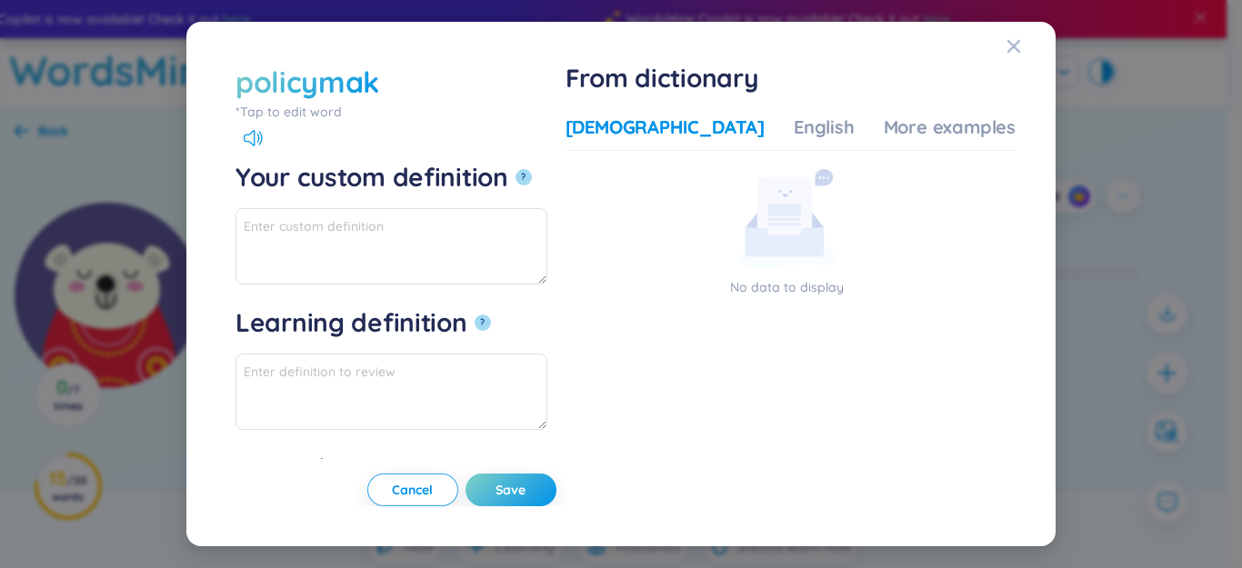
drag, startPoint x: 0, startPoint y: 0, endPoint x: 407, endPoint y: 95, distance: 418.1
click at [334, 115] on div "*Tap to edit word" at bounding box center [391, 112] width 312 height 20
click at [0, 0] on input "policymaker" at bounding box center [0, 0] width 0 height 0
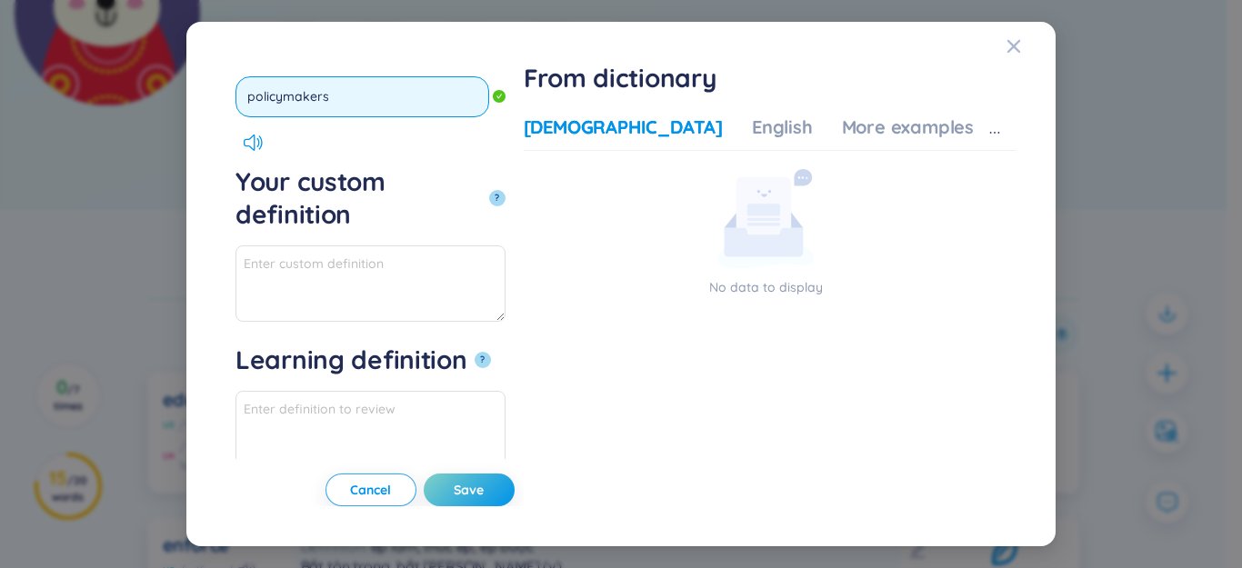
click at [489, 190] on button "?" at bounding box center [497, 198] width 16 height 16
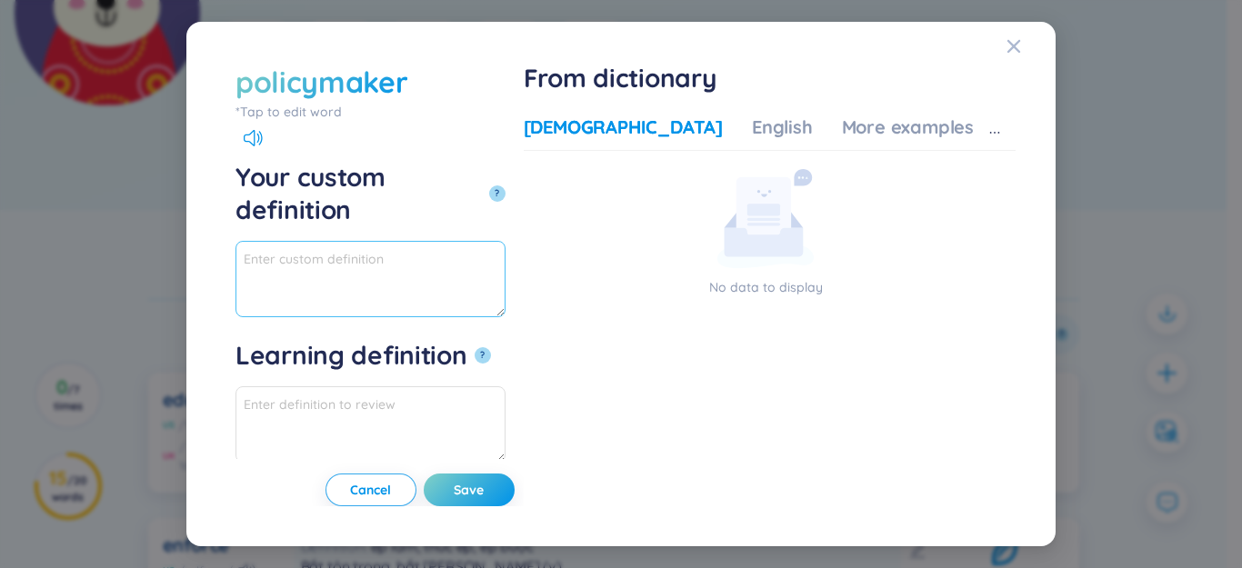
click at [444, 241] on textarea "Your custom definition ?" at bounding box center [370, 279] width 270 height 76
drag, startPoint x: 261, startPoint y: 225, endPoint x: 155, endPoint y: 212, distance: 106.3
click at [152, 211] on div "policymaker *Tap to edit word policymakers Your custom definition ? nhà tạo chí…" at bounding box center [621, 284] width 1242 height 568
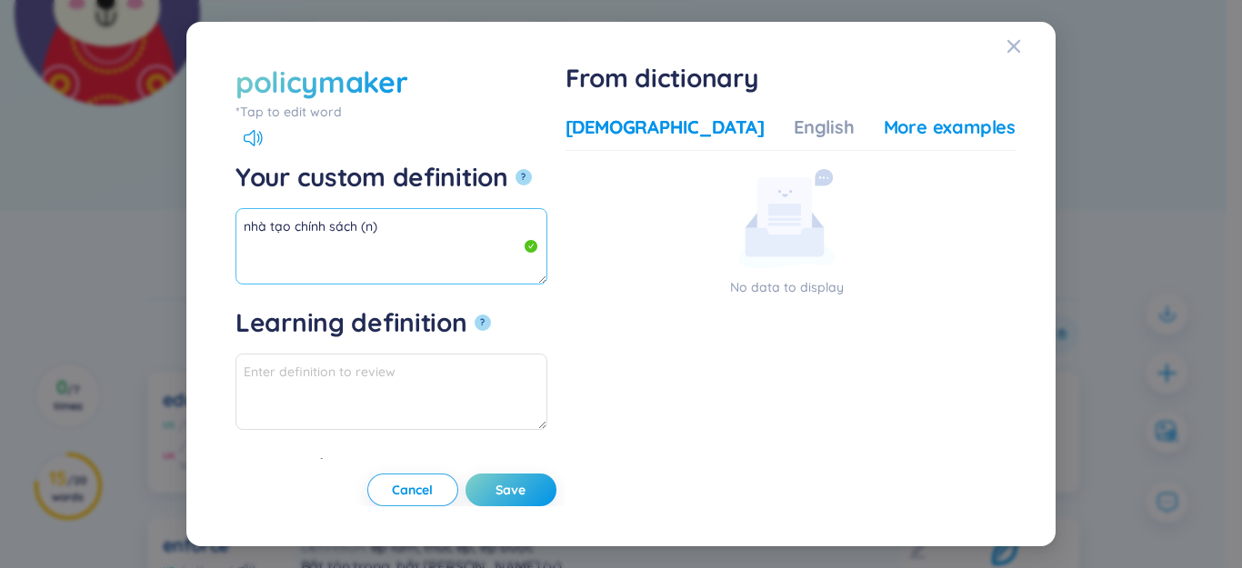
type textarea "nhà tạo chính sách (n)"
click at [887, 122] on div "More examples" at bounding box center [950, 127] width 132 height 25
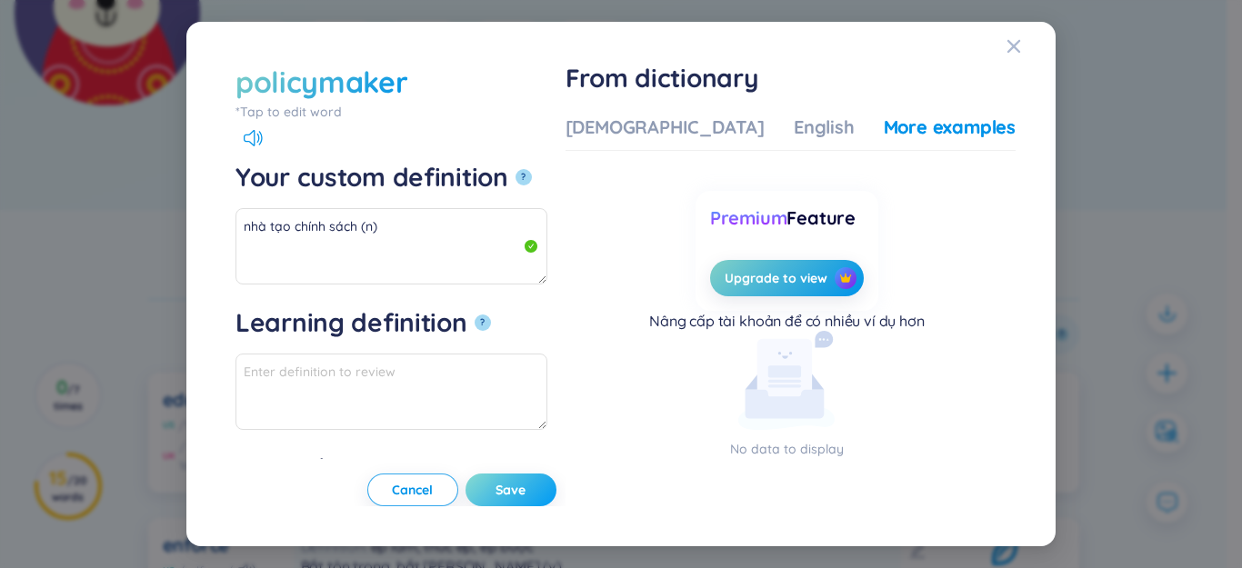
click at [556, 502] on button "Save" at bounding box center [511, 490] width 91 height 33
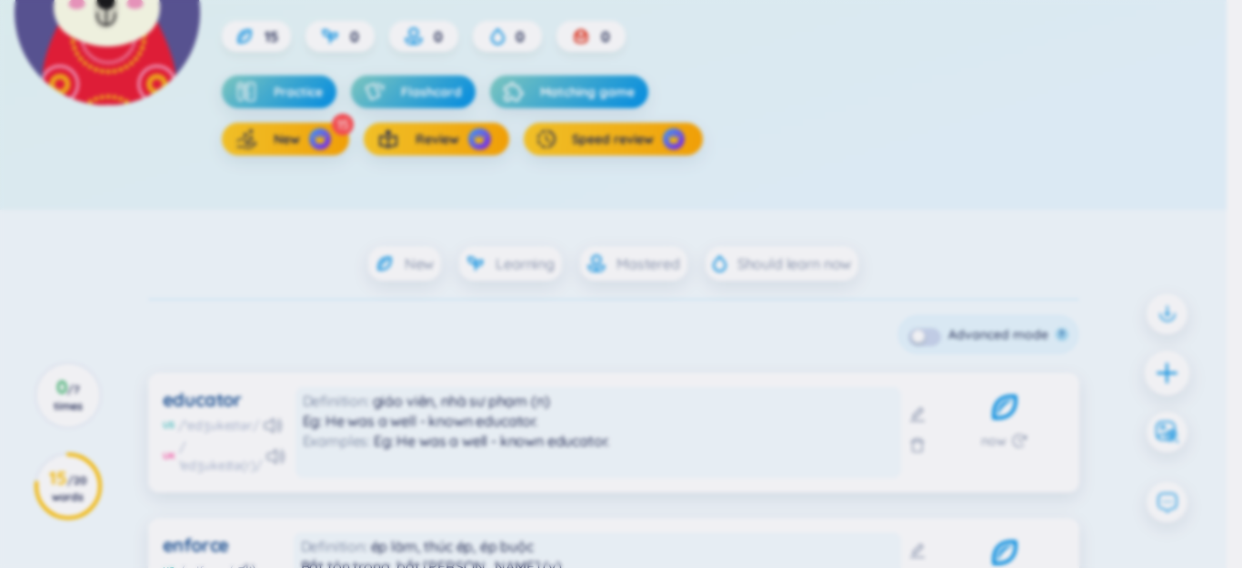
click at [1161, 371] on icon "plus" at bounding box center [1167, 372] width 25 height 25
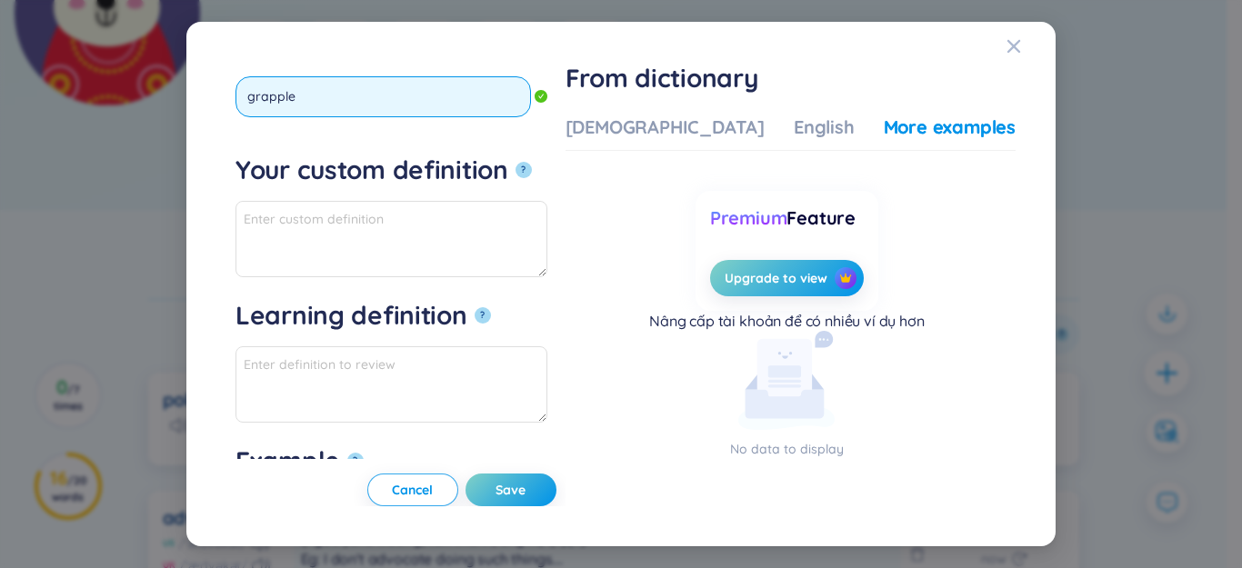
click at [516, 162] on button "?" at bounding box center [524, 170] width 16 height 16
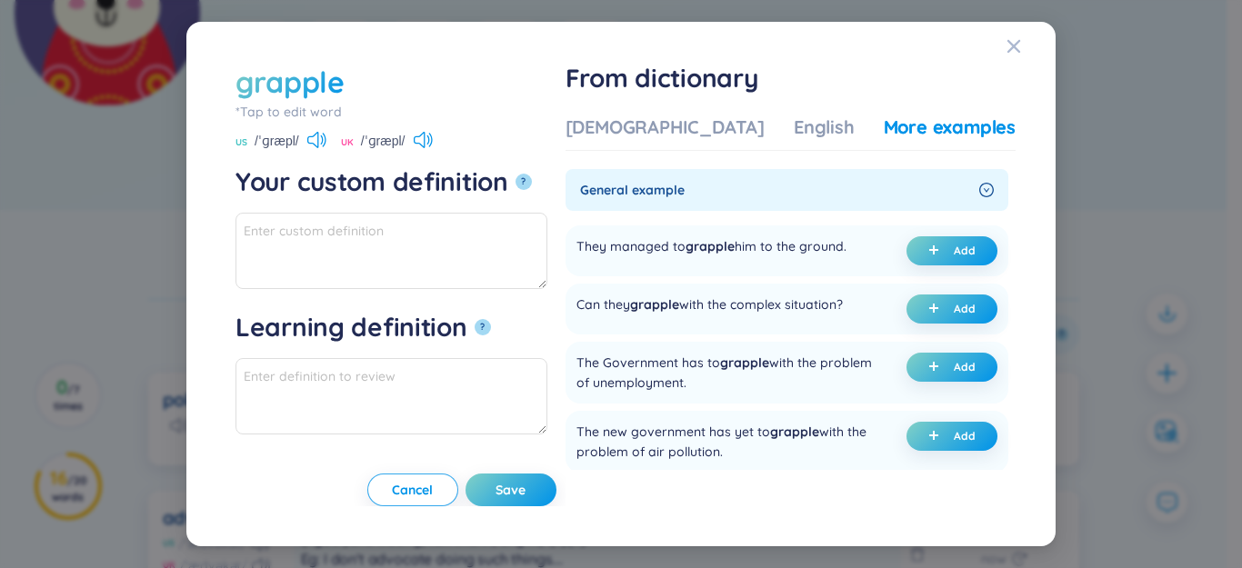
click at [667, 125] on div "[DEMOGRAPHIC_DATA]" at bounding box center [665, 127] width 199 height 25
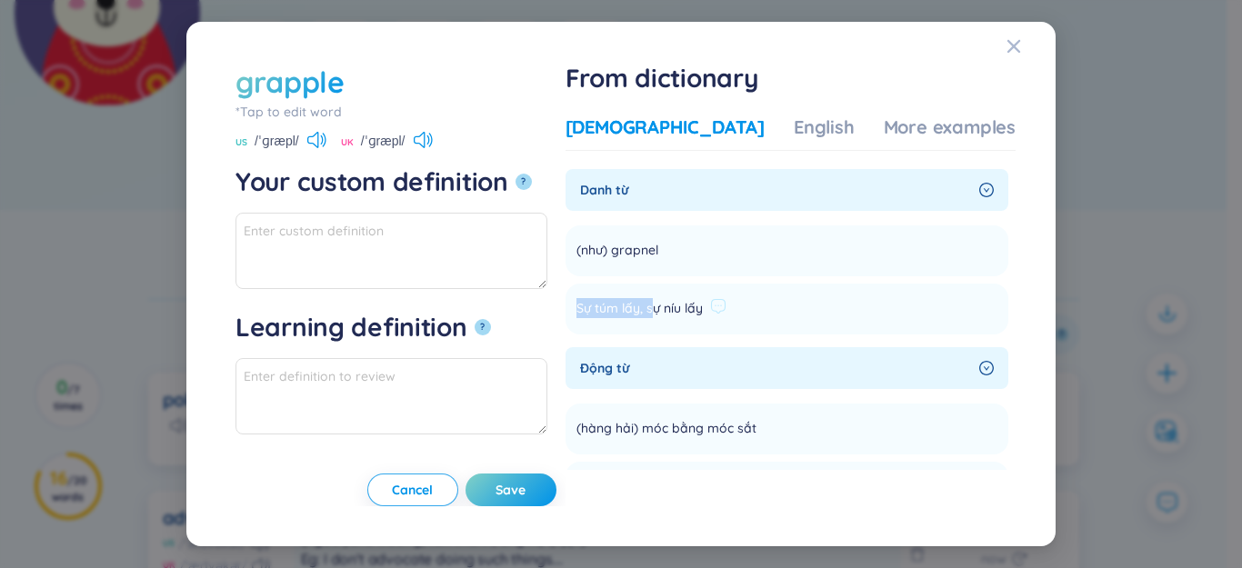
drag, startPoint x: 649, startPoint y: 312, endPoint x: 739, endPoint y: 299, distance: 90.9
click at [726, 298] on div "Sự túm lấy, sự níu lấy" at bounding box center [651, 309] width 150 height 22
copy section "Sự túm lấy, sự níu lấy Add"
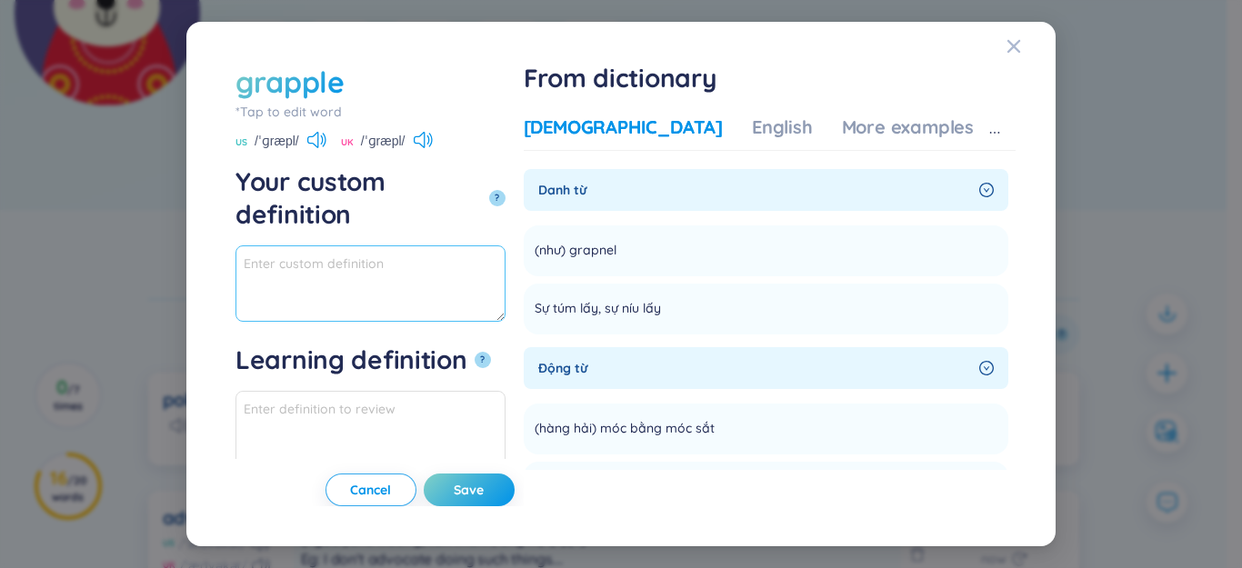
paste textarea "Sự túm lấy, sự níu lấy"
click at [456, 245] on textarea "Sự túm lấy, sự níu lấy" at bounding box center [370, 283] width 270 height 76
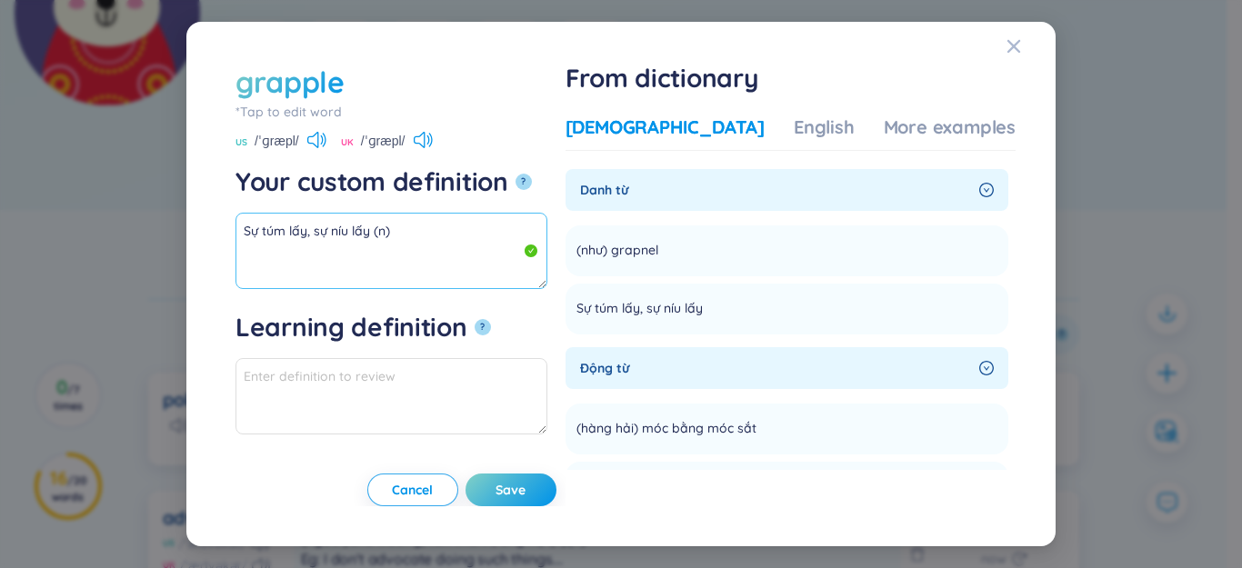
scroll to position [182, 0]
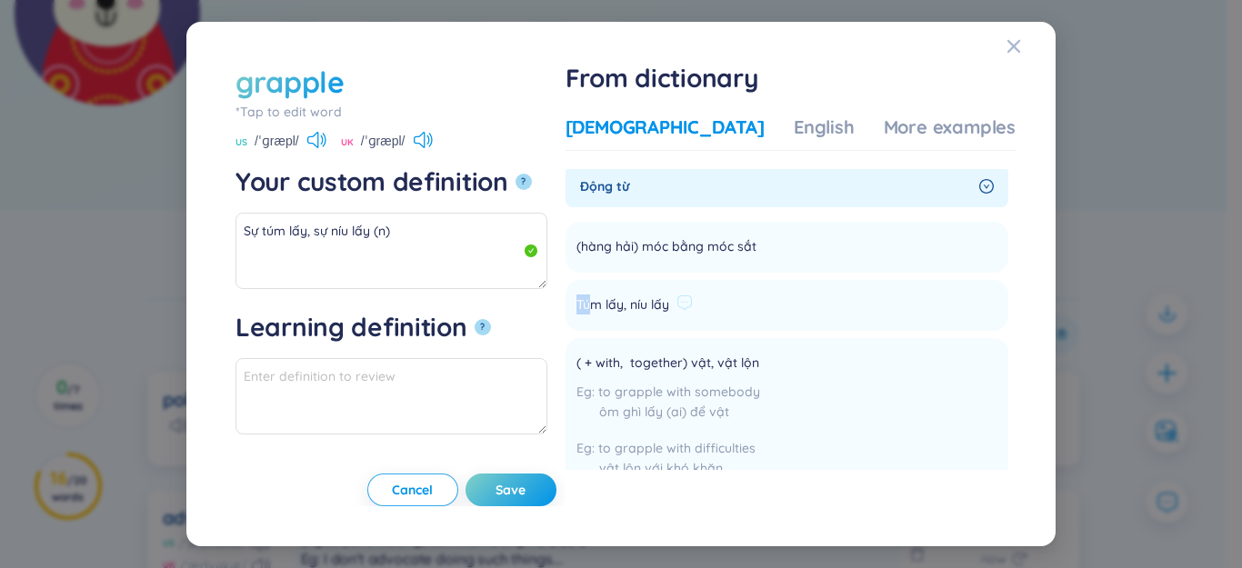
drag, startPoint x: 644, startPoint y: 305, endPoint x: 700, endPoint y: 313, distance: 56.8
click at [740, 305] on li "Túm lấy, níu lấy Add" at bounding box center [787, 305] width 443 height 51
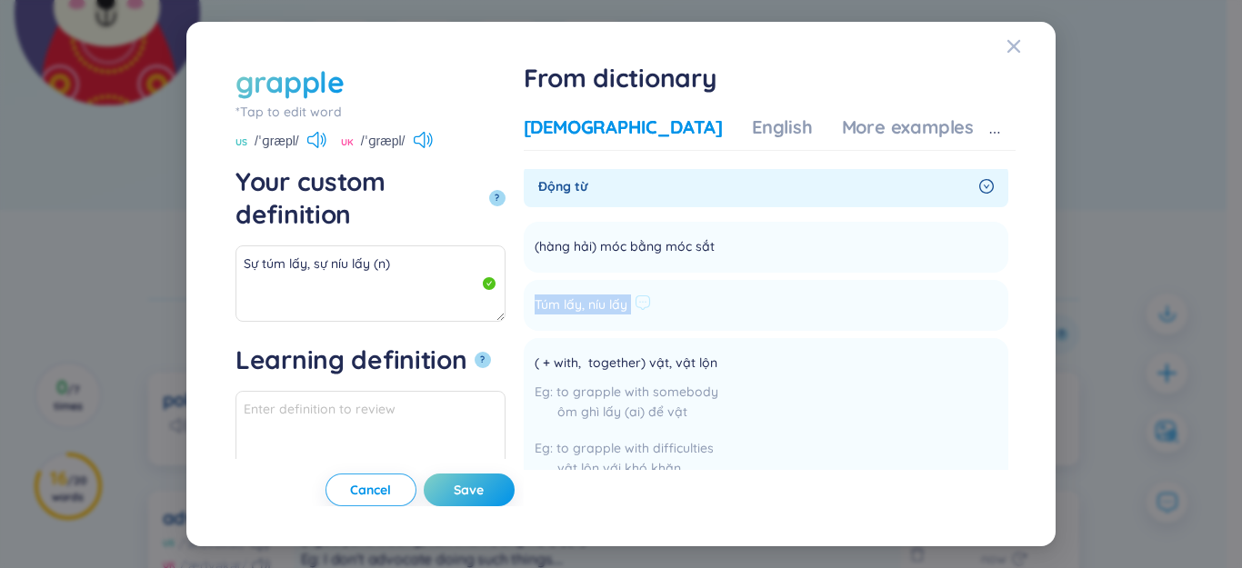
copy li "Túm lấy, níu lấy Add"
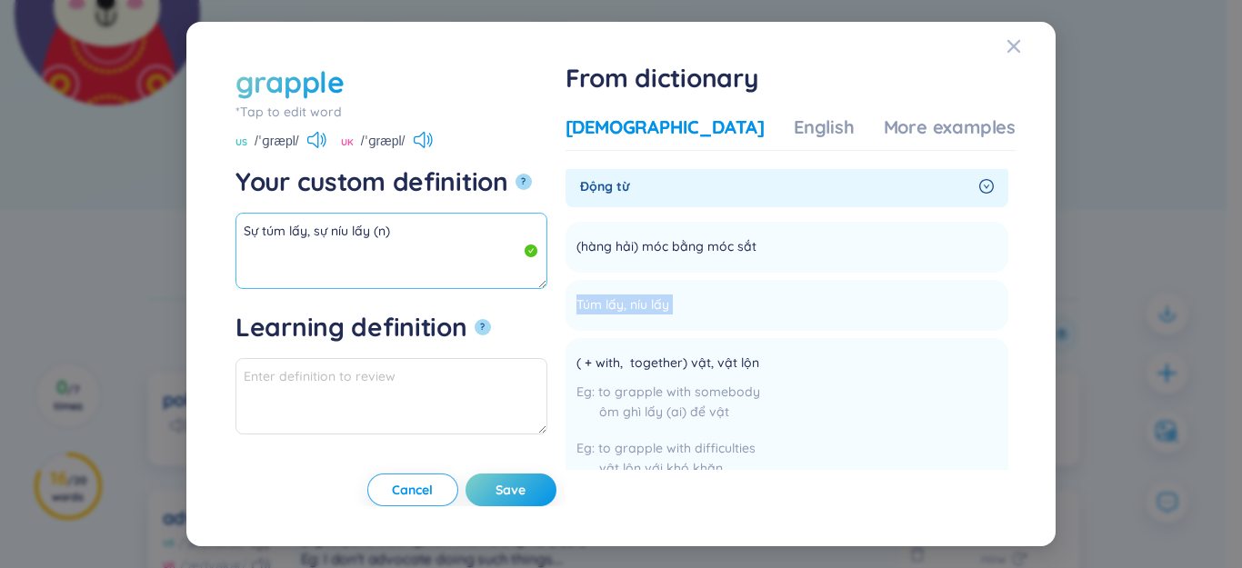
click at [404, 258] on textarea "Sự túm lấy, sự níu lấy (n)" at bounding box center [391, 251] width 312 height 76
paste textarea "Túm lấy, níu lấy"
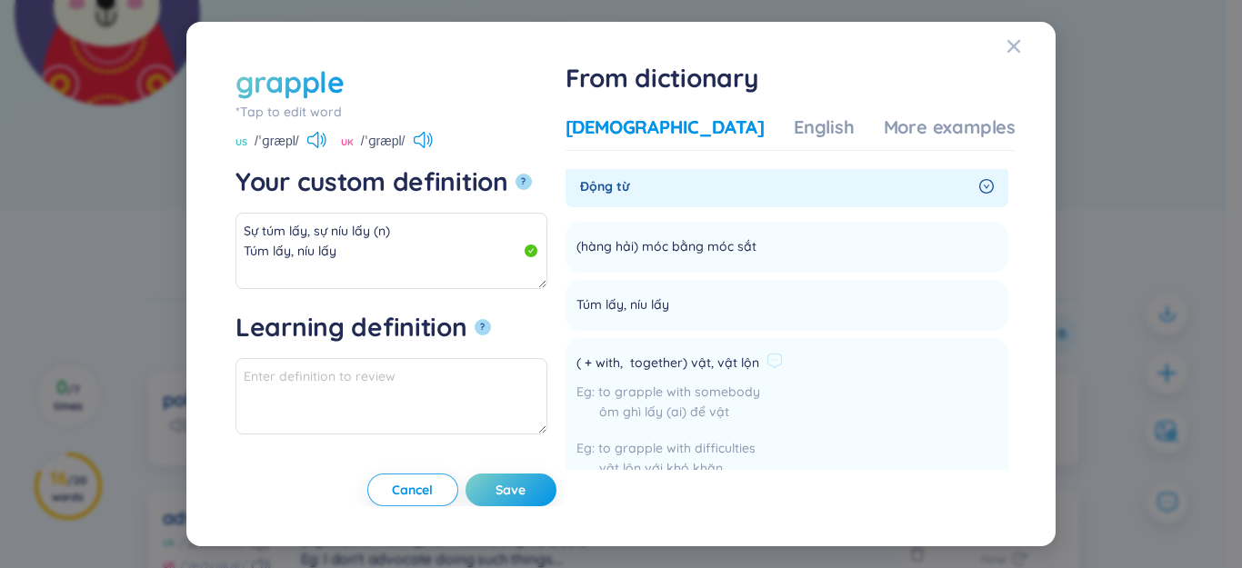
drag, startPoint x: 746, startPoint y: 365, endPoint x: 855, endPoint y: 365, distance: 109.1
click at [855, 365] on li "( + with, together) vật, vật lộn to grapple with somebody ôm ghì lấy (ai) để vậ…" at bounding box center [787, 420] width 443 height 164
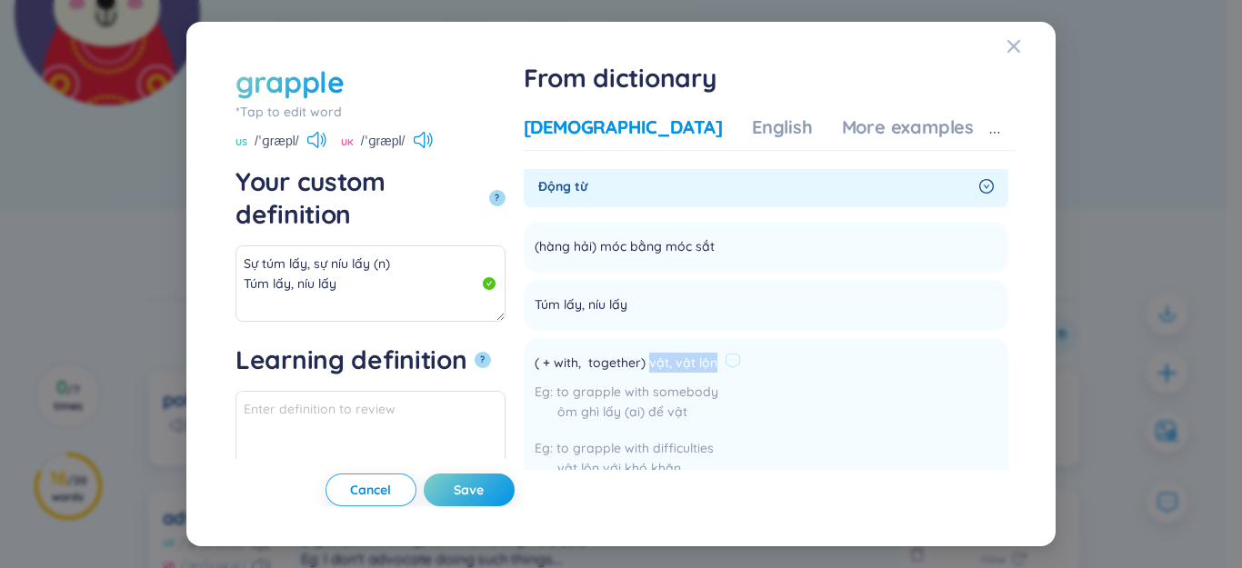
copy div "vật, vật lộn"
click at [403, 263] on textarea "Sự túm lấy, sự níu lấy (n) Túm lấy, níu lấy" at bounding box center [370, 283] width 270 height 76
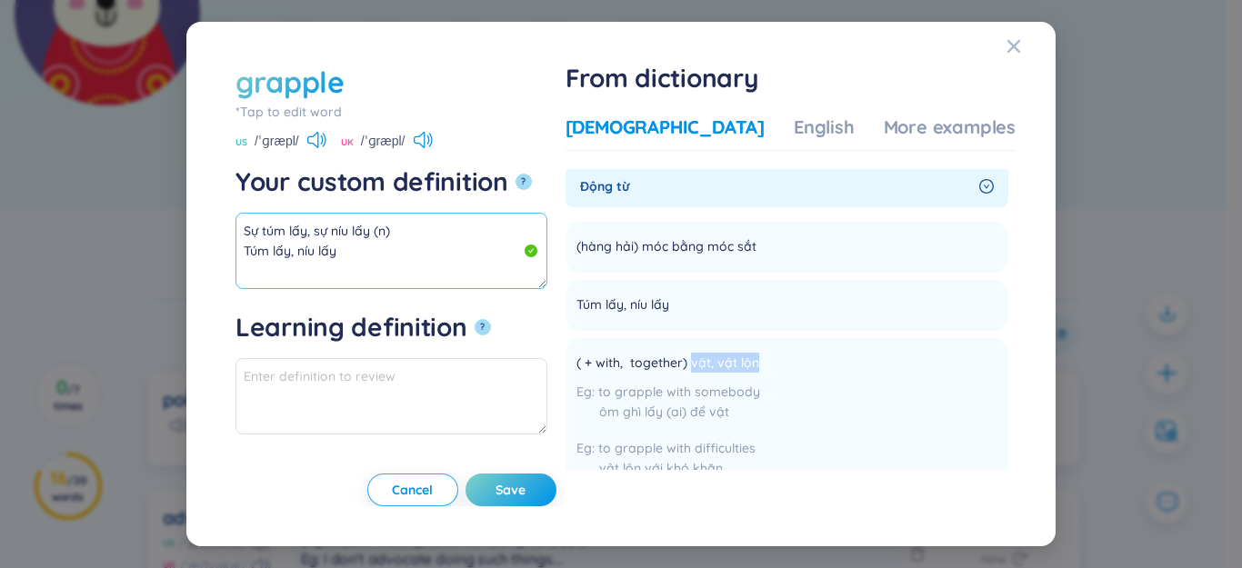
scroll to position [455, 0]
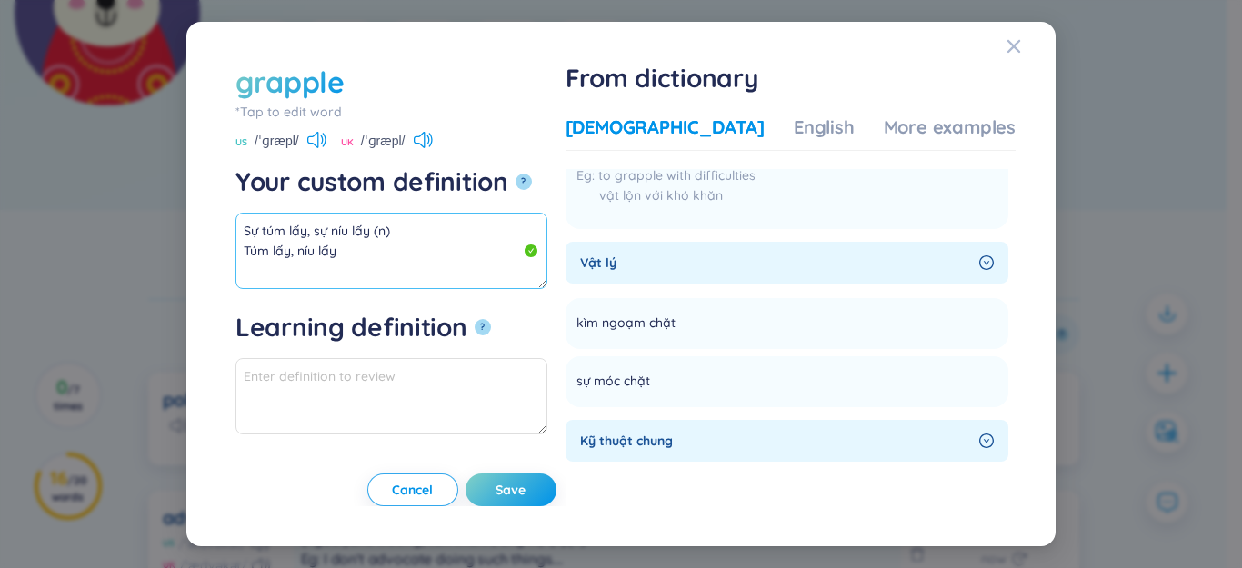
paste textarea "vật, vật lộn"
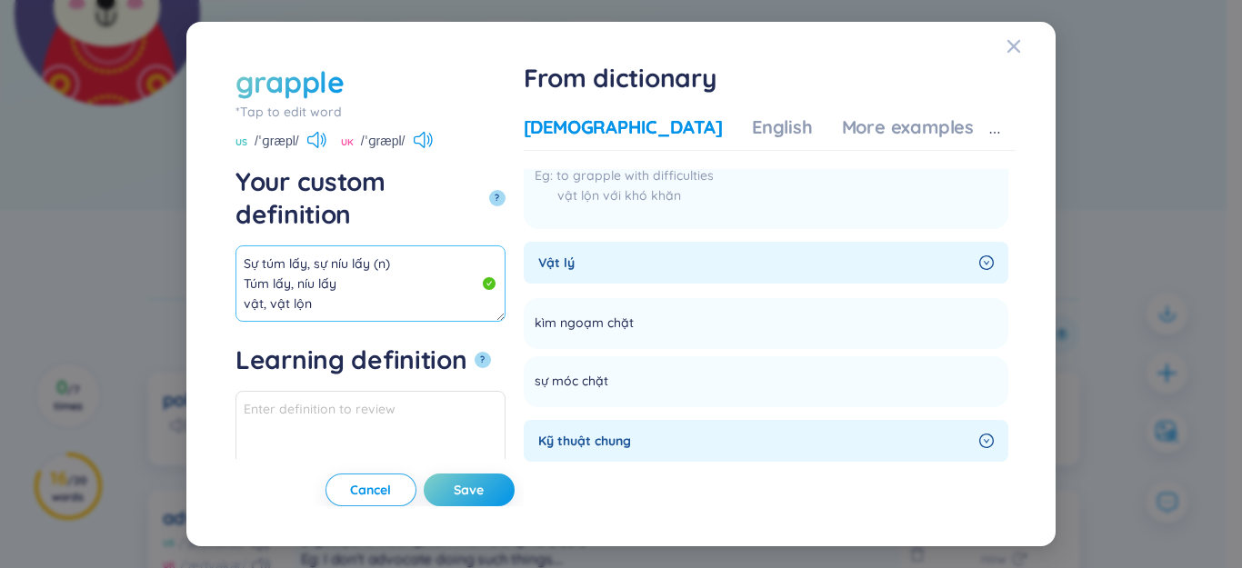
scroll to position [31, 0]
click at [370, 245] on textarea "Sự túm lấy, sự níu lấy (n) Túm lấy, níu lấy vật, vật lộn" at bounding box center [370, 283] width 270 height 76
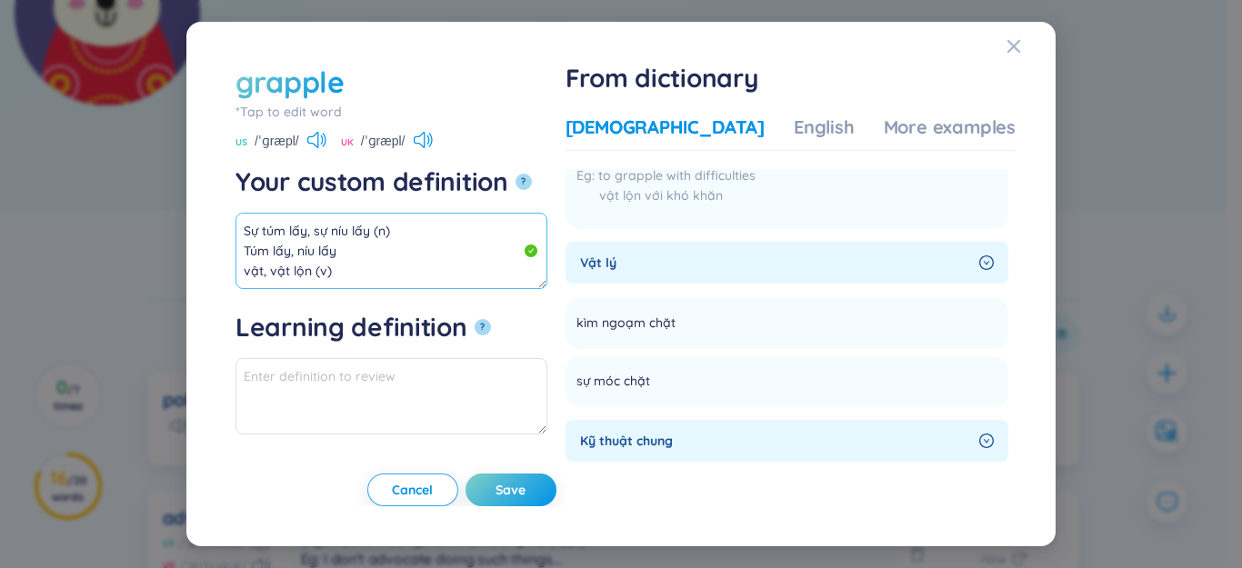
drag, startPoint x: 314, startPoint y: 243, endPoint x: 207, endPoint y: 174, distance: 126.8
click at [208, 174] on div "grapple *Tap to edit word grapple US /ˈɡræpl/ UK /ˈɡræpl/ Your custom definitio…" at bounding box center [621, 285] width 826 height 482
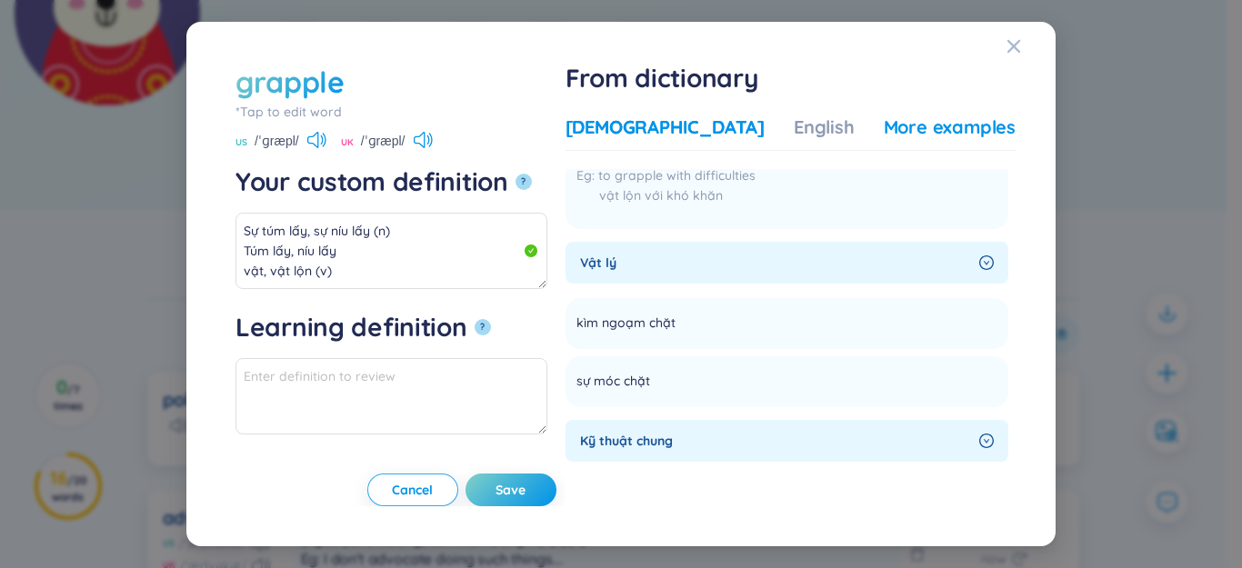
click at [884, 121] on div "More examples" at bounding box center [950, 127] width 132 height 25
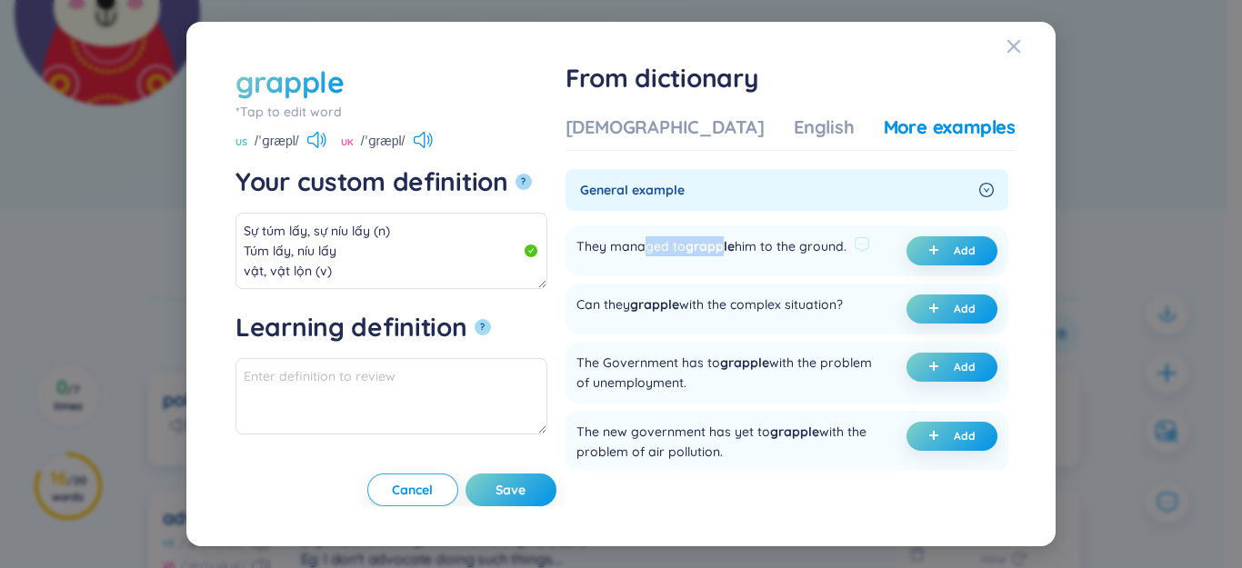
drag, startPoint x: 698, startPoint y: 251, endPoint x: 779, endPoint y: 255, distance: 81.0
click at [779, 255] on div "They managed to grapple him to the ground." at bounding box center [711, 250] width 270 height 29
click at [682, 322] on div "Can they grapple with the complex situation?" at bounding box center [709, 309] width 266 height 29
click at [918, 316] on button "Add" at bounding box center [951, 309] width 91 height 29
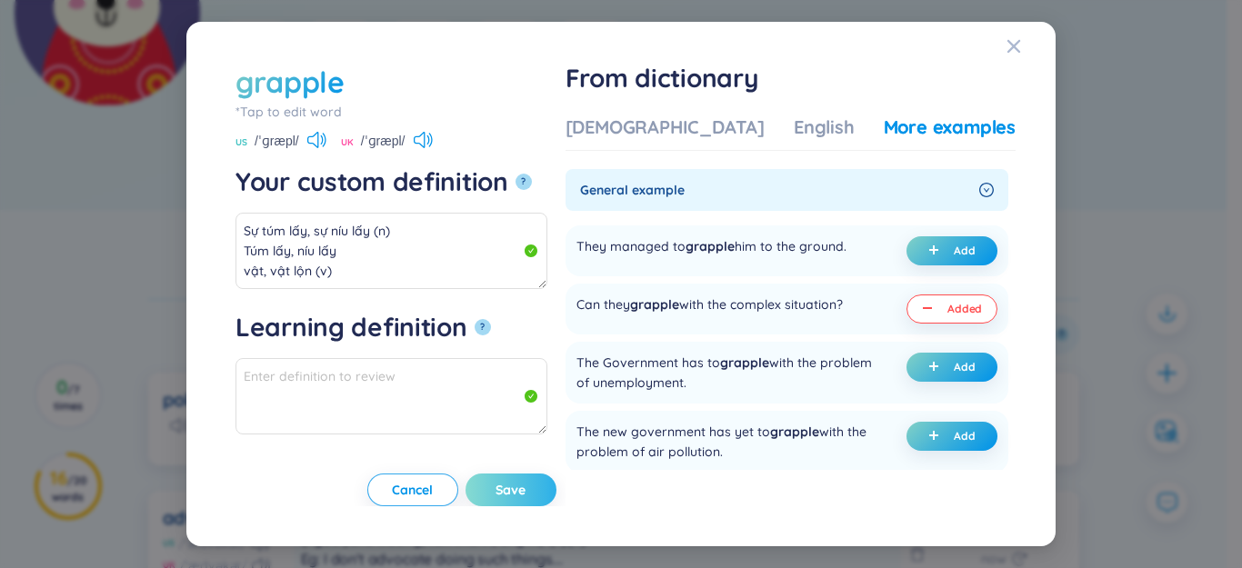
type textarea "Sự túm lấy, sự níu lấy (n) Túm lấy, níu lấy vật, vật lộn (v) Eg: Can they grapp…"
type textarea "Eg: Can they grapple with the complex situation?"
click at [526, 489] on span "Save" at bounding box center [511, 490] width 30 height 18
type textarea "Sự túm lấy, sự níu lấy (n) Túm lấy, níu lấy vật, vật lộn (v) Eg: Can they grapp…"
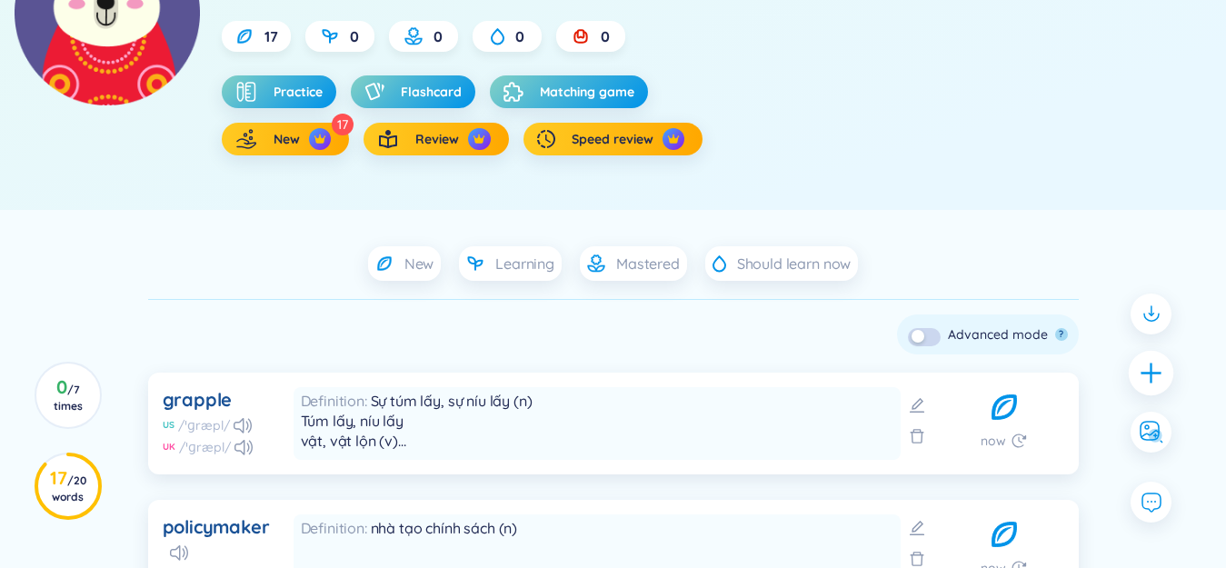
click at [1147, 384] on icon "plus" at bounding box center [1151, 372] width 25 height 25
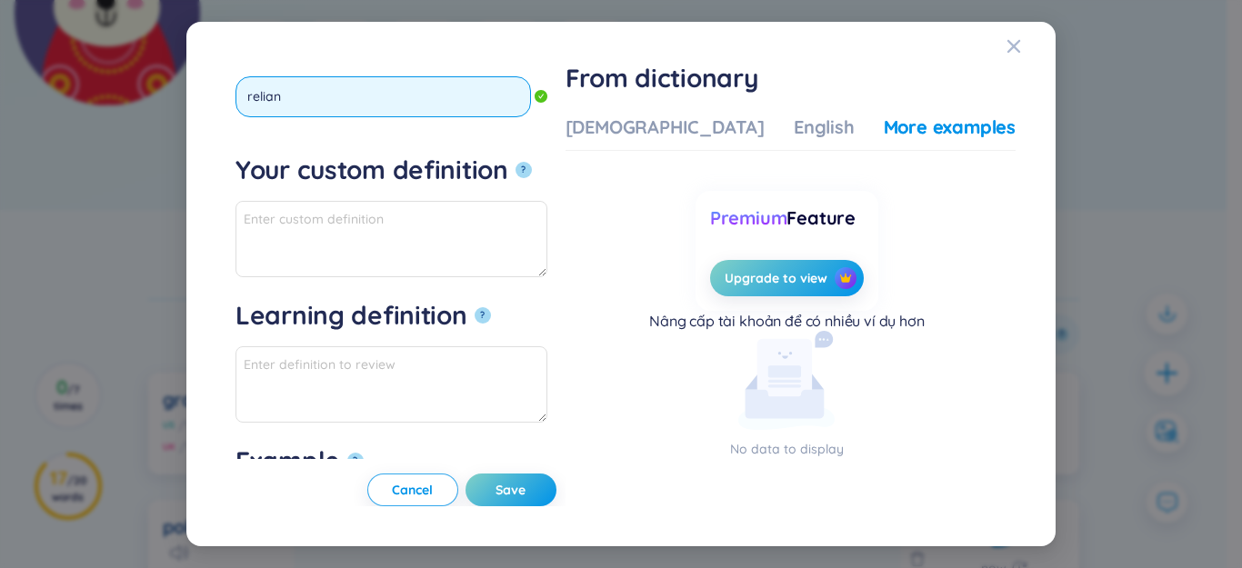
type input "reliant"
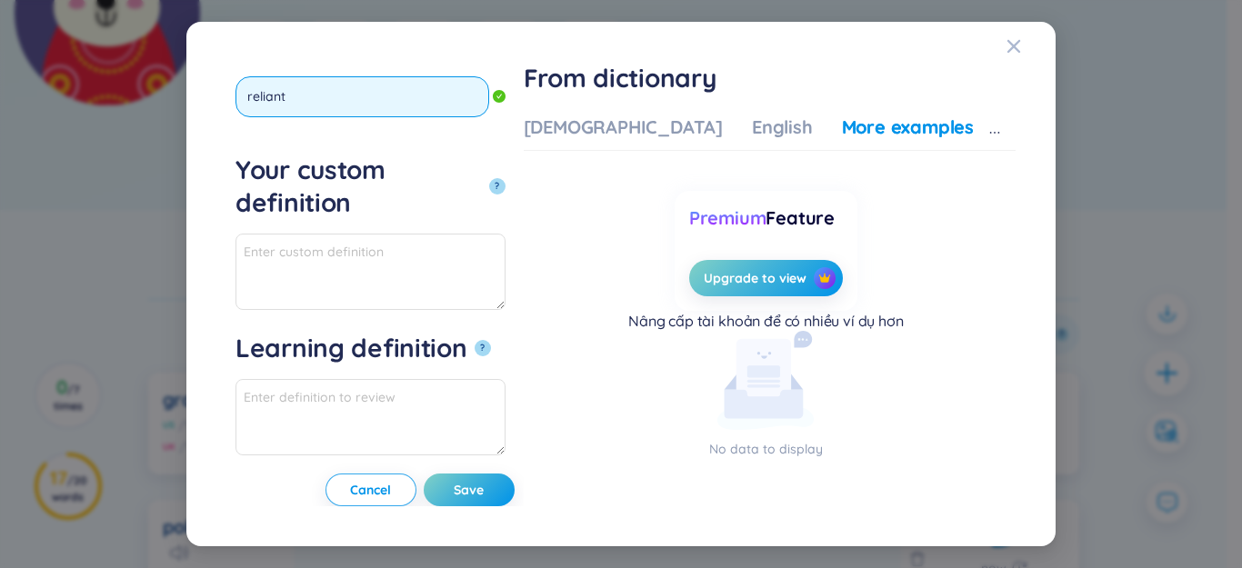
click at [489, 178] on button "?" at bounding box center [497, 186] width 16 height 16
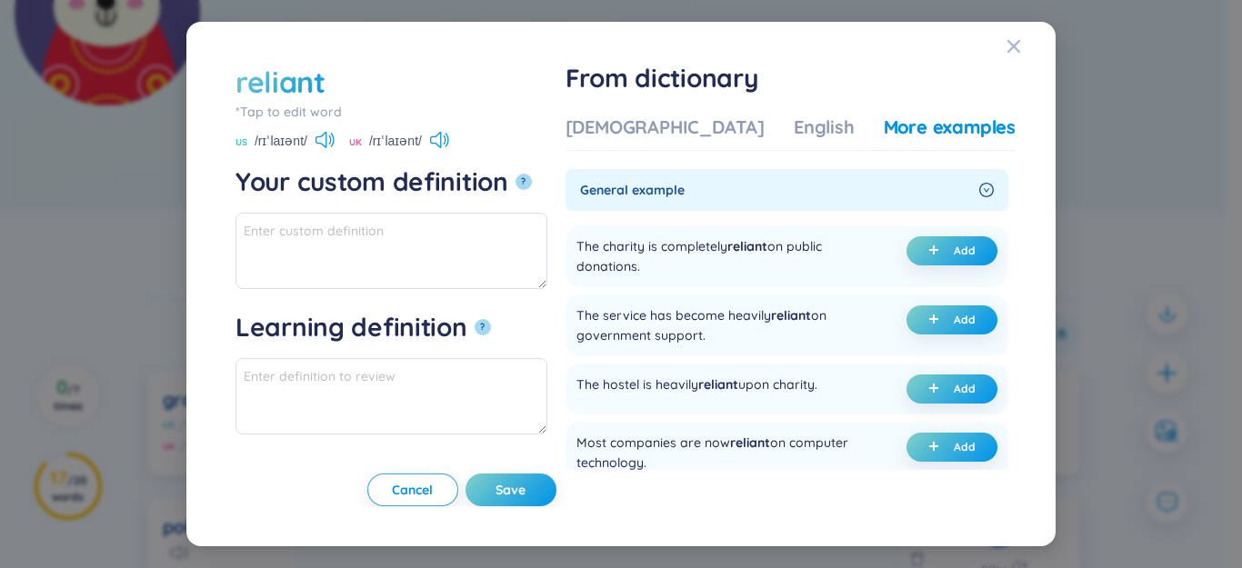
click at [665, 100] on div "From dictionary Vietnamese English More examples General example The charity is…" at bounding box center [791, 285] width 450 height 446
click at [664, 118] on div "[DEMOGRAPHIC_DATA]" at bounding box center [665, 127] width 199 height 25
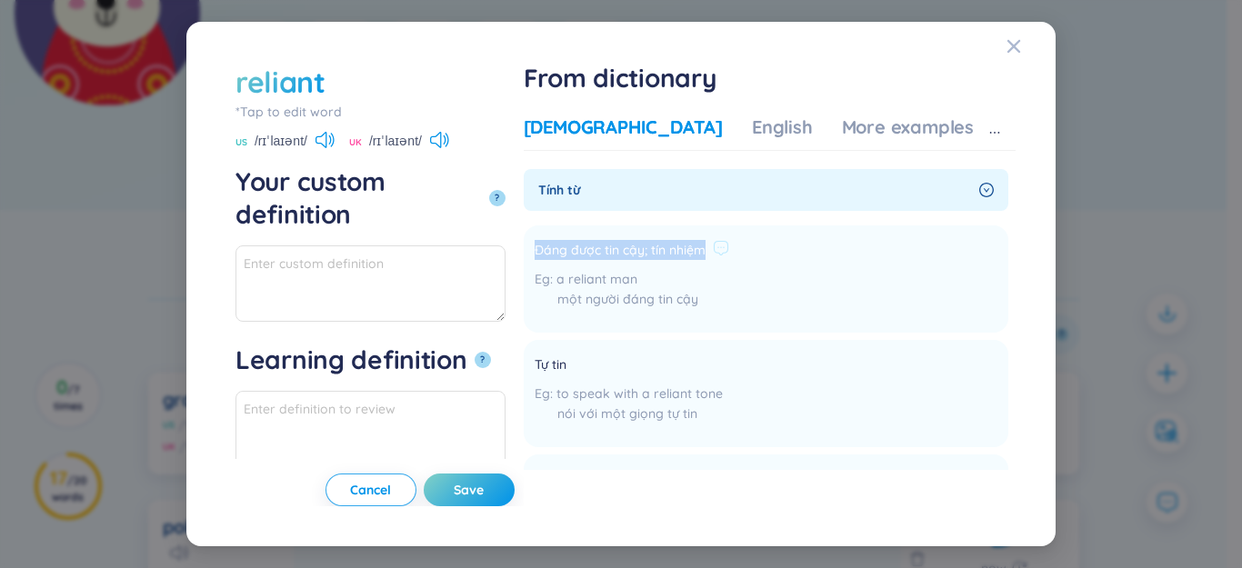
drag, startPoint x: 634, startPoint y: 250, endPoint x: 798, endPoint y: 238, distance: 165.0
click at [729, 244] on div "Đáng được tin cậy; tín nhiệm" at bounding box center [632, 251] width 195 height 22
copy div "Đáng được tin cậy; tín nhiệm"
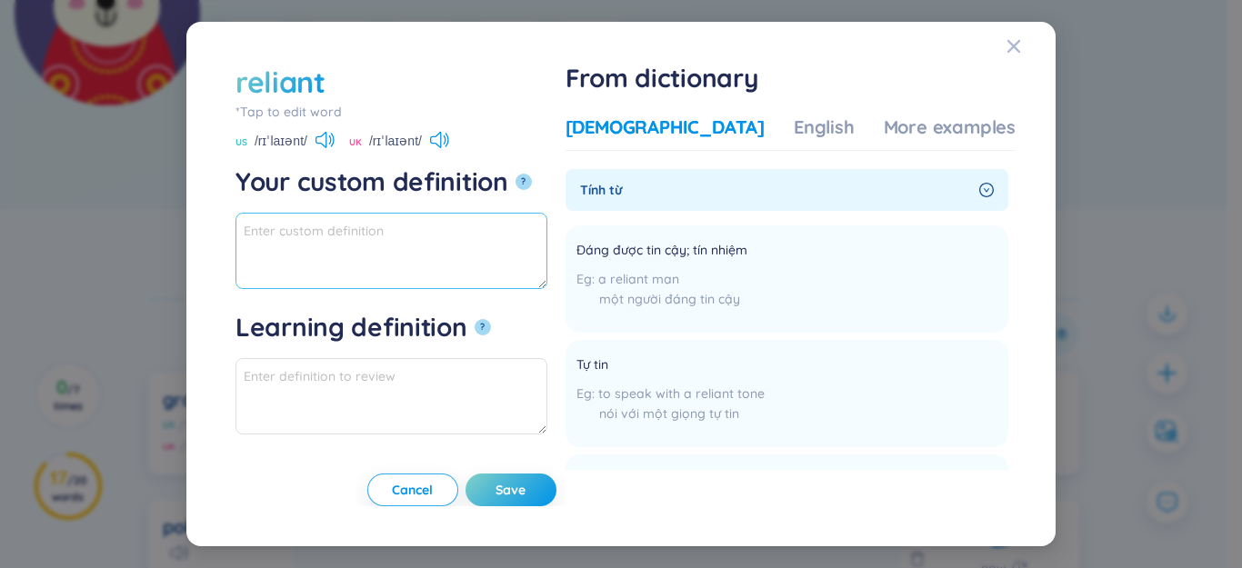
paste textarea "Đáng được tin cậy; tín nhiệm"
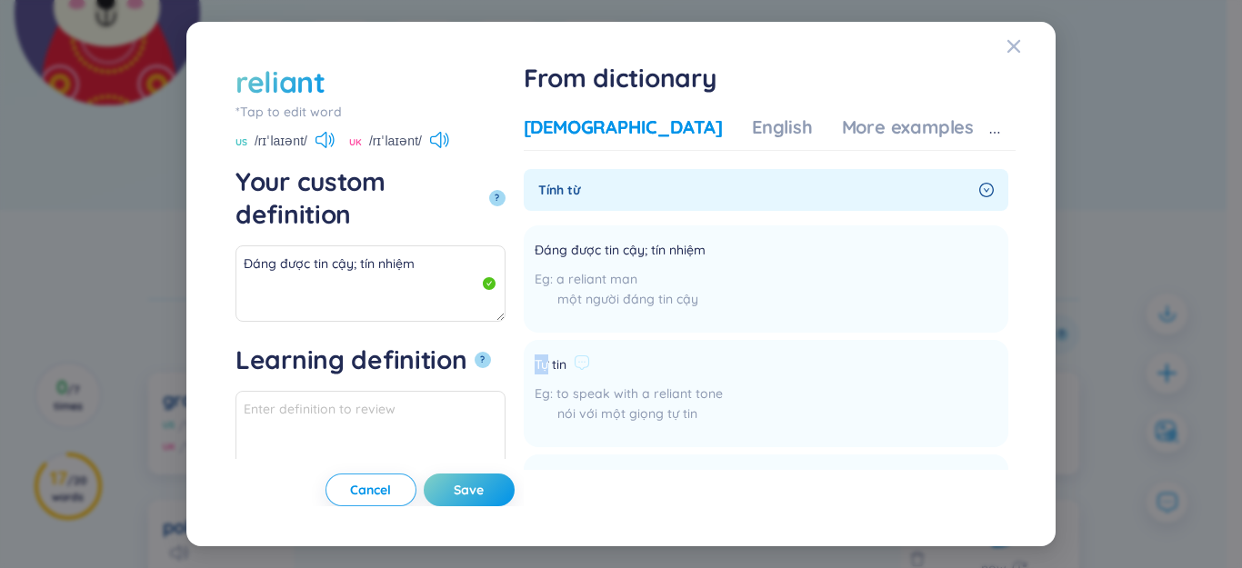
drag, startPoint x: 646, startPoint y: 362, endPoint x: 664, endPoint y: 361, distance: 17.3
click at [667, 360] on div "Tự tin" at bounding box center [629, 366] width 188 height 22
copy span "Tự tin"
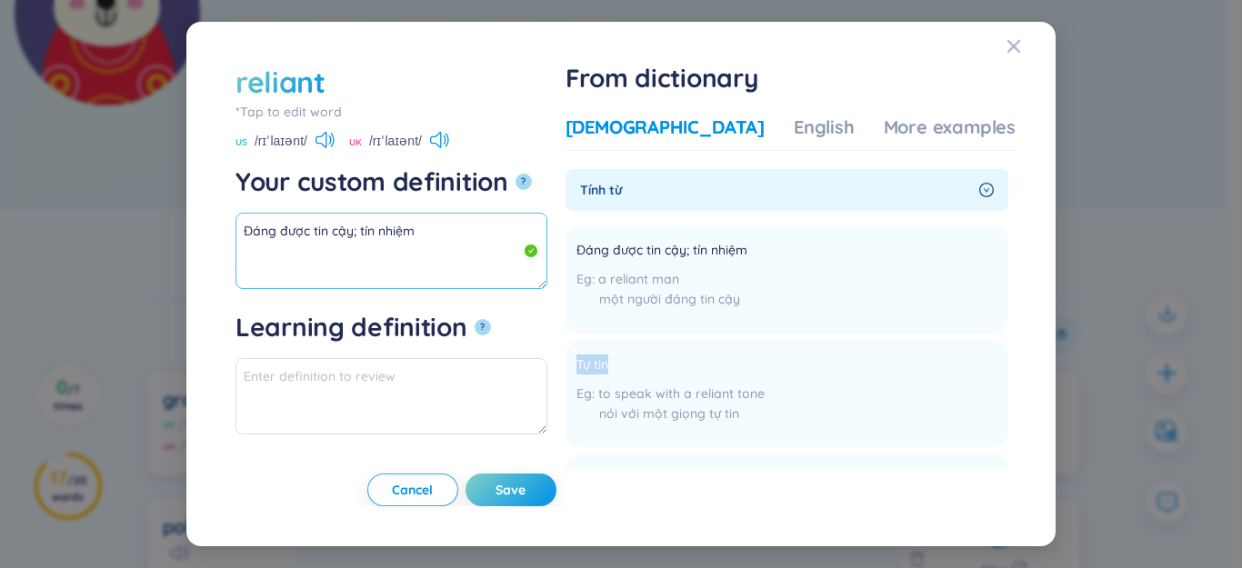
click at [407, 256] on textarea "Đáng được tin cậy; tín nhiệm" at bounding box center [391, 251] width 312 height 76
paste textarea "Tự tin"
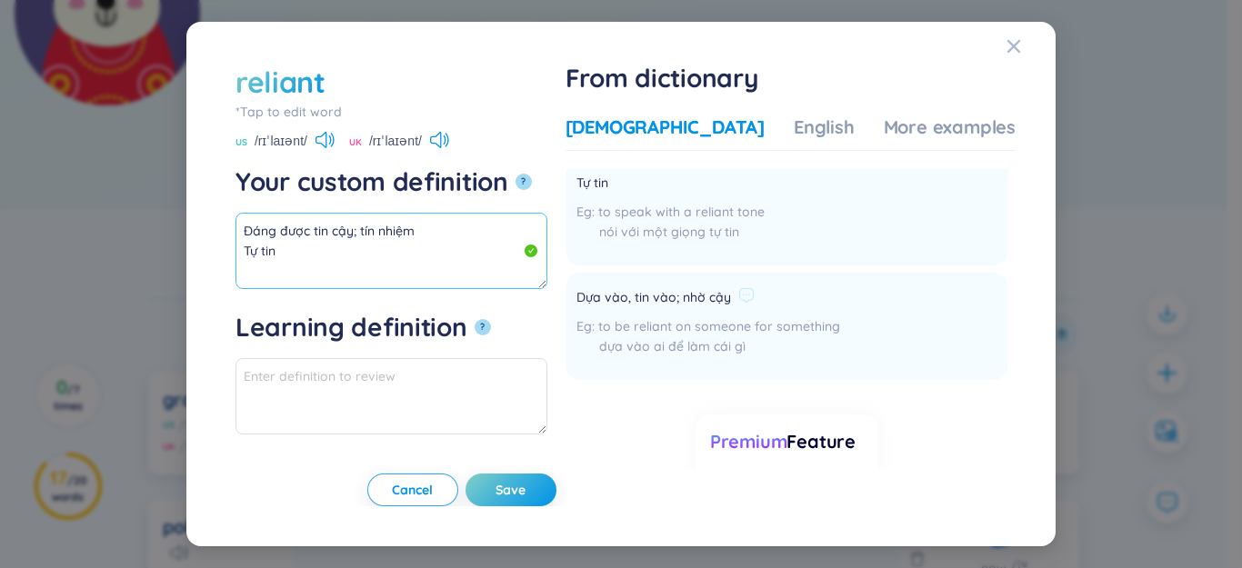
scroll to position [266, 0]
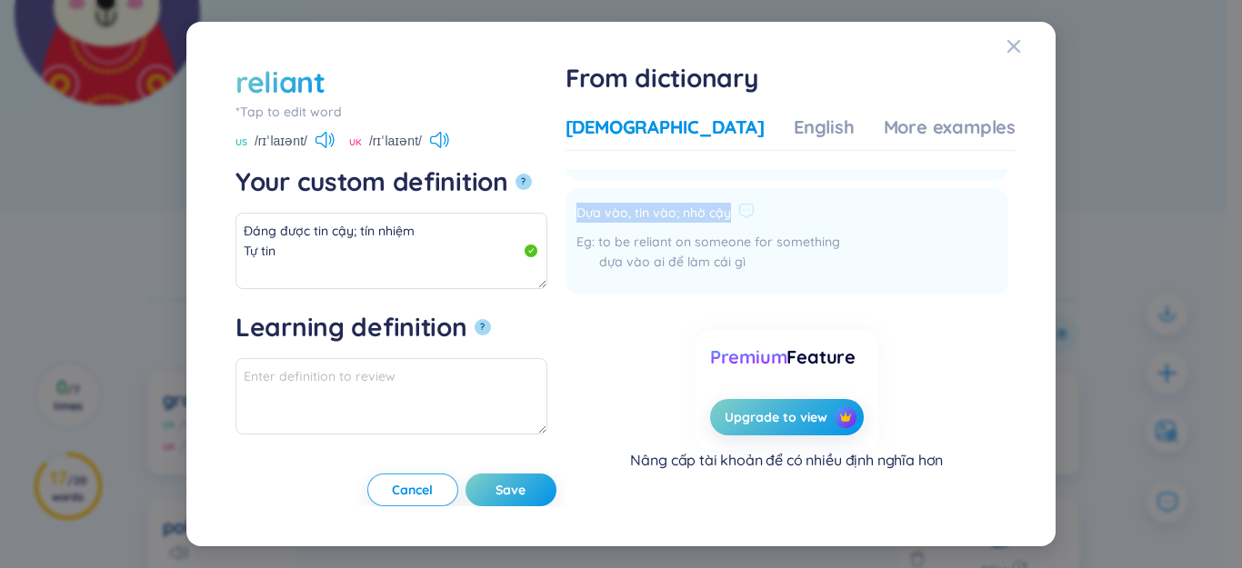
drag, startPoint x: 677, startPoint y: 223, endPoint x: 746, endPoint y: 217, distance: 68.4
click at [806, 216] on div "Dựa vào, tin vào; nhờ cậy" at bounding box center [708, 214] width 264 height 22
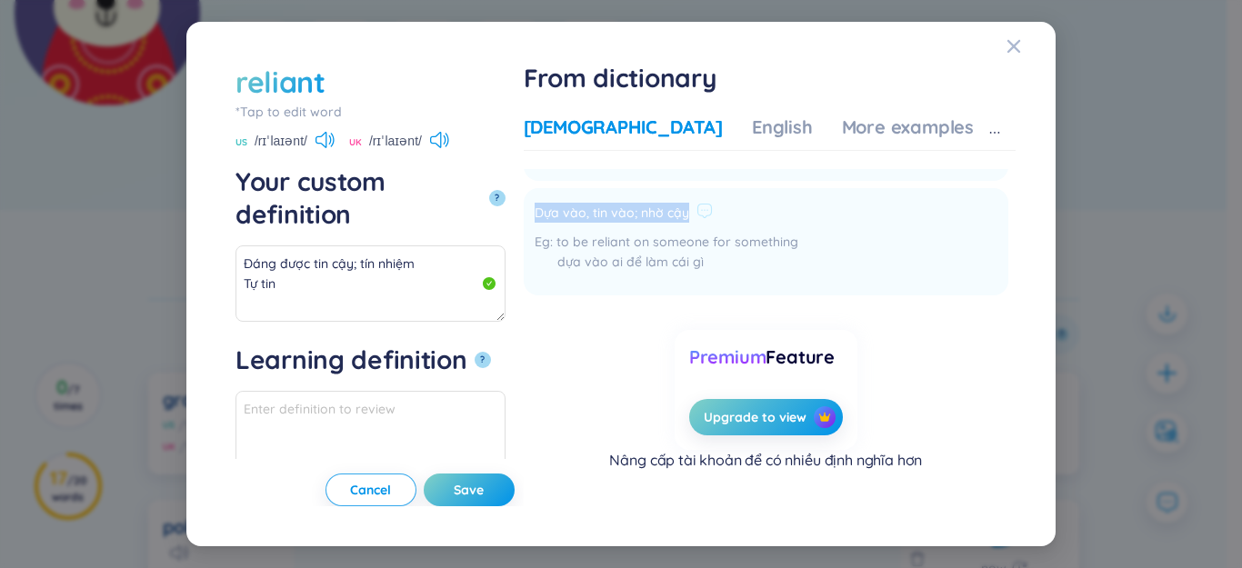
copy div "Dựa vào, tin vào; nhờ cậy"
click at [310, 267] on textarea "Đáng được tin cậy; tín nhiệm Tự tin" at bounding box center [370, 283] width 270 height 76
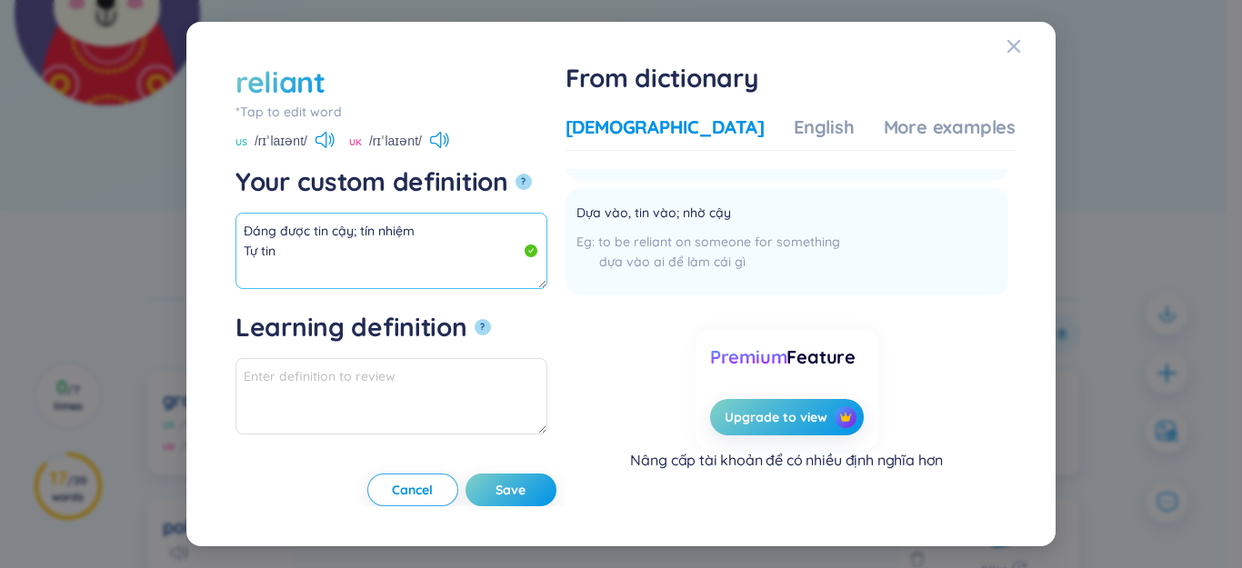
paste textarea "Dựa vào, tin vào; nhờ cậy"
click at [452, 244] on textarea "Đáng được tin cậy; tín nhiệm Tự tin Dựa vào, tin vào; nhờ cậy" at bounding box center [391, 251] width 312 height 76
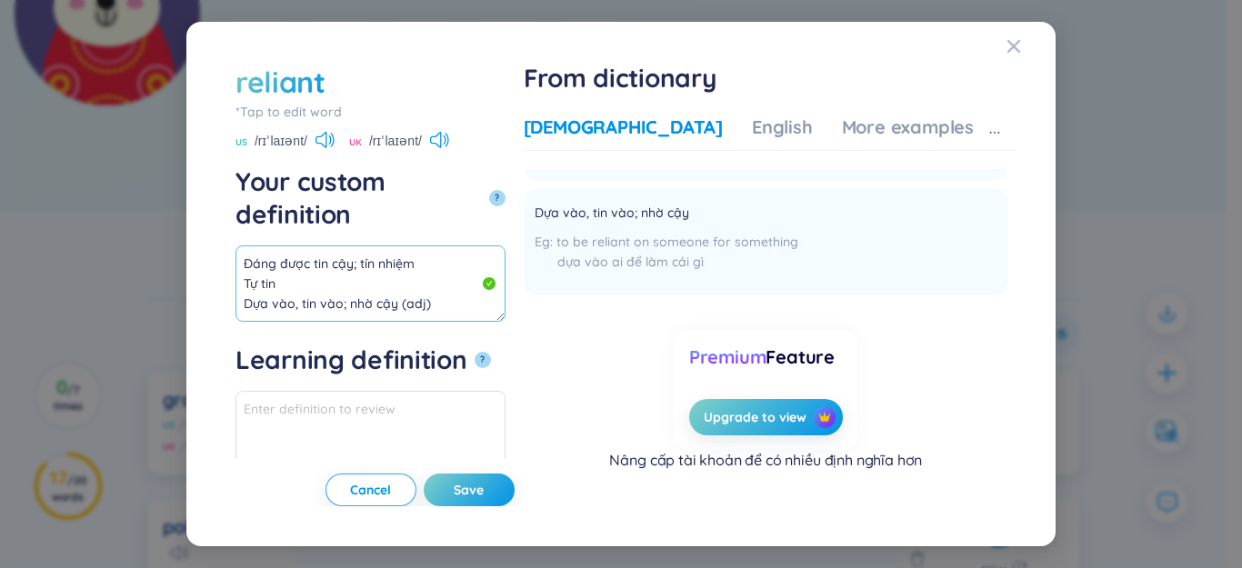
scroll to position [0, 0]
drag, startPoint x: 388, startPoint y: 240, endPoint x: 91, endPoint y: 166, distance: 306.3
click at [91, 166] on div "reliant *Tap to edit word reliant US /rɪˈlaɪənt/ UK /rɪˈlaɪənt/ Your custom def…" at bounding box center [621, 284] width 1242 height 568
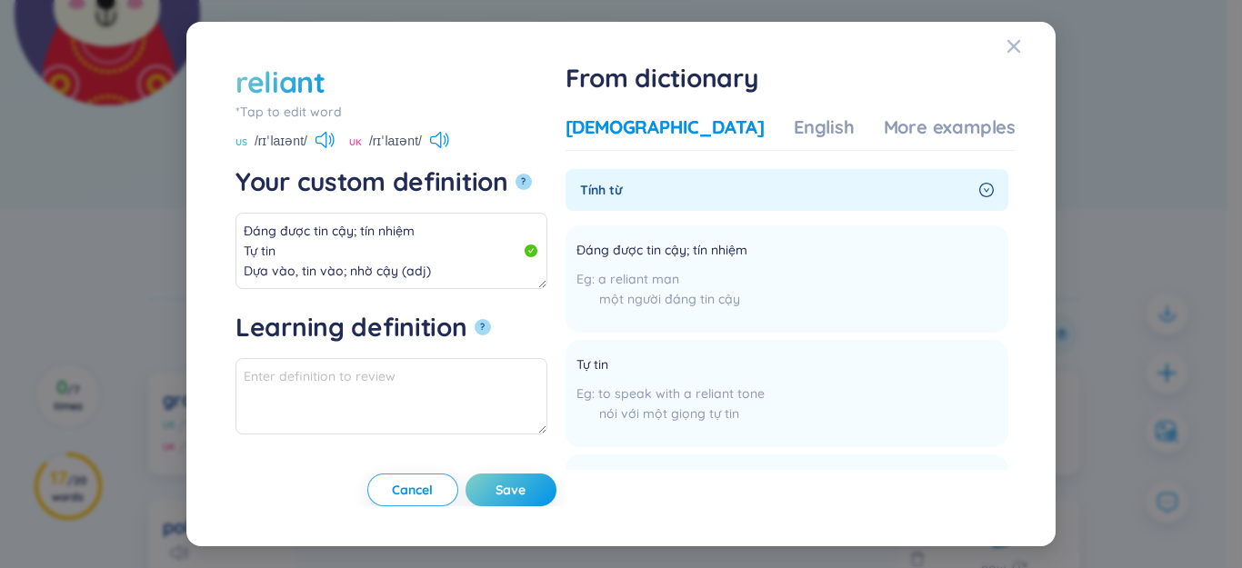
click at [921, 104] on div "From dictionary Vietnamese English More examples Tính từ Đáng được tin cậy; tín…" at bounding box center [791, 285] width 450 height 446
click at [917, 134] on div "More examples" at bounding box center [950, 127] width 132 height 25
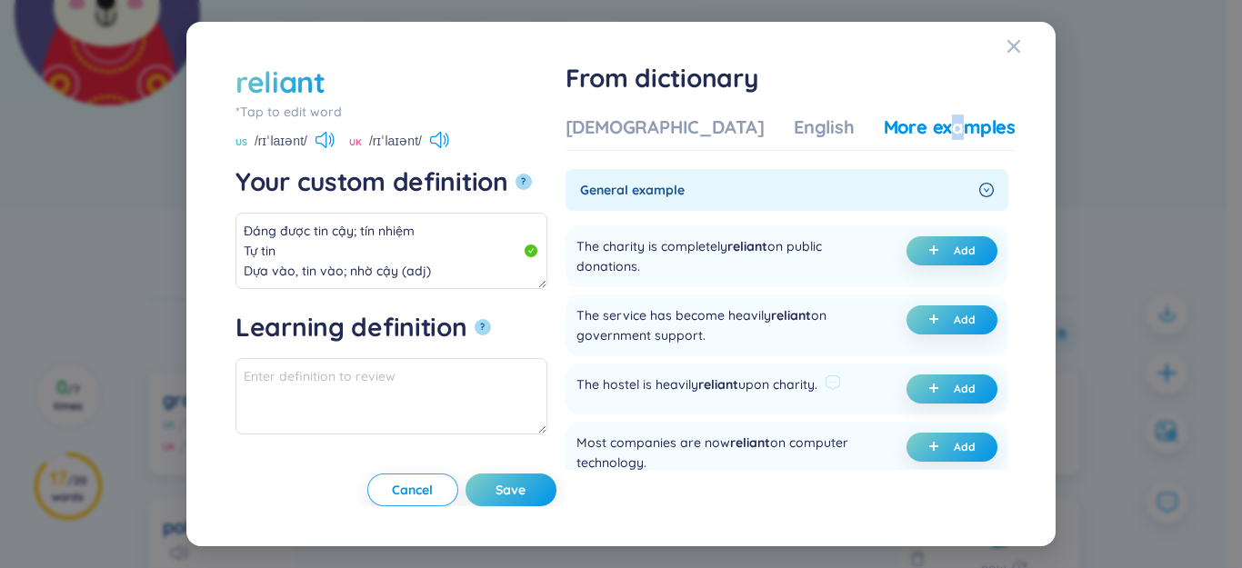
drag, startPoint x: 725, startPoint y: 392, endPoint x: 765, endPoint y: 397, distance: 40.4
click at [765, 397] on div "The hostel is heavily reliant upon charity." at bounding box center [696, 389] width 241 height 29
click at [924, 395] on button "Add" at bounding box center [951, 389] width 91 height 29
type textarea "Đáng được tin cậy; tín nhiệm Tự tin Dựa vào, tin vào; nhờ cậy (adj) Eg: The hos…"
type textarea "Eg: The hostel is heavily reliant upon charity."
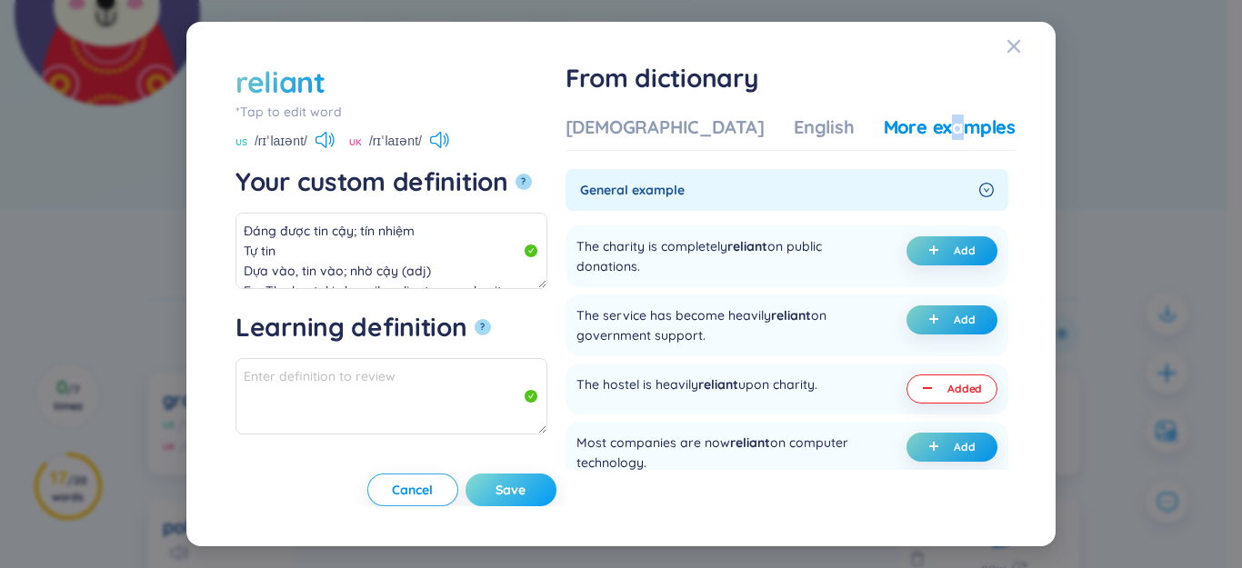
click at [526, 482] on span "Save" at bounding box center [511, 490] width 30 height 18
type textarea "Đáng được tin cậy; tín nhiệm Tự tin Dựa vào, tin vào; nhờ cậy (adj) Eg: The hos…"
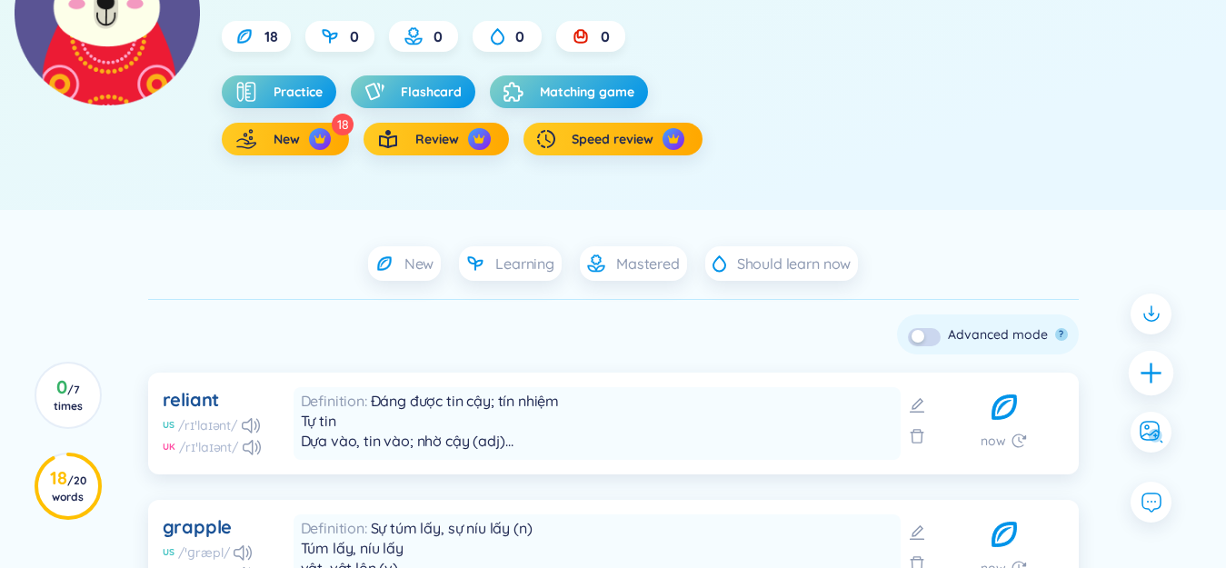
click at [1139, 375] on icon "plus" at bounding box center [1151, 372] width 25 height 25
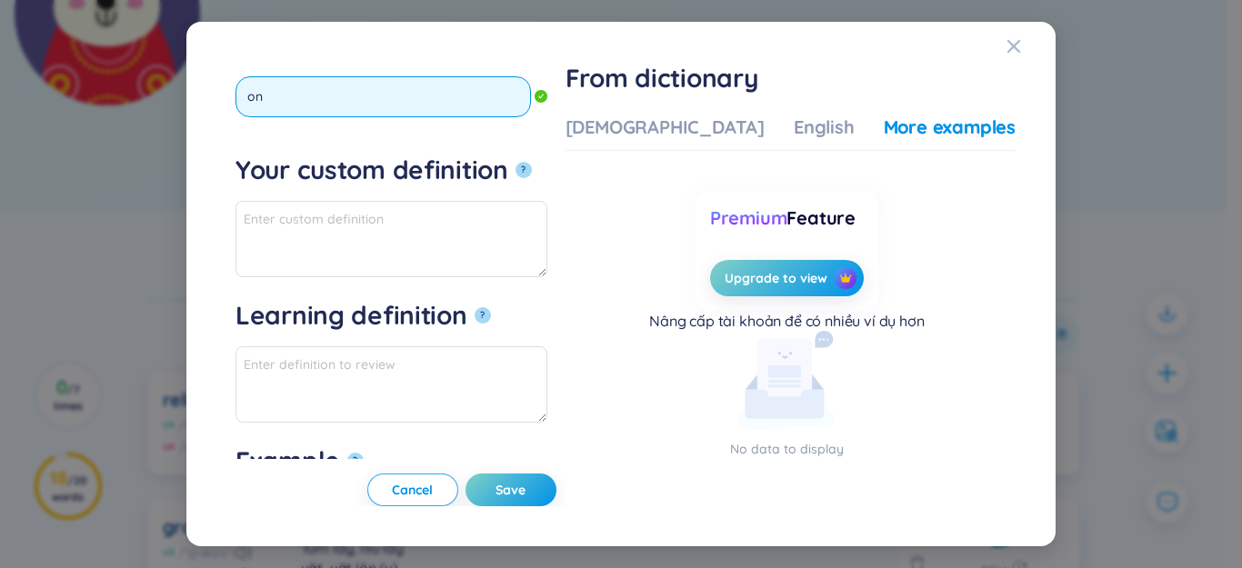
type input "o"
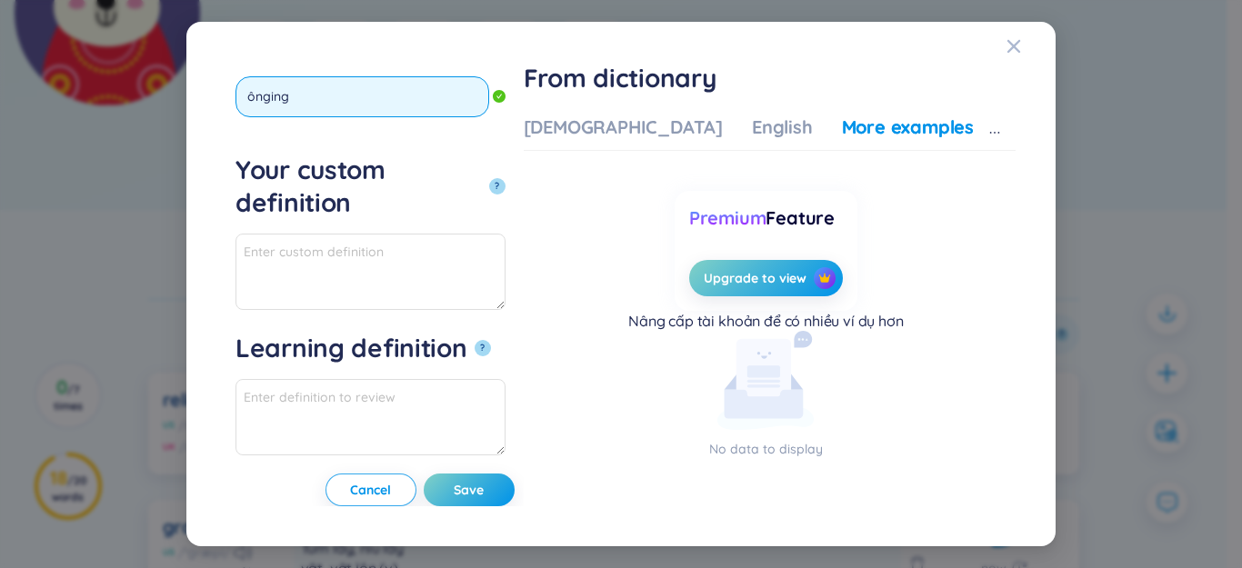
type input "ônging"
click at [489, 178] on button "?" at bounding box center [497, 186] width 16 height 16
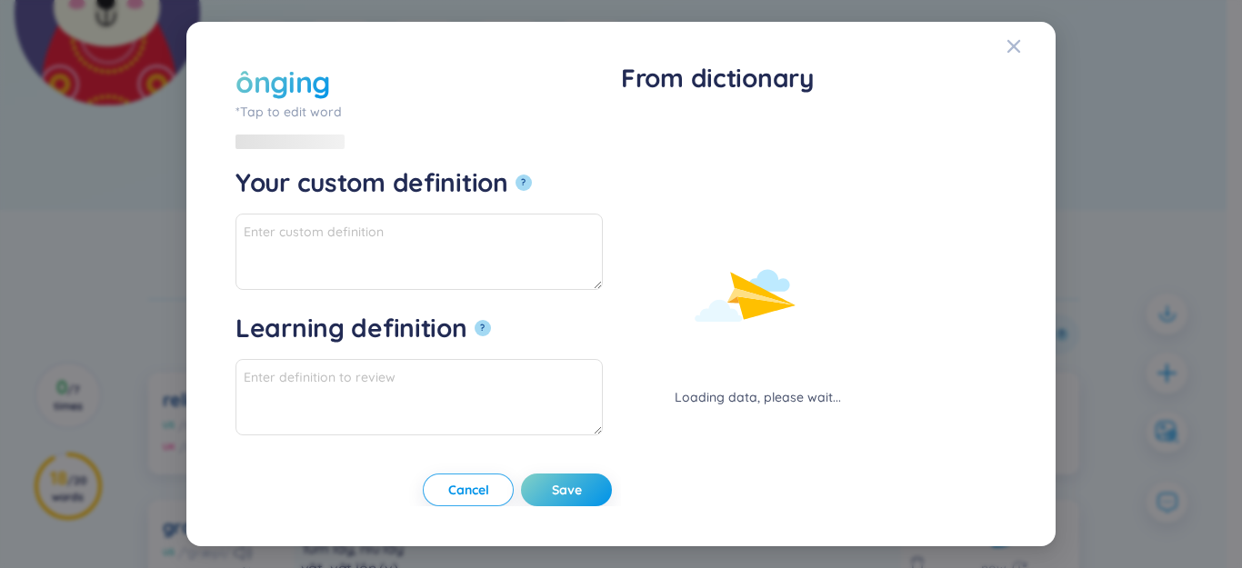
click at [266, 118] on div "*Tap to edit word" at bounding box center [418, 112] width 367 height 20
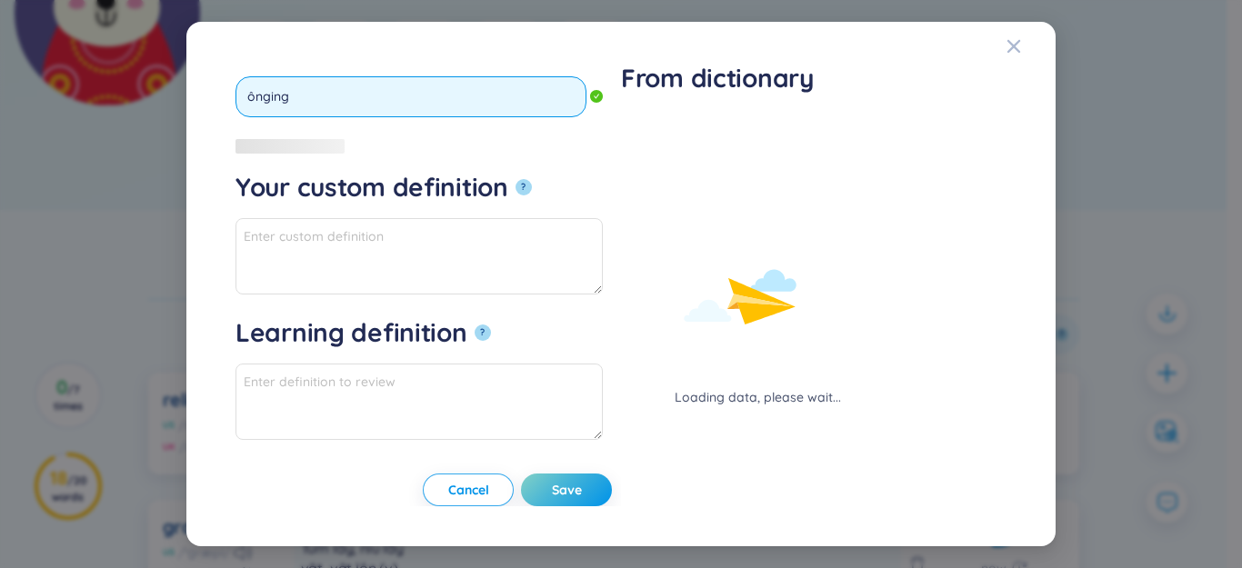
click at [140, 106] on div "ônging *Tap to edit word ônging Your custom definition ? Learning definition ? …" at bounding box center [621, 284] width 1242 height 568
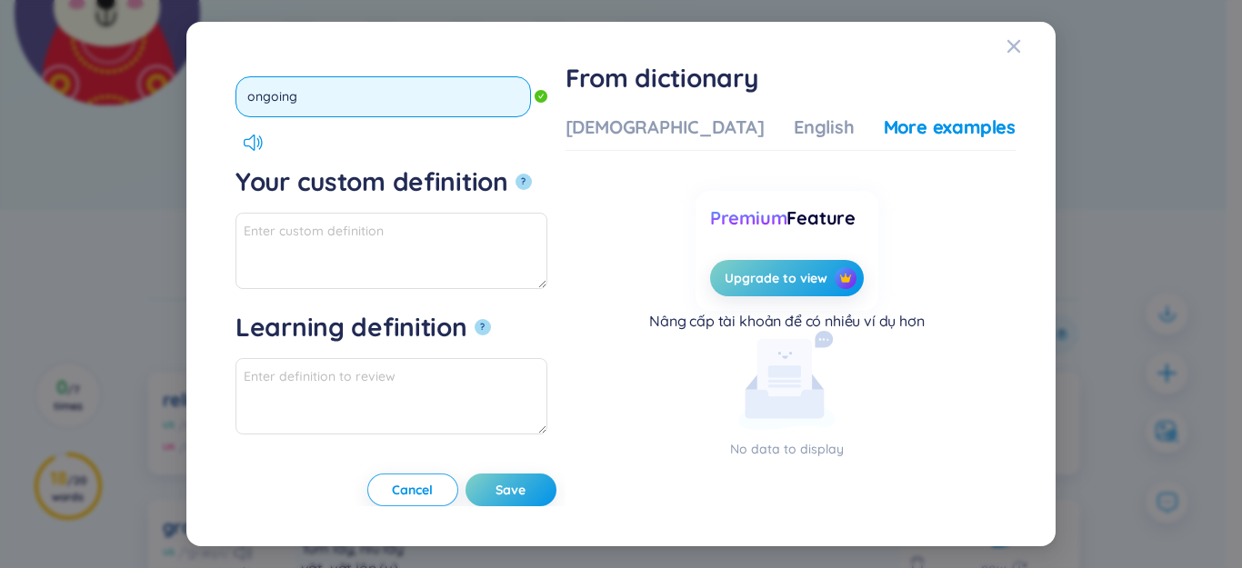
click at [516, 174] on button "?" at bounding box center [524, 182] width 16 height 16
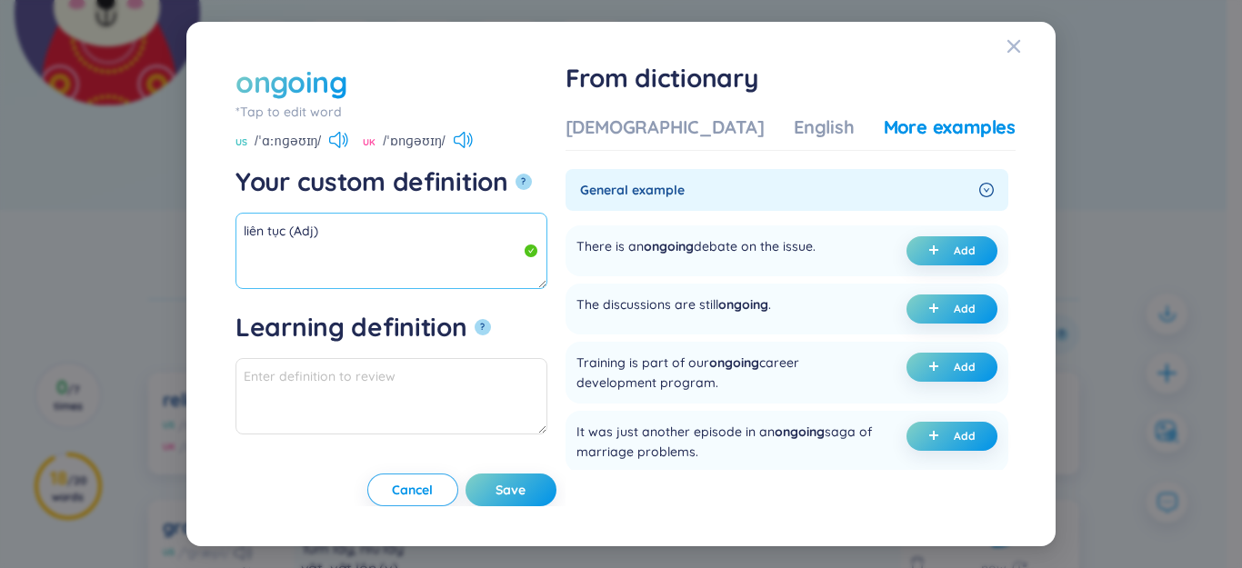
drag, startPoint x: 290, startPoint y: 228, endPoint x: 162, endPoint y: 230, distance: 128.2
click at [161, 230] on div "ongoing *Tap to edit word ongoing US /ˈɑːnɡəʊɪŋ/ UK /ˈɒnɡəʊɪŋ/ Your custom defi…" at bounding box center [621, 284] width 1242 height 568
click at [939, 241] on button "Add" at bounding box center [951, 250] width 91 height 29
type textarea "liên tục (Adj) Eg: There is an ongoing debate on the issue."
type textarea "Eg: There is an ongoing debate on the issue."
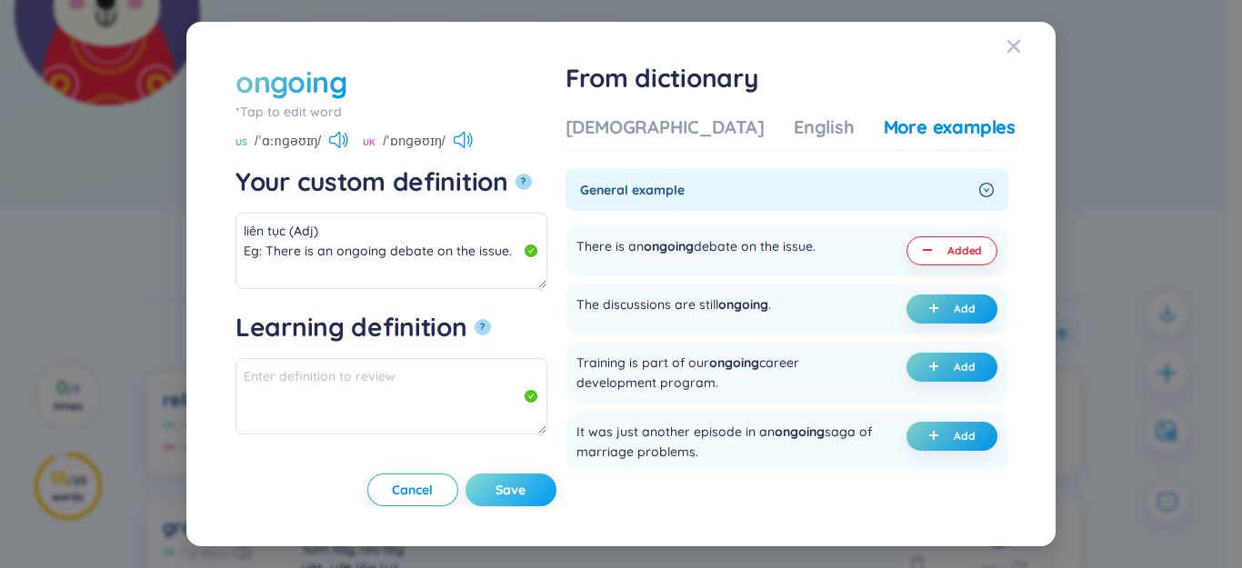
click at [526, 491] on span "Save" at bounding box center [511, 490] width 30 height 18
type textarea "liên tục (Adj) Eg: There is an ongoing debate on the issue."
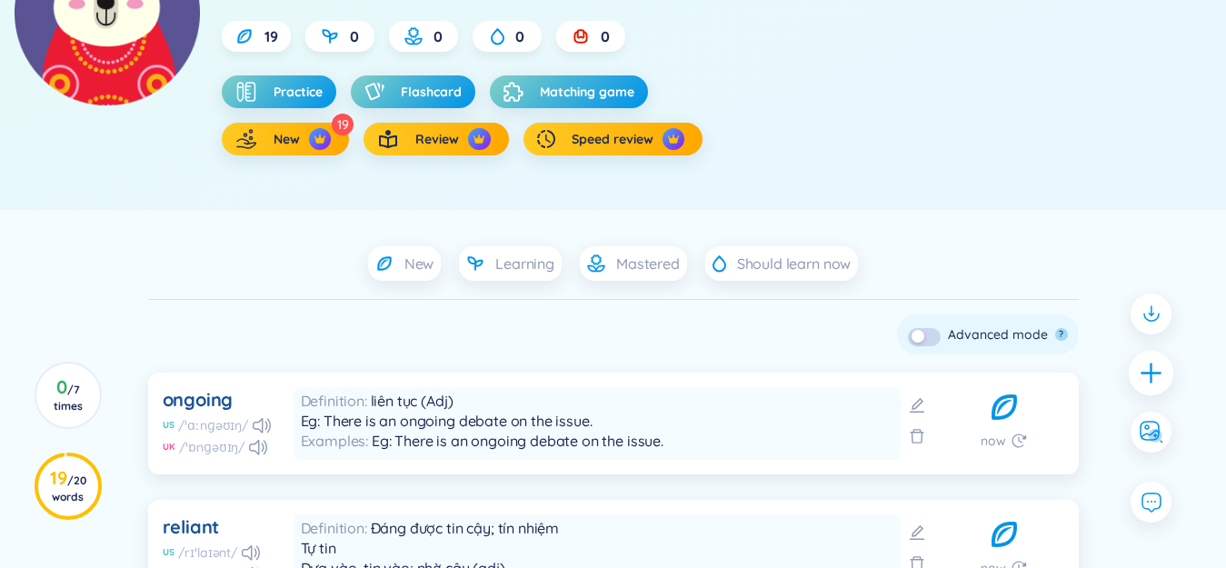
click at [1141, 372] on icon "plus" at bounding box center [1151, 372] width 25 height 25
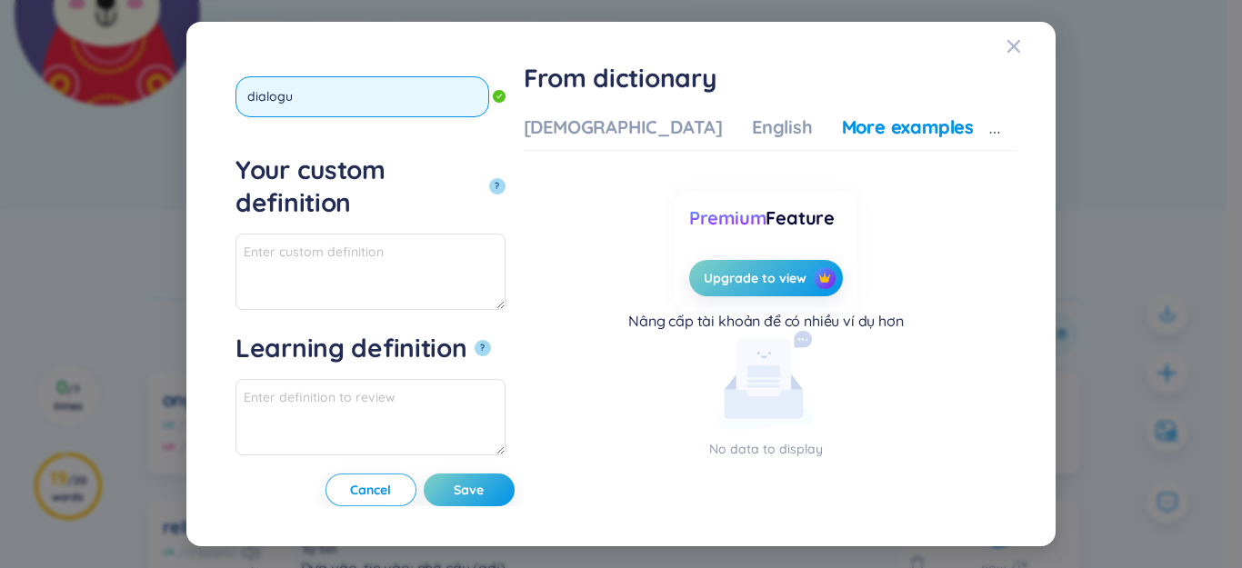
type input "dialogue"
click at [489, 178] on button "?" at bounding box center [497, 186] width 16 height 16
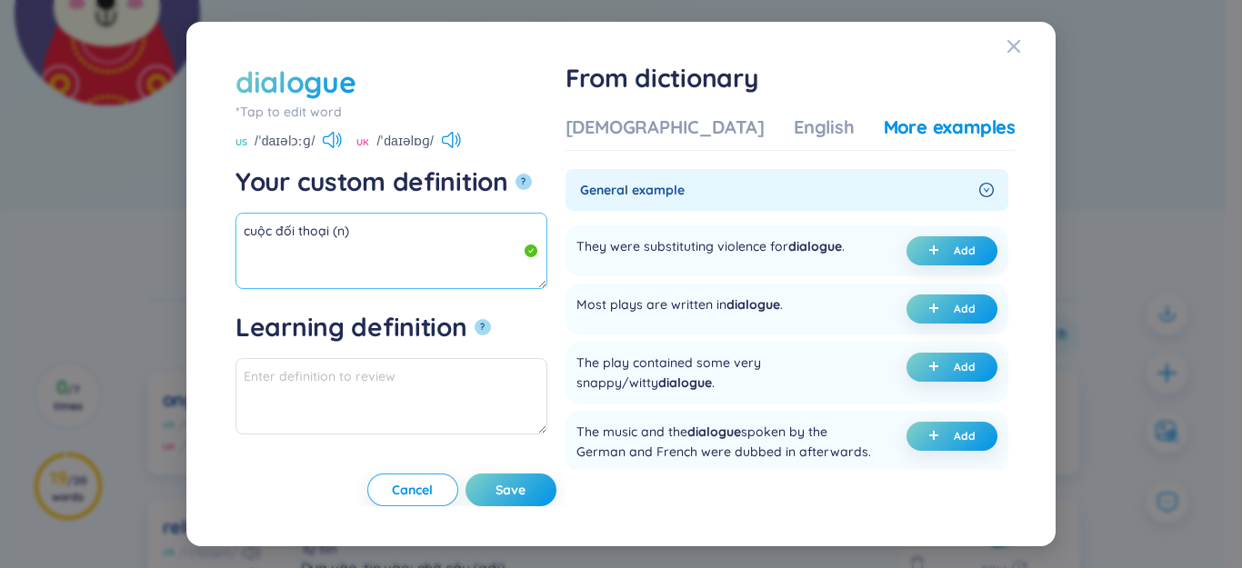
drag, startPoint x: 211, startPoint y: 237, endPoint x: 175, endPoint y: 233, distance: 35.7
click at [157, 235] on div "dialogue *Tap to edit word dialogue US /ˈdaɪəlɔːɡ/ UK /ˈdaɪəlɒɡ/ Your custom de…" at bounding box center [621, 284] width 1242 height 568
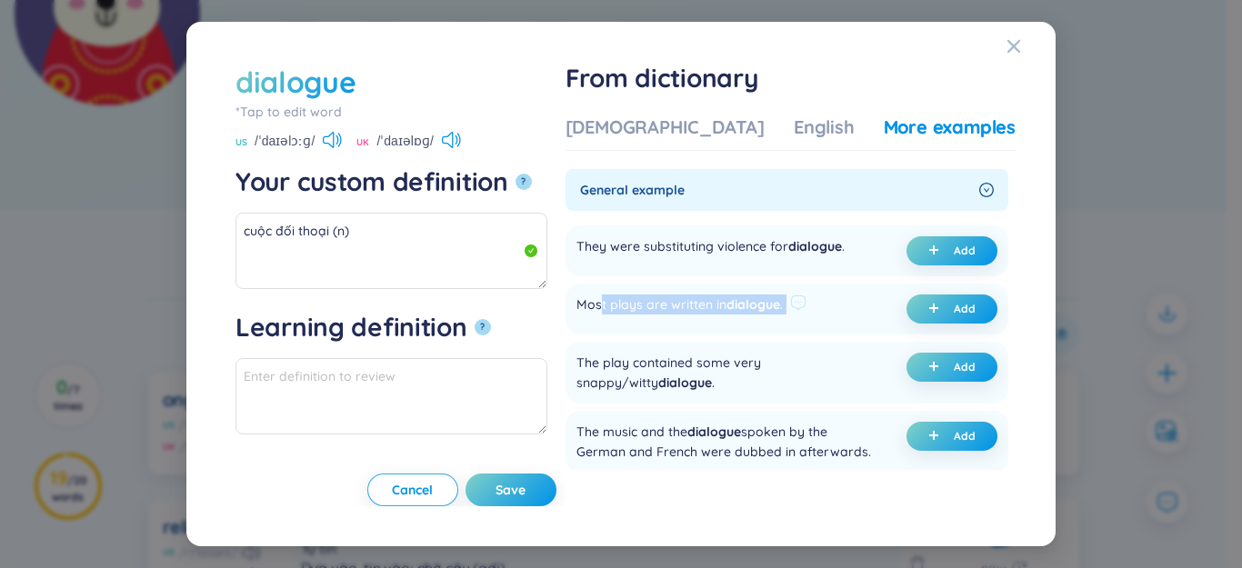
drag, startPoint x: 656, startPoint y: 322, endPoint x: 846, endPoint y: 315, distance: 190.1
click at [806, 315] on div "Most plays are written in dialogue ." at bounding box center [691, 309] width 230 height 29
click at [765, 323] on div "Most plays are written in dialogue ." at bounding box center [679, 309] width 206 height 29
click at [941, 315] on span "plus" at bounding box center [937, 309] width 18 height 13
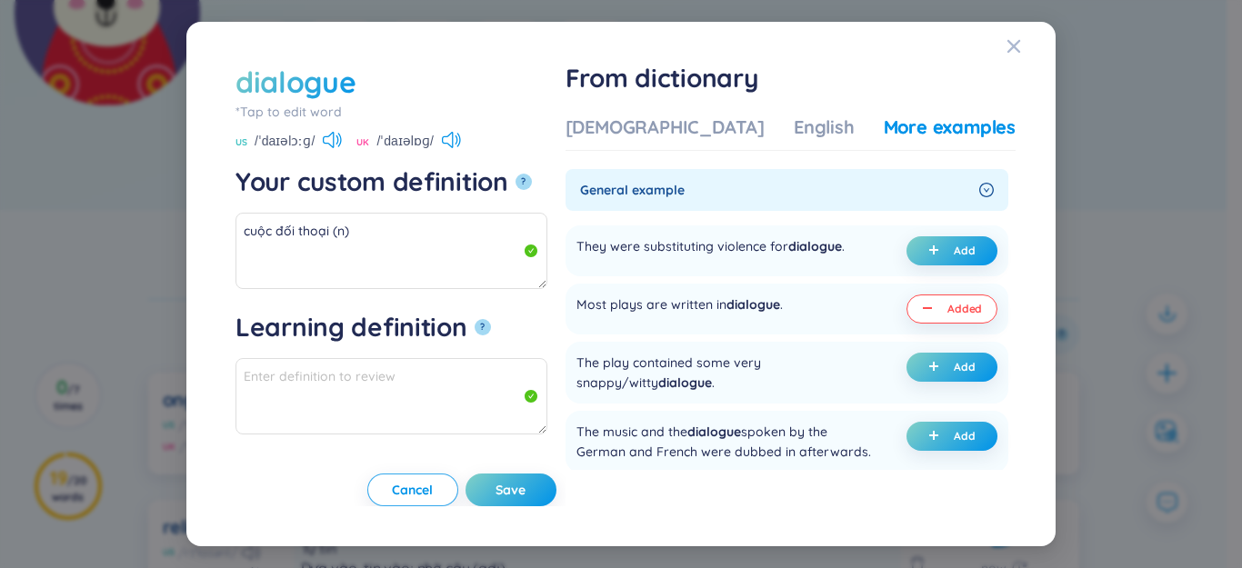
type textarea "cuộc đối thoại (n) Eg: Most plays are written in dialogue."
type textarea "Eg: Most plays are written in dialogue."
click at [549, 499] on button "Save" at bounding box center [511, 490] width 91 height 33
type textarea "cuộc đối thoại (n) Eg: Most plays are written in dialogue."
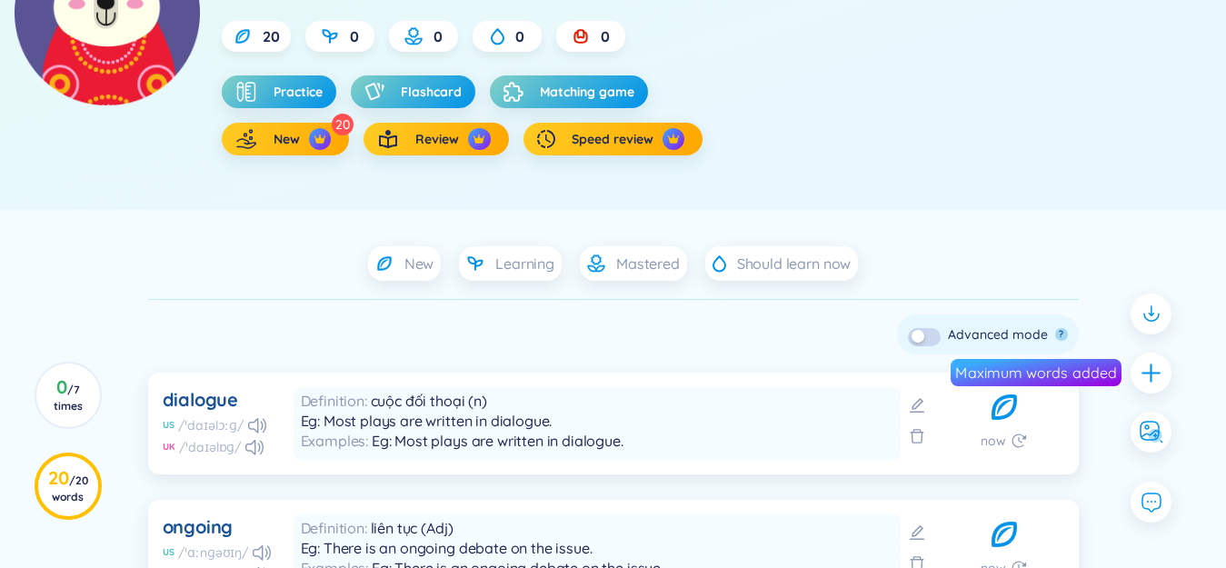
click at [932, 335] on button "button" at bounding box center [924, 337] width 33 height 18
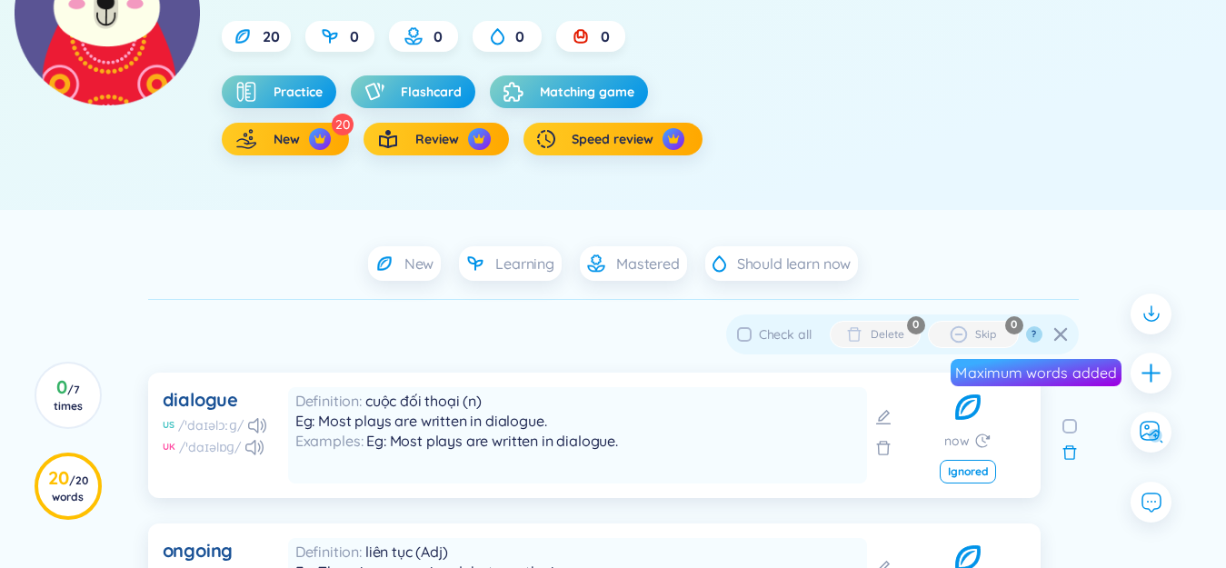
click at [787, 335] on span "Check all" at bounding box center [785, 334] width 53 height 16
click at [752, 335] on input "Check all" at bounding box center [744, 334] width 15 height 15
checkbox input "true"
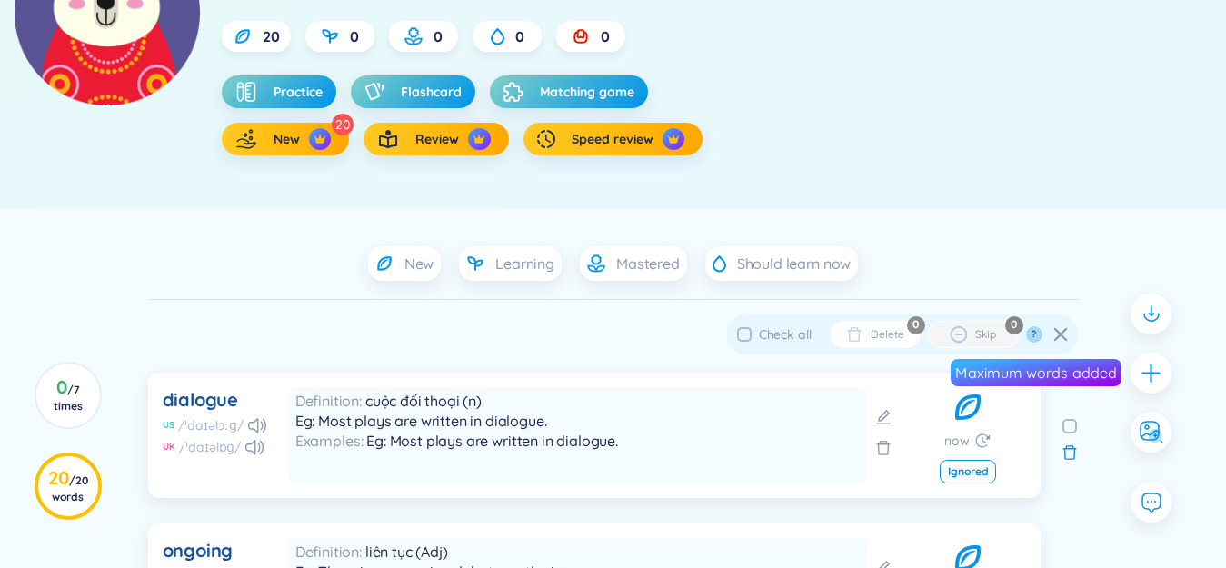
checkbox input "true"
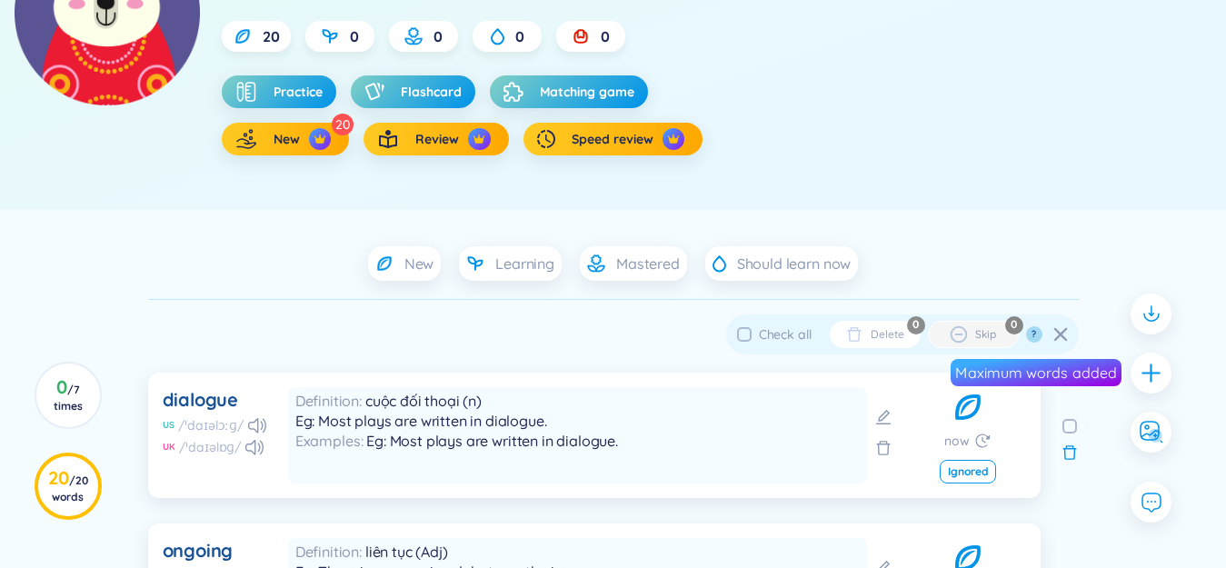
checkbox input "true"
click at [874, 338] on div "Delete" at bounding box center [887, 334] width 33 height 15
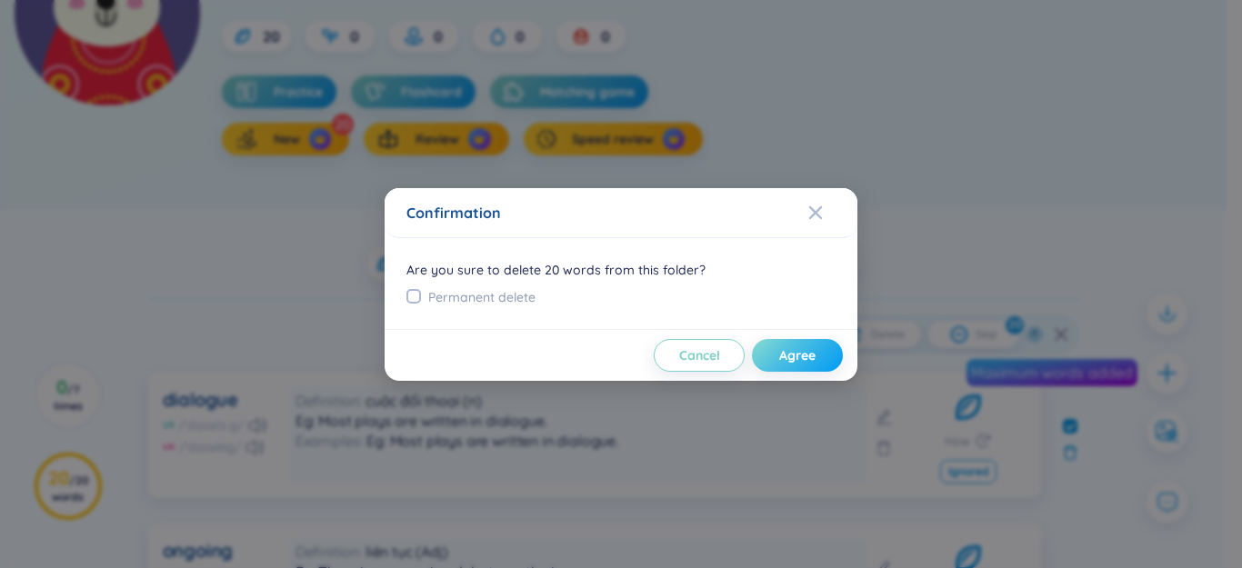
click at [792, 355] on span "Agree" at bounding box center [797, 355] width 36 height 18
checkbox input "false"
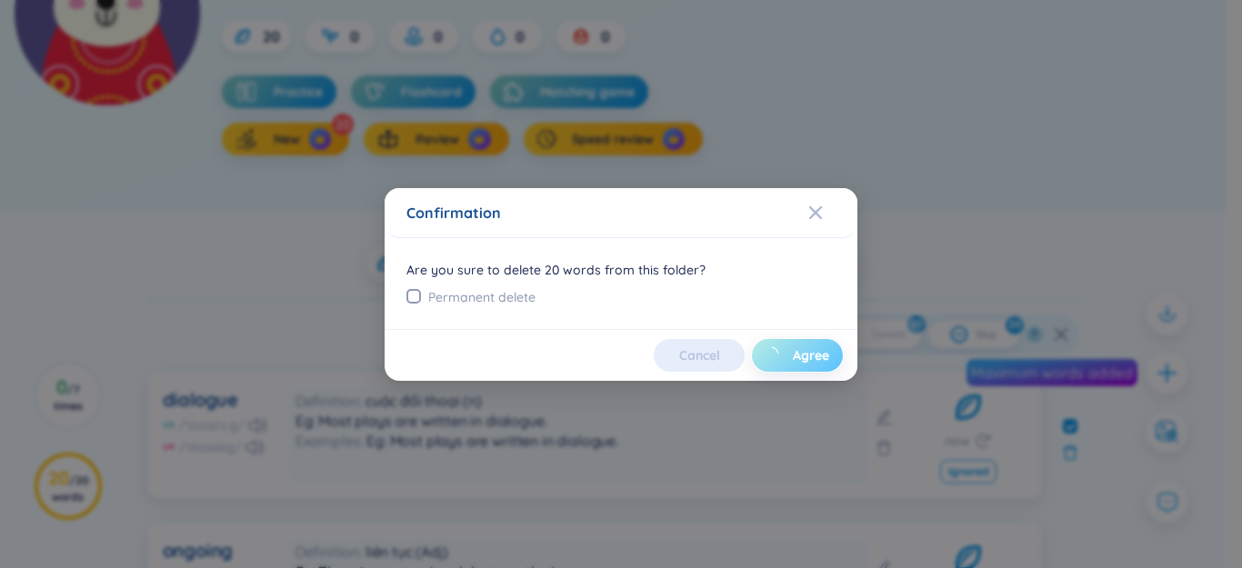
checkbox input "false"
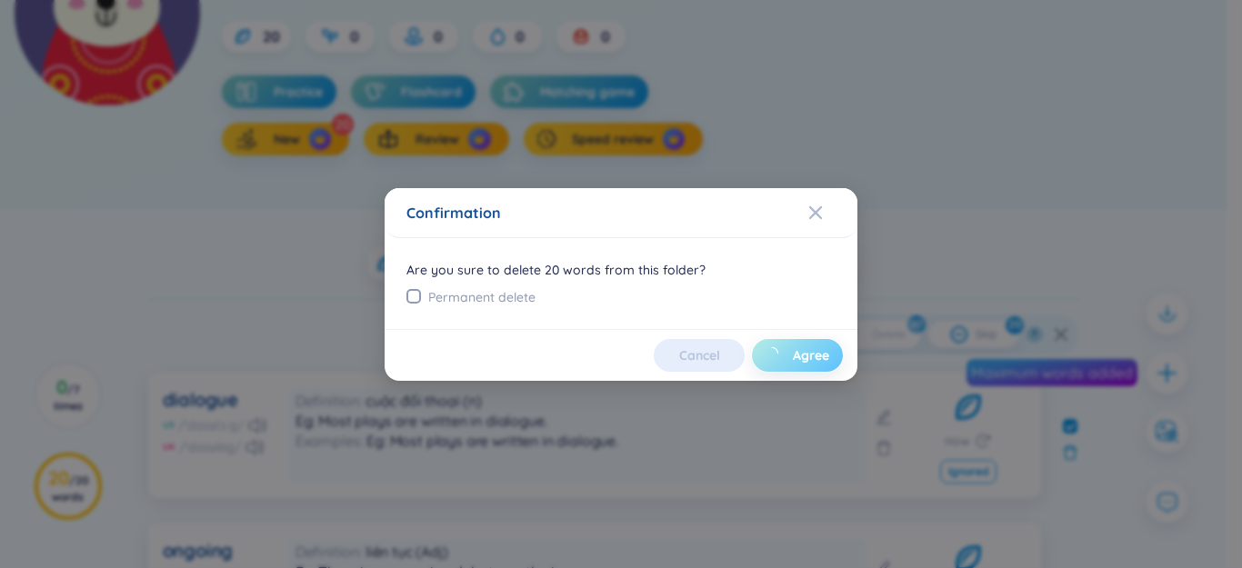
checkbox input "false"
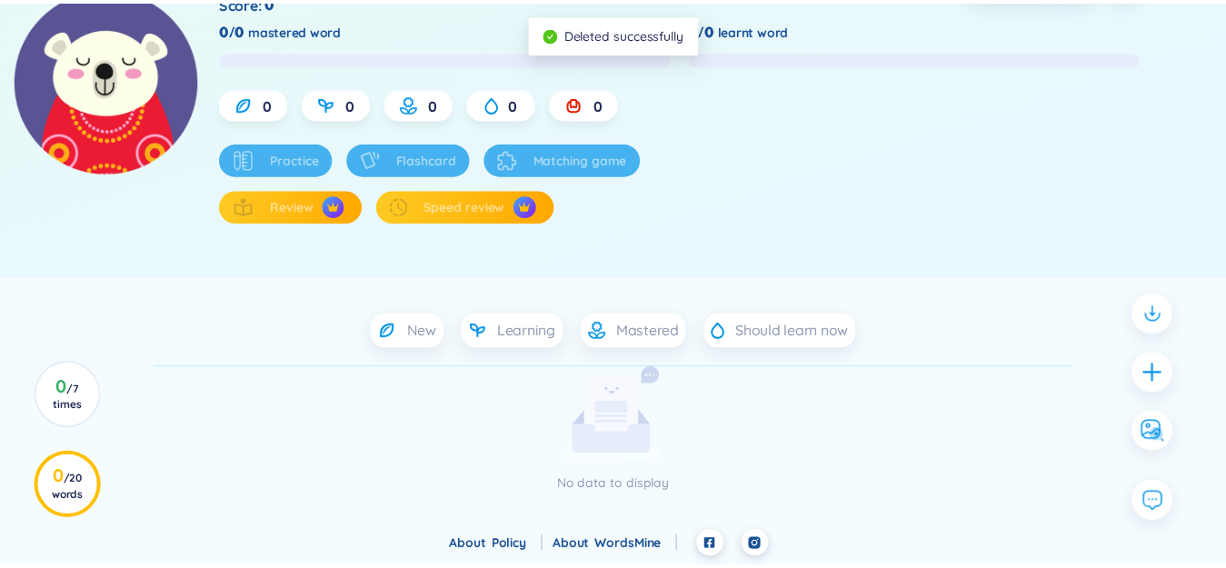
scroll to position [215, 0]
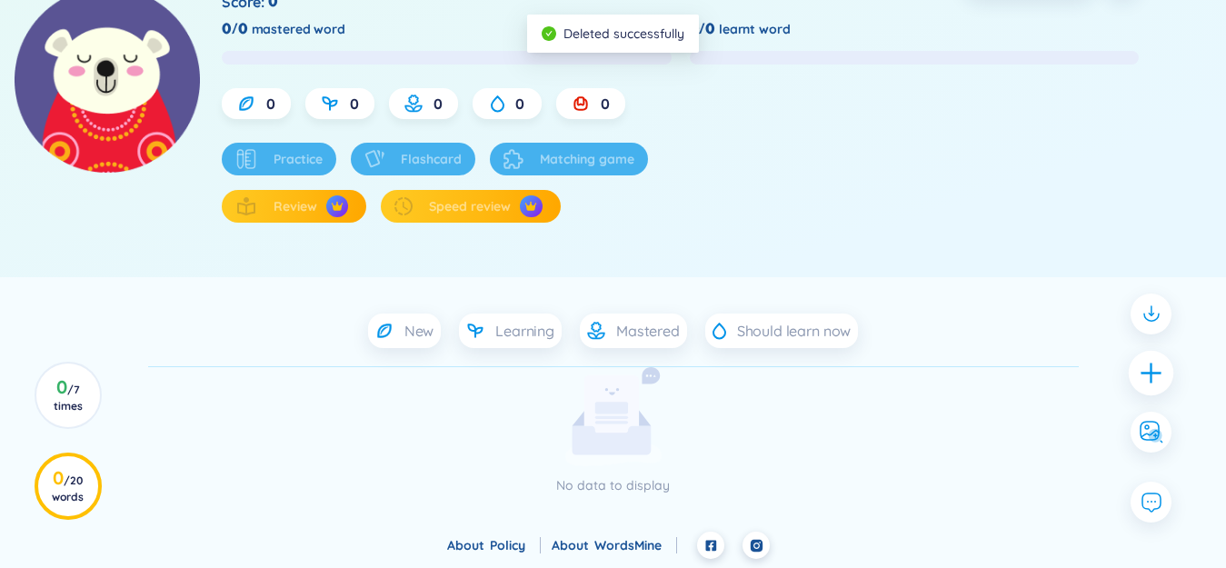
click at [1136, 385] on div at bounding box center [1151, 372] width 45 height 45
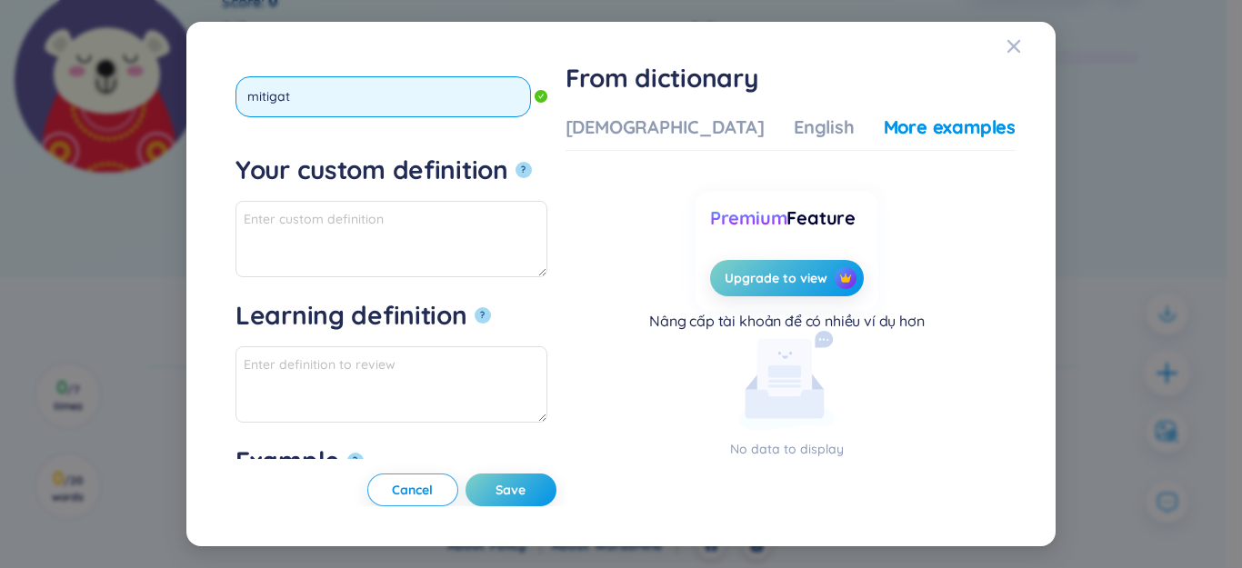
type input "mitigate"
click at [516, 162] on button "?" at bounding box center [524, 170] width 16 height 16
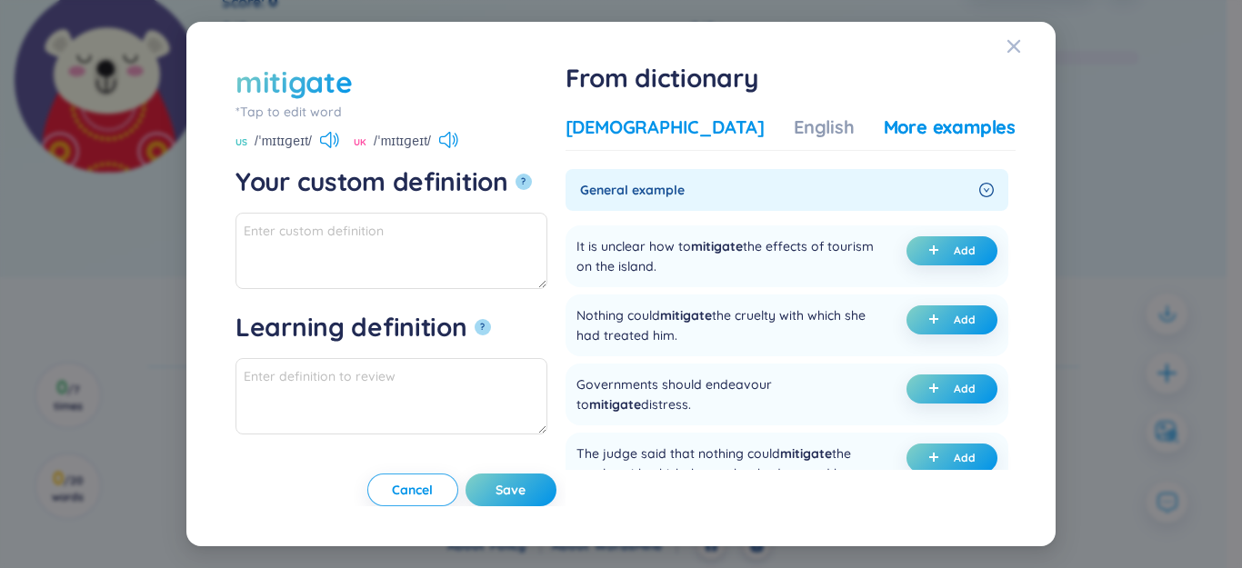
click at [661, 125] on div "[DEMOGRAPHIC_DATA]" at bounding box center [665, 127] width 199 height 25
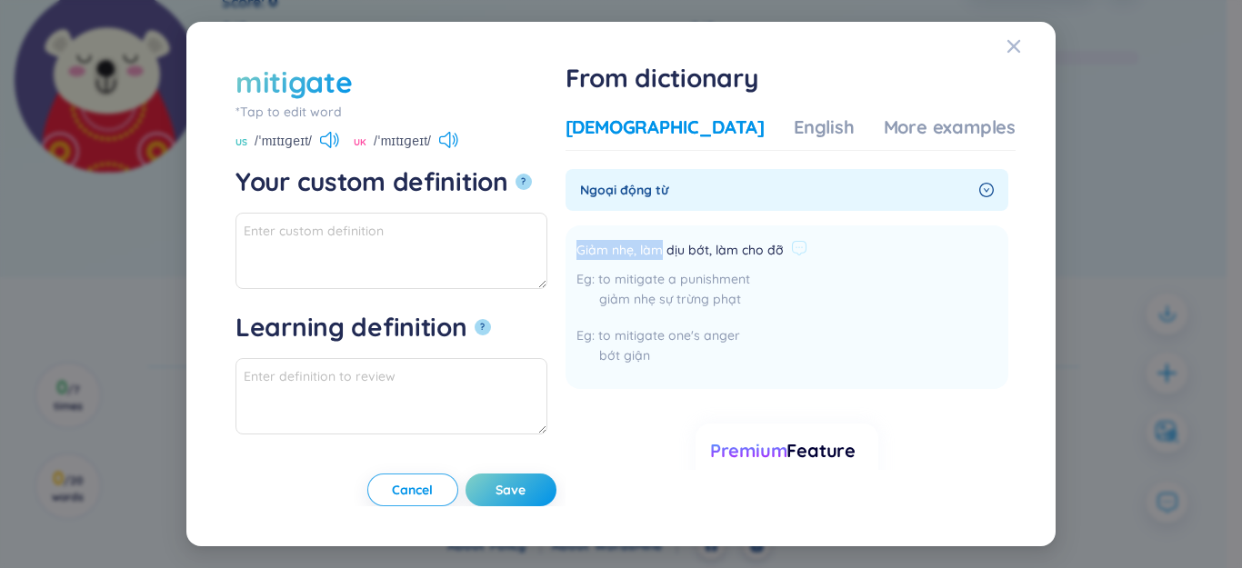
drag, startPoint x: 628, startPoint y: 252, endPoint x: 810, endPoint y: 246, distance: 181.9
click at [841, 242] on li "Giảm nhẹ, làm dịu bớt, làm cho đỡ to mitigate a punishment giảm nhẹ sự trừng ph…" at bounding box center [787, 307] width 443 height 164
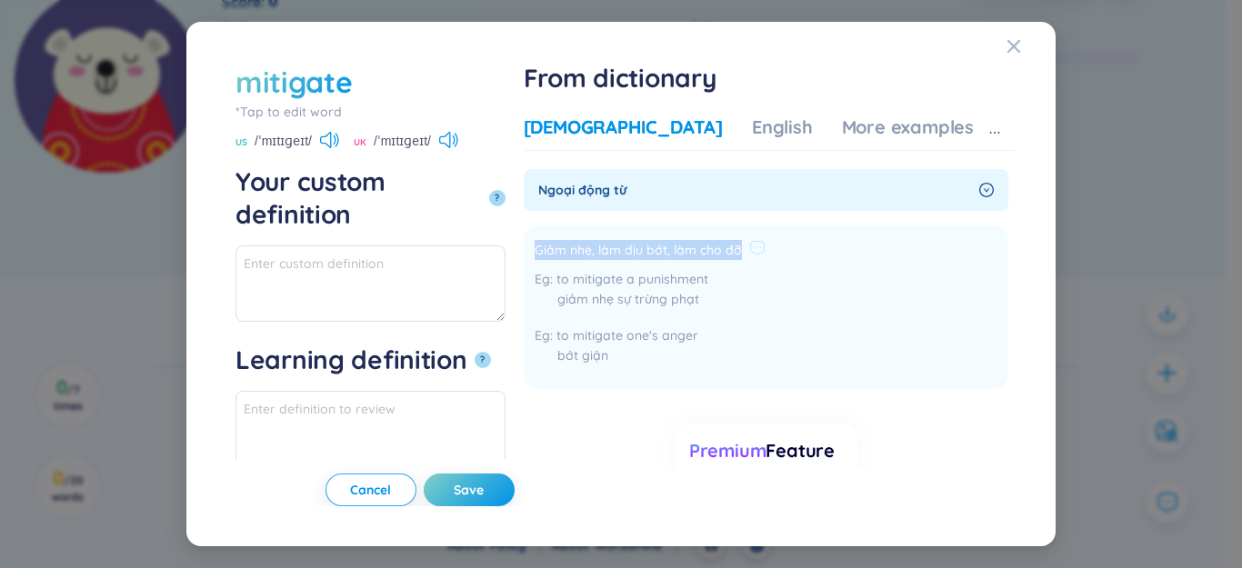
copy span "Giảm nhẹ, làm dịu bớt, làm cho đỡ"
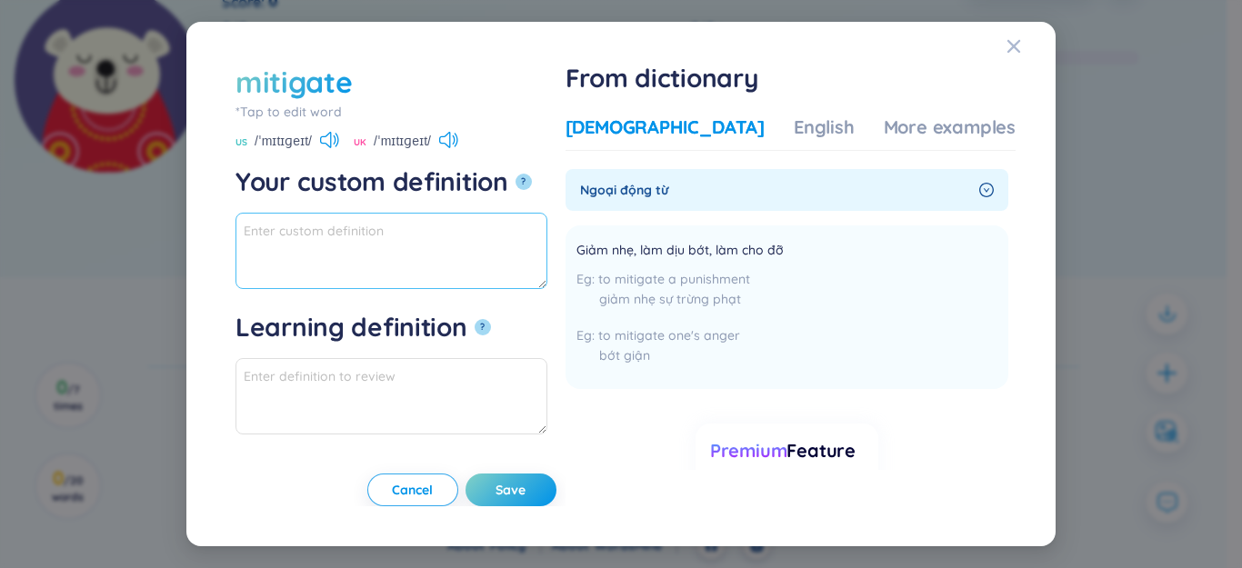
paste textarea "Giảm nhẹ, làm dịu bớt, làm cho đỡ"
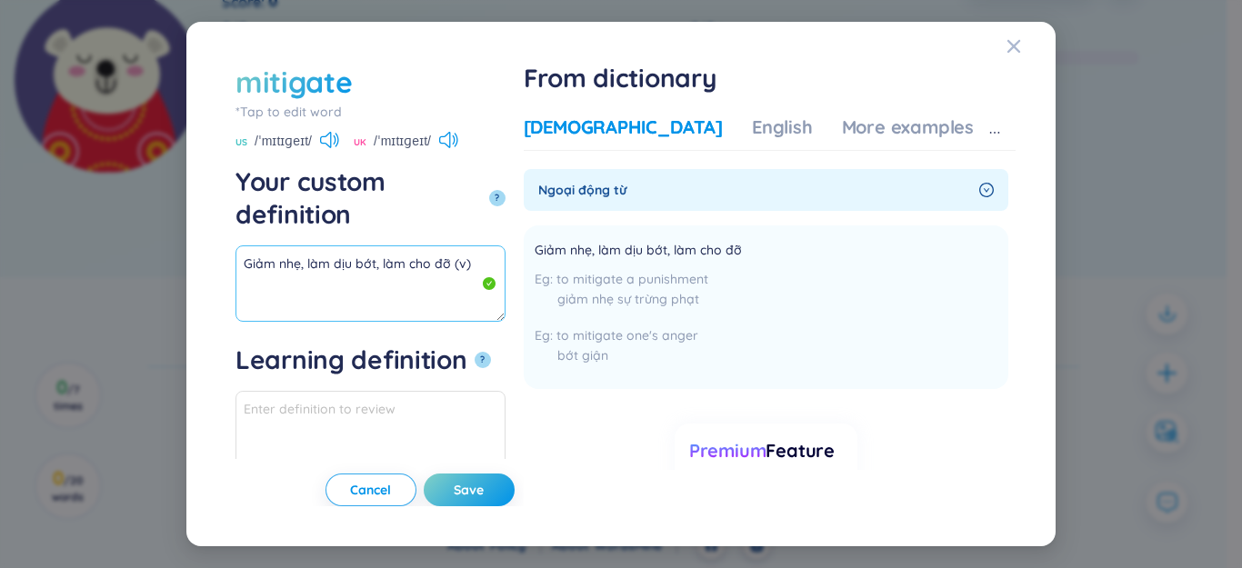
drag, startPoint x: 447, startPoint y: 235, endPoint x: 42, endPoint y: 238, distance: 405.5
click at [14, 238] on div "mitigate *Tap to edit word mitigate US /ˈmɪtɪɡeɪt/ UK /ˈmɪtɪɡeɪt/ Your custom d…" at bounding box center [621, 284] width 1242 height 568
click at [900, 139] on div "More examples" at bounding box center [908, 127] width 132 height 25
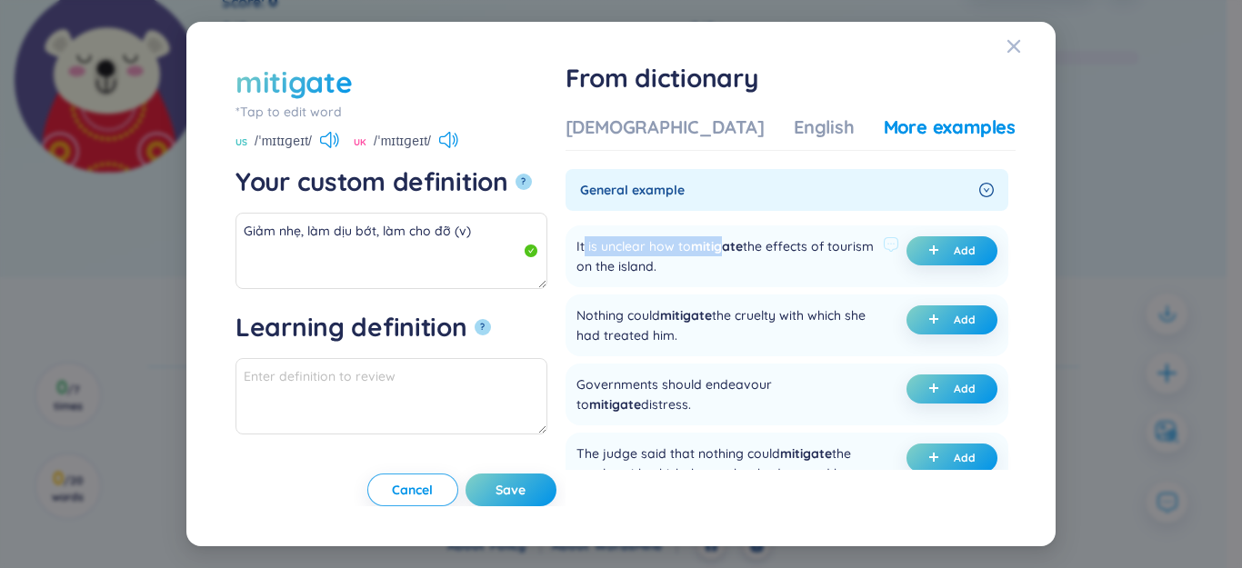
drag, startPoint x: 641, startPoint y: 253, endPoint x: 782, endPoint y: 249, distance: 141.0
click at [782, 249] on div "It is unclear how to mitigate the effects of tourism on the island." at bounding box center [725, 256] width 299 height 40
click at [967, 245] on span "Add" at bounding box center [965, 251] width 22 height 15
type textarea "Giảm nhẹ, làm dịu bớt, làm cho đỡ (v) Eg: It is unclear how to mitigate the eff…"
type textarea "Eg: It is unclear how to mitigate the effects of tourism on the island."
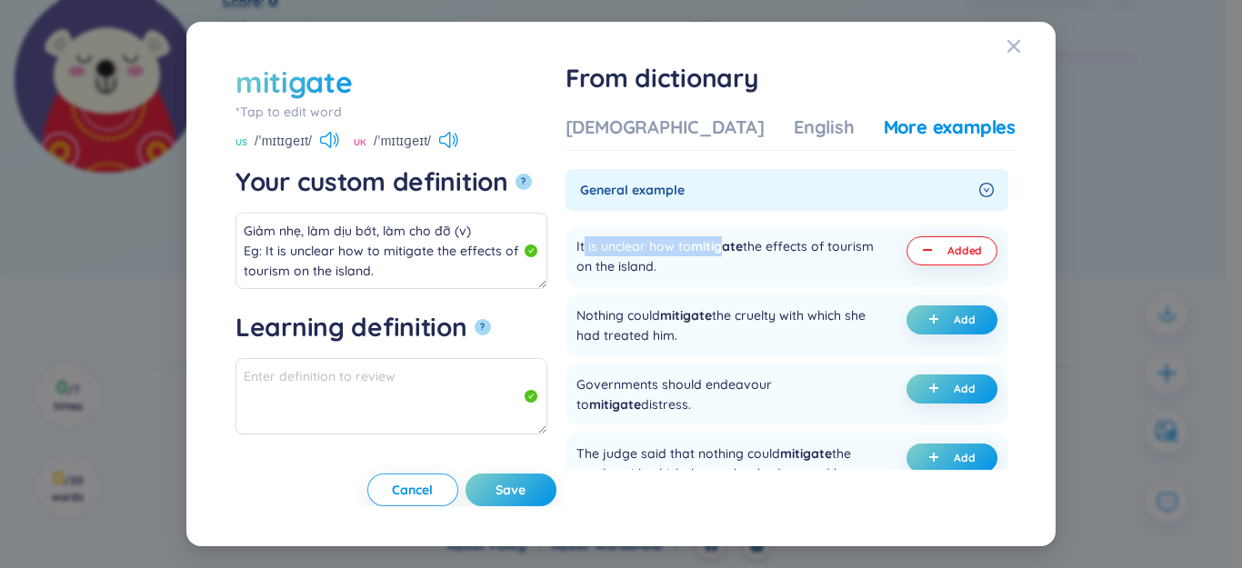
click at [566, 473] on div "mitigate *Tap to edit word mitigate US /ˈmɪtɪɡeɪt/ UK /ˈmɪtɪɡeɪt/ Your custom d…" at bounding box center [400, 285] width 330 height 446
click at [556, 493] on button "Save" at bounding box center [511, 490] width 91 height 33
type textarea "Giảm nhẹ, làm dịu bớt, làm cho đỡ (v) Eg: It is unclear how to mitigate the eff…"
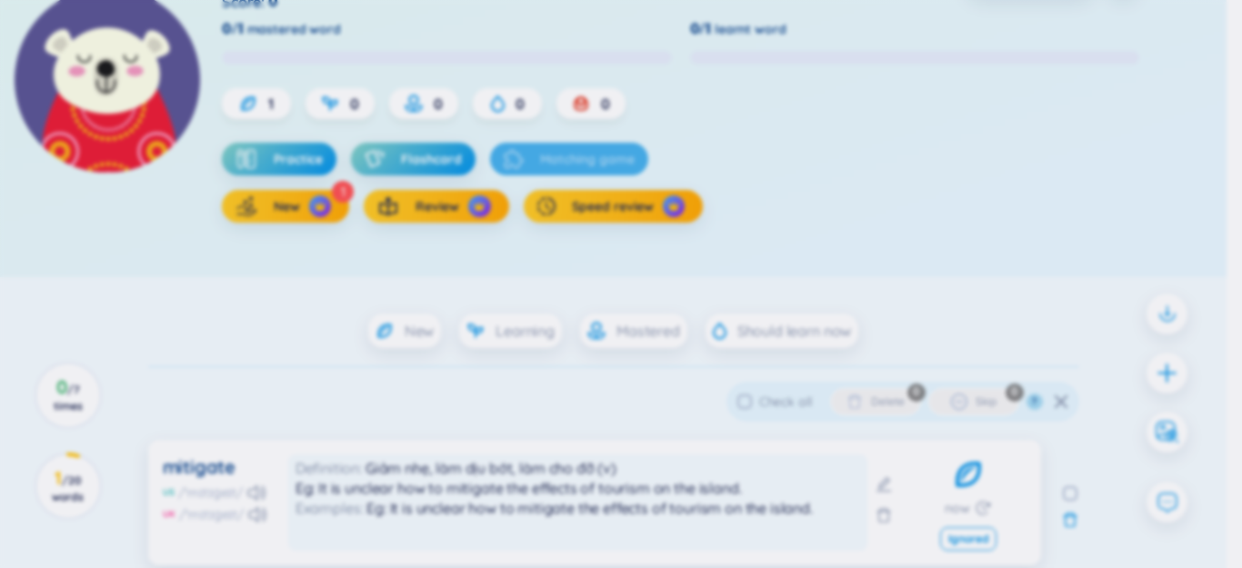
click at [1165, 353] on body "WordsMine Copilot is now available! Check it out here WordsMine Copilot is now …" at bounding box center [613, 69] width 1226 height 568
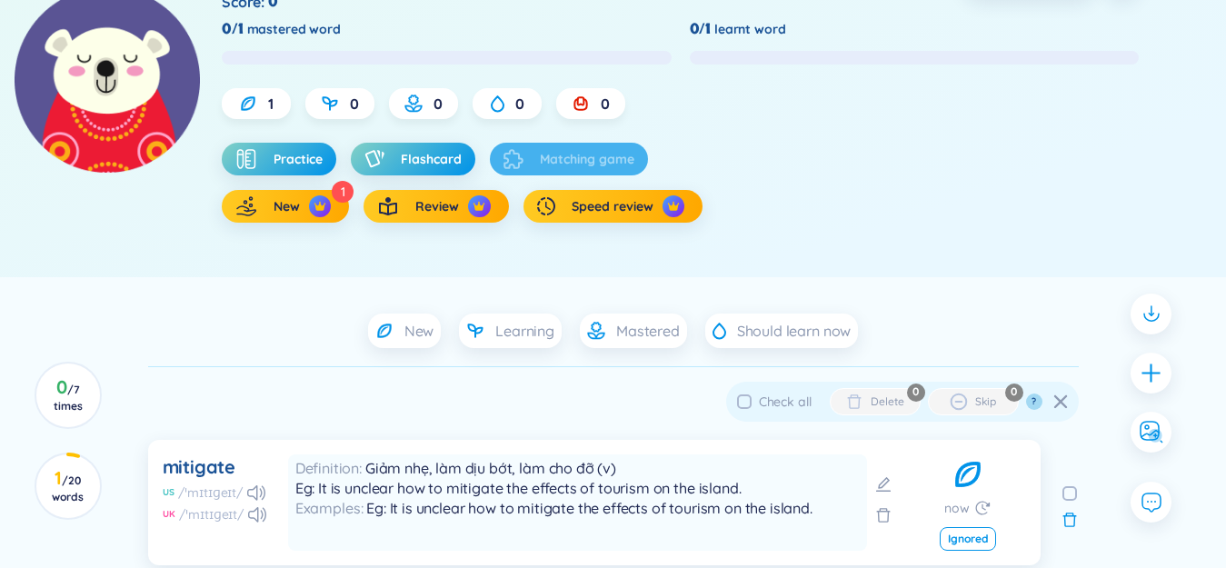
click at [1165, 371] on div at bounding box center [1151, 373] width 41 height 41
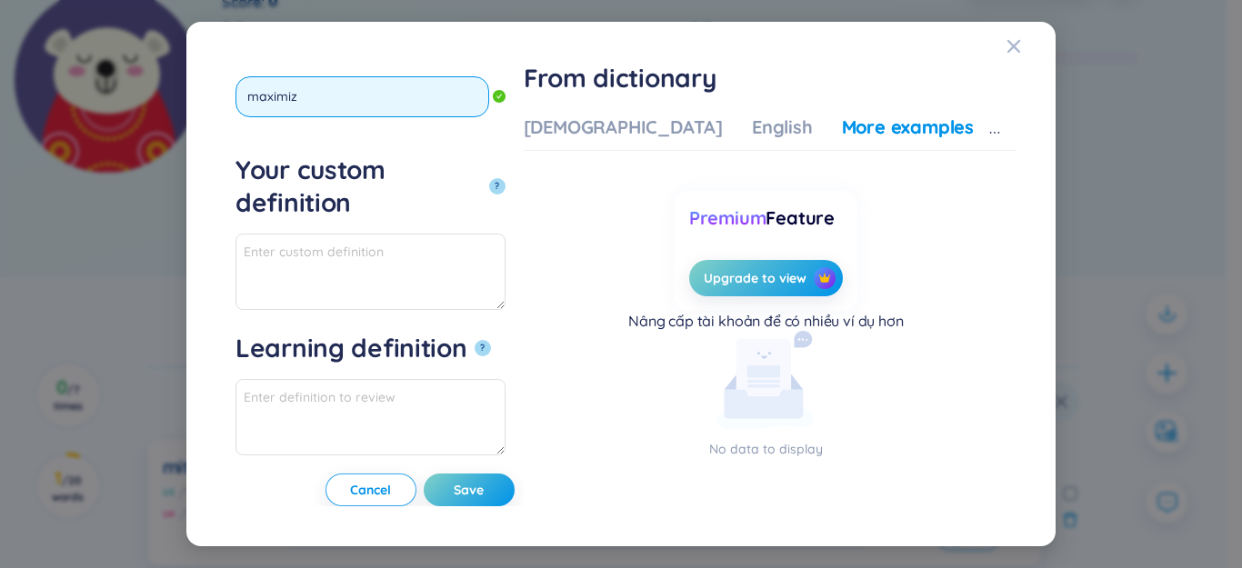
type input "maximize"
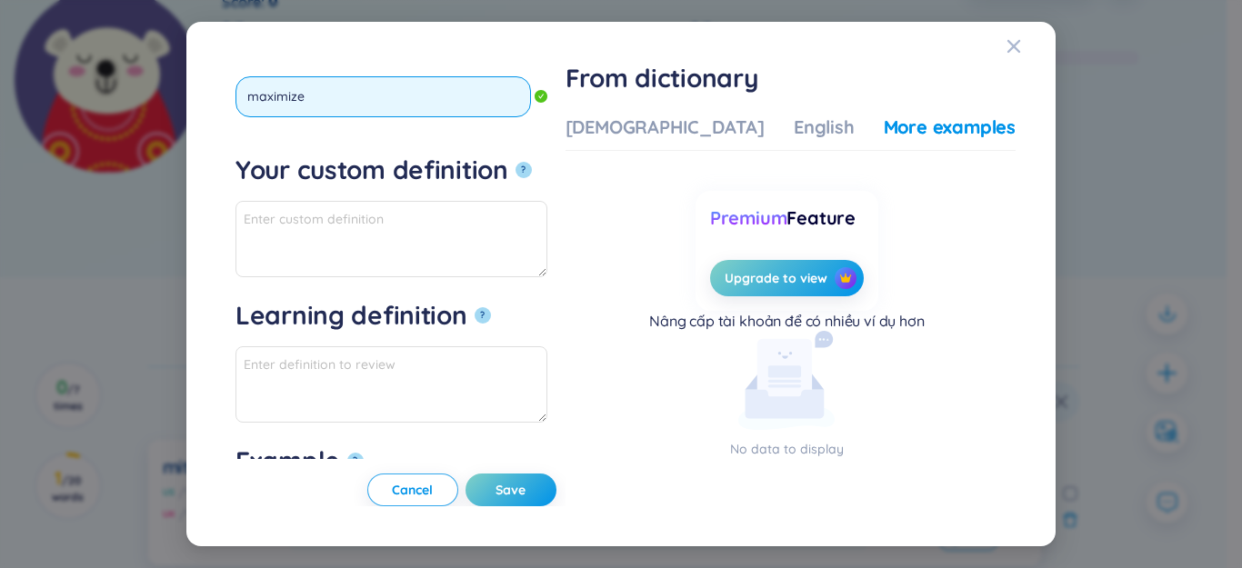
click at [516, 162] on button "?" at bounding box center [524, 170] width 16 height 16
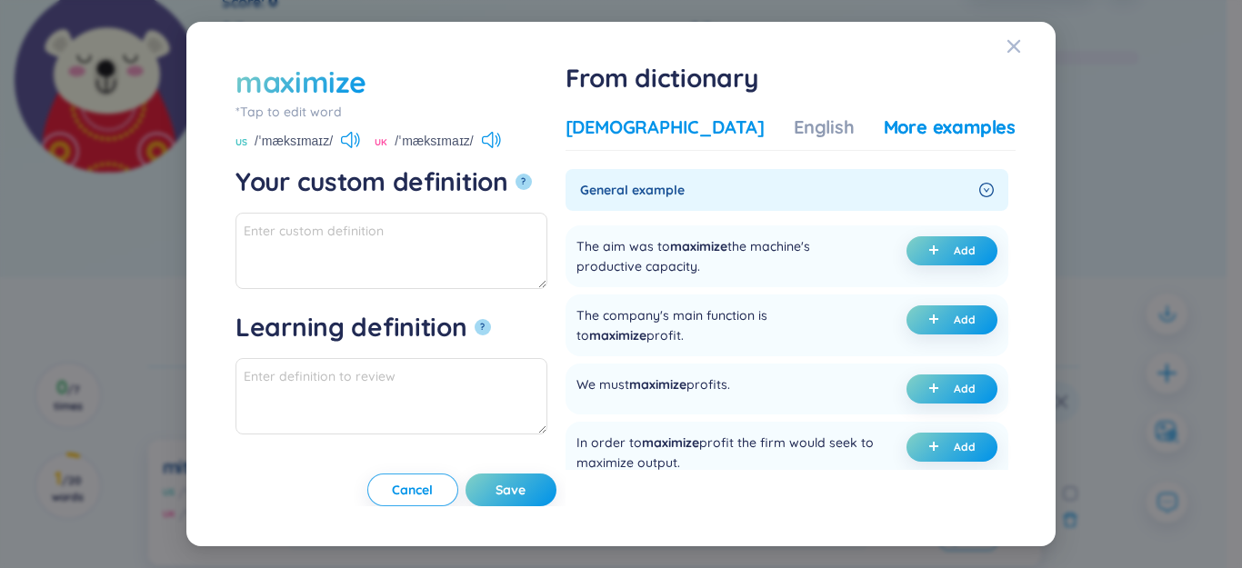
click at [639, 133] on div "[DEMOGRAPHIC_DATA]" at bounding box center [665, 127] width 199 height 25
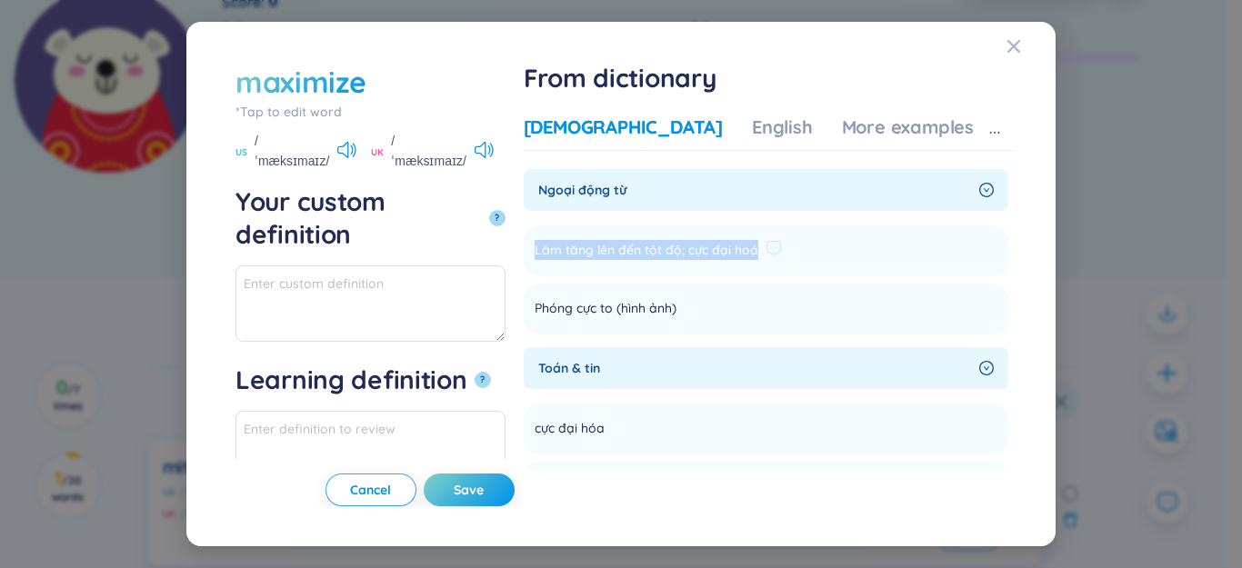
drag, startPoint x: 632, startPoint y: 247, endPoint x: 857, endPoint y: 253, distance: 225.5
click at [782, 253] on div "Làm tăng lên đến tột độ; cực đại hoá" at bounding box center [658, 251] width 247 height 22
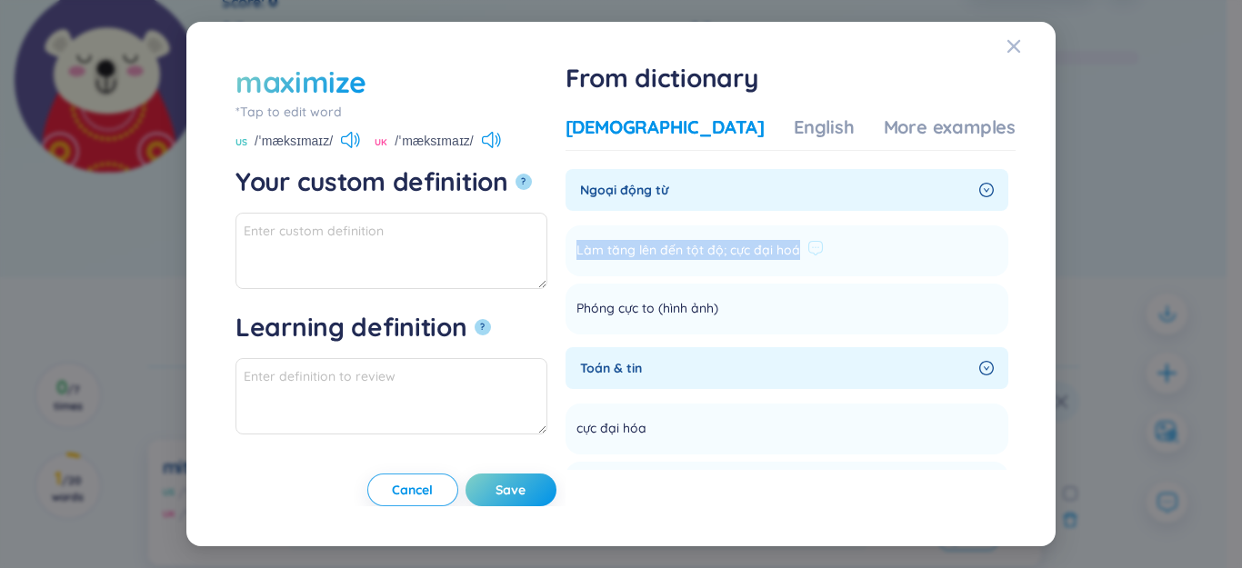
copy span "Làm tăng lên đến tột độ; cực đại hoá"
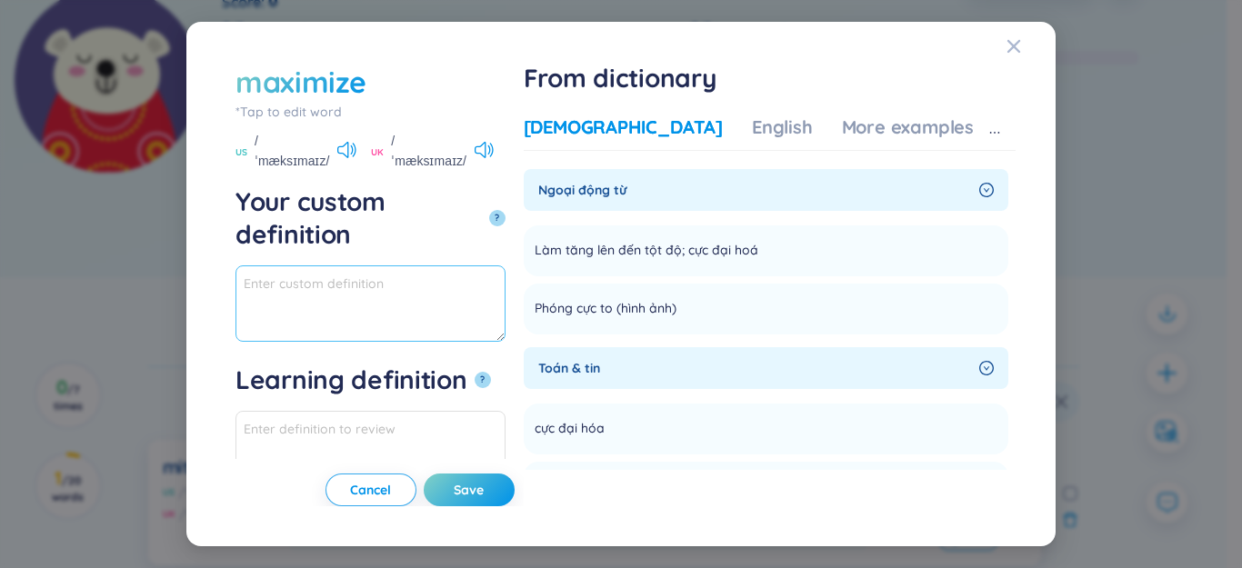
paste textarea "Làm tăng lên đến tột độ; cực đại hoá"
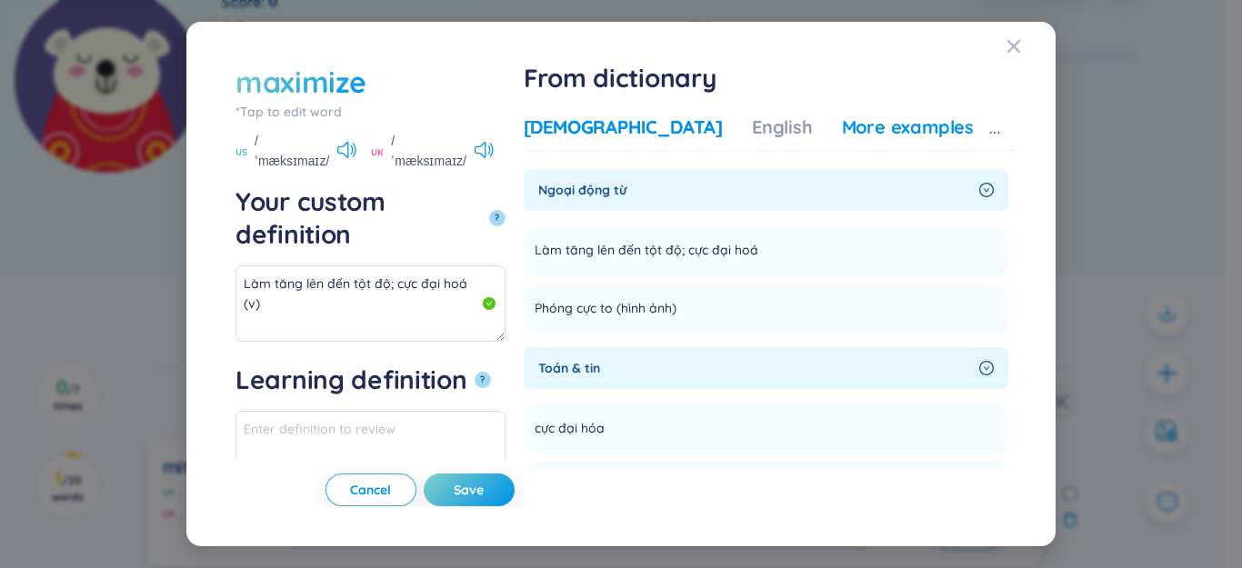
click at [894, 155] on div "Vietnamese English More examples Ngoại động từ Làm tăng lên đến tột độ; cực đại…" at bounding box center [770, 292] width 492 height 355
click at [889, 136] on div "More examples" at bounding box center [908, 127] width 132 height 25
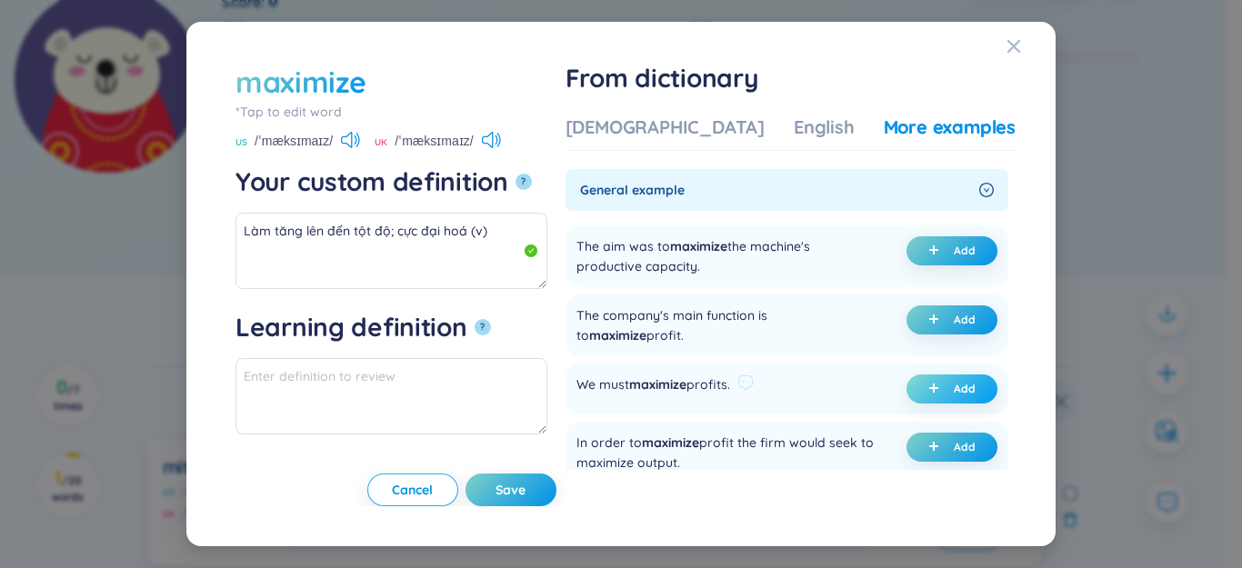
click at [938, 389] on span "plus" at bounding box center [937, 389] width 18 height 13
type textarea "Làm tăng lên đến tột độ; cực đại hoá (v) Eg: We must maximize profits."
type textarea "Eg: We must maximize profits."
click at [556, 477] on button "Save" at bounding box center [511, 490] width 91 height 33
type textarea "Làm tăng lên đến tột độ; cực đại hoá (v) Eg: We must maximize profits."
